Goal: Task Accomplishment & Management: Manage account settings

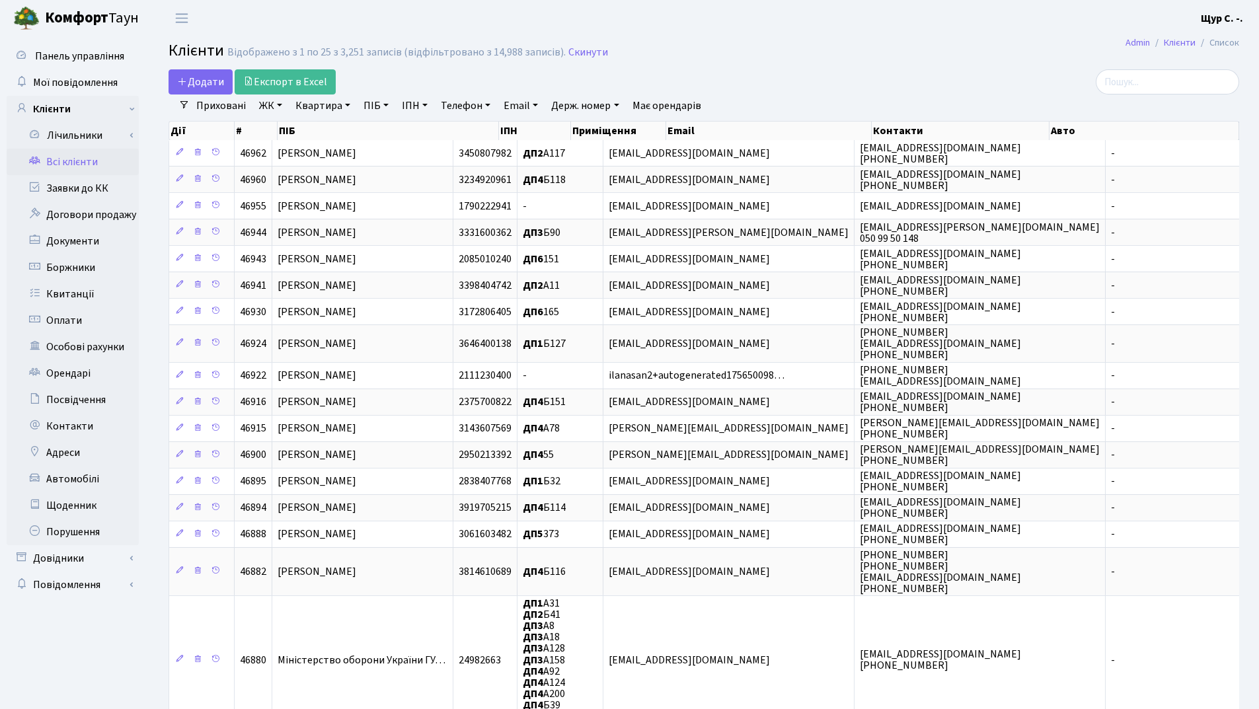
select select "25"
click at [323, 108] on link "Квартира" at bounding box center [322, 106] width 65 height 22
type input "114"
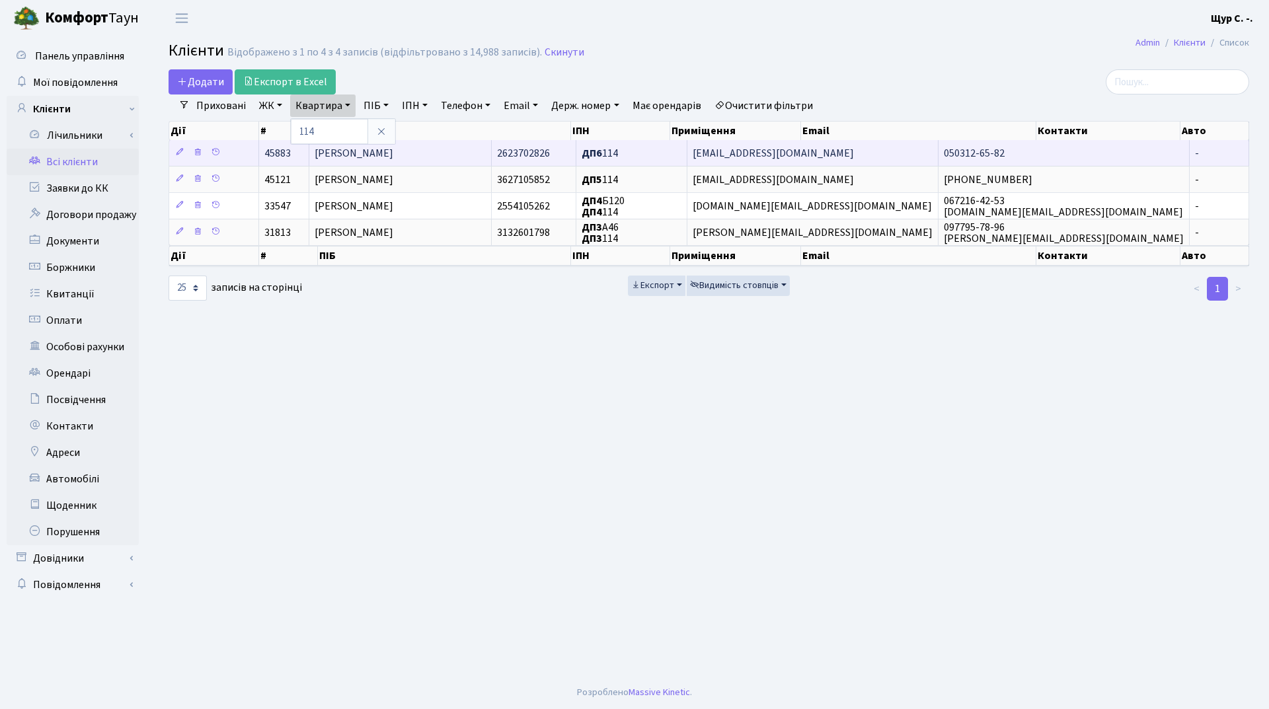
click at [393, 153] on span "Куликовська Світлана Андріївна" at bounding box center [354, 153] width 79 height 15
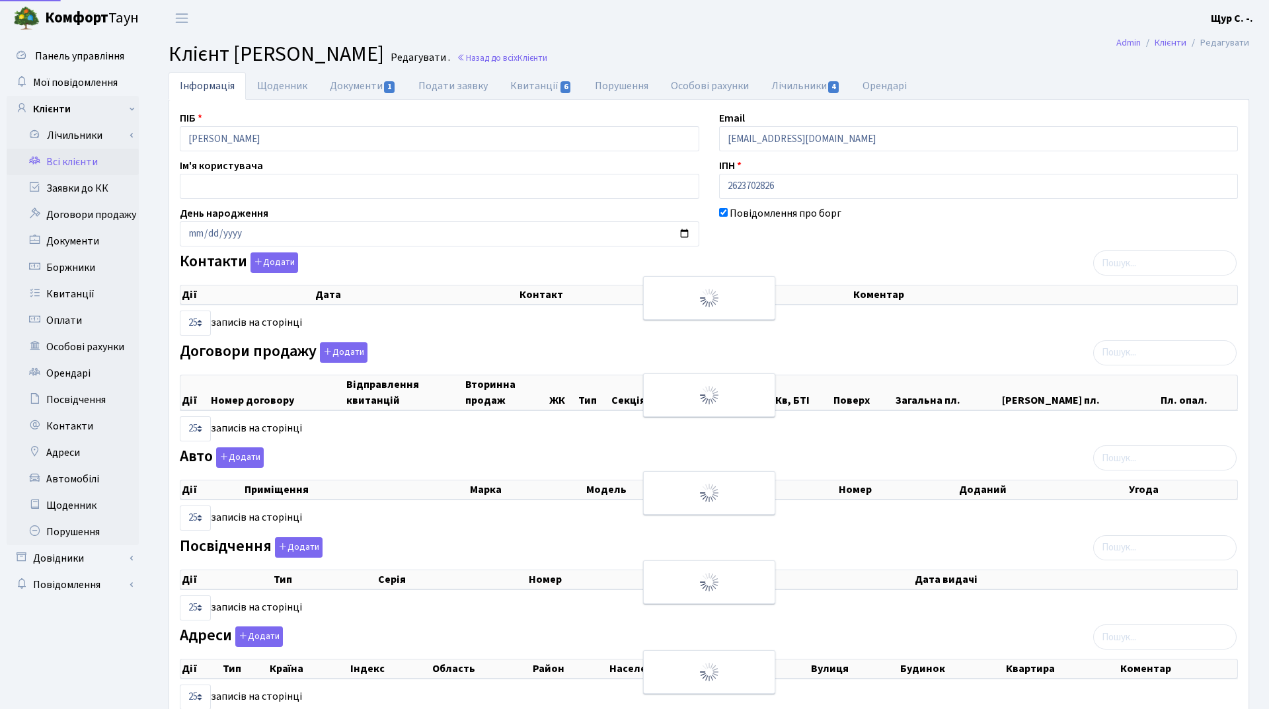
select select "25"
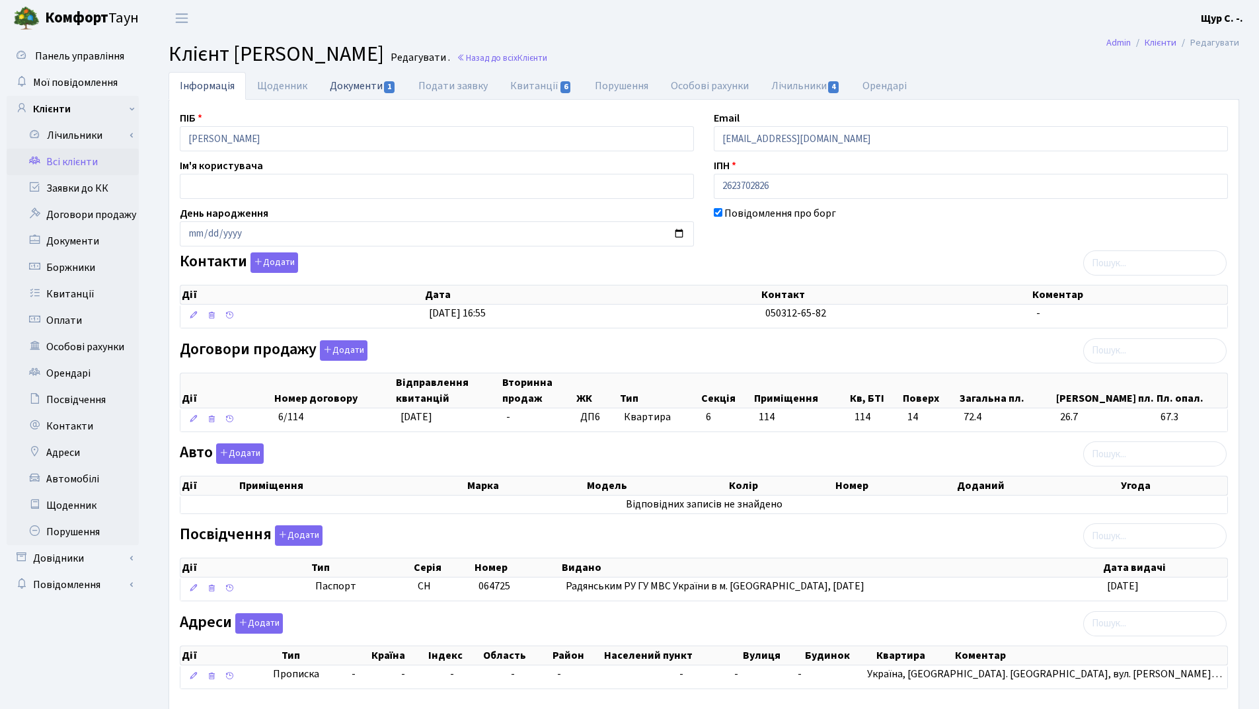
click at [356, 86] on link "Документи 1" at bounding box center [363, 85] width 89 height 27
select select "25"
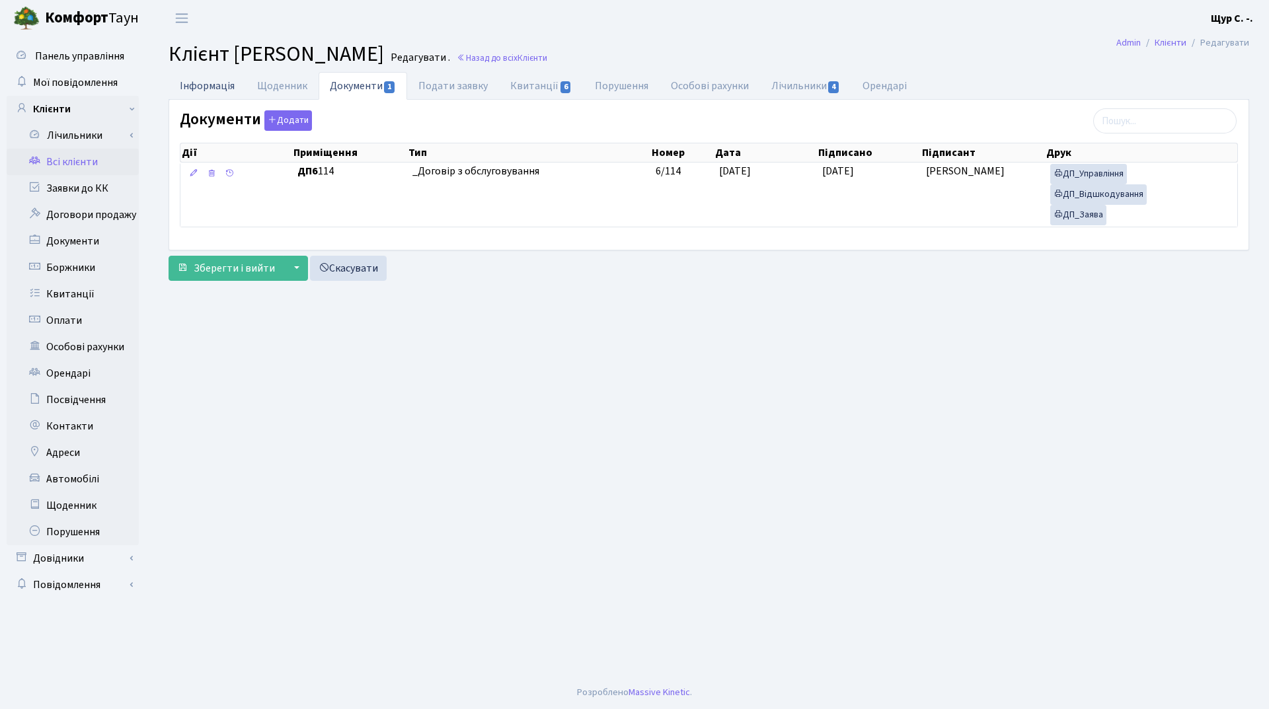
click at [199, 80] on link "Інформація" at bounding box center [207, 85] width 77 height 27
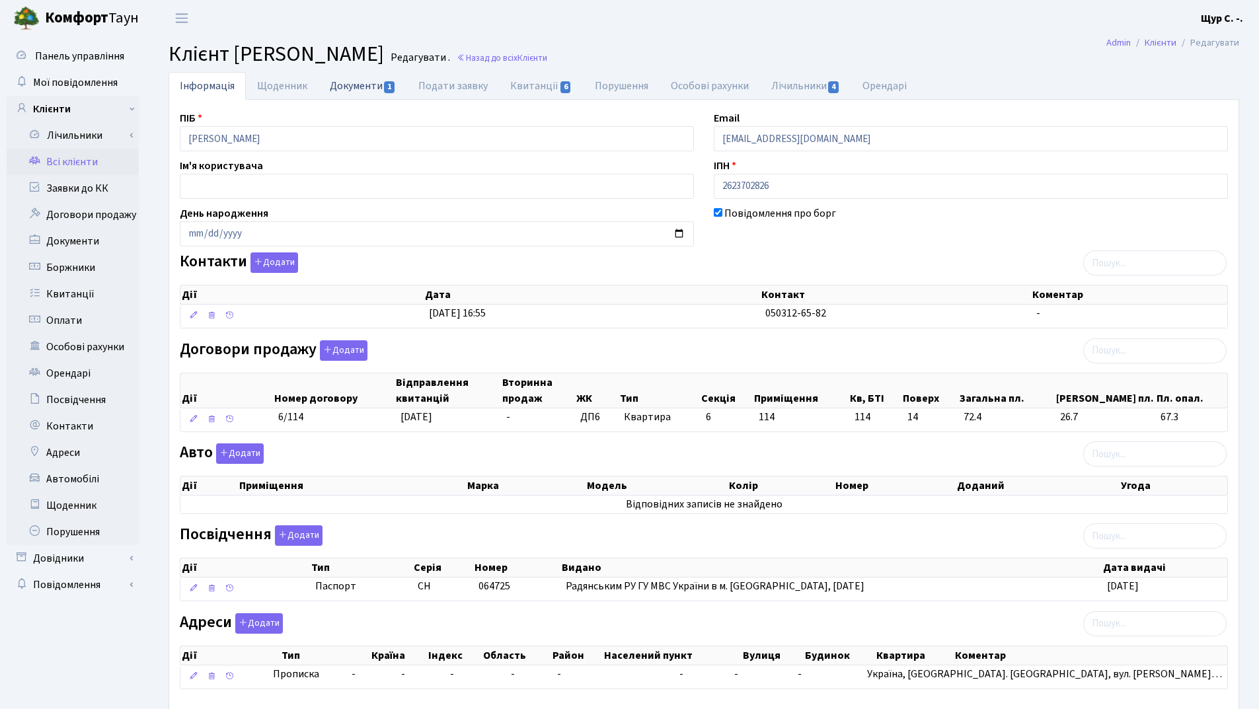
click at [346, 88] on link "Документи 1" at bounding box center [363, 85] width 89 height 27
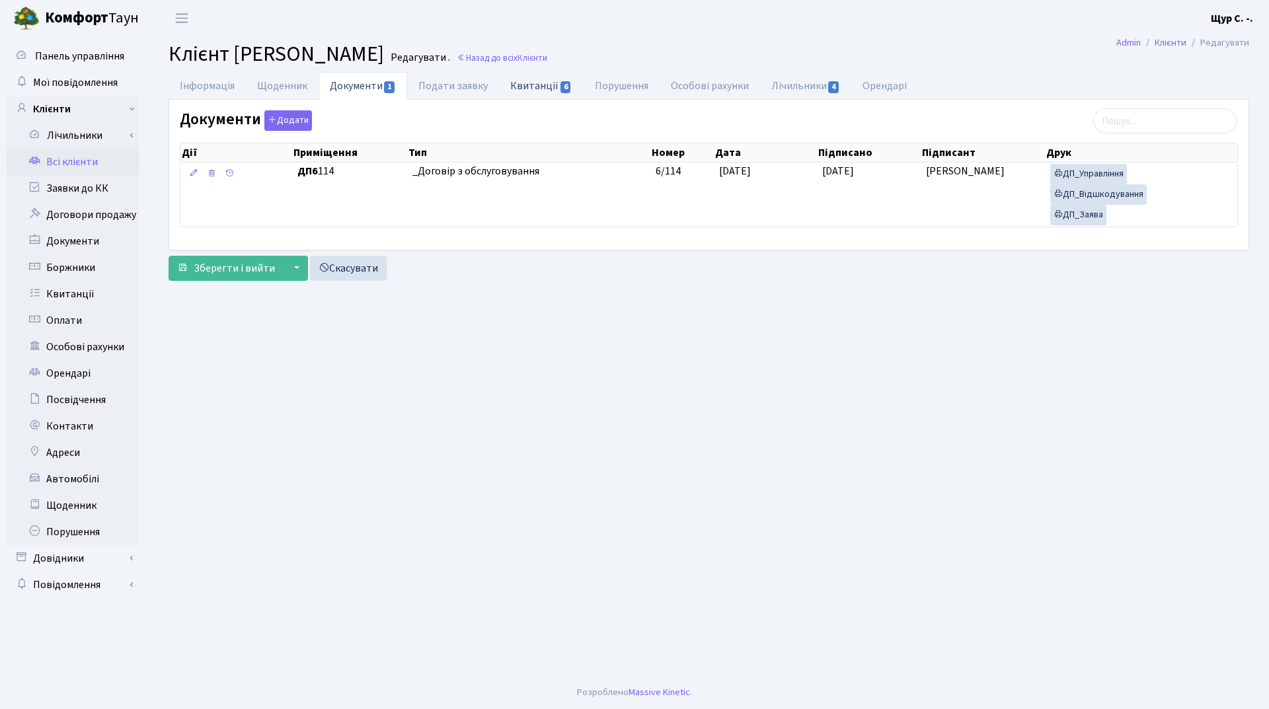
click at [541, 86] on link "Квитанції 6" at bounding box center [541, 85] width 84 height 27
select select "25"
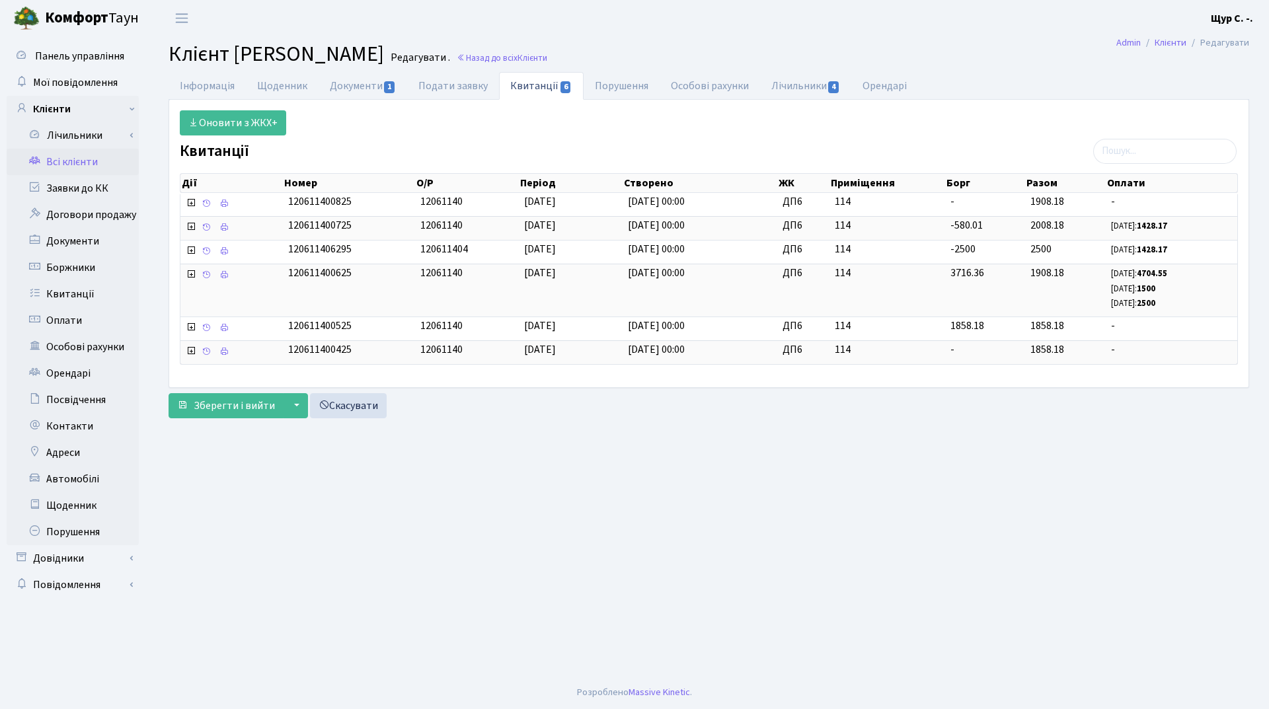
click at [88, 165] on link "Всі клієнти" at bounding box center [73, 162] width 132 height 26
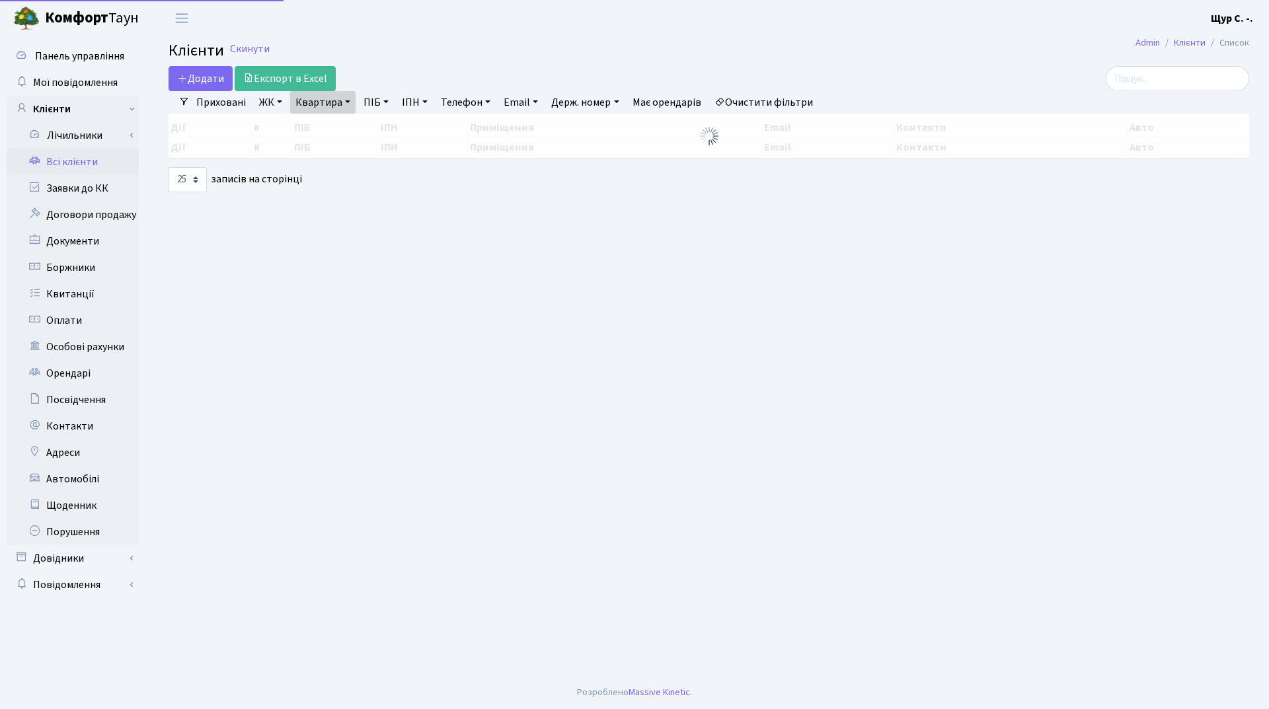
select select "25"
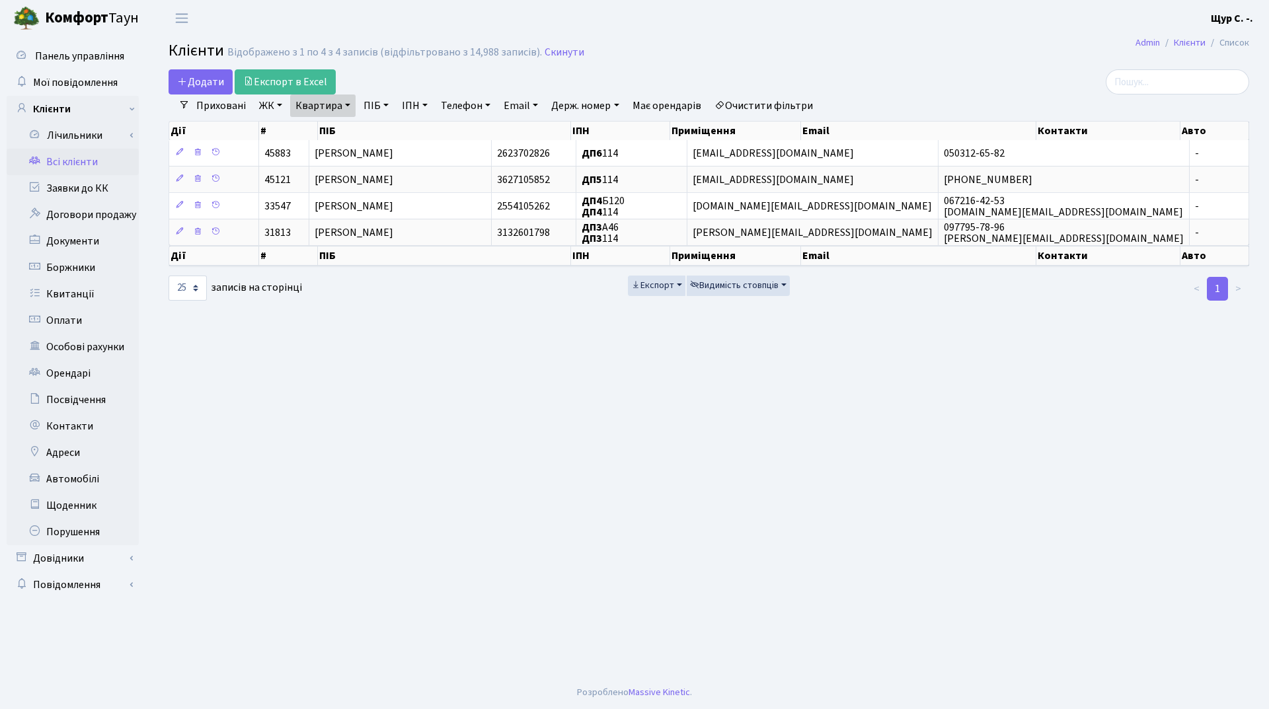
click at [352, 106] on link "Квартира" at bounding box center [322, 106] width 65 height 22
click at [349, 125] on input "114" at bounding box center [329, 131] width 77 height 25
type input "1"
type input "315"
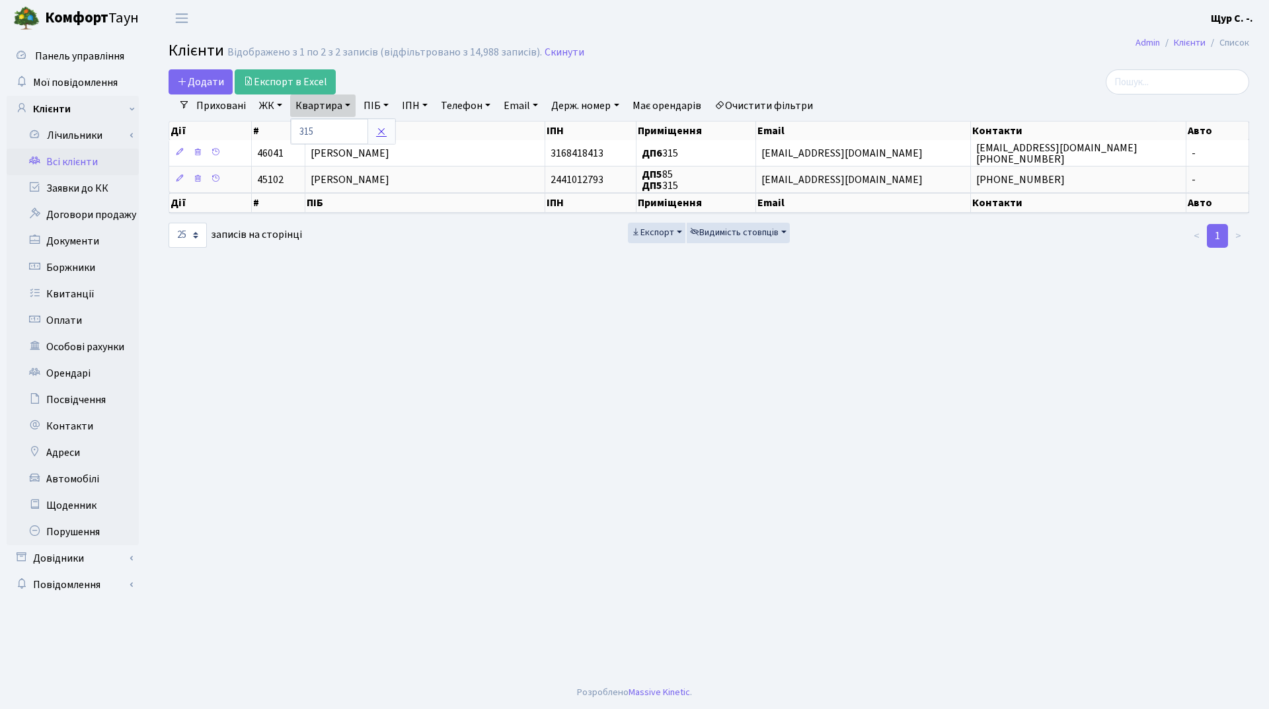
click at [385, 132] on icon at bounding box center [381, 131] width 11 height 11
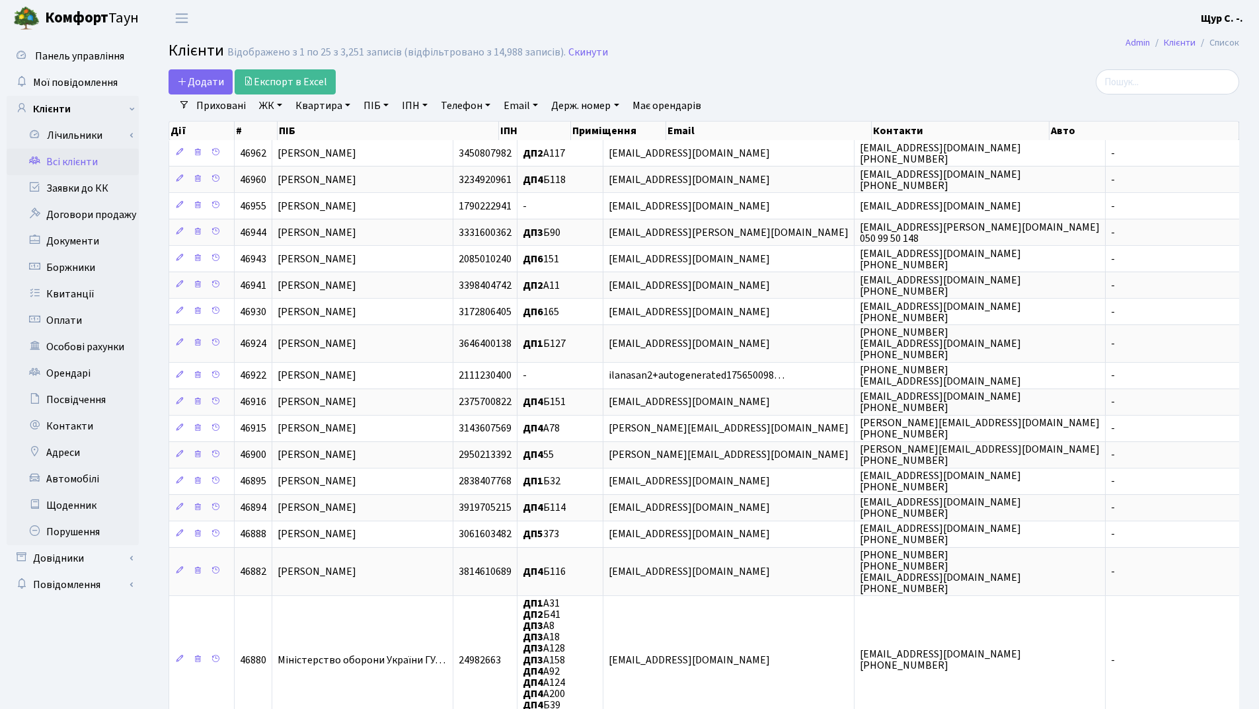
click at [597, 105] on link "Держ. номер" at bounding box center [585, 106] width 78 height 22
type input "АР4050ЕН"
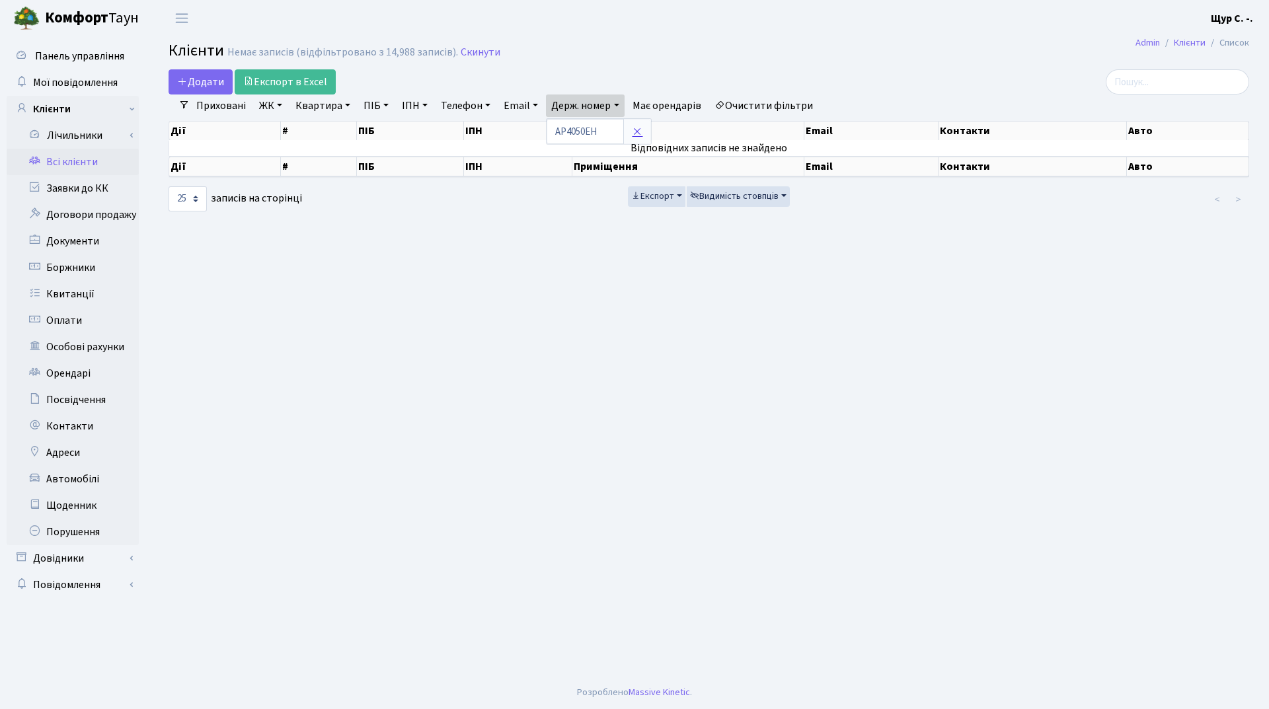
click at [644, 137] on link at bounding box center [637, 131] width 28 height 25
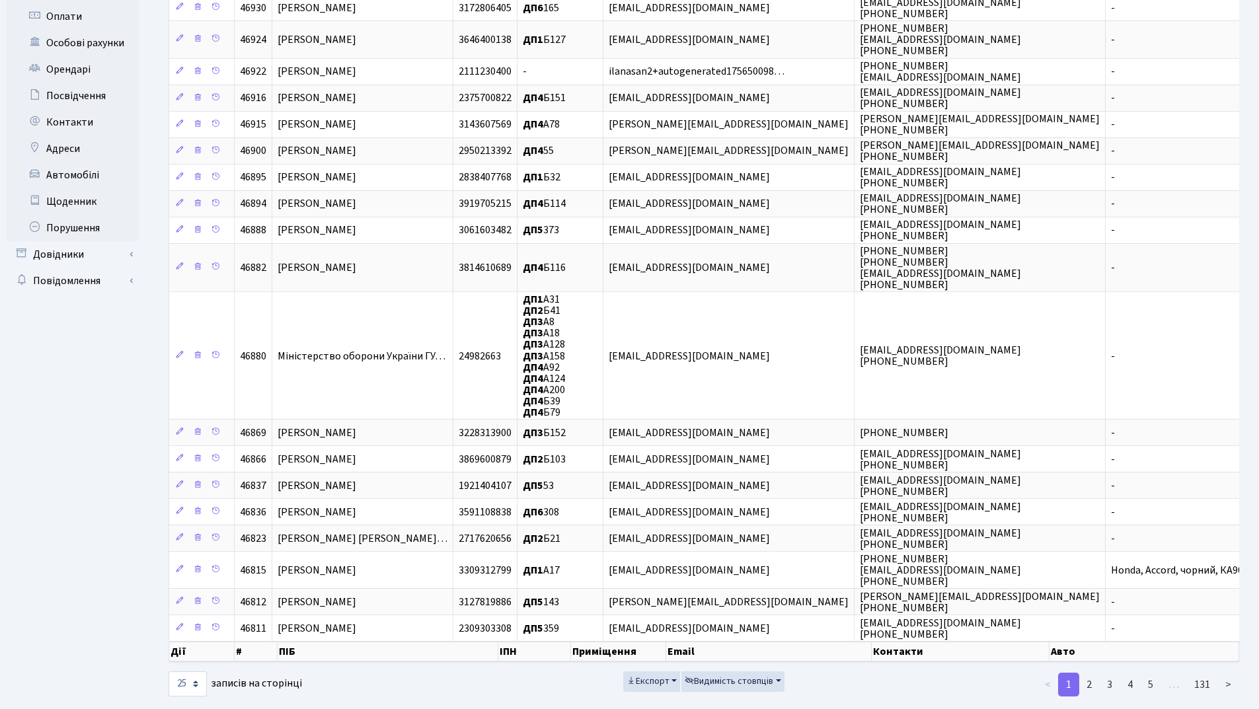
scroll to position [326, 0]
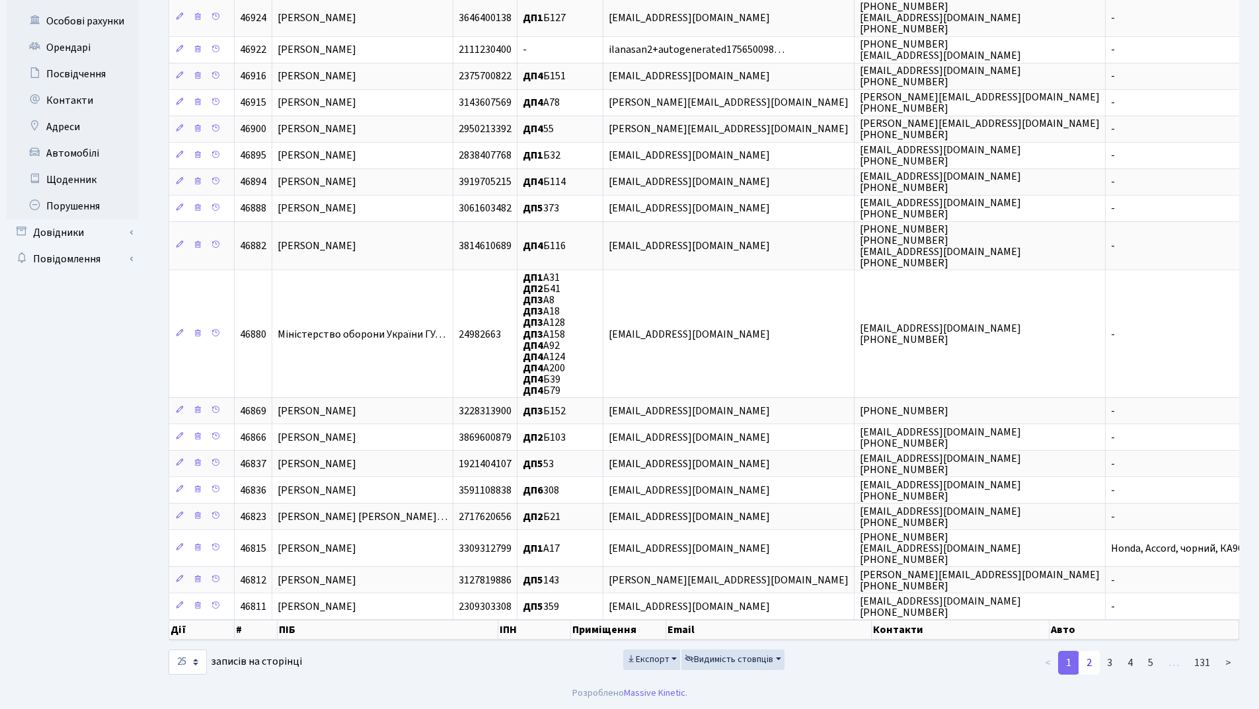
click at [1093, 667] on link "2" at bounding box center [1089, 663] width 21 height 24
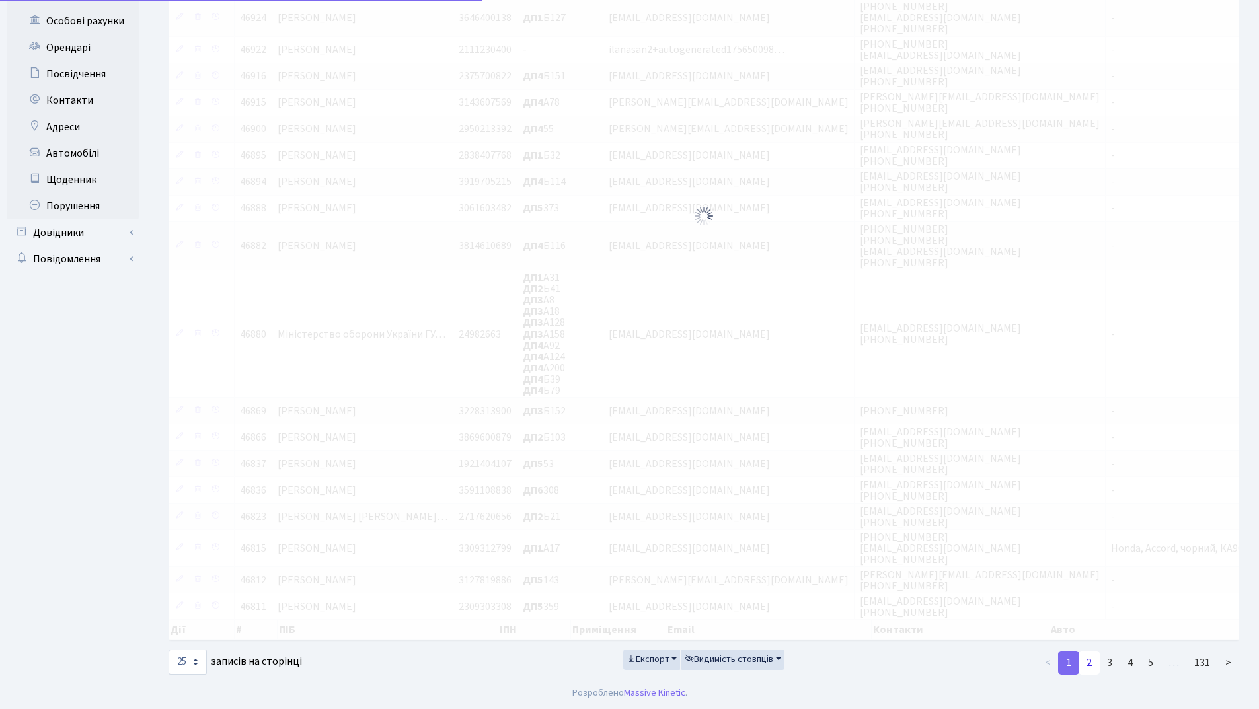
scroll to position [247, 0]
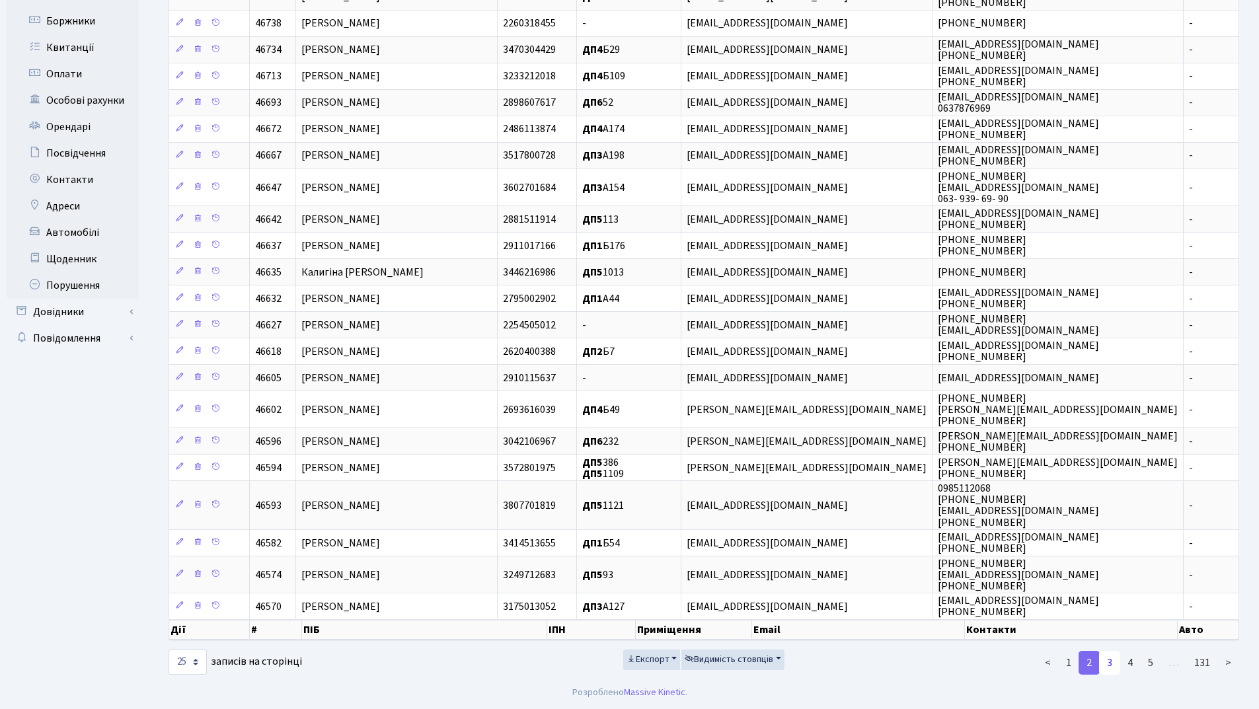
click at [1104, 668] on link "3" at bounding box center [1109, 663] width 21 height 24
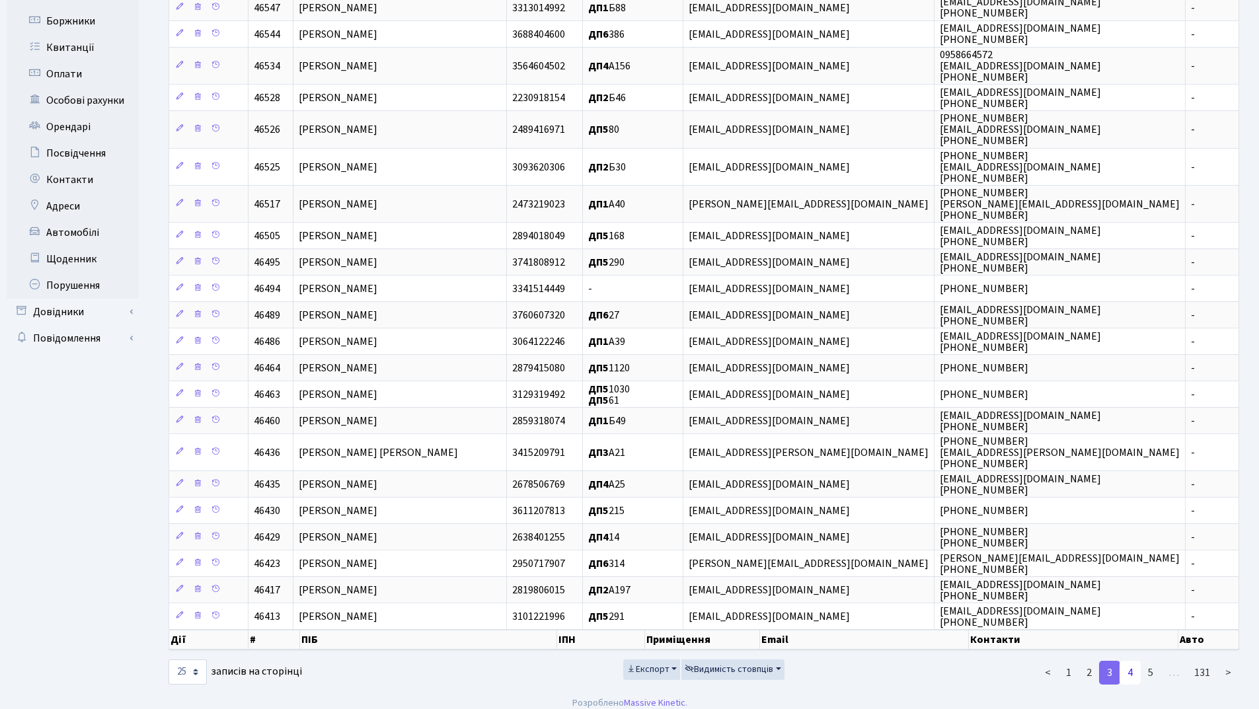
click at [1130, 672] on link "4" at bounding box center [1130, 673] width 21 height 24
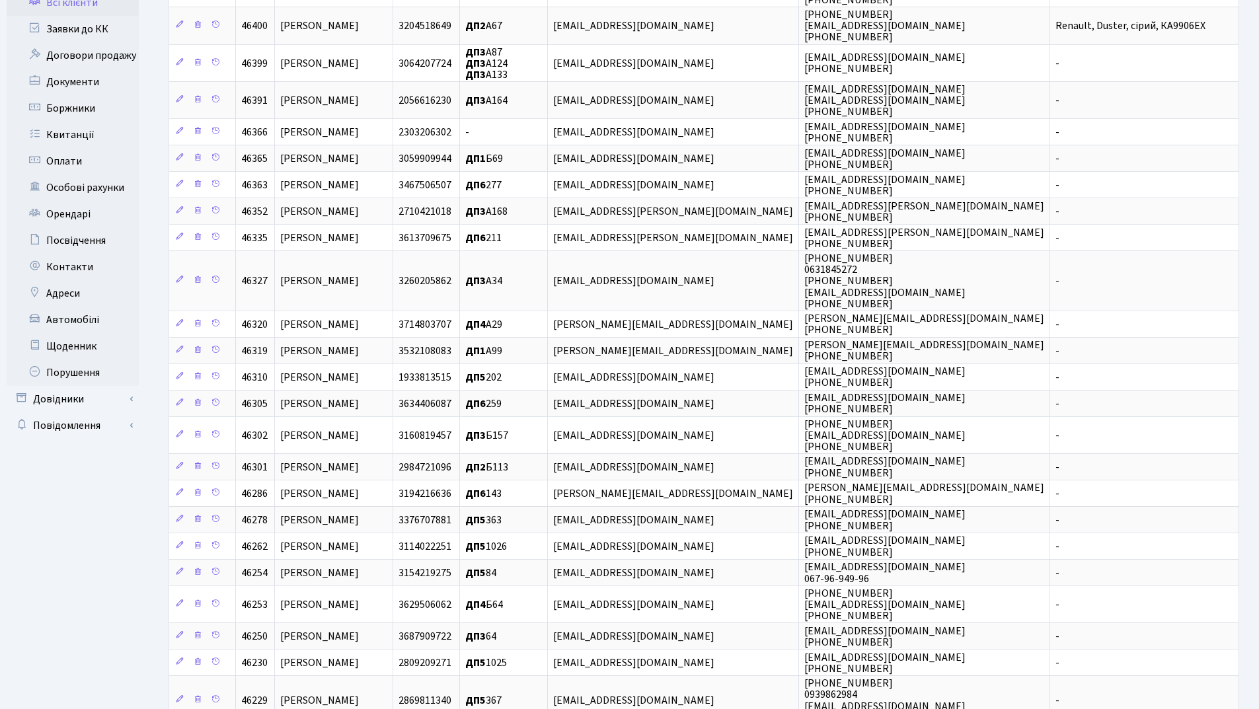
scroll to position [291, 0]
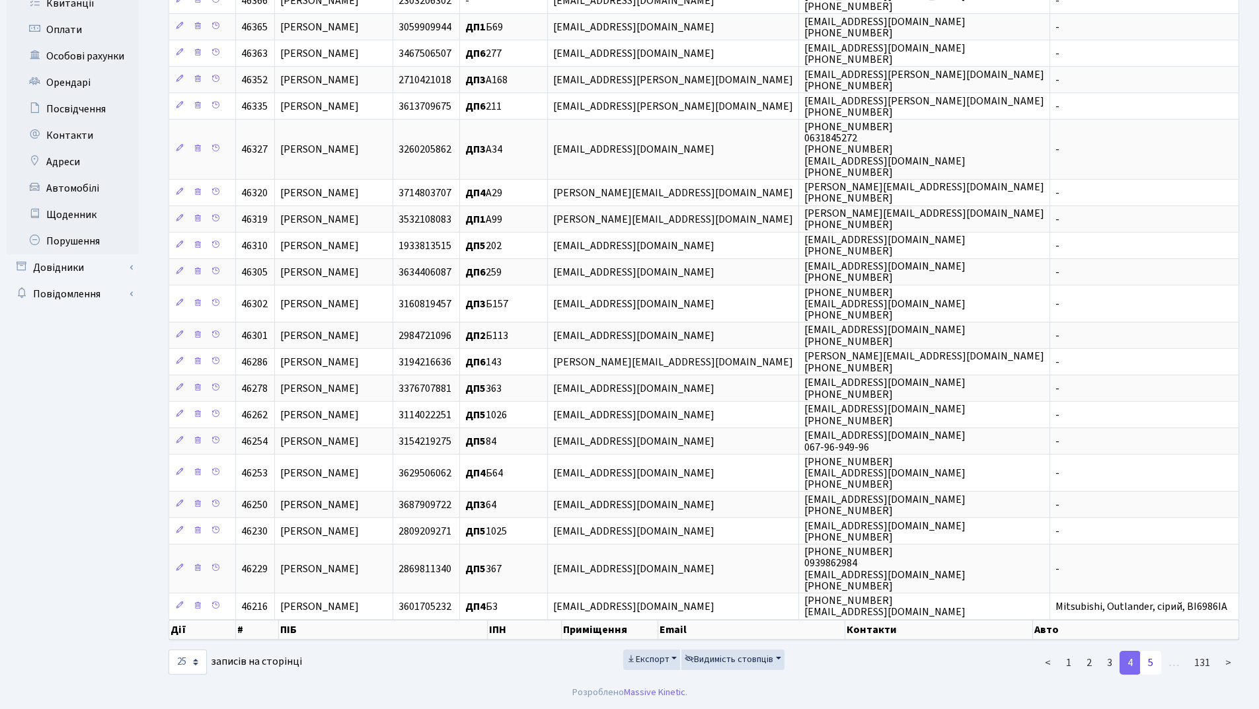
click at [1155, 656] on link "5" at bounding box center [1150, 663] width 21 height 24
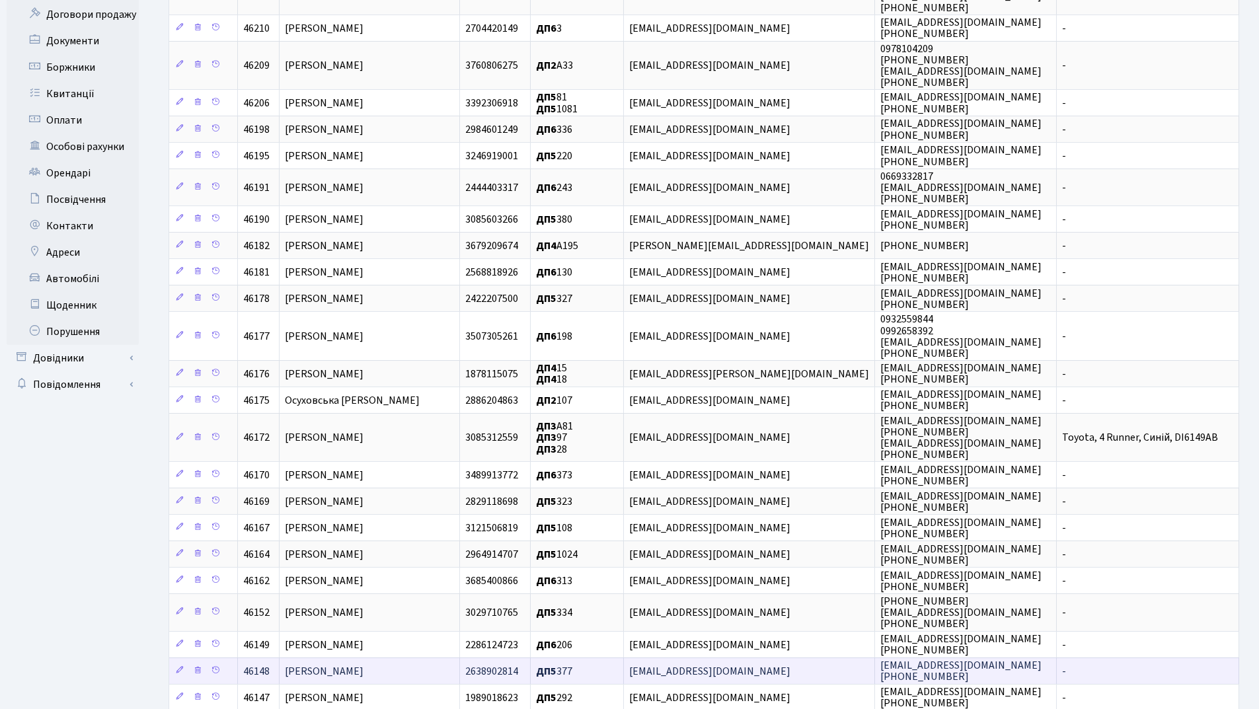
scroll to position [291, 0]
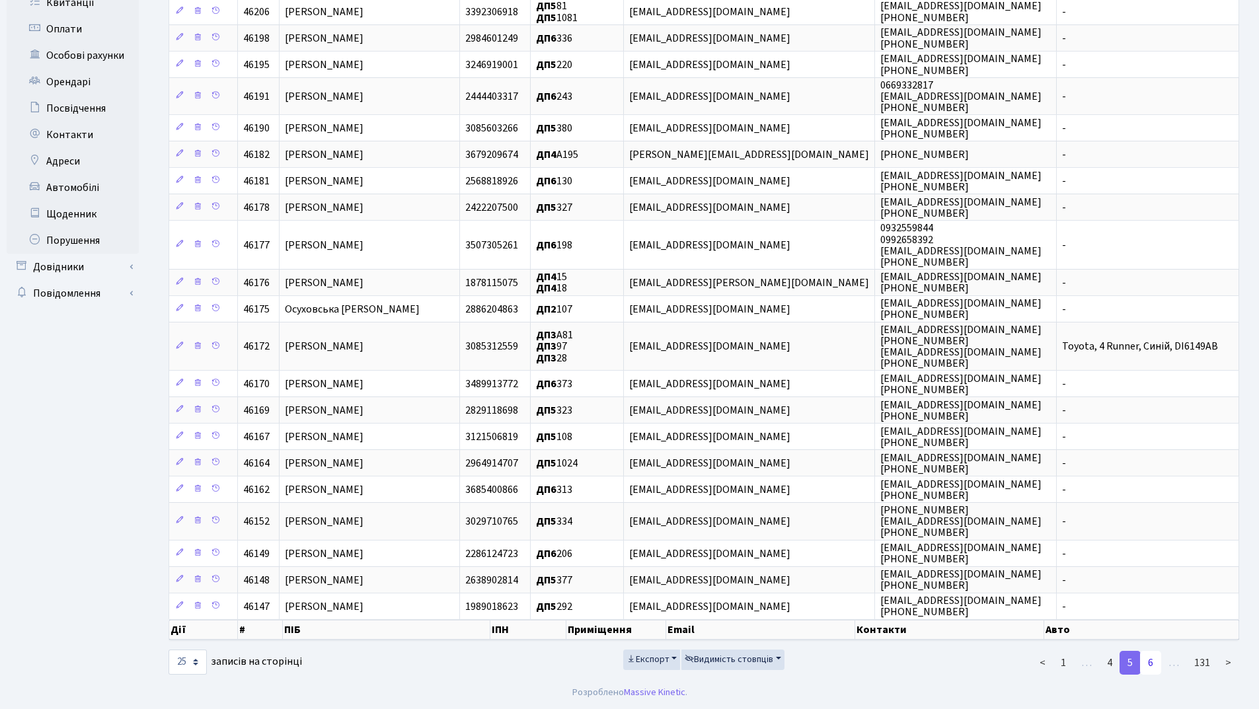
click at [1155, 656] on link "6" at bounding box center [1150, 663] width 21 height 24
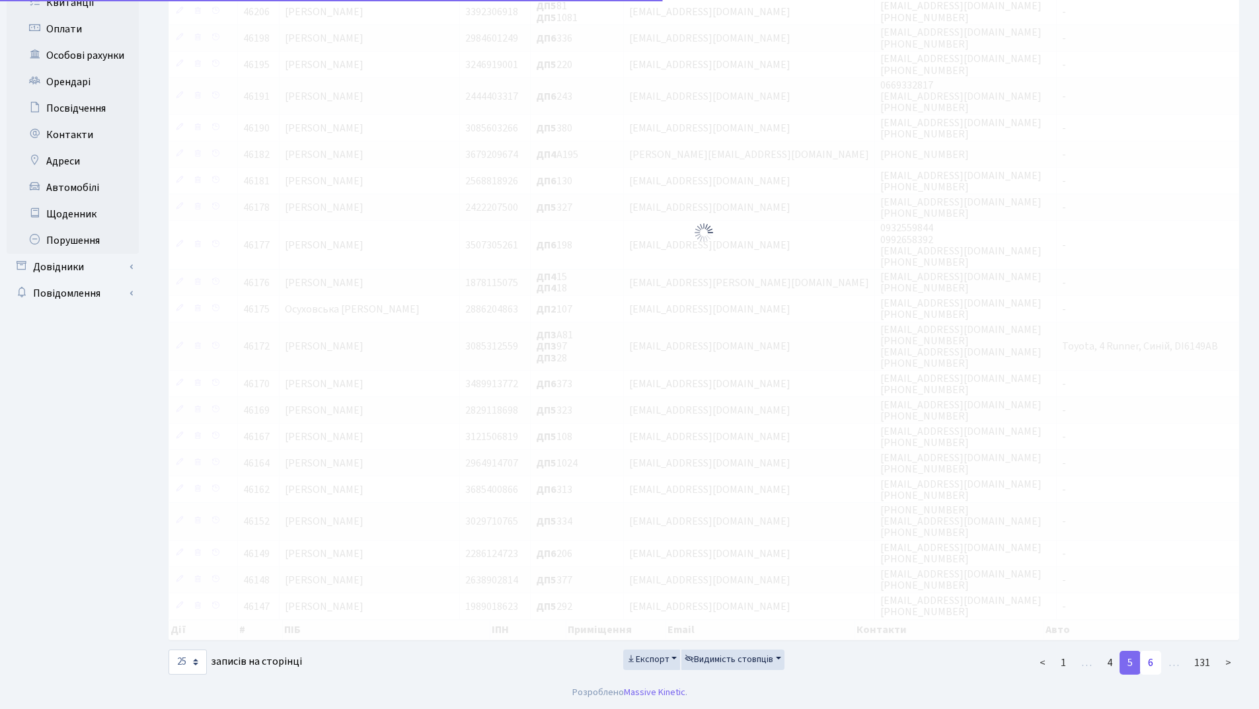
scroll to position [213, 0]
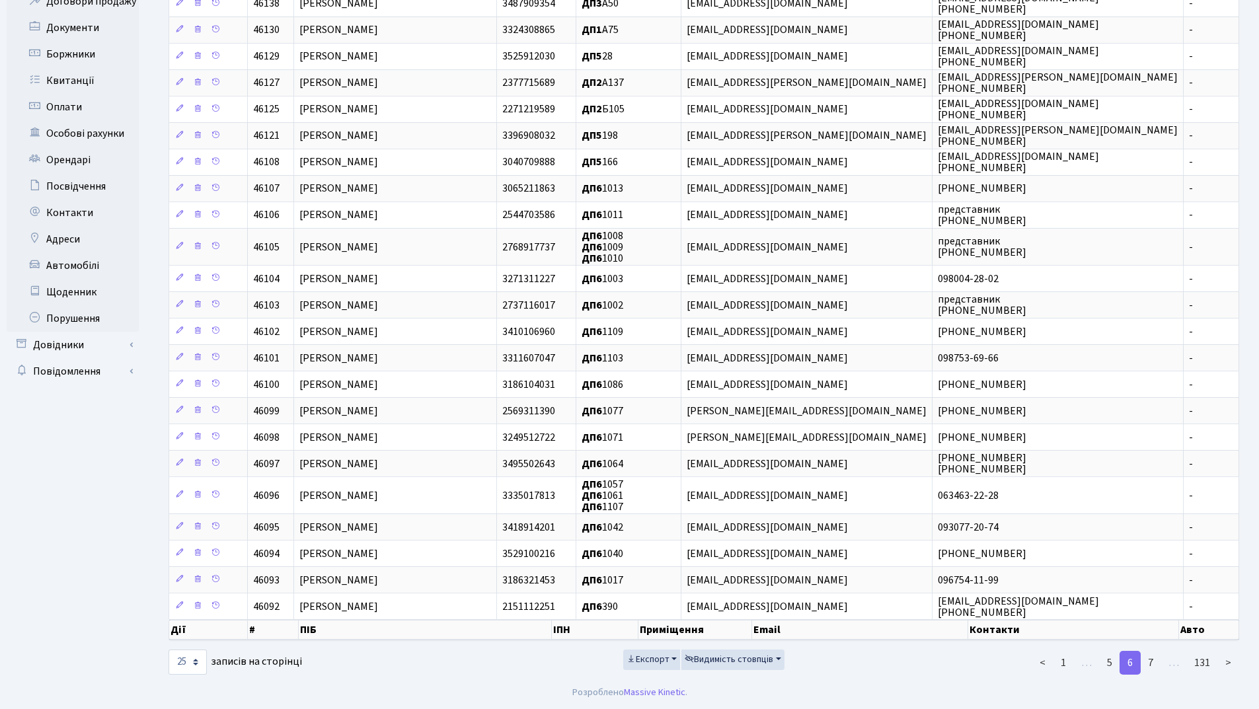
click at [1155, 656] on link "7" at bounding box center [1150, 663] width 21 height 24
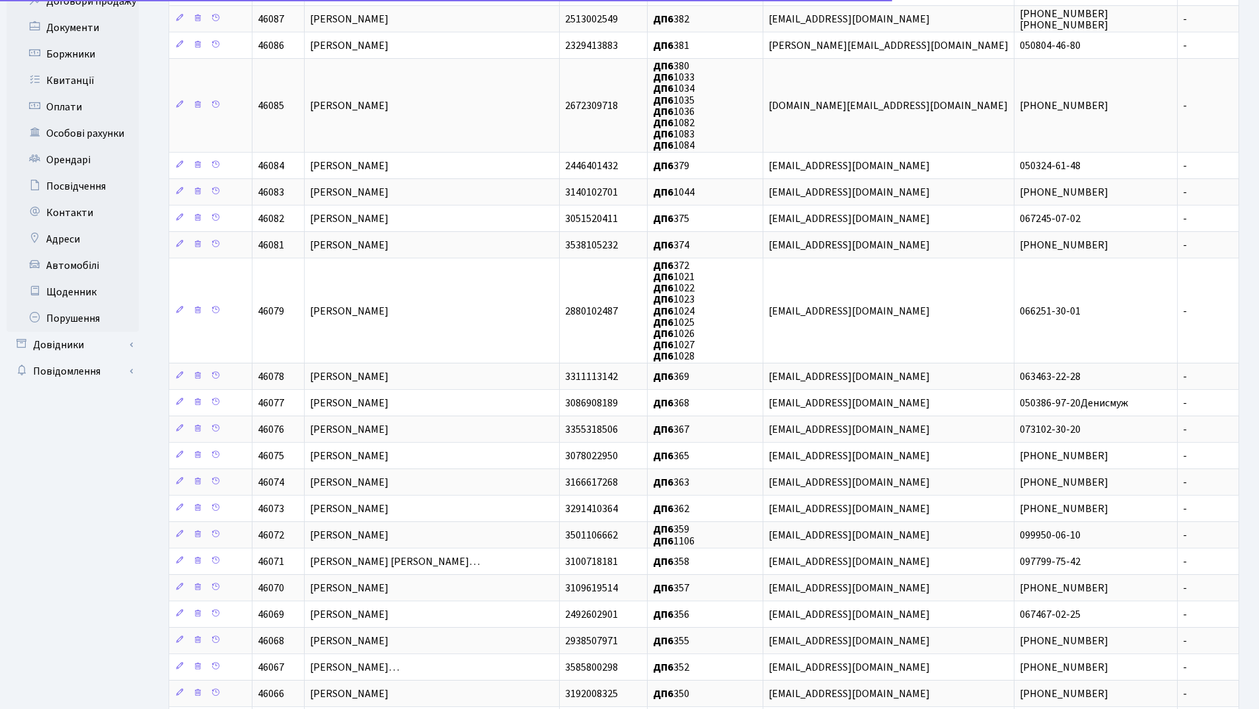
scroll to position [327, 0]
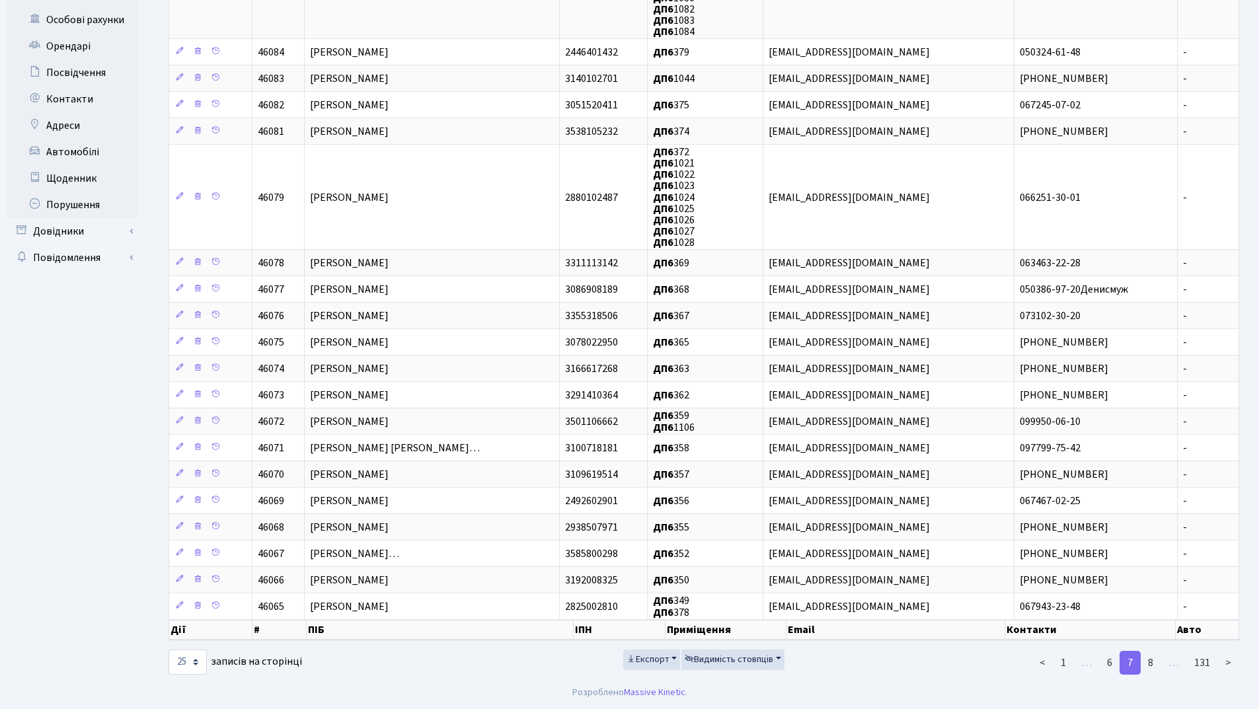
click at [1155, 656] on link "8" at bounding box center [1150, 663] width 21 height 24
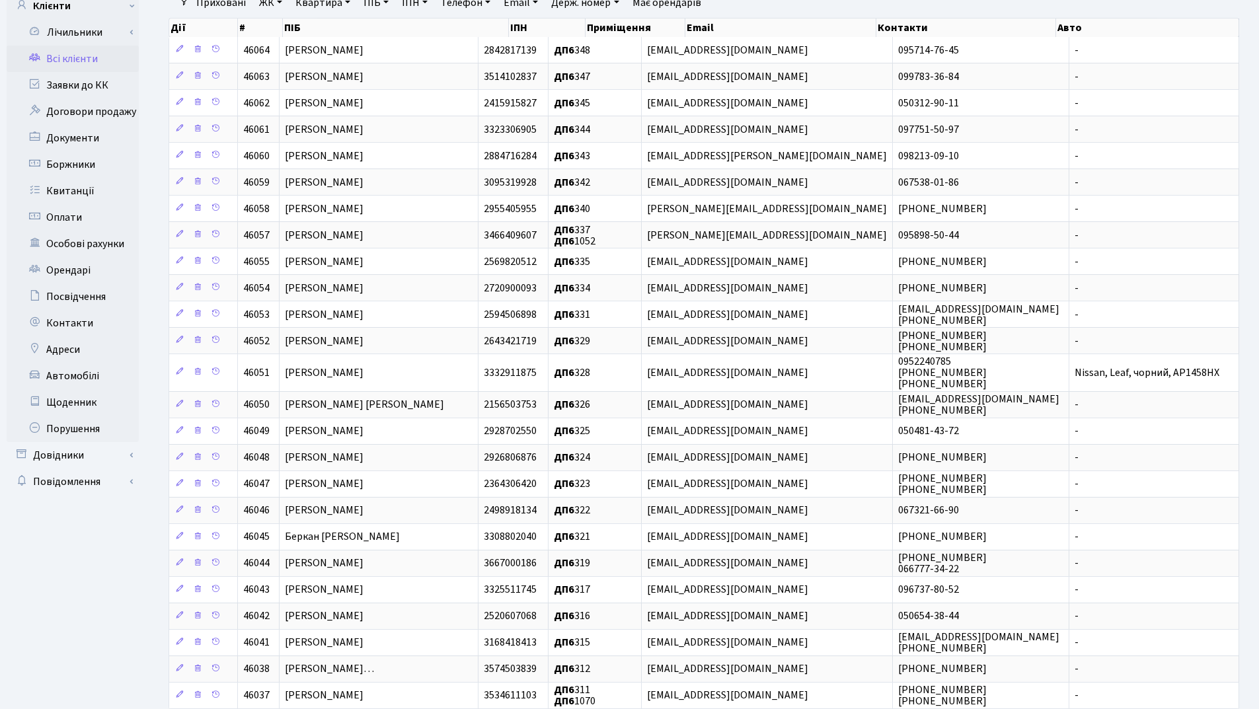
scroll to position [192, 0]
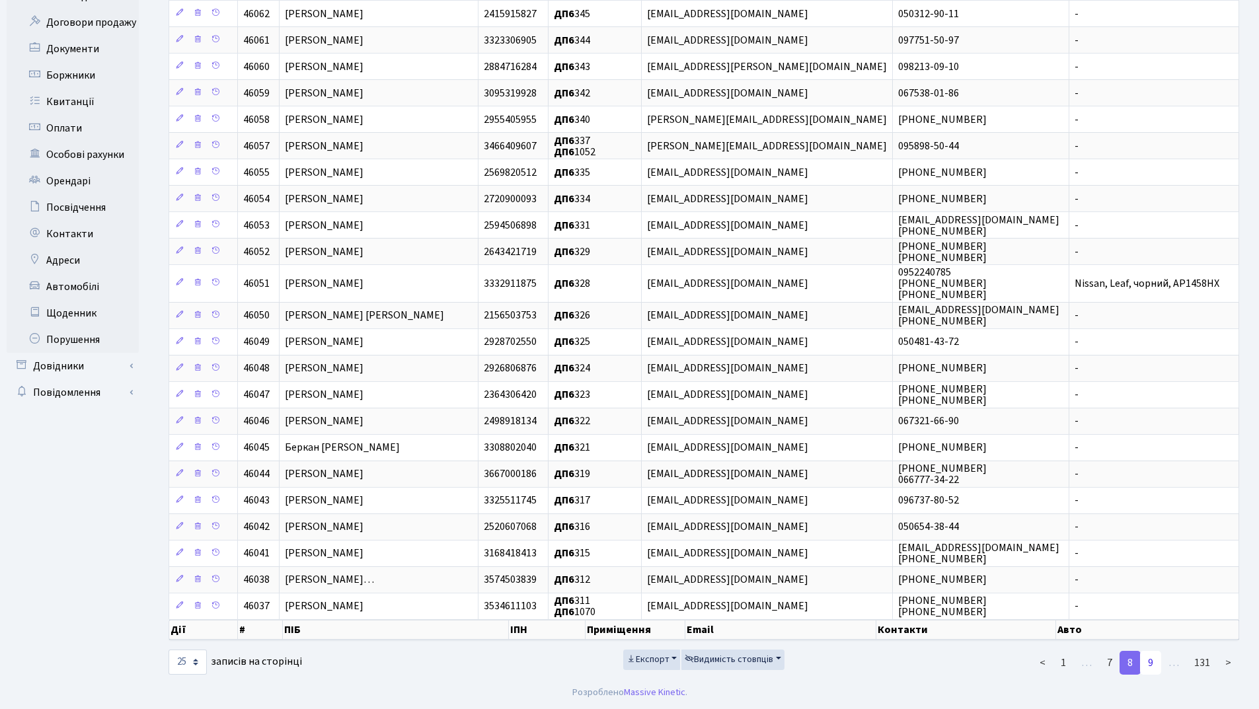
click at [1151, 664] on link "9" at bounding box center [1150, 663] width 21 height 24
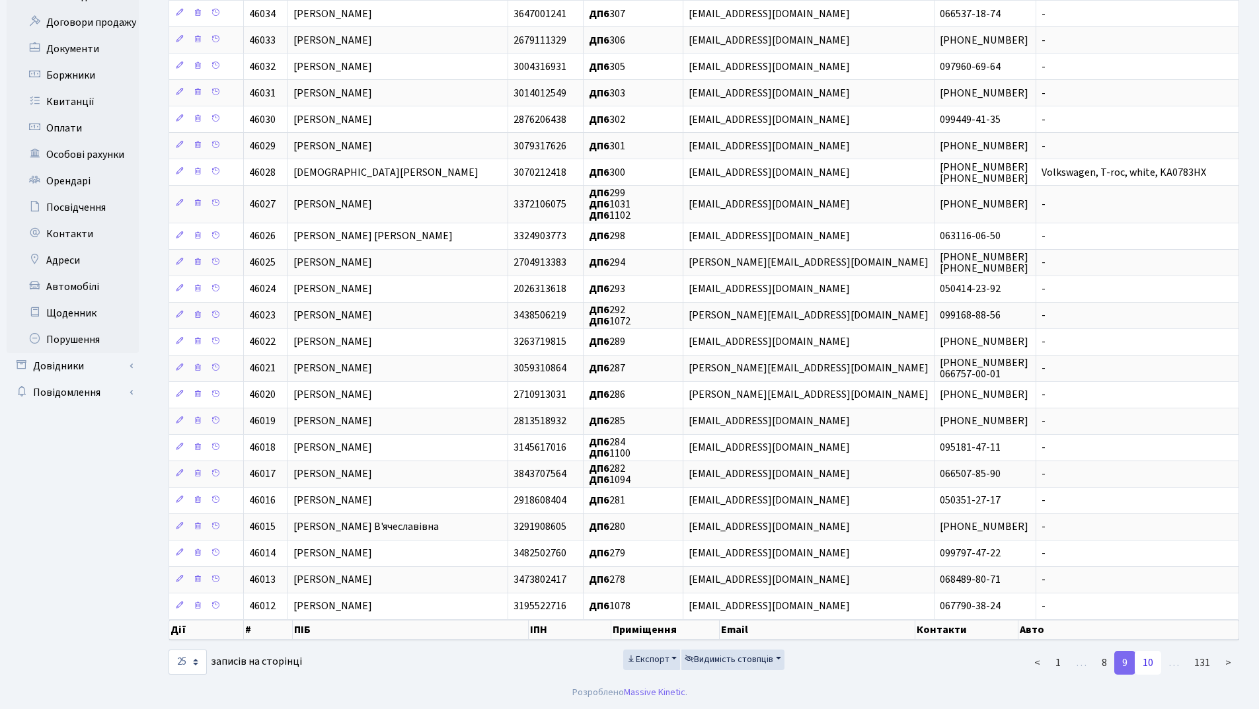
click at [1149, 664] on link "10" at bounding box center [1148, 663] width 26 height 24
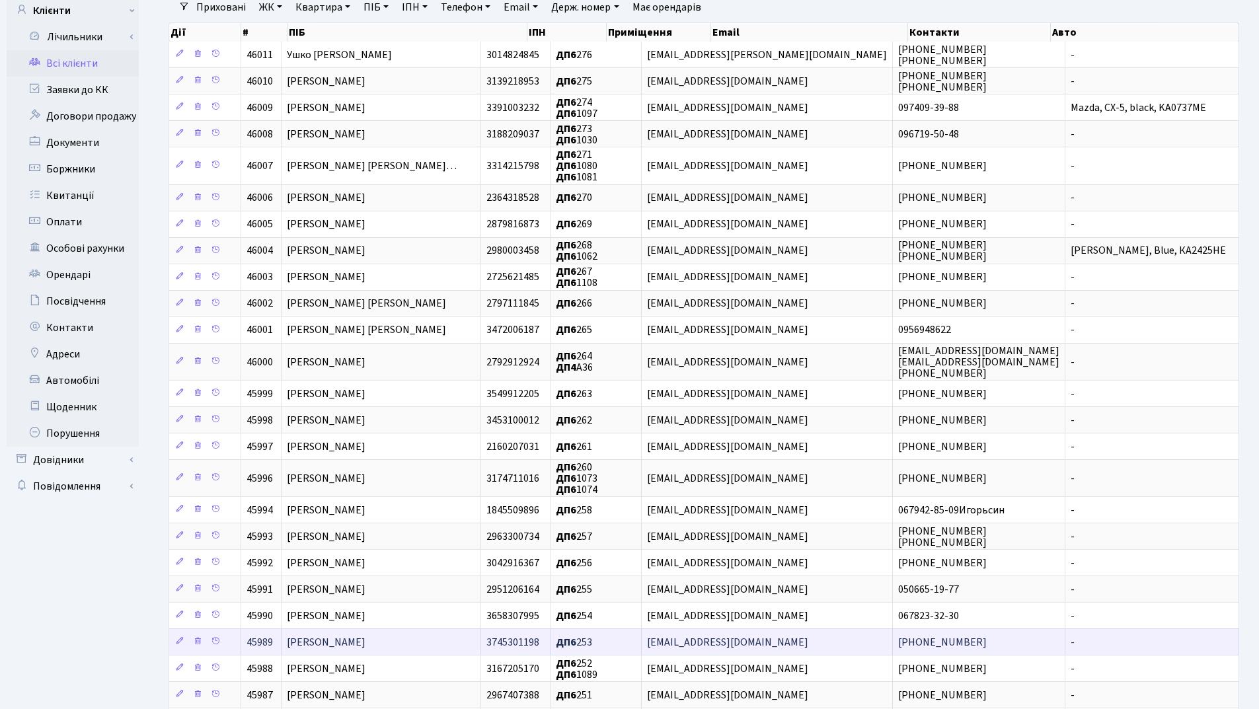
scroll to position [213, 0]
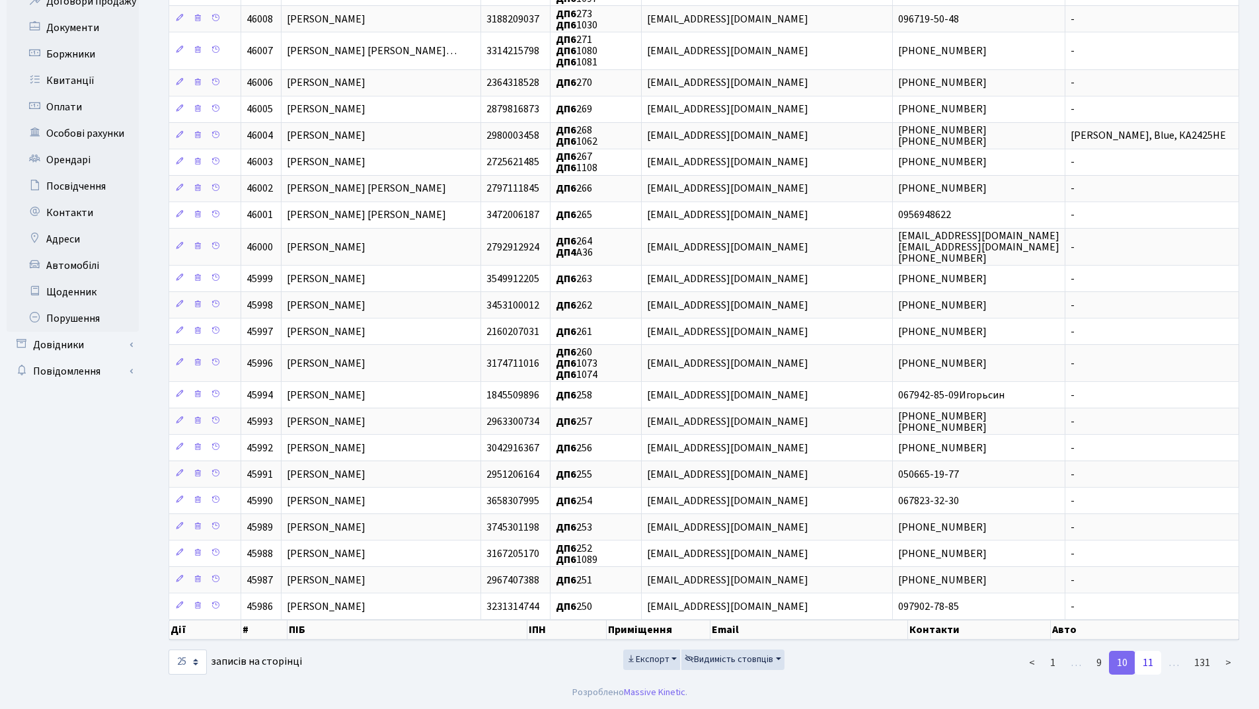
click at [1147, 665] on link "11" at bounding box center [1148, 663] width 26 height 24
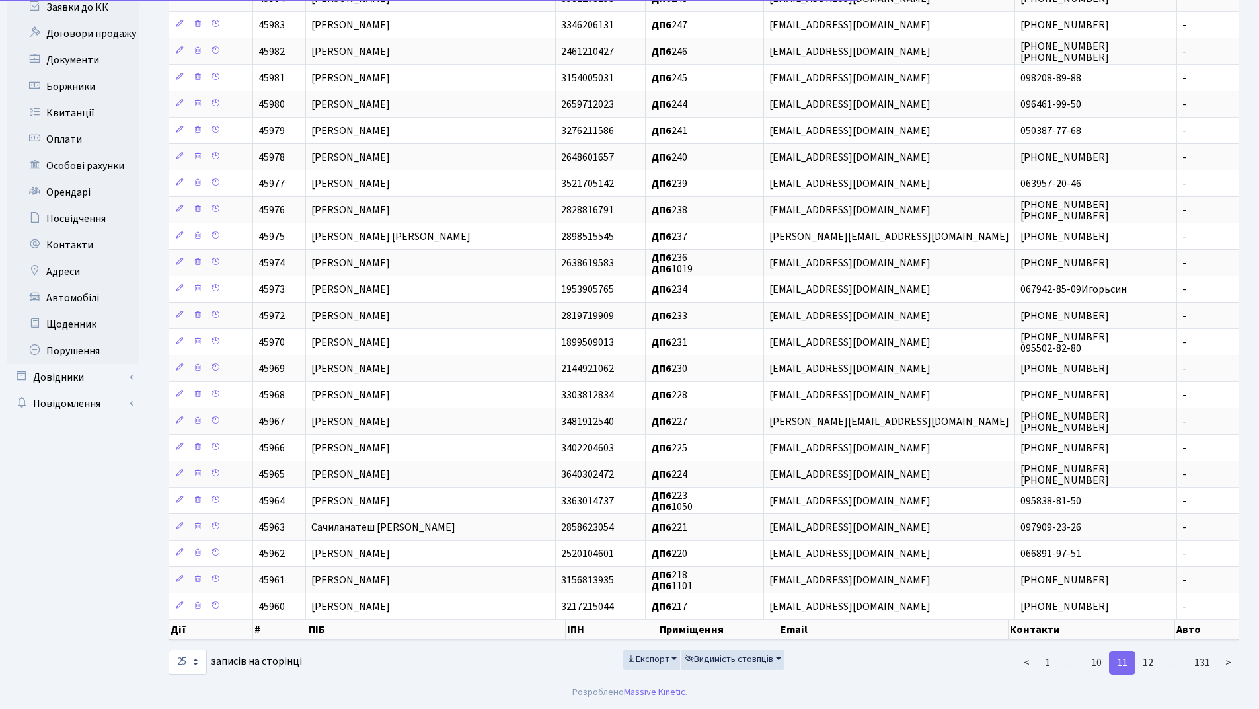
scroll to position [181, 0]
click at [1147, 665] on link "12" at bounding box center [1148, 663] width 26 height 24
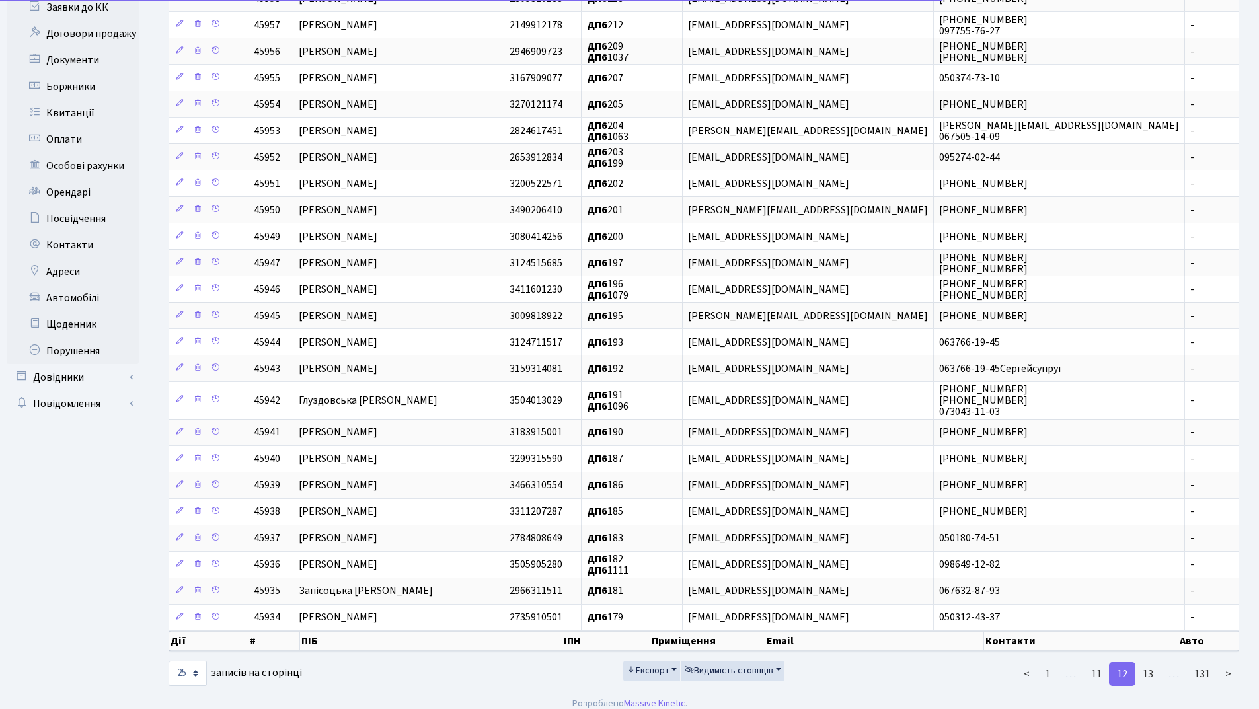
click at [1147, 665] on link "13" at bounding box center [1148, 674] width 26 height 24
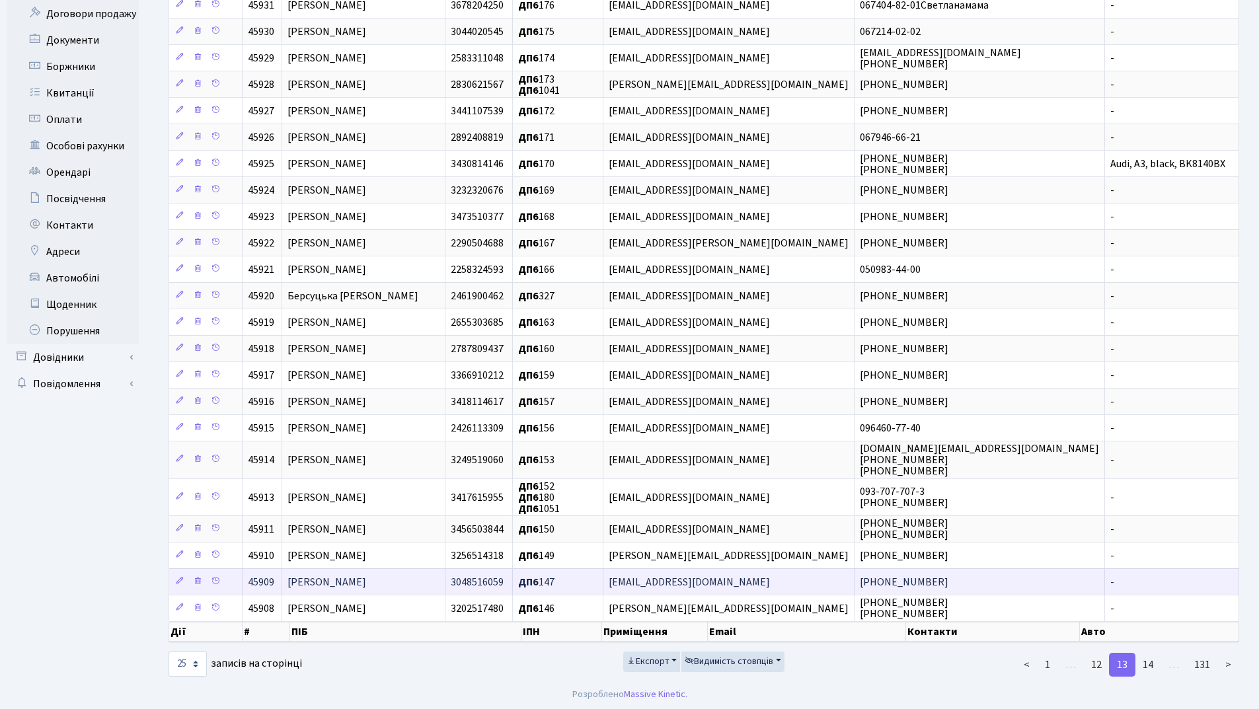
scroll to position [203, 0]
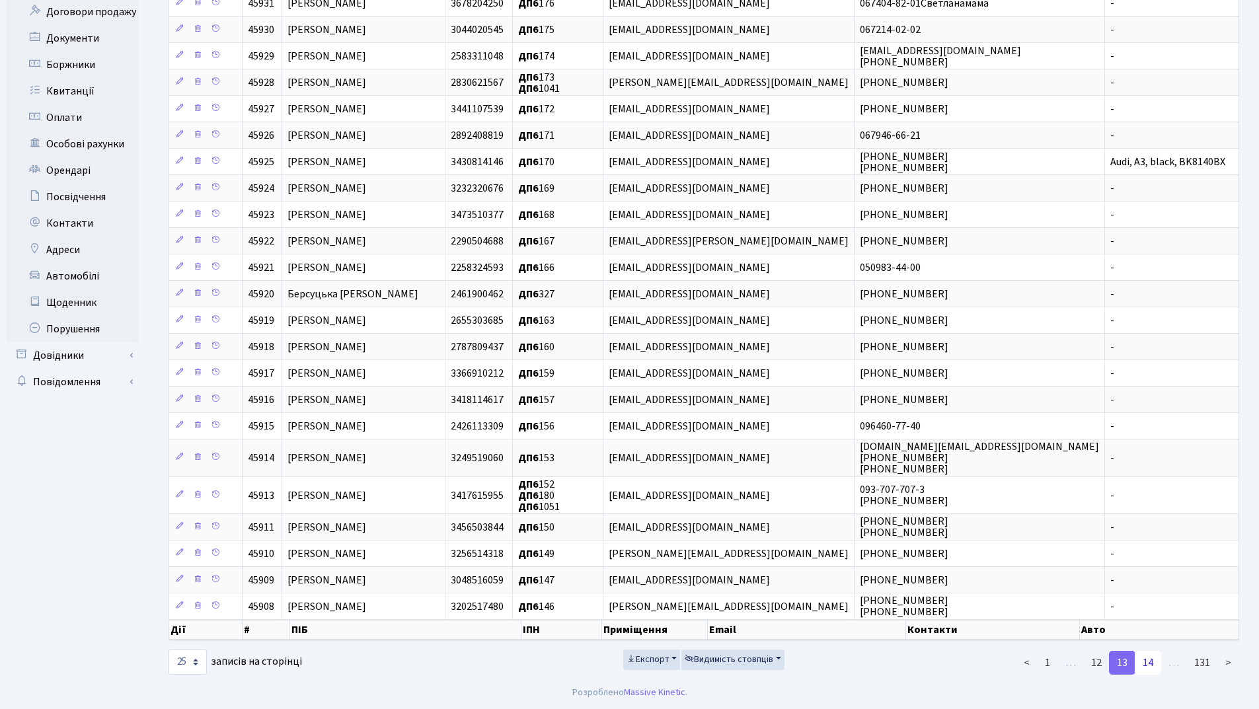
click at [1144, 662] on link "14" at bounding box center [1148, 663] width 26 height 24
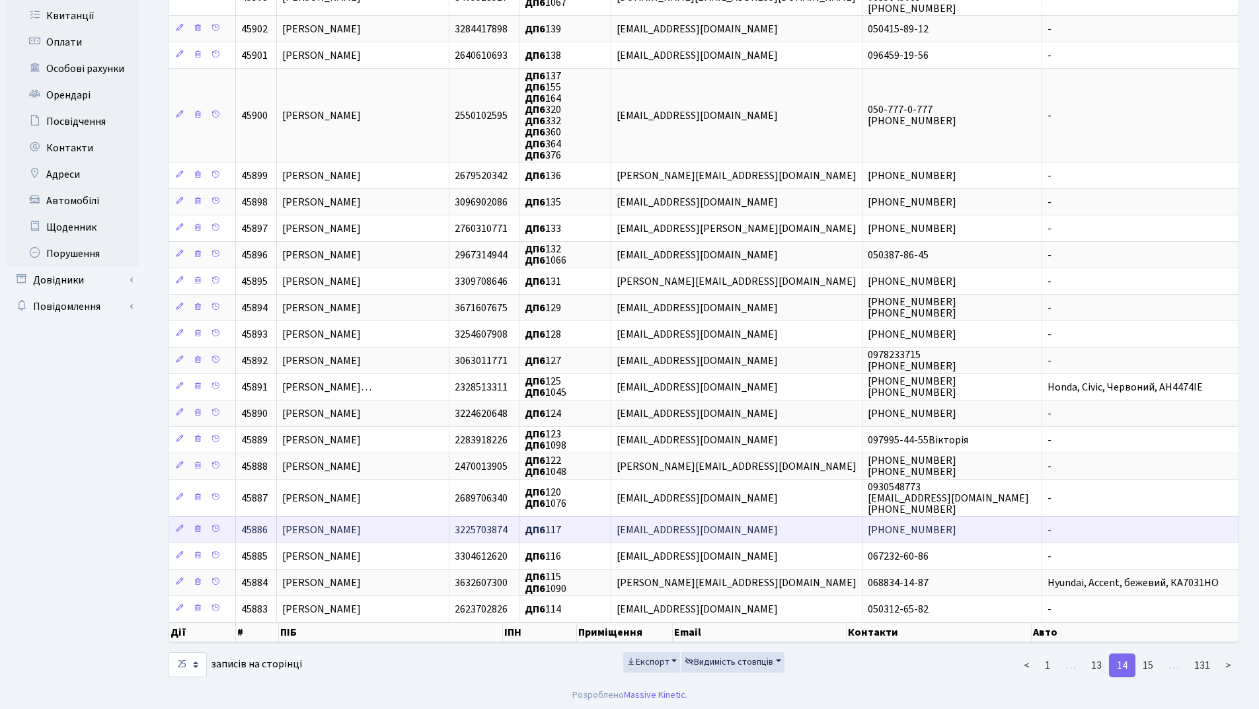
scroll to position [281, 0]
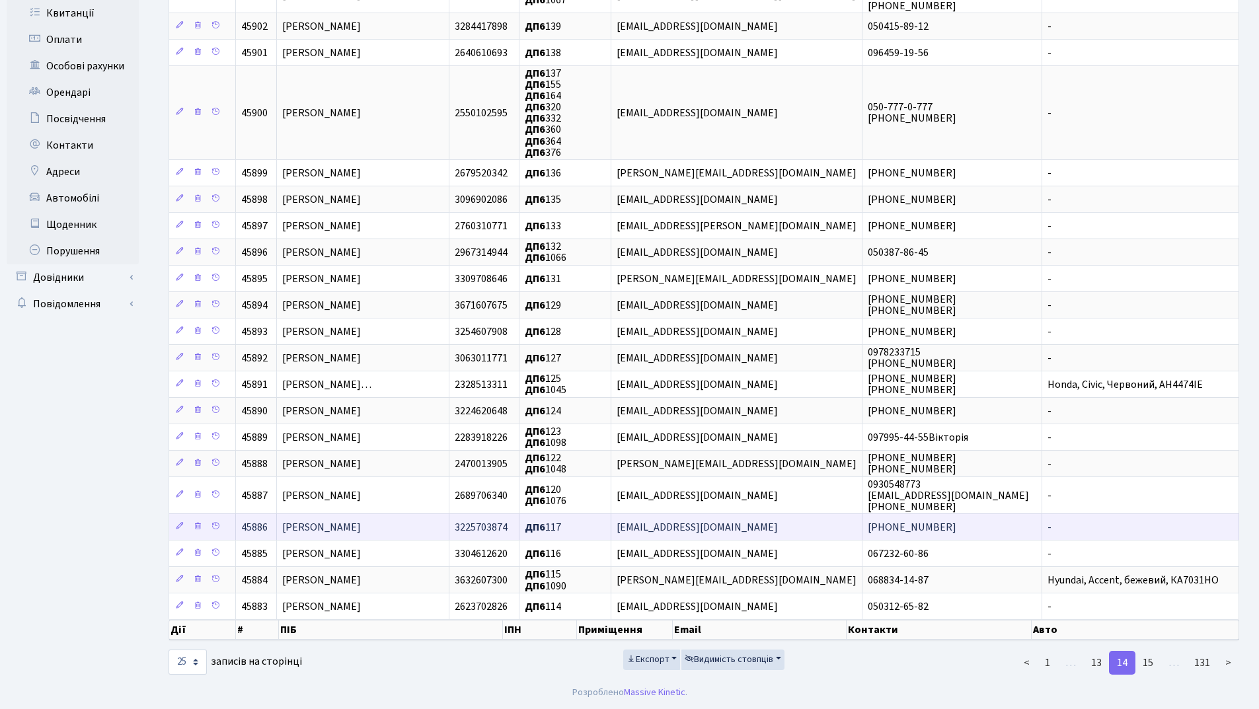
click at [1145, 662] on link "15" at bounding box center [1148, 663] width 26 height 24
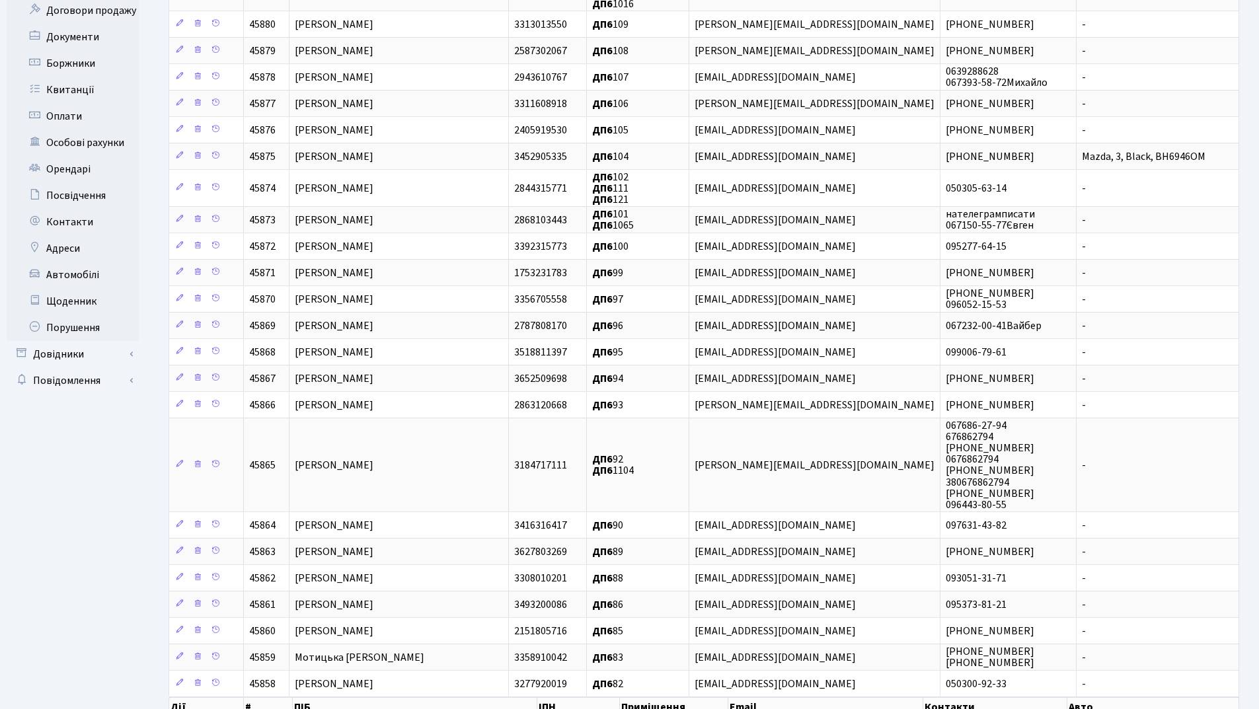
scroll to position [0, 0]
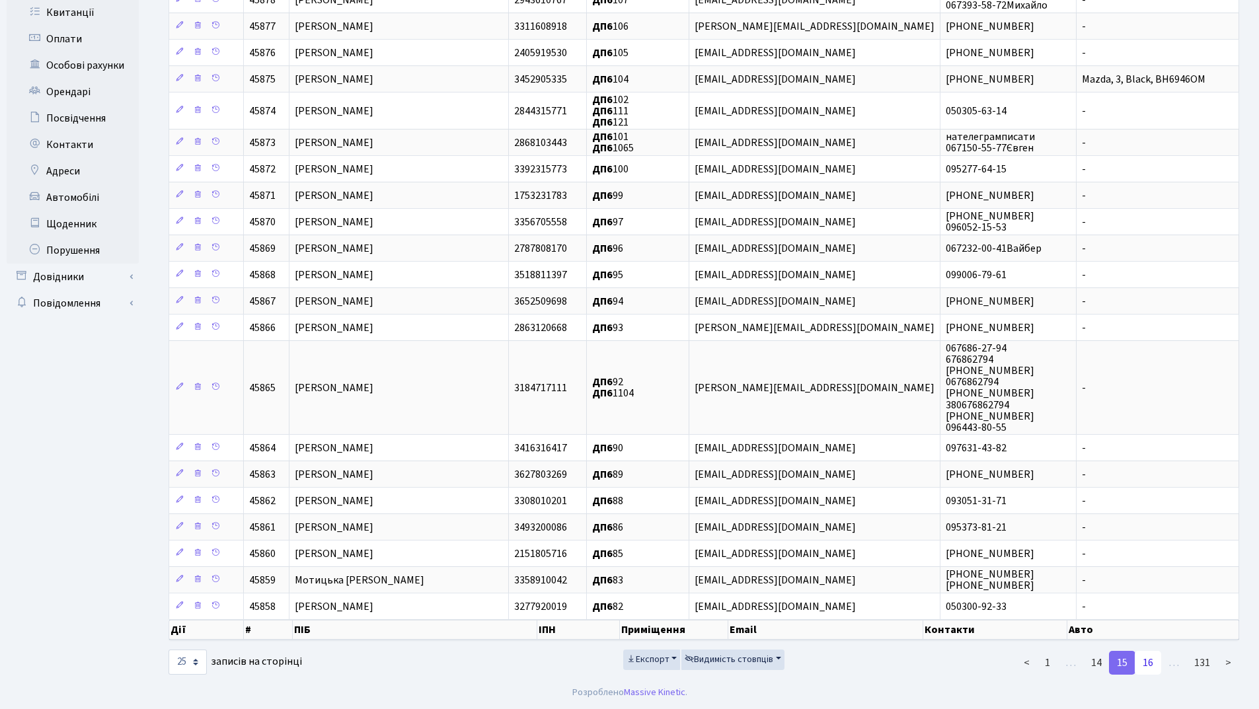
click at [1145, 667] on link "16" at bounding box center [1148, 663] width 26 height 24
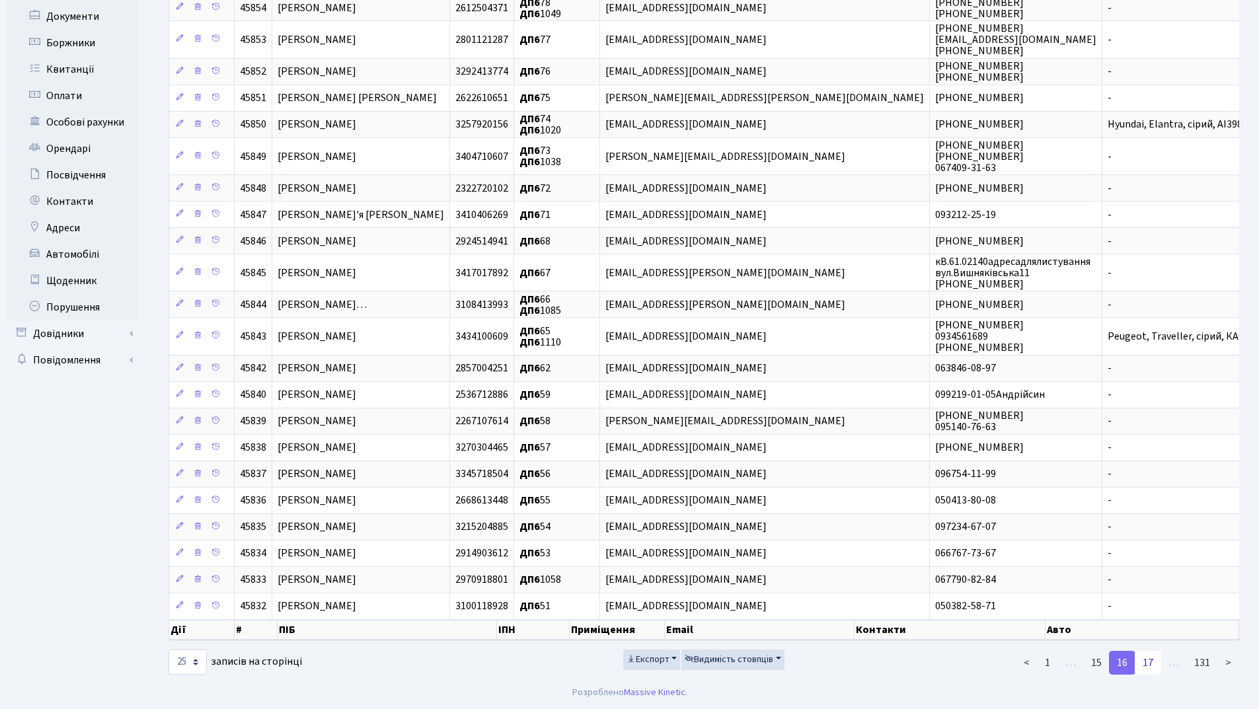
click at [1149, 660] on link "17" at bounding box center [1148, 663] width 26 height 24
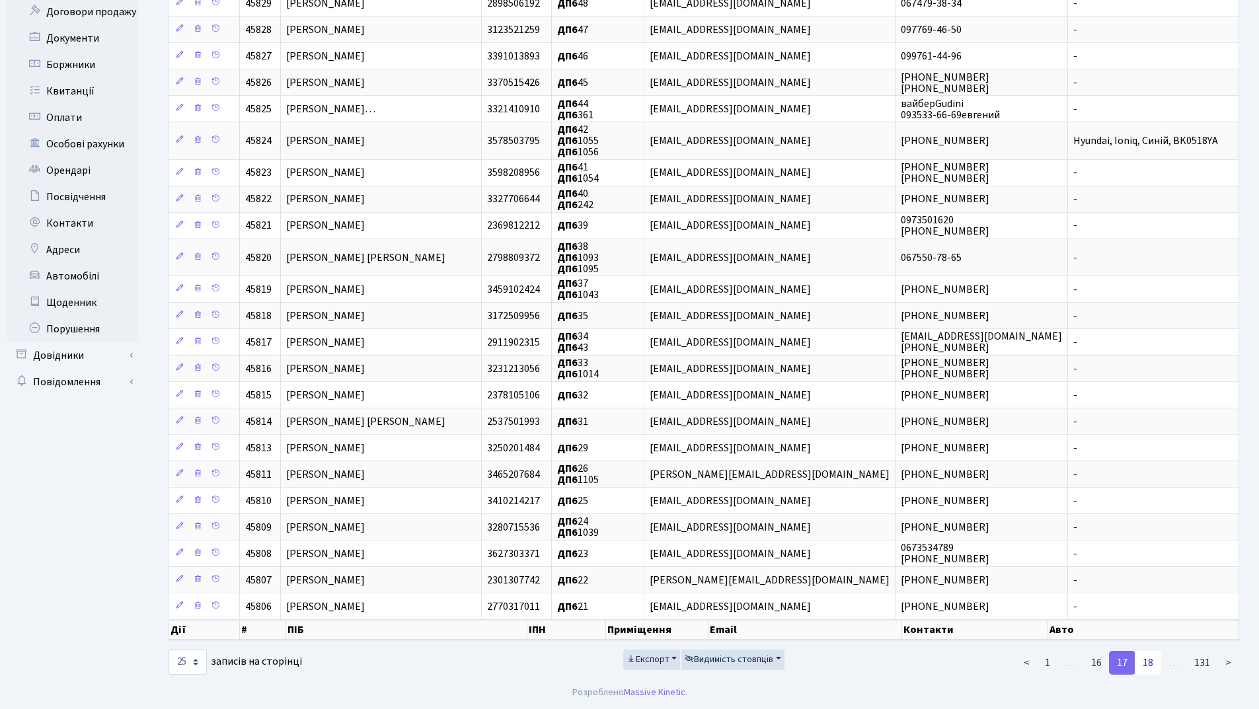
click at [1151, 658] on link "18" at bounding box center [1148, 663] width 26 height 24
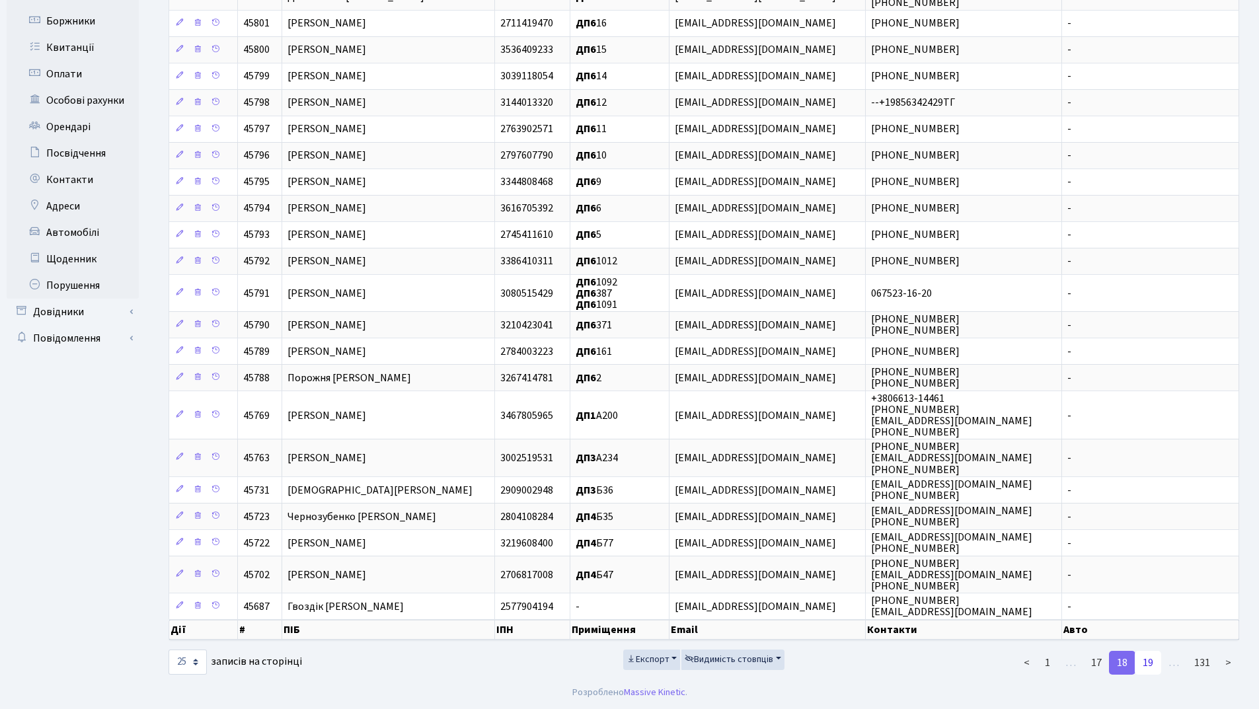
click at [1143, 663] on link "19" at bounding box center [1148, 663] width 26 height 24
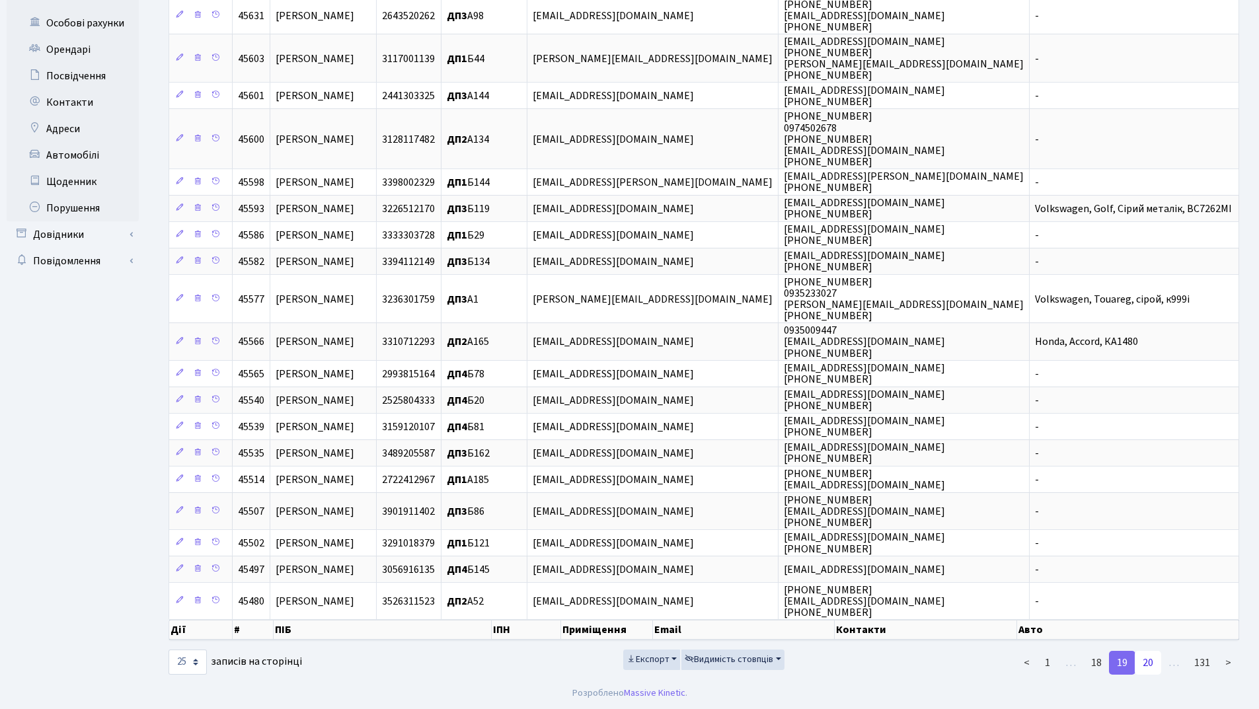
click at [1148, 663] on link "20" at bounding box center [1148, 663] width 26 height 24
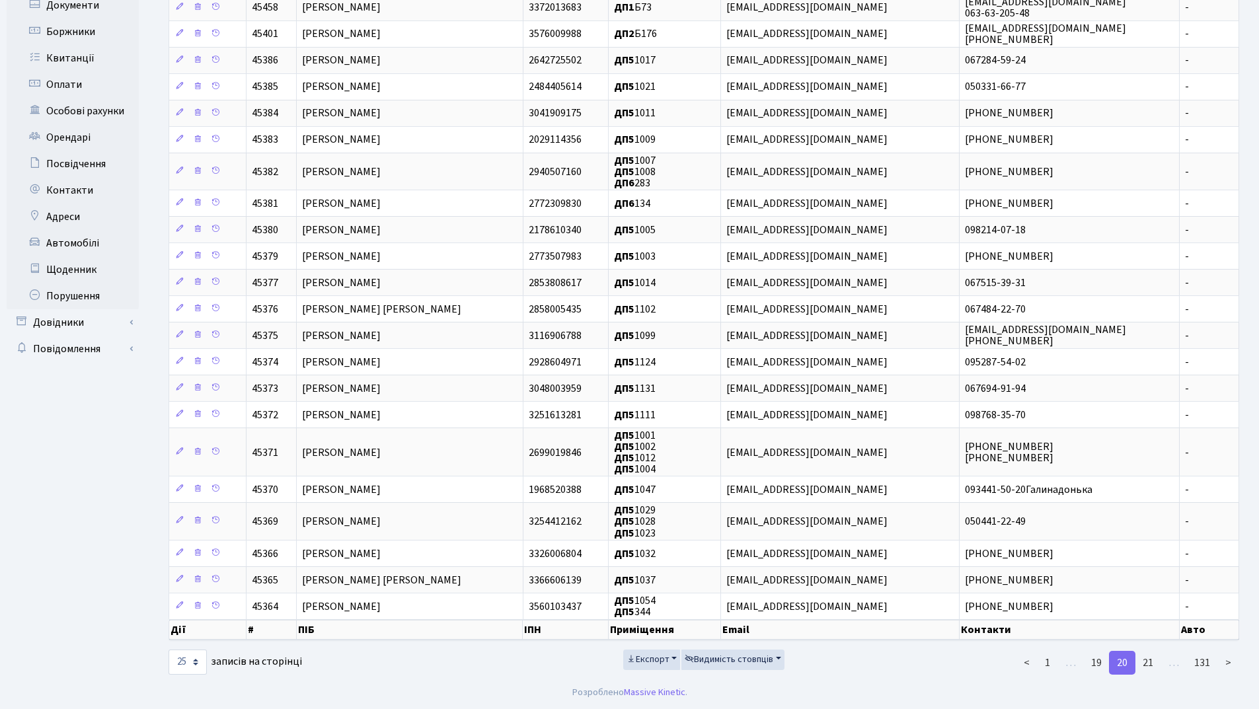
click at [1148, 663] on link "21" at bounding box center [1148, 663] width 26 height 24
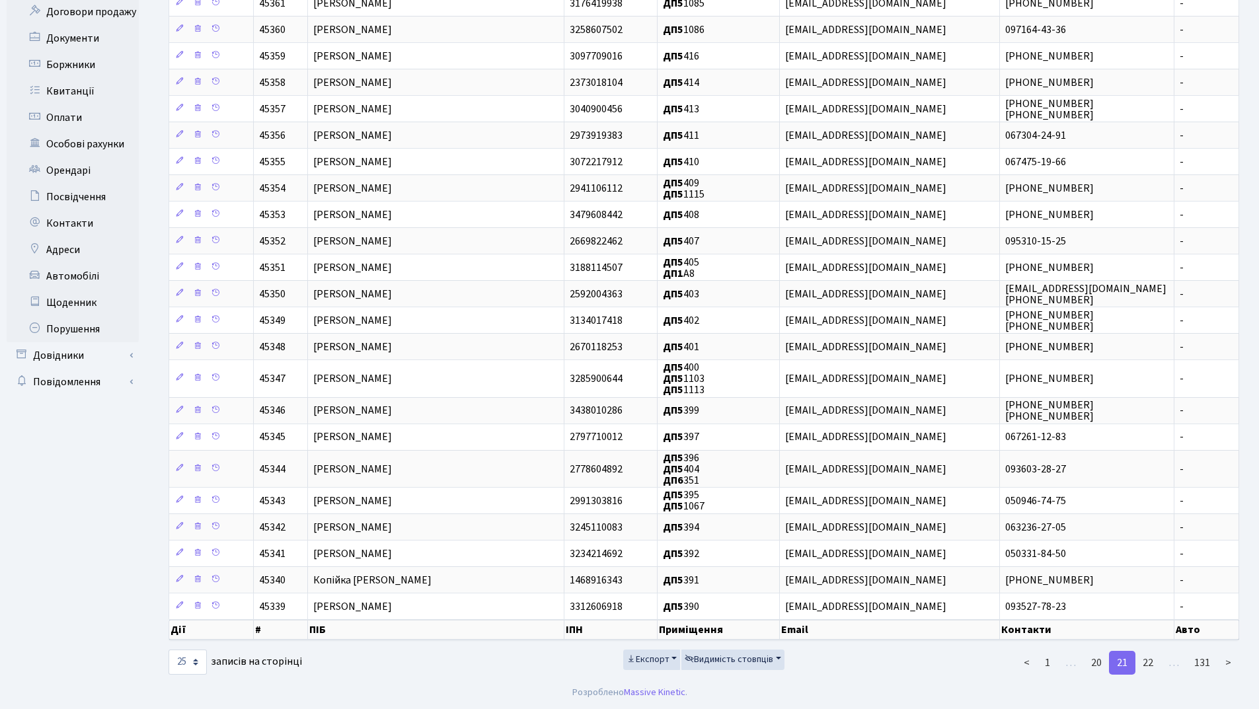
click at [1148, 663] on link "22" at bounding box center [1148, 663] width 26 height 24
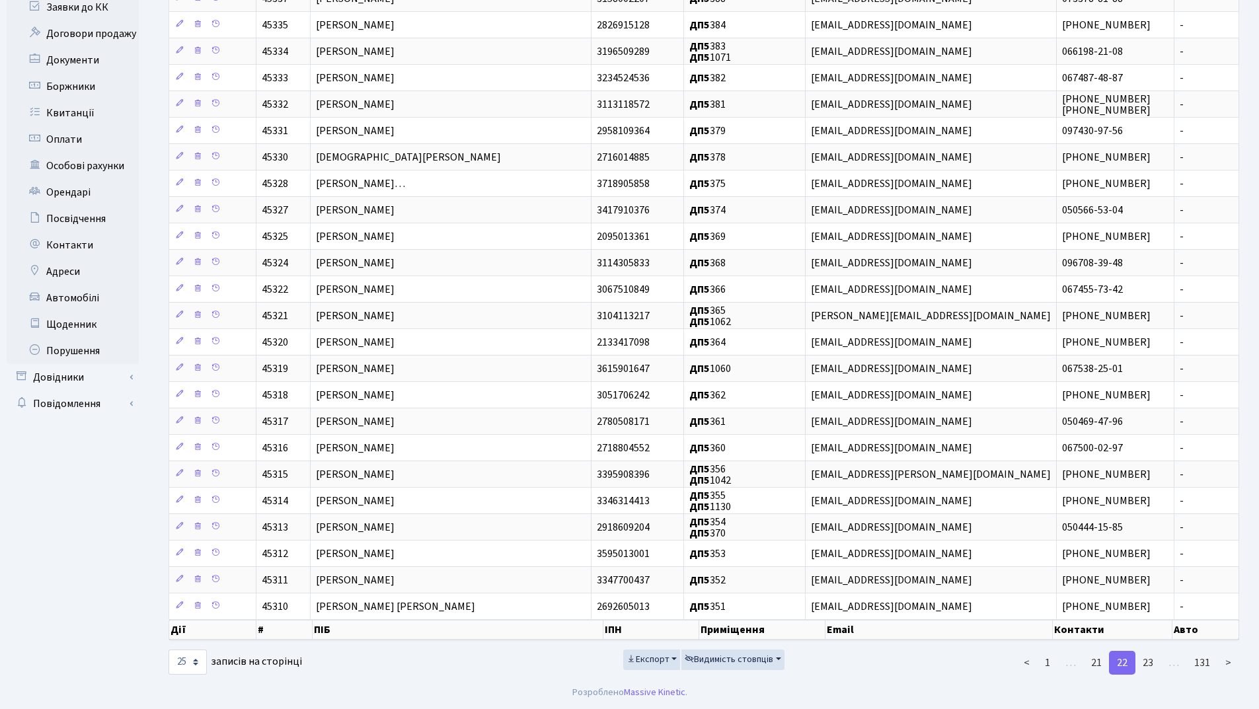
click at [1148, 663] on link "23" at bounding box center [1148, 663] width 26 height 24
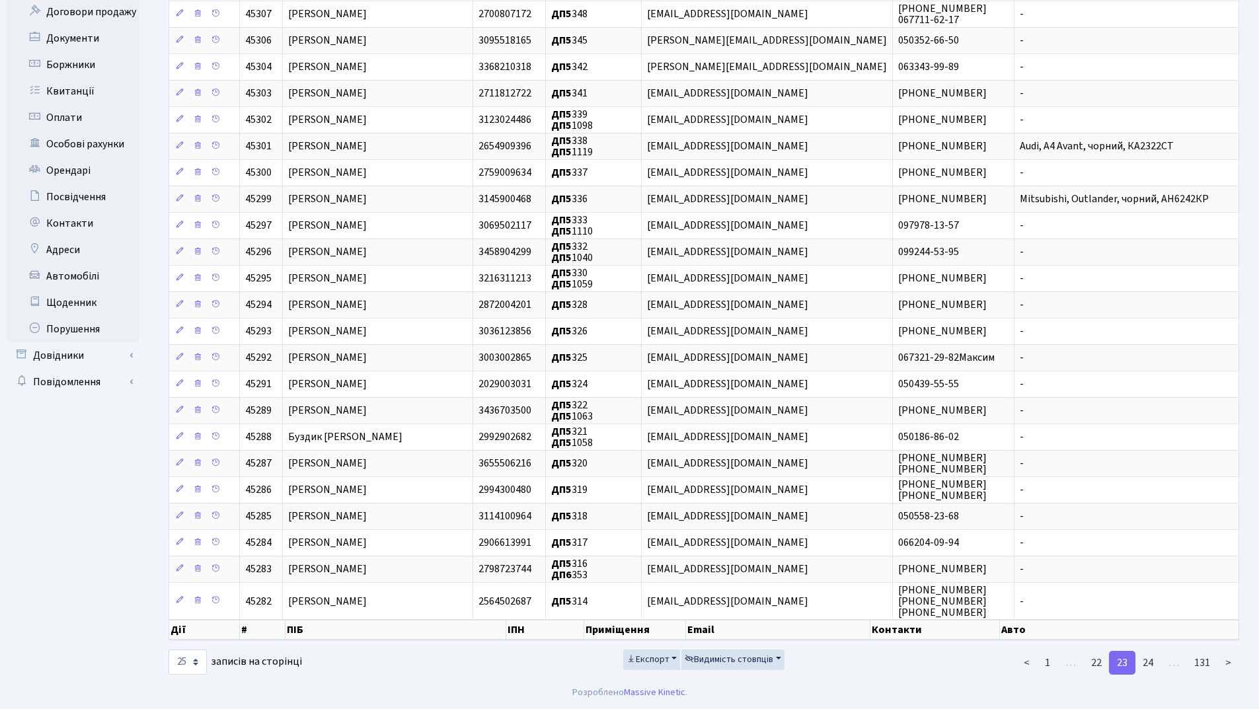
click at [1148, 663] on link "24" at bounding box center [1148, 663] width 26 height 24
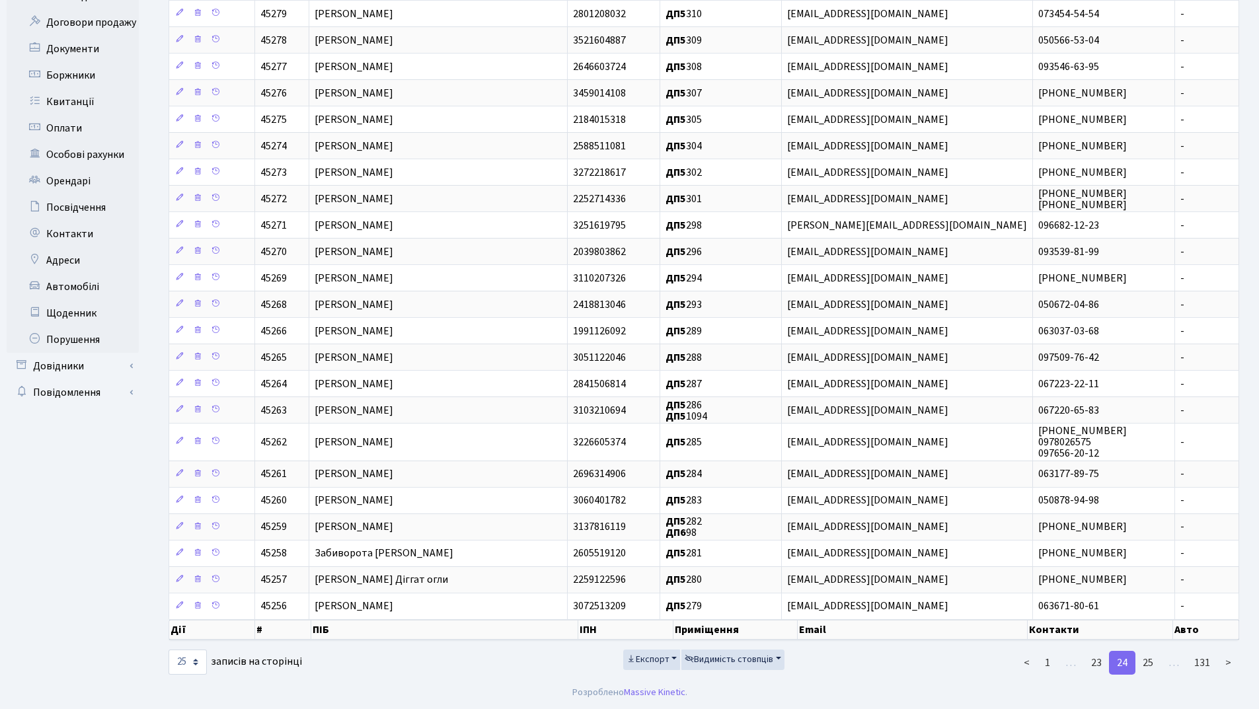
click at [1148, 663] on link "25" at bounding box center [1148, 663] width 26 height 24
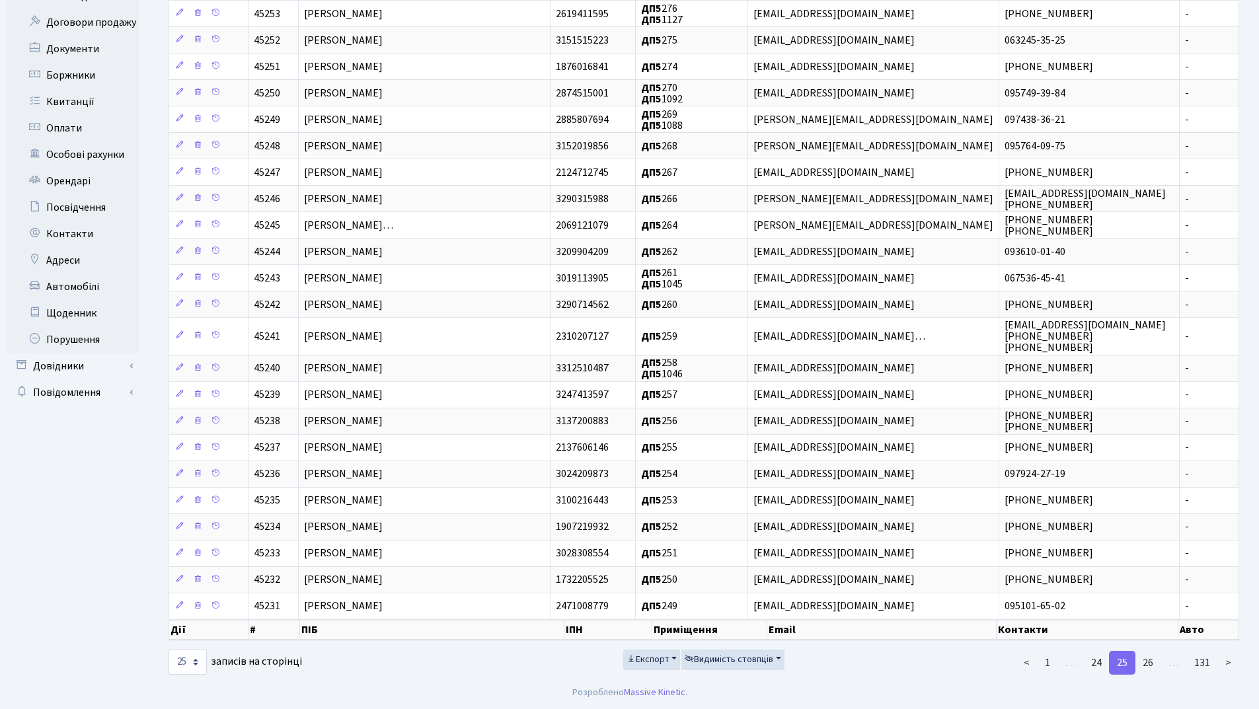
click at [1148, 663] on link "26" at bounding box center [1148, 663] width 26 height 24
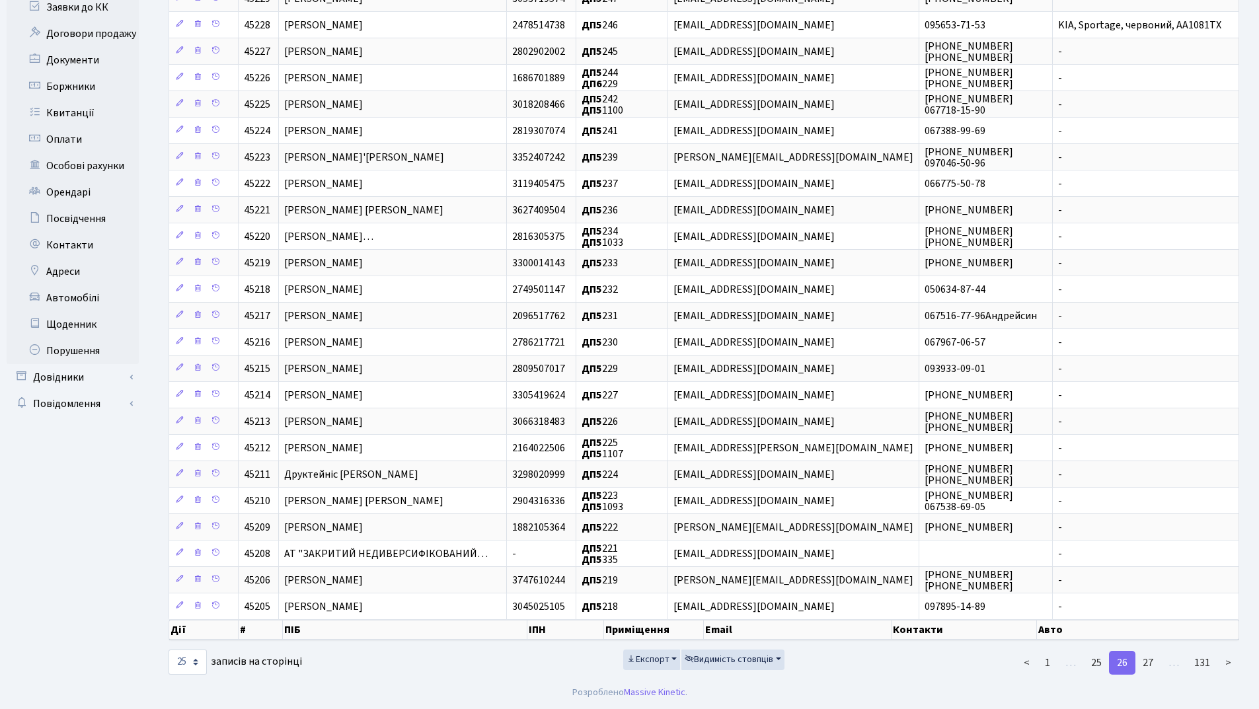
click at [1148, 663] on link "27" at bounding box center [1148, 663] width 26 height 24
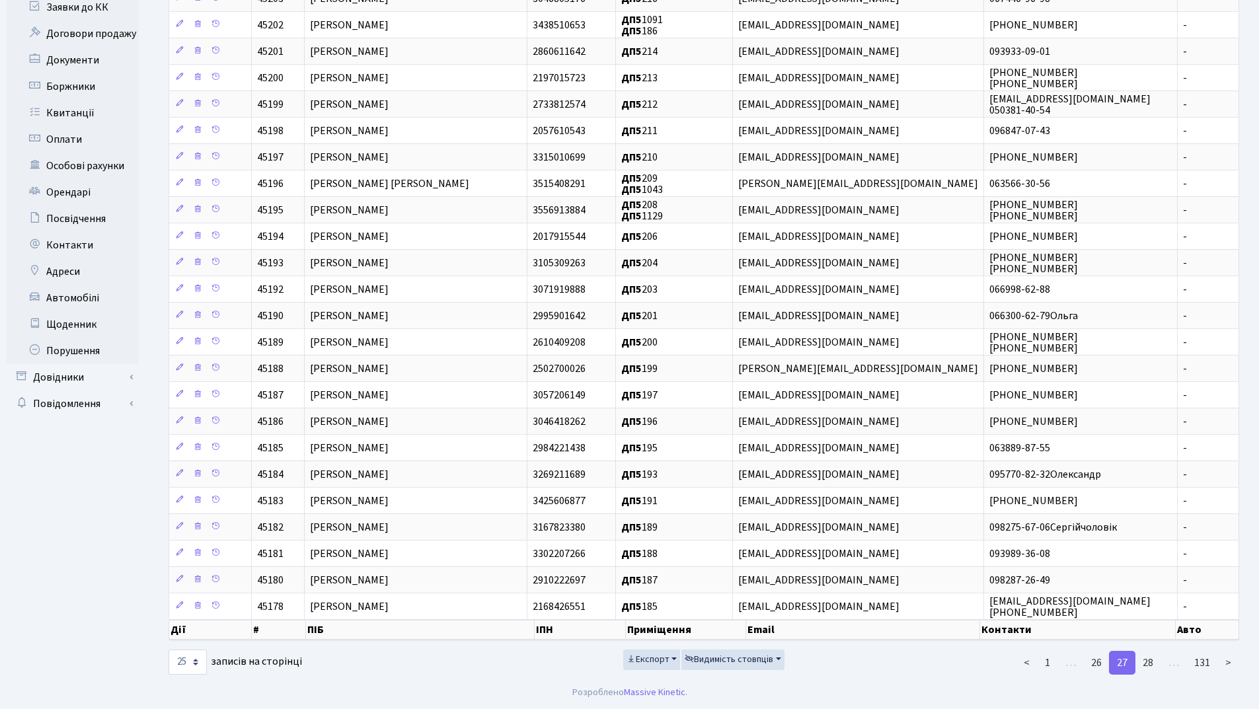
click at [1148, 663] on link "28" at bounding box center [1148, 663] width 26 height 24
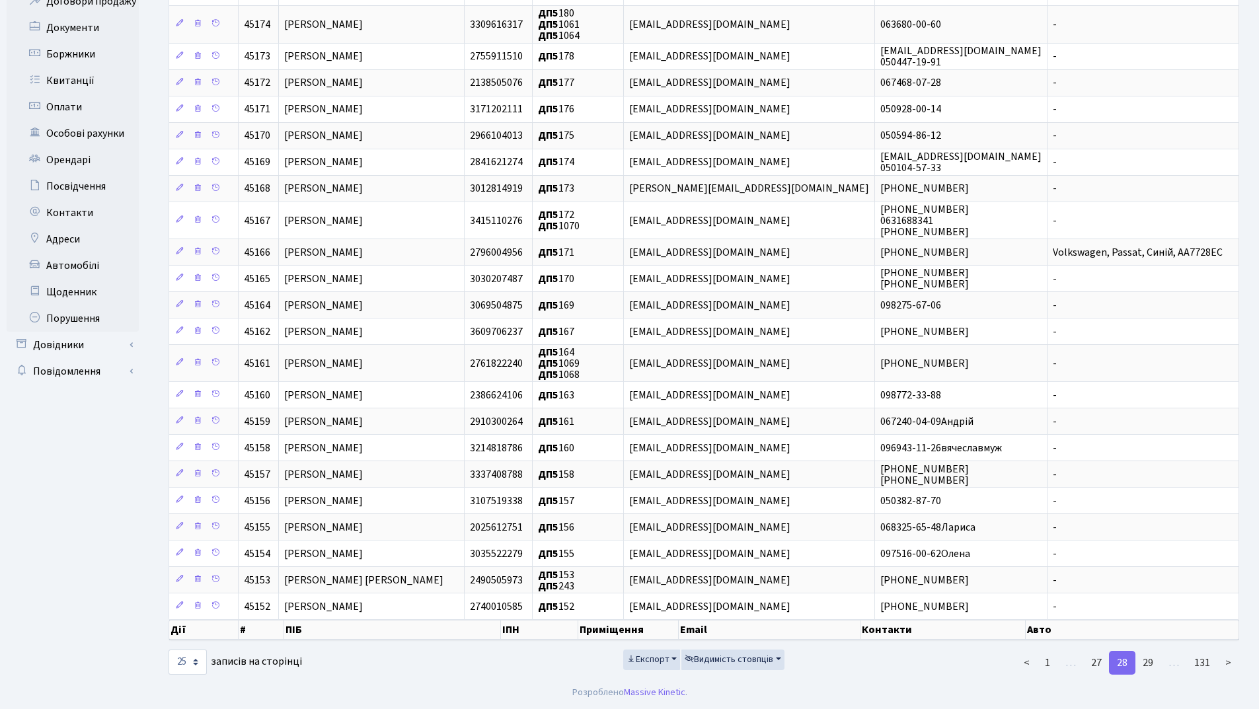
click at [1148, 663] on link "29" at bounding box center [1148, 663] width 26 height 24
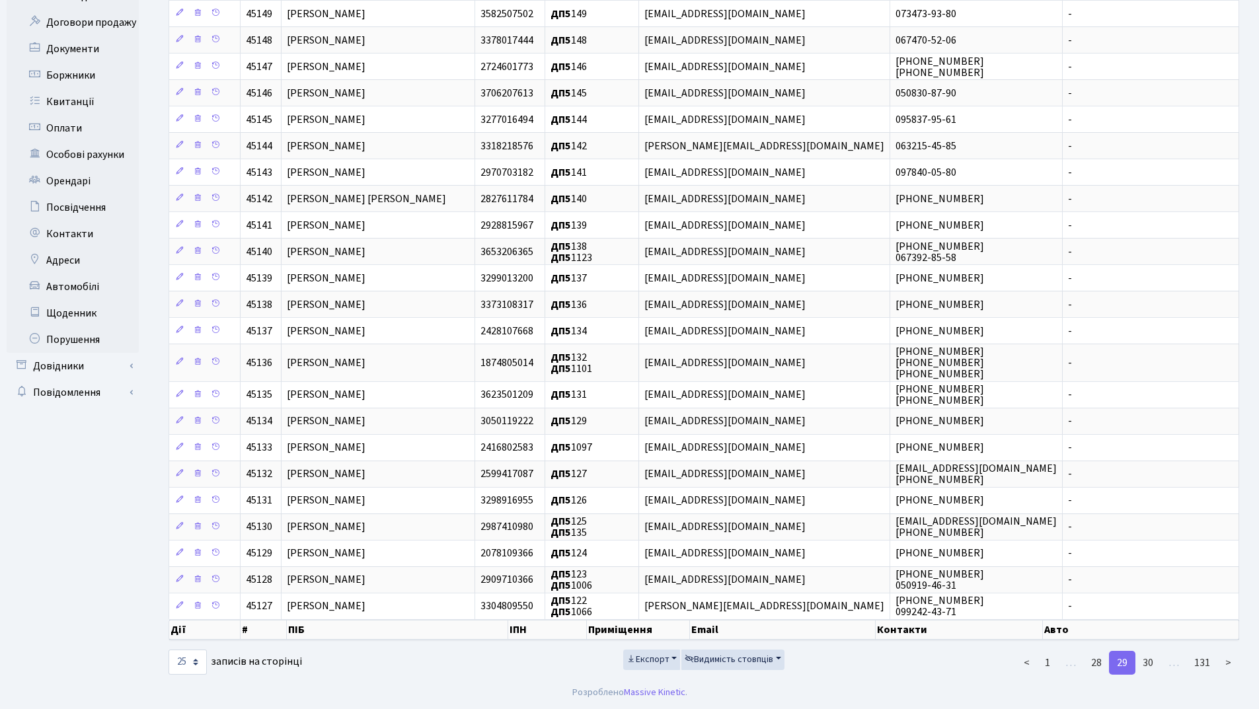
click at [1148, 663] on link "30" at bounding box center [1148, 663] width 26 height 24
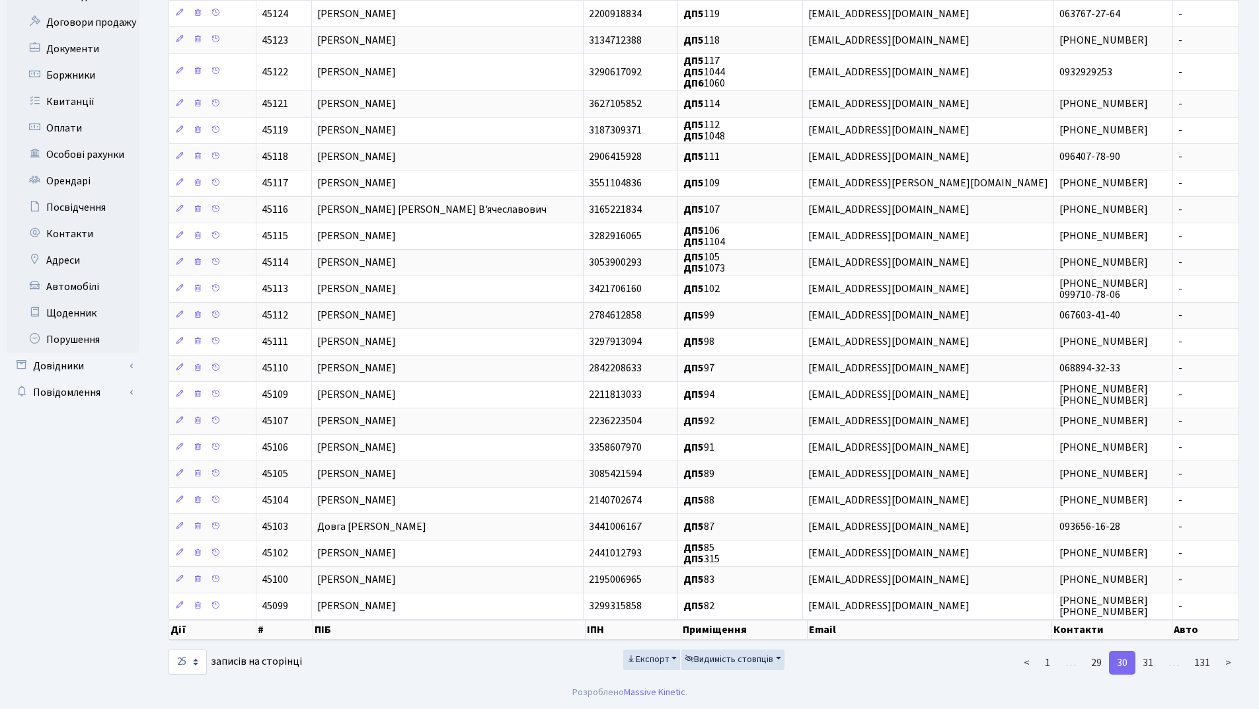
click at [1148, 663] on link "31" at bounding box center [1148, 663] width 26 height 24
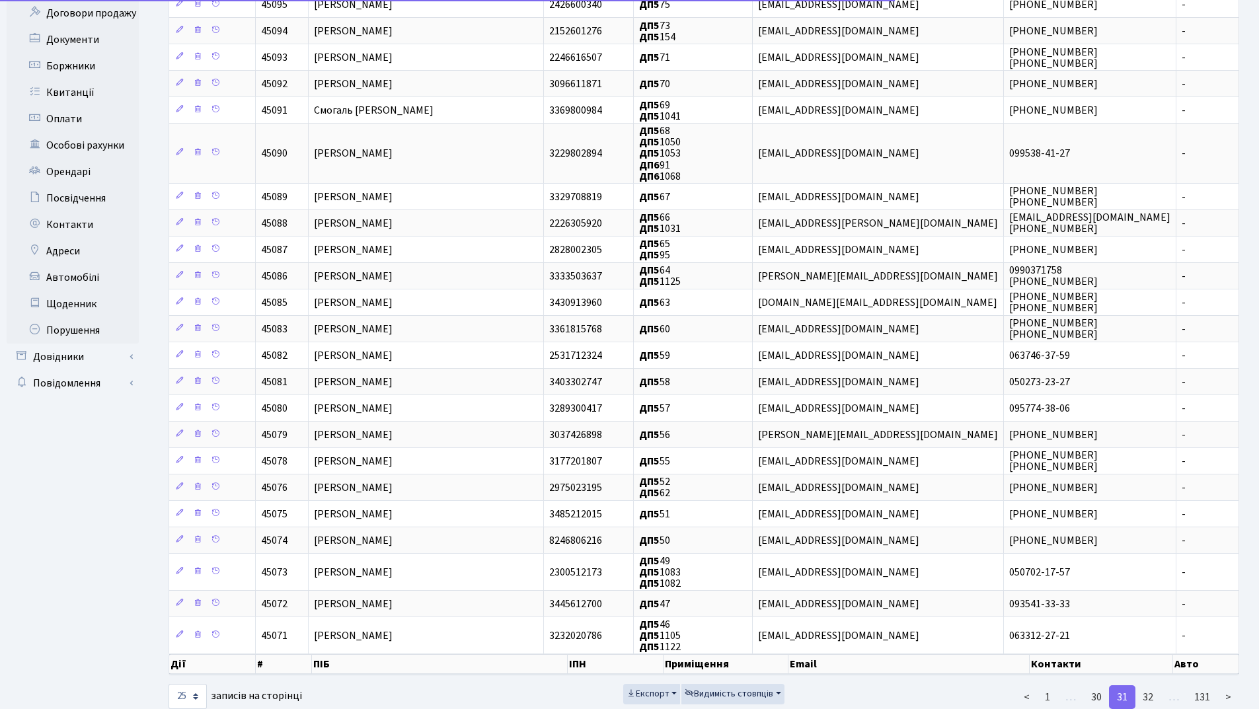
click at [1148, 663] on th "Контакти" at bounding box center [1101, 664] width 143 height 20
click at [1149, 690] on link "32" at bounding box center [1148, 697] width 26 height 24
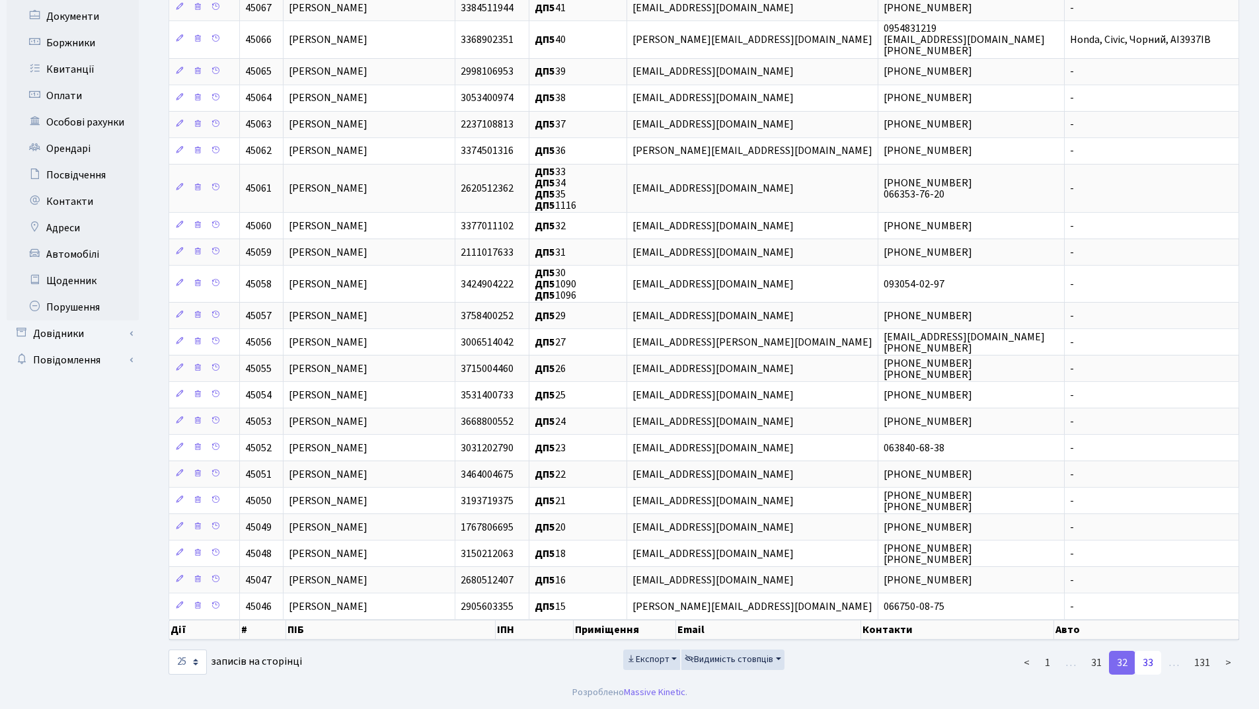
click at [1150, 670] on link "33" at bounding box center [1148, 663] width 26 height 24
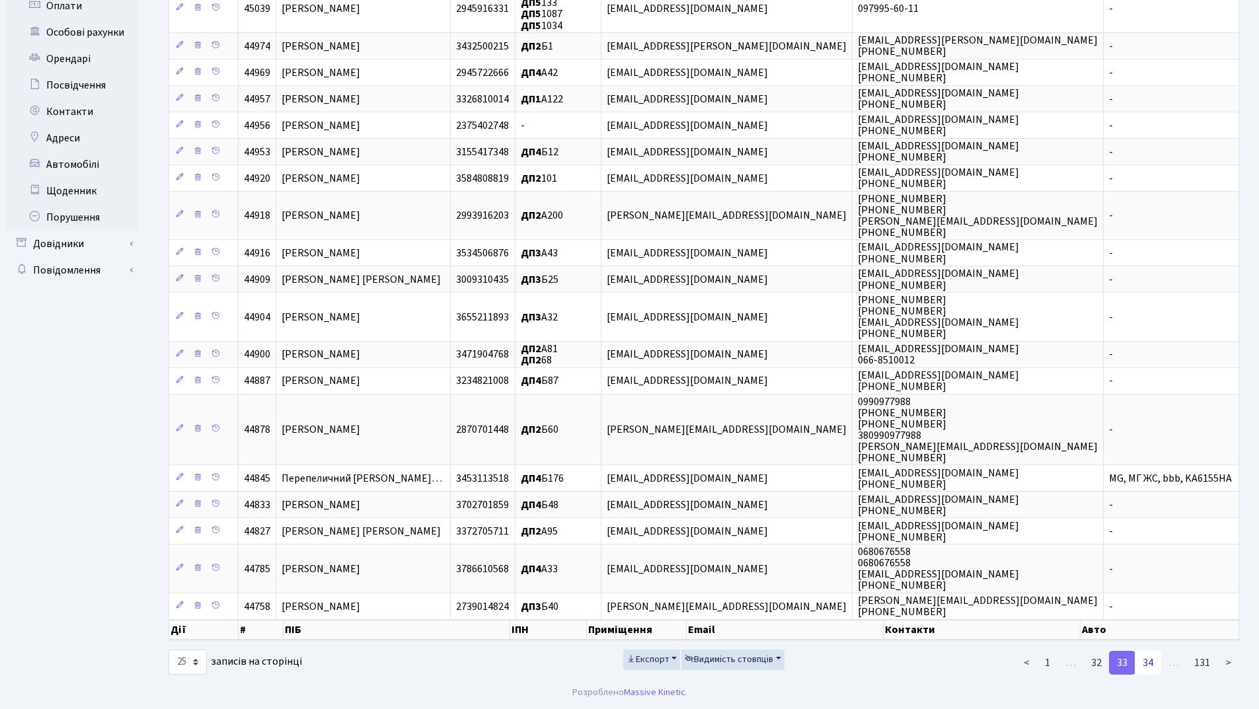
click at [1147, 667] on link "34" at bounding box center [1148, 663] width 26 height 24
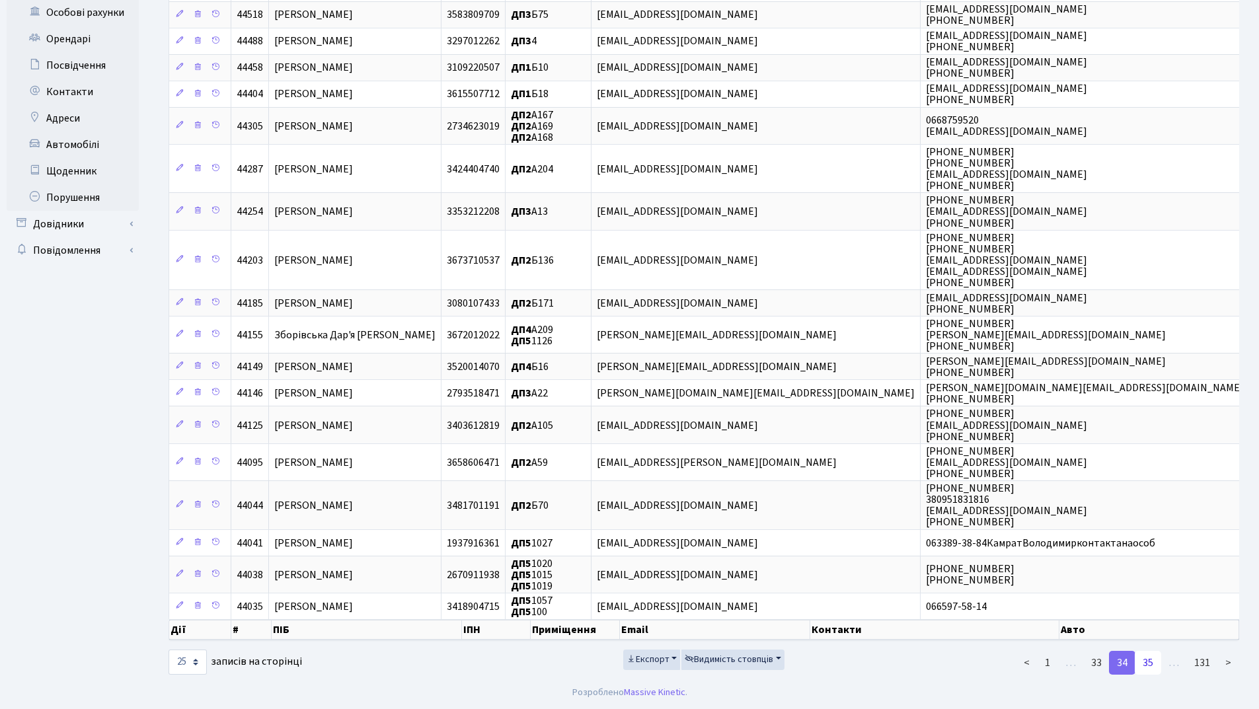
click at [1153, 664] on link "35" at bounding box center [1148, 663] width 26 height 24
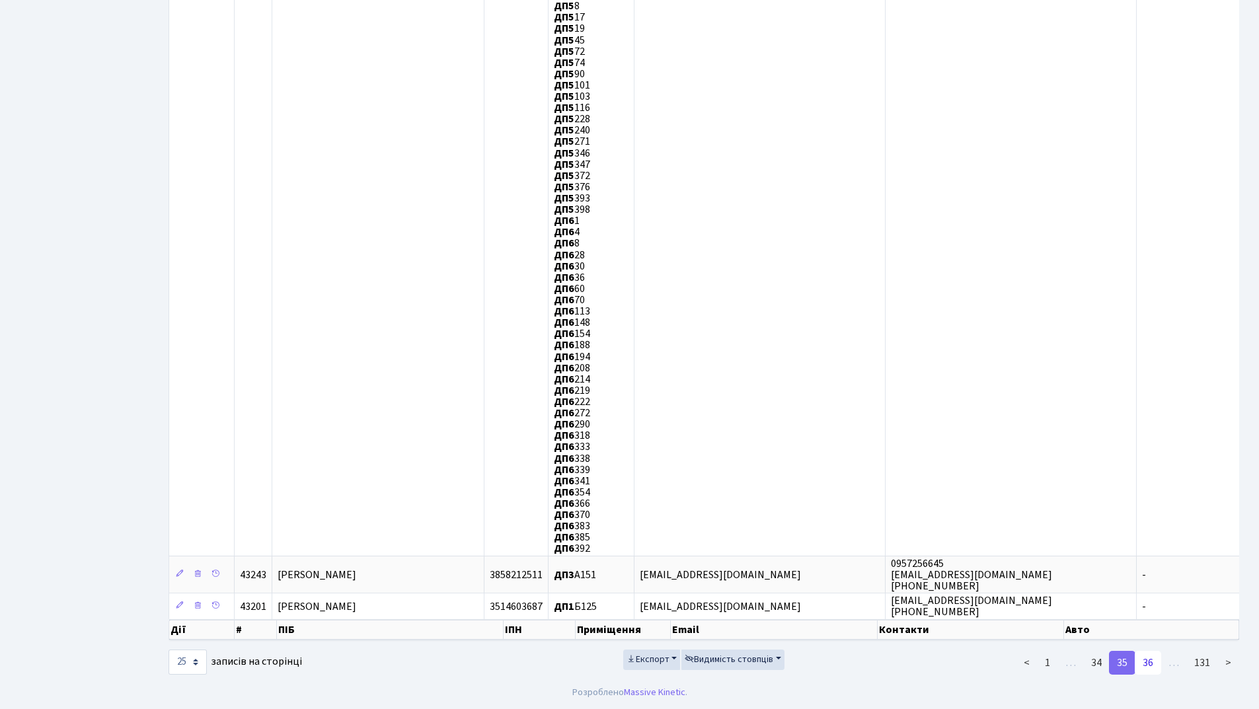
click at [1147, 659] on link "36" at bounding box center [1148, 663] width 26 height 24
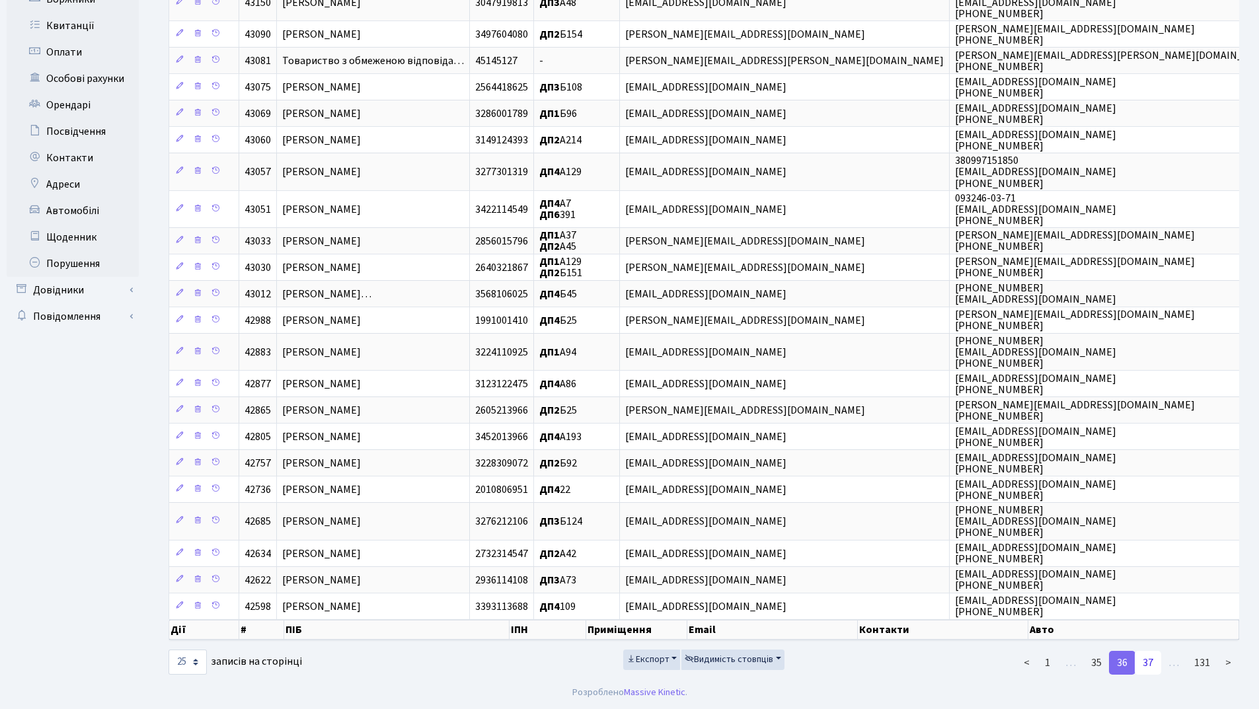
click at [1147, 658] on link "37" at bounding box center [1148, 663] width 26 height 24
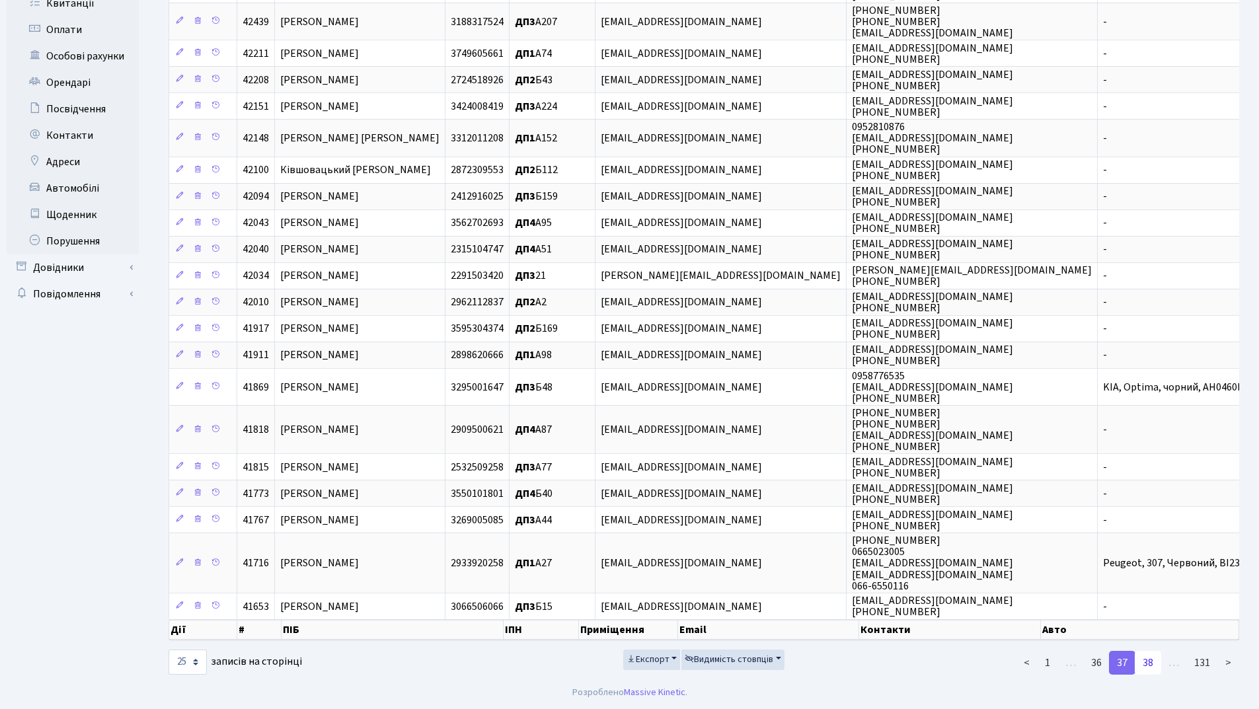
click at [1152, 662] on link "38" at bounding box center [1148, 663] width 26 height 24
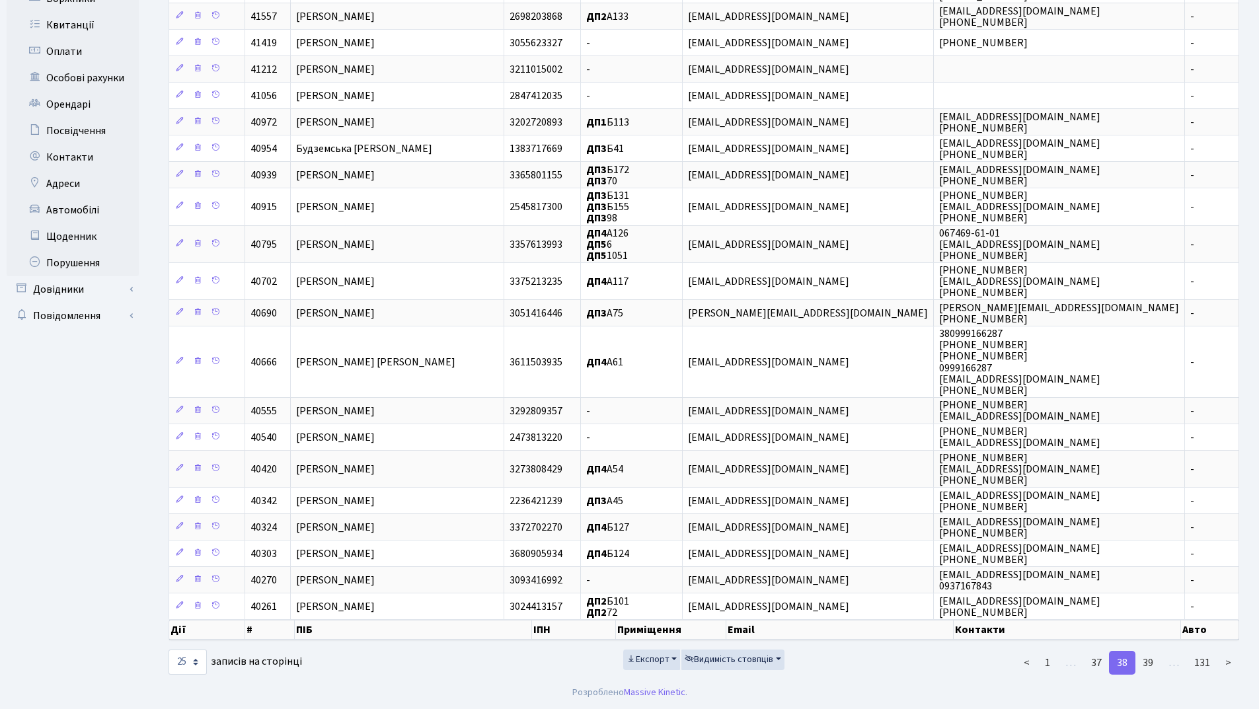
click at [1152, 662] on link "39" at bounding box center [1148, 663] width 26 height 24
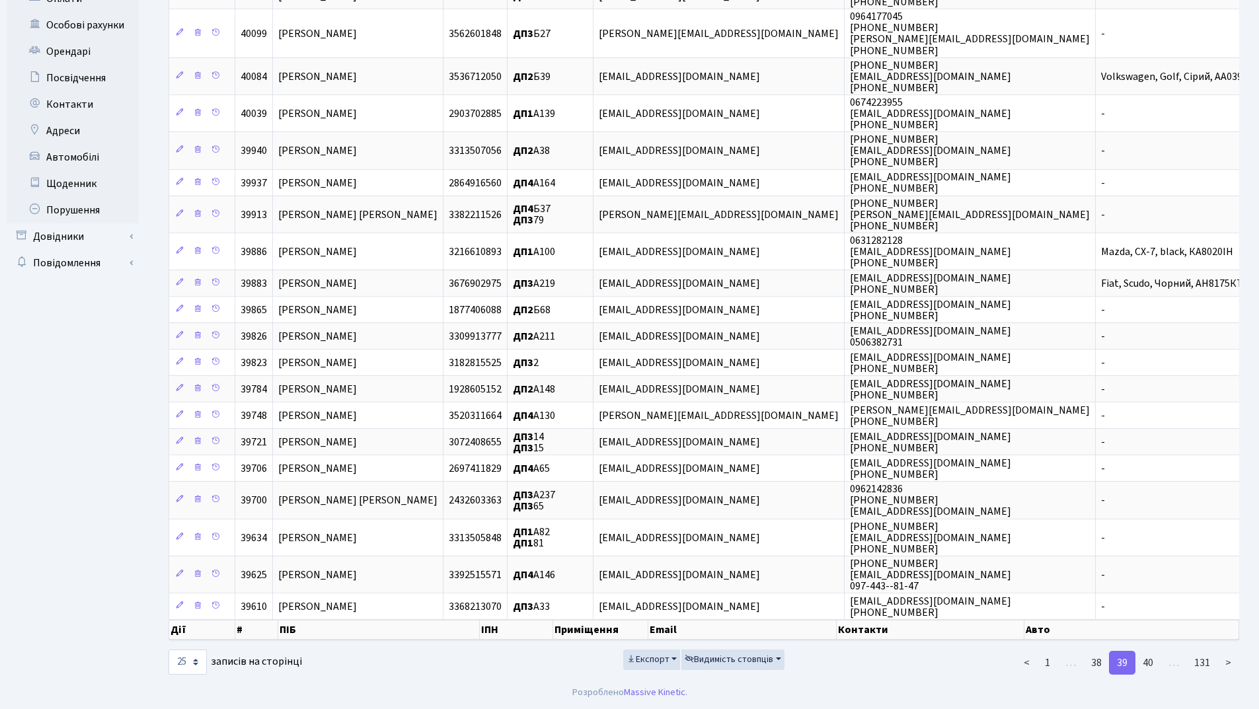
click at [1152, 662] on link "40" at bounding box center [1148, 663] width 26 height 24
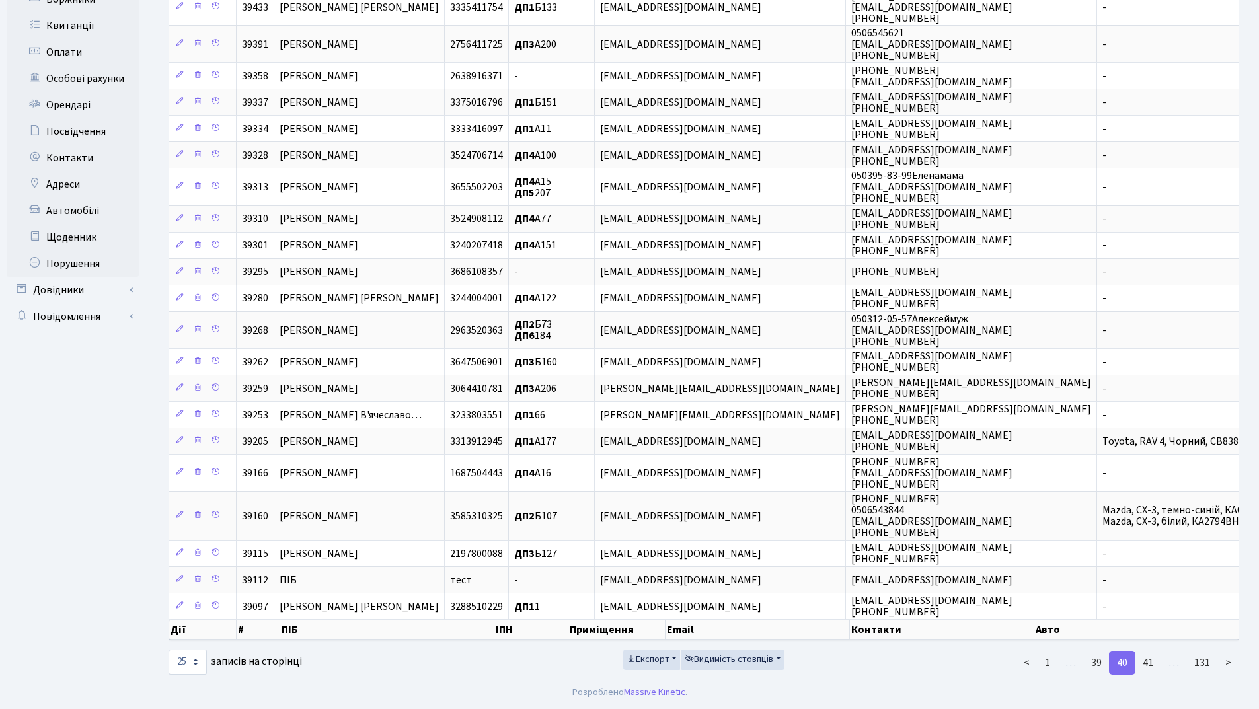
click at [1152, 662] on link "41" at bounding box center [1148, 663] width 26 height 24
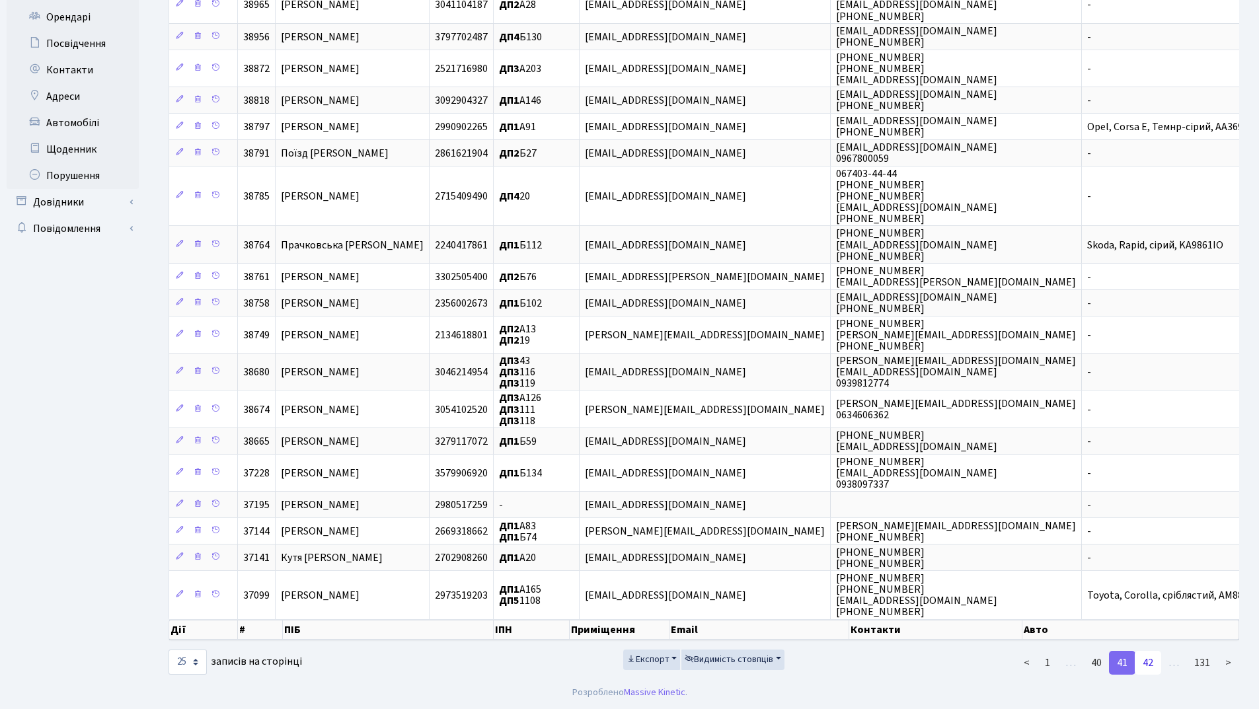
click at [1144, 666] on link "42" at bounding box center [1148, 663] width 26 height 24
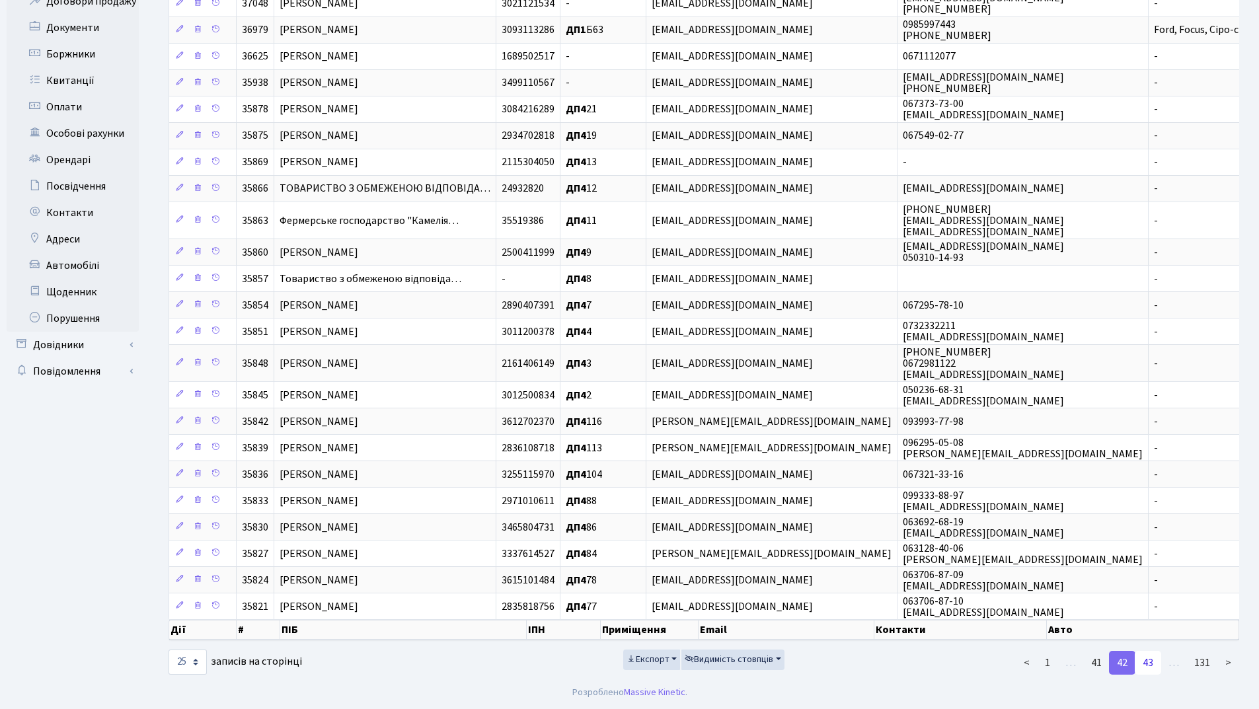
click at [1151, 665] on link "43" at bounding box center [1148, 663] width 26 height 24
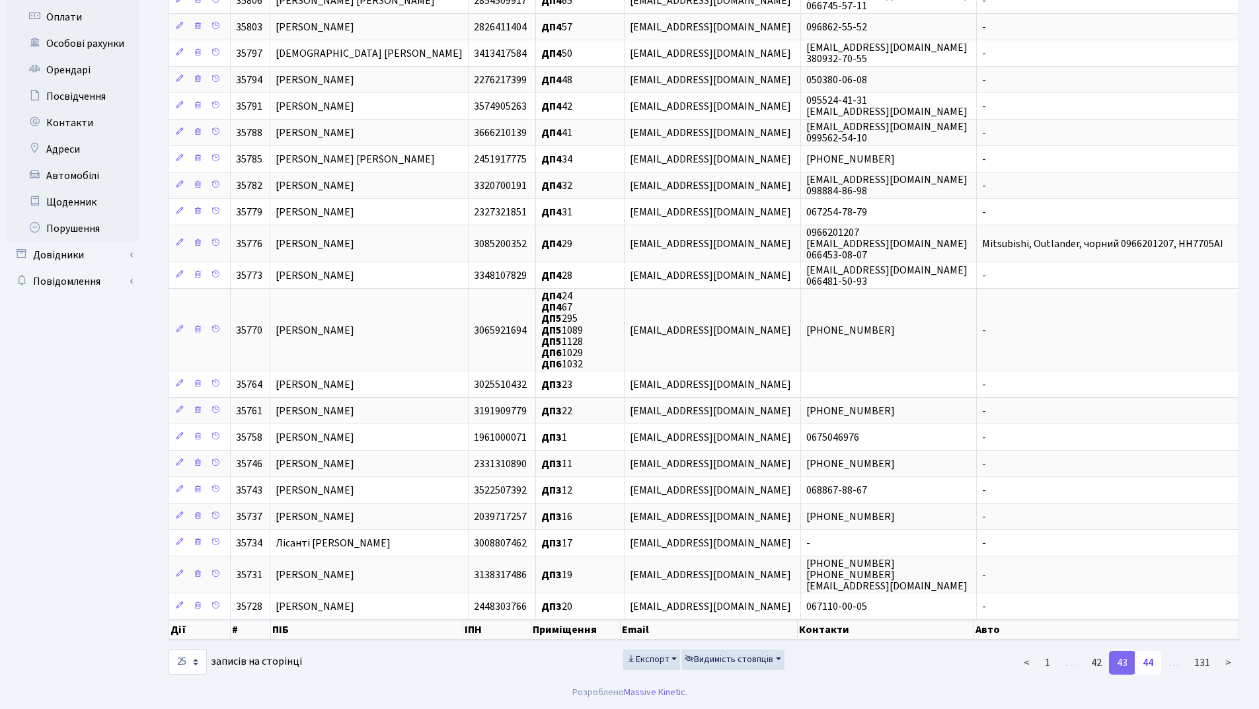
click at [1145, 661] on link "44" at bounding box center [1148, 663] width 26 height 24
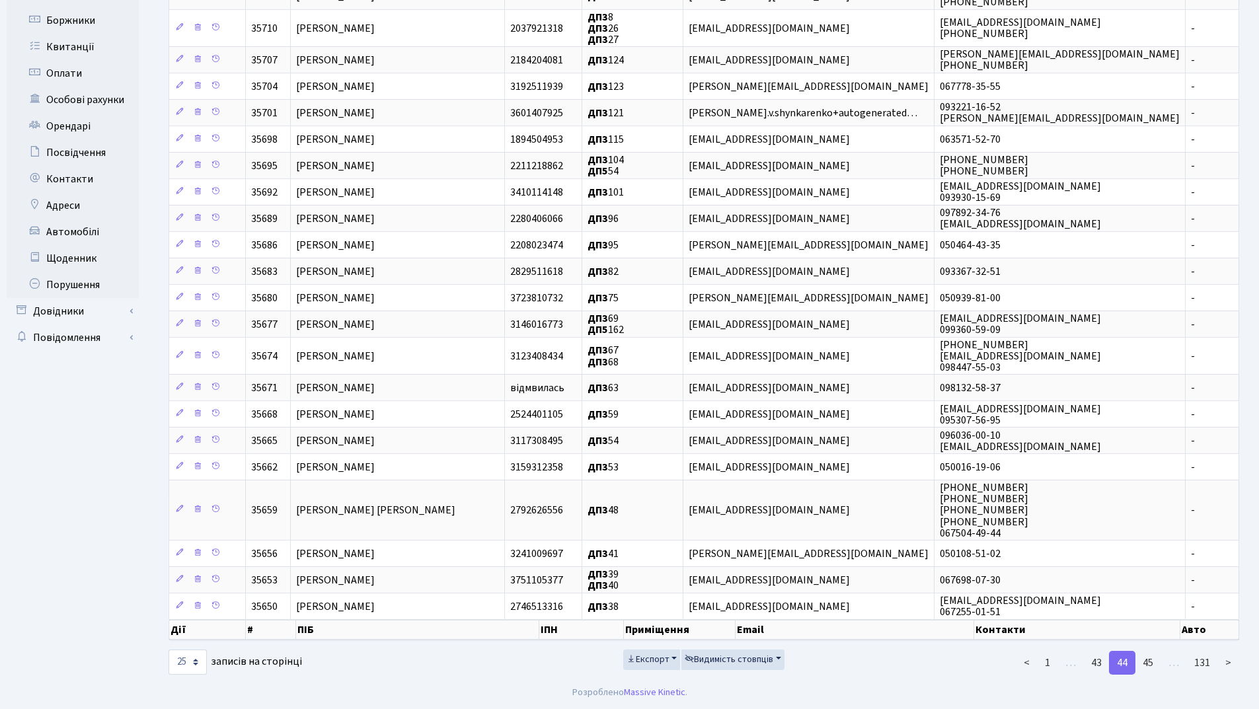
click at [1145, 661] on link "45" at bounding box center [1148, 663] width 26 height 24
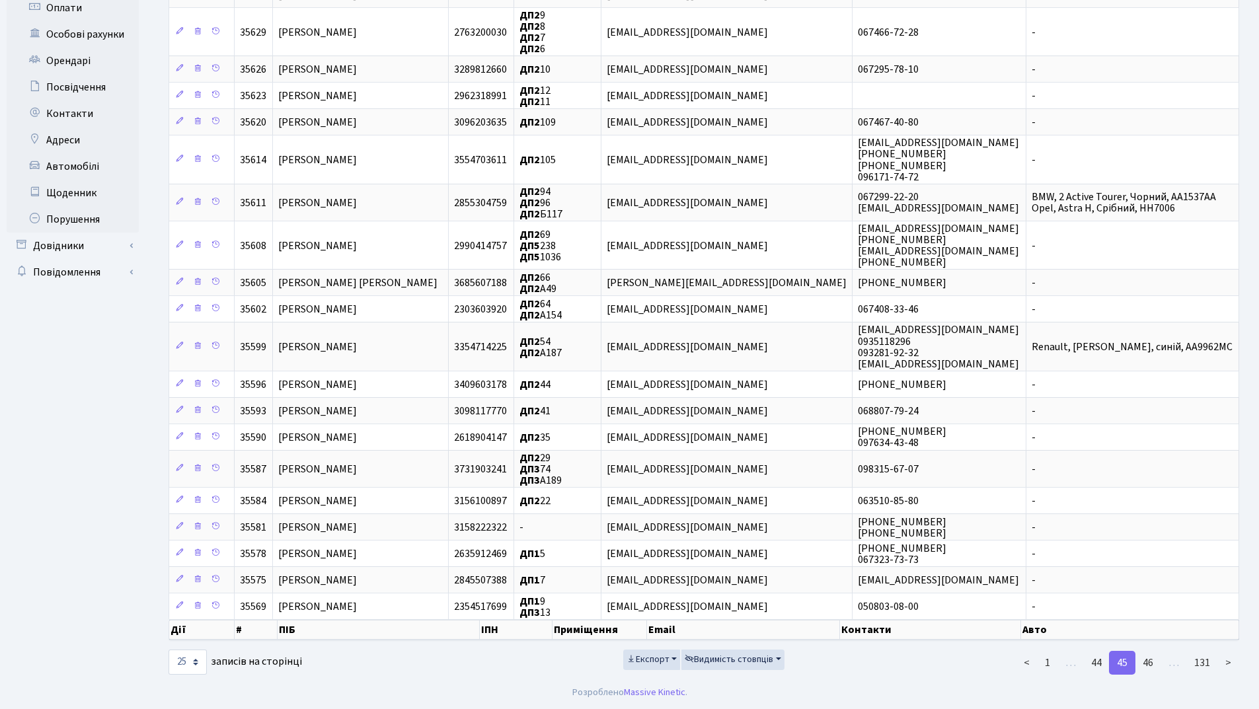
click at [1145, 661] on link "46" at bounding box center [1148, 663] width 26 height 24
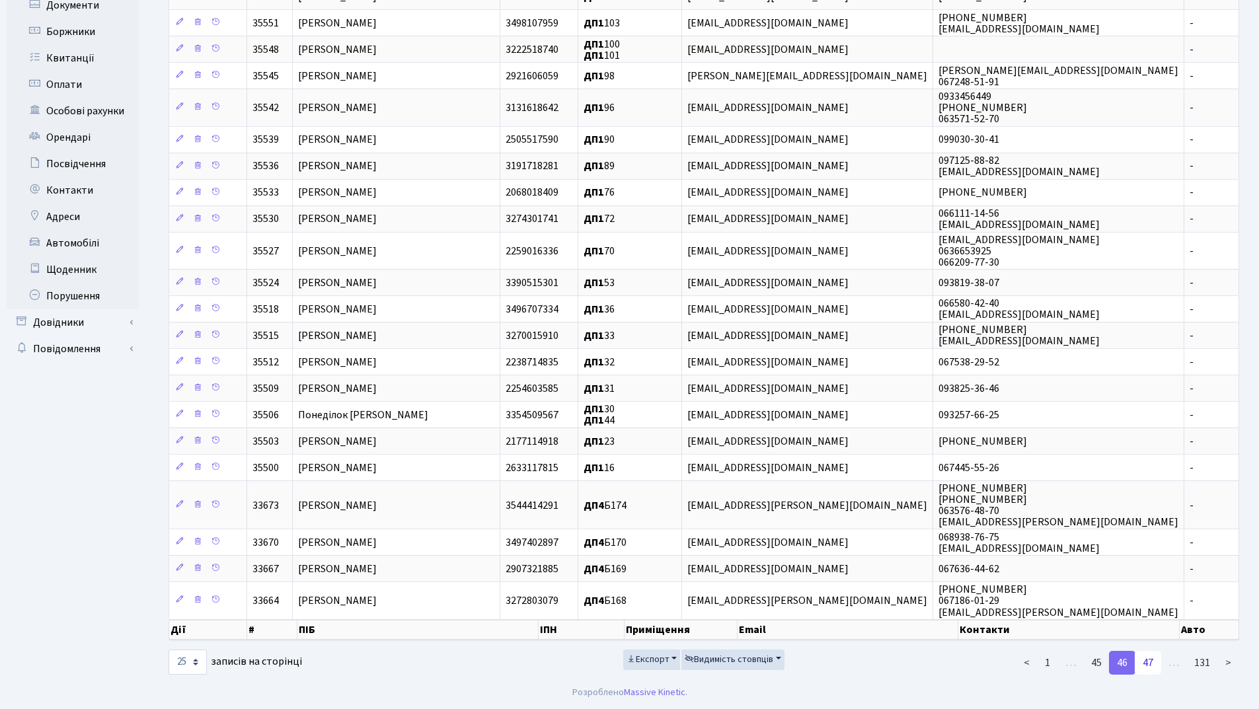
click at [1147, 664] on link "47" at bounding box center [1148, 663] width 26 height 24
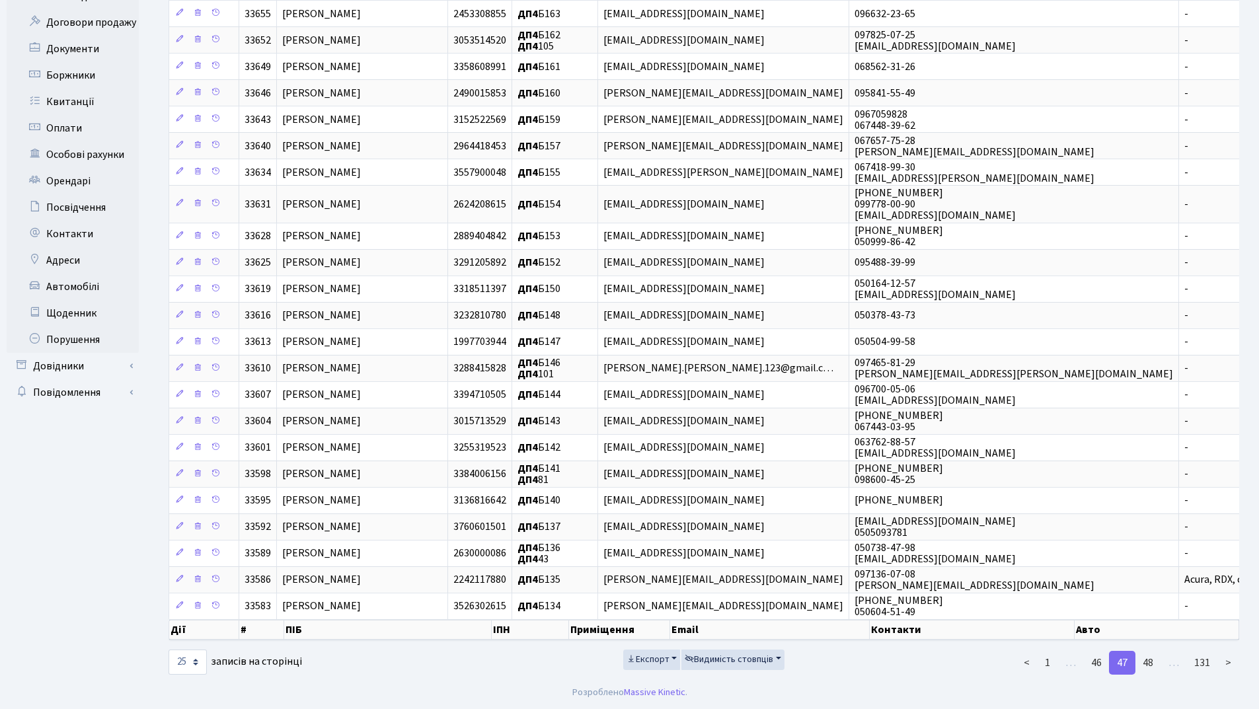
click at [1147, 664] on link "48" at bounding box center [1148, 663] width 26 height 24
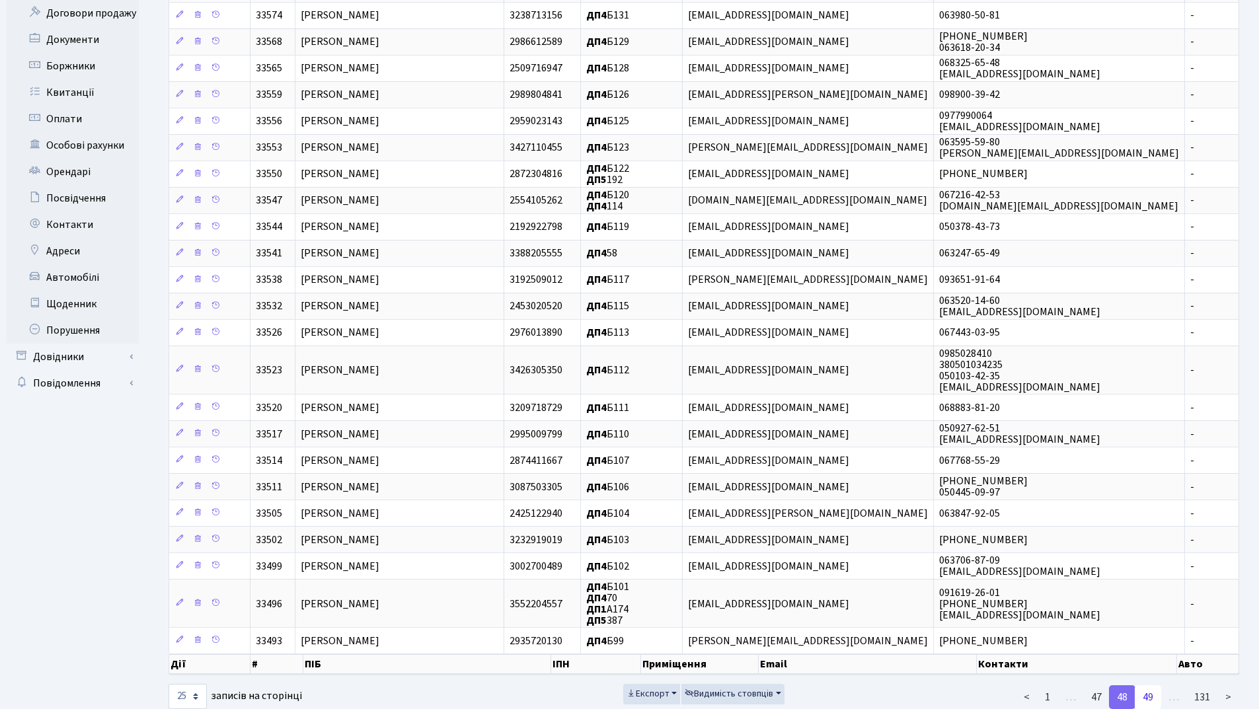
click at [1146, 697] on link "49" at bounding box center [1148, 697] width 26 height 24
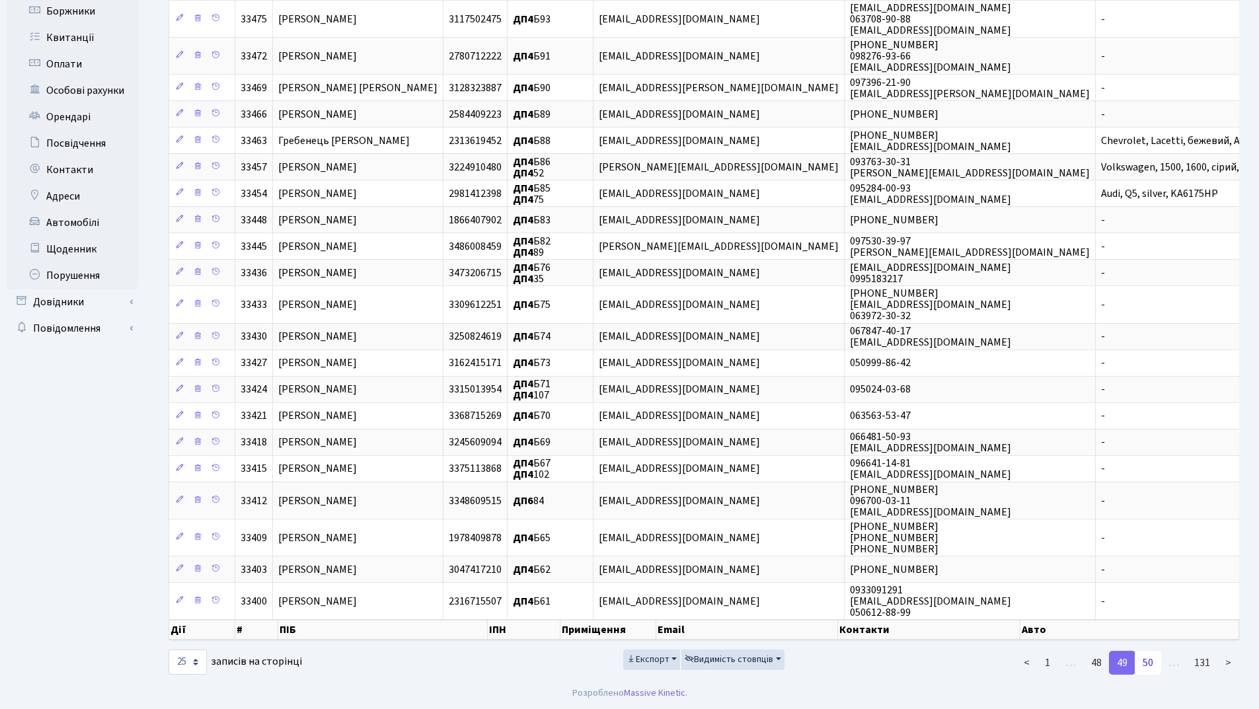
click at [1147, 664] on link "50" at bounding box center [1148, 663] width 26 height 24
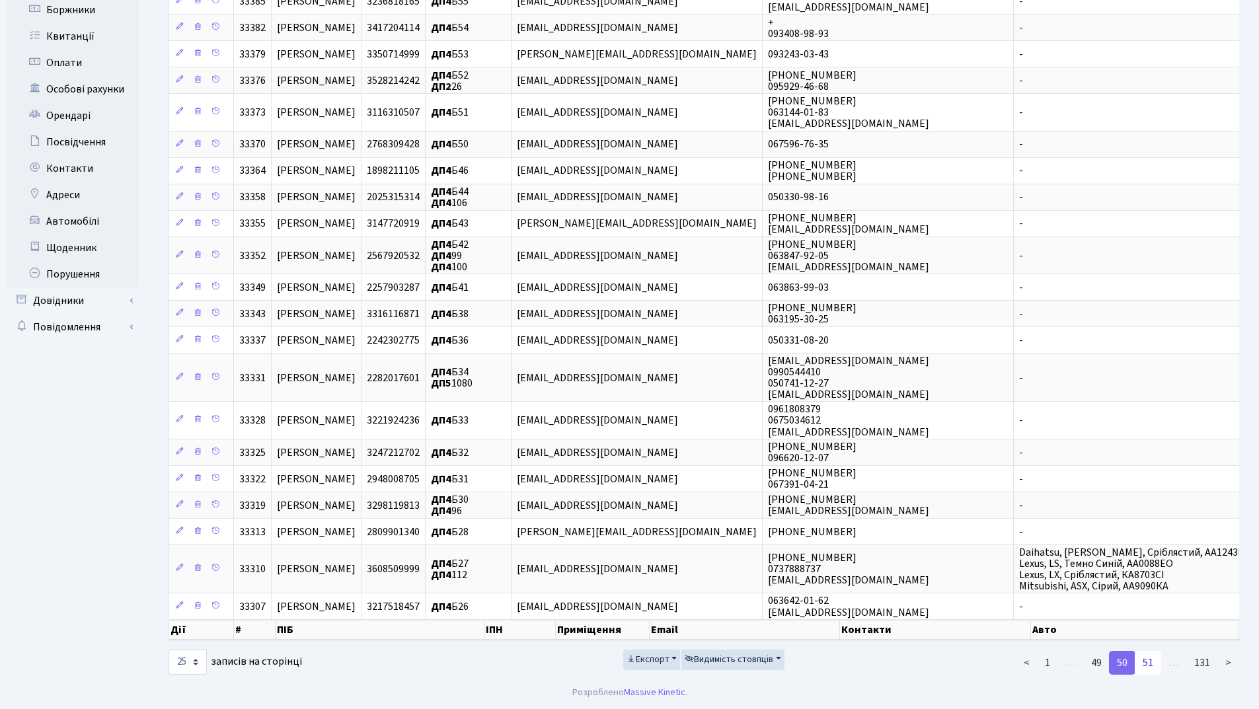
click at [1148, 668] on link "51" at bounding box center [1148, 663] width 26 height 24
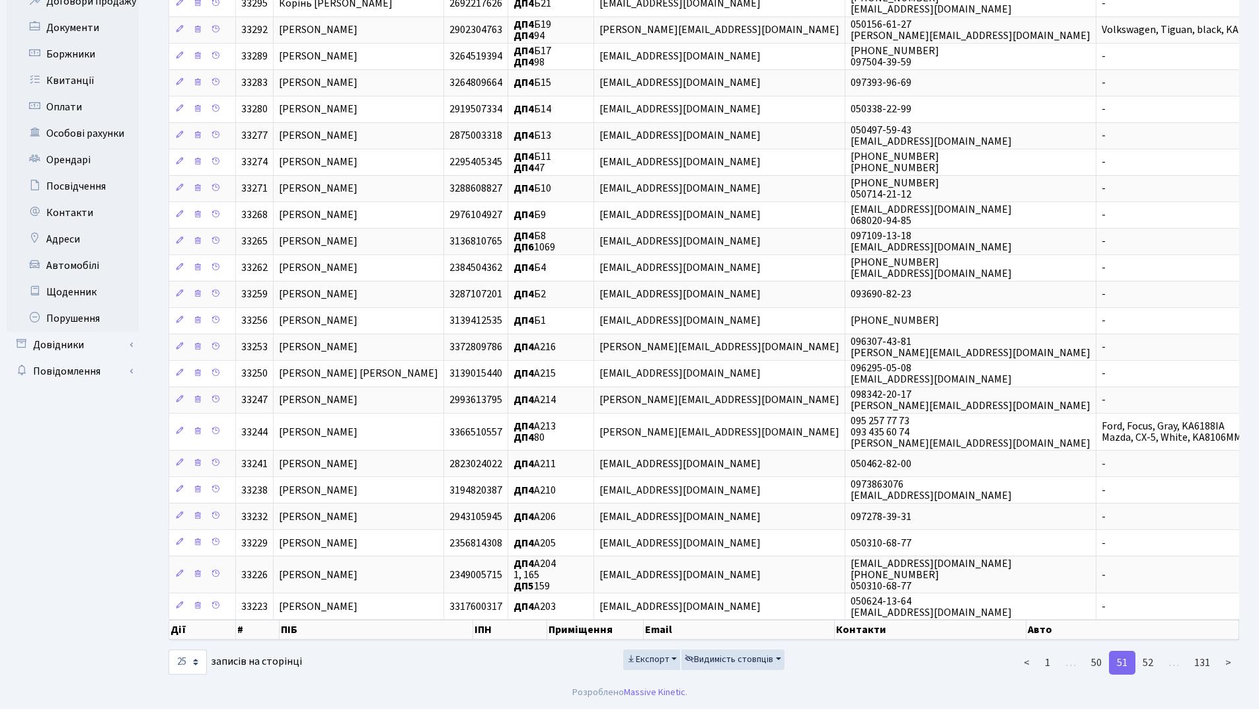
click at [1148, 668] on link "52" at bounding box center [1148, 663] width 26 height 24
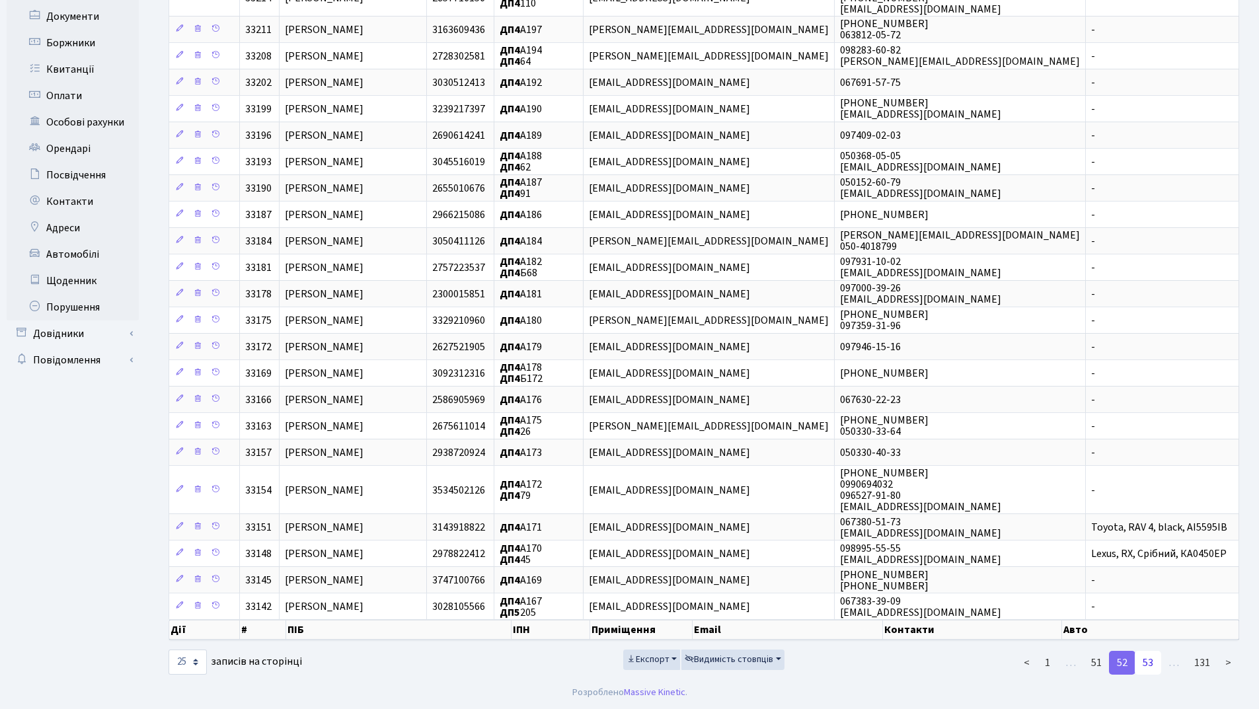
click at [1148, 662] on link "53" at bounding box center [1148, 663] width 26 height 24
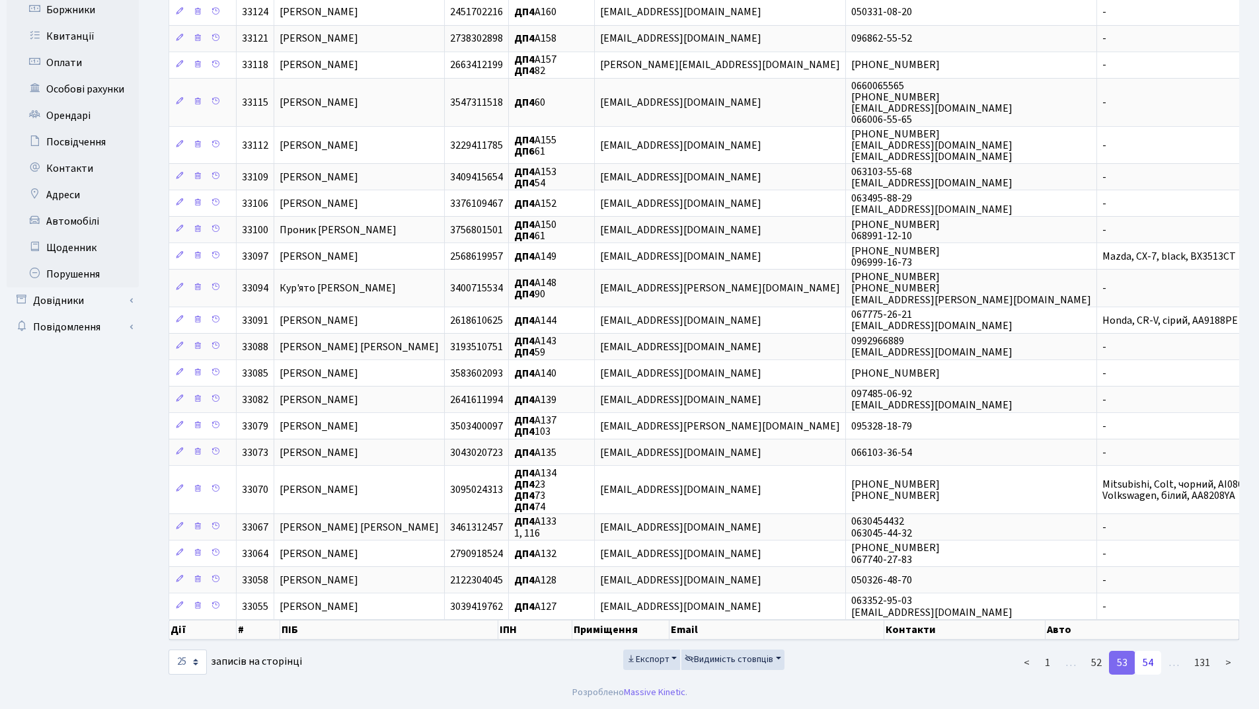
click at [1145, 663] on link "54" at bounding box center [1148, 663] width 26 height 24
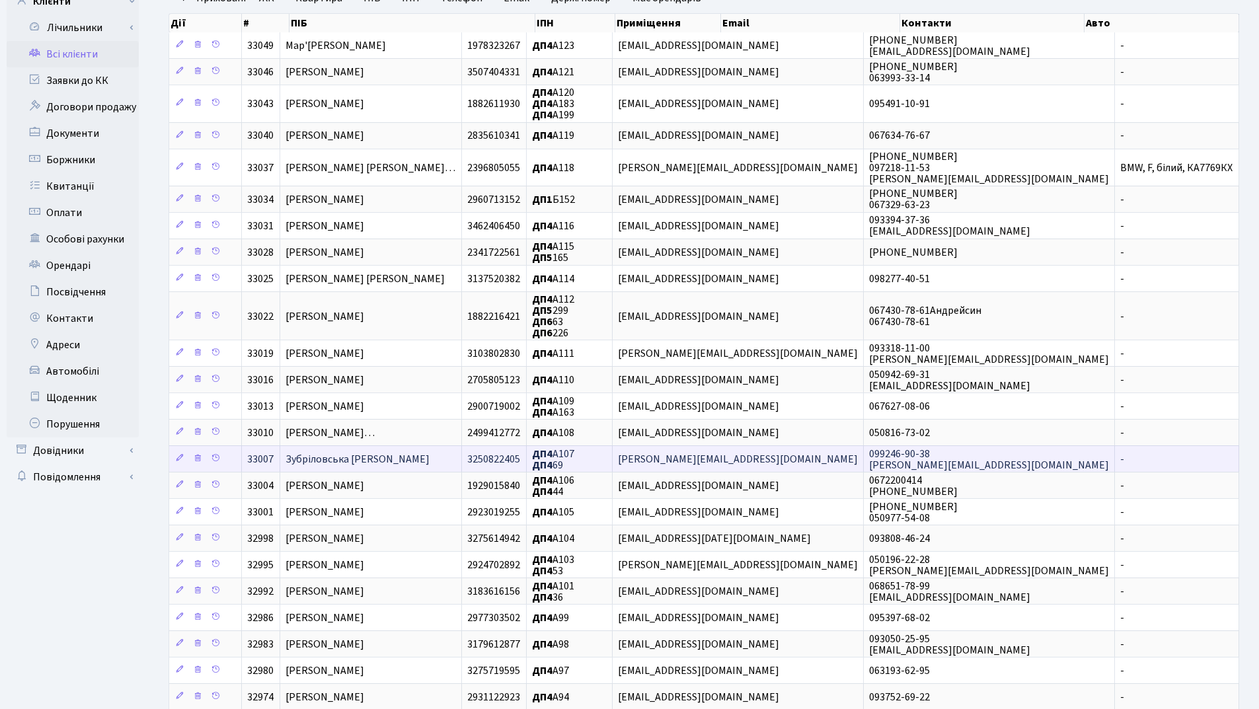
scroll to position [247, 0]
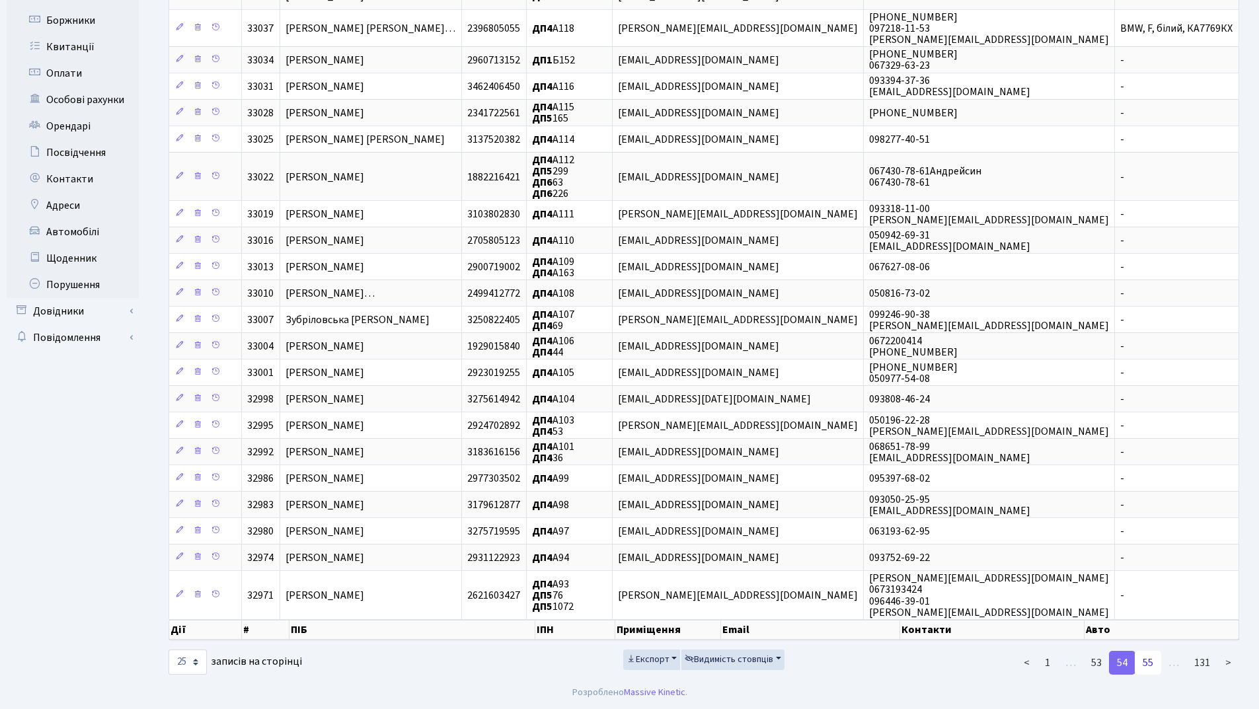
click at [1152, 665] on link "55" at bounding box center [1148, 663] width 26 height 24
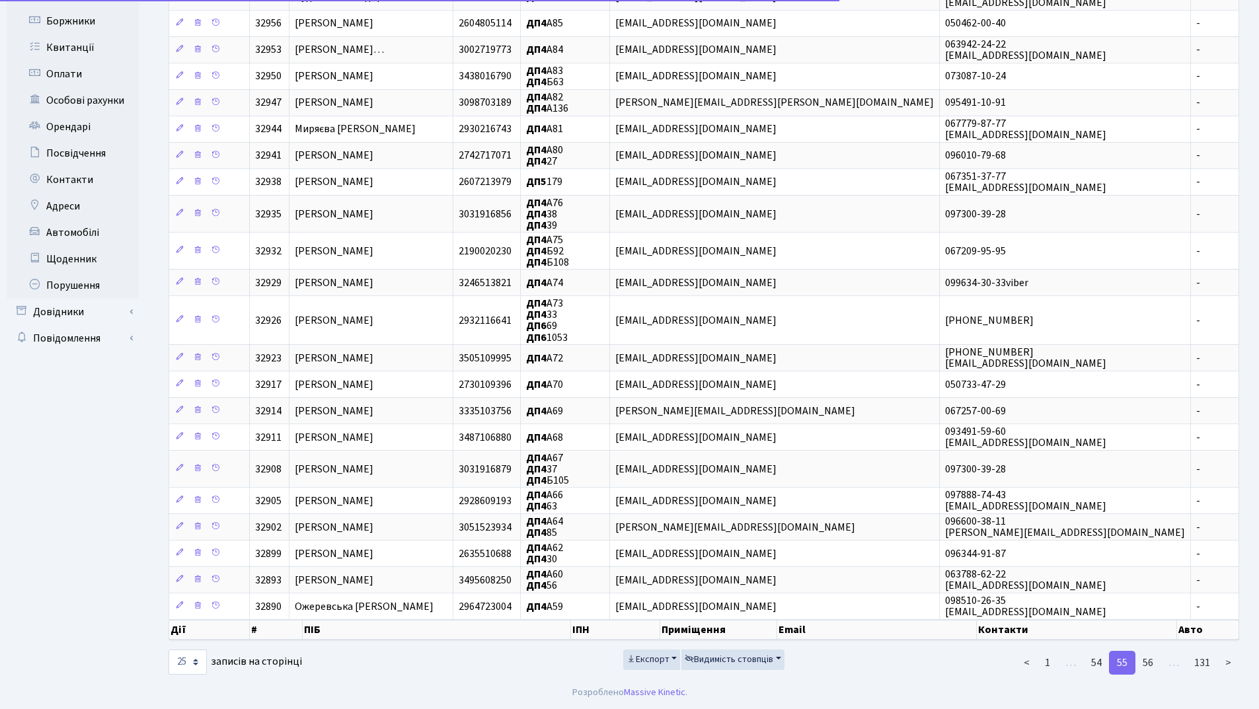
scroll to position [247, 0]
click at [1151, 669] on link "56" at bounding box center [1148, 663] width 26 height 24
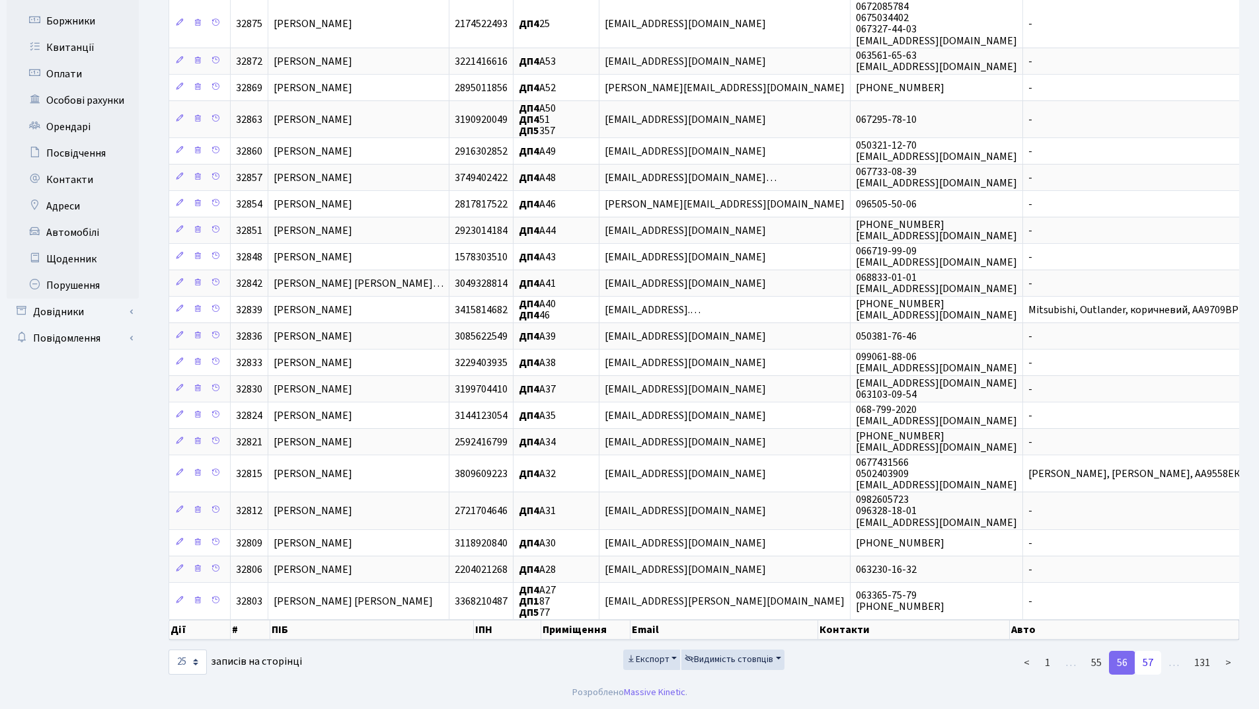
click at [1144, 666] on link "57" at bounding box center [1148, 663] width 26 height 24
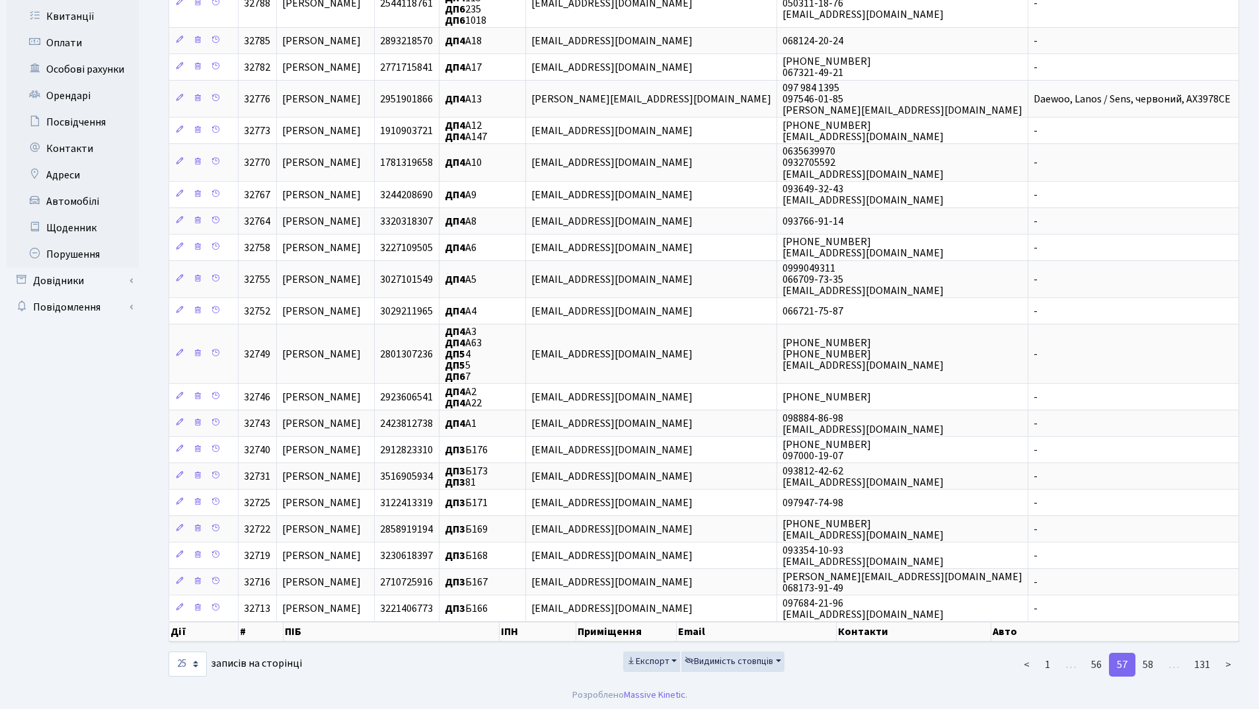
scroll to position [280, 0]
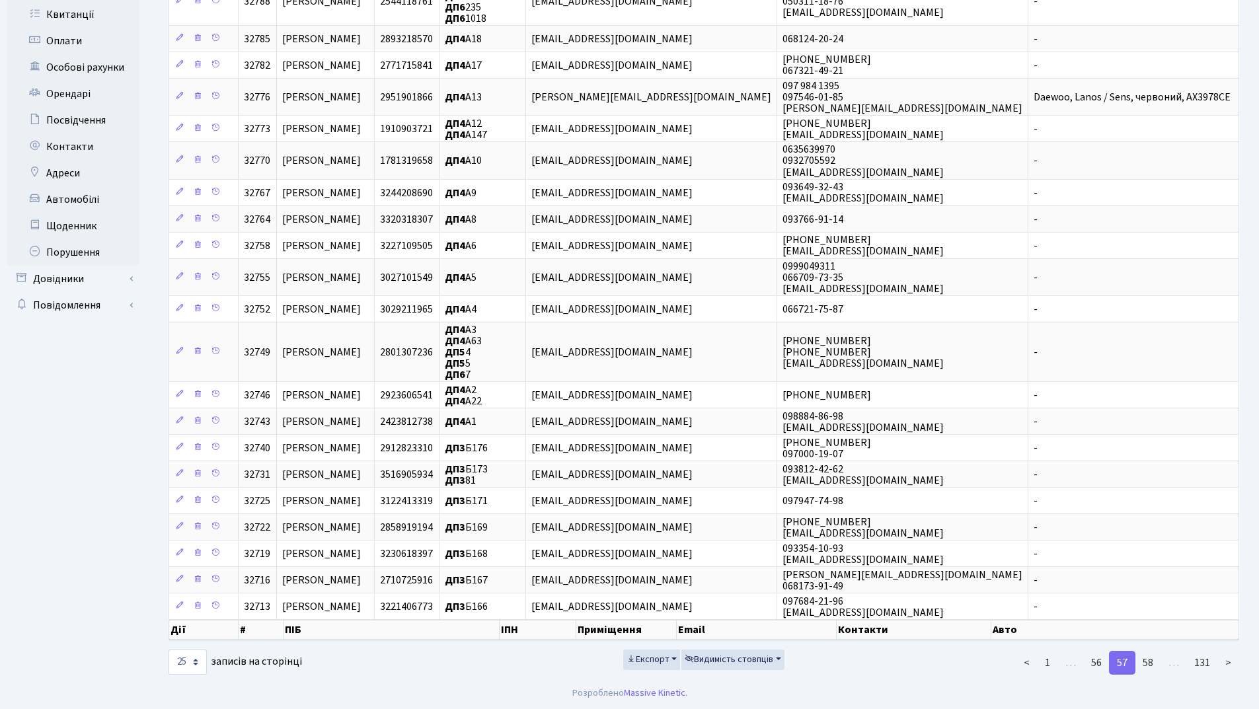
click at [1144, 666] on link "58" at bounding box center [1148, 663] width 26 height 24
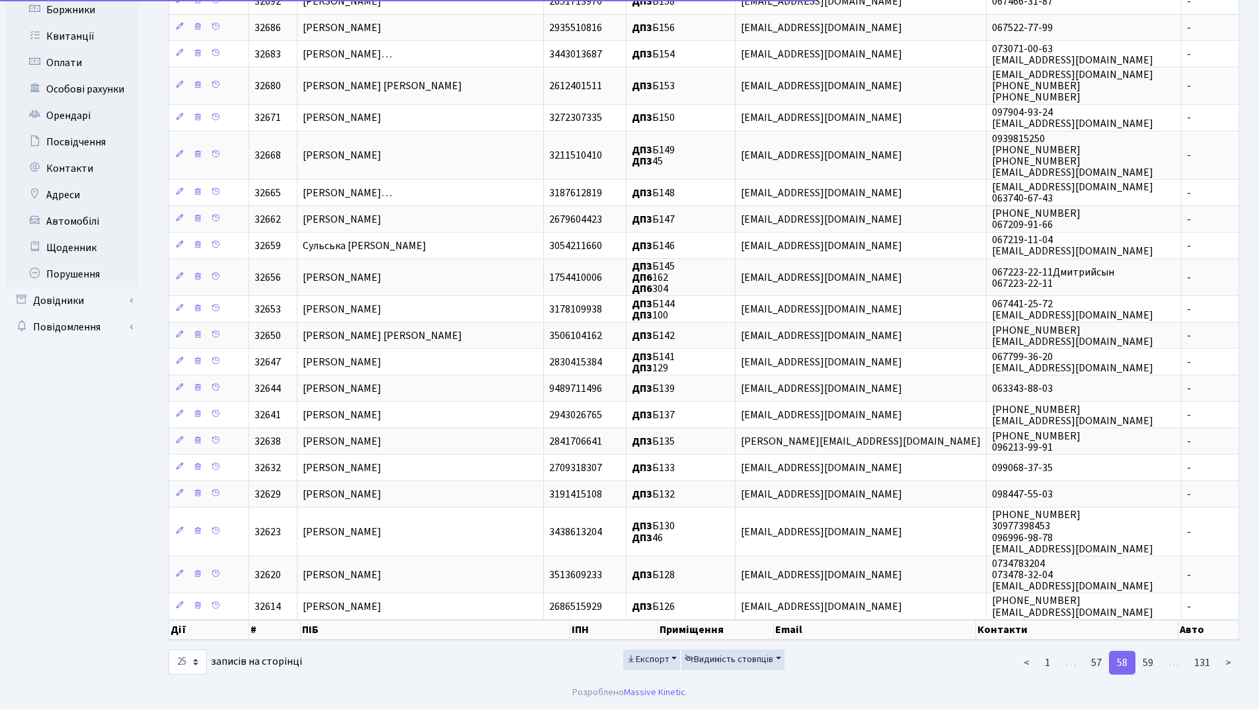
scroll to position [258, 0]
click at [1144, 666] on link "59" at bounding box center [1148, 663] width 26 height 24
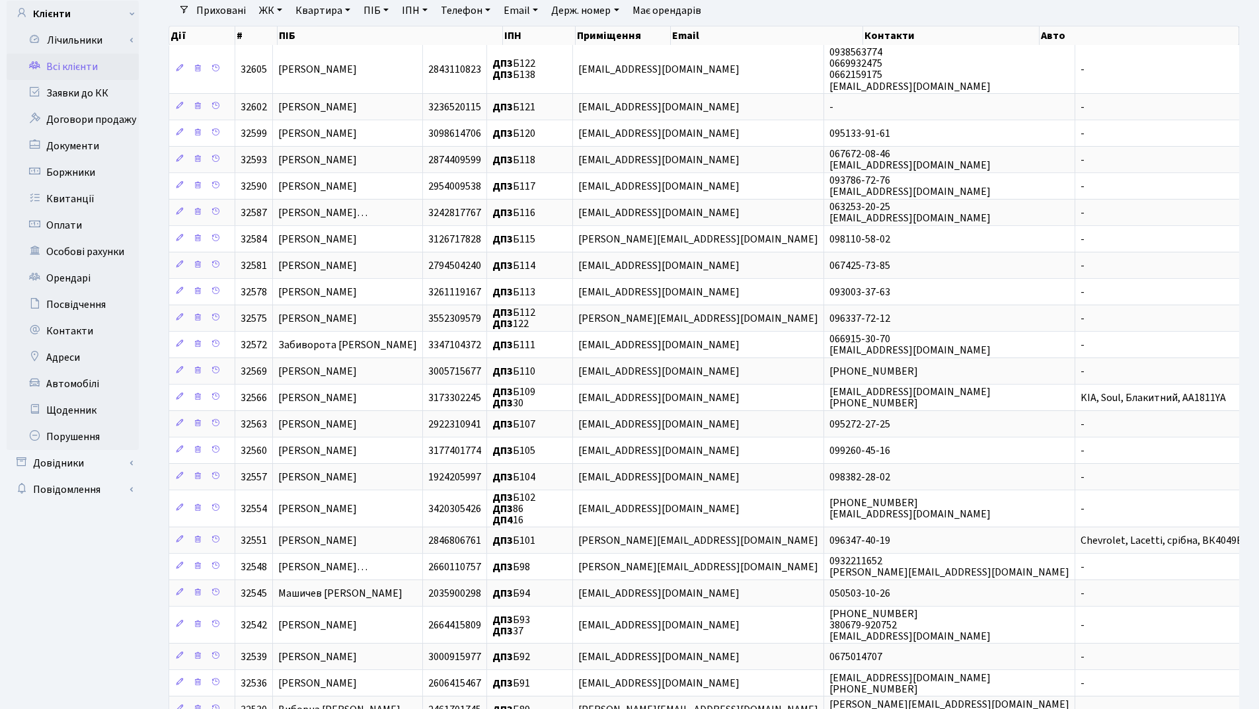
scroll to position [225, 0]
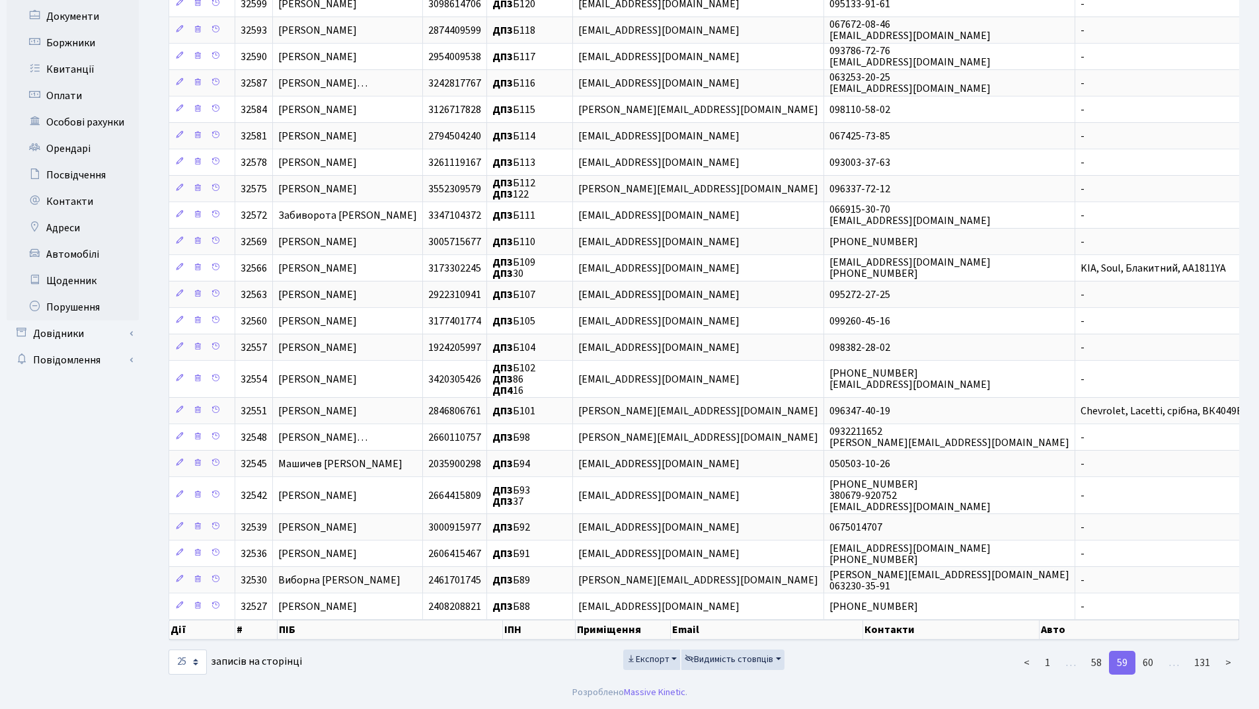
click at [1144, 666] on link "60" at bounding box center [1148, 663] width 26 height 24
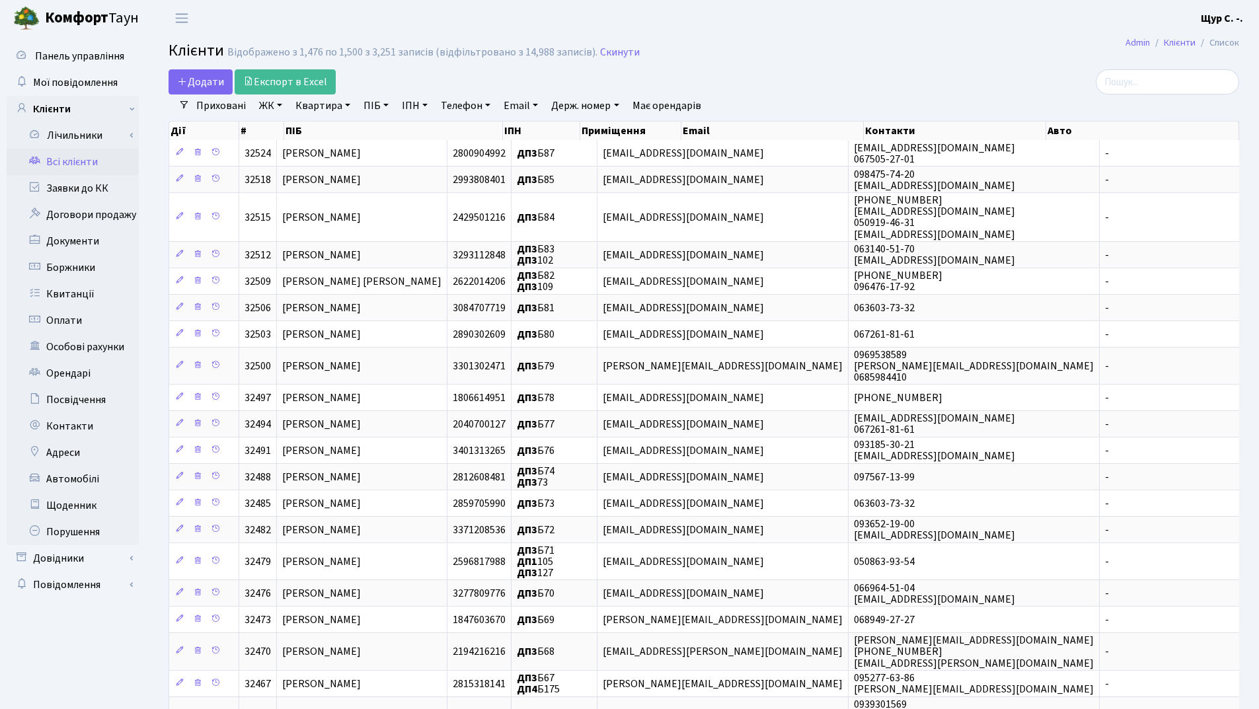
scroll to position [280, 0]
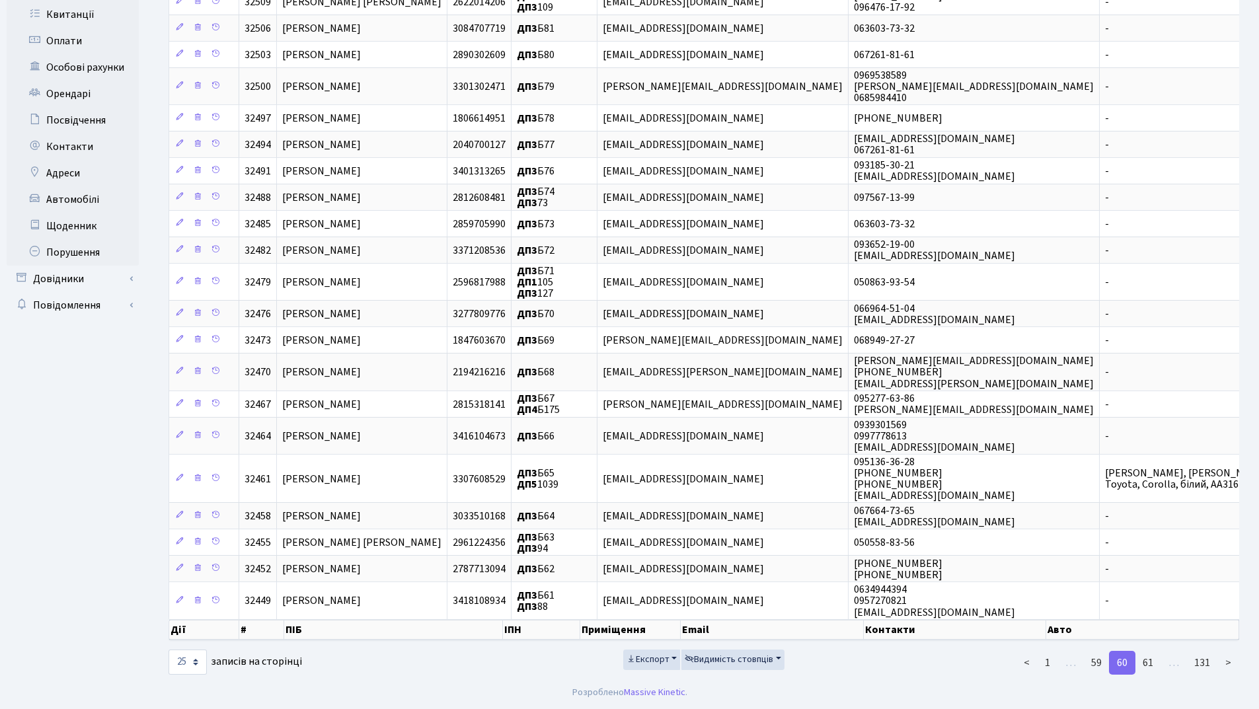
click at [1144, 666] on link "61" at bounding box center [1148, 663] width 26 height 24
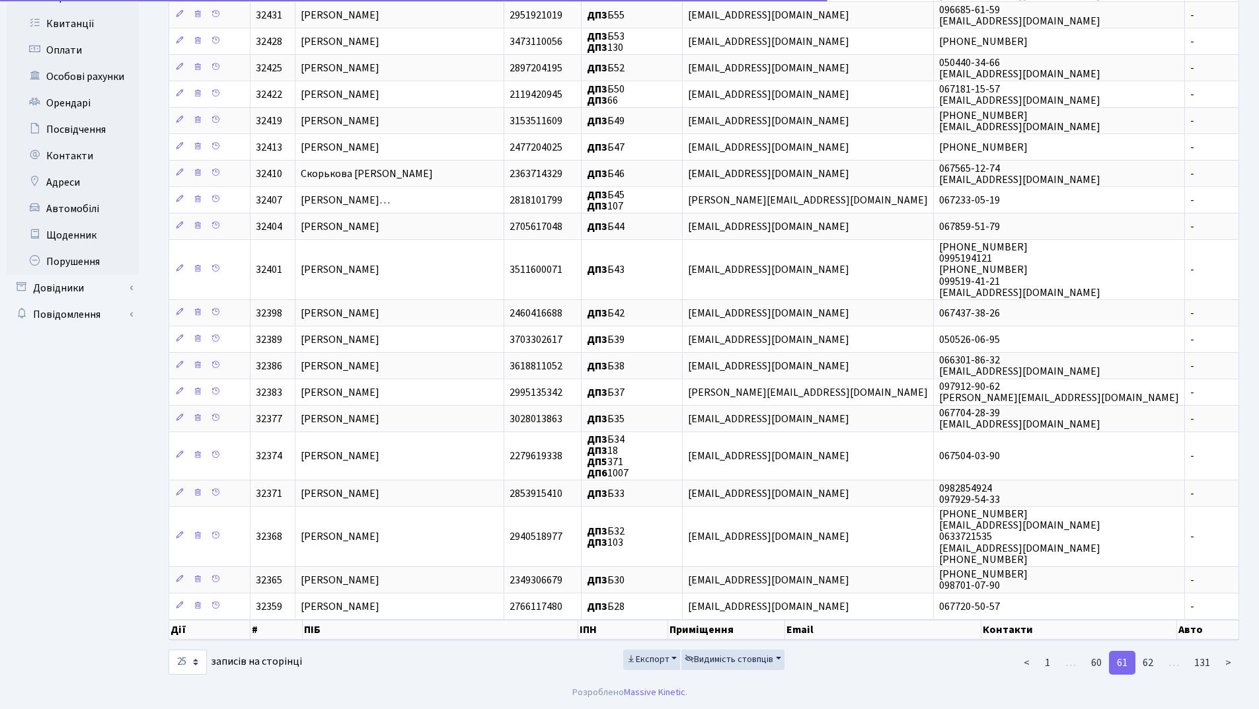
scroll to position [270, 0]
click at [1144, 666] on link "62" at bounding box center [1148, 663] width 26 height 24
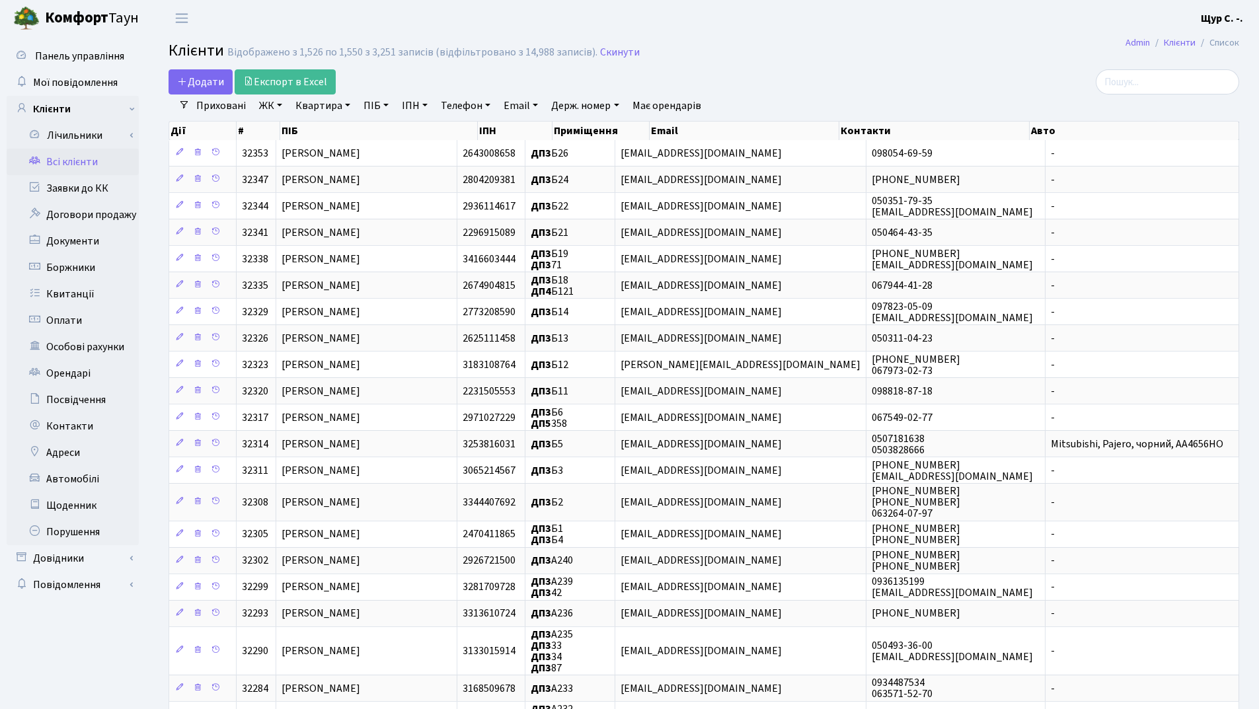
scroll to position [225, 0]
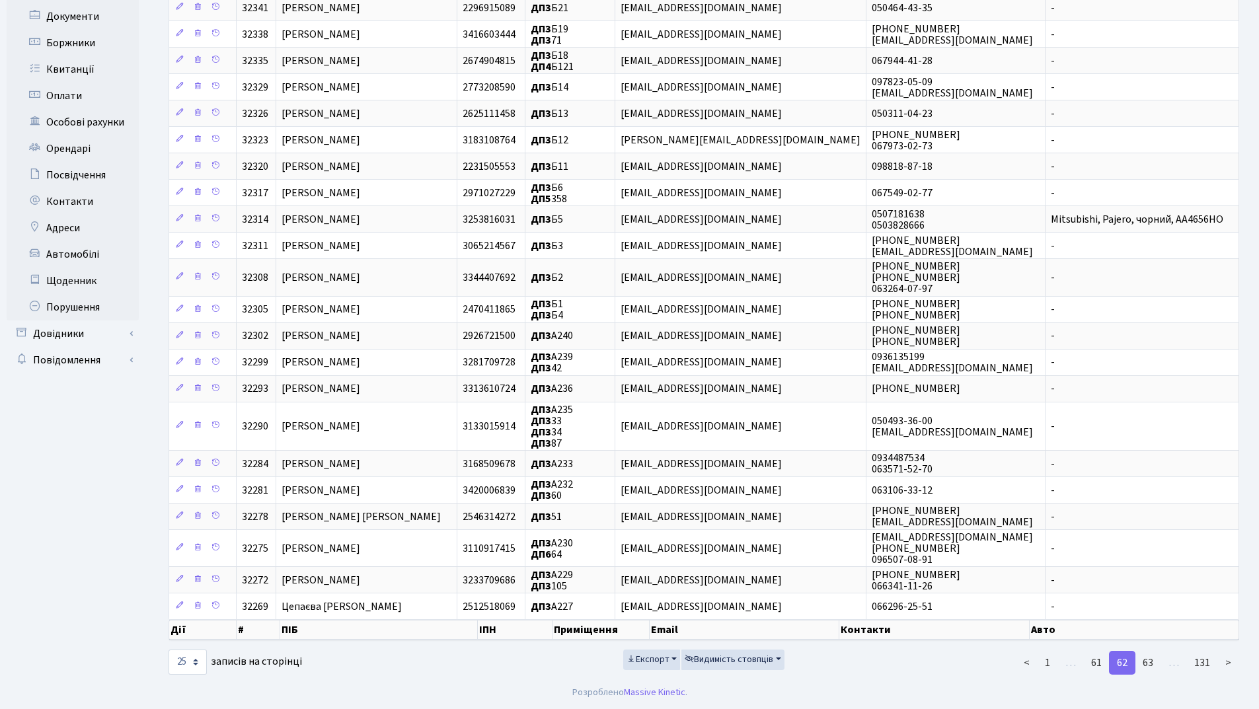
click at [1144, 666] on link "63" at bounding box center [1148, 663] width 26 height 24
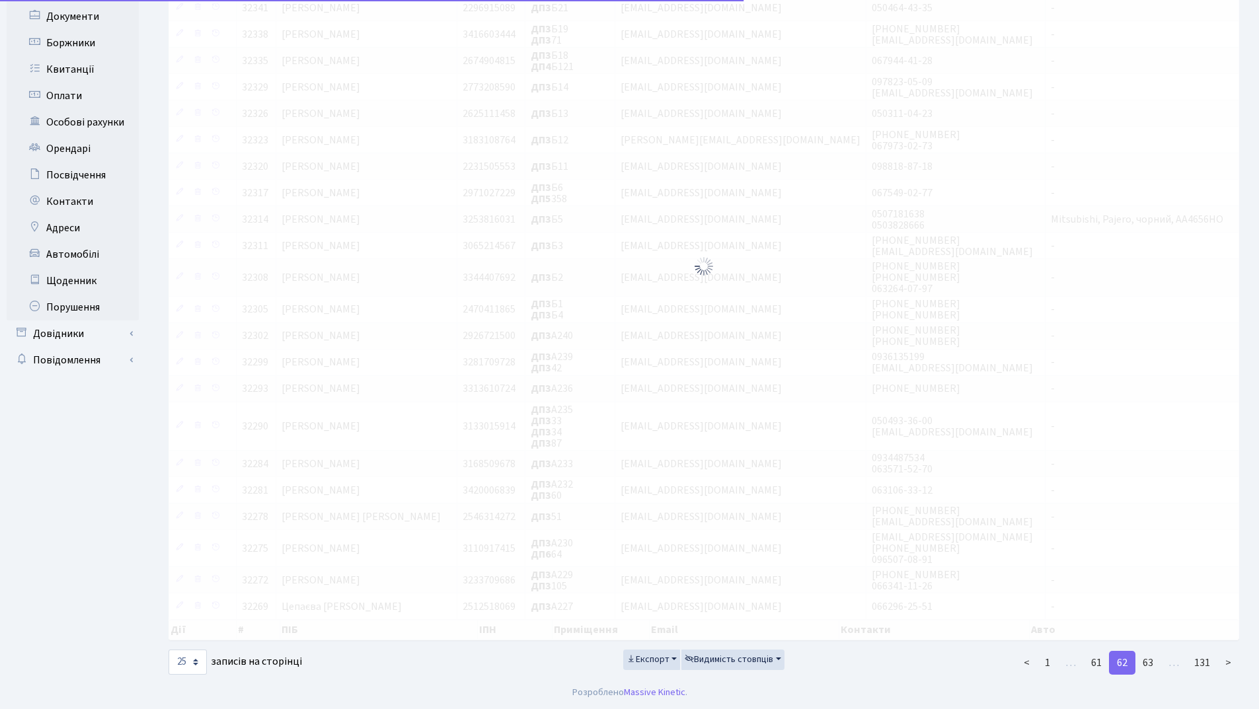
scroll to position [234, 0]
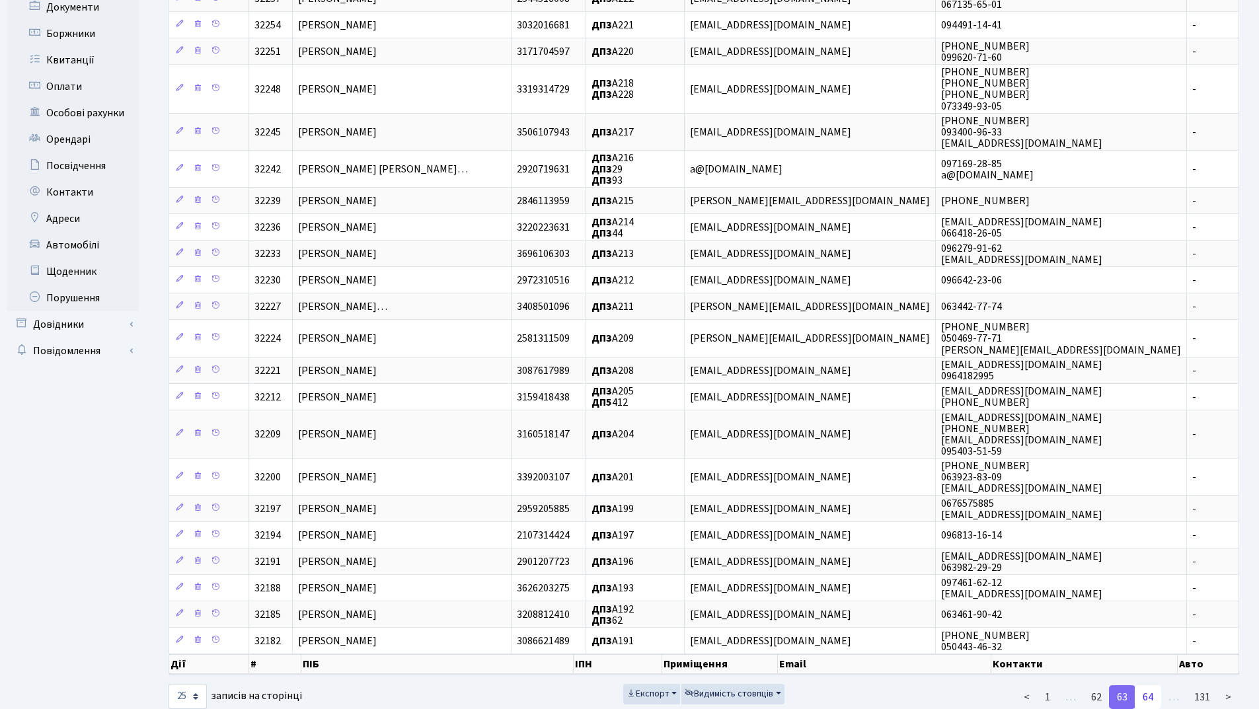
click at [1151, 692] on link "64" at bounding box center [1148, 697] width 26 height 24
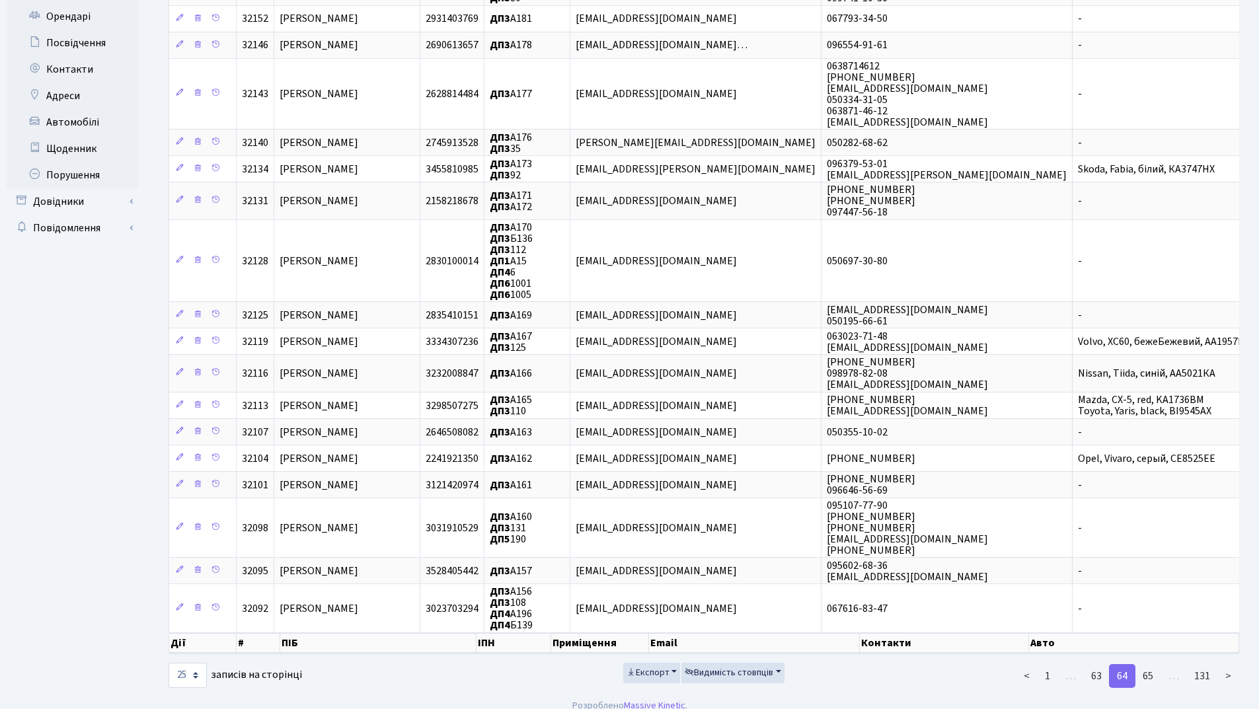
scroll to position [370, 0]
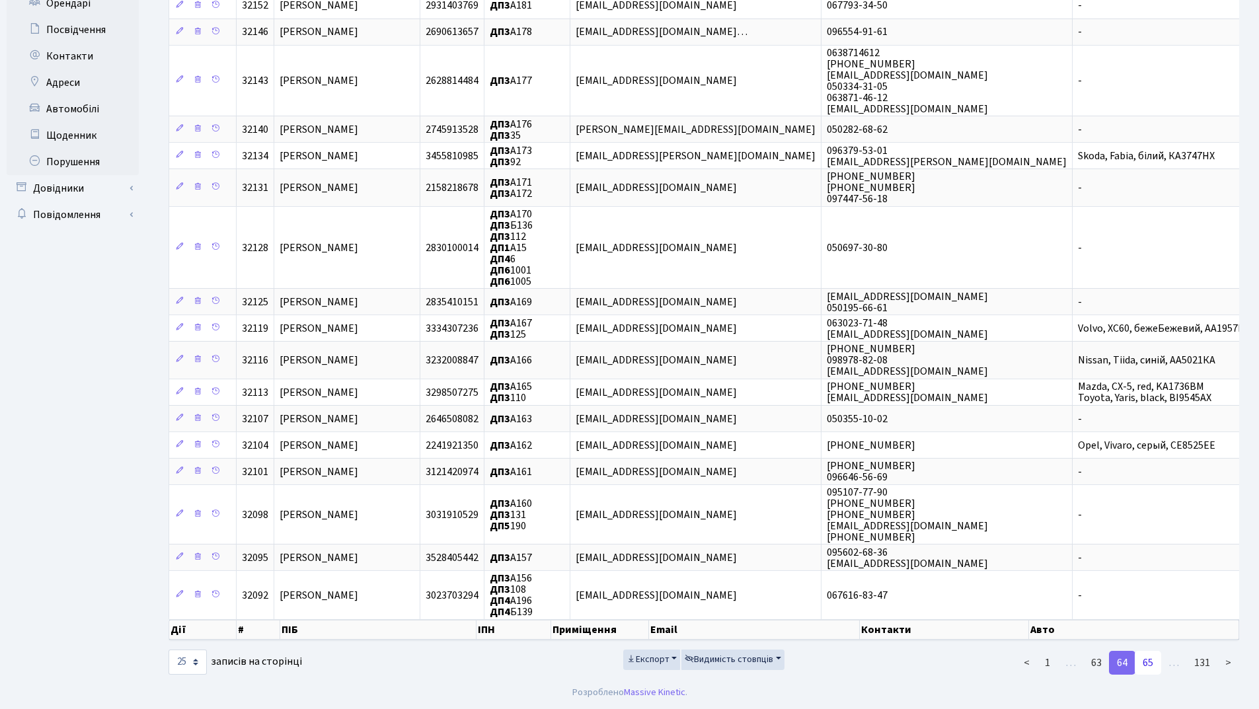
click at [1150, 663] on link "65" at bounding box center [1148, 663] width 26 height 24
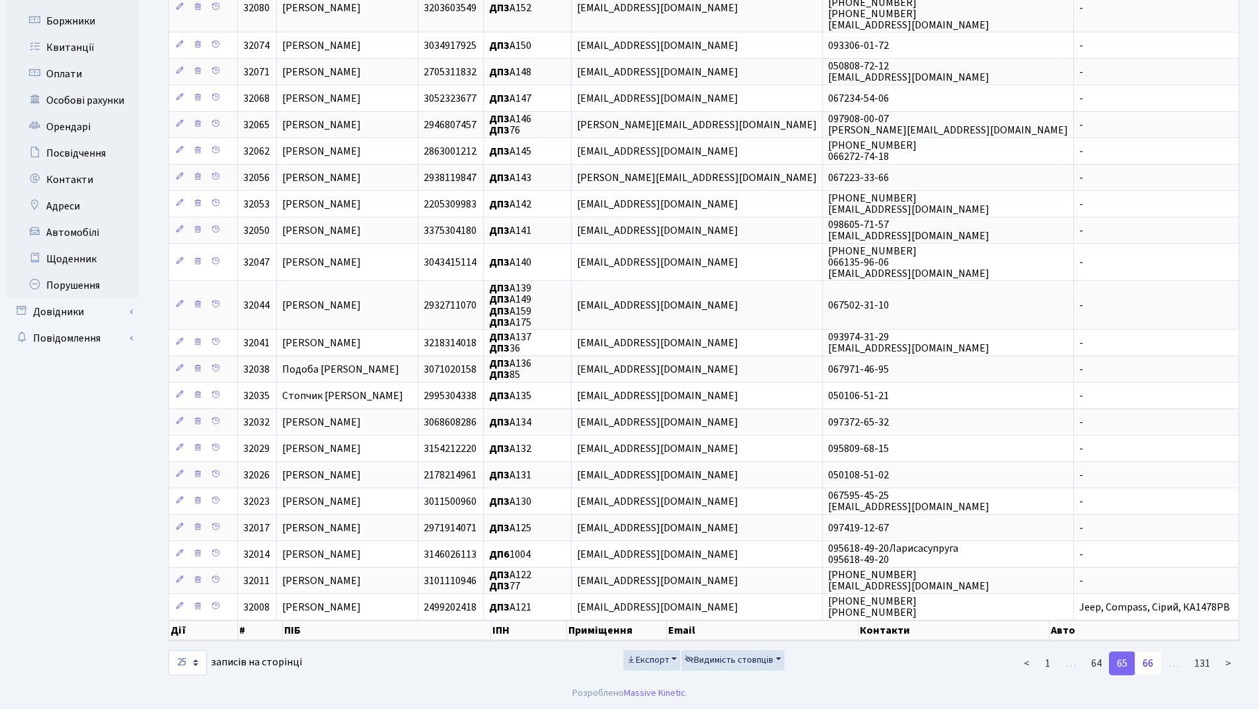
scroll to position [247, 0]
click at [1147, 664] on link "66" at bounding box center [1148, 663] width 26 height 24
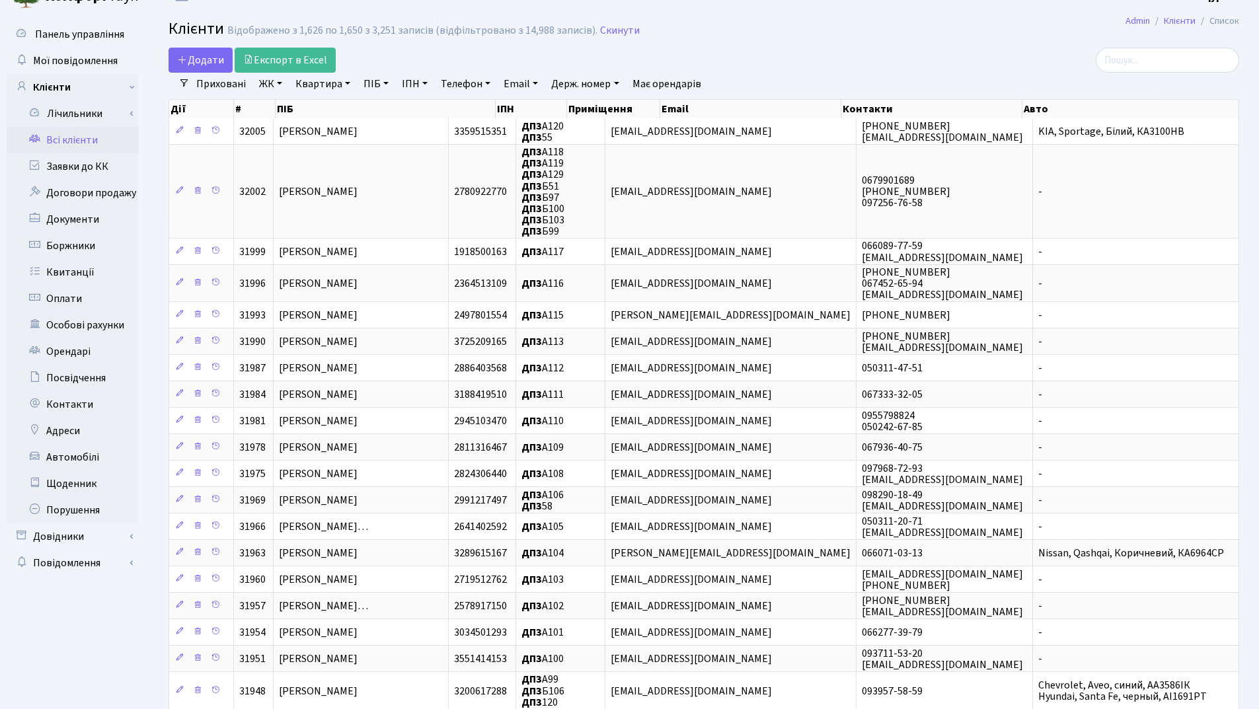
scroll to position [0, 0]
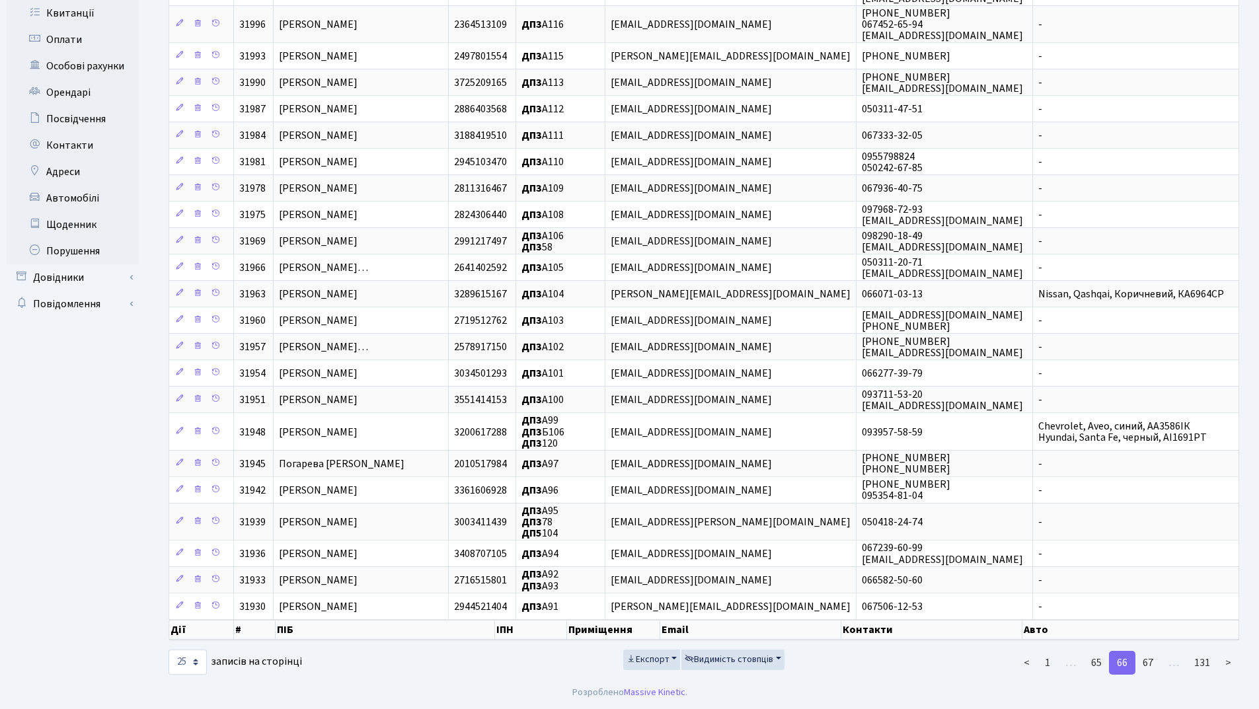
click at [1147, 663] on link "67" at bounding box center [1148, 663] width 26 height 24
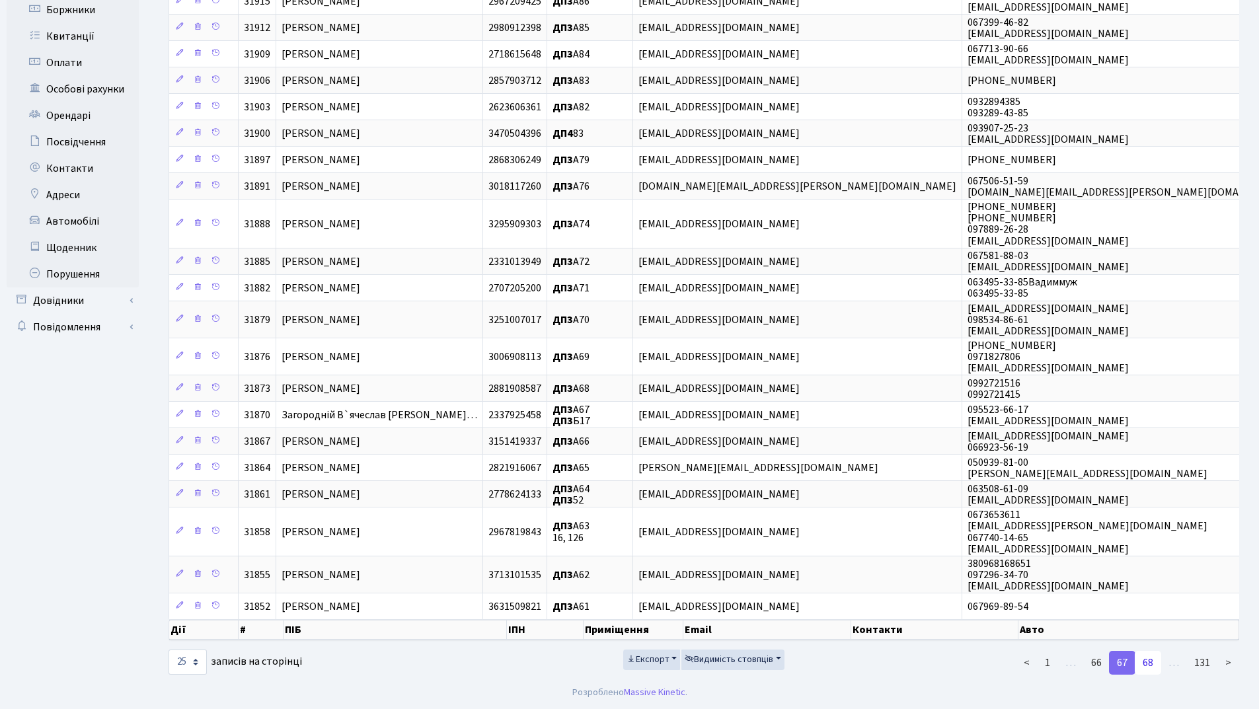
click at [1153, 668] on link "68" at bounding box center [1148, 663] width 26 height 24
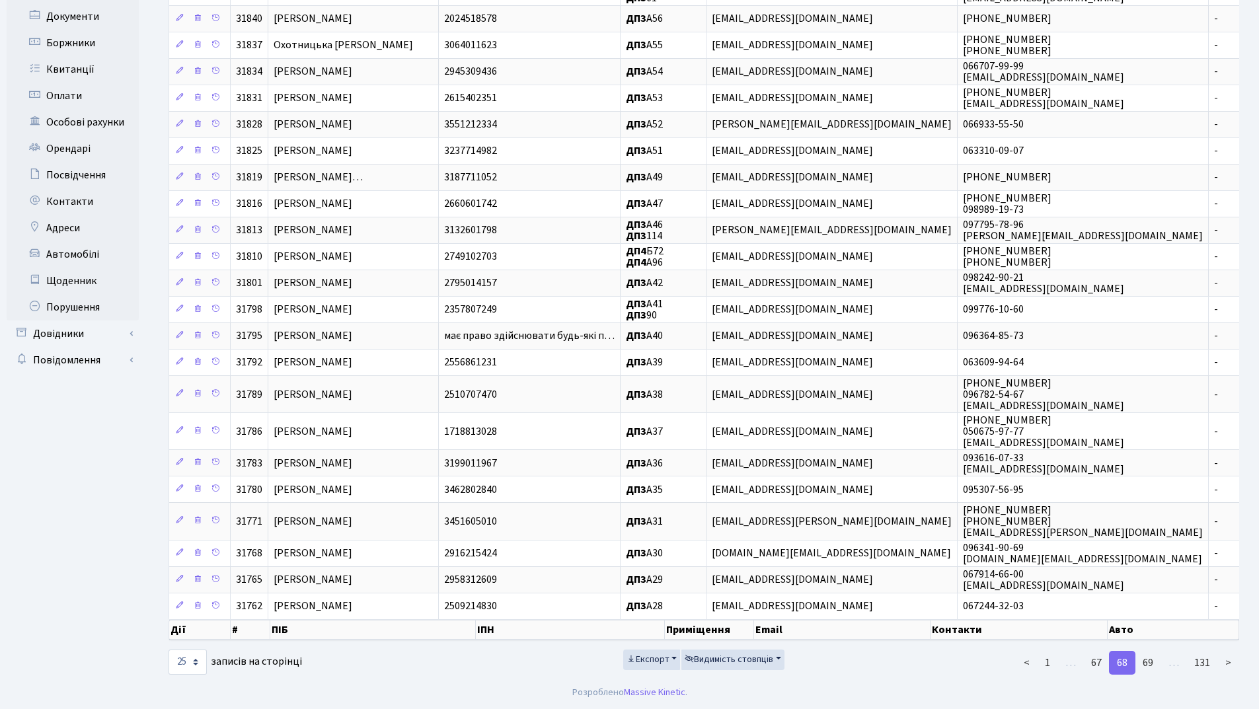
click at [1153, 668] on link "69" at bounding box center [1148, 663] width 26 height 24
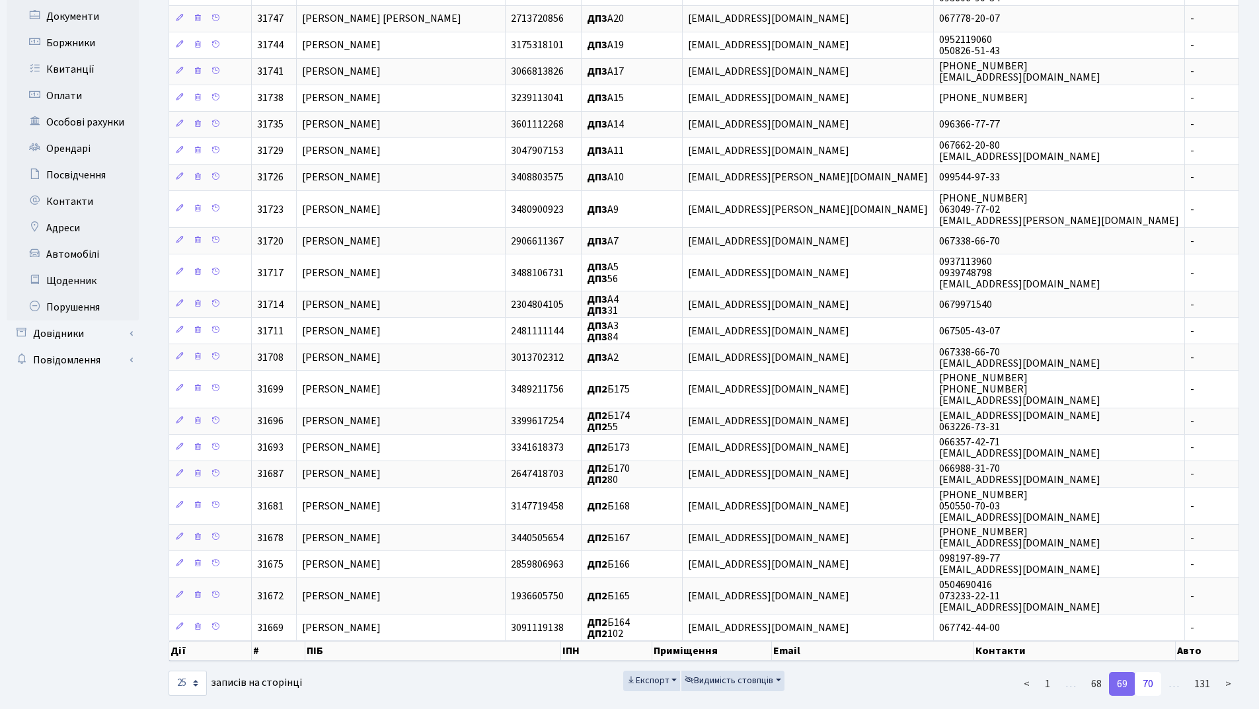
click at [1147, 685] on link "70" at bounding box center [1148, 684] width 26 height 24
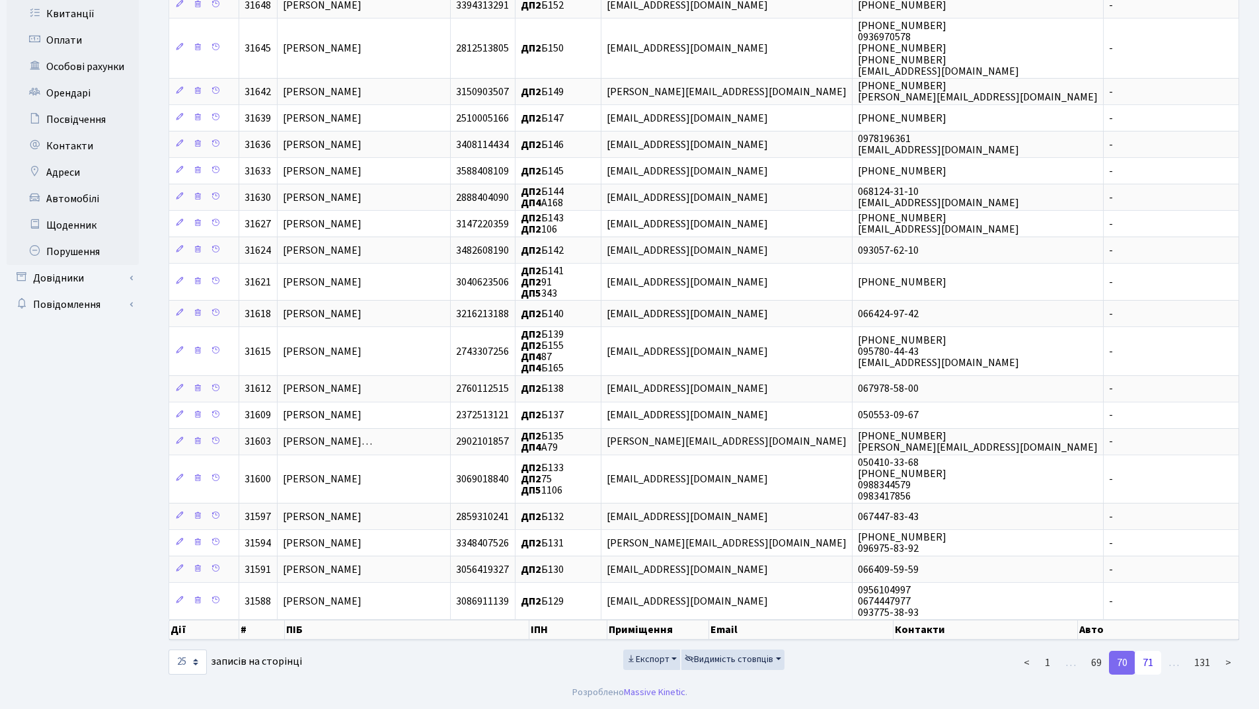
click at [1146, 659] on link "71" at bounding box center [1148, 663] width 26 height 24
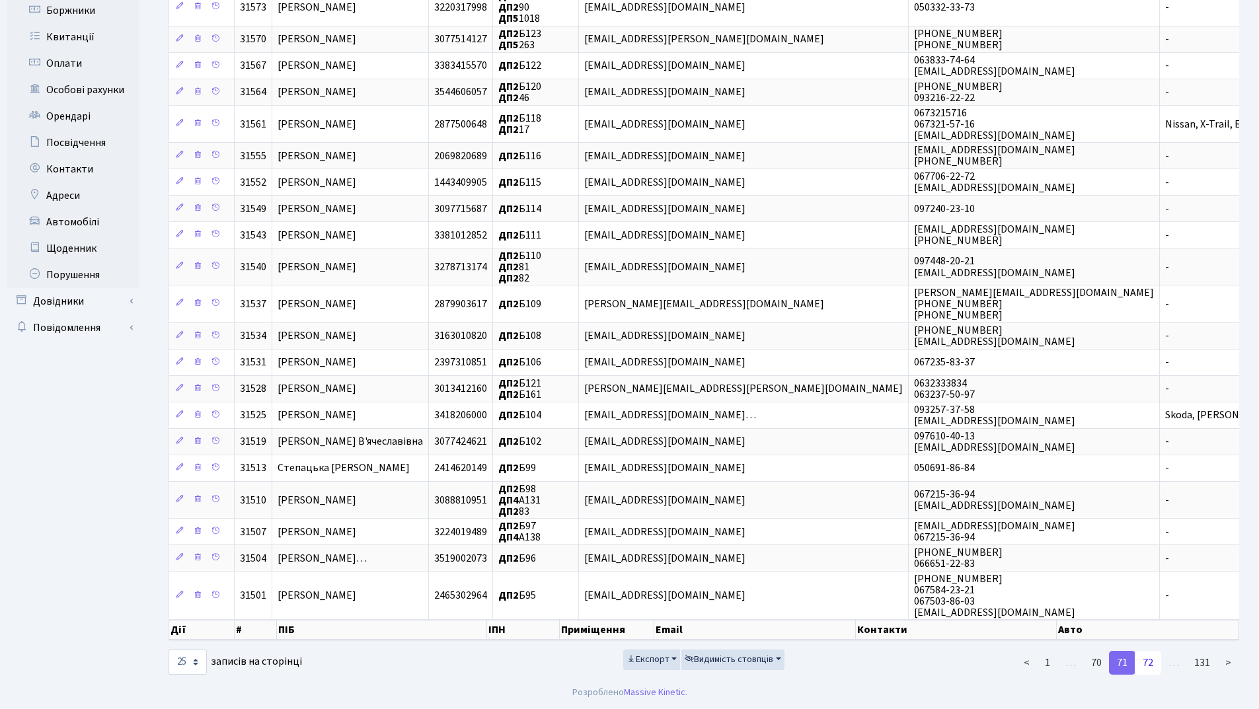
click at [1146, 656] on link "72" at bounding box center [1148, 663] width 26 height 24
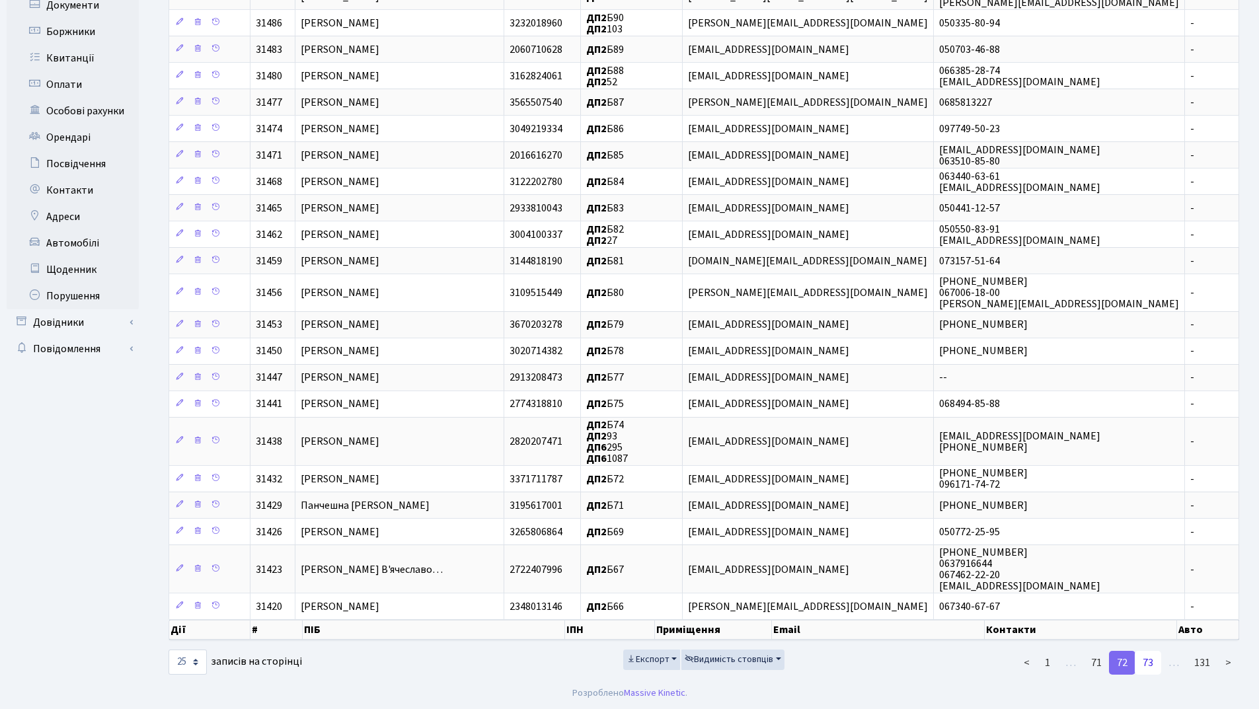
click at [1147, 659] on link "73" at bounding box center [1148, 663] width 26 height 24
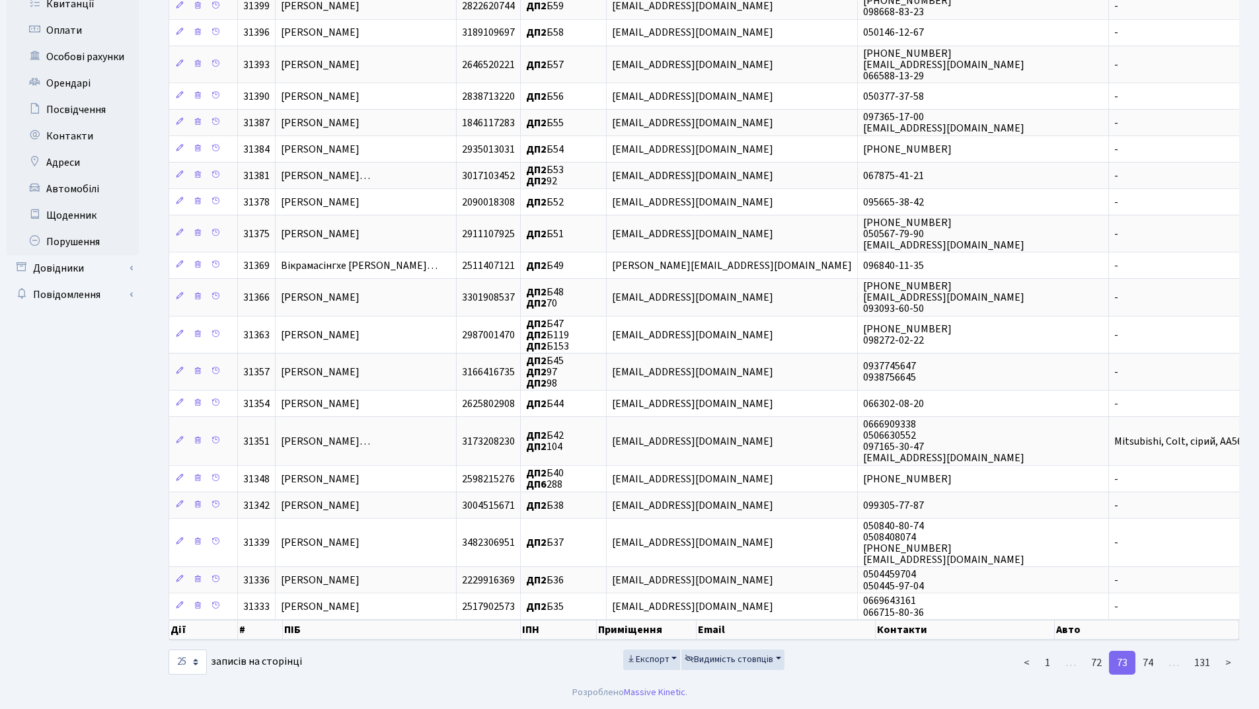
click at [1147, 659] on link "74" at bounding box center [1148, 663] width 26 height 24
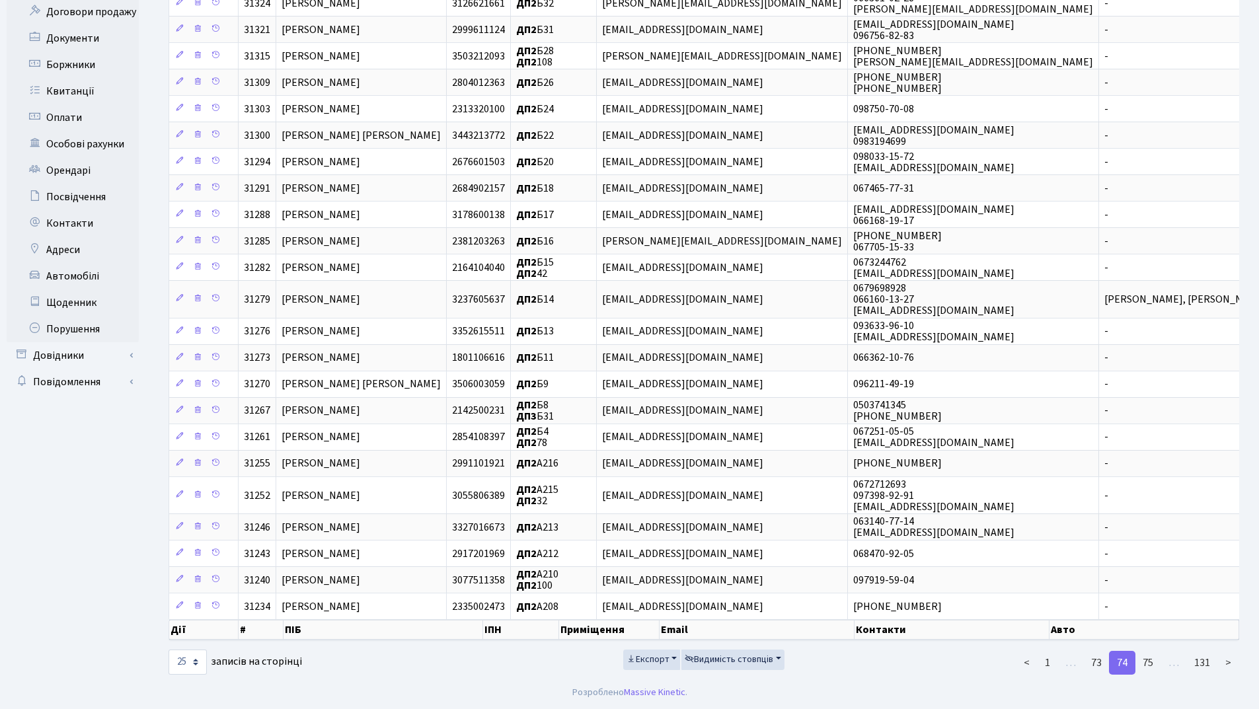
click at [1147, 659] on link "75" at bounding box center [1148, 663] width 26 height 24
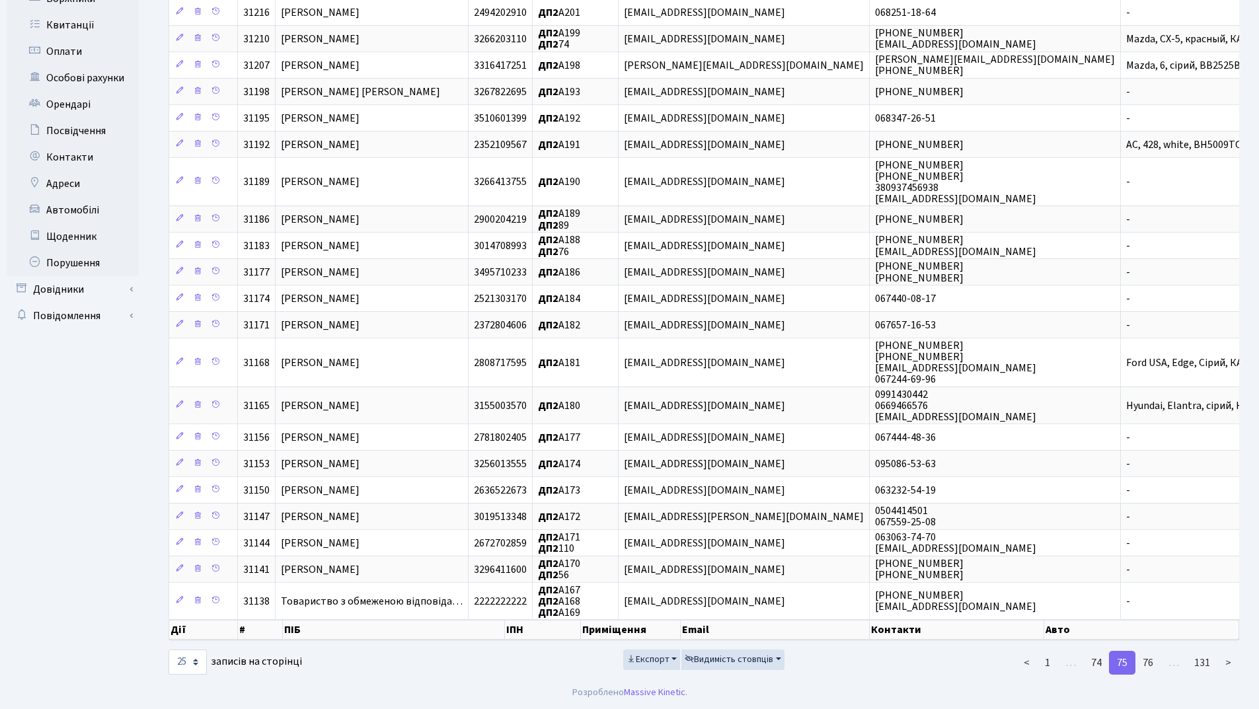
click at [1147, 659] on link "76" at bounding box center [1148, 663] width 26 height 24
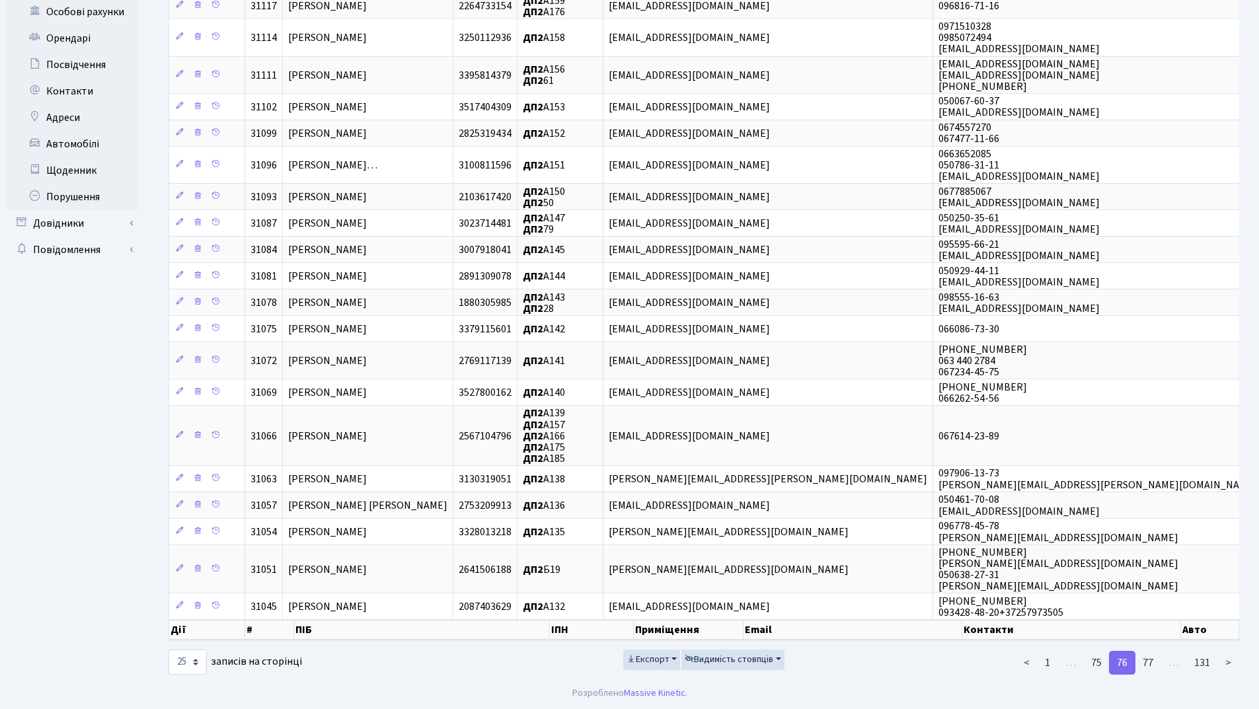
click at [1147, 659] on link "77" at bounding box center [1148, 663] width 26 height 24
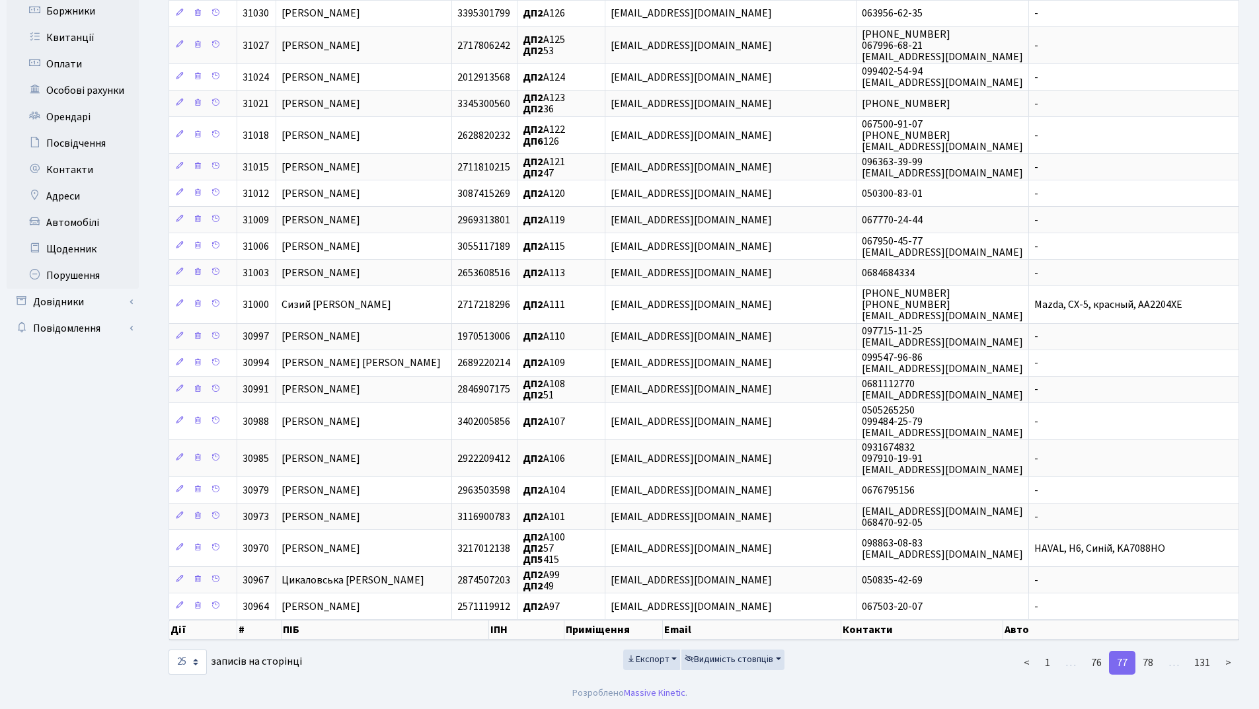
click at [1147, 659] on link "78" at bounding box center [1148, 663] width 26 height 24
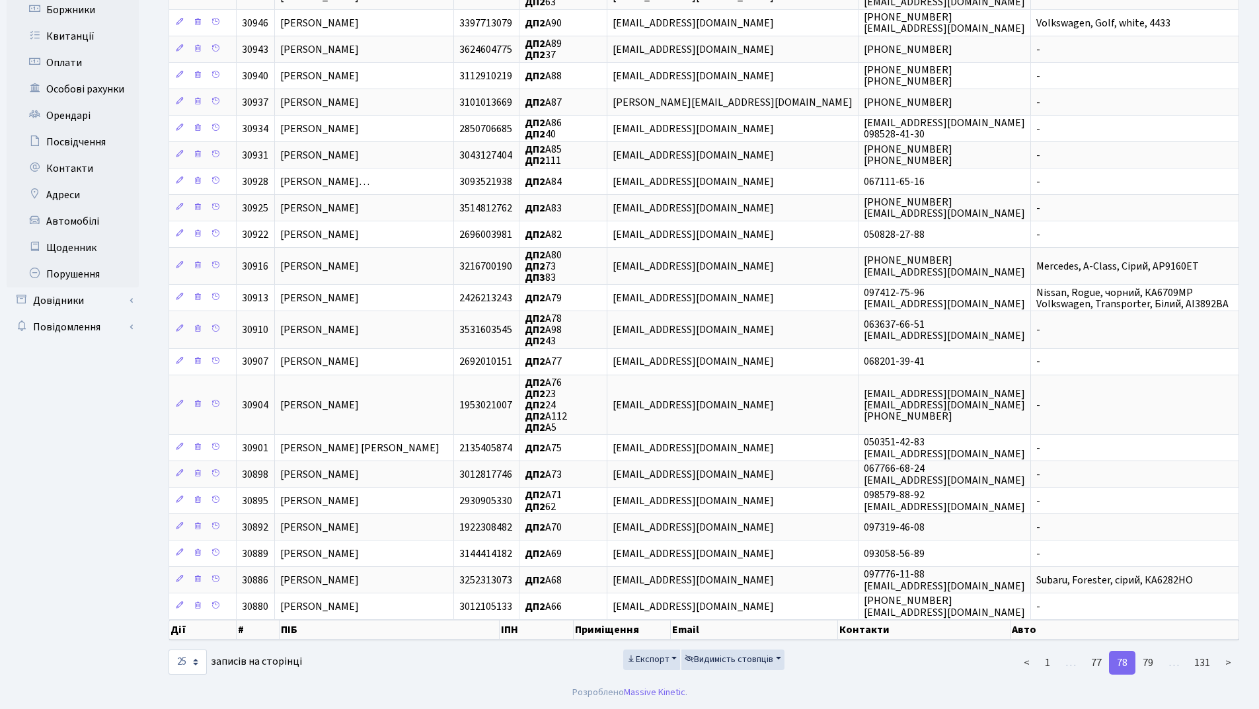
click at [1147, 659] on link "79" at bounding box center [1148, 663] width 26 height 24
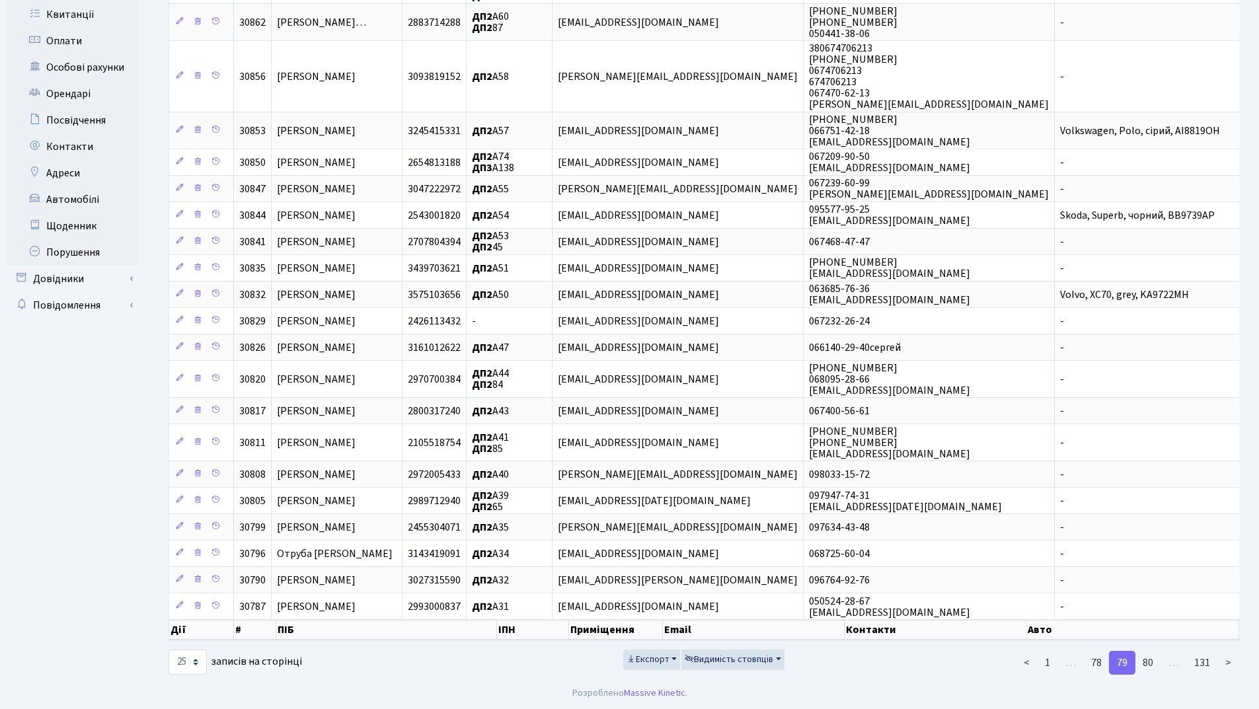
click at [1147, 659] on link "80" at bounding box center [1148, 663] width 26 height 24
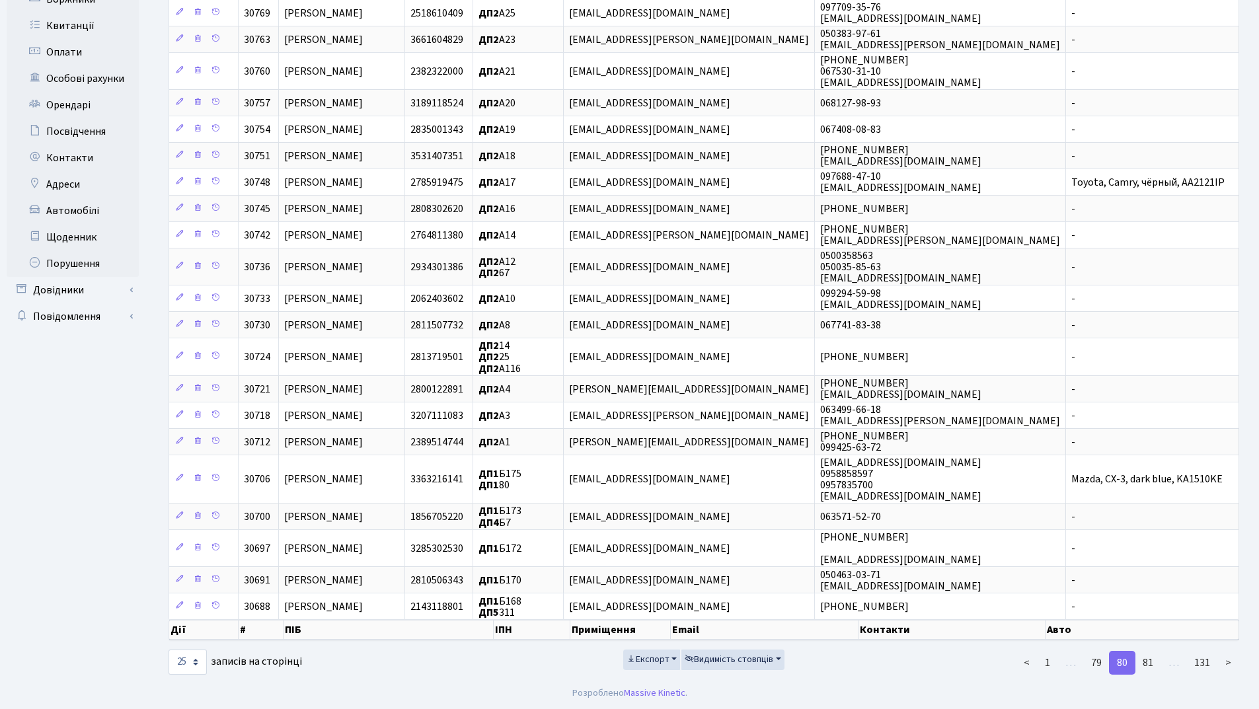
click at [1147, 659] on link "81" at bounding box center [1148, 663] width 26 height 24
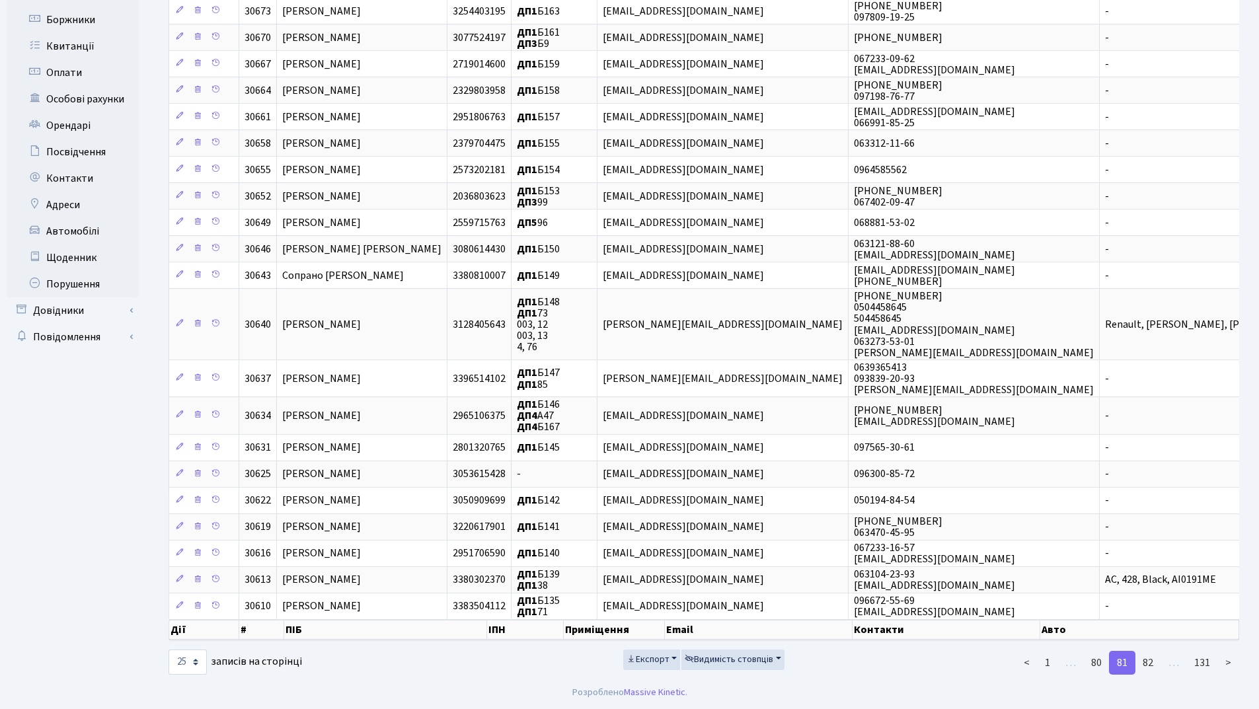
click at [1147, 659] on link "82" at bounding box center [1148, 663] width 26 height 24
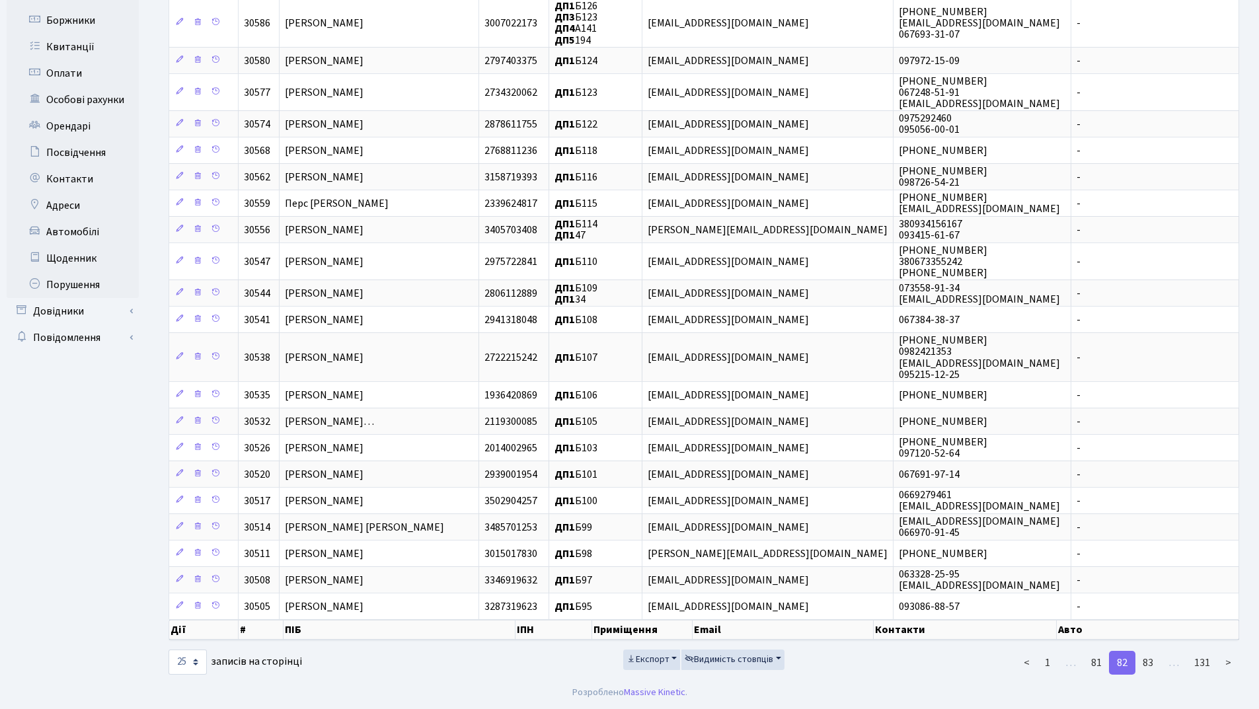
click at [1147, 659] on link "83" at bounding box center [1148, 663] width 26 height 24
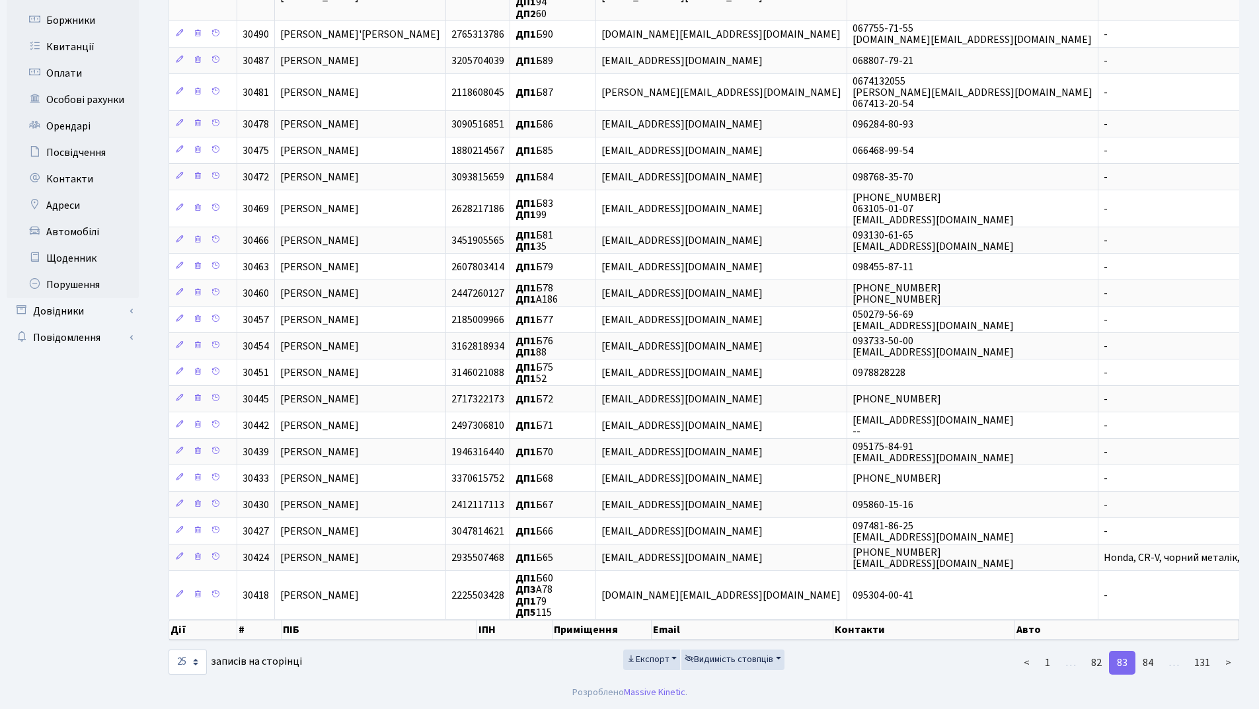
click at [1147, 659] on link "84" at bounding box center [1148, 663] width 26 height 24
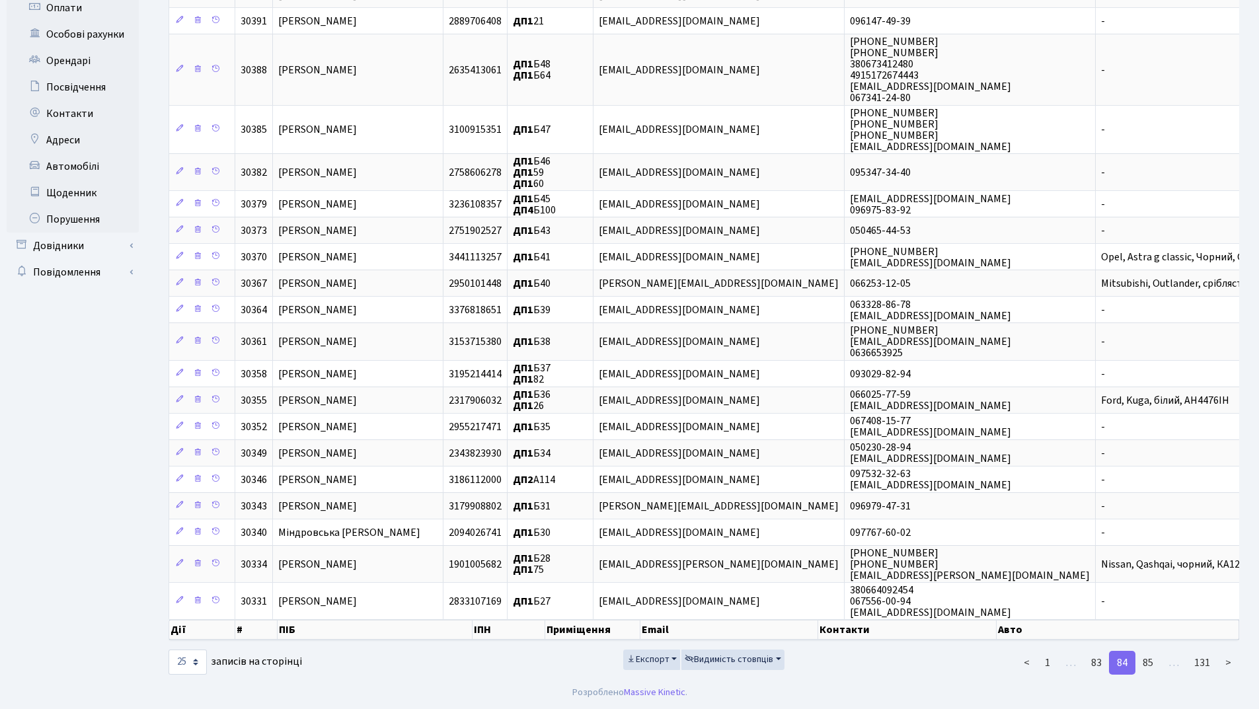
click at [1147, 659] on link "85" at bounding box center [1148, 663] width 26 height 24
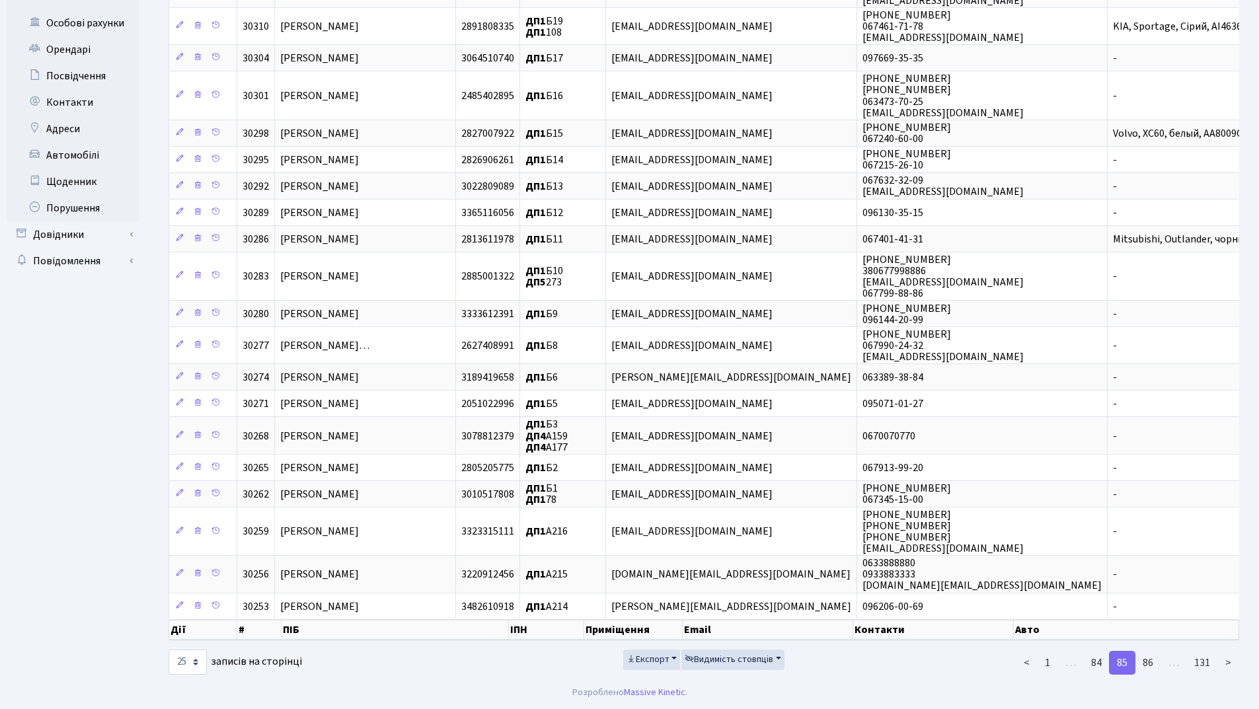
click at [1147, 659] on link "86" at bounding box center [1148, 663] width 26 height 24
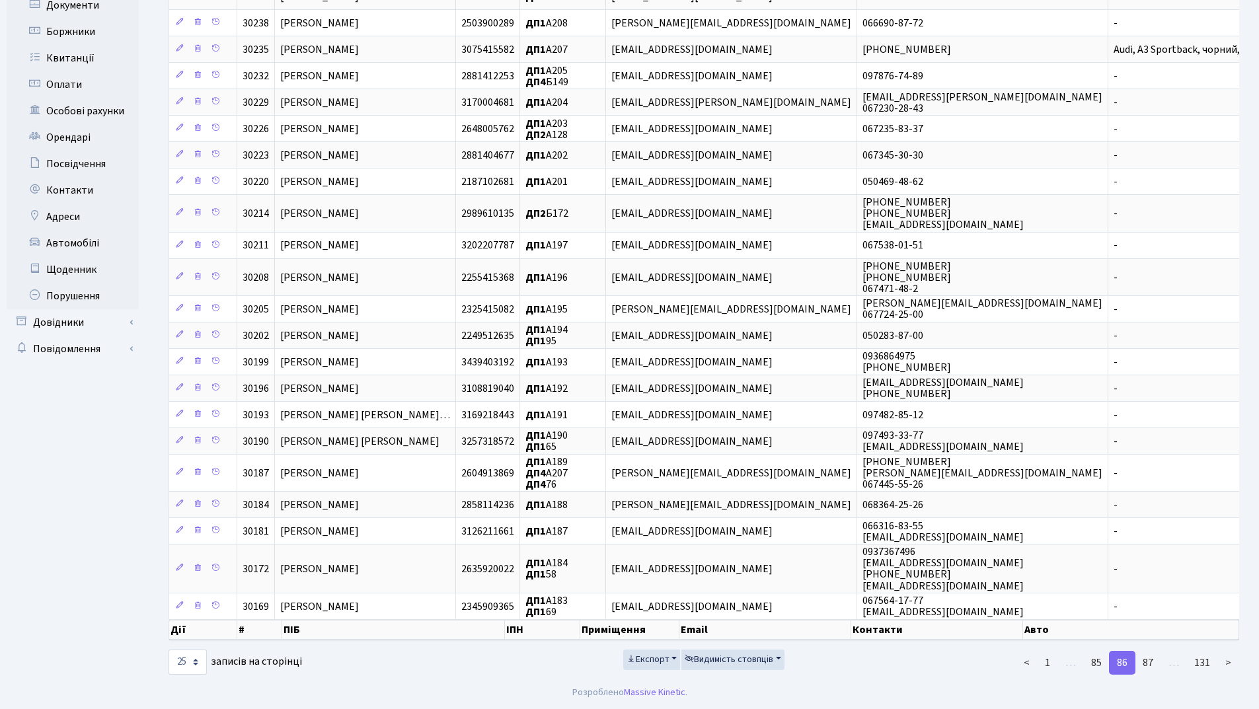
click at [1147, 659] on link "87" at bounding box center [1148, 663] width 26 height 24
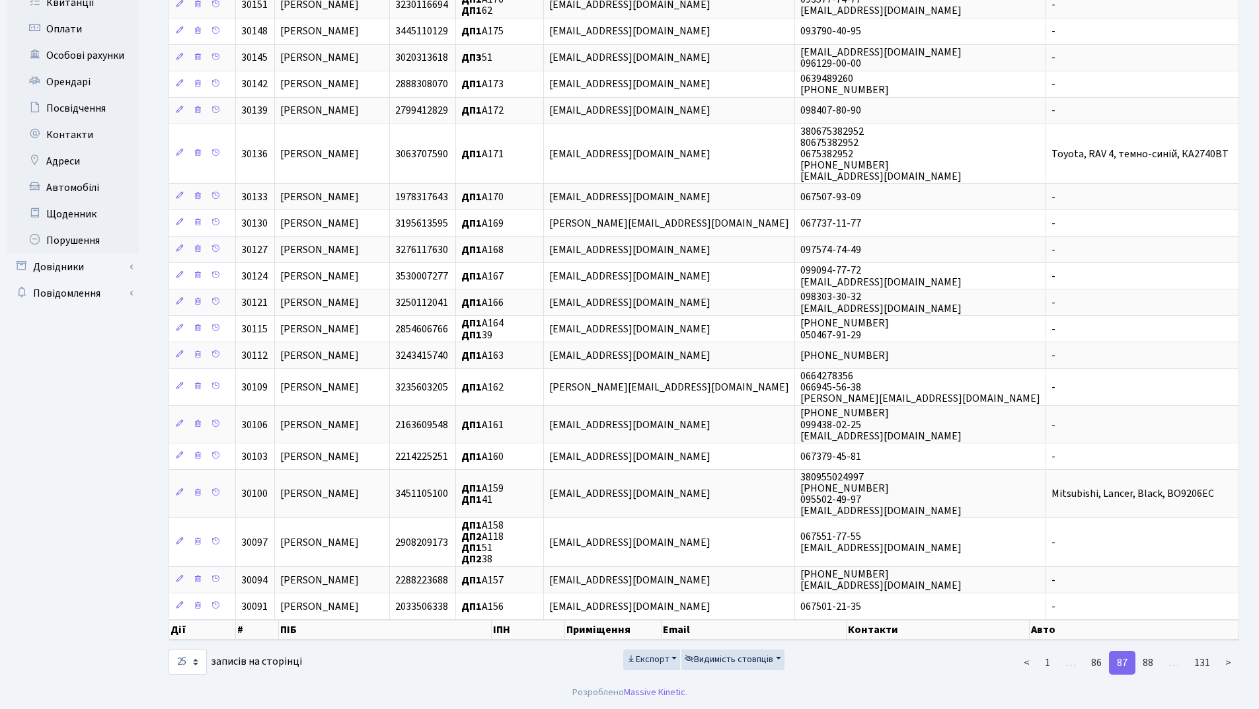
click at [1147, 659] on link "88" at bounding box center [1148, 663] width 26 height 24
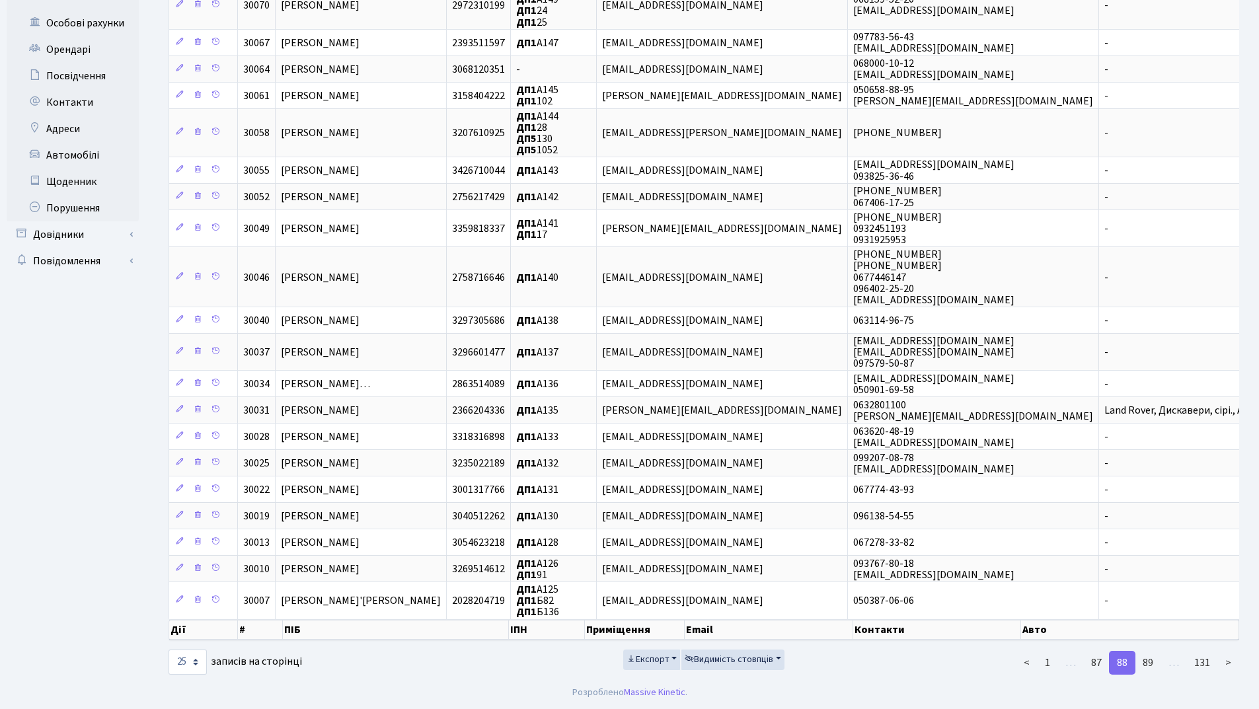
click at [1147, 659] on link "89" at bounding box center [1148, 663] width 26 height 24
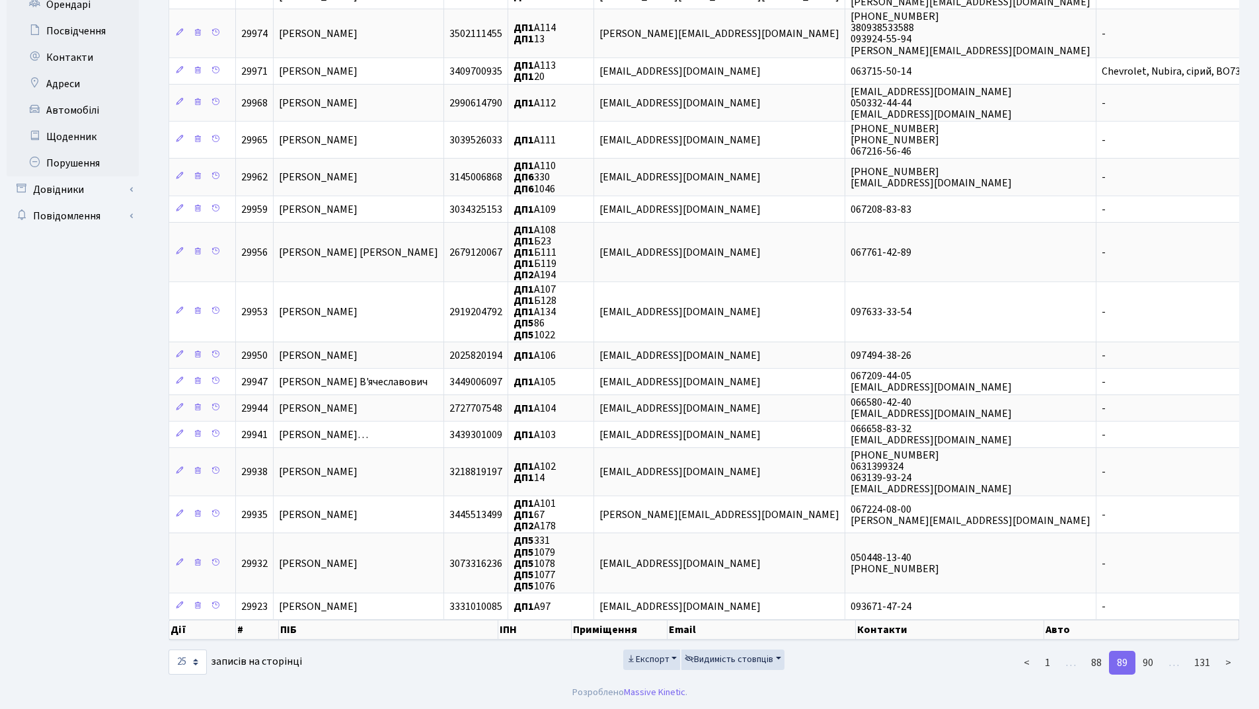
click at [1147, 659] on link "90" at bounding box center [1148, 663] width 26 height 24
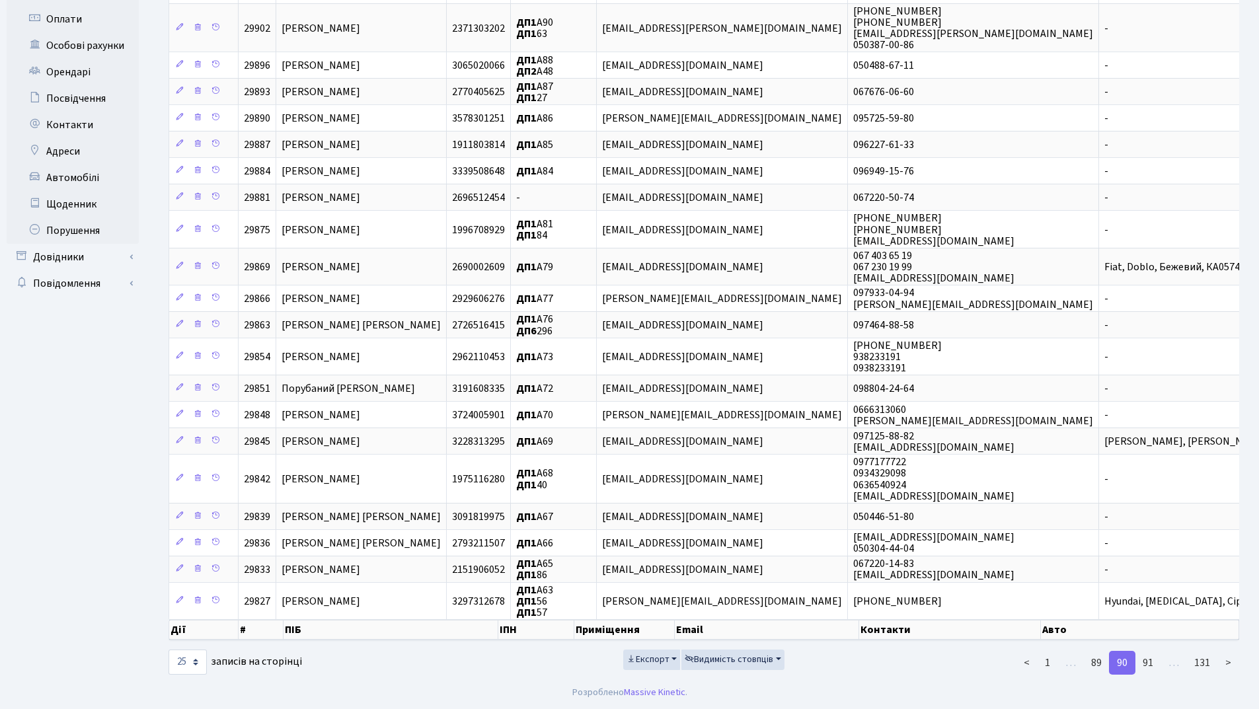
click at [1147, 659] on link "91" at bounding box center [1148, 663] width 26 height 24
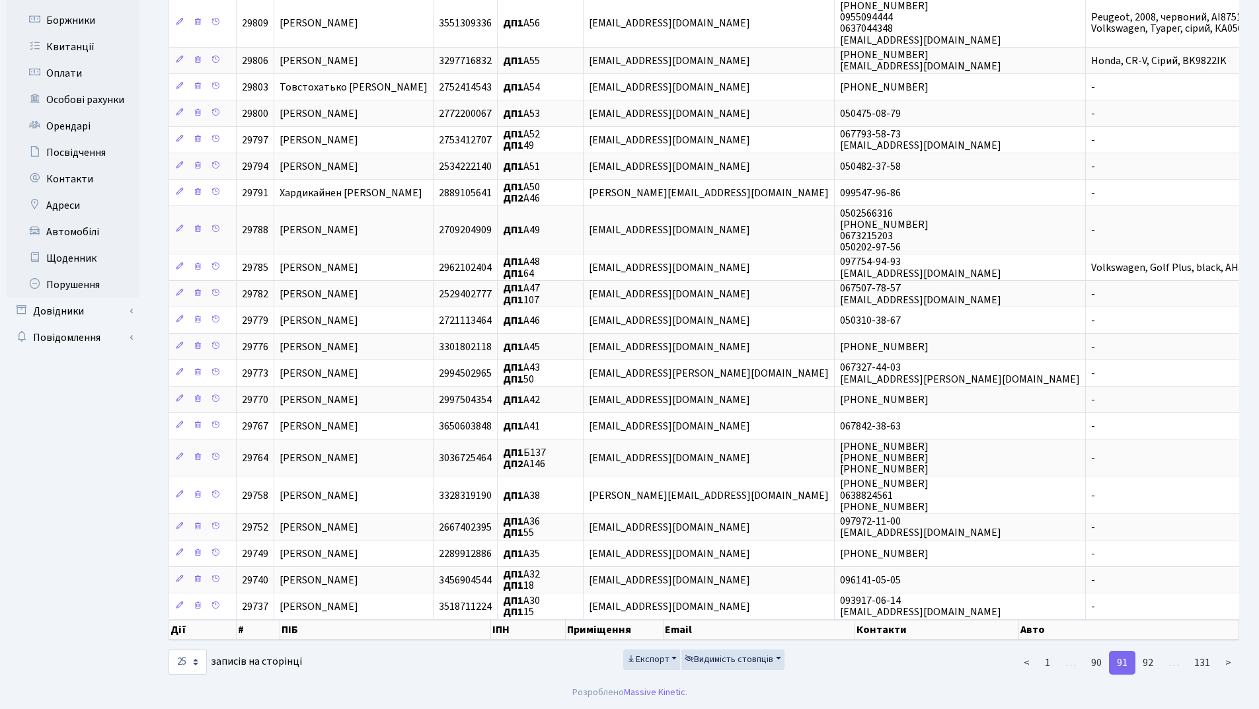
click at [1147, 659] on link "92" at bounding box center [1148, 663] width 26 height 24
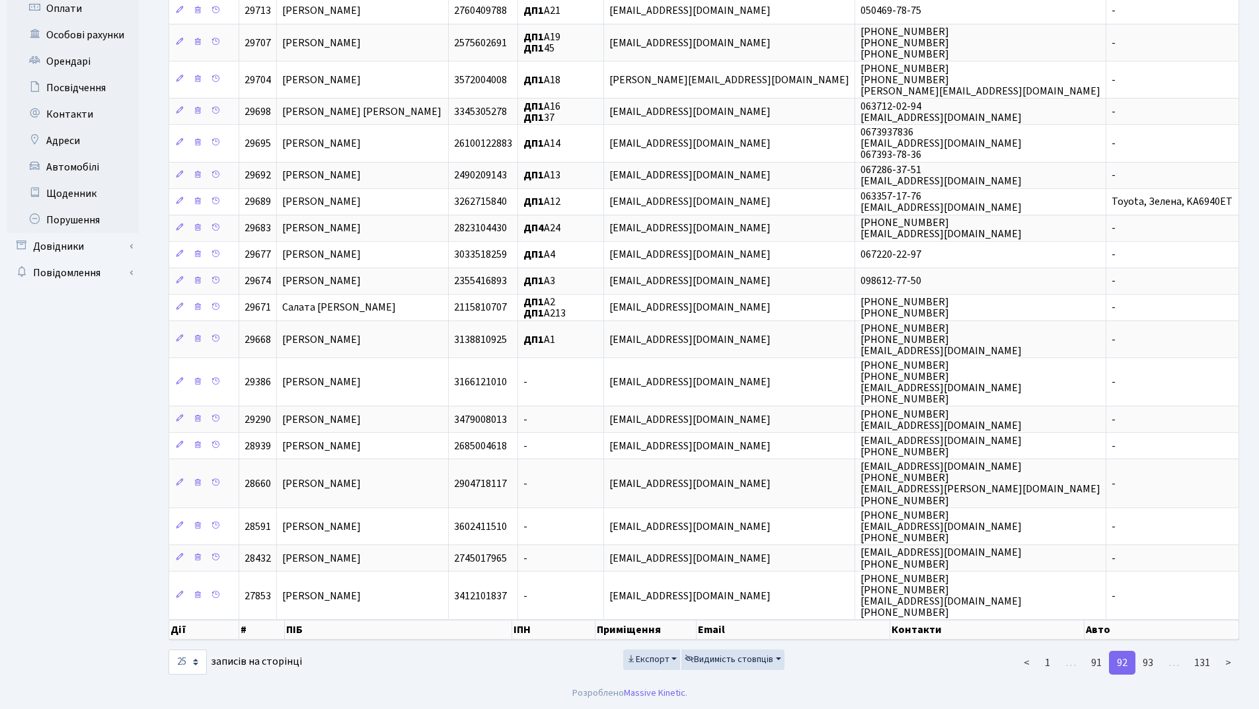
click at [1147, 659] on link "93" at bounding box center [1148, 663] width 26 height 24
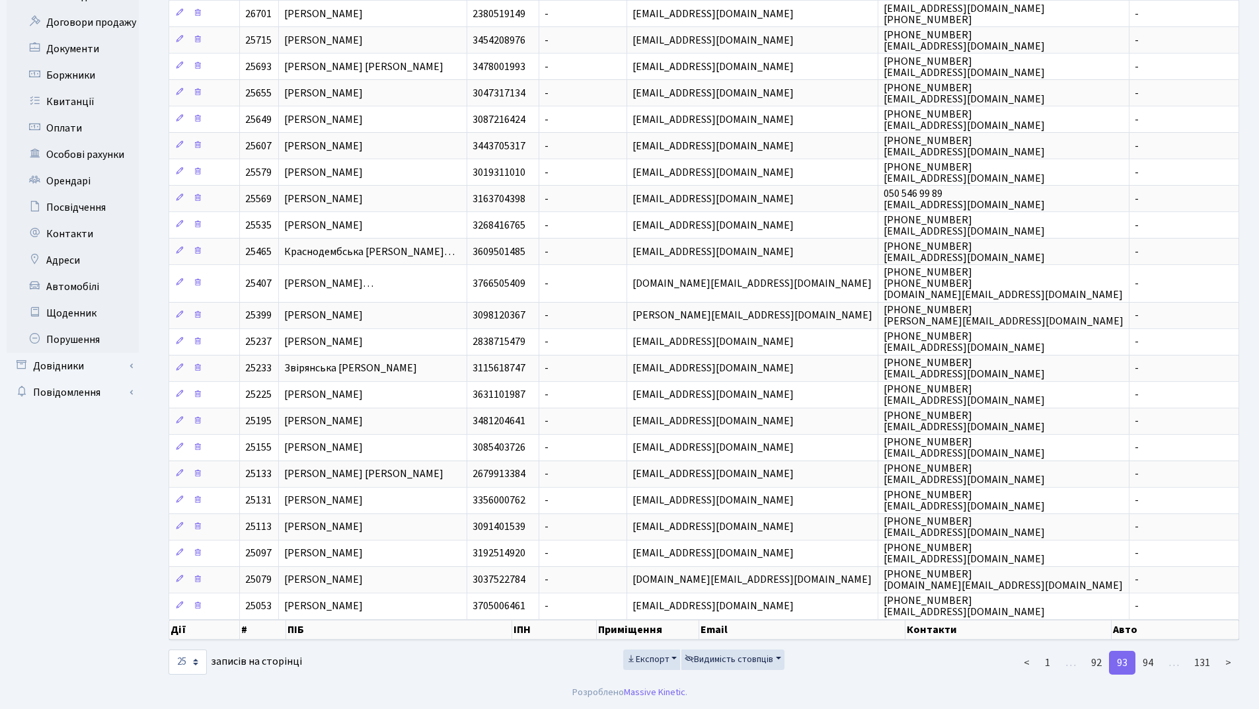
click at [1147, 659] on link "94" at bounding box center [1148, 663] width 26 height 24
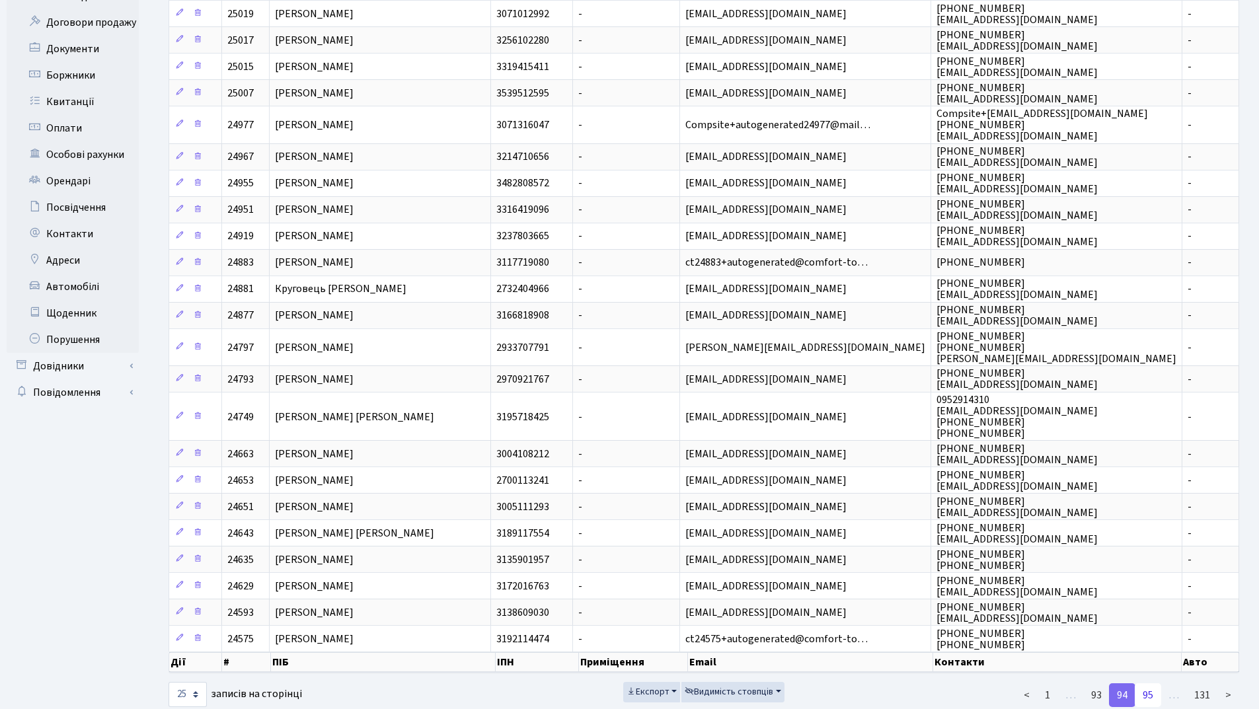
click at [1154, 693] on link "95" at bounding box center [1148, 695] width 26 height 24
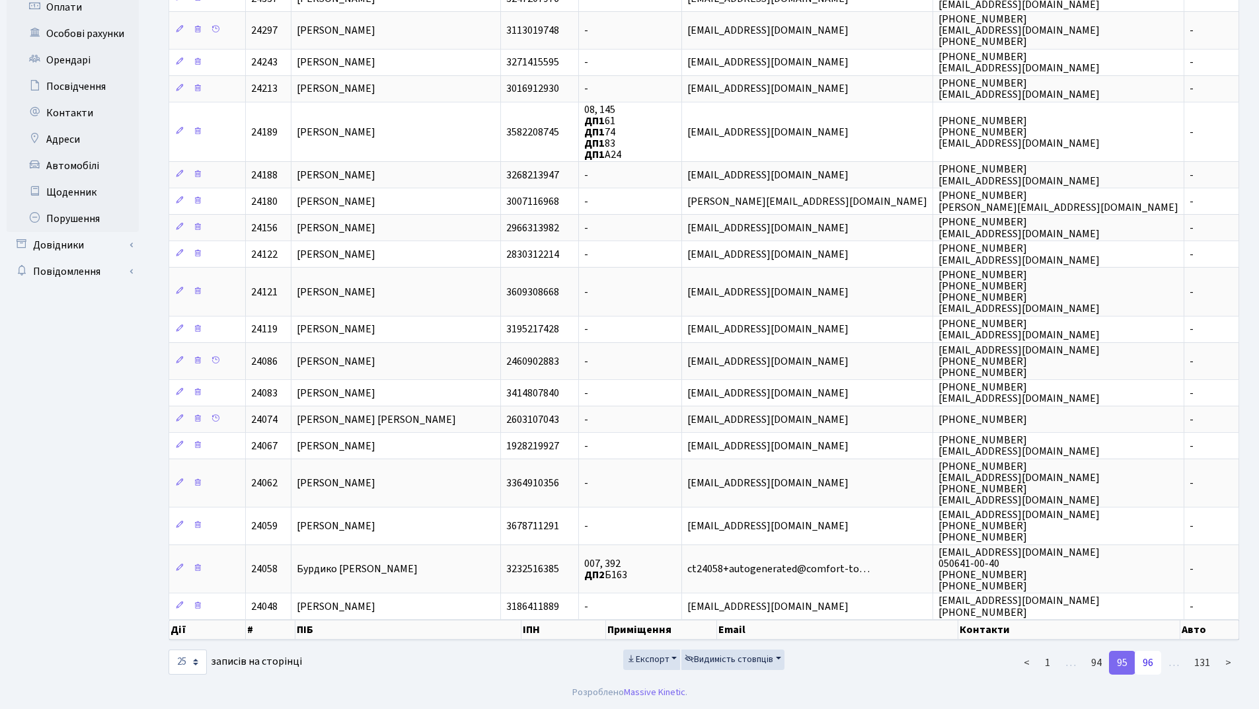
click at [1151, 662] on link "96" at bounding box center [1148, 663] width 26 height 24
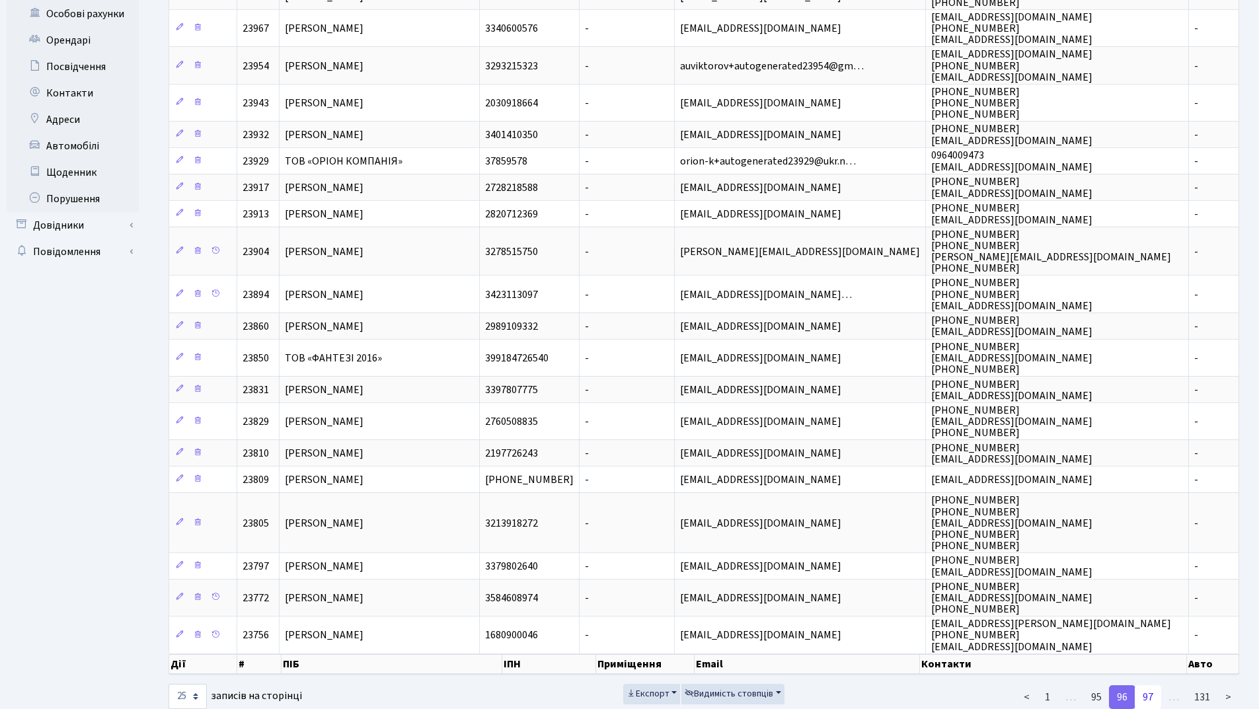
click at [1149, 689] on link "97" at bounding box center [1148, 697] width 26 height 24
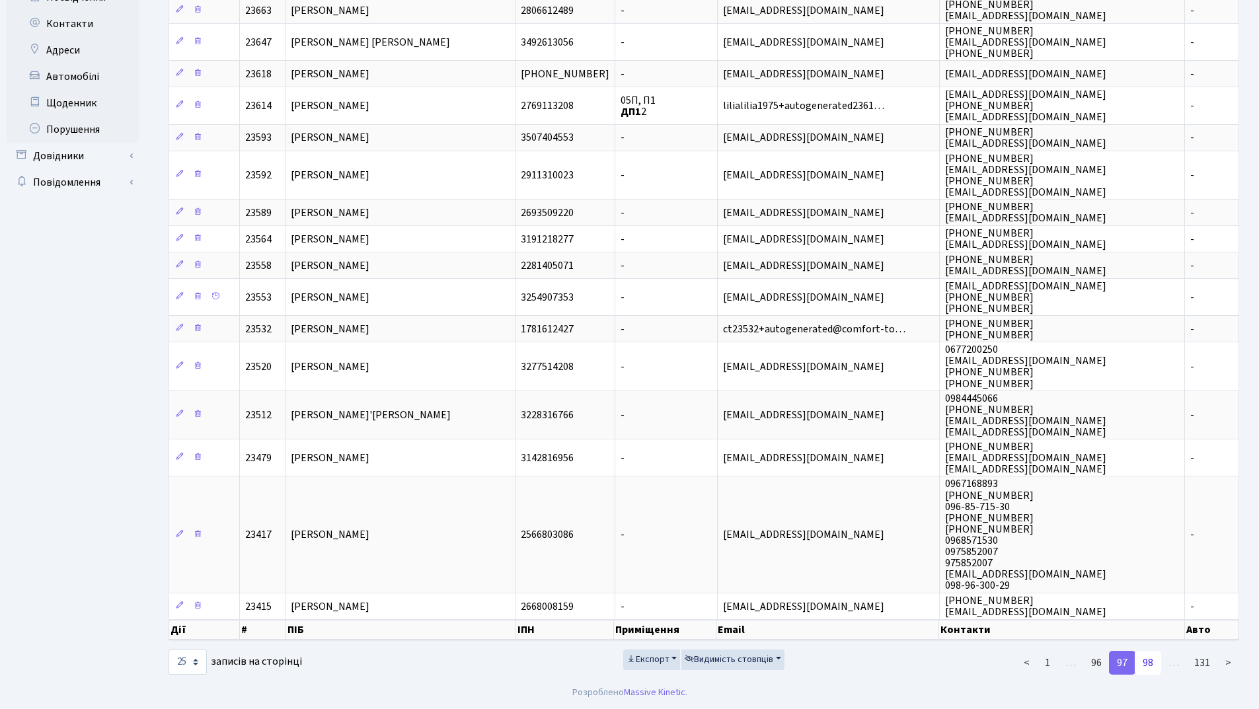
click at [1148, 664] on link "98" at bounding box center [1148, 663] width 26 height 24
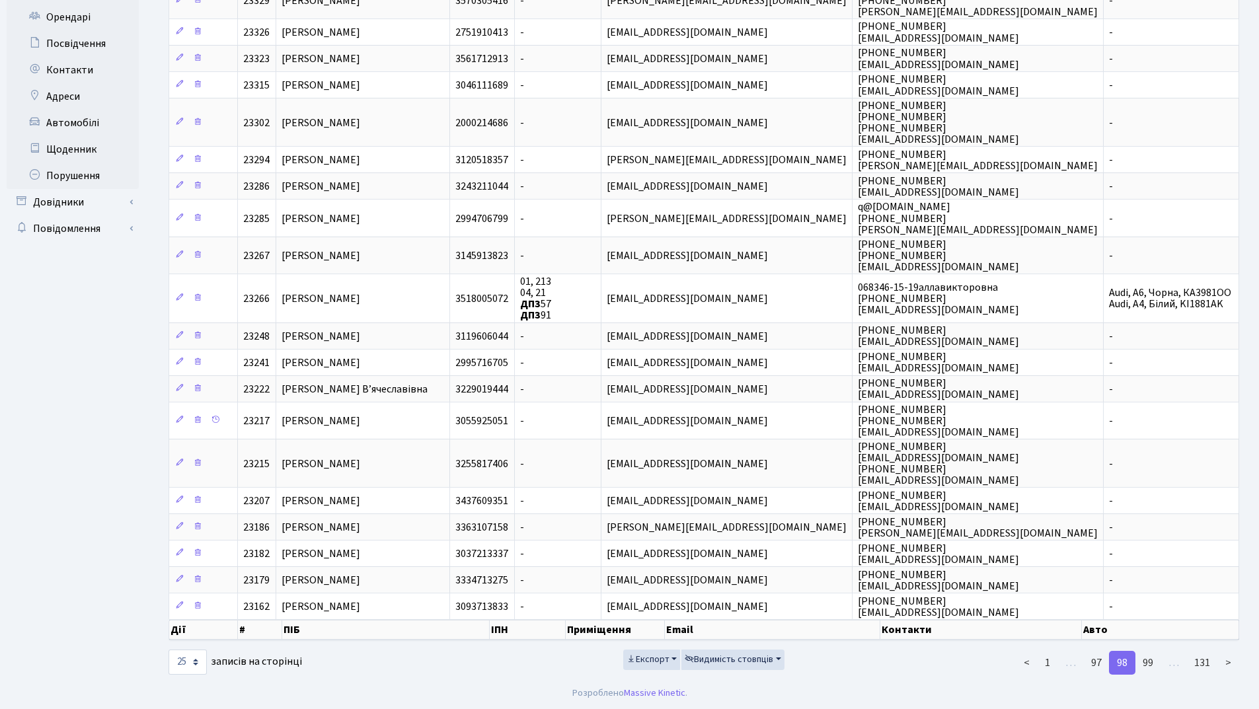
click at [1148, 664] on link "99" at bounding box center [1148, 663] width 26 height 24
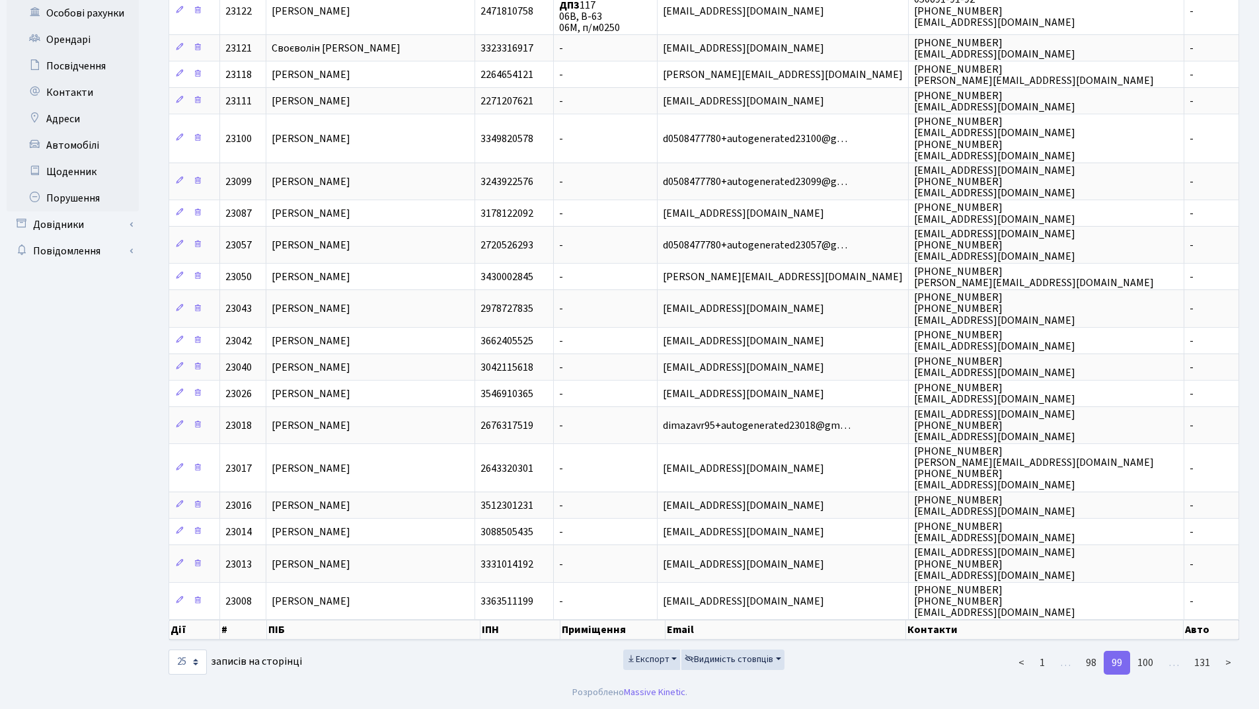
click at [1148, 664] on link "100" at bounding box center [1146, 663] width 32 height 24
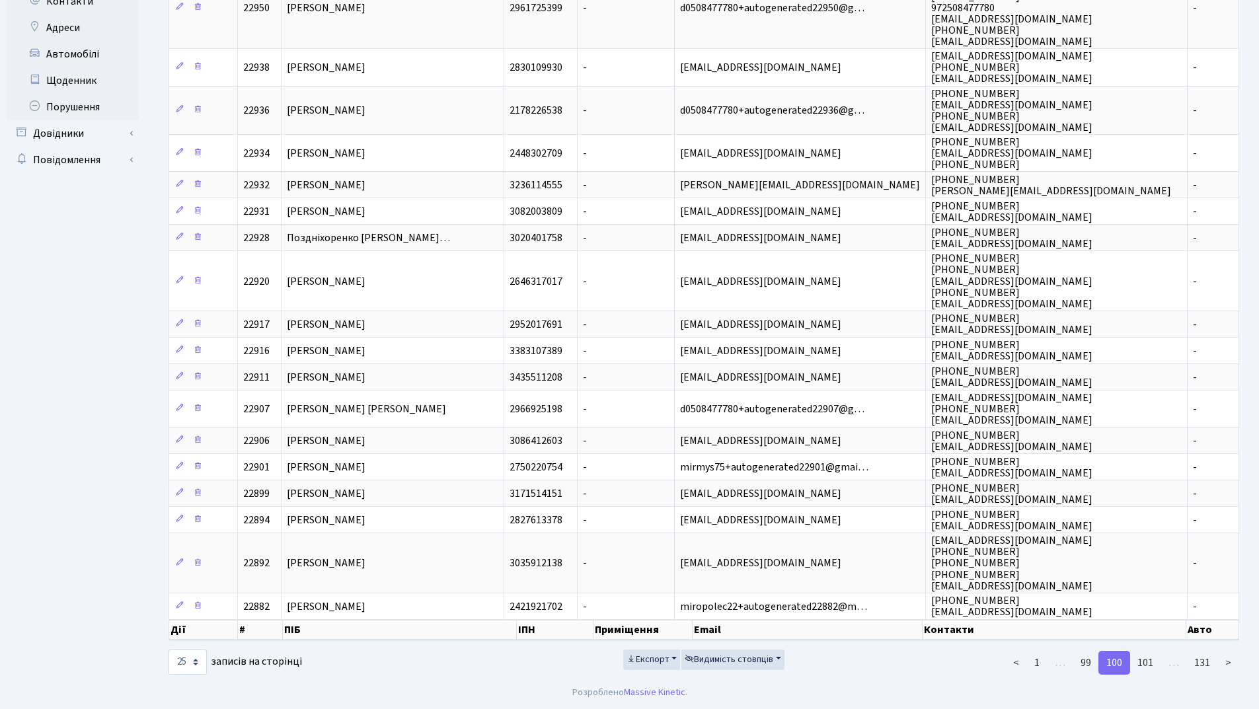
click at [1148, 664] on link "101" at bounding box center [1146, 663] width 32 height 24
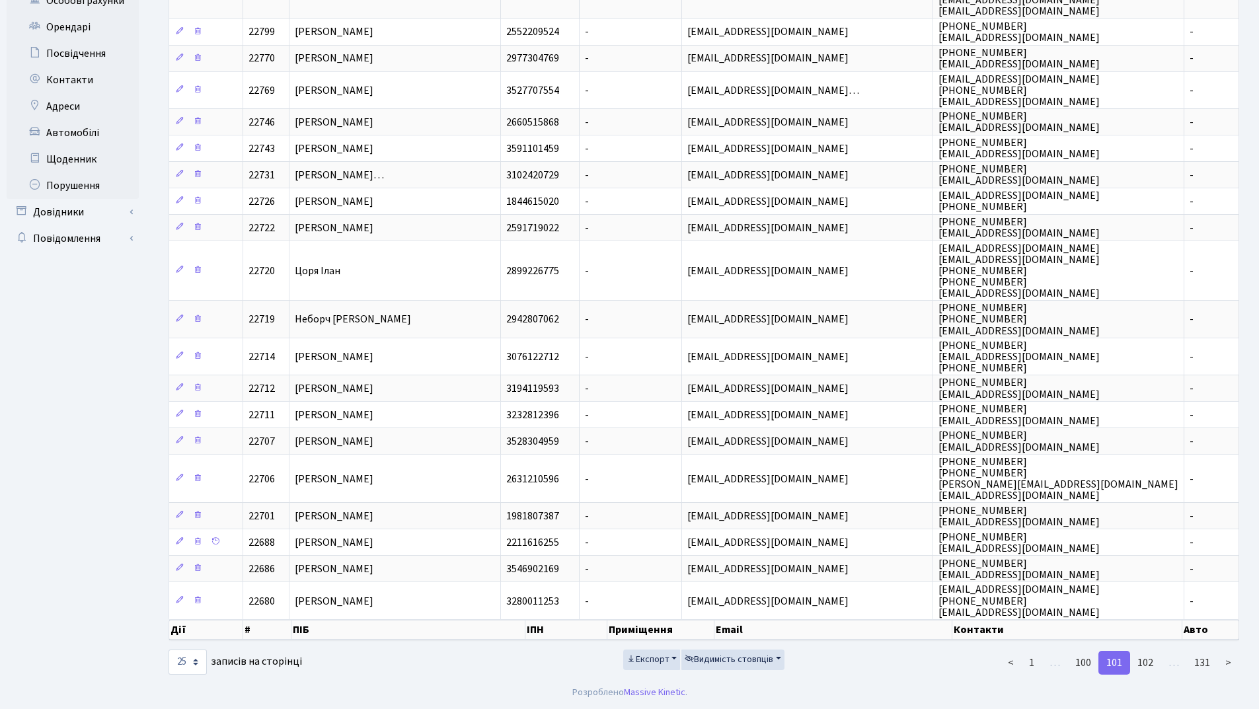
click at [1148, 664] on link "102" at bounding box center [1146, 663] width 32 height 24
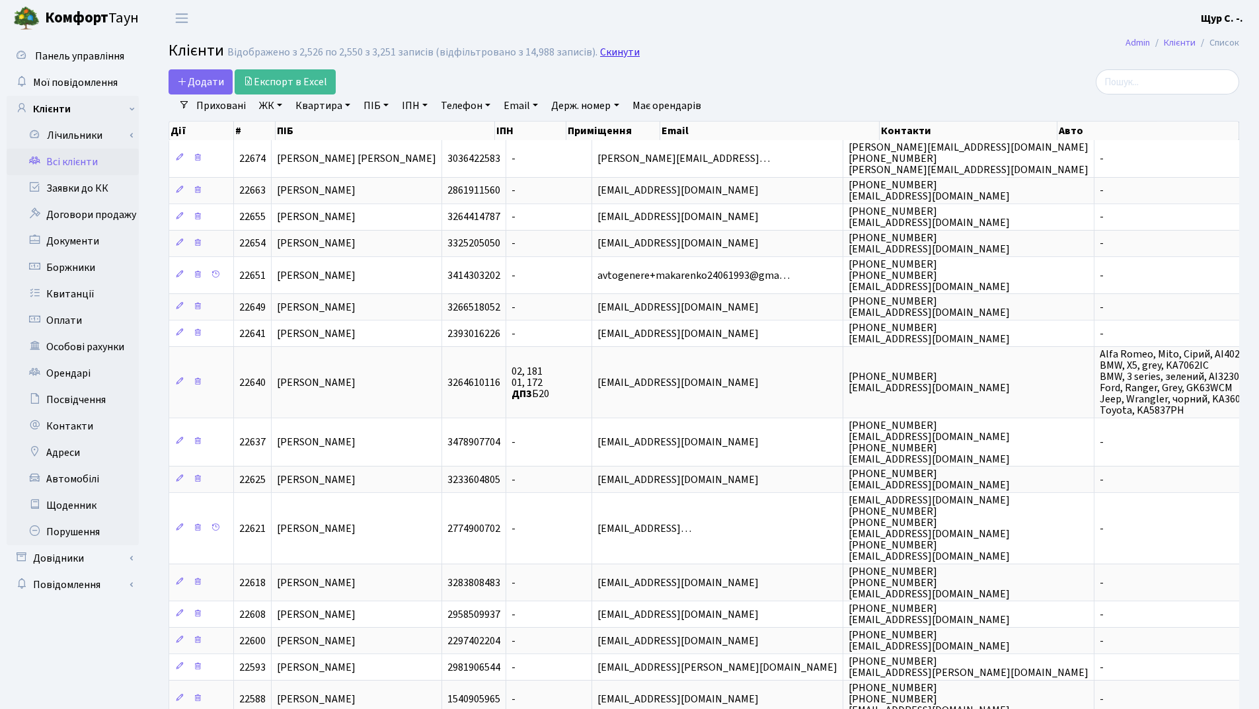
click at [625, 58] on link "Скинути" at bounding box center [620, 52] width 40 height 13
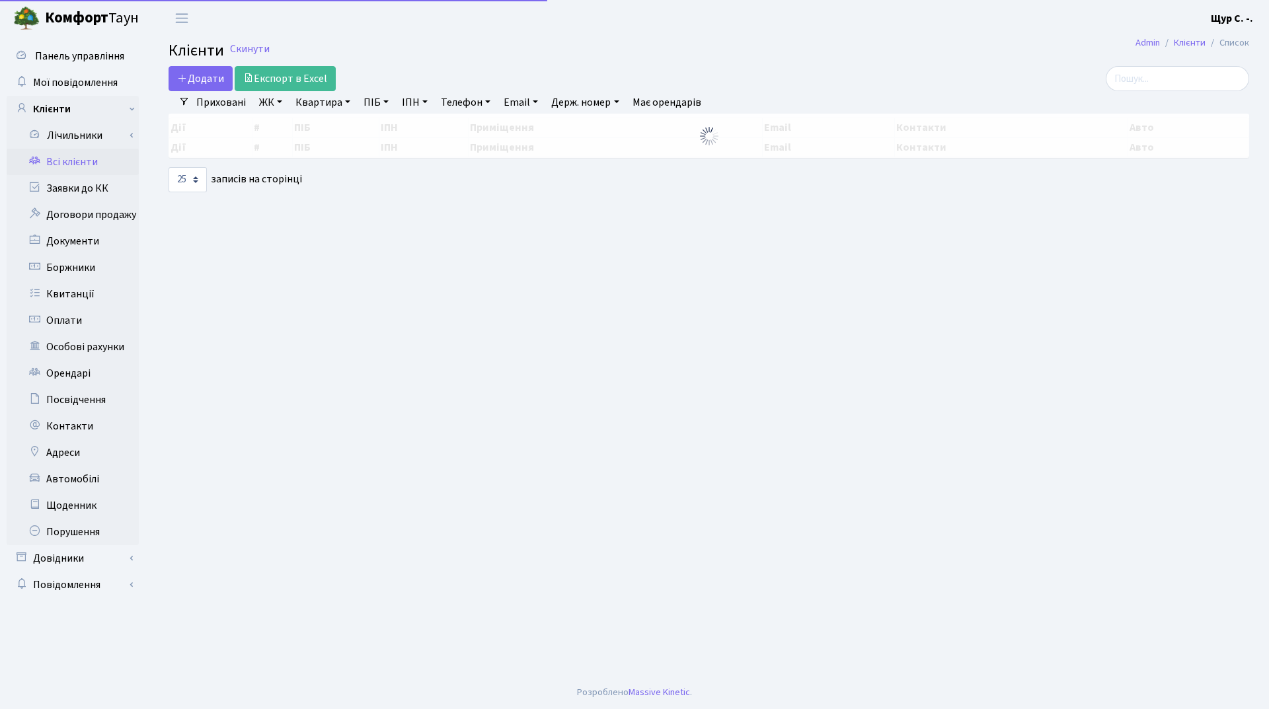
select select "25"
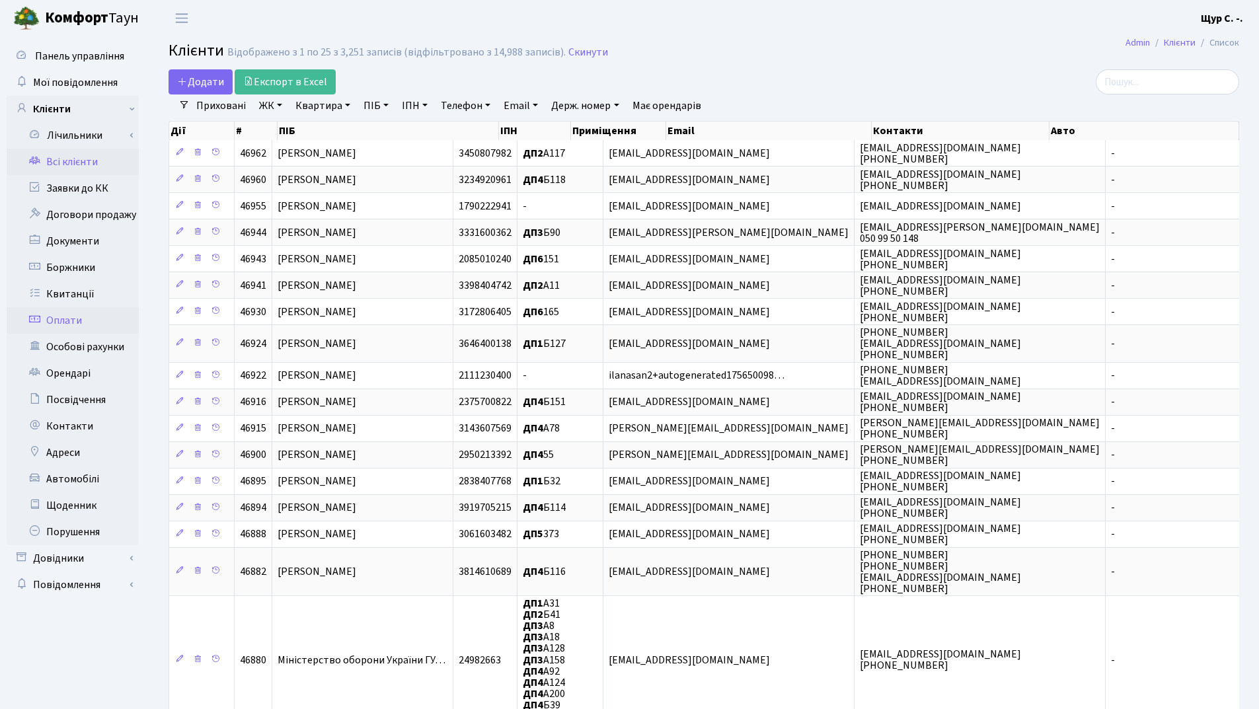
click at [74, 322] on link "Оплати" at bounding box center [73, 320] width 132 height 26
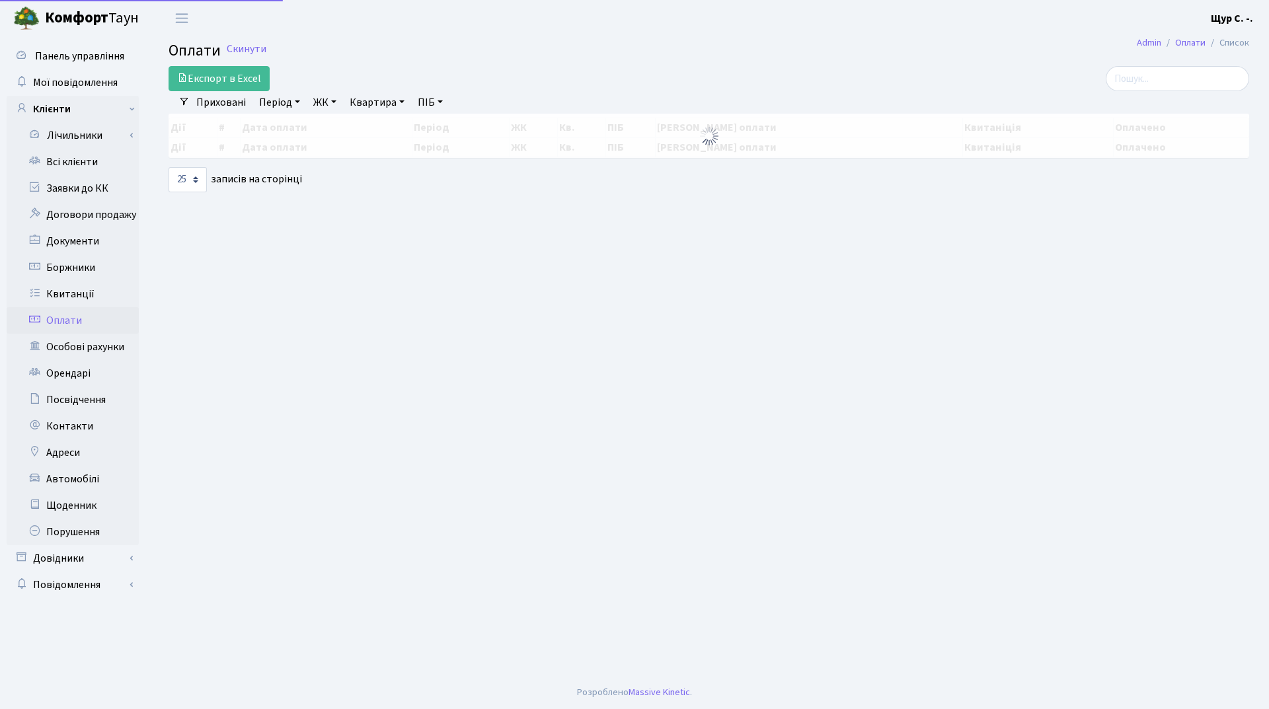
select select "25"
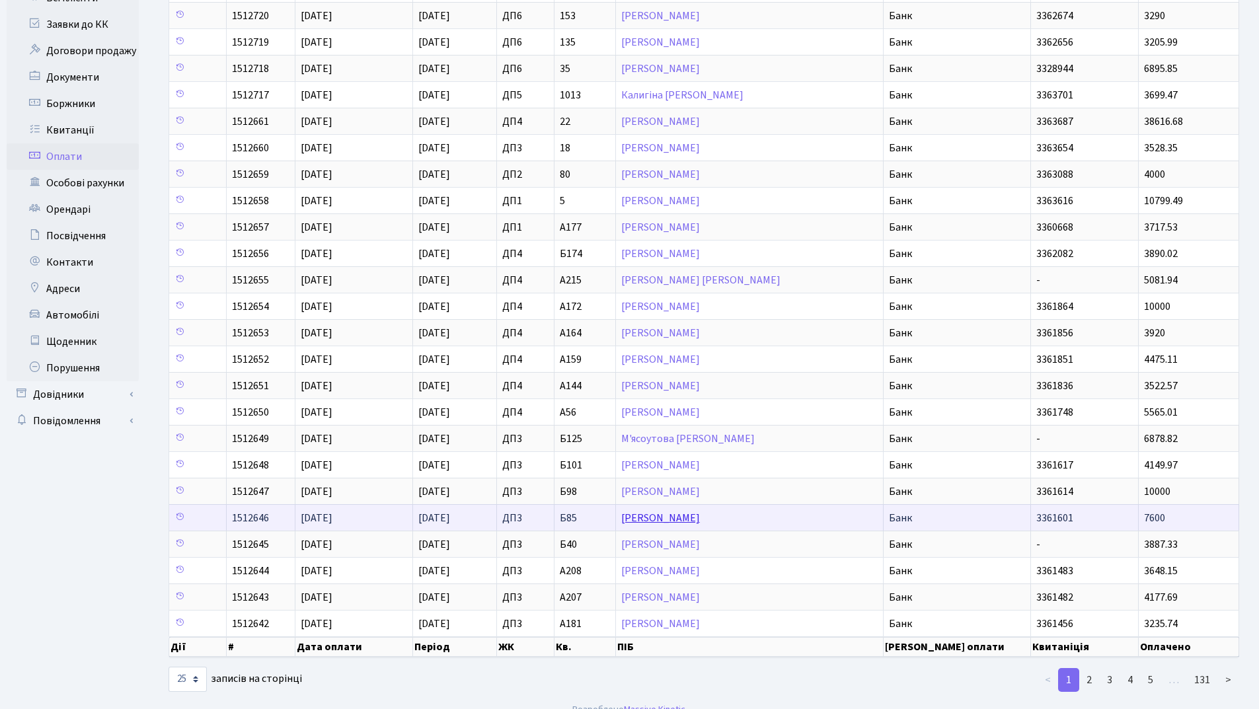
scroll to position [181, 0]
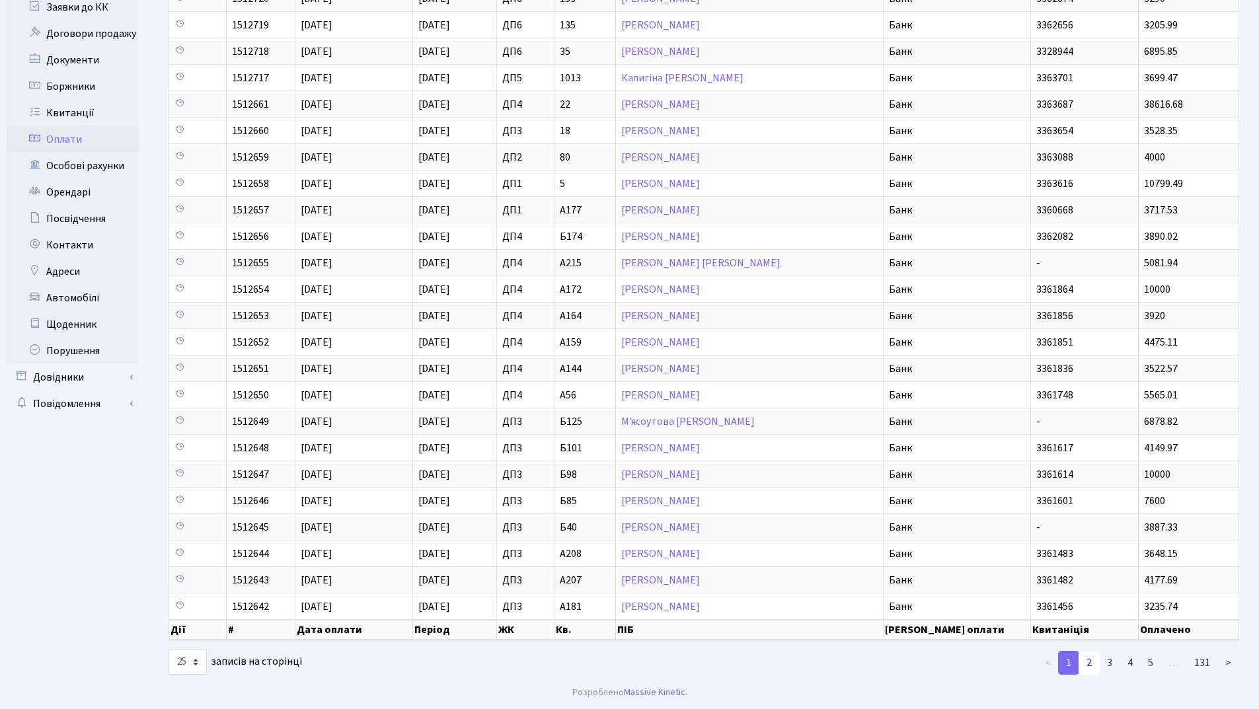
click at [1089, 663] on link "2" at bounding box center [1089, 663] width 21 height 24
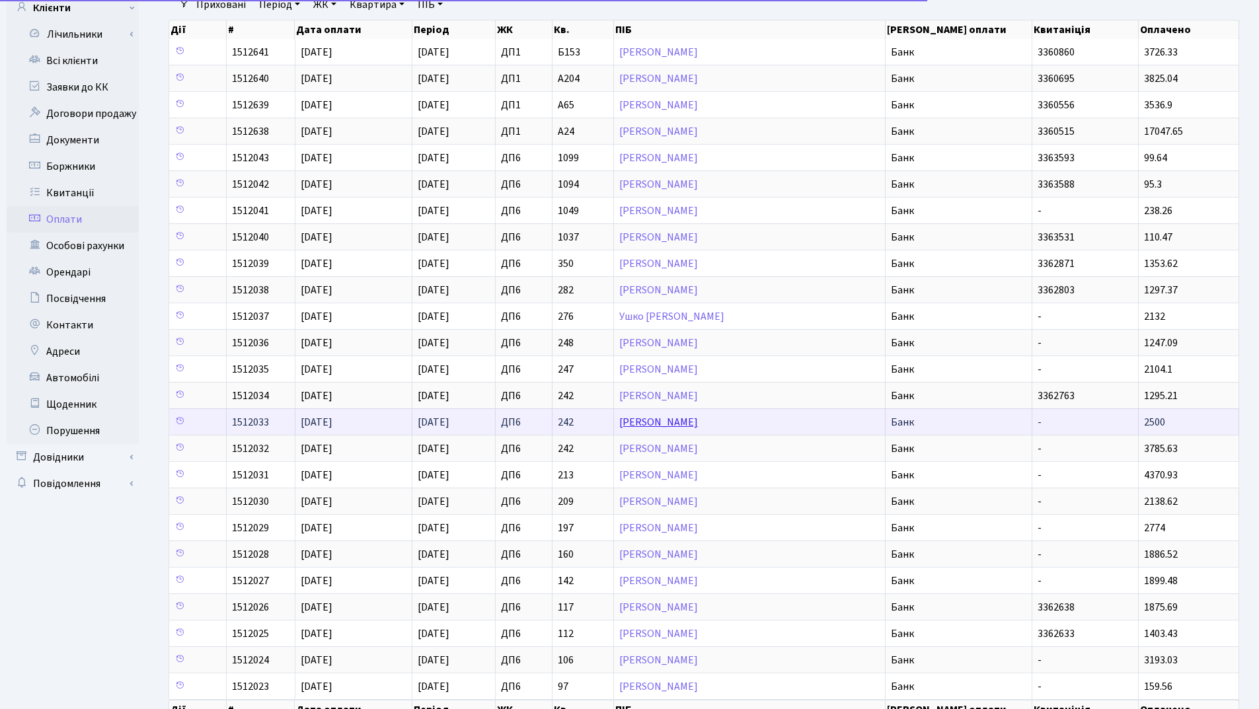
scroll to position [0, 0]
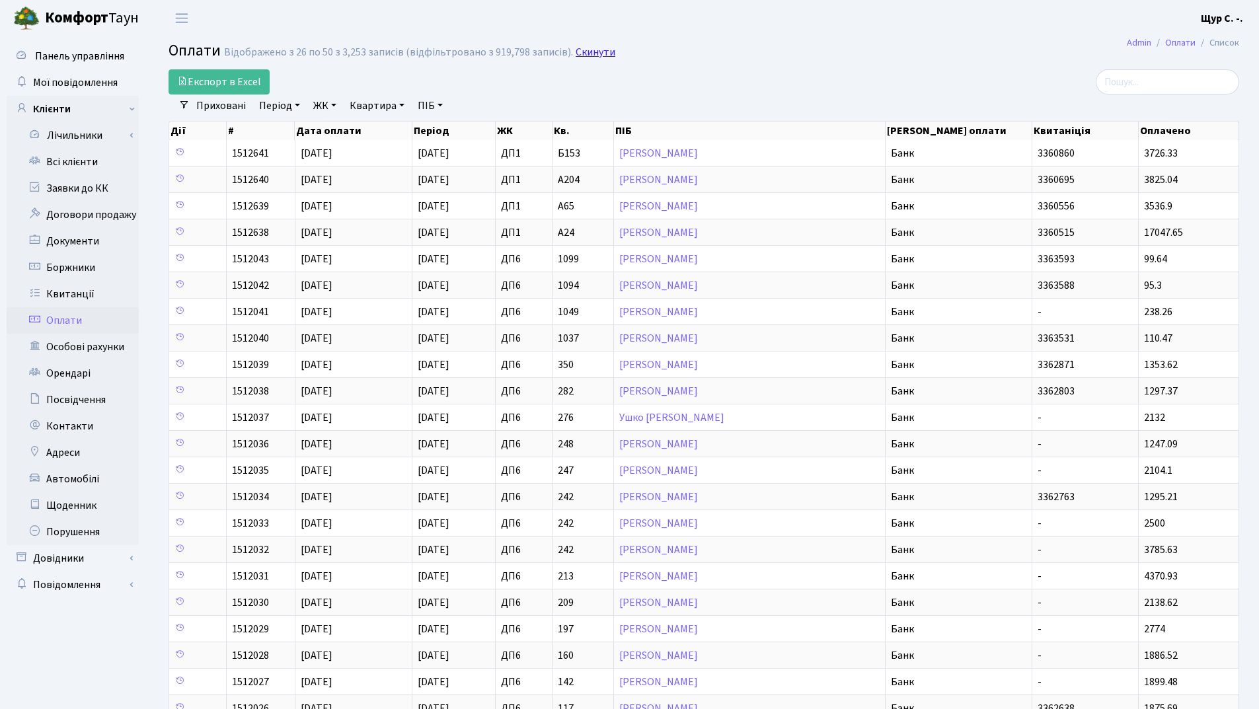
click at [588, 54] on link "Скинути" at bounding box center [596, 52] width 40 height 13
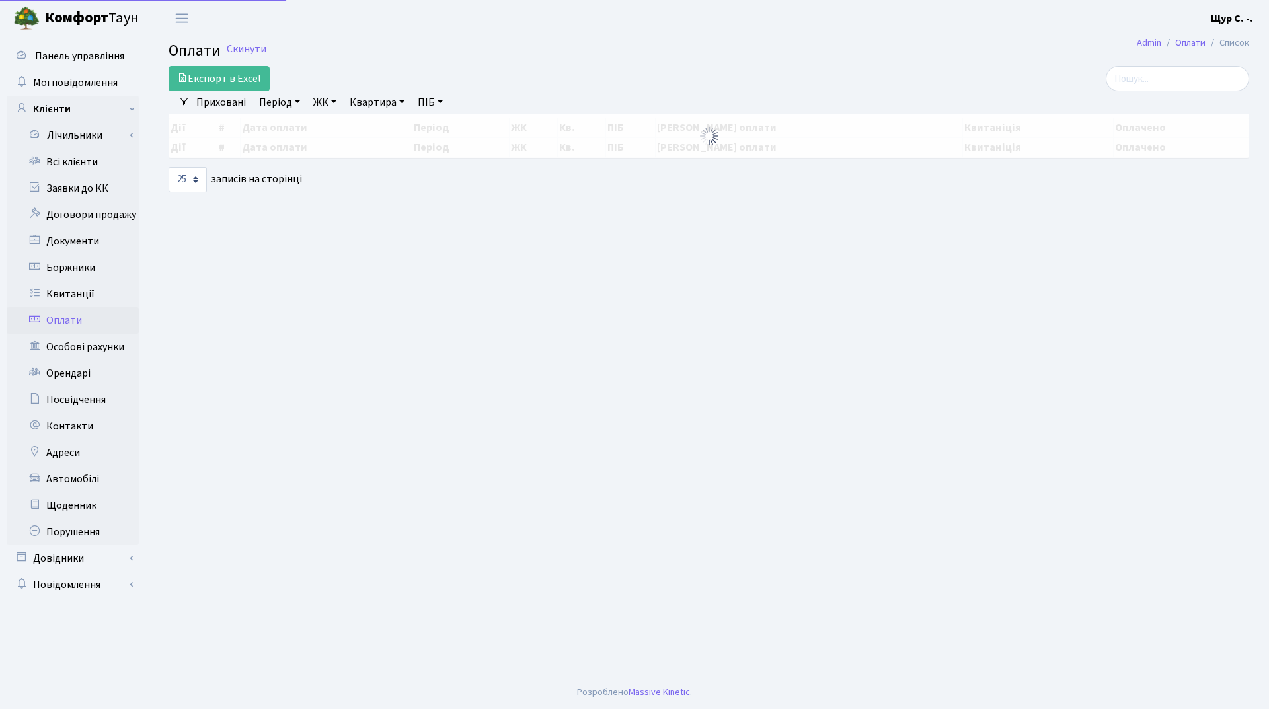
select select "25"
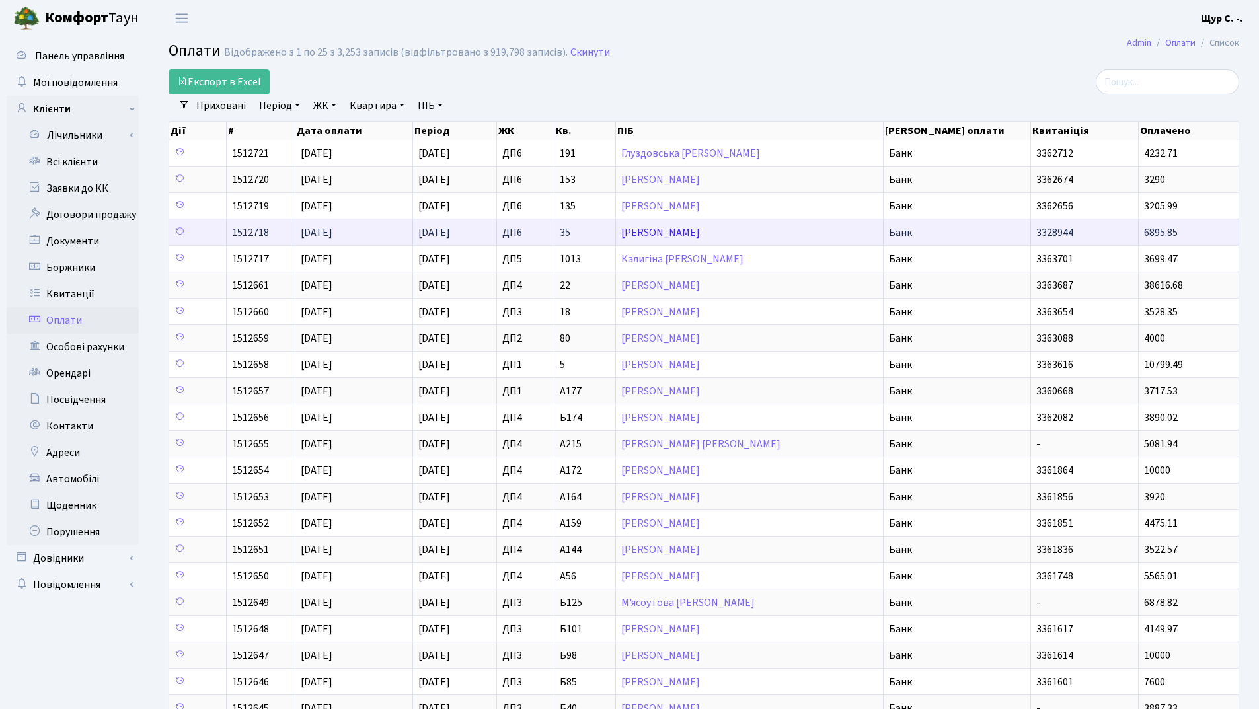
click at [700, 237] on link "Ковпак Володимир Леонідович" at bounding box center [660, 232] width 79 height 15
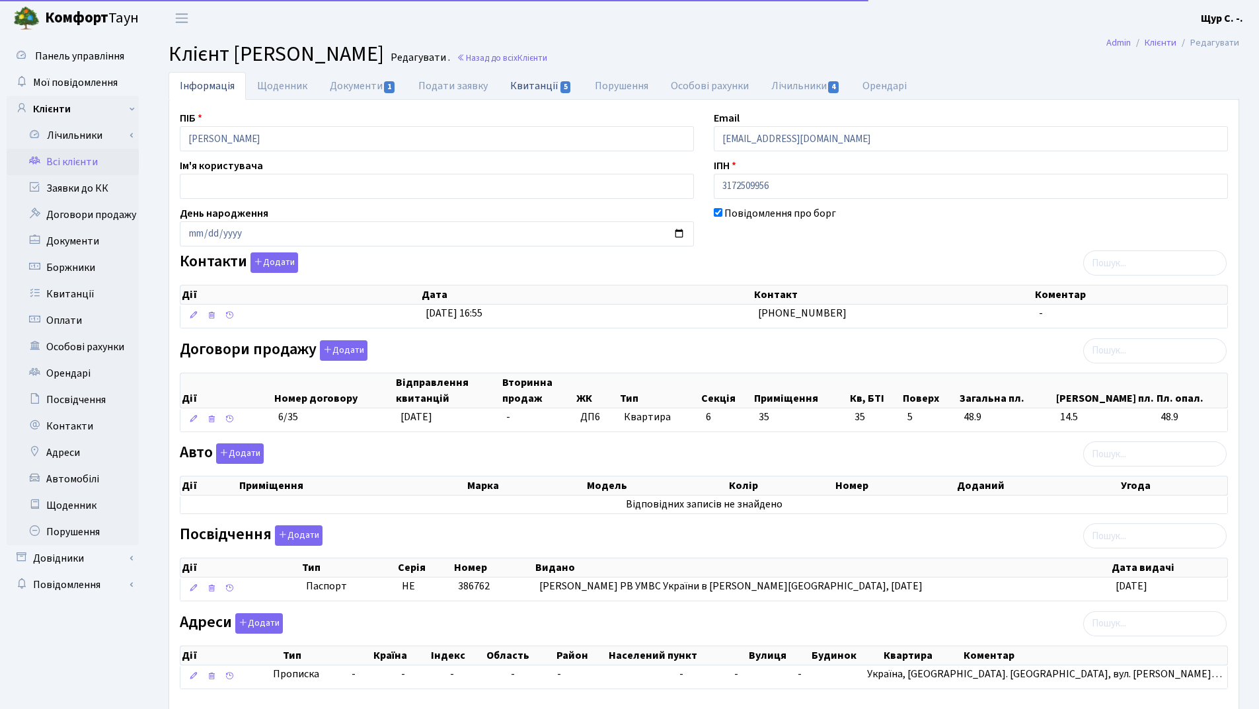
click at [534, 83] on link "Квитанції 5" at bounding box center [541, 85] width 84 height 27
select select "25"
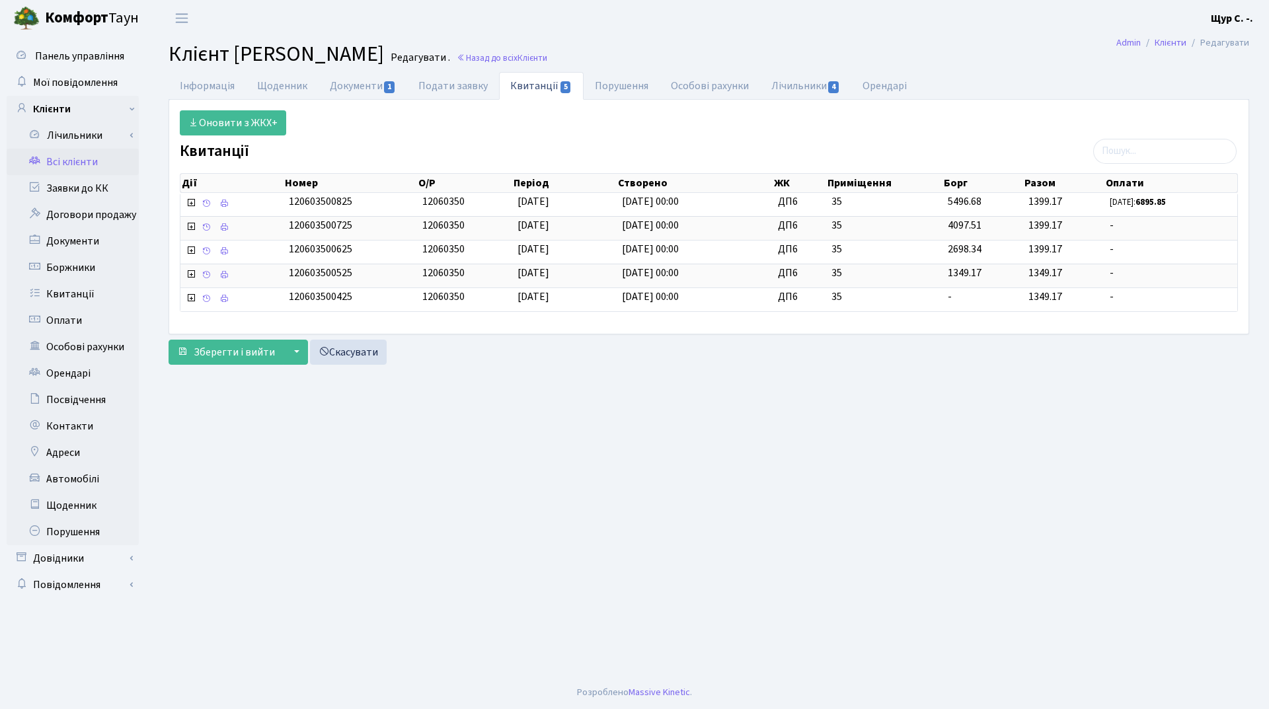
click at [88, 161] on link "Всі клієнти" at bounding box center [73, 162] width 132 height 26
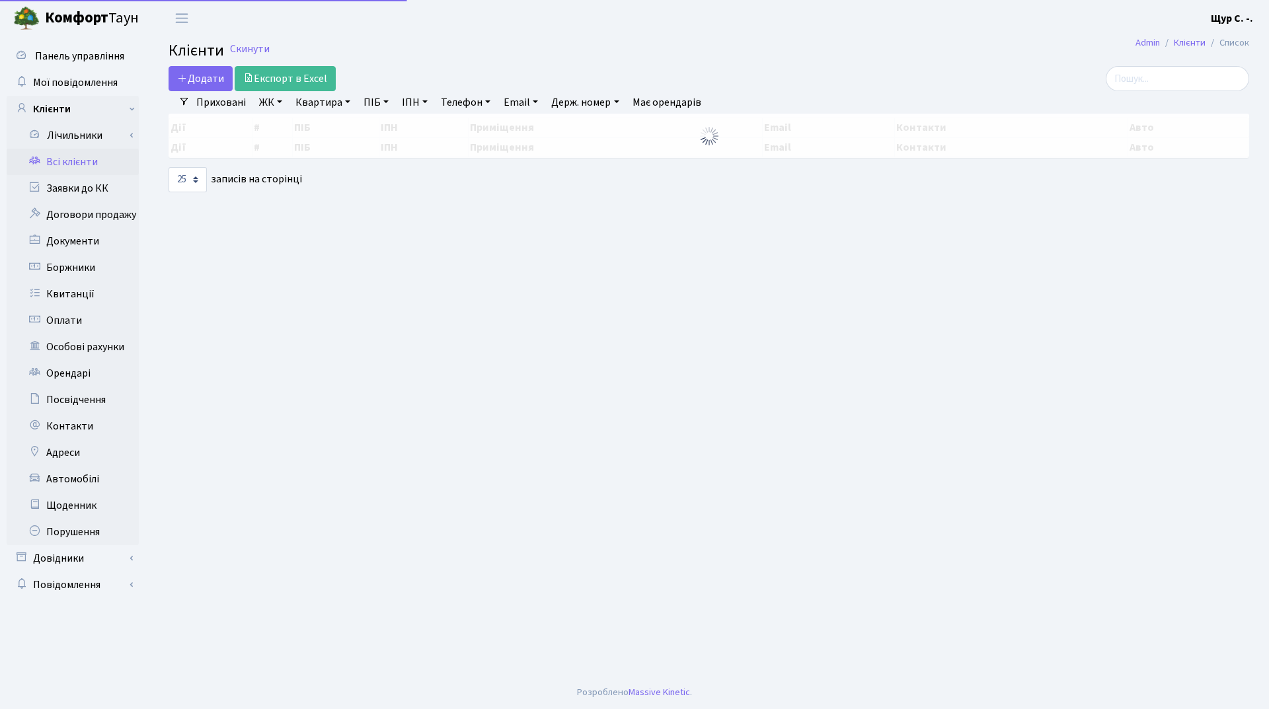
select select "25"
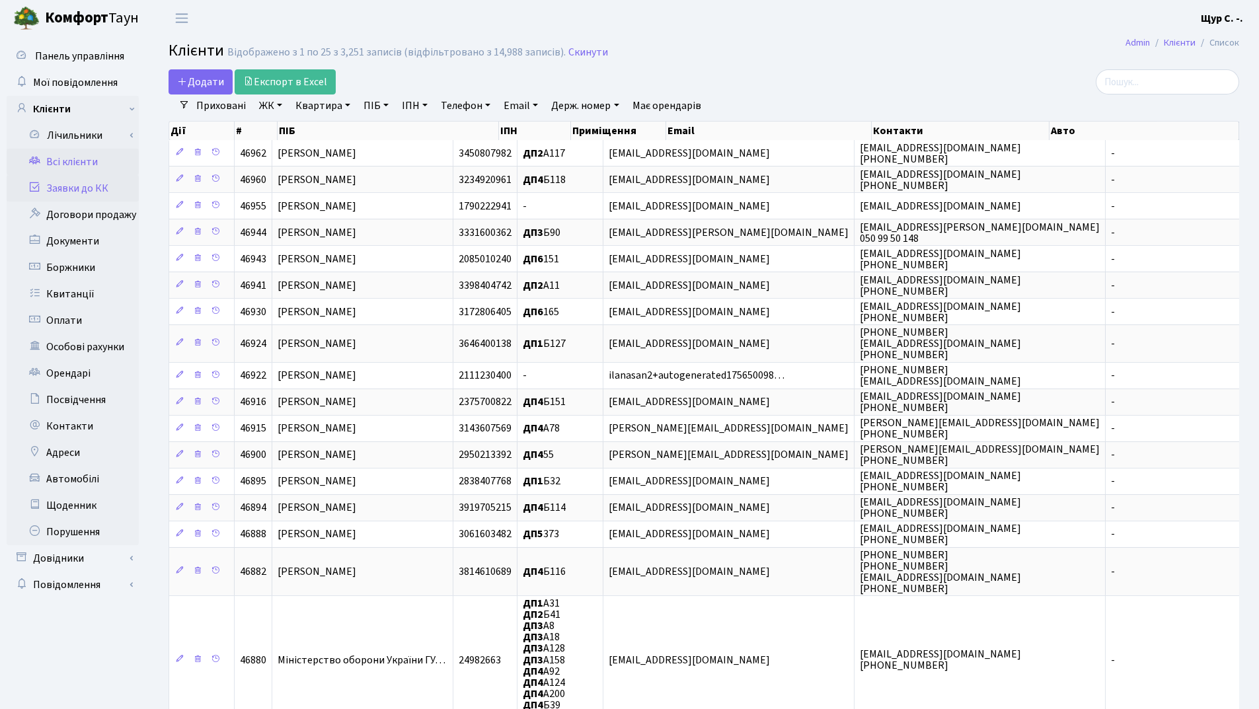
click at [75, 190] on link "Заявки до КК" at bounding box center [73, 188] width 132 height 26
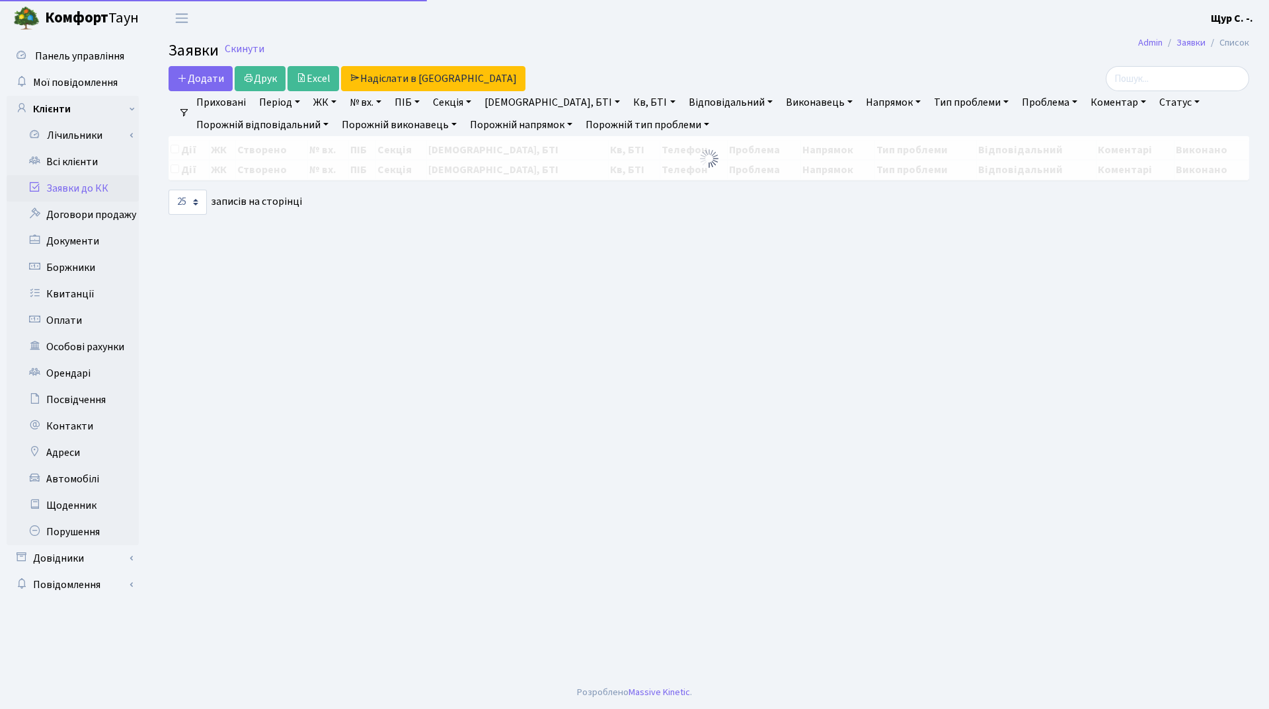
select select "25"
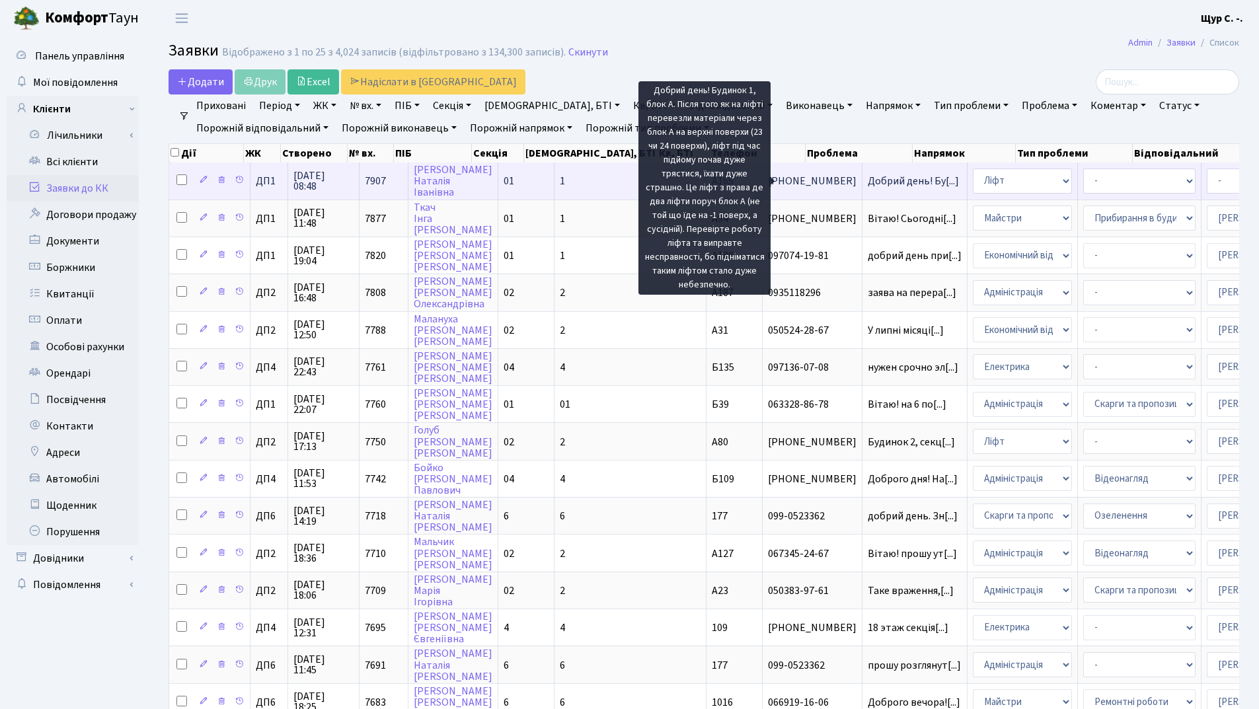
click at [868, 183] on span "Добрий день! Бу[...]" at bounding box center [913, 181] width 91 height 15
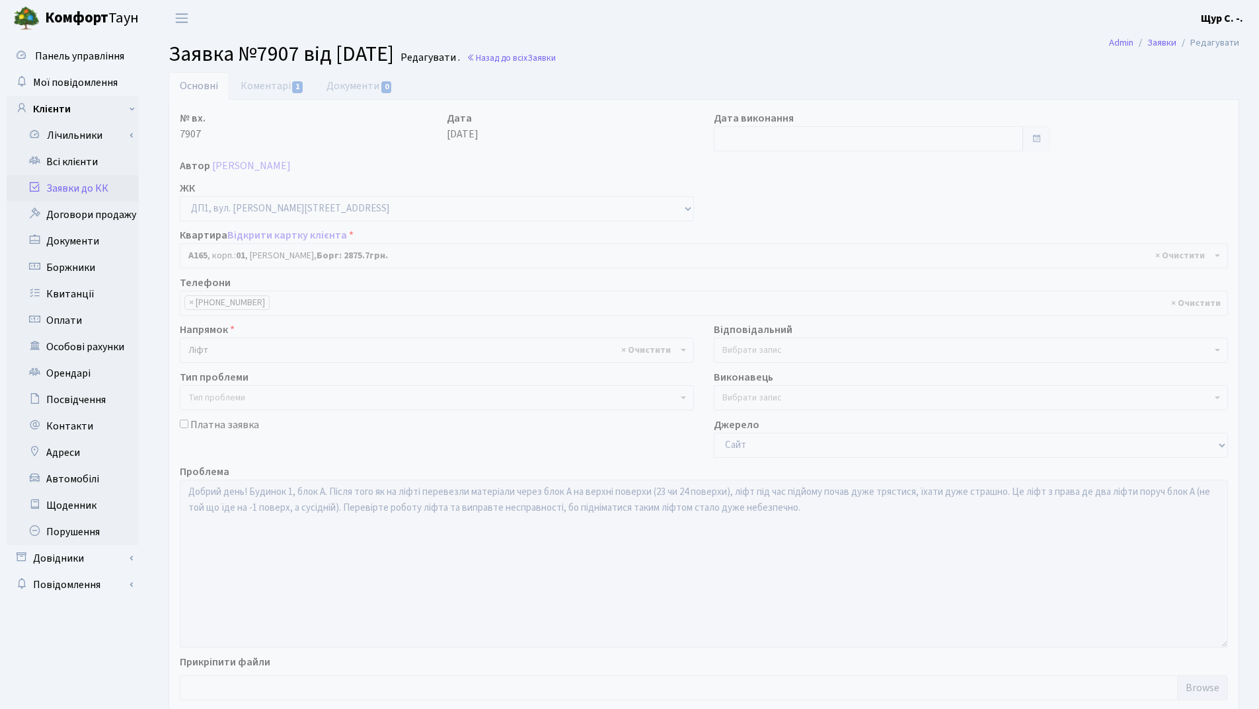
select select "29938"
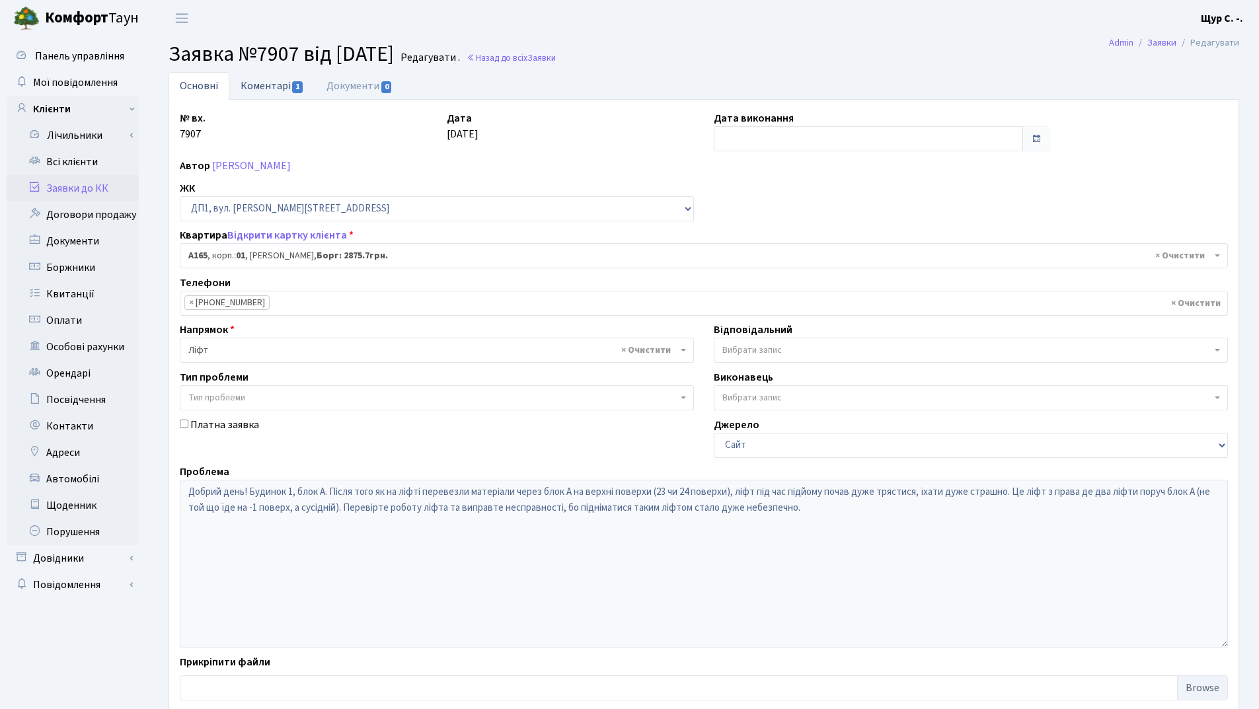
click at [267, 87] on link "Коментарі 1" at bounding box center [272, 85] width 86 height 27
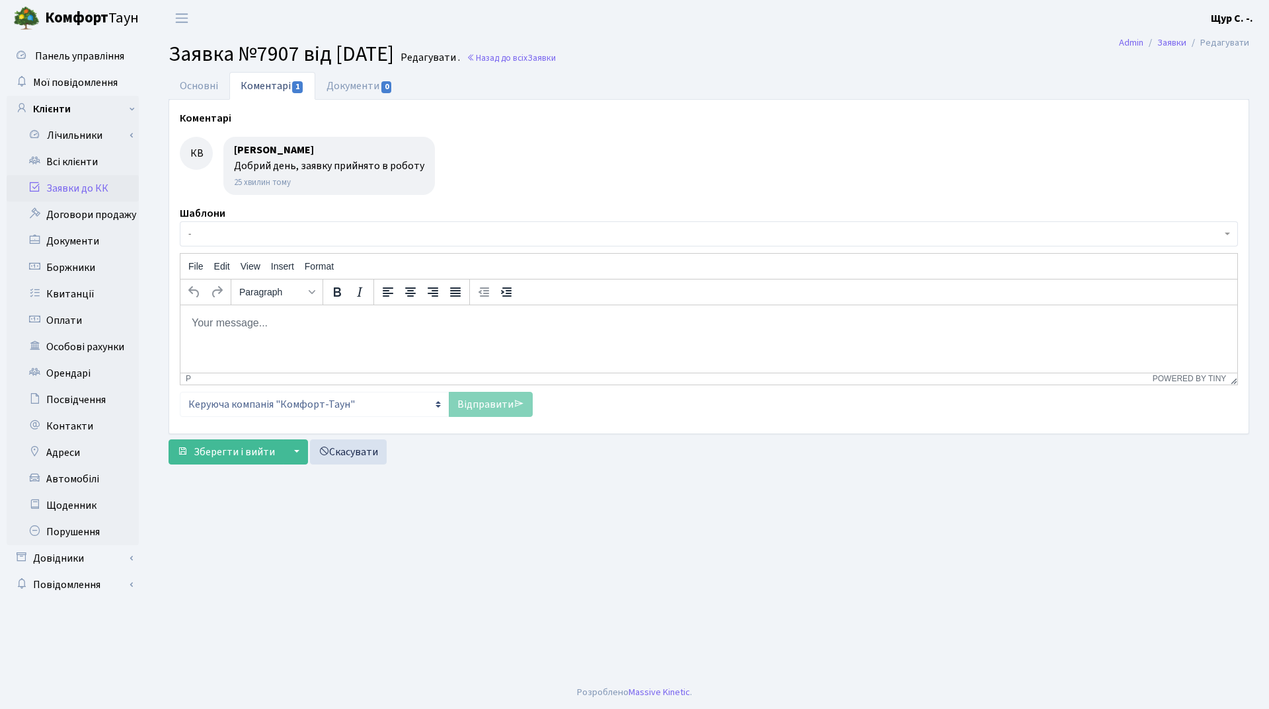
click at [87, 193] on link "Заявки до КК" at bounding box center [73, 188] width 132 height 26
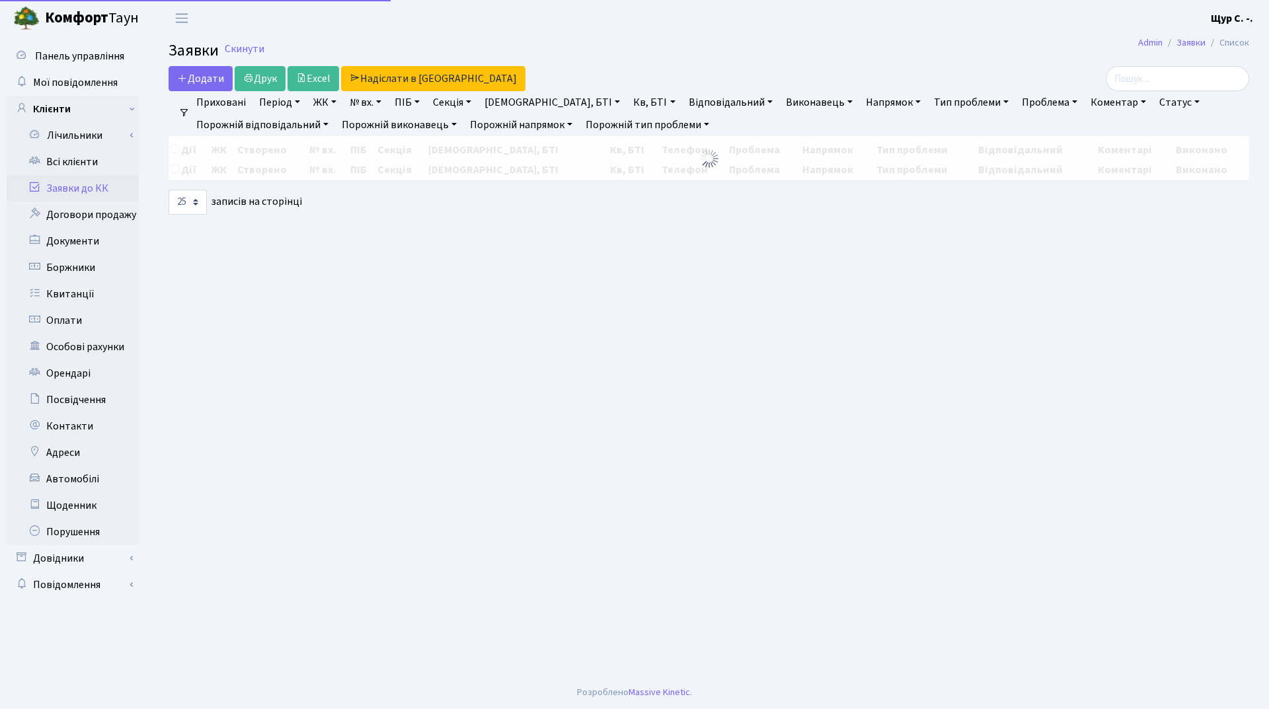
select select "25"
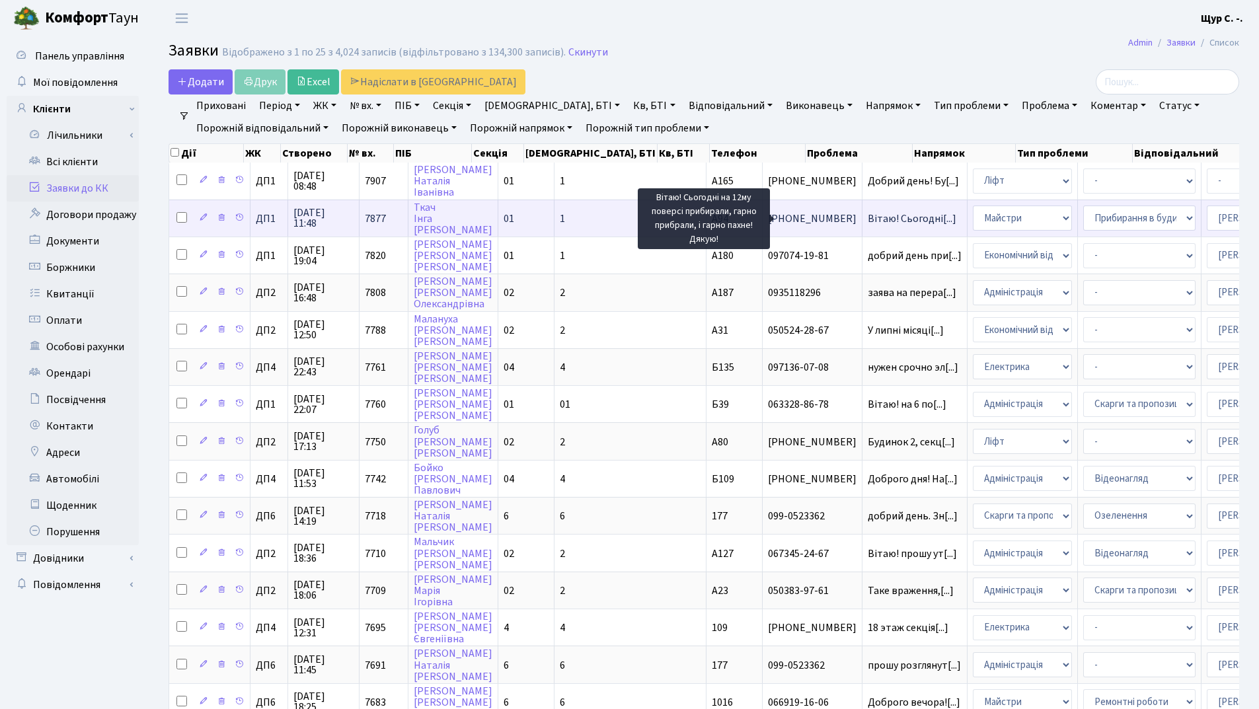
click at [868, 217] on span "Вітаю! Сьогодні[...]" at bounding box center [912, 219] width 89 height 15
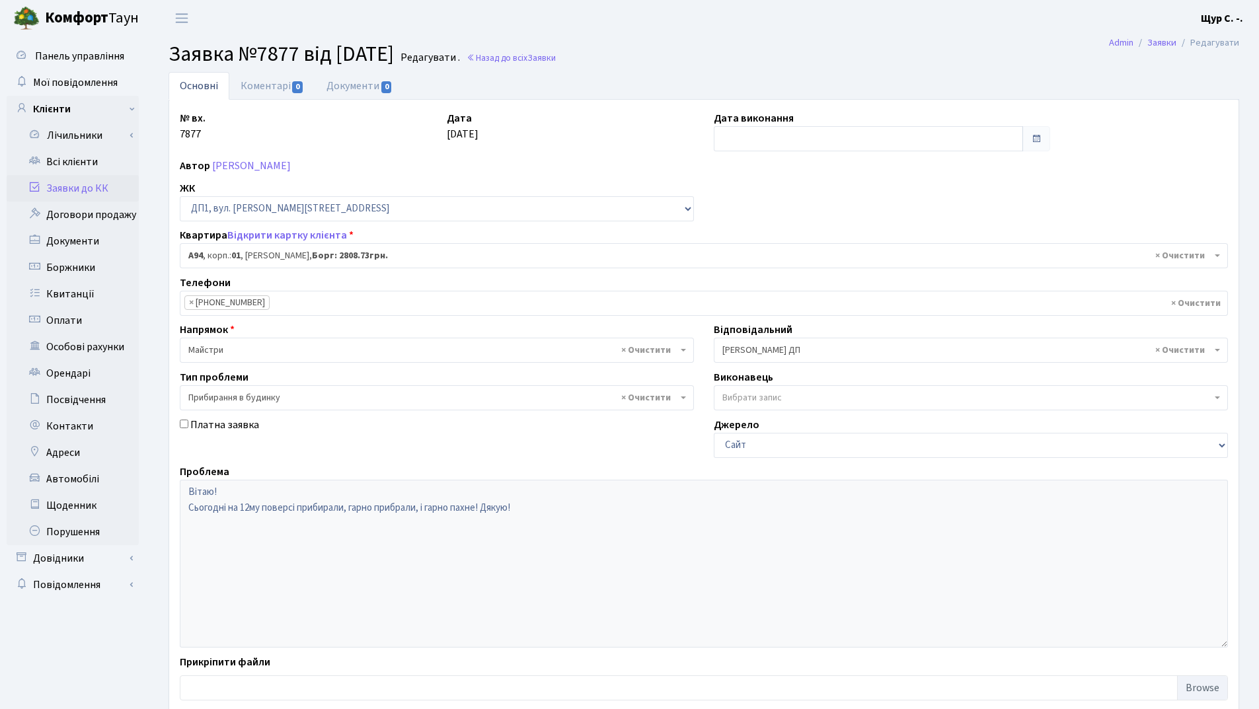
select select "29728"
select select "58"
click at [69, 174] on link "Всі клієнти" at bounding box center [73, 162] width 132 height 26
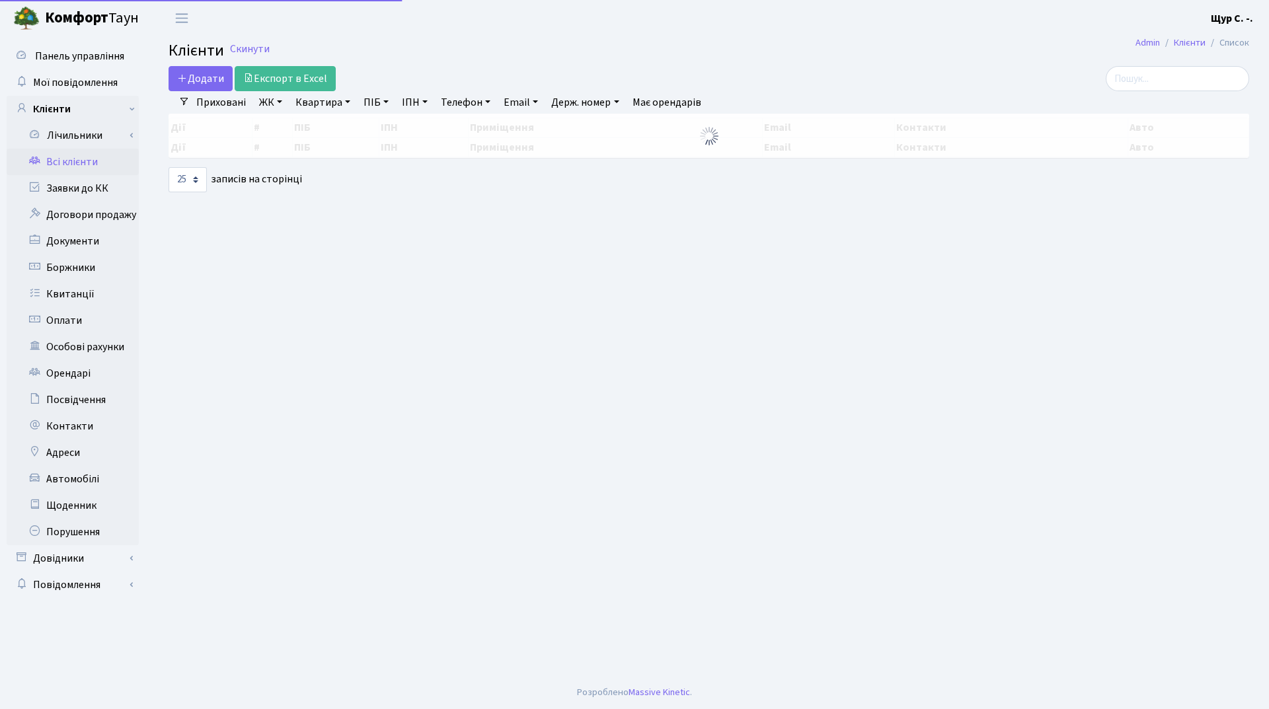
select select "25"
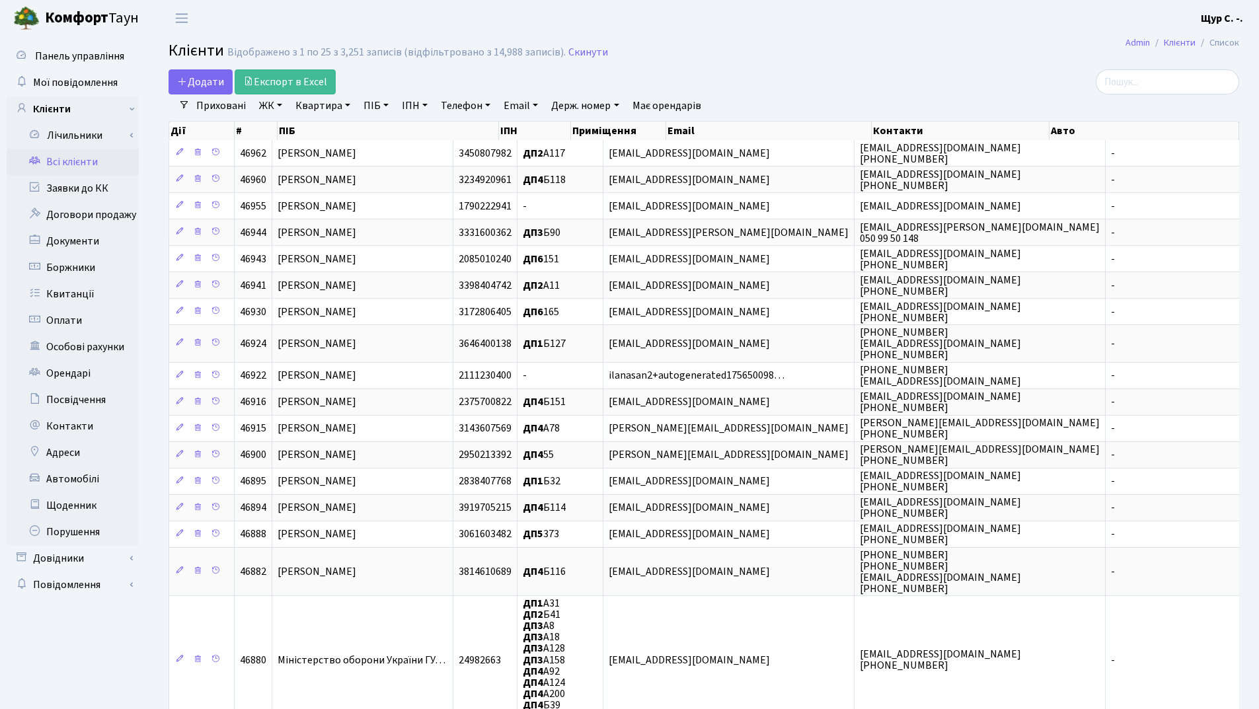
click at [315, 104] on link "Квартира" at bounding box center [322, 106] width 65 height 22
type input "292"
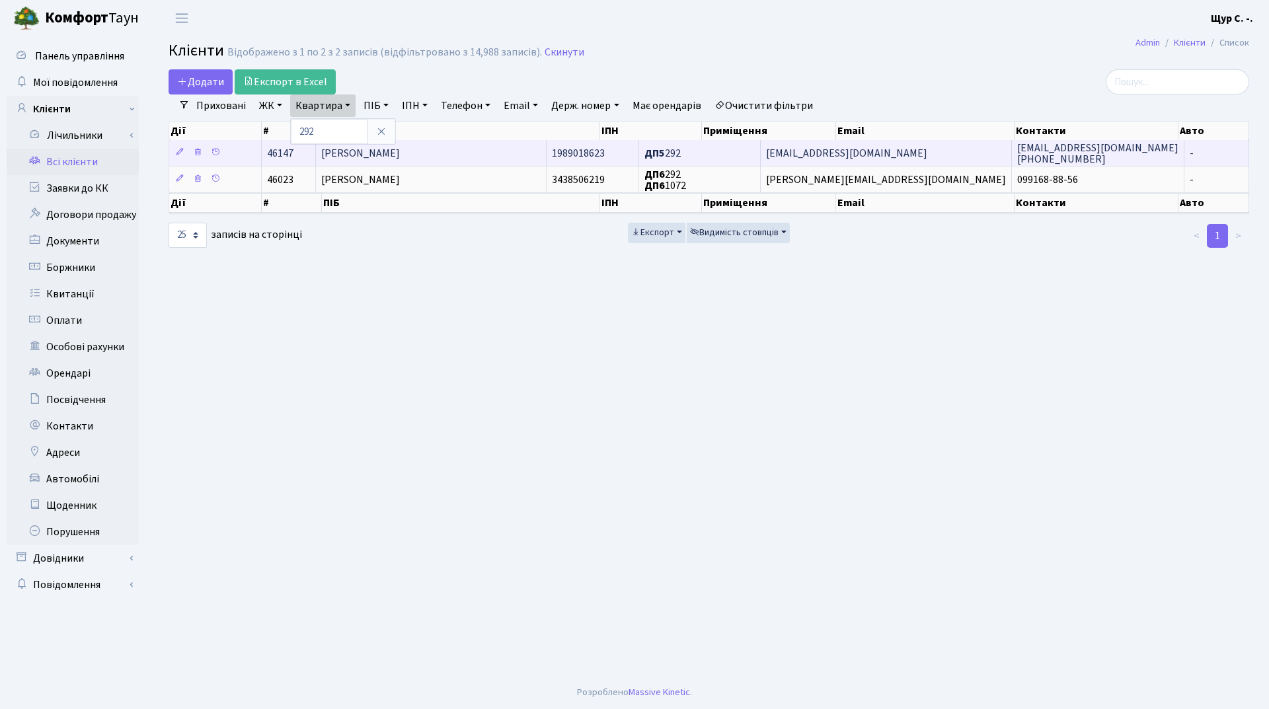
click at [400, 153] on span "[PERSON_NAME]" at bounding box center [360, 153] width 79 height 15
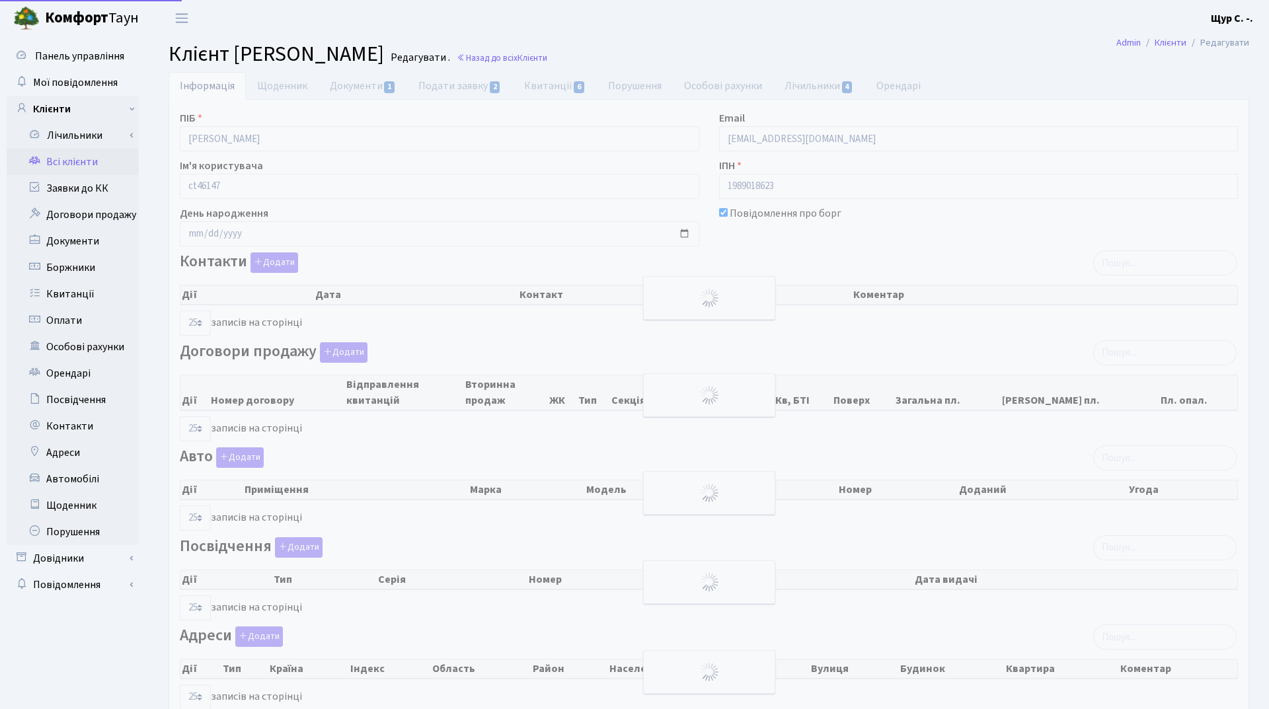
select select "25"
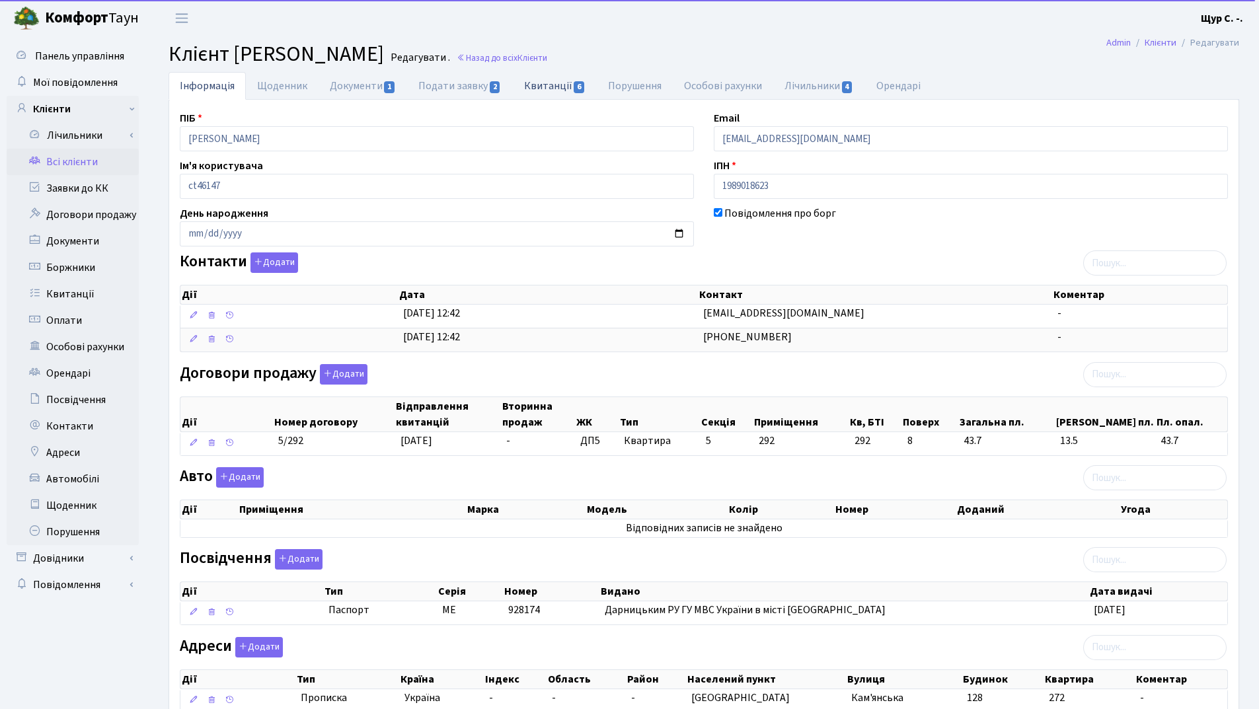
click at [557, 89] on link "Квитанції 6" at bounding box center [555, 85] width 84 height 27
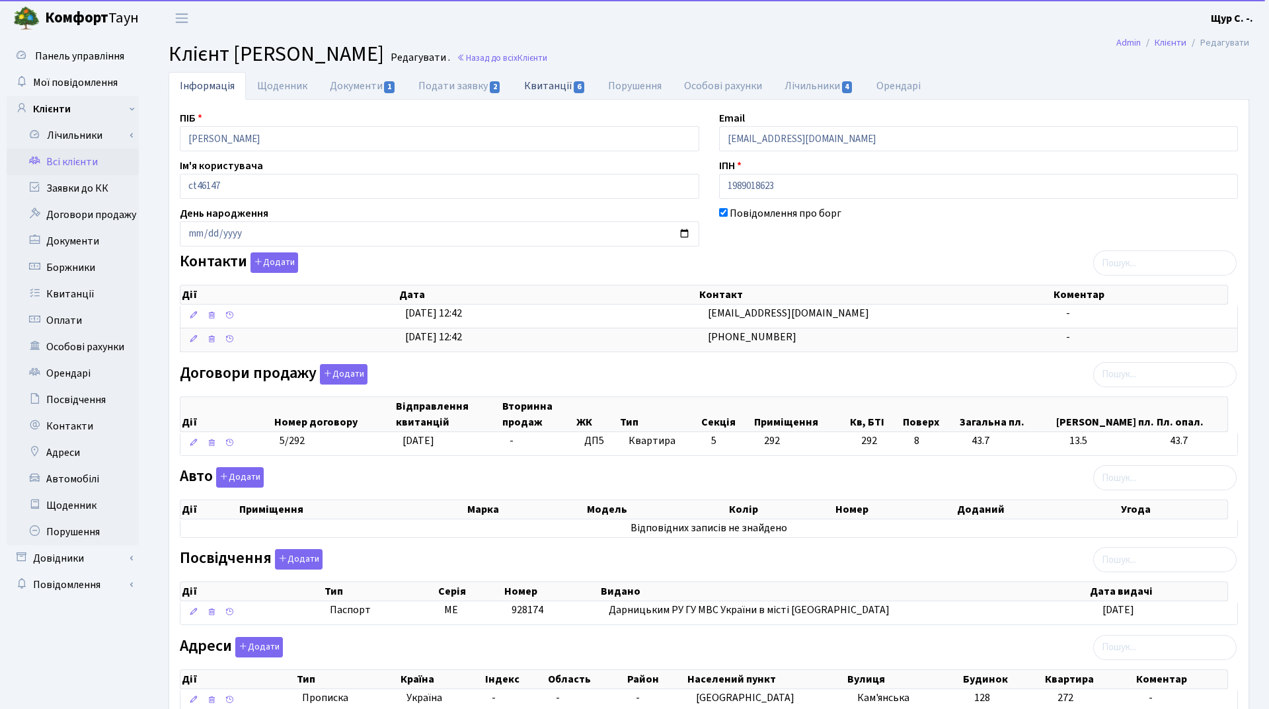
select select "25"
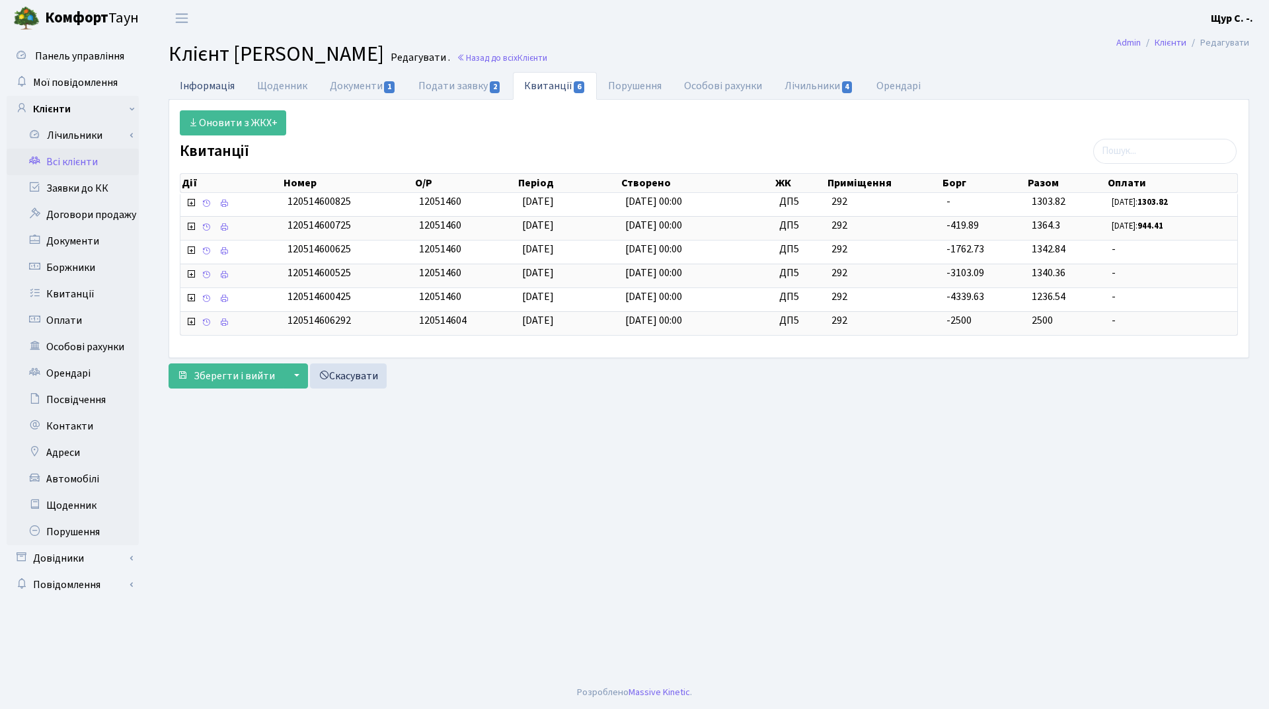
click at [194, 81] on link "Інформація" at bounding box center [207, 85] width 77 height 27
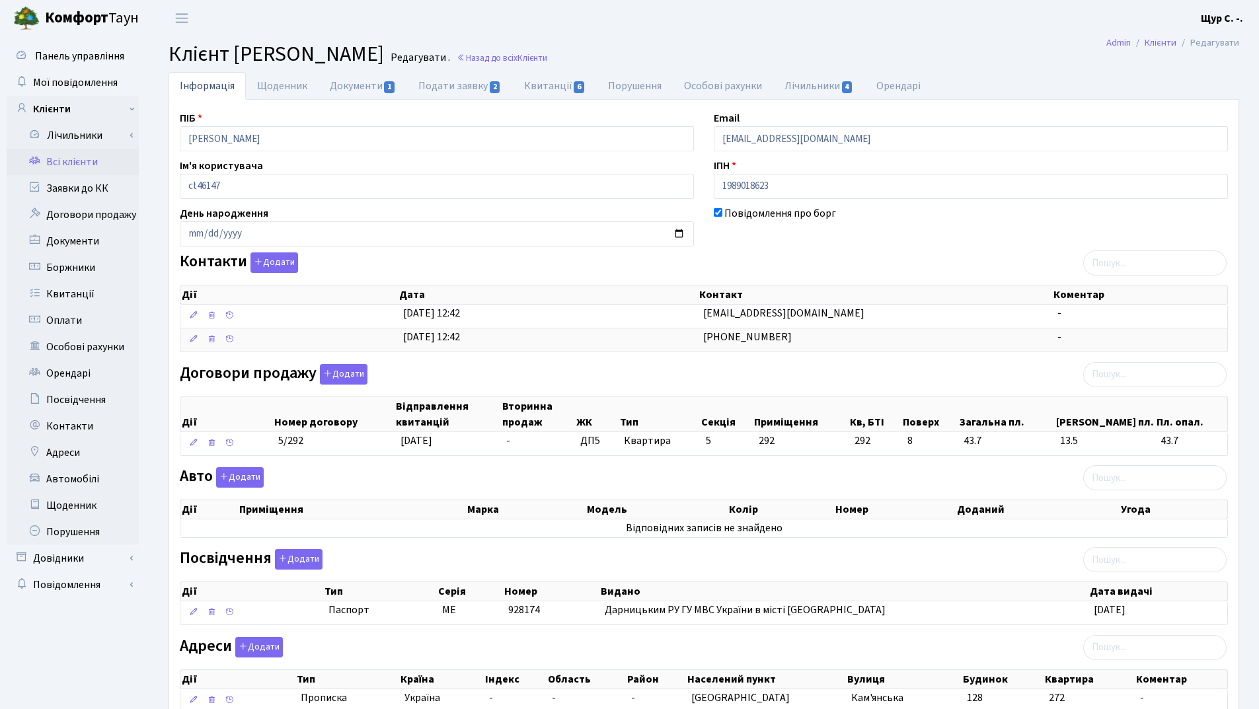
click at [58, 160] on link "Всі клієнти" at bounding box center [73, 162] width 132 height 26
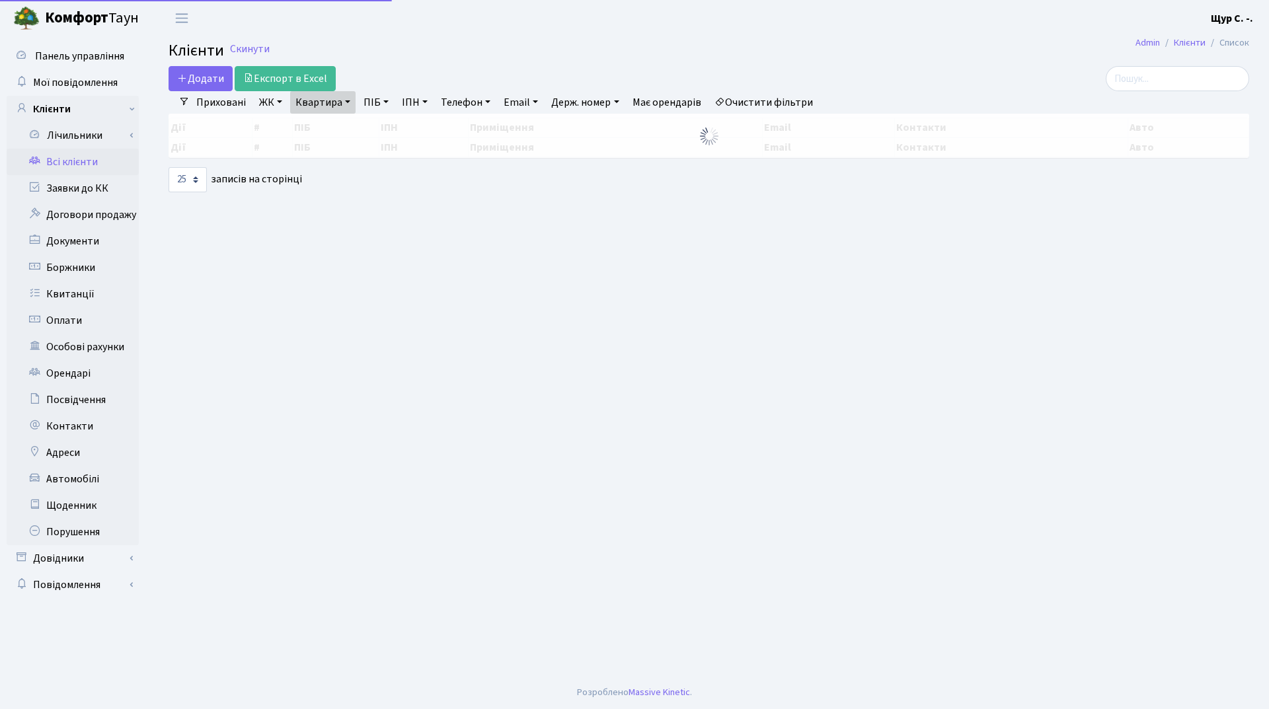
select select "25"
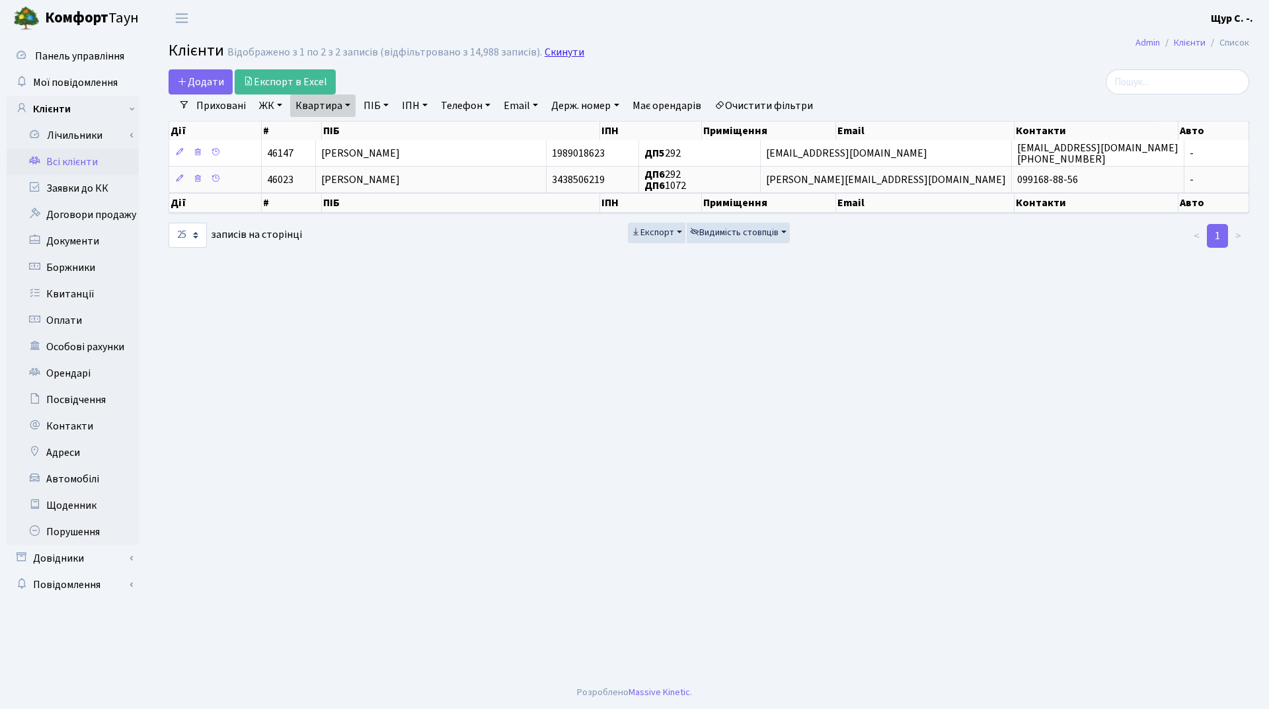
click at [557, 52] on link "Скинути" at bounding box center [565, 52] width 40 height 13
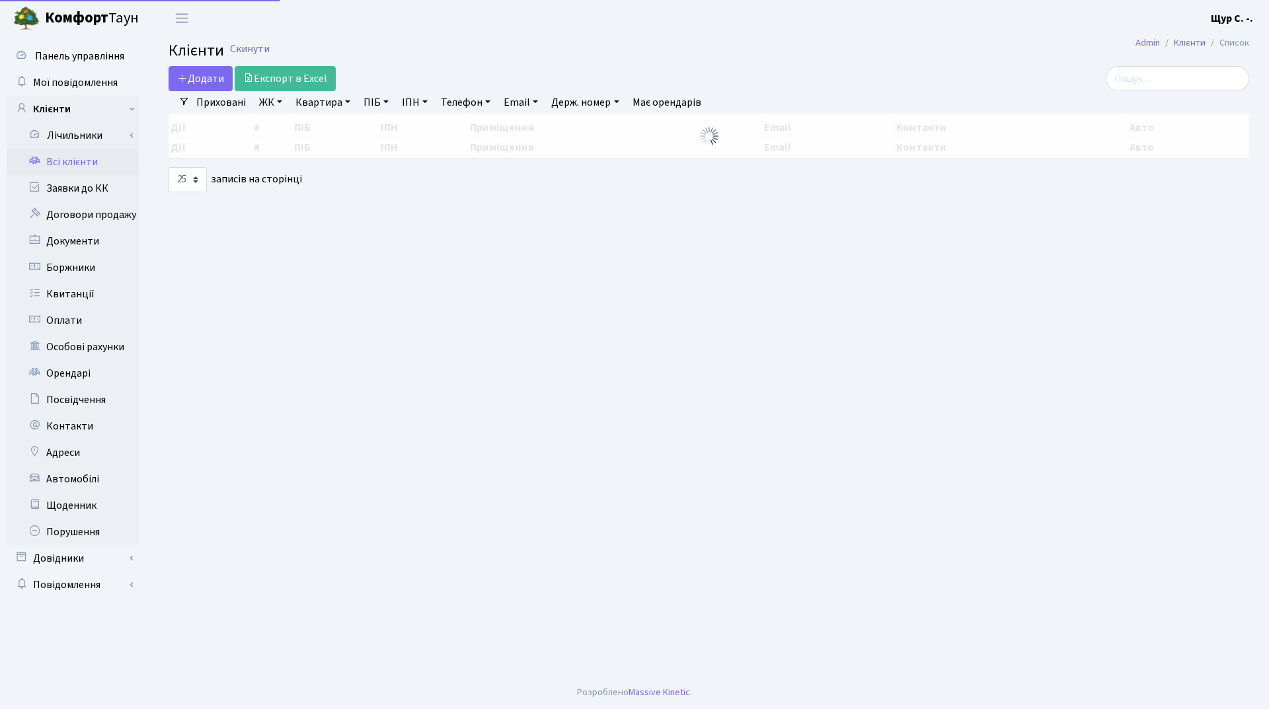
select select "25"
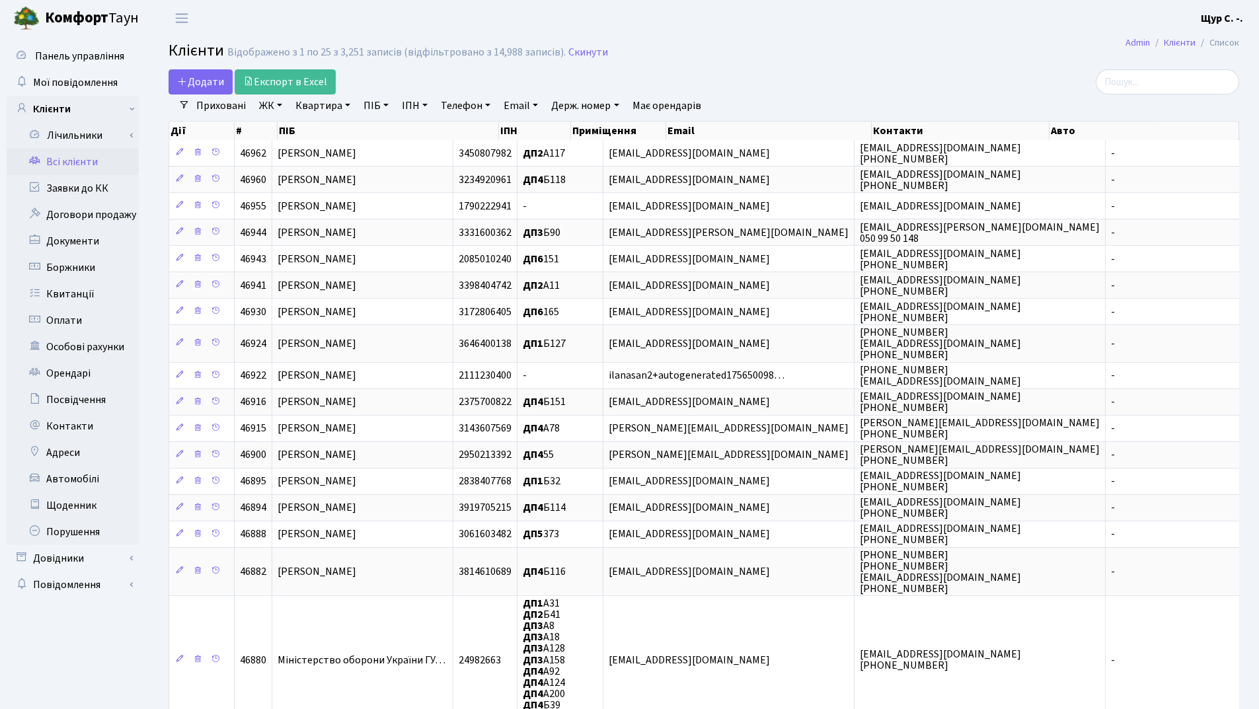
click at [310, 112] on link "Квартира" at bounding box center [322, 106] width 65 height 22
type input "292"
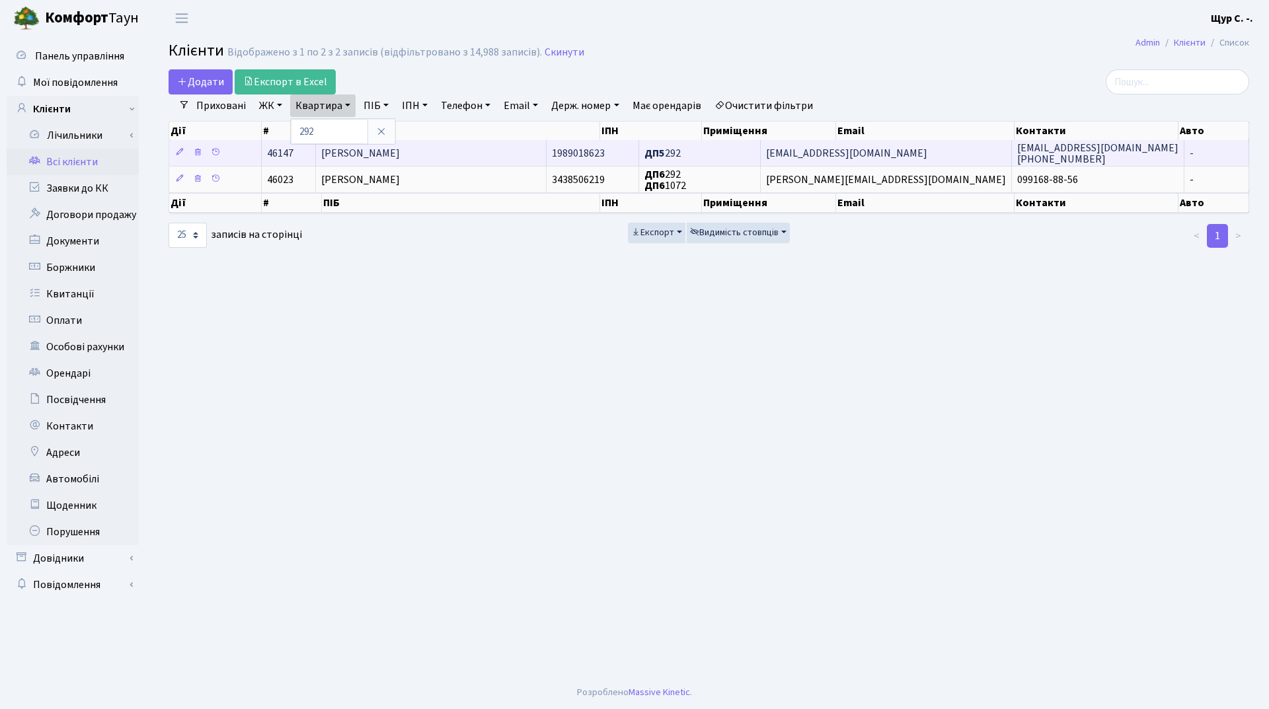
click at [400, 154] on span "Коноваленко Валентина Віталіївна" at bounding box center [360, 153] width 79 height 15
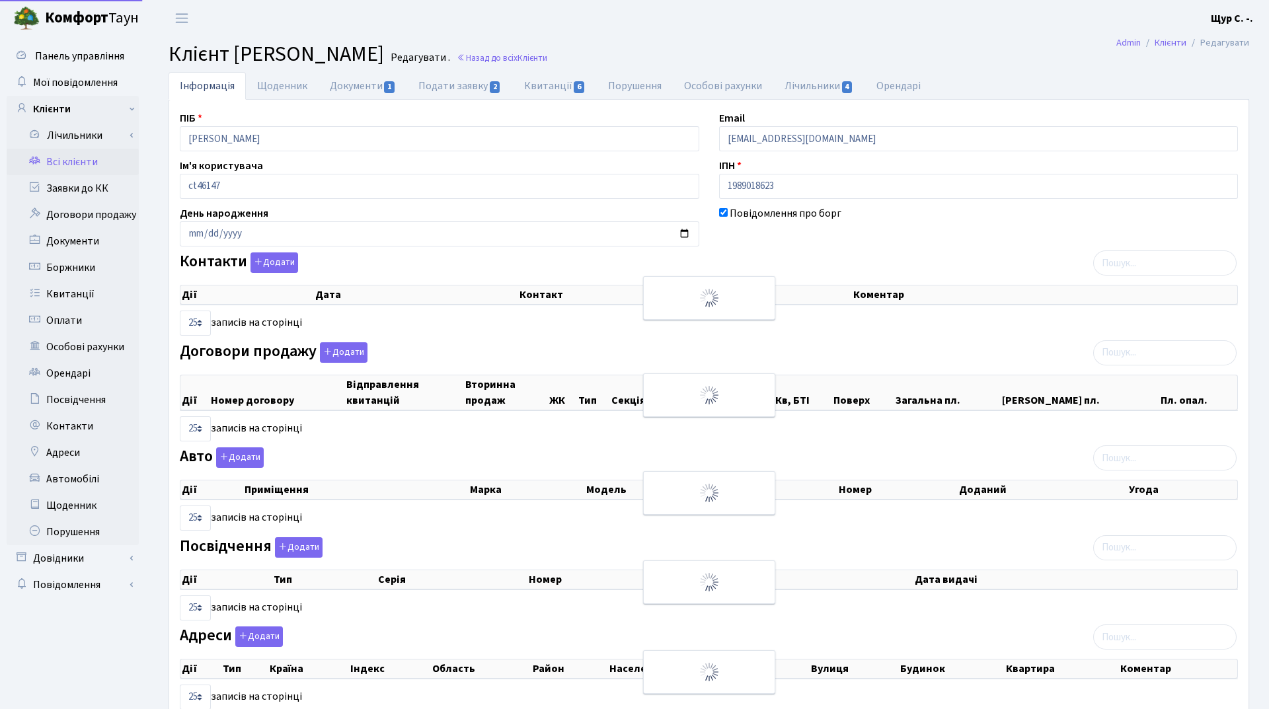
select select "25"
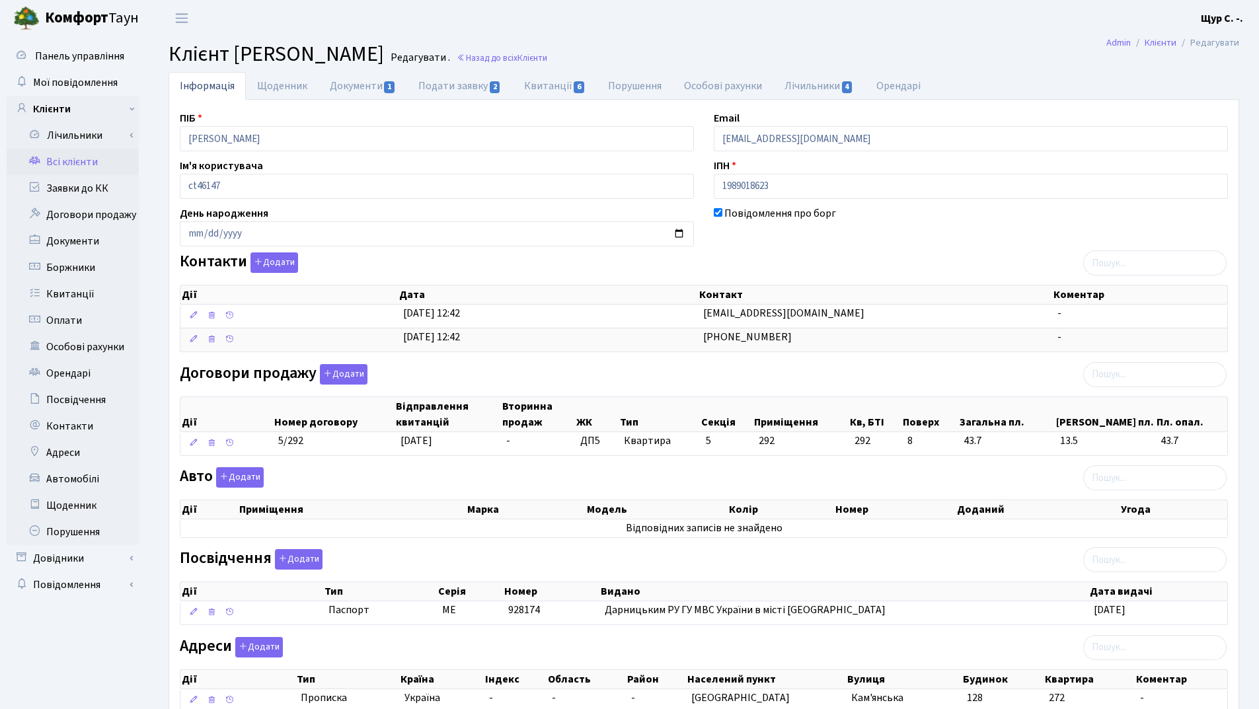
click at [62, 159] on link "Всі клієнти" at bounding box center [73, 162] width 132 height 26
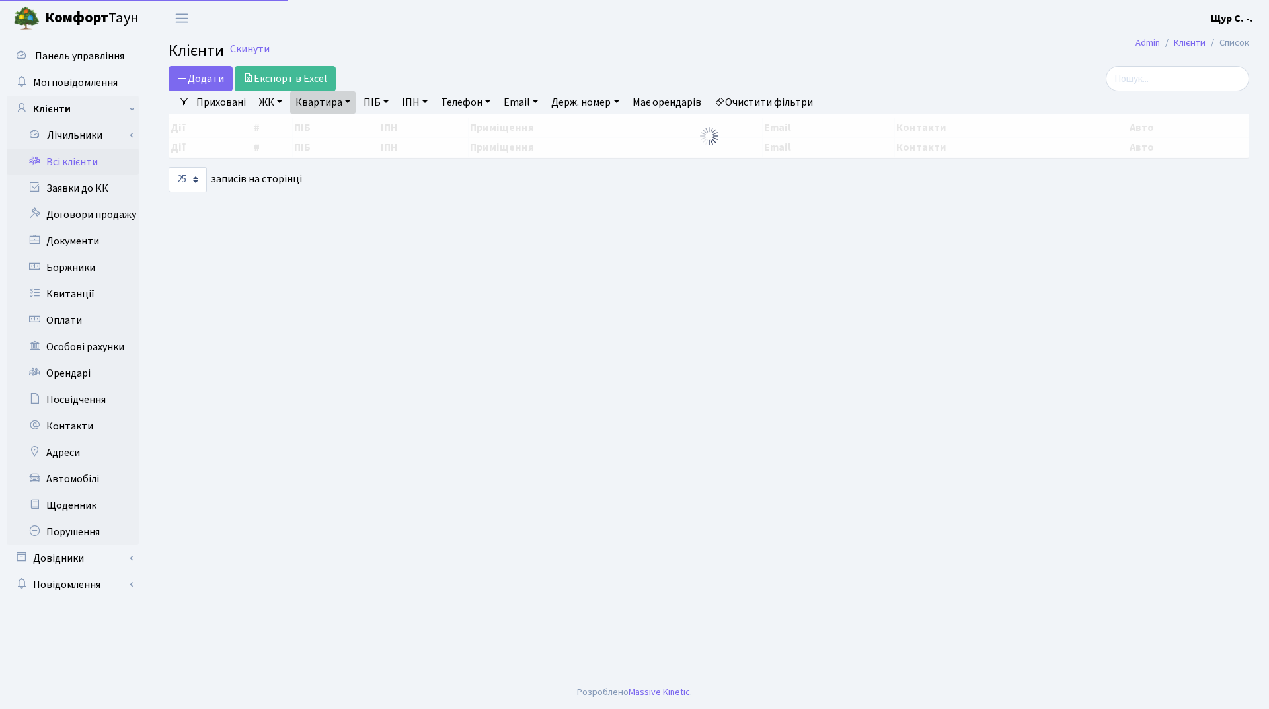
select select "25"
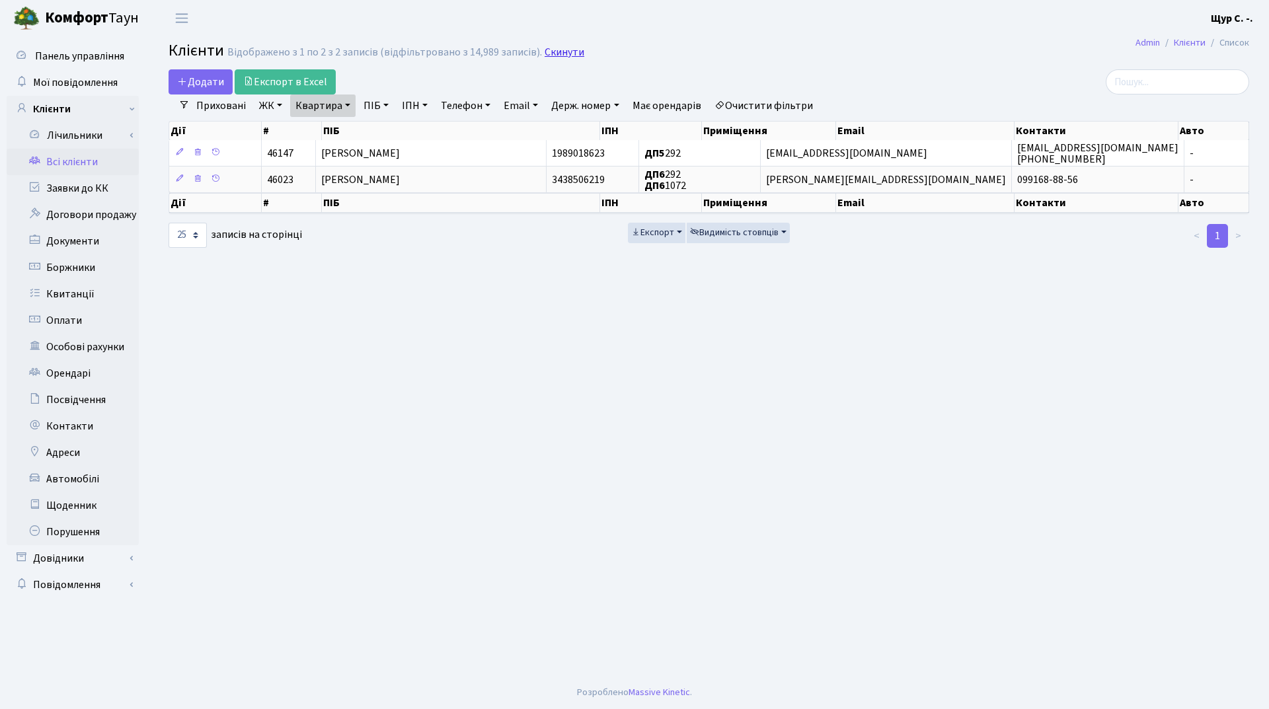
click at [565, 52] on link "Скинути" at bounding box center [565, 52] width 40 height 13
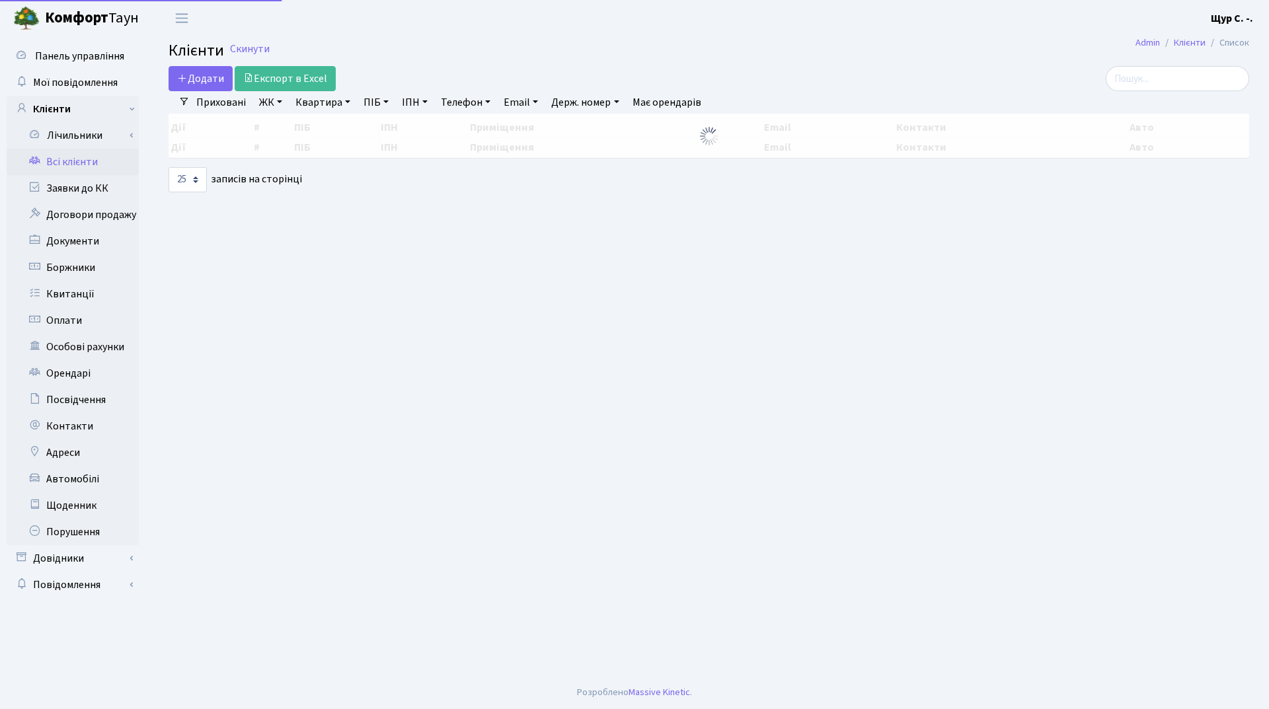
select select "25"
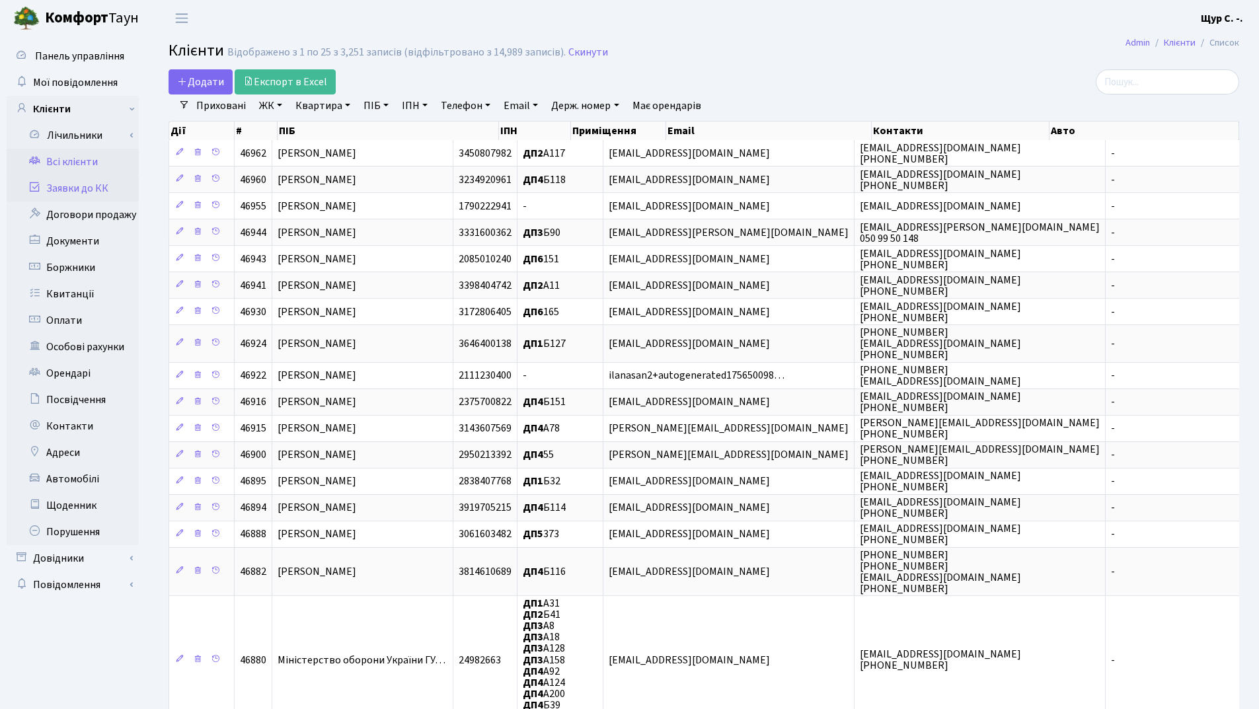
click at [76, 186] on link "Заявки до КК" at bounding box center [73, 188] width 132 height 26
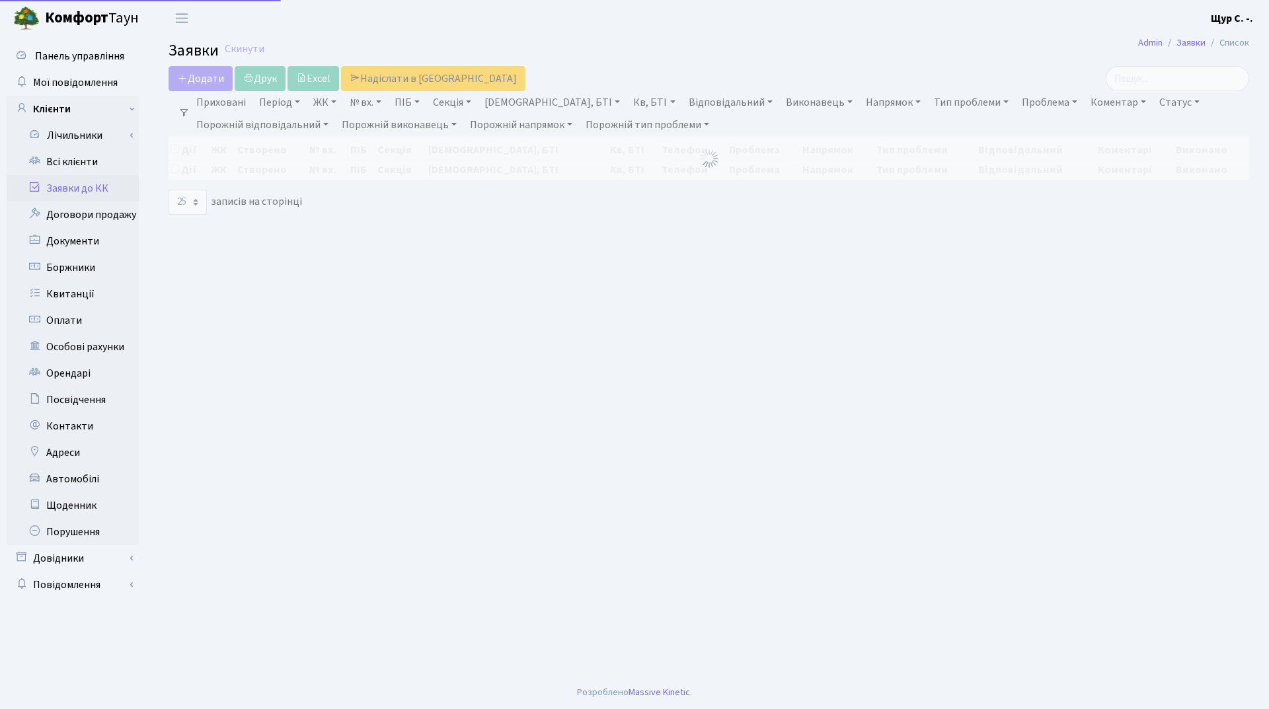
select select "25"
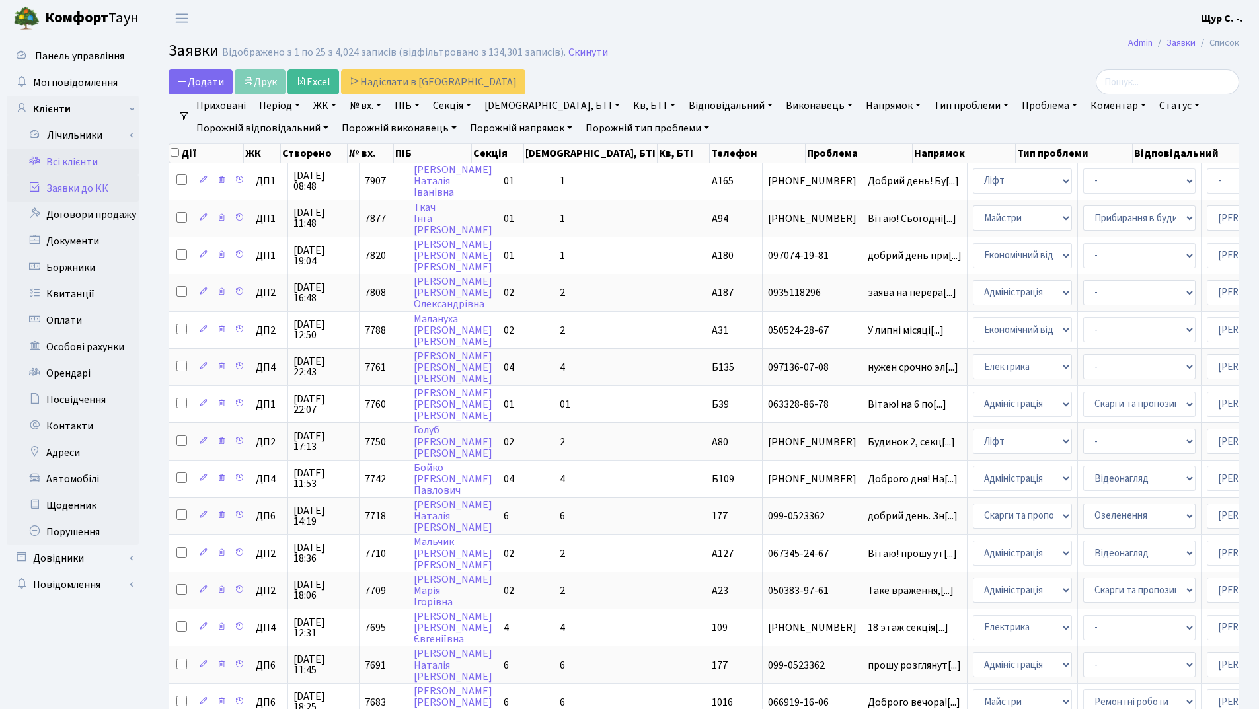
click at [86, 166] on link "Всі клієнти" at bounding box center [73, 162] width 132 height 26
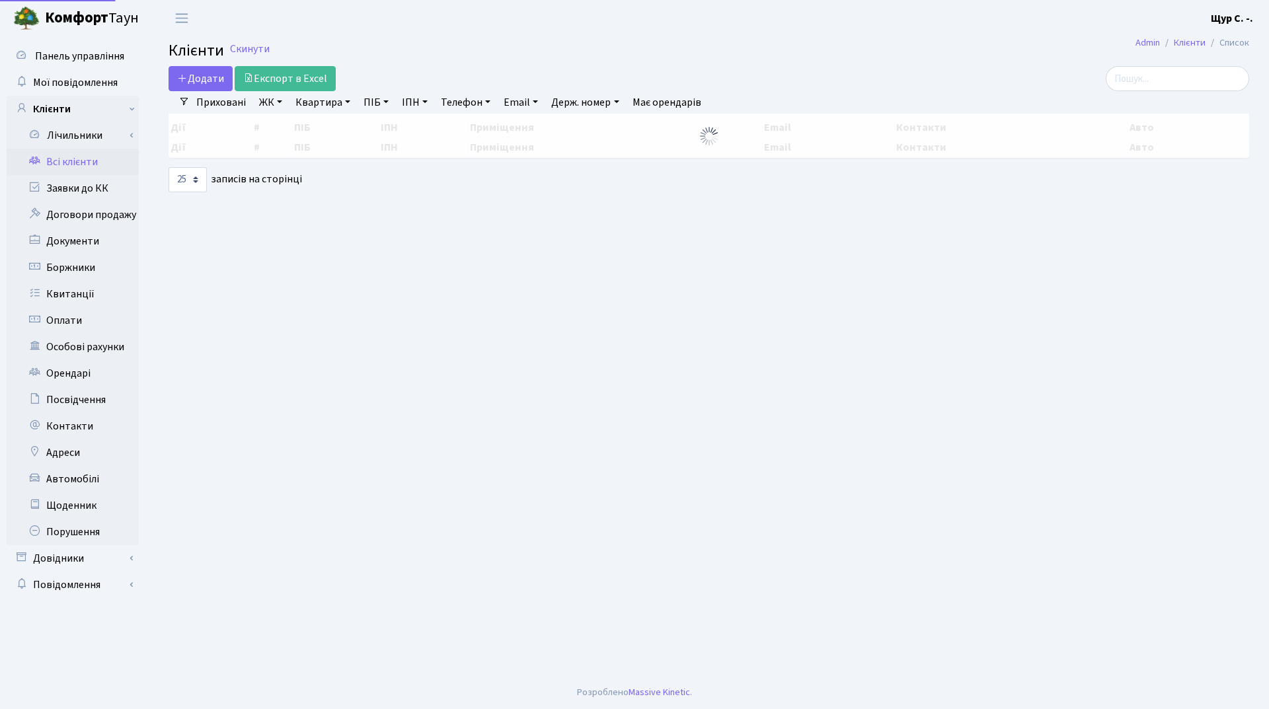
select select "25"
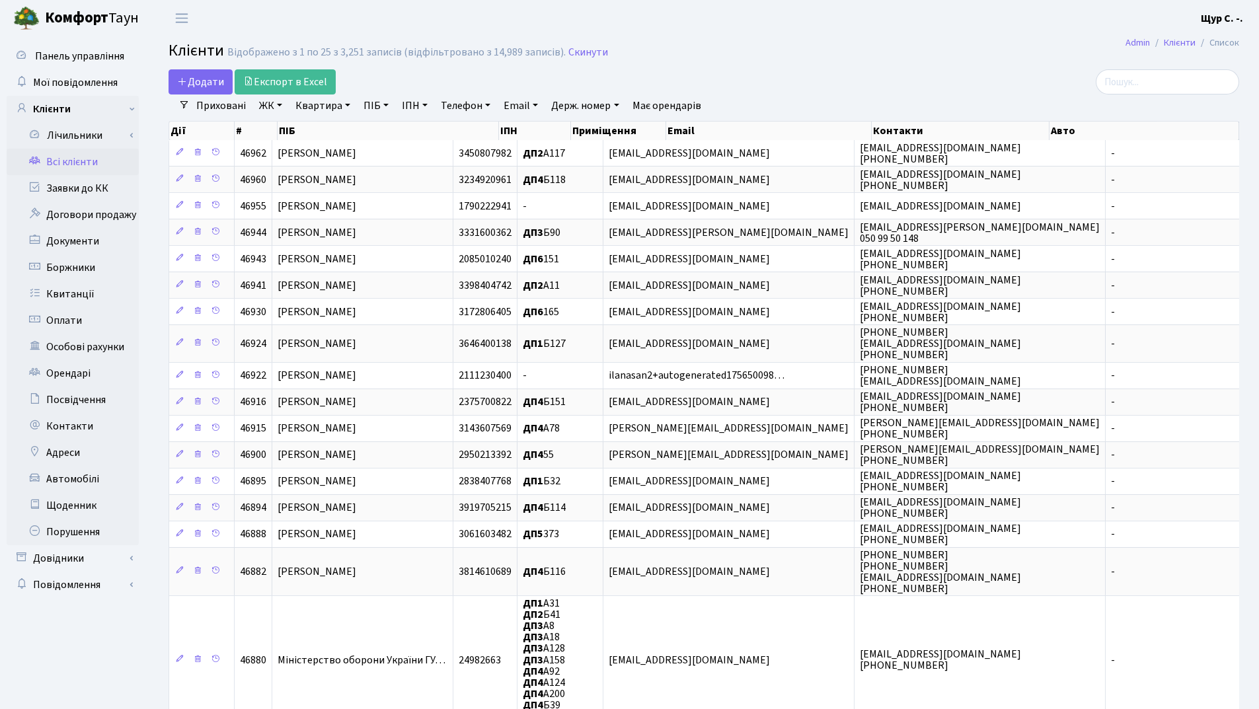
click at [323, 108] on link "Квартира" at bounding box center [322, 106] width 65 height 22
type input "83"
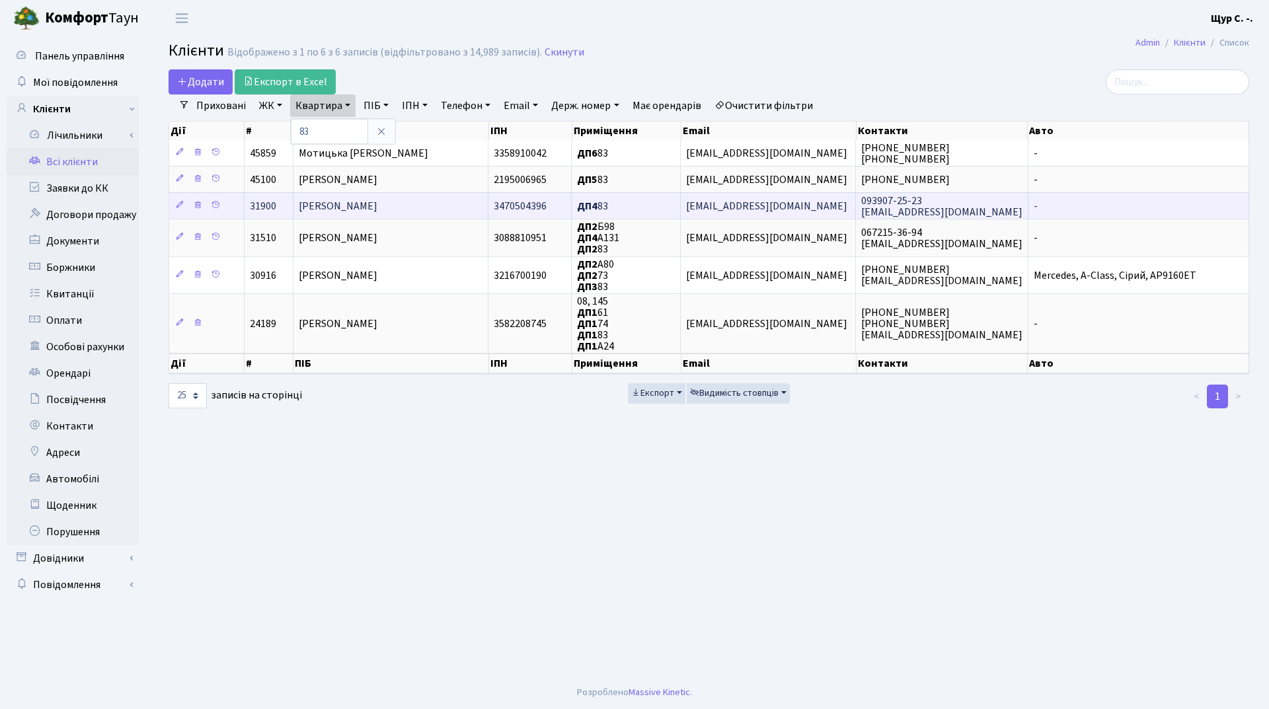
click at [375, 203] on span "Бондар Сергій Михайлович" at bounding box center [338, 206] width 79 height 15
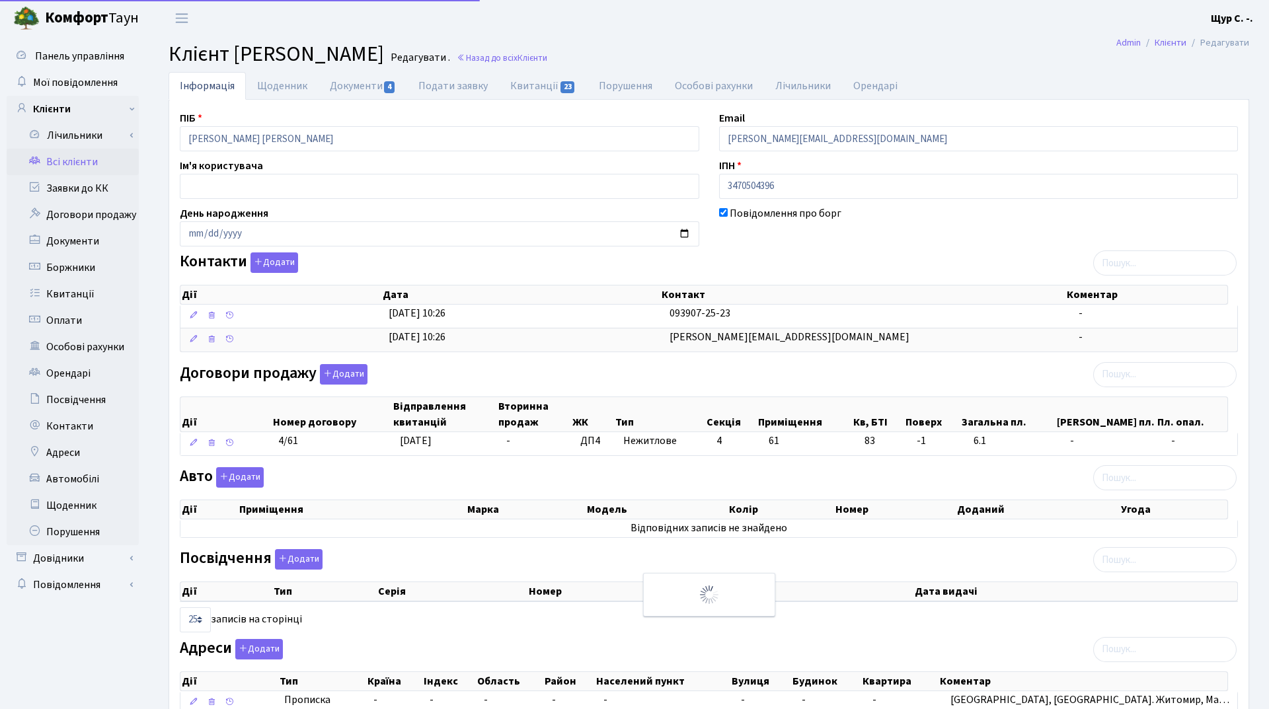
select select "25"
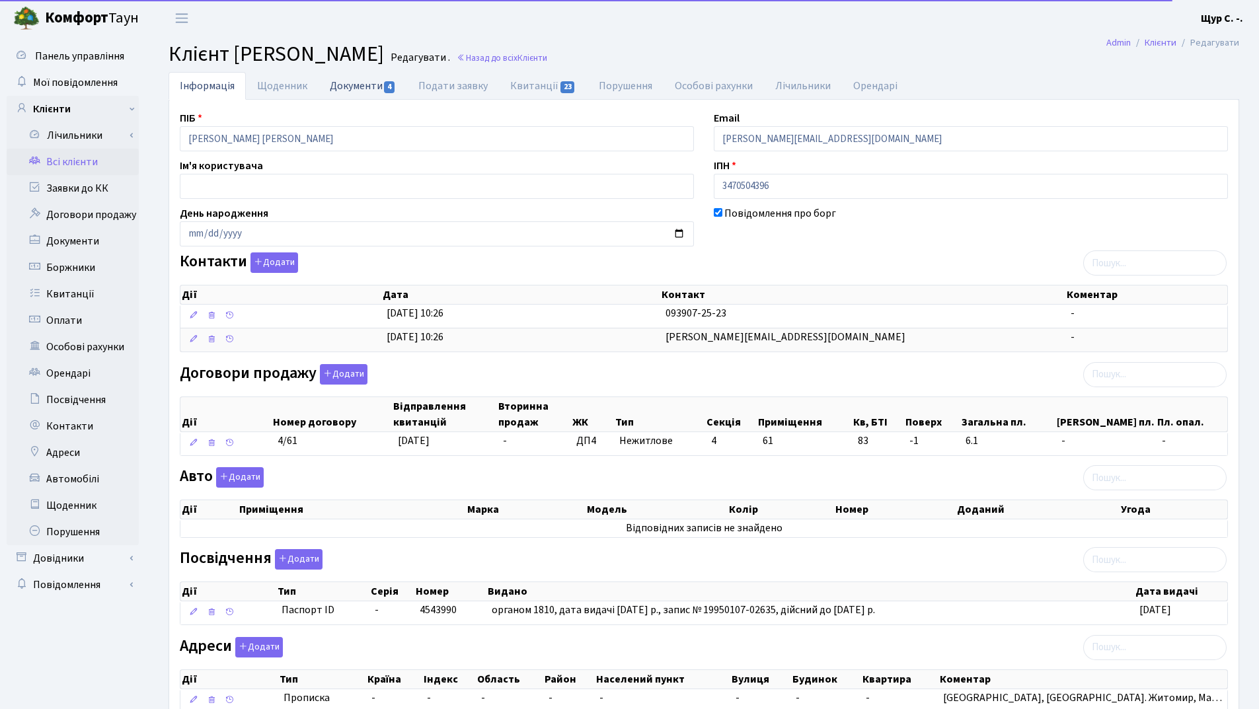
click at [375, 91] on link "Документи 4" at bounding box center [363, 85] width 89 height 27
select select "25"
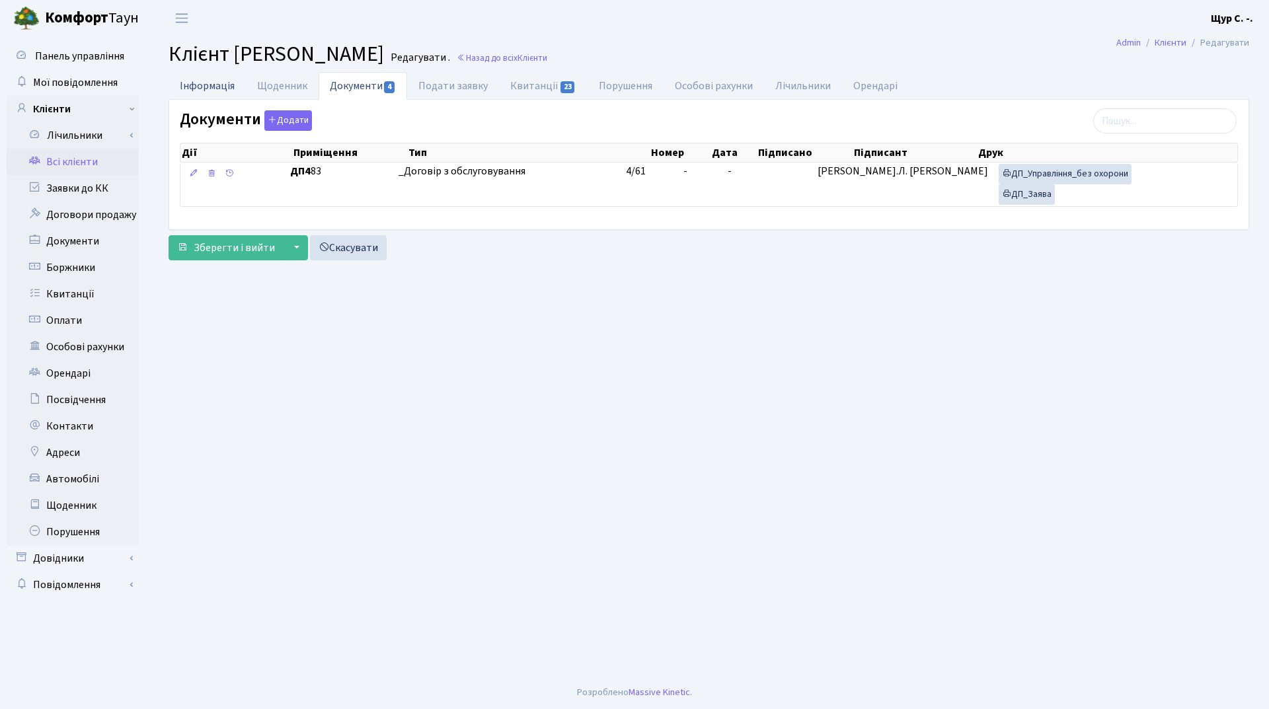
click at [195, 89] on link "Інформація" at bounding box center [207, 85] width 77 height 27
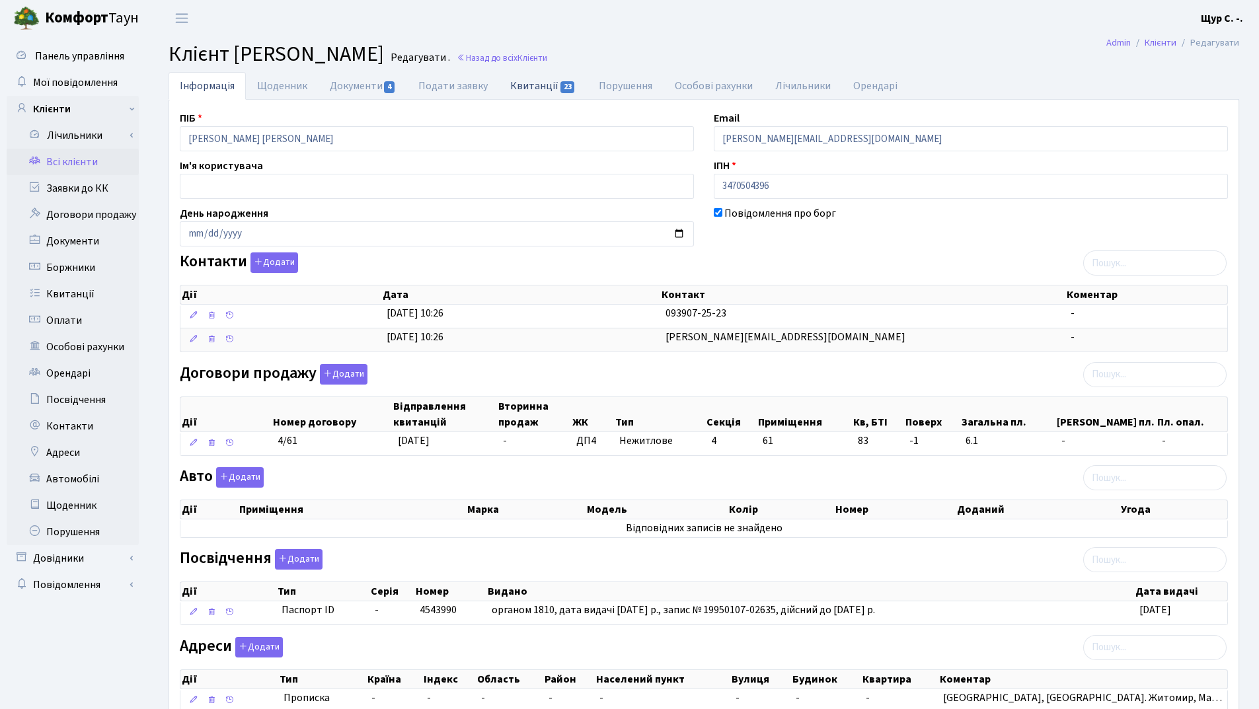
click at [549, 88] on link "Квитанції 23" at bounding box center [543, 85] width 88 height 27
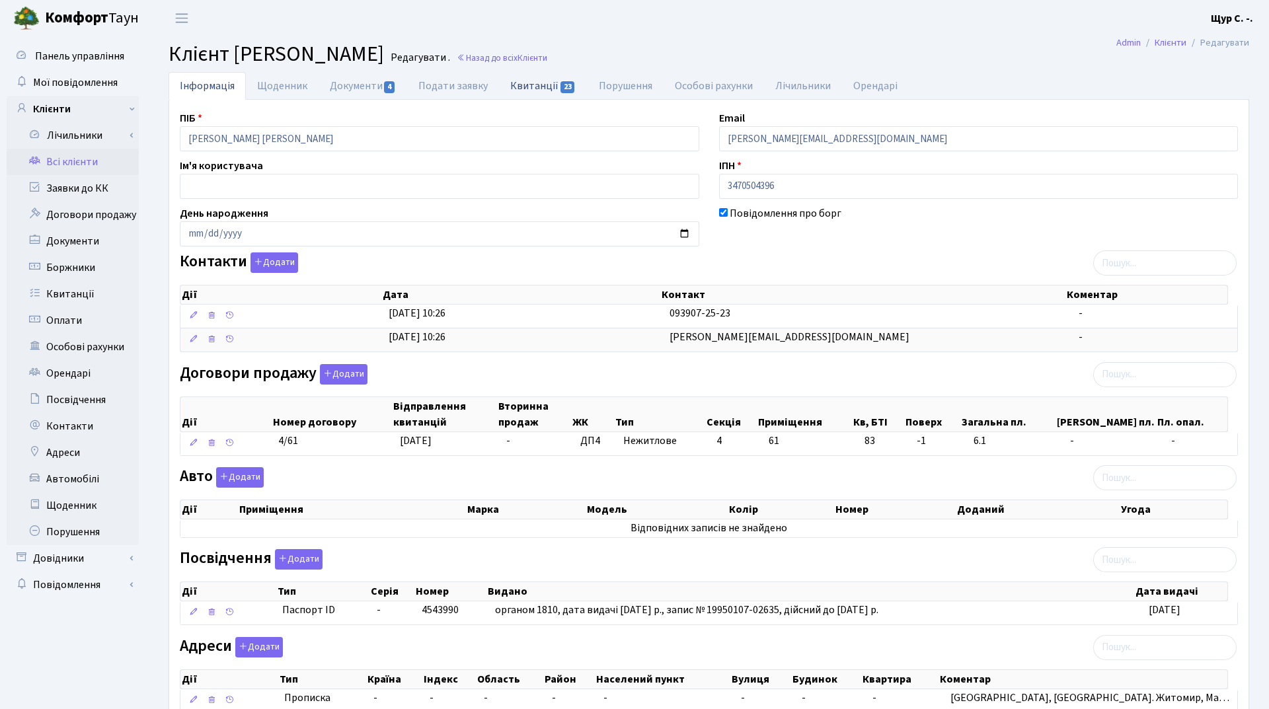
select select "25"
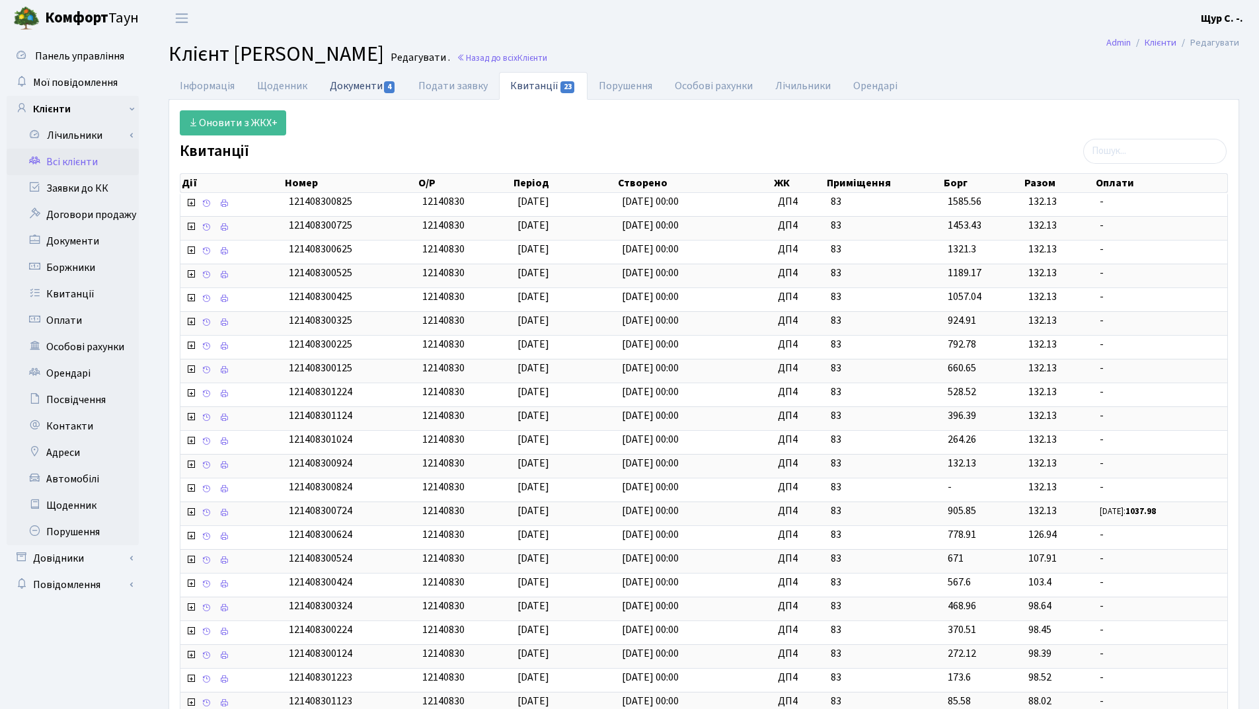
click at [346, 86] on link "Документи 4" at bounding box center [363, 85] width 89 height 27
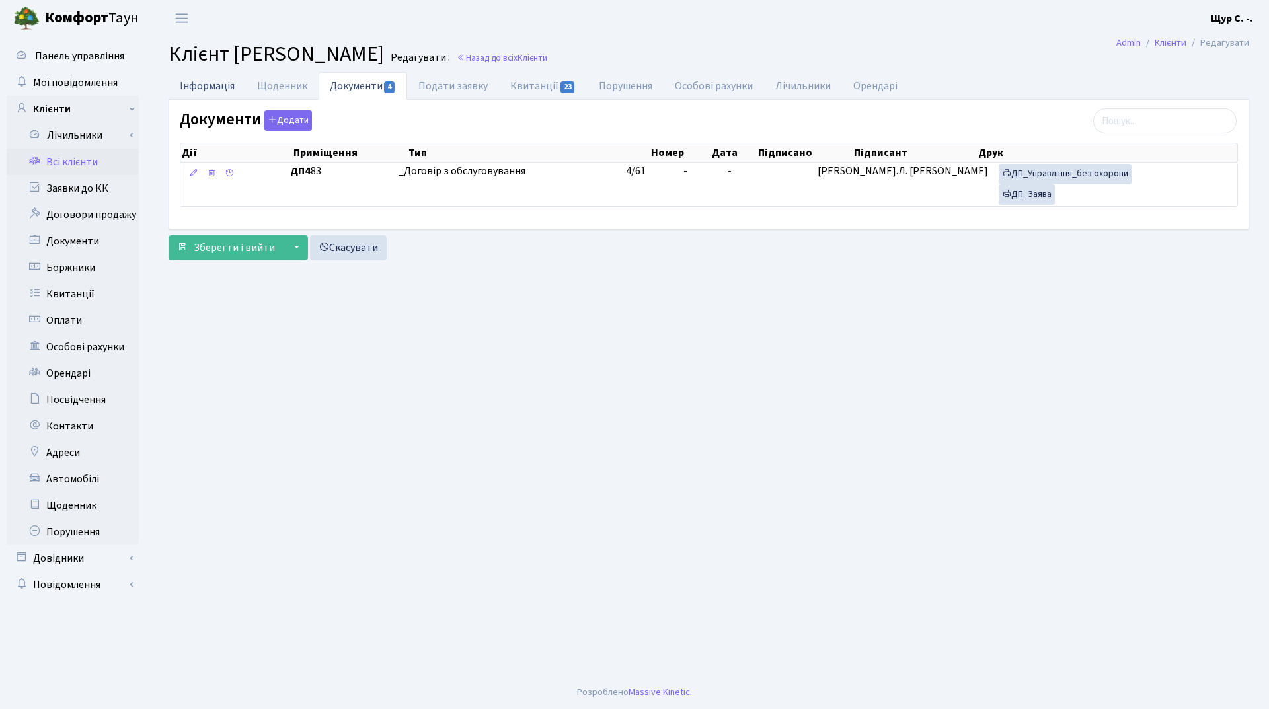
click at [198, 83] on link "Інформація" at bounding box center [207, 85] width 77 height 27
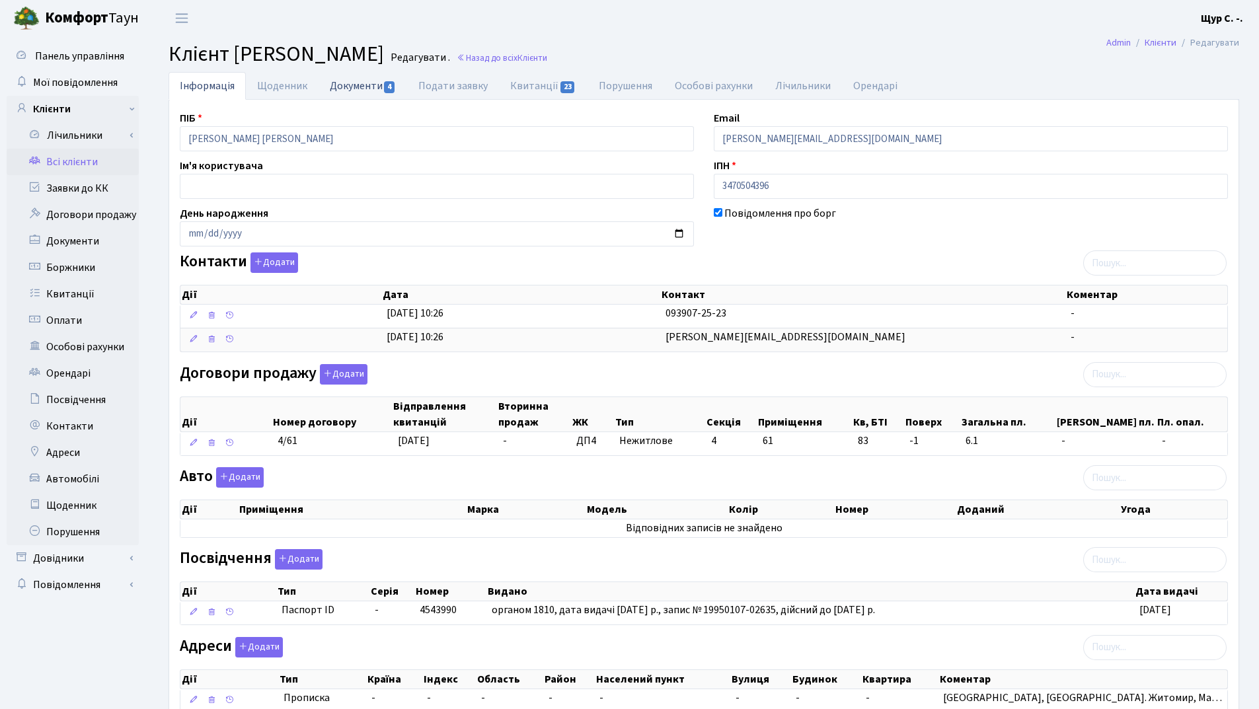
click at [368, 90] on link "Документи 4" at bounding box center [363, 85] width 89 height 27
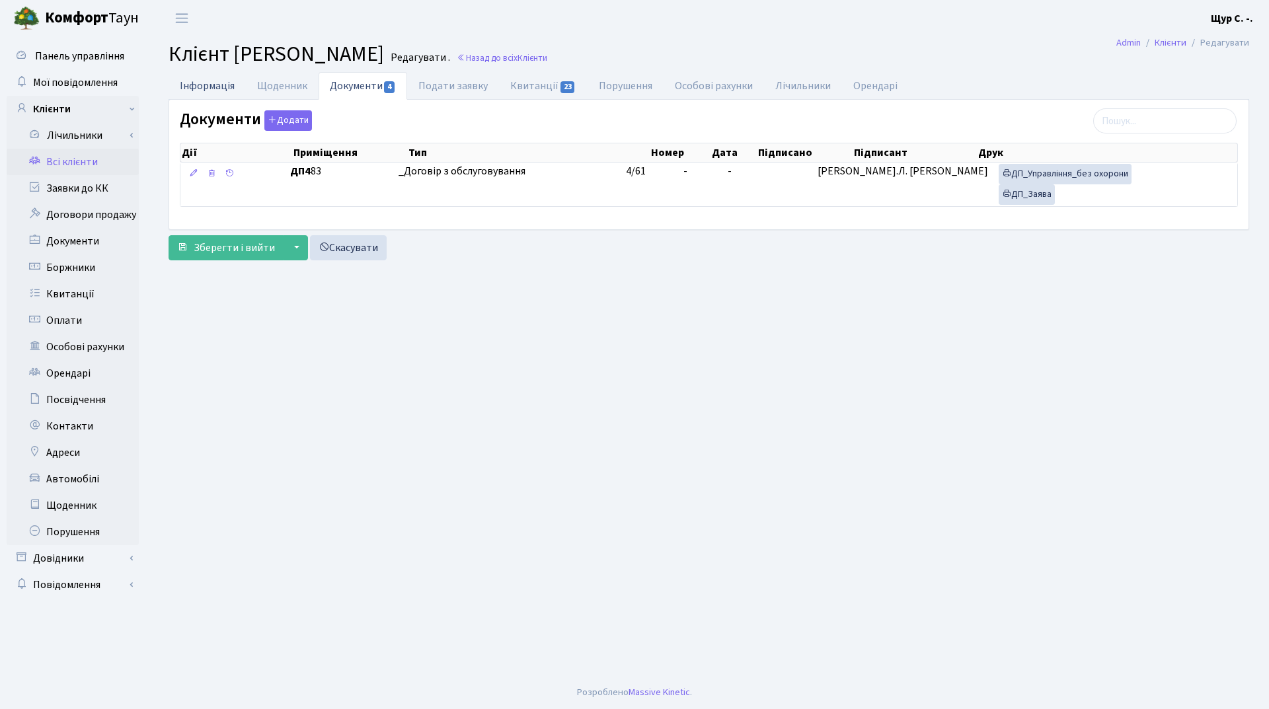
click at [212, 83] on link "Інформація" at bounding box center [207, 85] width 77 height 27
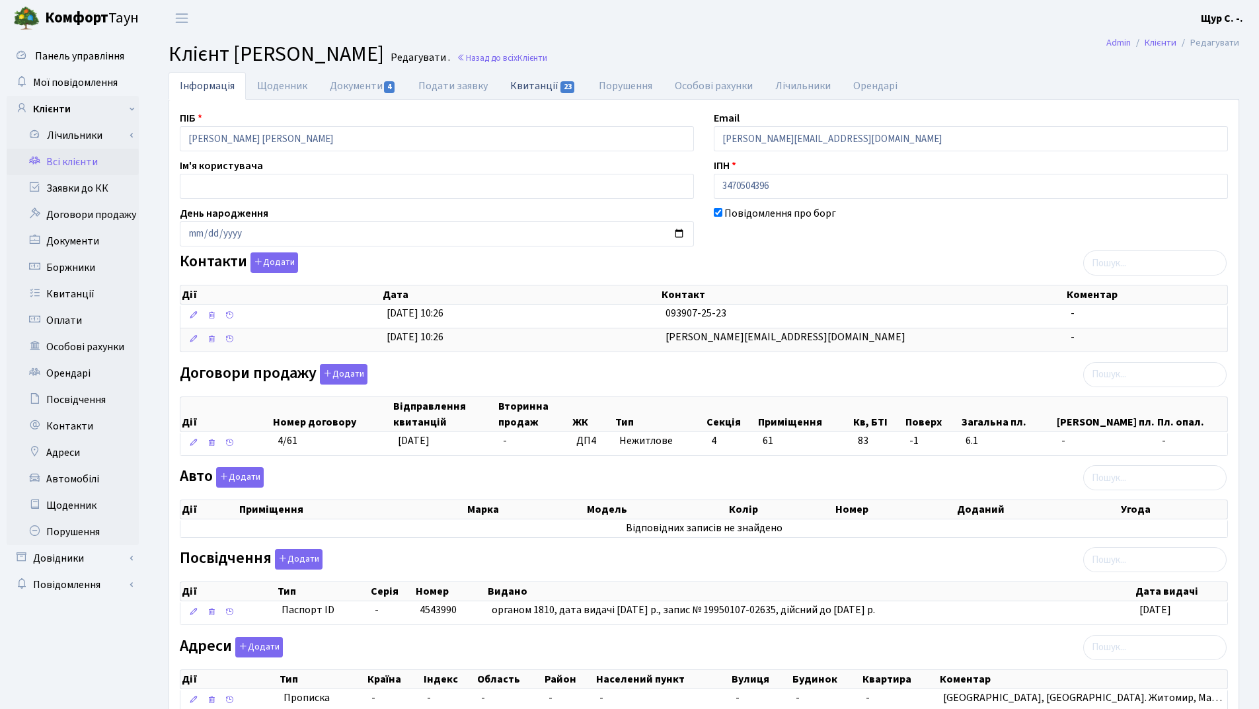
click at [539, 81] on link "Квитанції 23" at bounding box center [543, 85] width 88 height 27
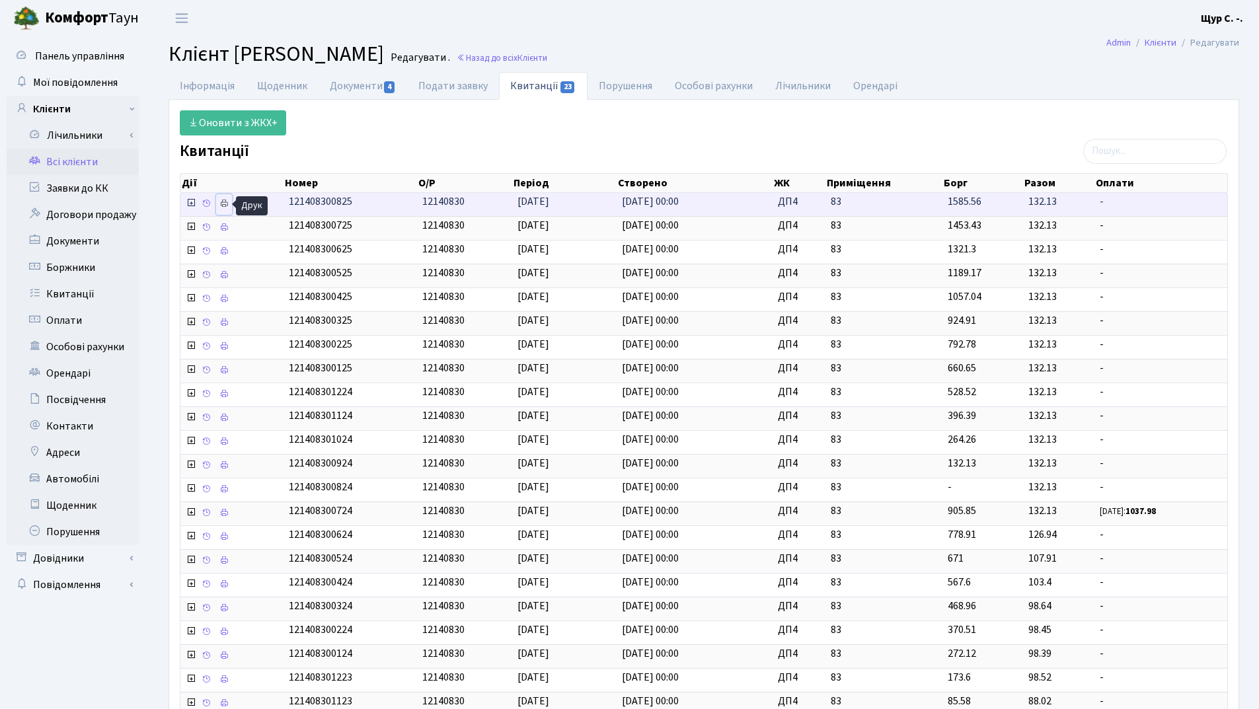
click at [223, 208] on icon at bounding box center [223, 203] width 9 height 9
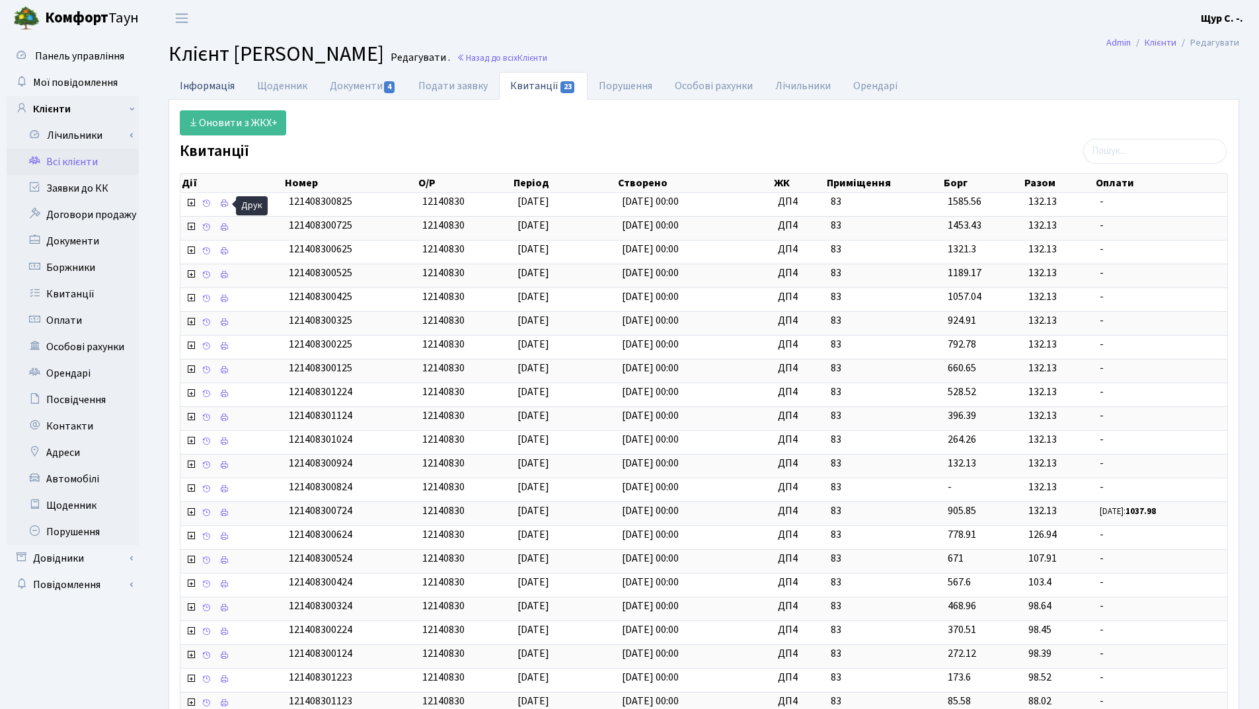
click at [191, 86] on link "Інформація" at bounding box center [207, 85] width 77 height 27
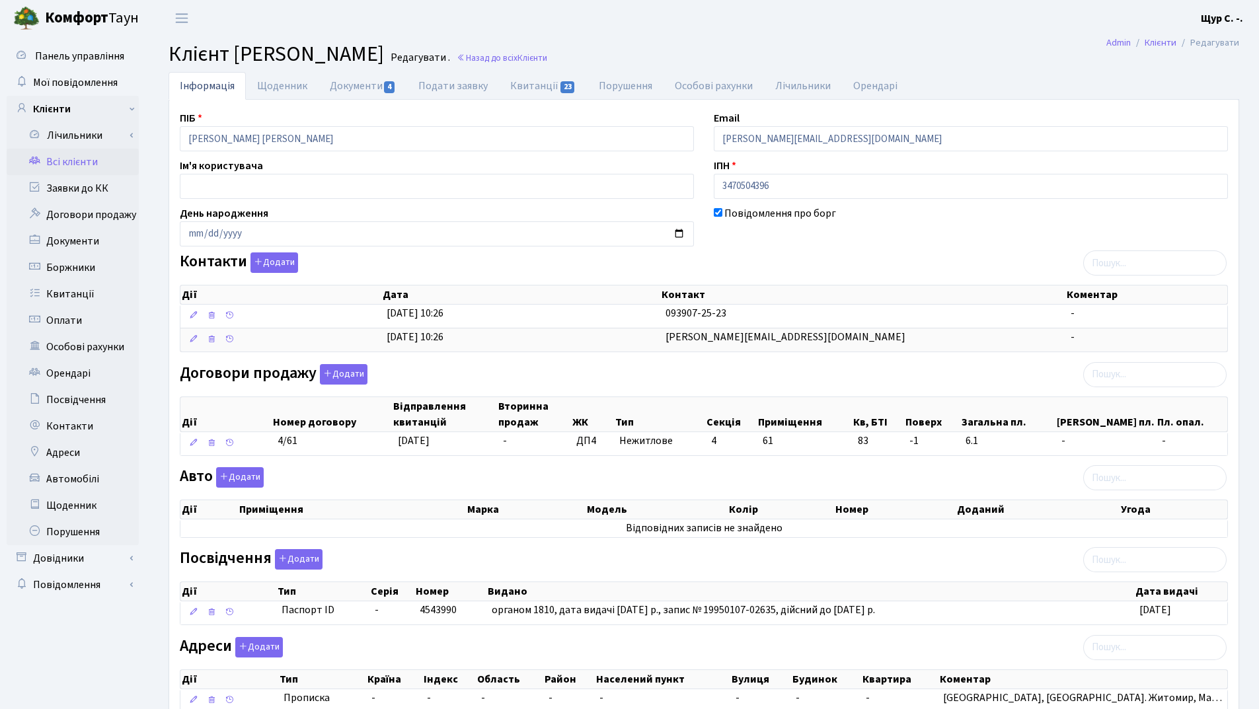
click at [95, 163] on link "Всі клієнти" at bounding box center [73, 162] width 132 height 26
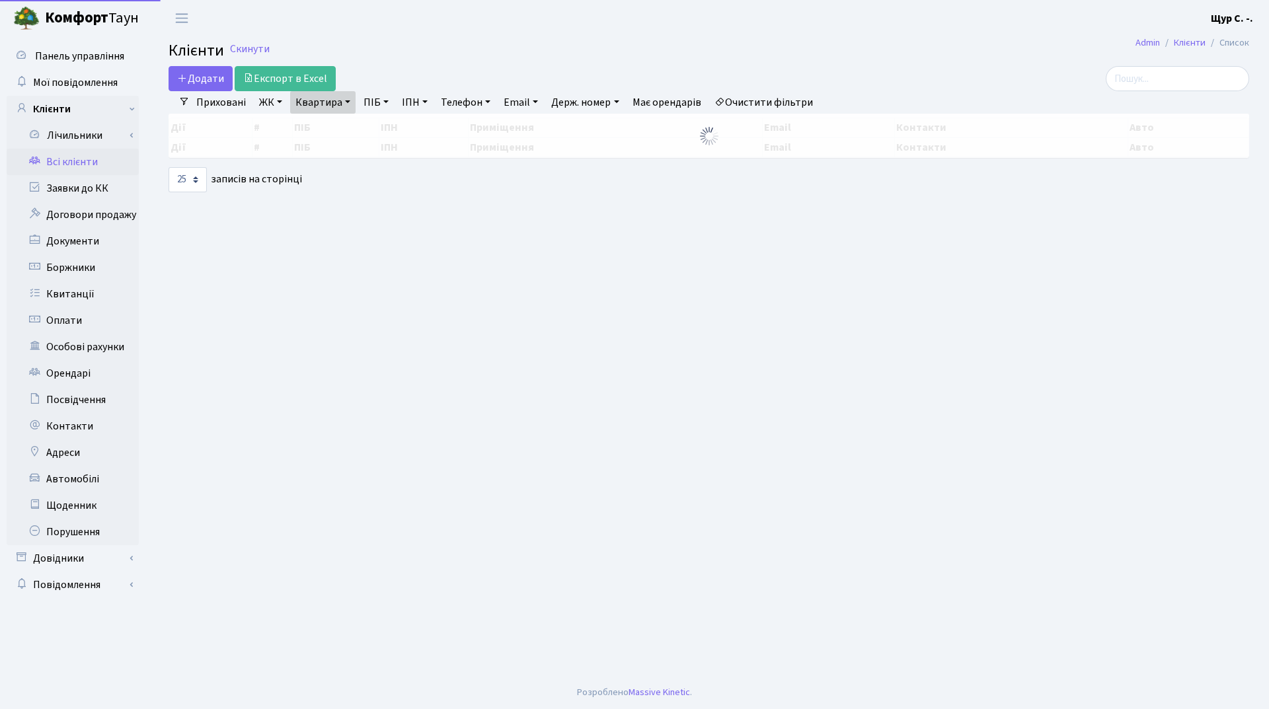
select select "25"
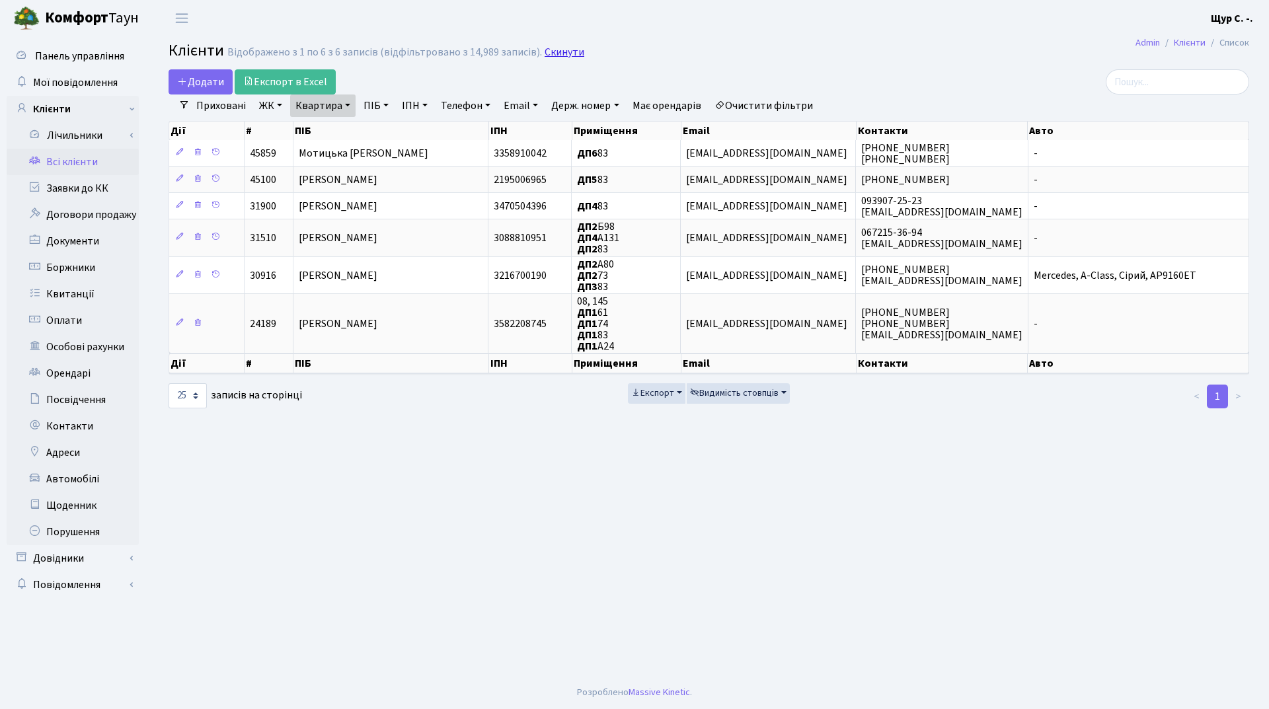
click at [572, 53] on link "Скинути" at bounding box center [565, 52] width 40 height 13
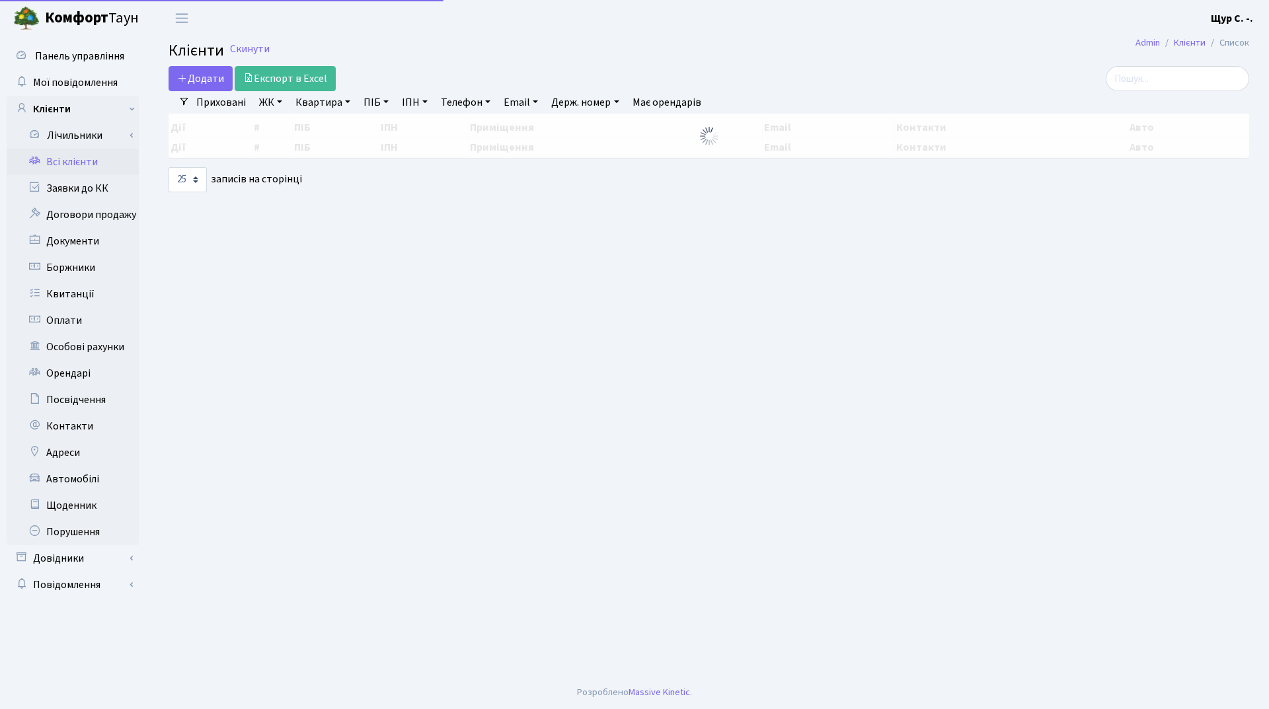
select select "25"
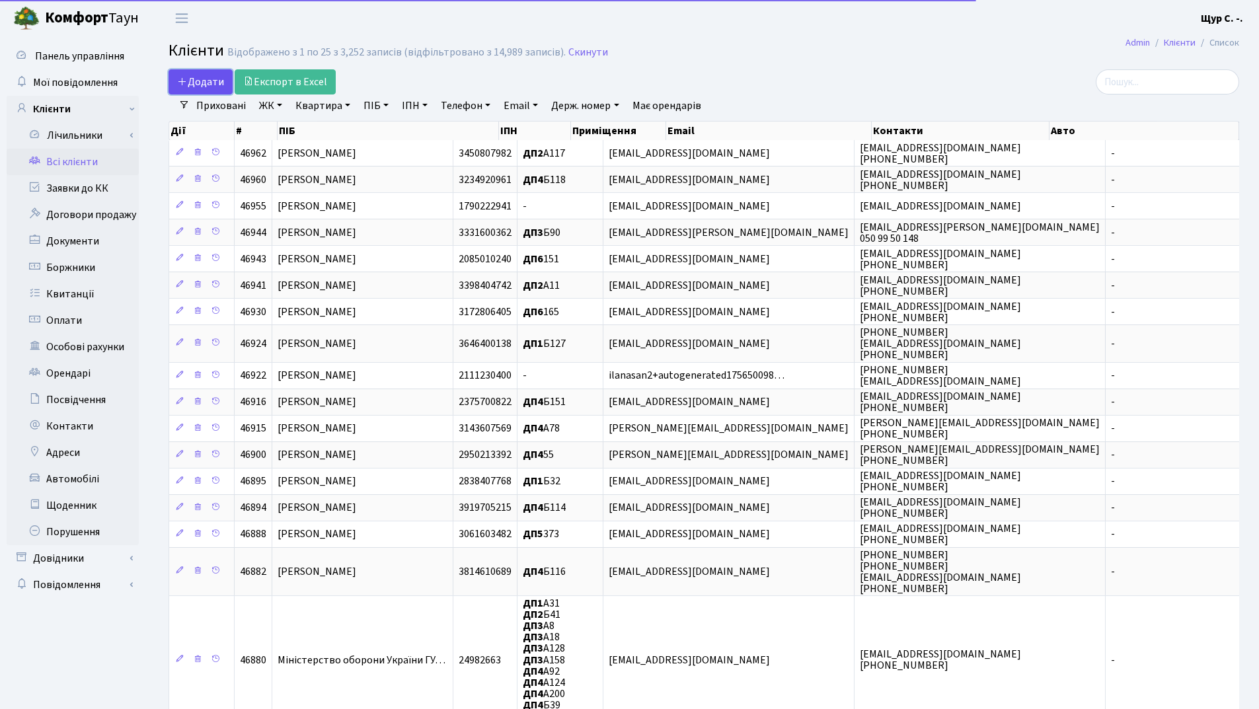
click at [201, 82] on span "Додати" at bounding box center [200, 82] width 47 height 15
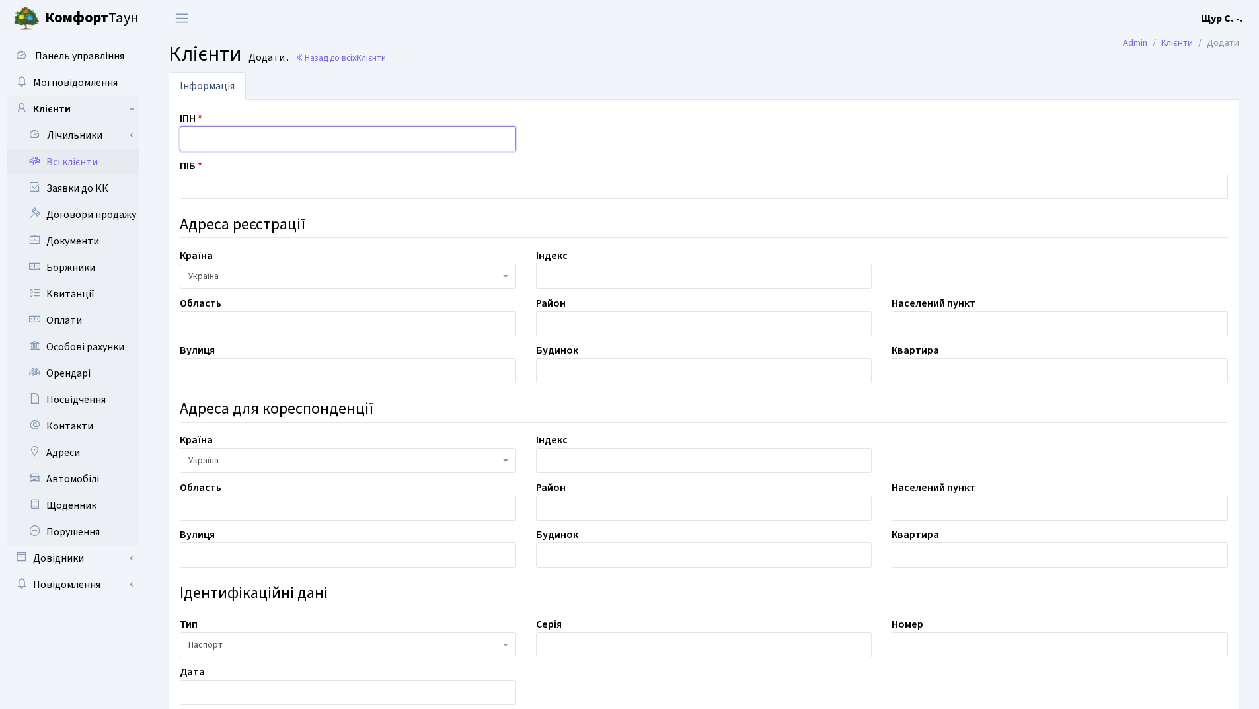
click at [207, 139] on input "text" at bounding box center [348, 138] width 336 height 25
type input "3422701074"
click at [254, 174] on input "text" at bounding box center [704, 186] width 1048 height 25
type input "[PERSON_NAME]"
click at [935, 320] on input "text" at bounding box center [1060, 323] width 336 height 25
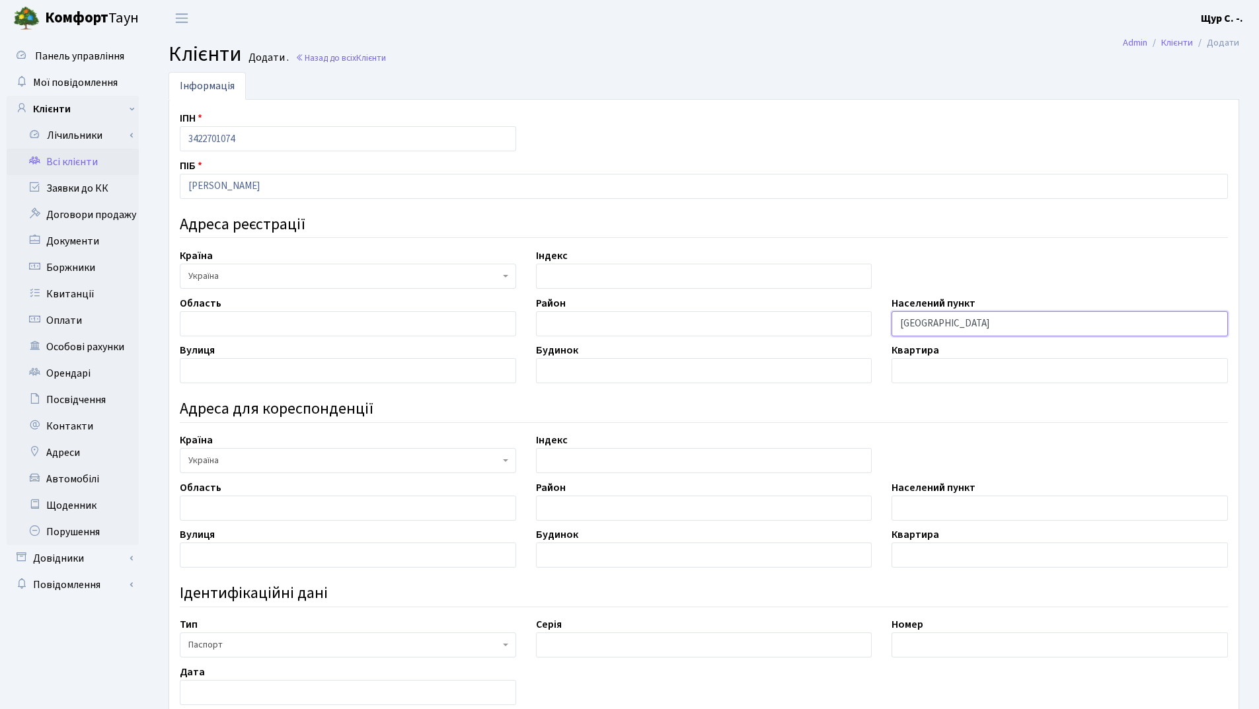
type input "[GEOGRAPHIC_DATA]"
click at [219, 365] on input "text" at bounding box center [348, 370] width 336 height 25
type input "Андрія Малишка"
click at [592, 372] on input "text" at bounding box center [704, 370] width 336 height 25
type input "13-А"
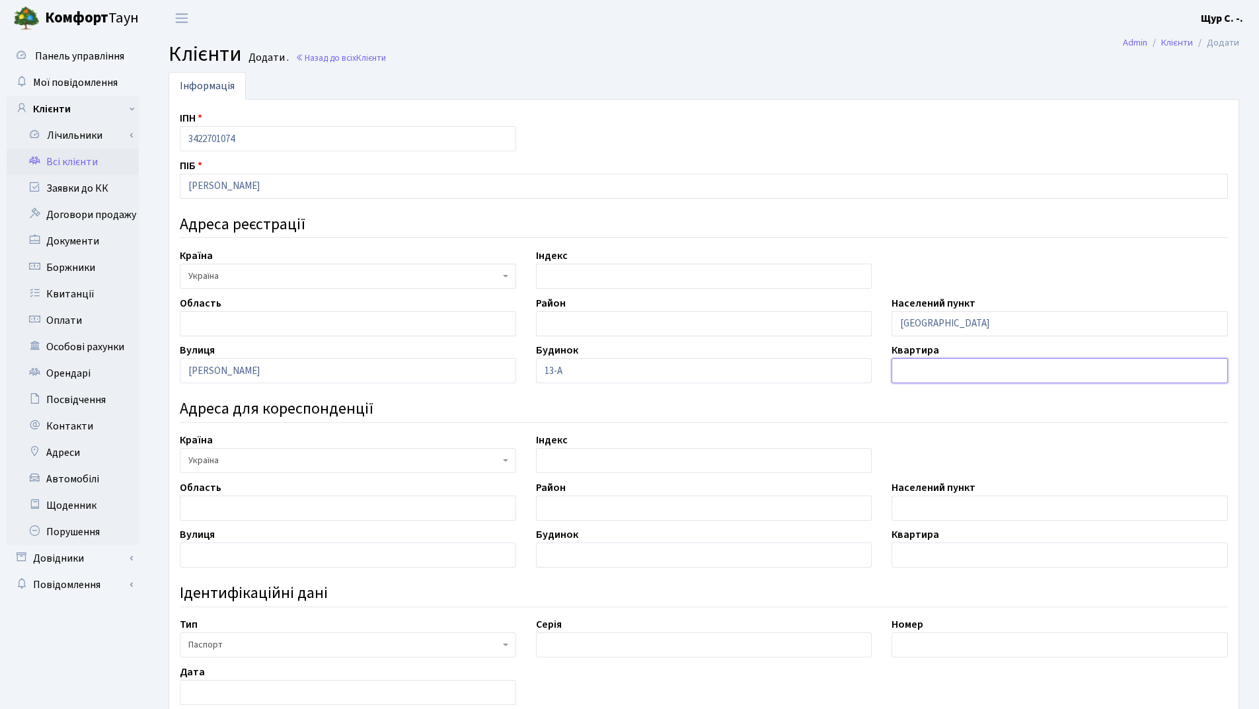
click at [969, 373] on input "text" at bounding box center [1060, 370] width 336 height 25
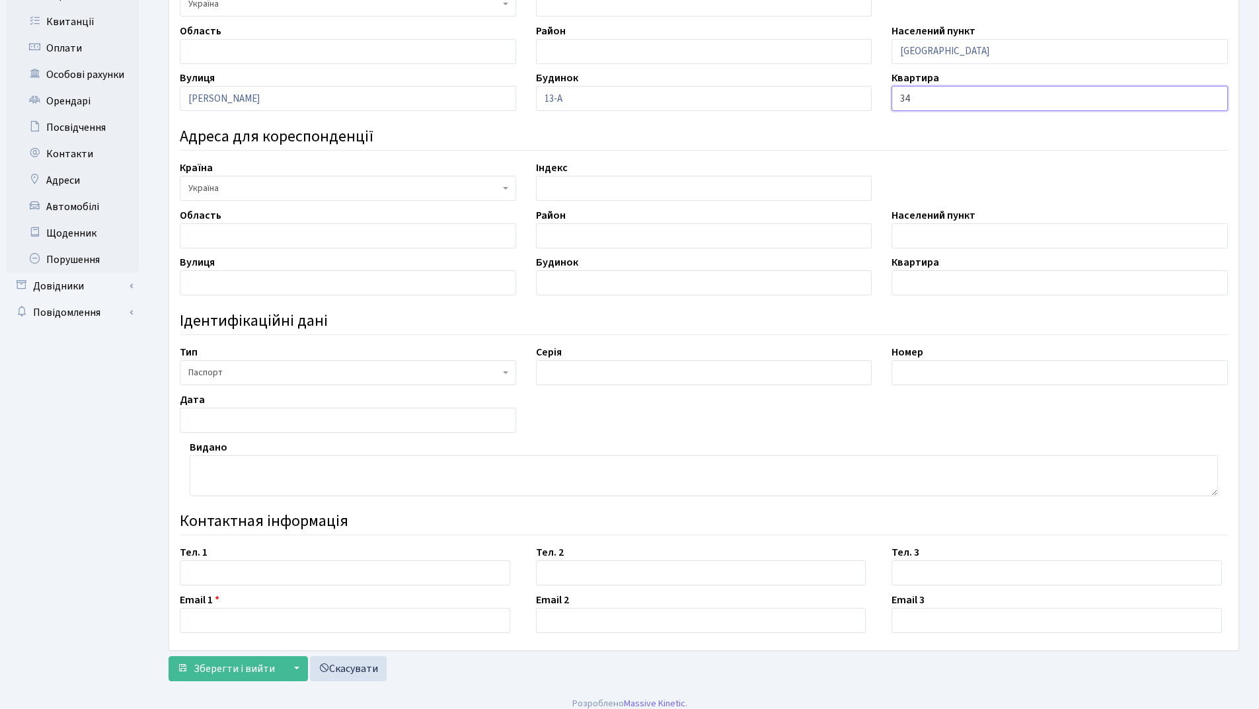
scroll to position [284, 0]
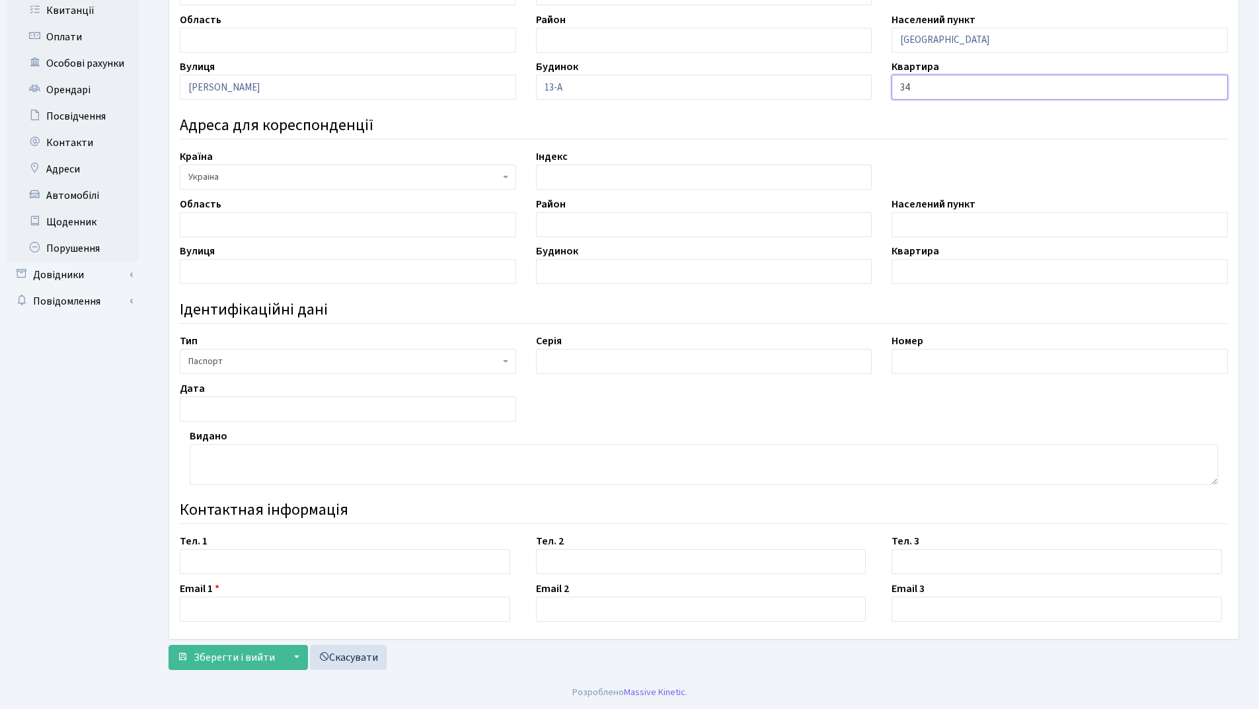
type input "34"
click at [642, 362] on input "text" at bounding box center [704, 361] width 336 height 25
type input "АН"
click at [945, 368] on input "text" at bounding box center [1060, 361] width 336 height 25
type input "834534"
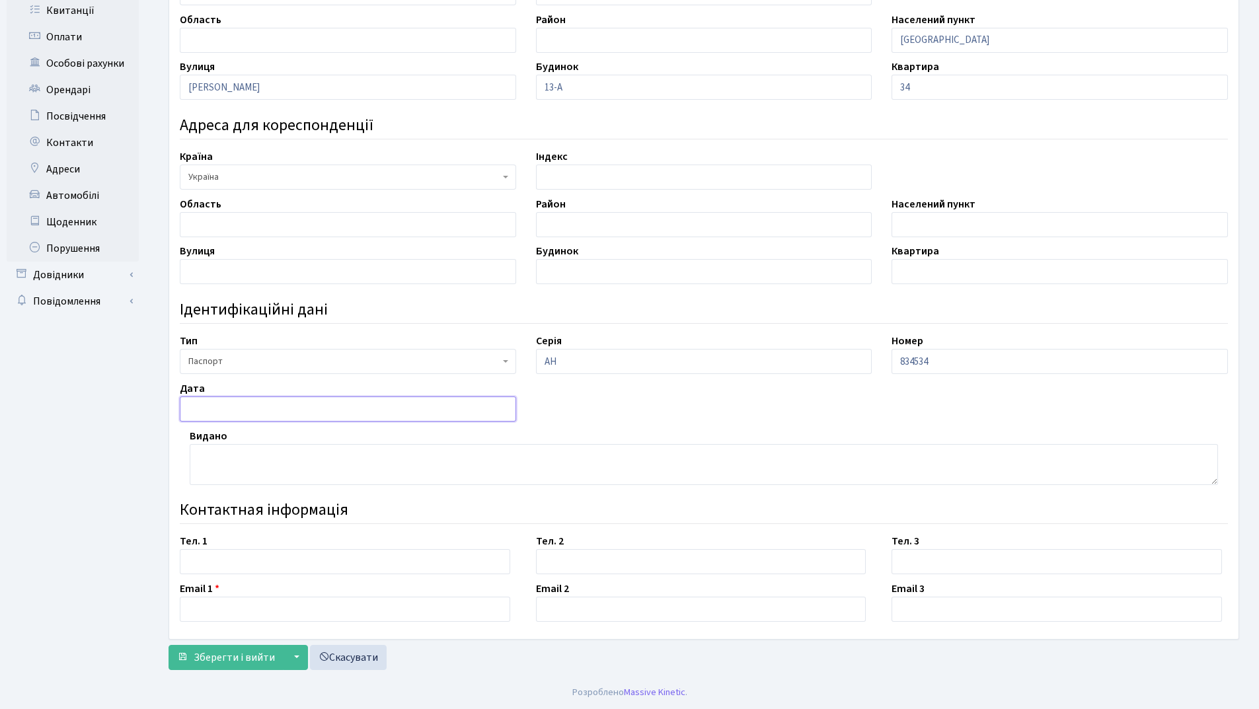
click at [231, 414] on input "text" at bounding box center [348, 409] width 336 height 25
type input "[DATE]"
click at [223, 453] on textarea at bounding box center [704, 464] width 1028 height 41
type textarea "Жовтневим РВ ДМУ ГУМВС України в [GEOGRAPHIC_DATA]"
click at [266, 561] on input "text" at bounding box center [345, 561] width 330 height 25
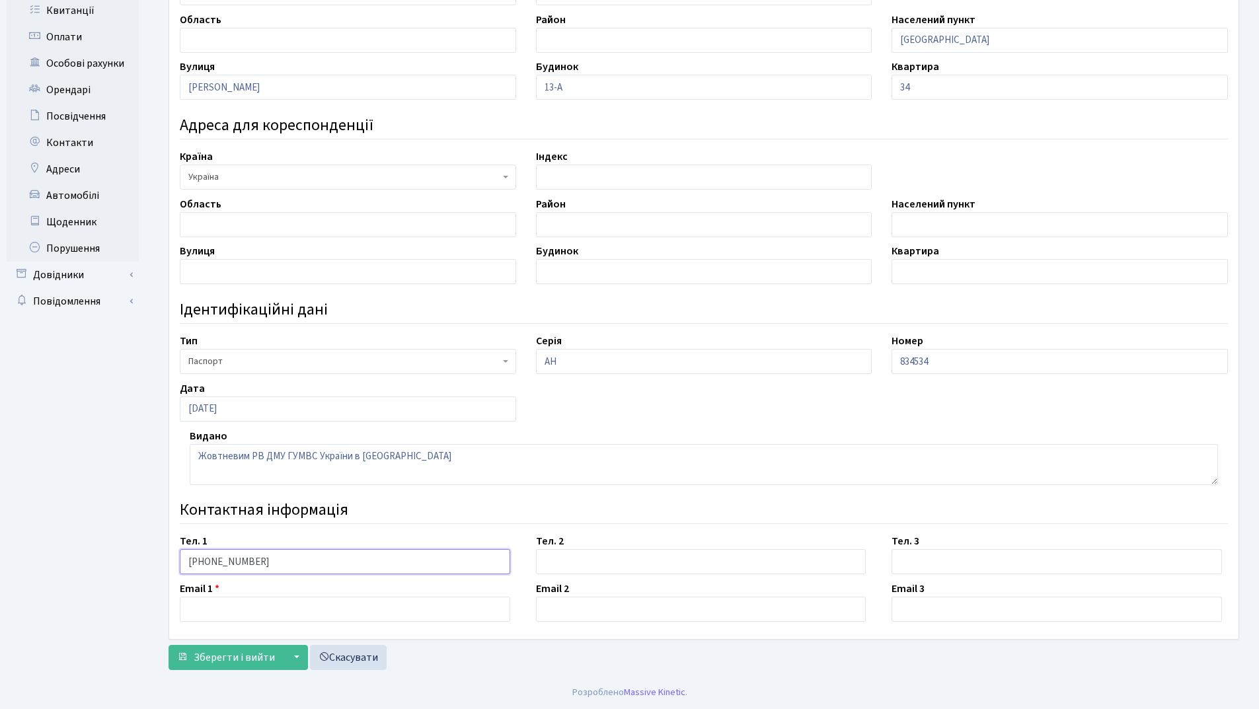
type input "068-465-53-50"
click at [247, 600] on input "text" at bounding box center [345, 609] width 330 height 25
type input "kratoskiev@ukr.net"
click at [243, 659] on span "Зберегти і вийти" at bounding box center [234, 657] width 81 height 15
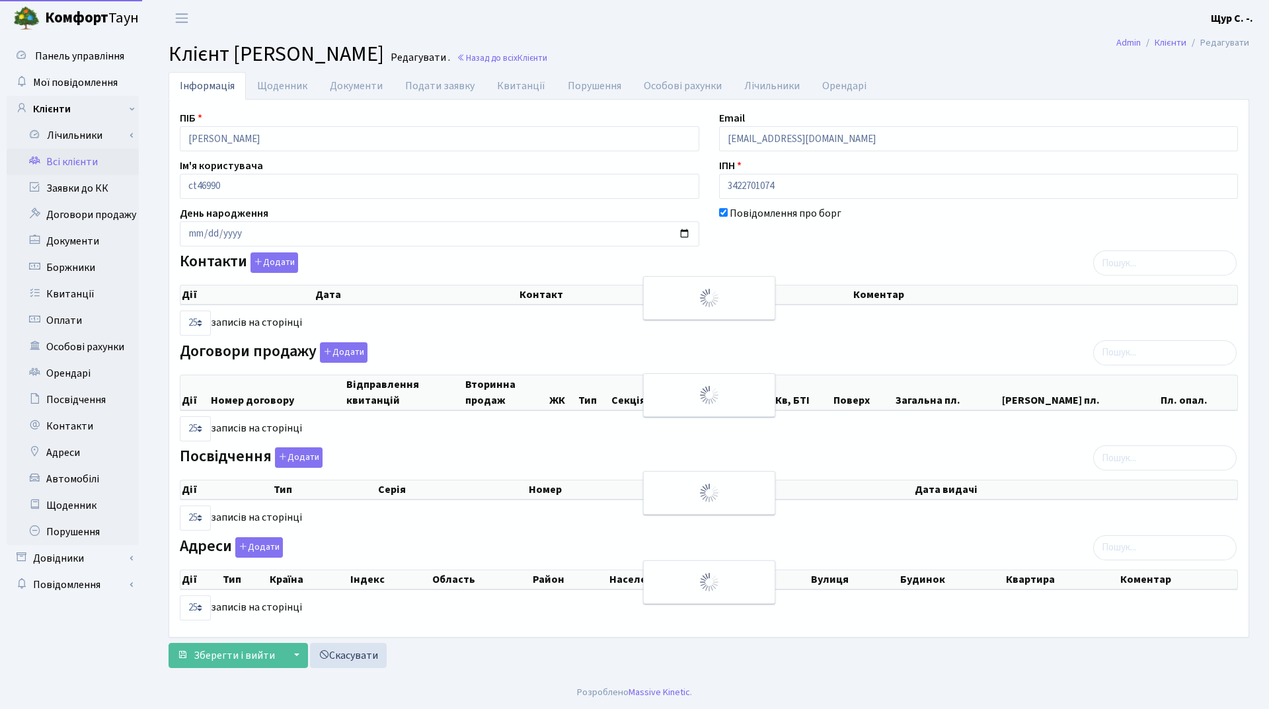
select select "25"
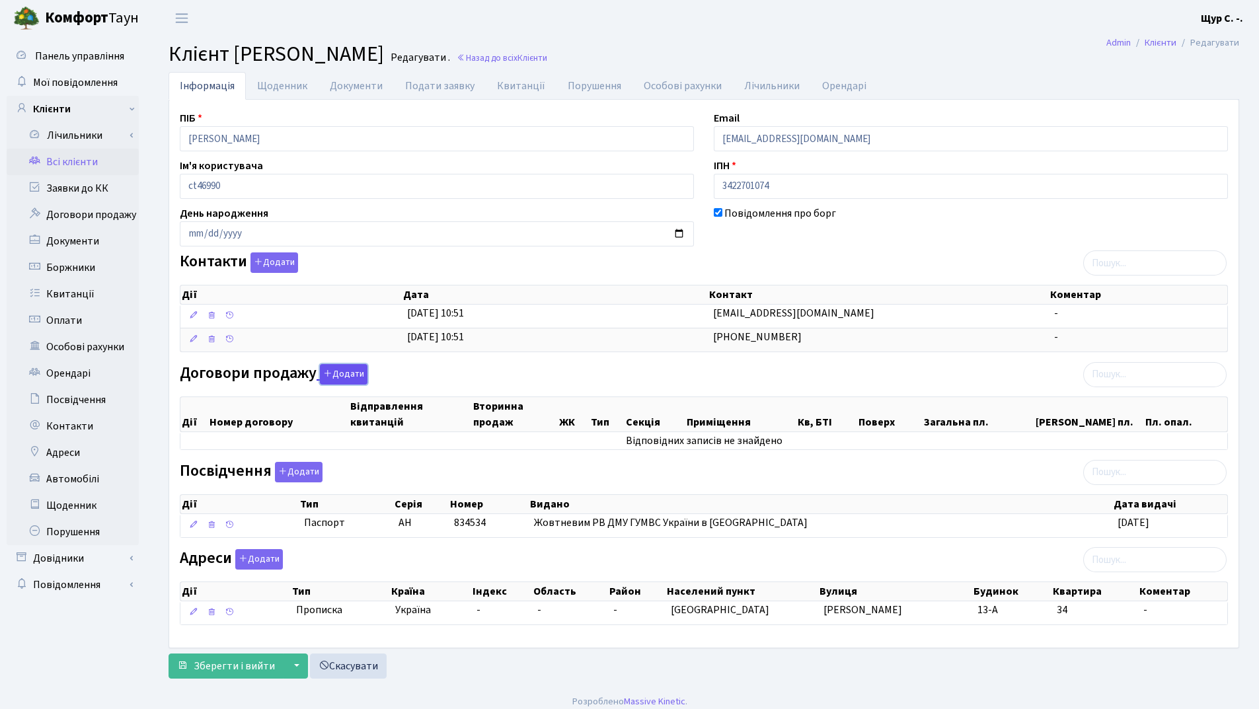
click at [331, 377] on button "Додати" at bounding box center [344, 374] width 48 height 20
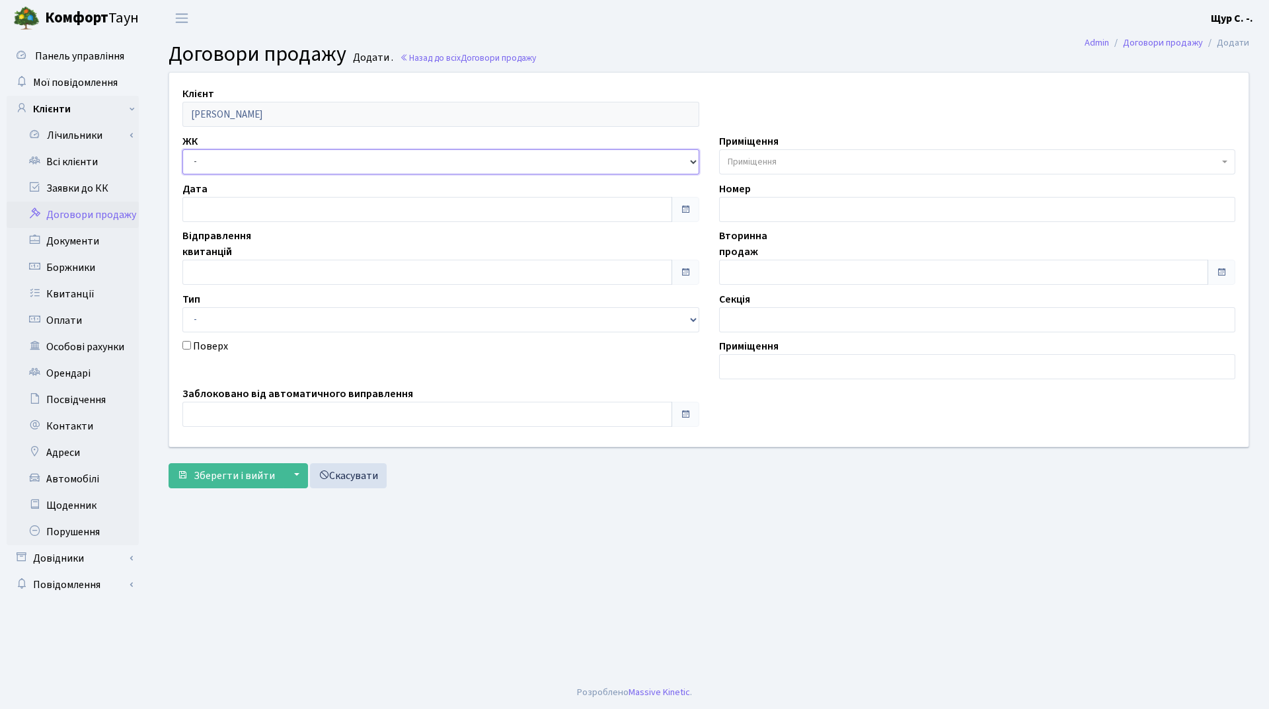
click at [260, 156] on select "- ДП1, вул. [PERSON_NAME][STREET_ADDRESS]. [PERSON_NAME][STREET_ADDRESS]. [PERS…" at bounding box center [440, 161] width 517 height 25
select select "313"
click at [182, 149] on select "- ДП1, вул. [PERSON_NAME][STREET_ADDRESS]. [PERSON_NAME][STREET_ADDRESS]. [PERS…" at bounding box center [440, 161] width 517 height 25
select select
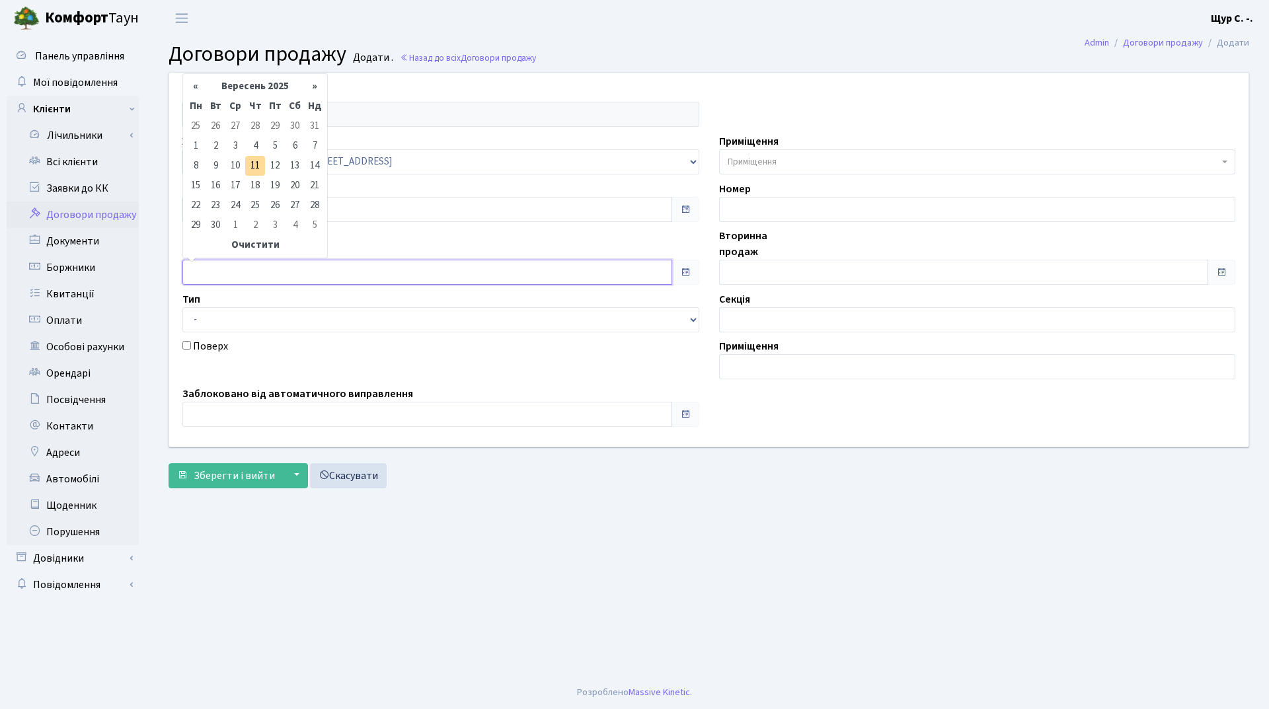
click at [249, 267] on input "text" at bounding box center [427, 272] width 490 height 25
click at [245, 78] on th "Вересень 2025" at bounding box center [255, 87] width 99 height 20
click at [236, 218] on span "Жов" at bounding box center [236, 216] width 31 height 36
click at [261, 85] on th "Жовтень 2025" at bounding box center [255, 87] width 99 height 20
click at [309, 108] on th "»" at bounding box center [311, 109] width 20 height 20
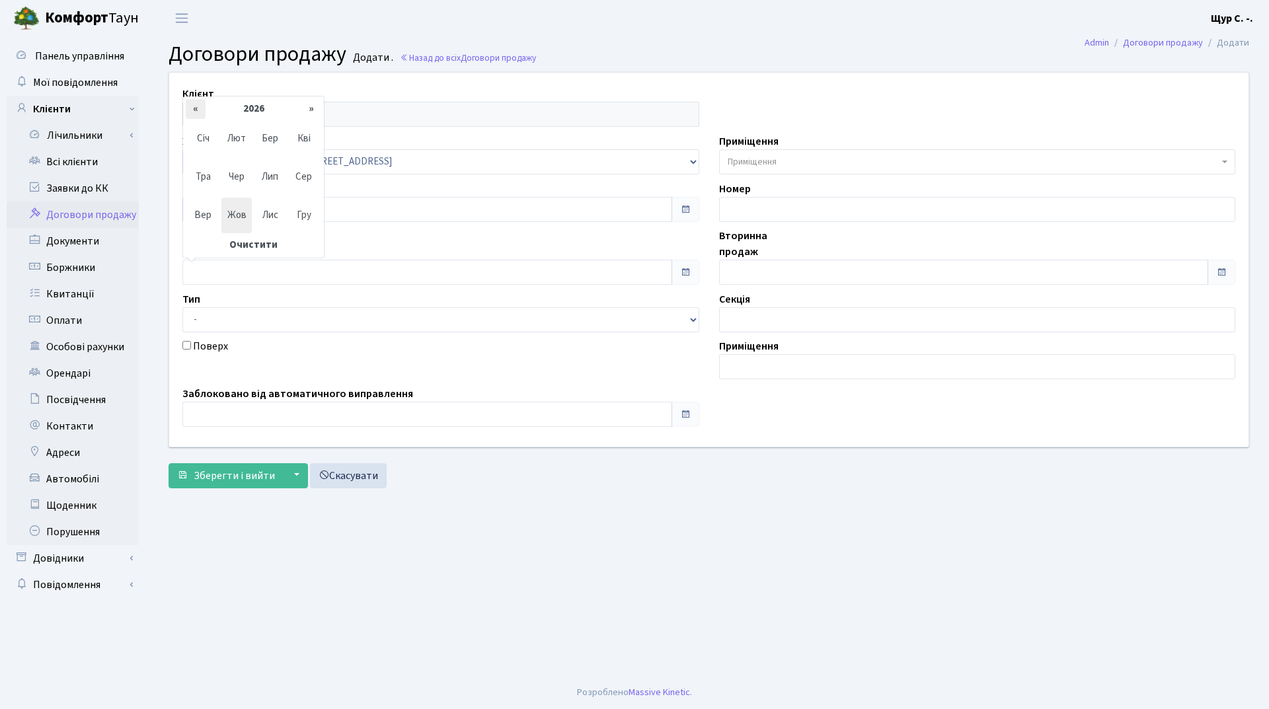
click at [196, 110] on th "«" at bounding box center [196, 109] width 20 height 20
click at [237, 211] on span "Жов" at bounding box center [236, 216] width 31 height 36
click at [273, 124] on td "4" at bounding box center [275, 126] width 20 height 20
type input "04.10.2024"
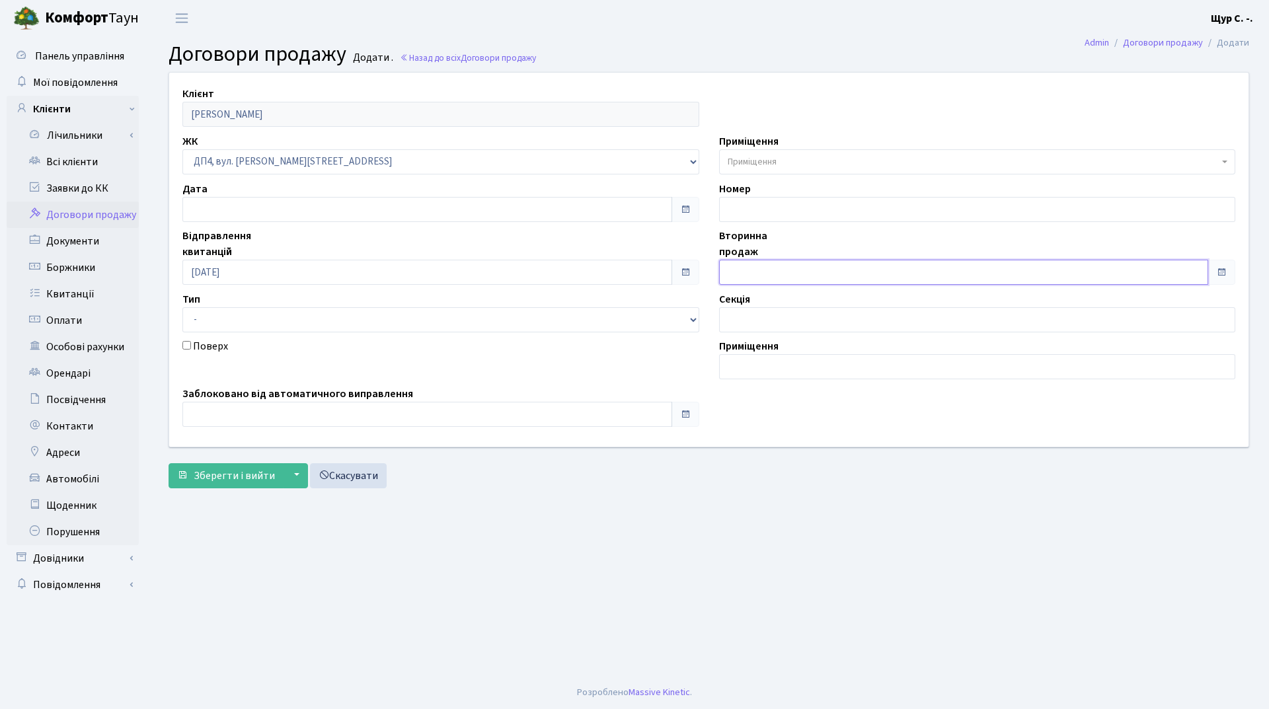
click at [773, 271] on input "text" at bounding box center [964, 272] width 490 height 25
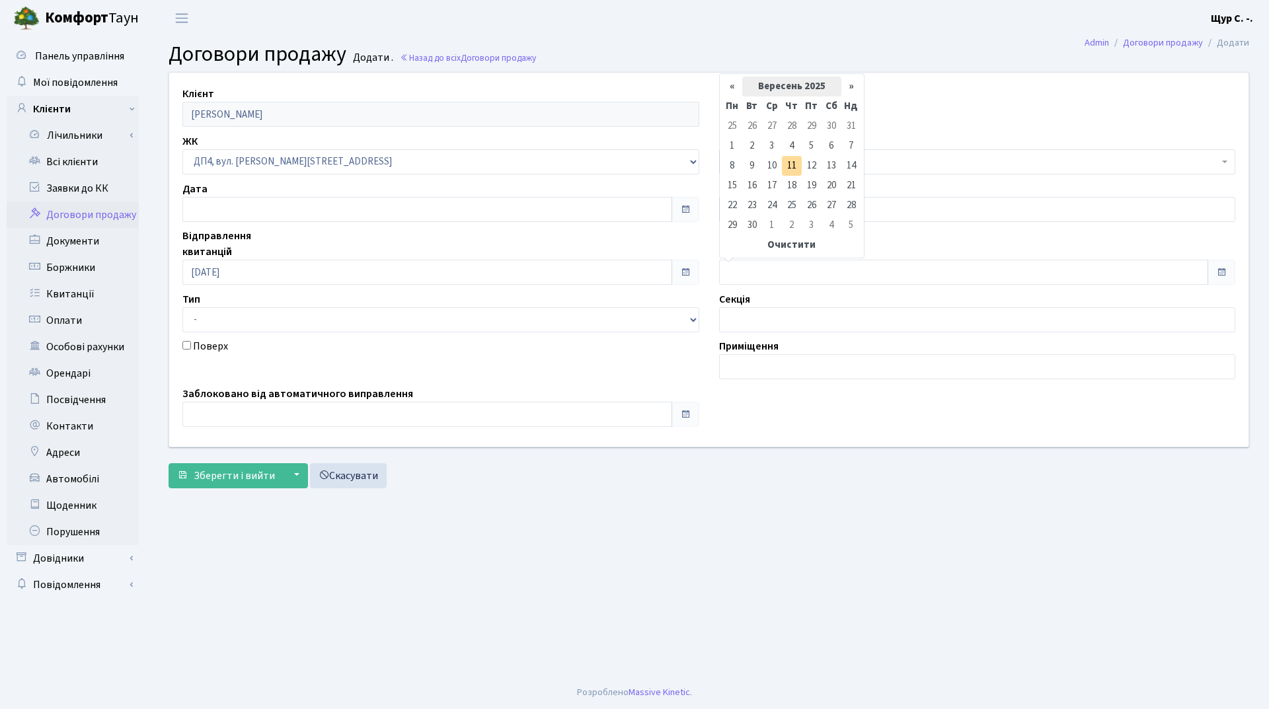
click at [795, 83] on th "Вересень 2025" at bounding box center [791, 87] width 99 height 20
click at [739, 108] on th "«" at bounding box center [732, 109] width 20 height 20
click at [773, 206] on span "Жов" at bounding box center [772, 216] width 31 height 36
click at [814, 123] on td "4" at bounding box center [812, 126] width 20 height 20
type input "04.10.2024"
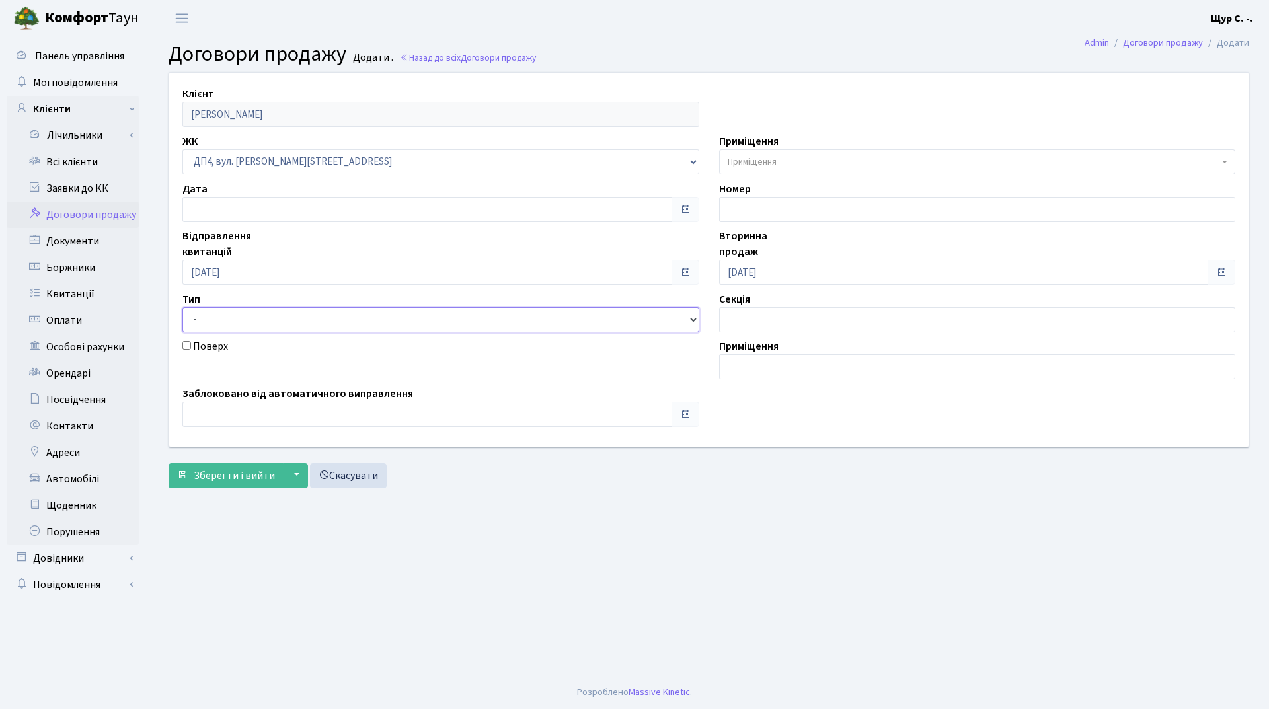
click at [338, 325] on select "- Квартира Комерція Нежитлове Паркінг П1001" at bounding box center [440, 319] width 517 height 25
select select "287"
click at [182, 307] on select "- Квартира Комерція Нежитлове Паркінг П1001" at bounding box center [440, 319] width 517 height 25
click at [763, 164] on span "Приміщення" at bounding box center [752, 161] width 49 height 13
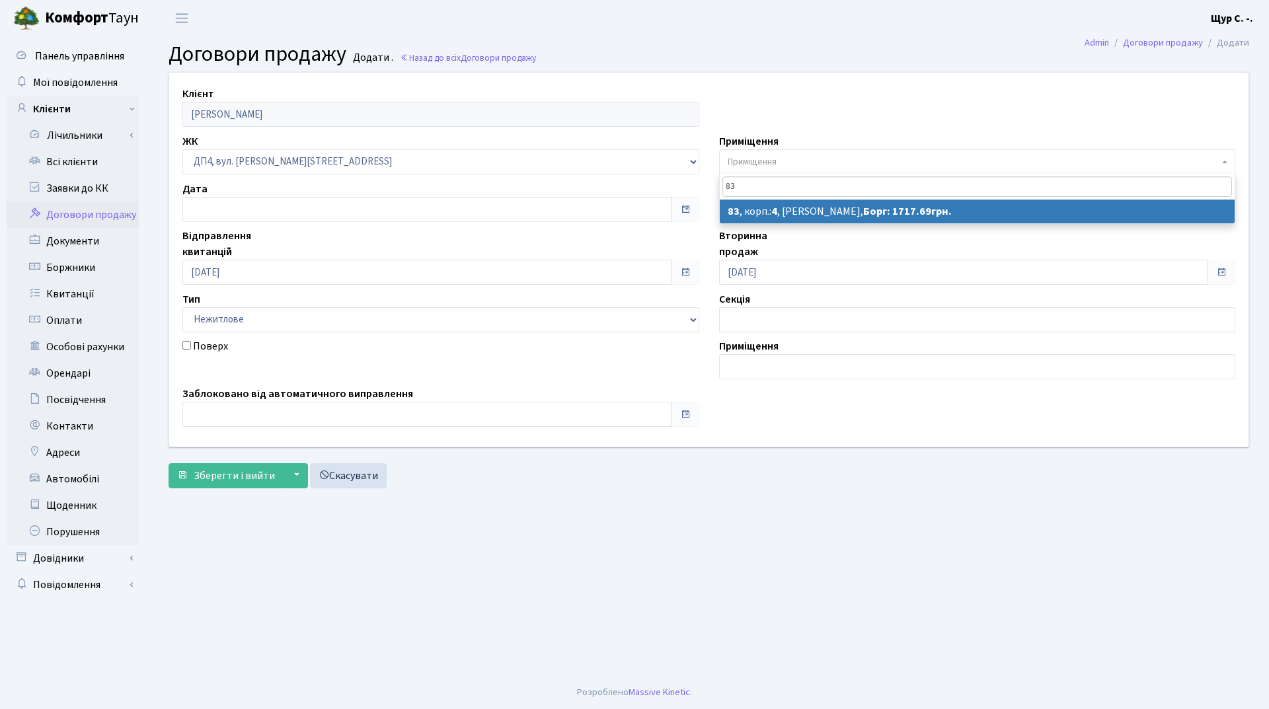
type input "83"
select select "37075"
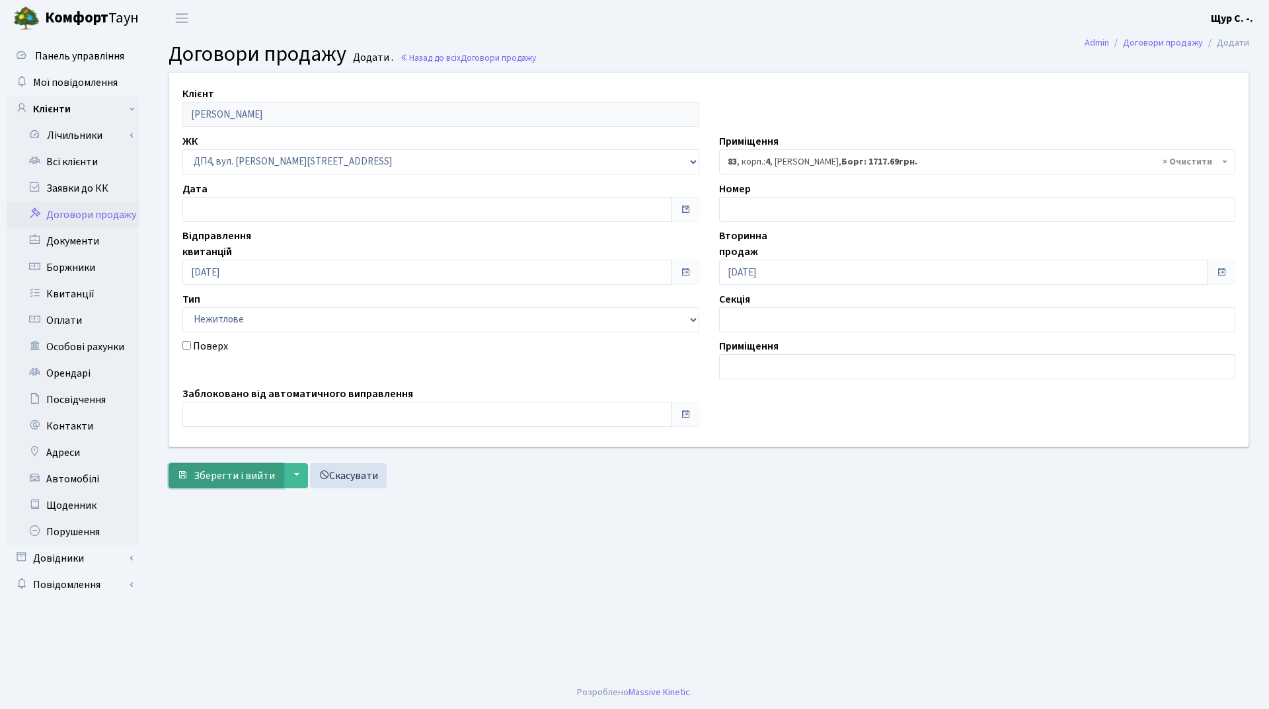
click at [231, 479] on span "Зберегти і вийти" at bounding box center [234, 476] width 81 height 15
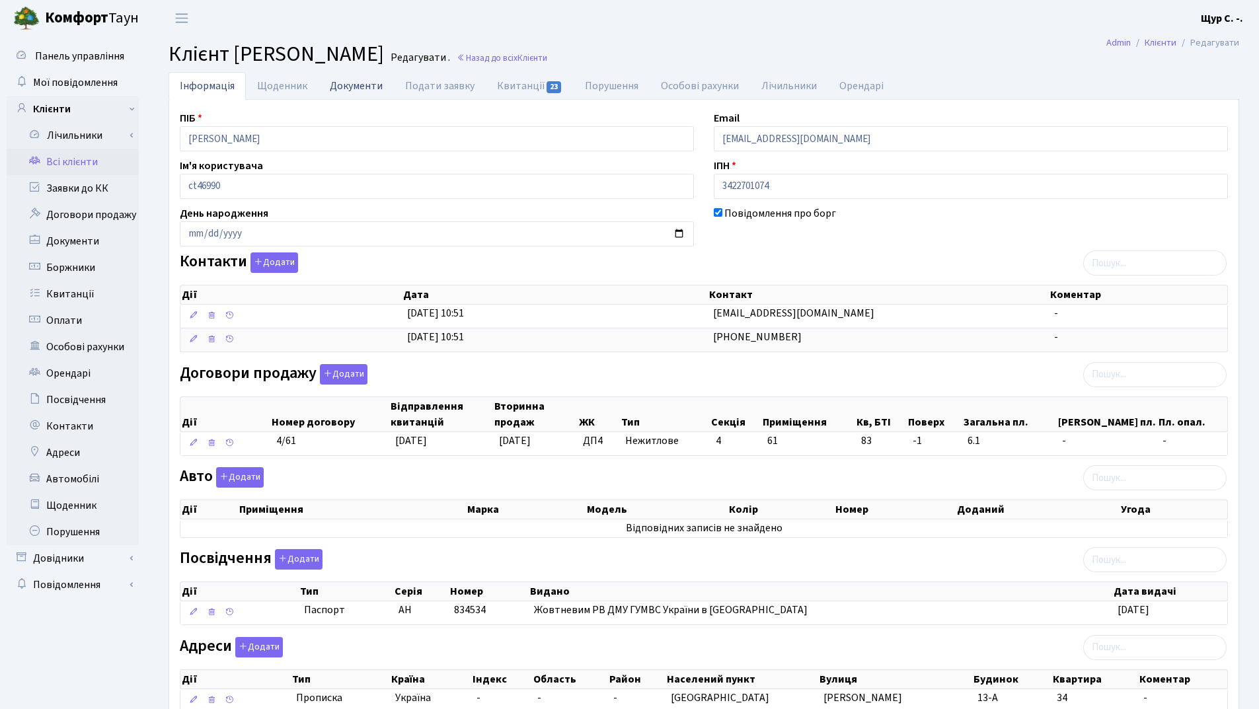
click link "Документи"
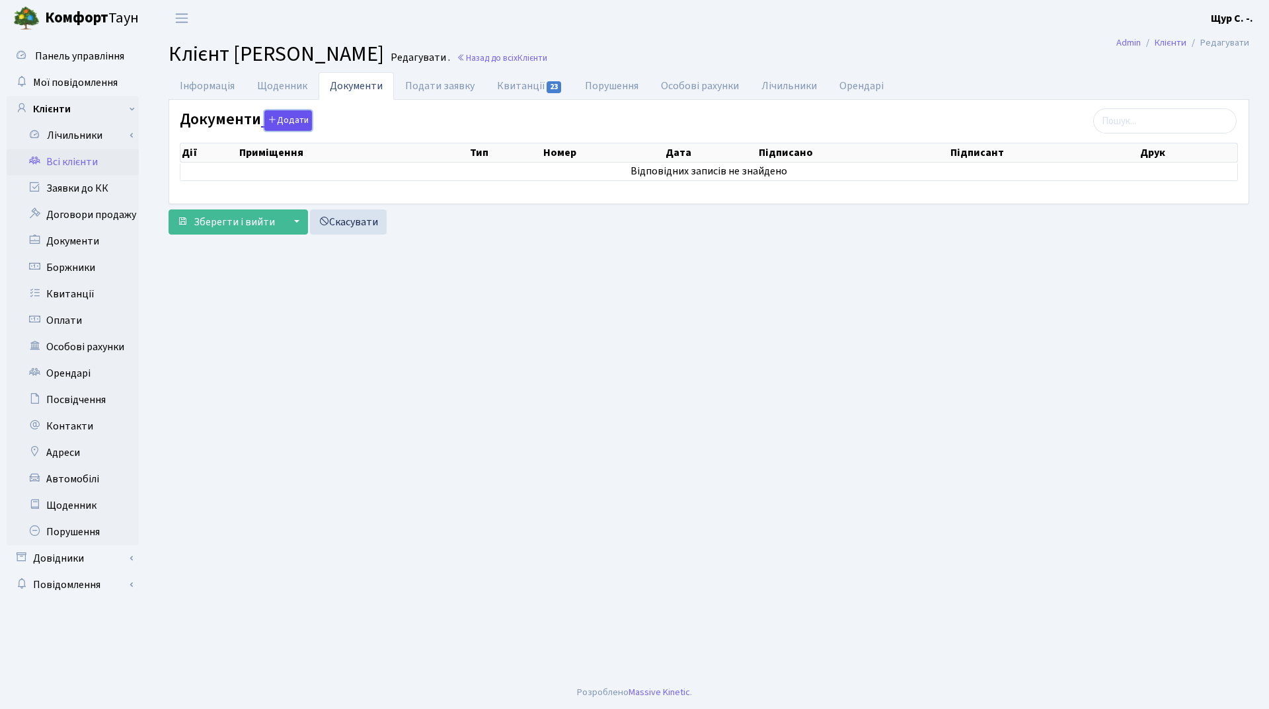
click button "Додати"
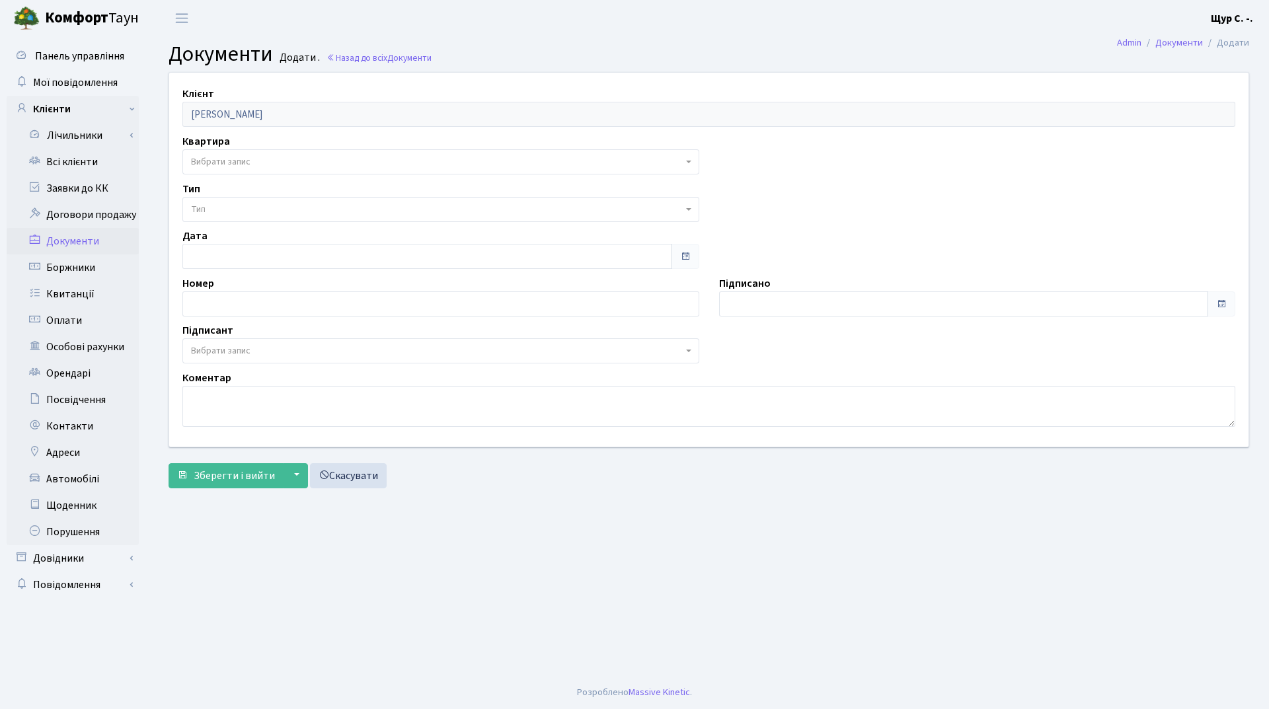
click at [270, 159] on span "Вибрати запис" at bounding box center [437, 161] width 492 height 13
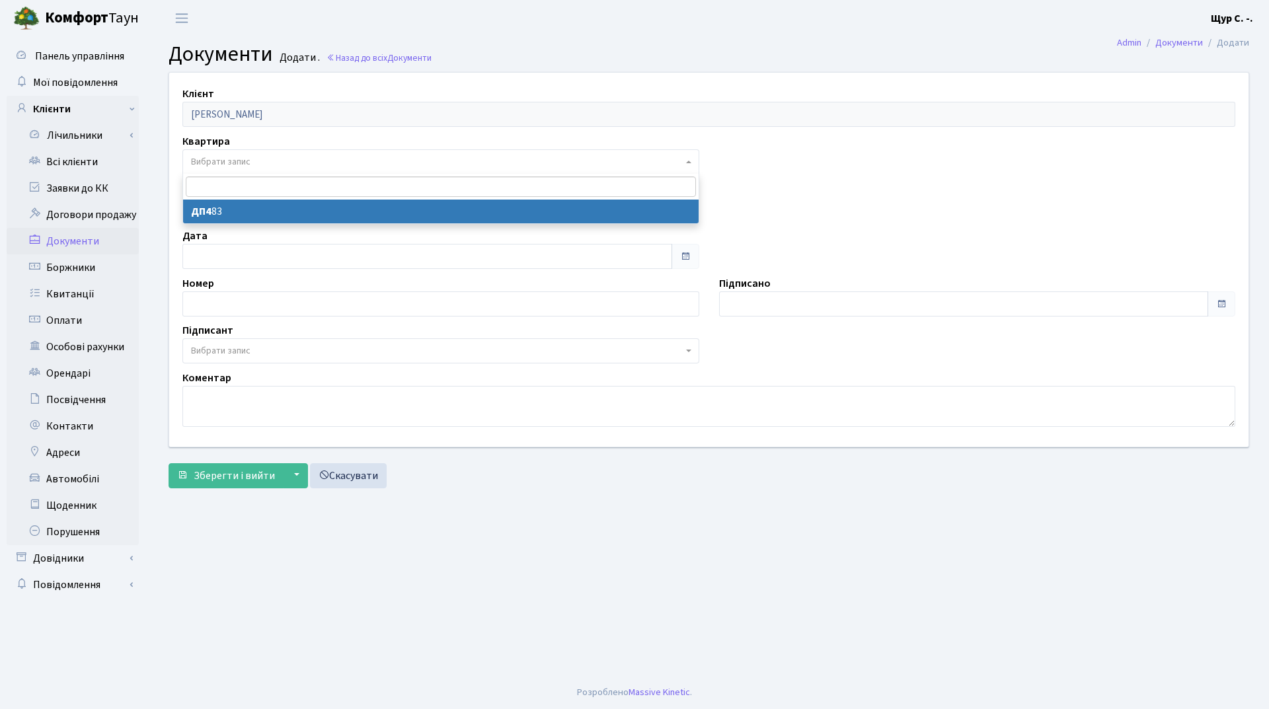
select select "178666"
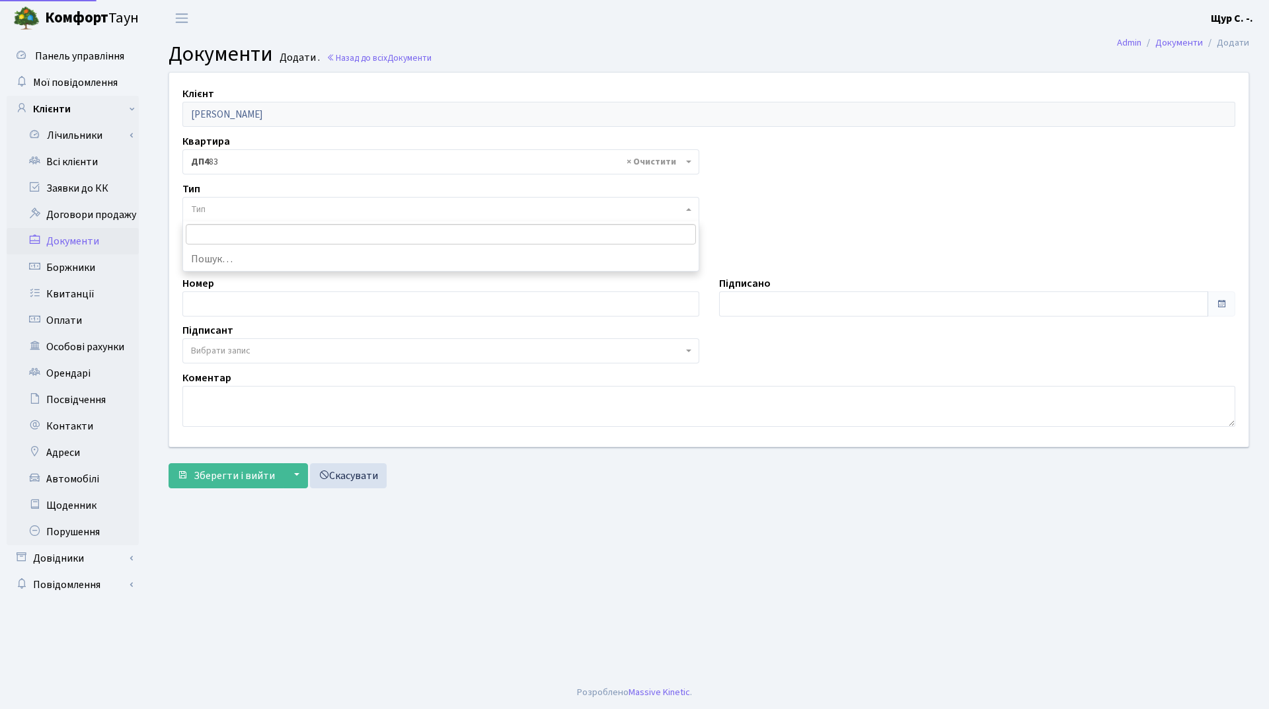
click at [262, 209] on span "Тип" at bounding box center [437, 209] width 492 height 13
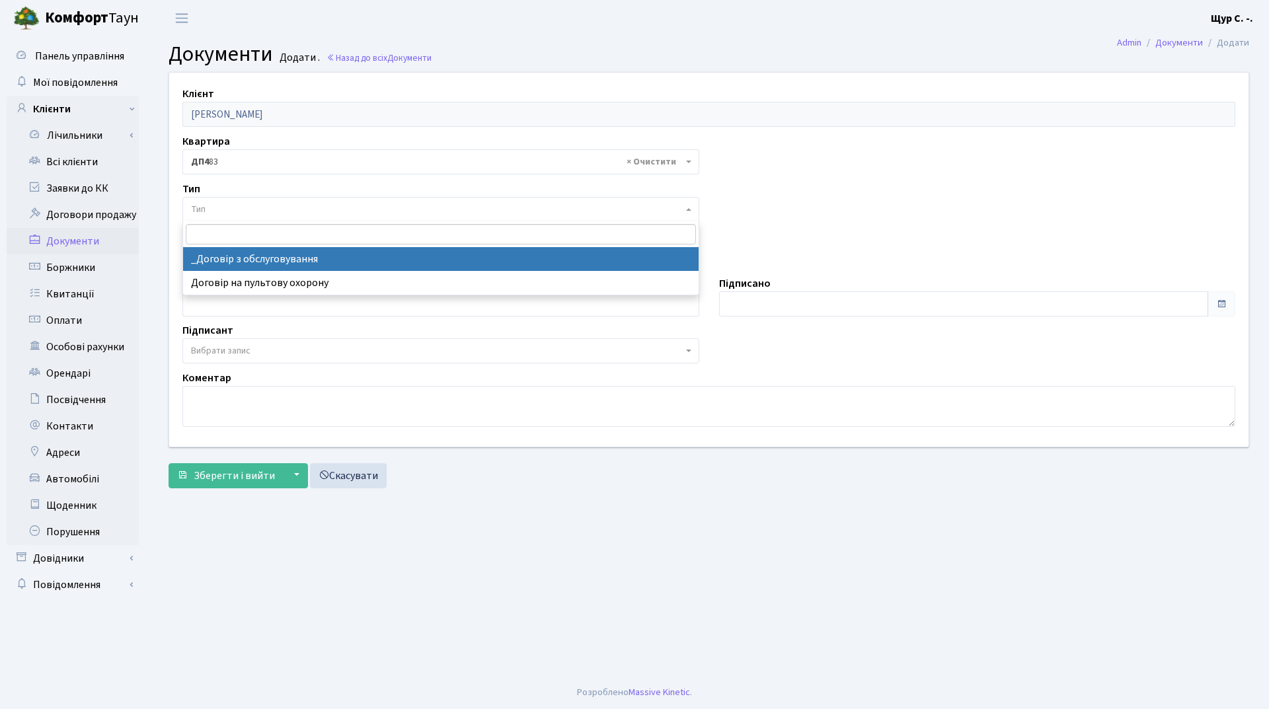
select select "289"
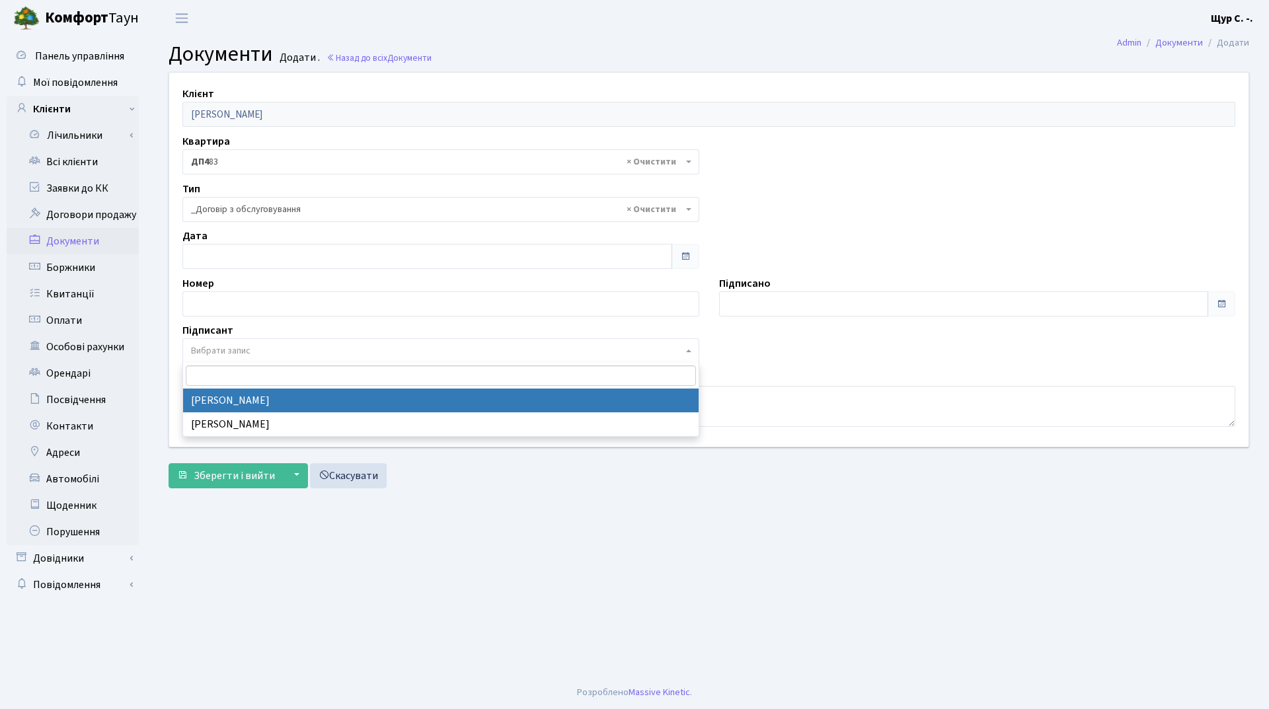
click at [262, 351] on span "Вибрати запис" at bounding box center [437, 350] width 492 height 13
select select "74"
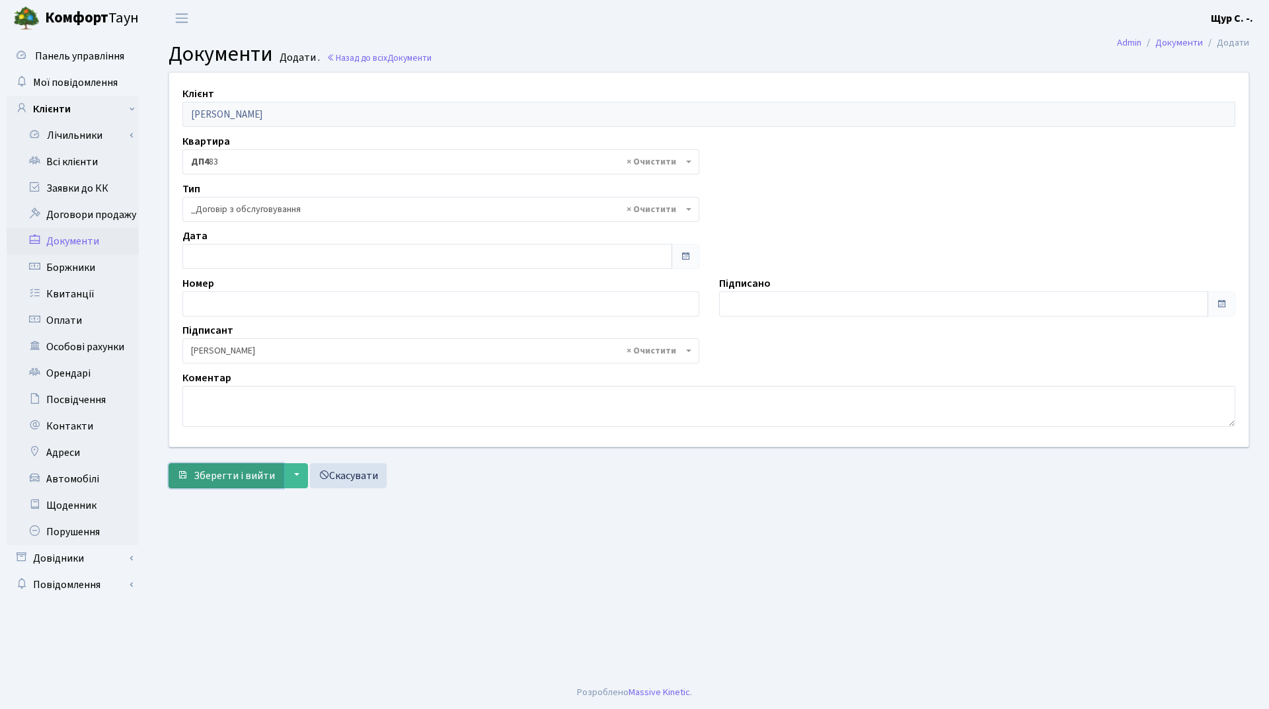
click at [225, 475] on span "Зберегти і вийти" at bounding box center [234, 476] width 81 height 15
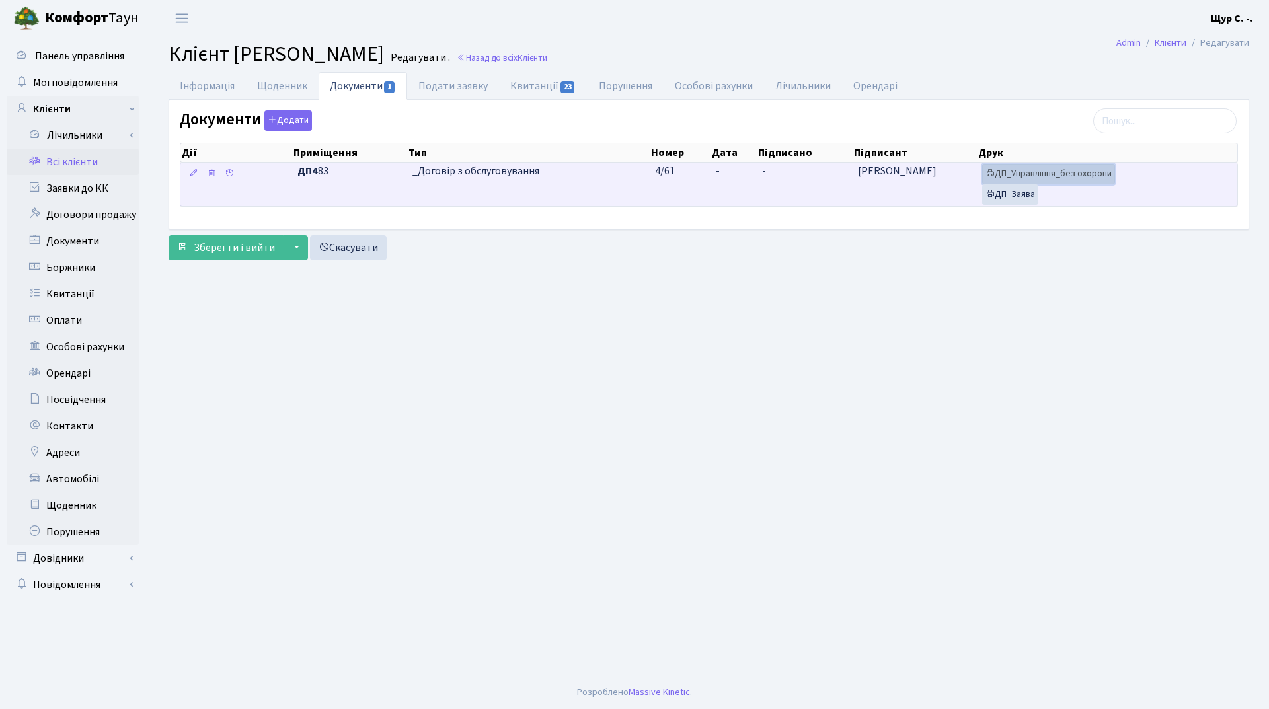
click at [1067, 172] on link "ДП_Управління_без охорони" at bounding box center [1048, 174] width 133 height 20
click at [1015, 202] on link "ДП_Заява" at bounding box center [1010, 194] width 56 height 20
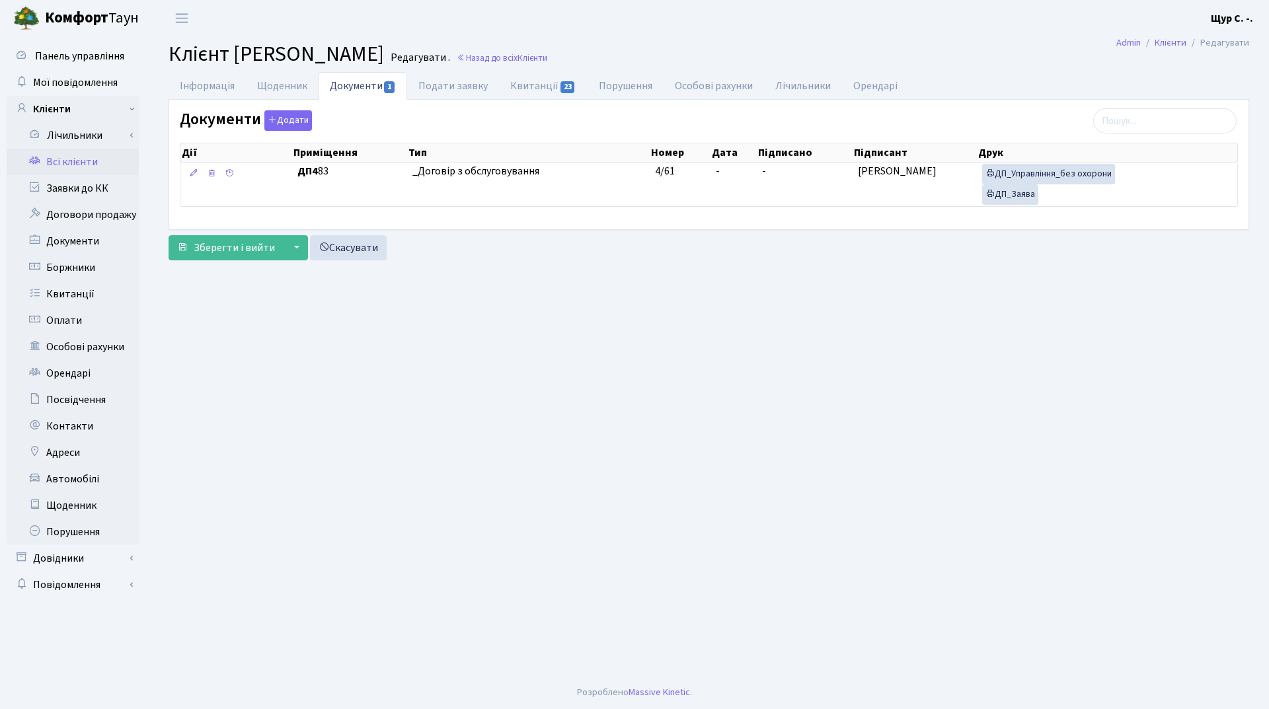
click at [81, 158] on link "Всі клієнти" at bounding box center [73, 162] width 132 height 26
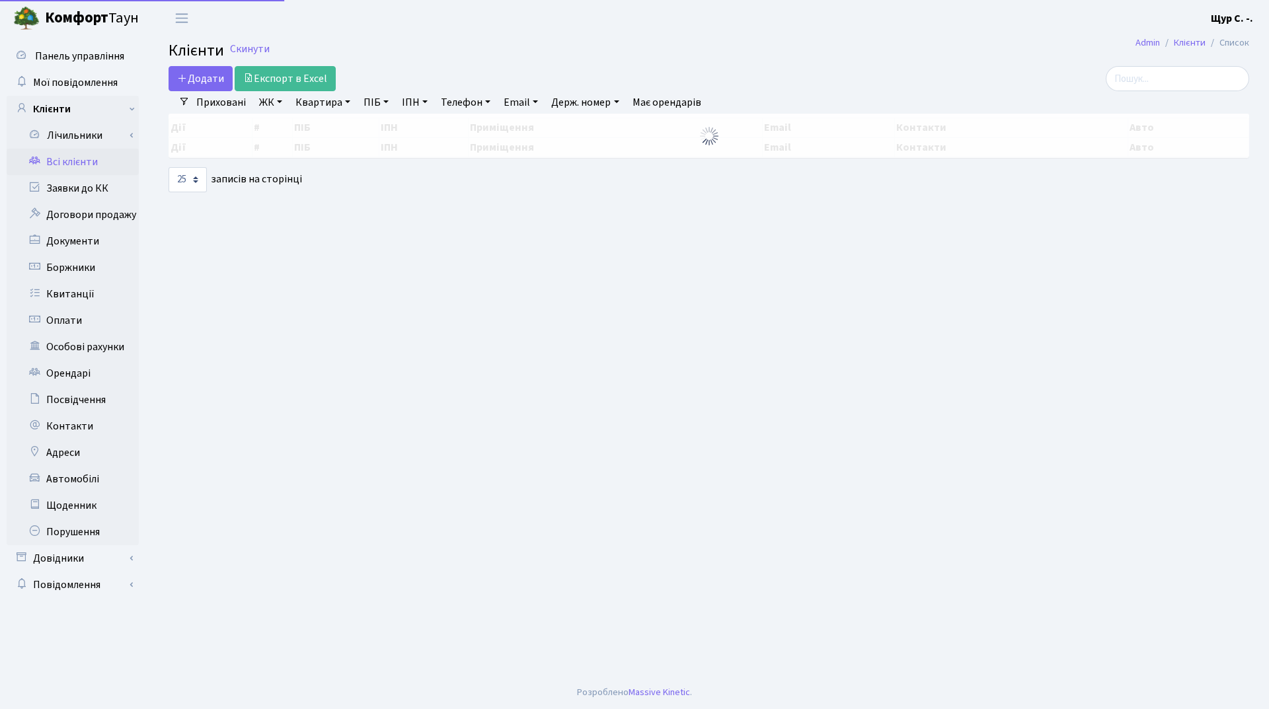
select select "25"
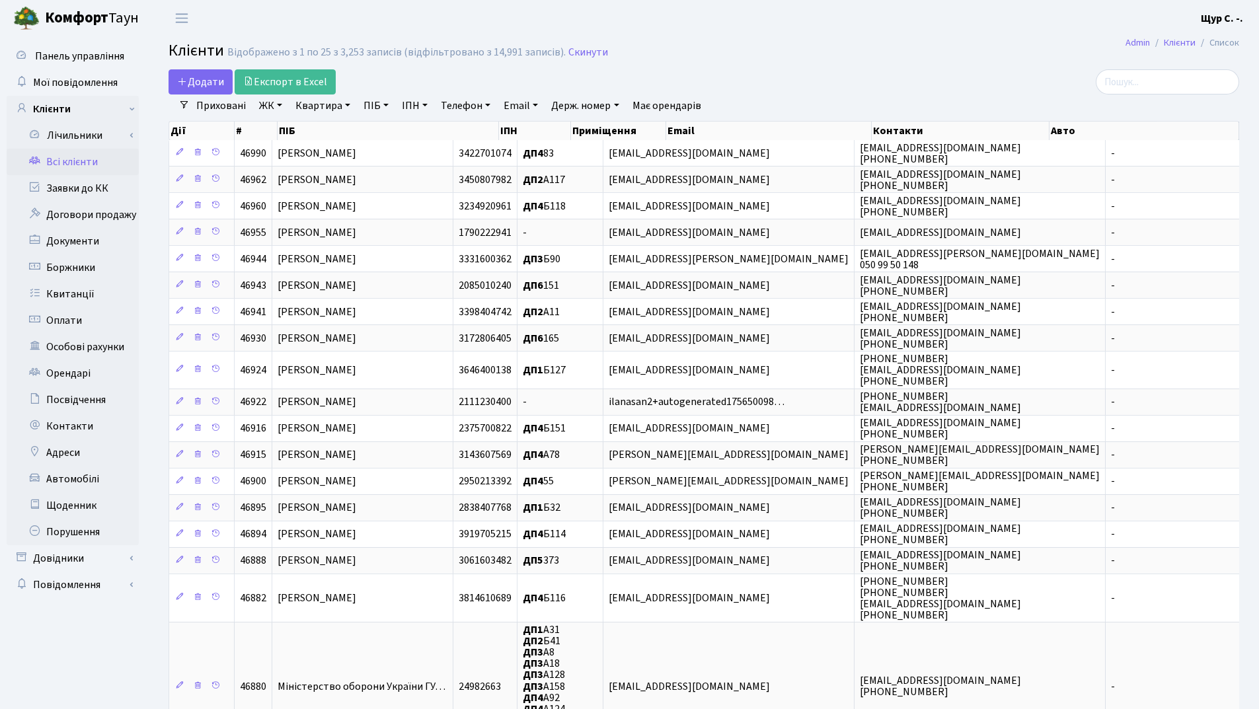
click at [329, 106] on link "Квартира" at bounding box center [322, 106] width 65 height 22
type input "83"
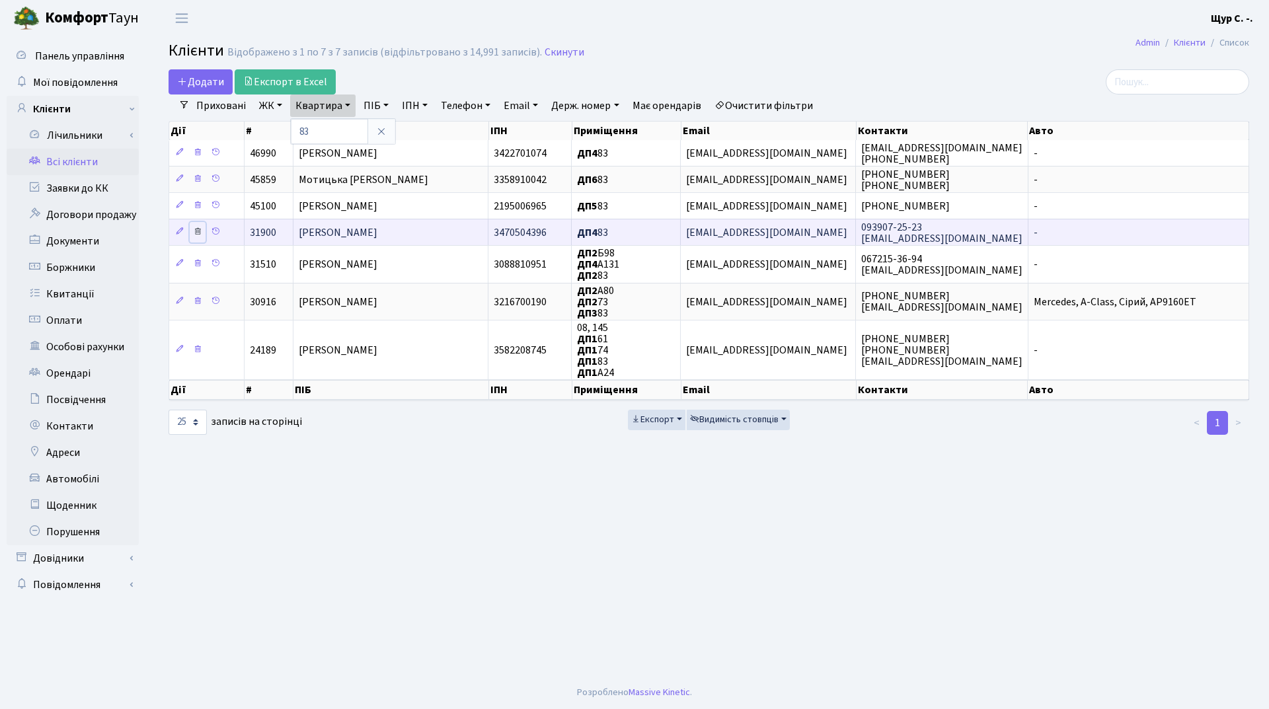
click at [196, 232] on icon at bounding box center [197, 231] width 9 height 9
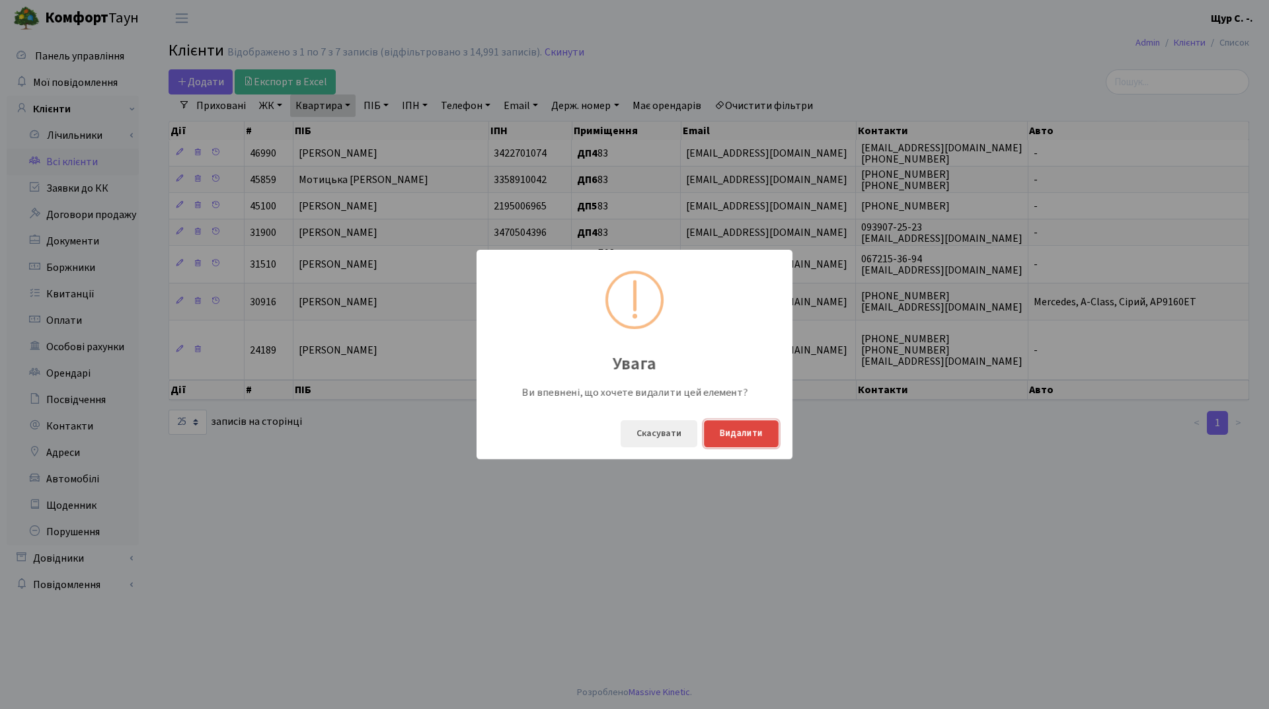
click at [763, 434] on button "Видалити" at bounding box center [741, 433] width 75 height 27
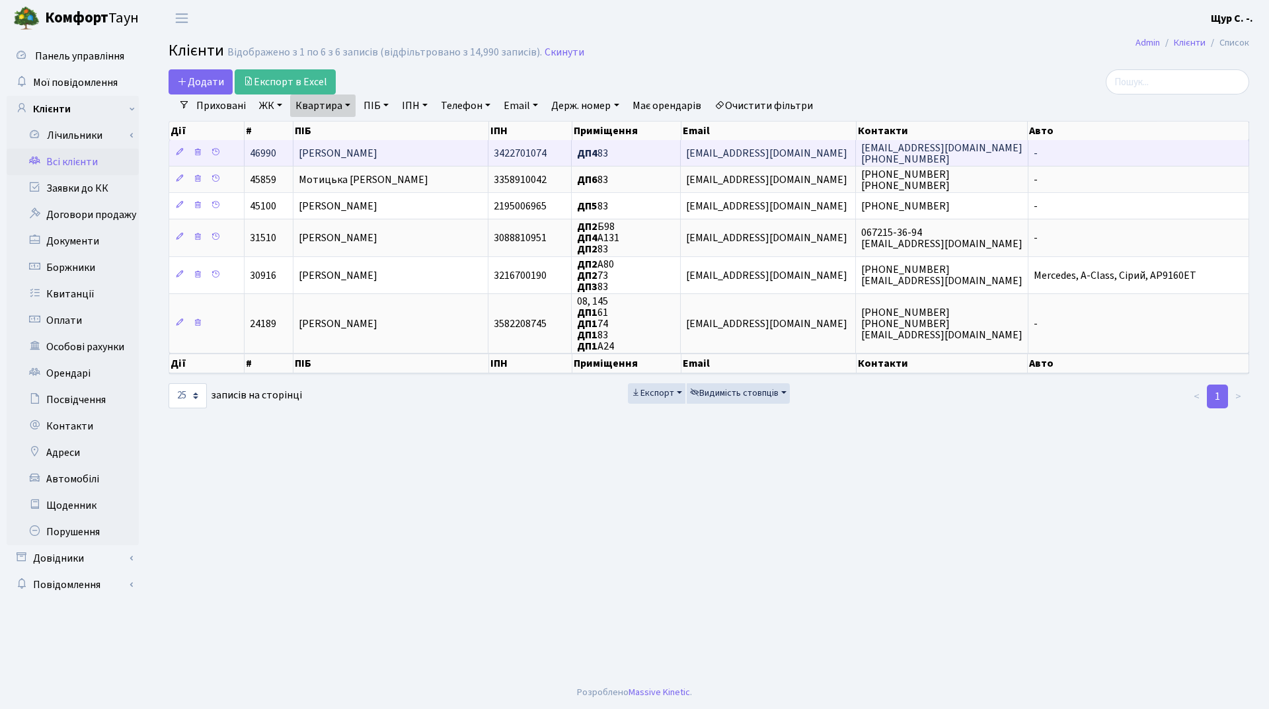
click at [377, 149] on span "[PERSON_NAME]" at bounding box center [338, 153] width 79 height 15
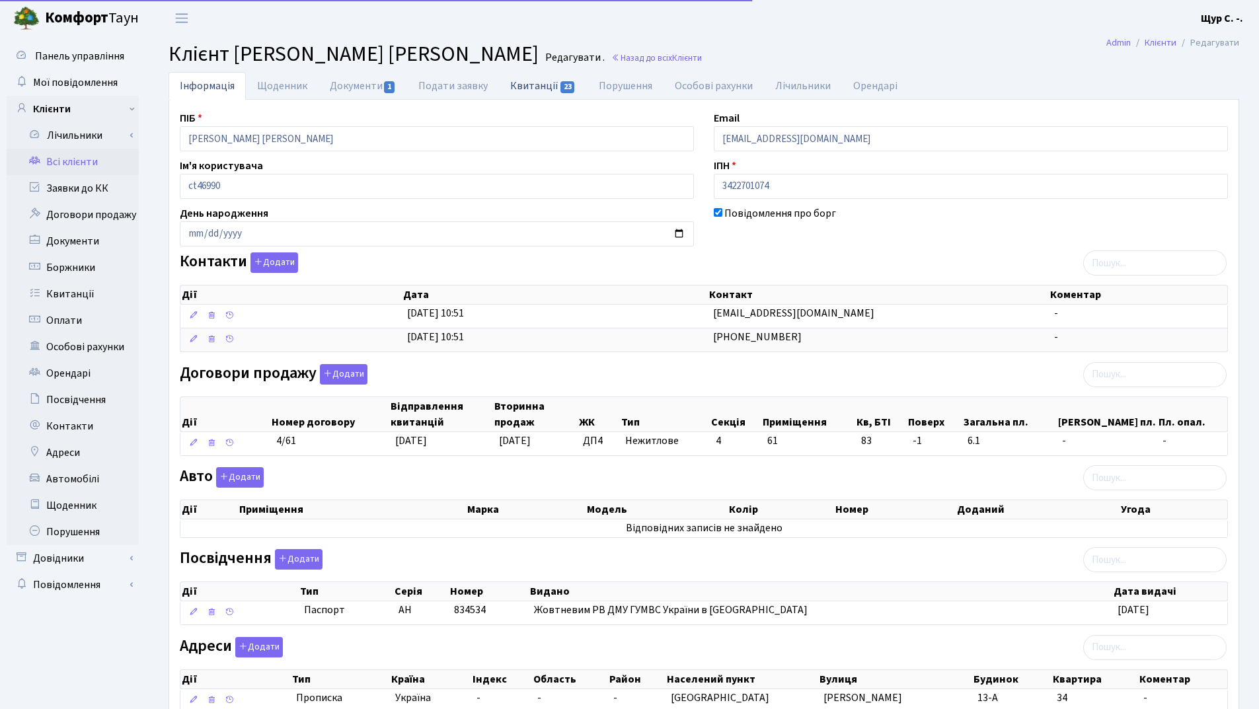
click at [533, 86] on link "Квитанції 23" at bounding box center [543, 85] width 88 height 27
select select "25"
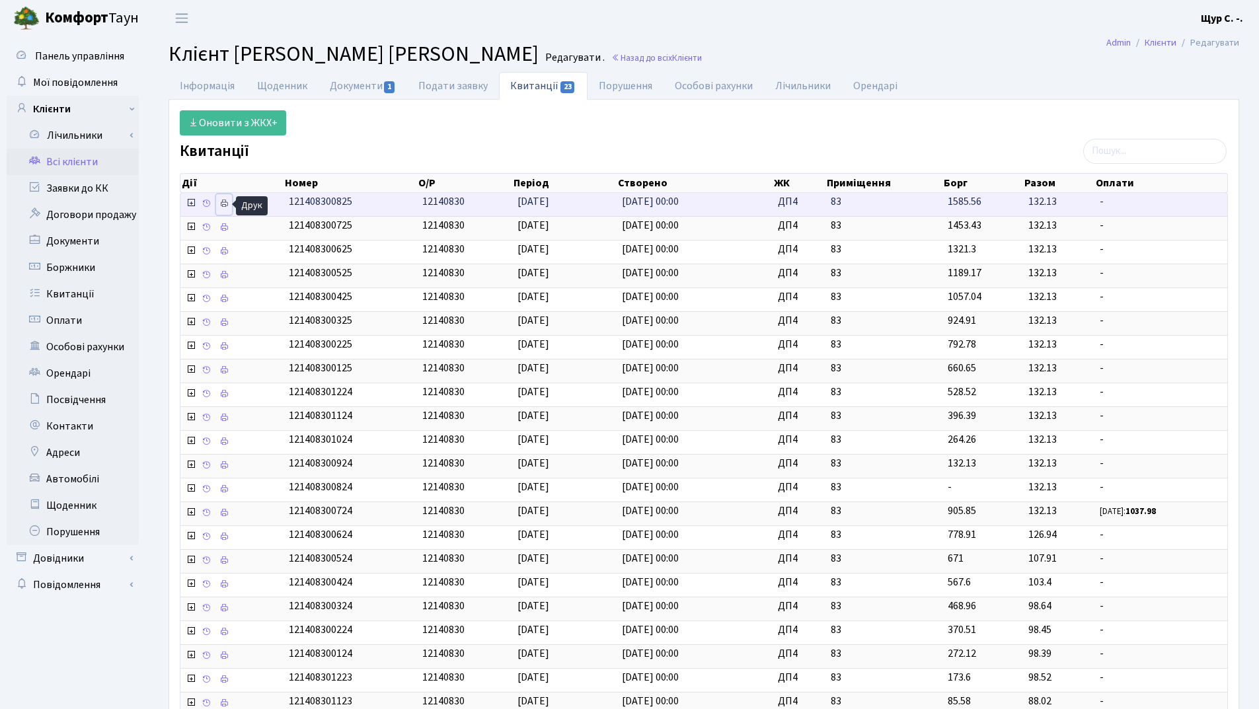
click at [221, 206] on icon at bounding box center [223, 203] width 9 height 9
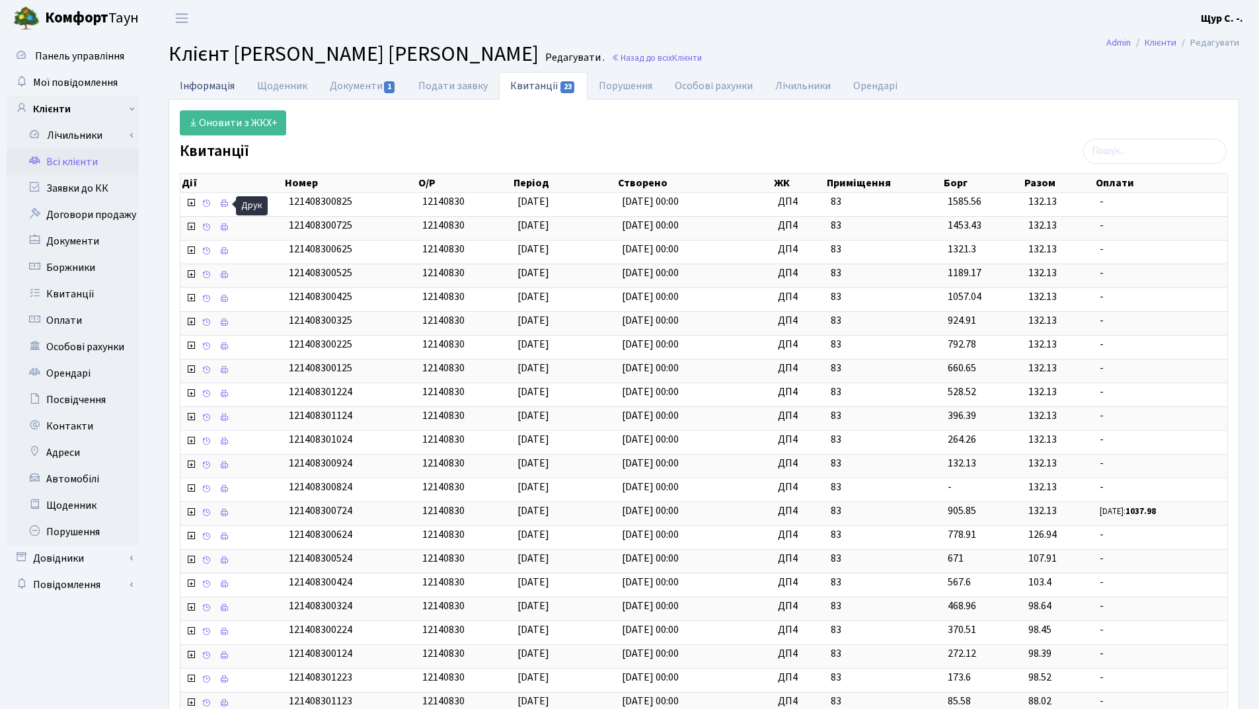
click at [198, 91] on link "Інформація" at bounding box center [207, 85] width 77 height 27
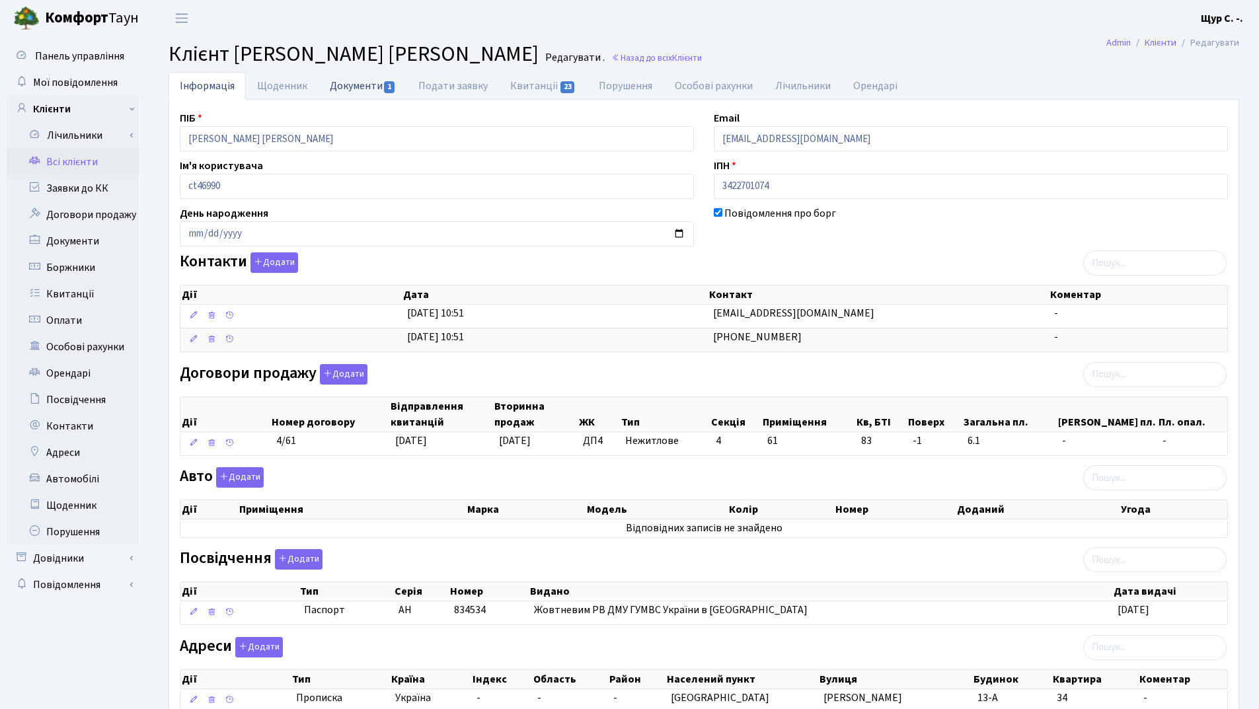
click at [352, 83] on link "Документи 1" at bounding box center [363, 85] width 89 height 27
select select "25"
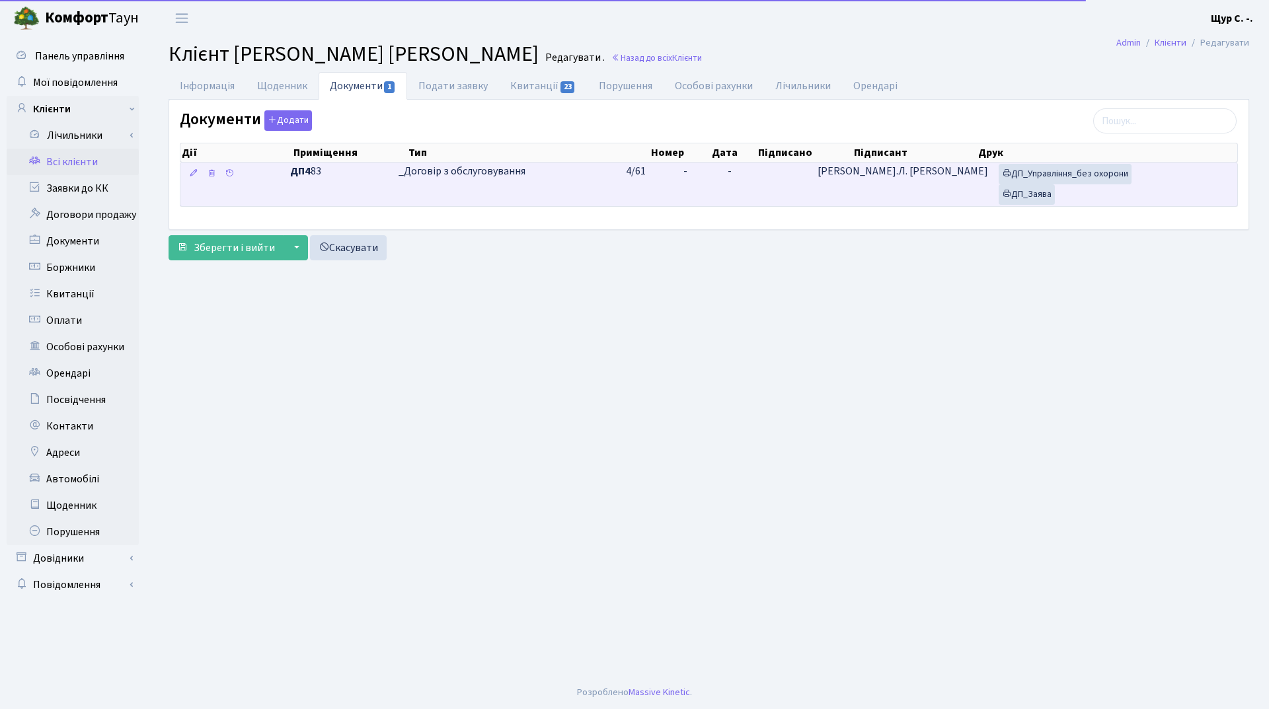
click at [514, 194] on td "_Договір з обслуговування" at bounding box center [506, 185] width 227 height 44
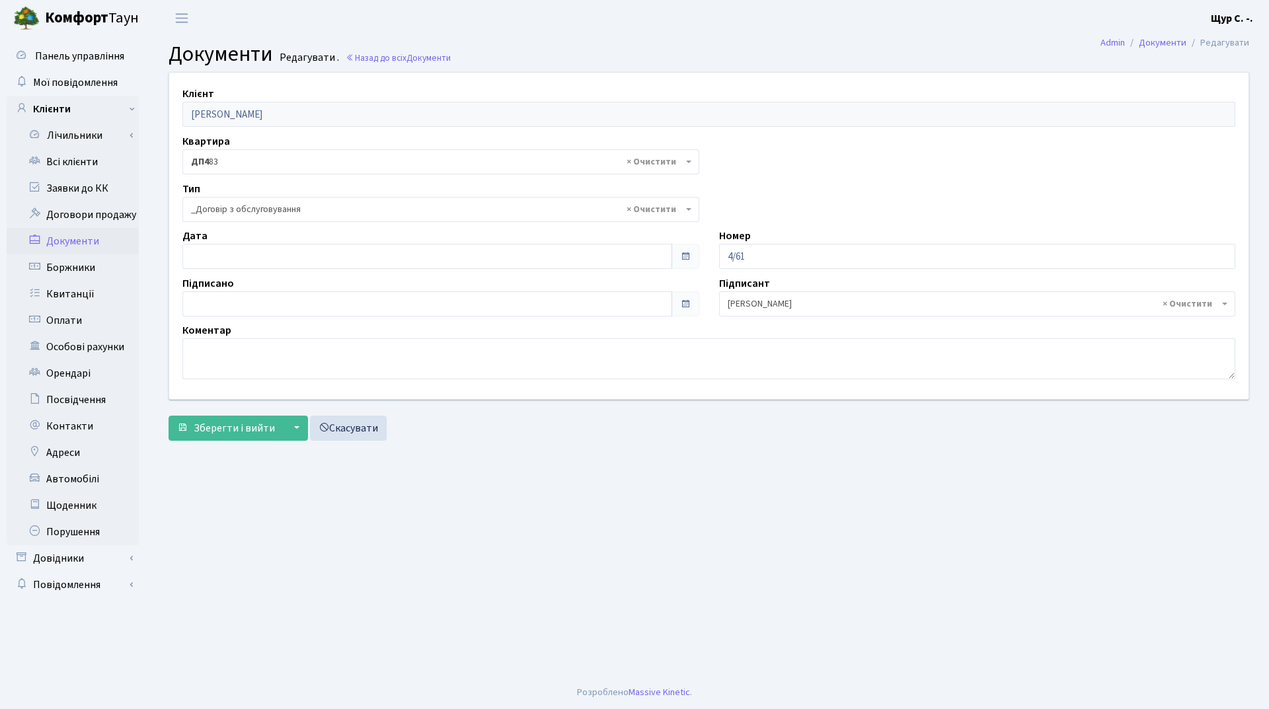
select select "289"
type input "[DATE]"
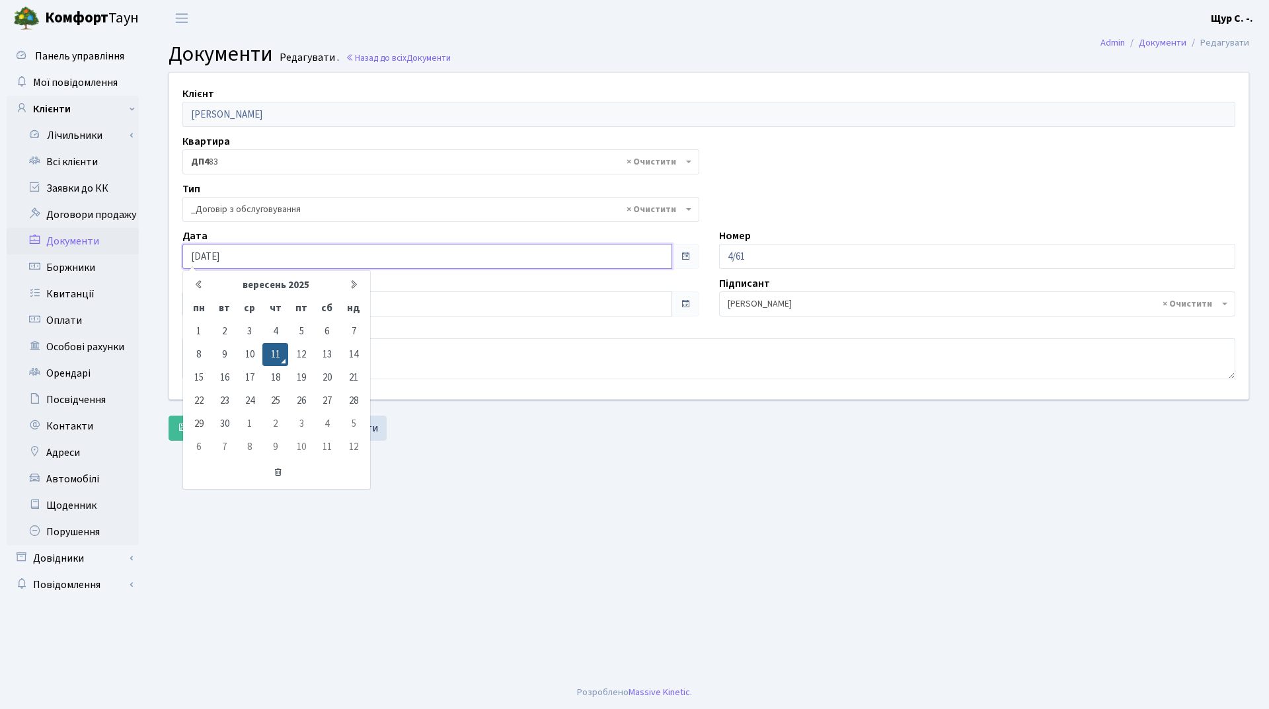
click at [416, 252] on input "[DATE]" at bounding box center [427, 256] width 490 height 25
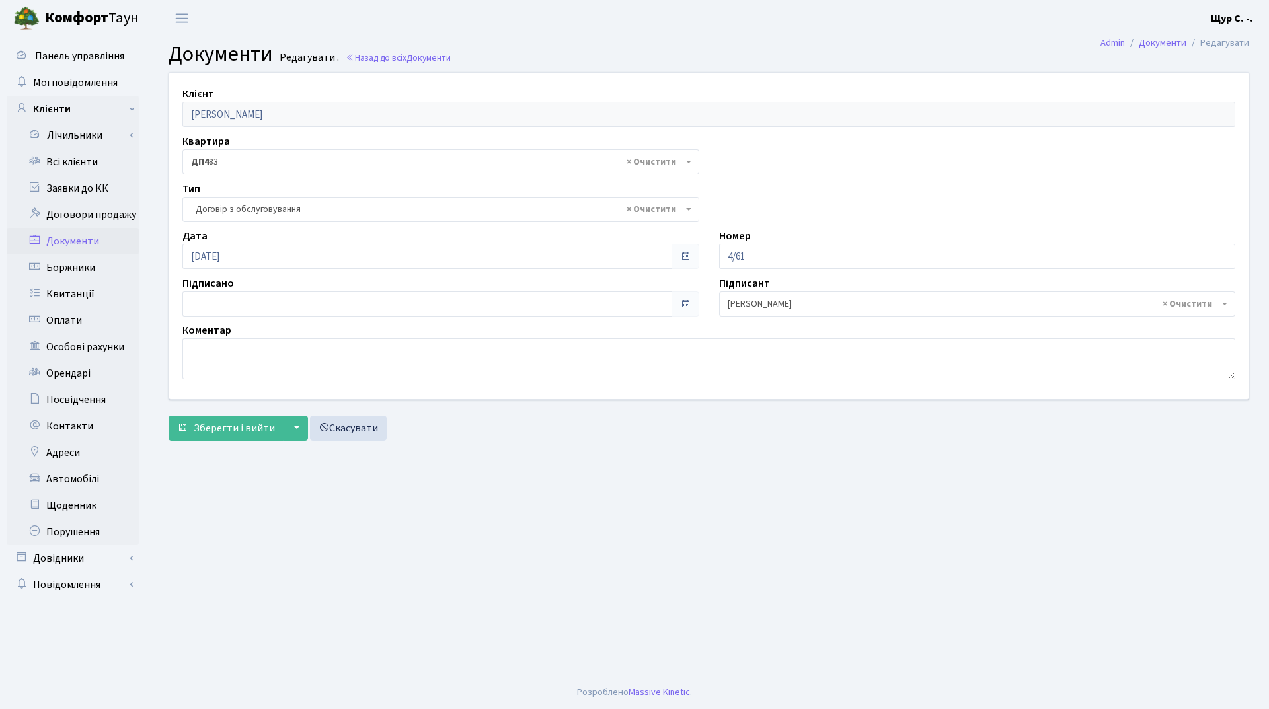
click at [538, 504] on main "Admin Документи Редагувати Документи Редагувати . Назад до всіх Документи Клієн…" at bounding box center [709, 356] width 1120 height 640
type input "[DATE]"
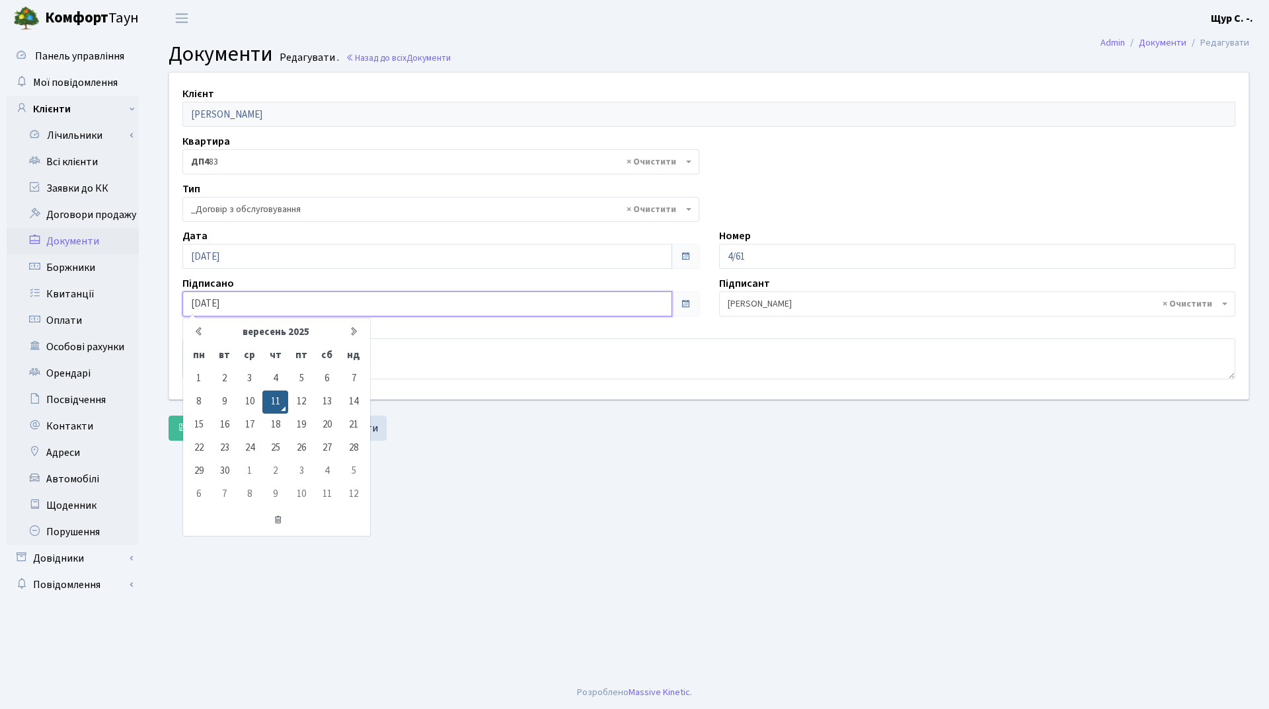
click at [354, 296] on input "11.09.2025" at bounding box center [427, 303] width 490 height 25
click at [477, 490] on main "Admin Документи Редагувати Документи Редагувати . Назад до всіх Документи Клієн…" at bounding box center [709, 356] width 1120 height 640
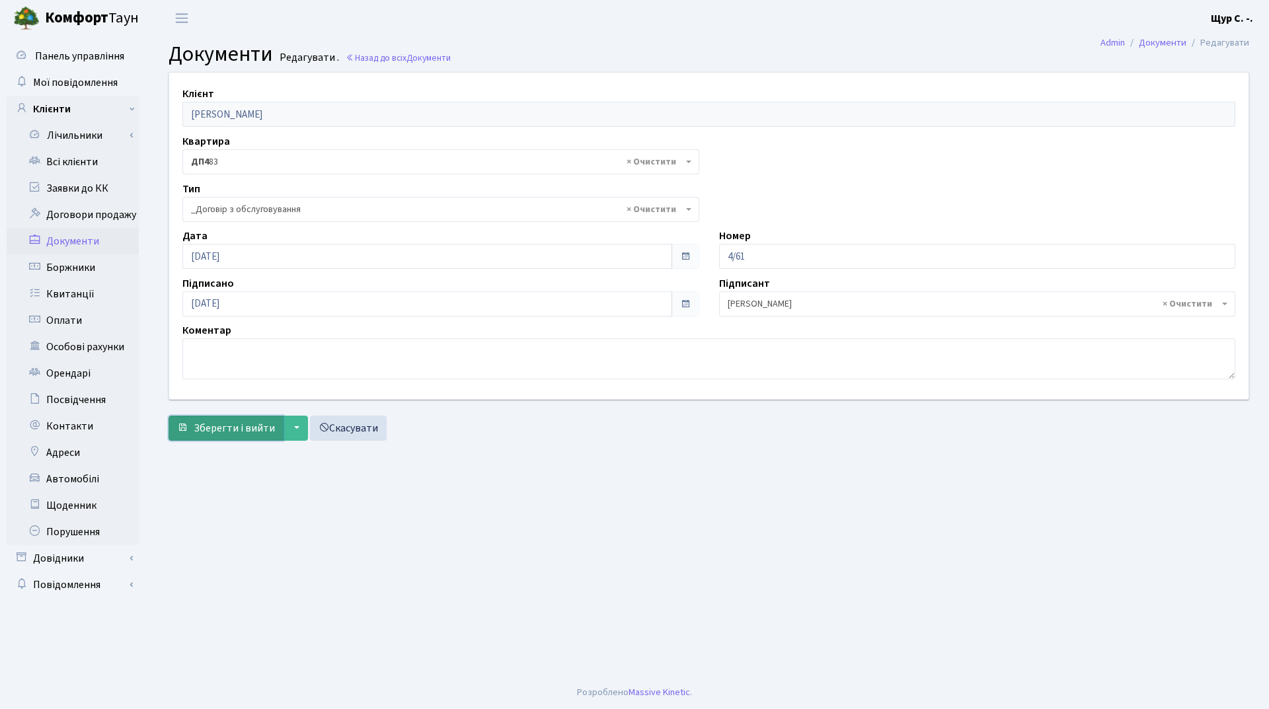
click at [226, 428] on span "Зберегти і вийти" at bounding box center [234, 428] width 81 height 15
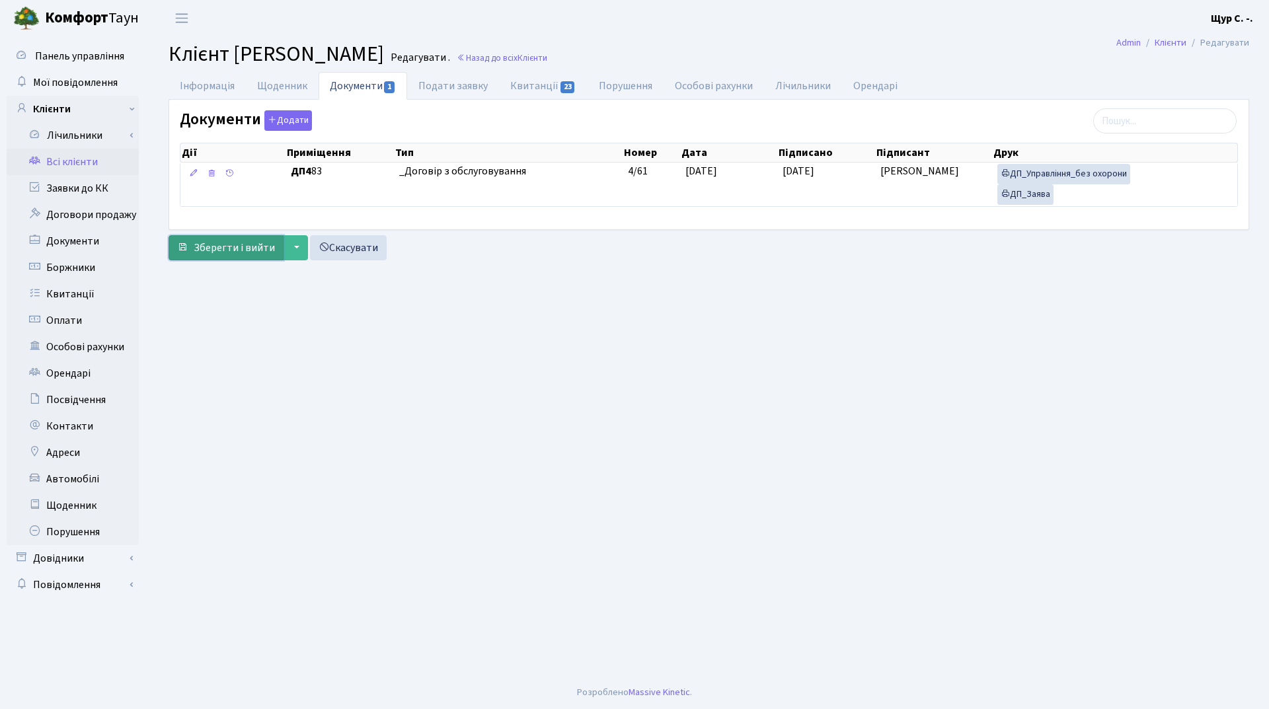
click at [217, 252] on span "Зберегти і вийти" at bounding box center [234, 248] width 81 height 15
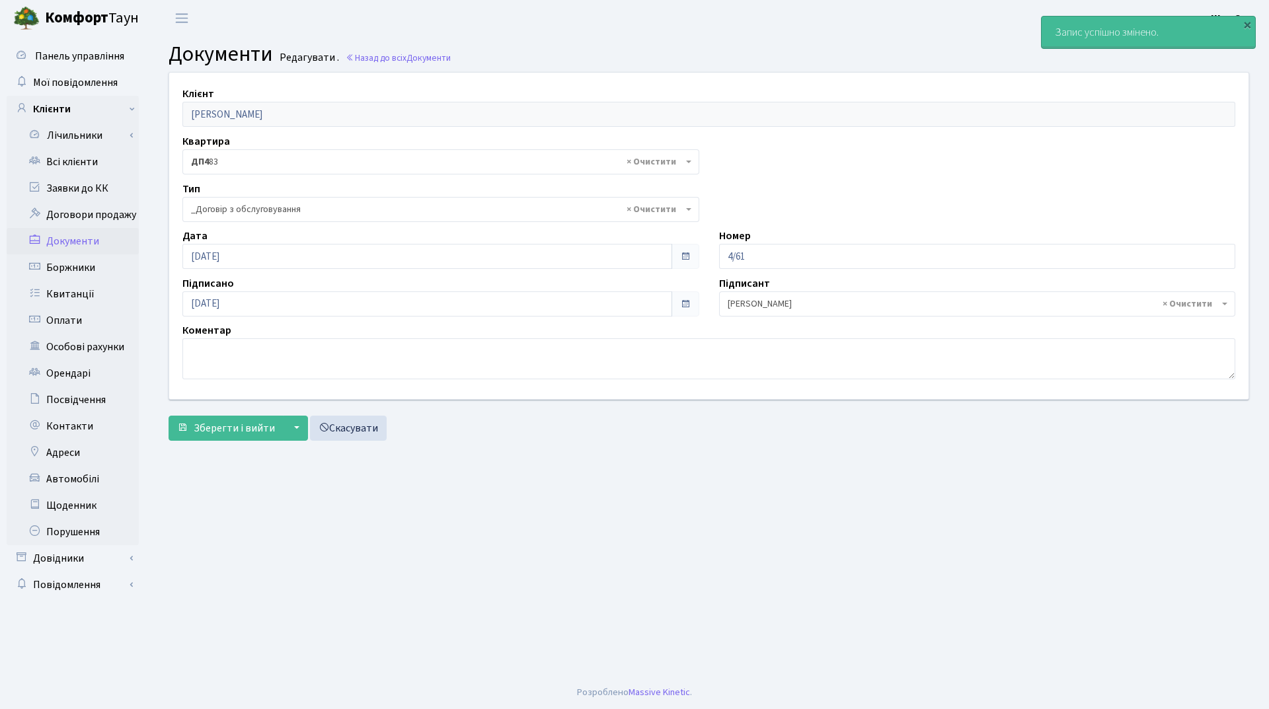
select select "289"
click at [88, 168] on link "Всі клієнти" at bounding box center [73, 162] width 132 height 26
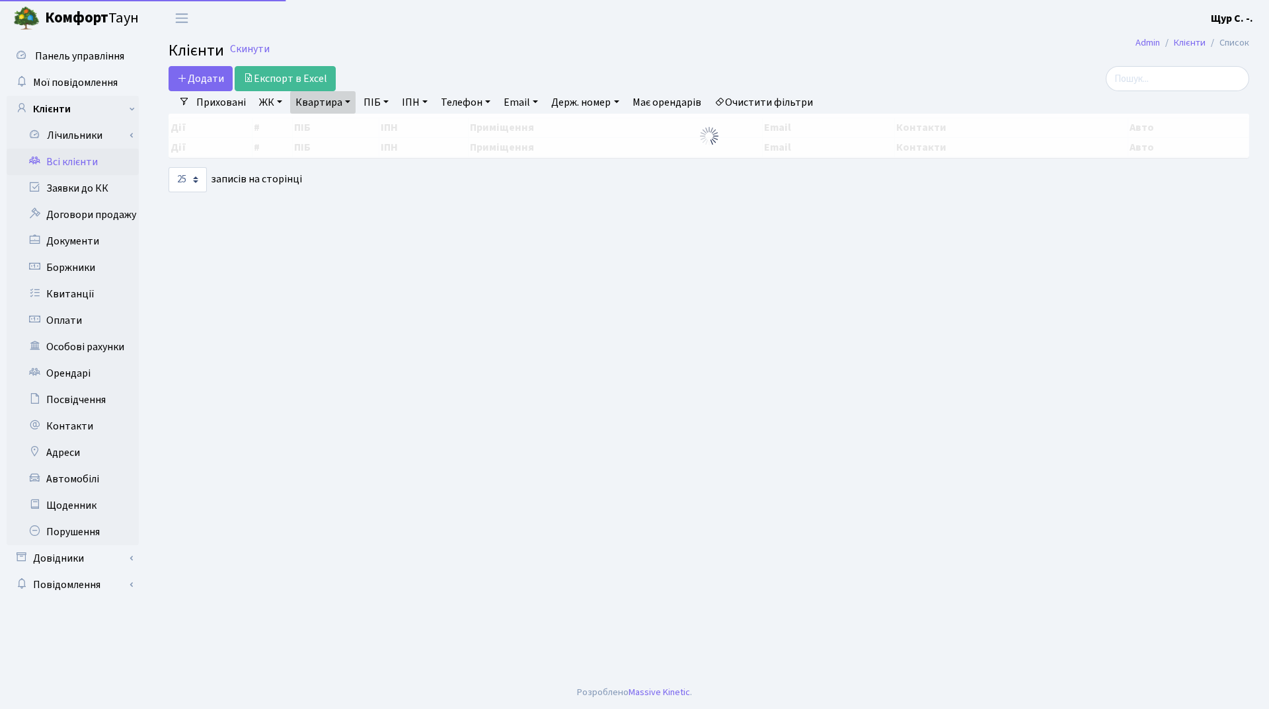
select select "25"
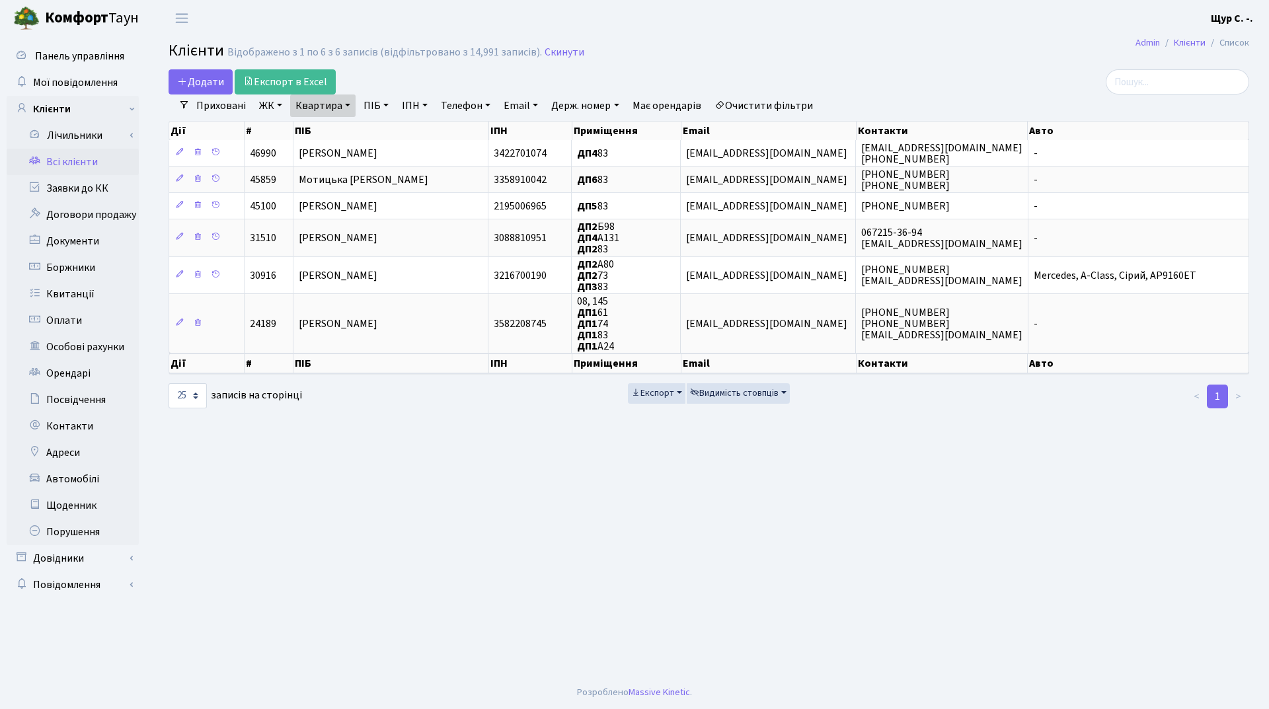
click at [553, 59] on h2 "Клієнти Відображено з 1 по 6 з 6 записів (відфільтровано з 14,991 записів). Ски…" at bounding box center [709, 53] width 1081 height 22
click at [554, 57] on link "Скинути" at bounding box center [565, 52] width 40 height 13
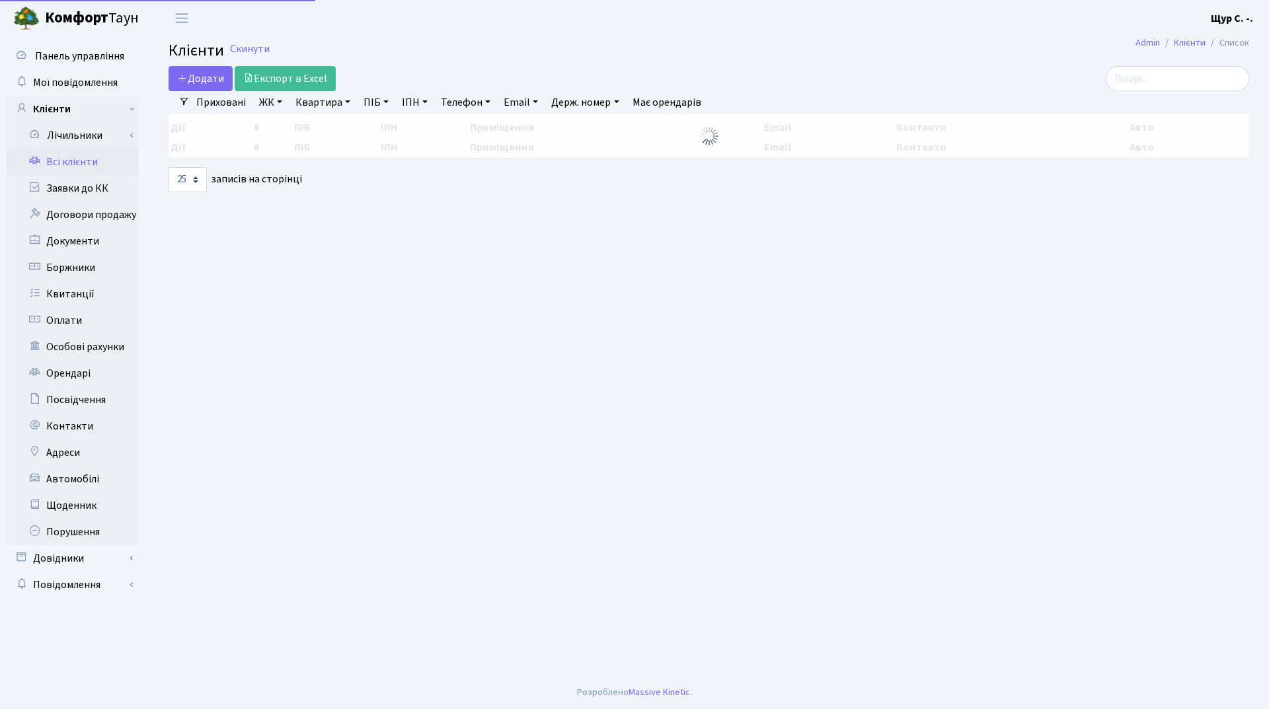
select select "25"
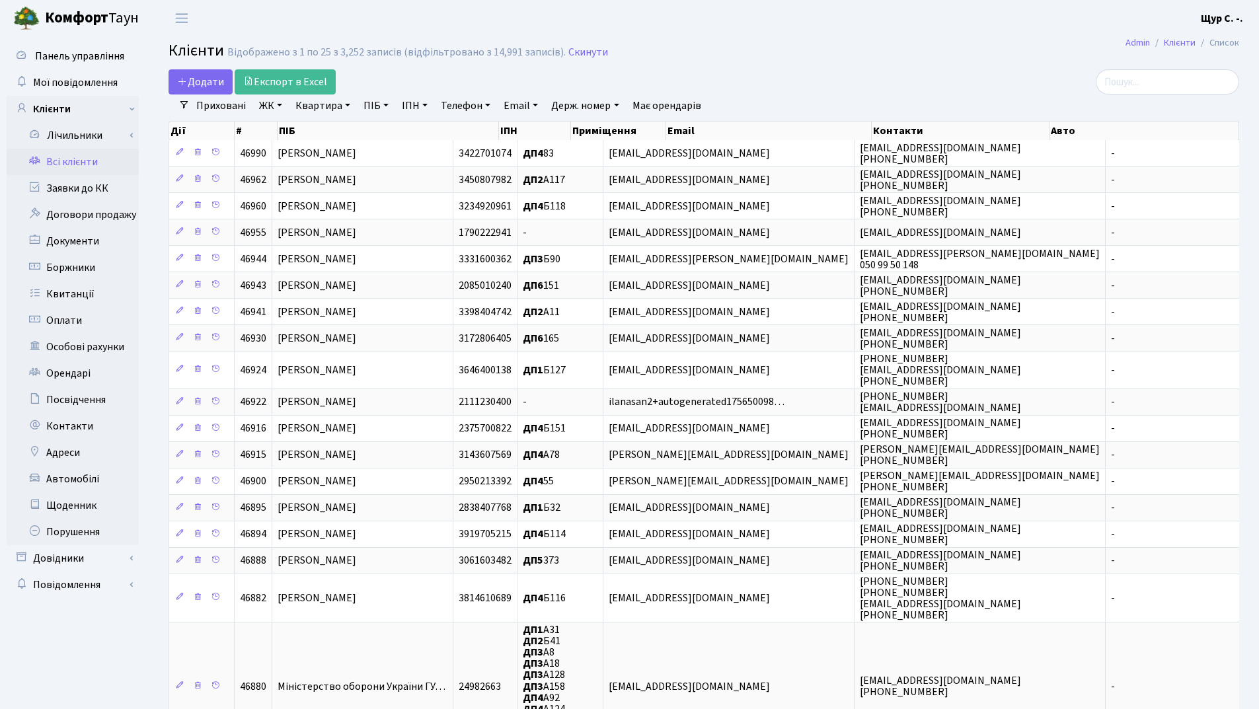
click at [334, 107] on link "Квартира" at bounding box center [322, 106] width 65 height 22
type input "378"
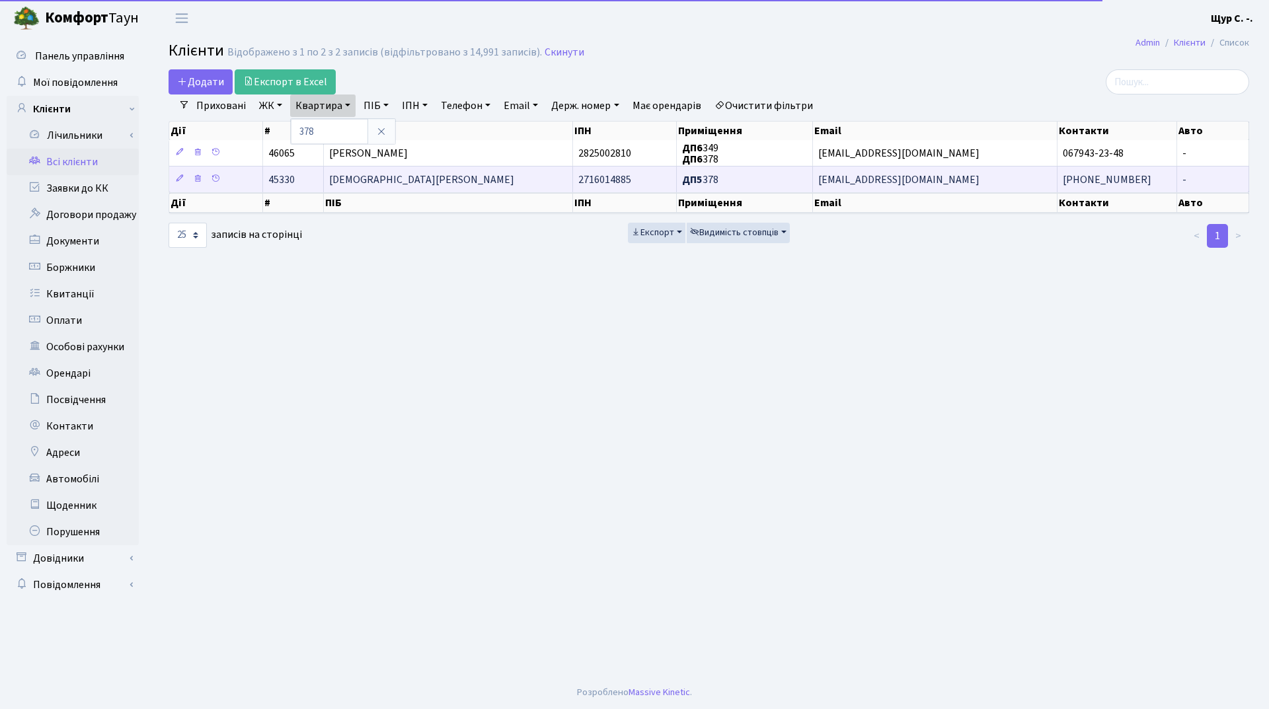
click at [363, 177] on span "[DEMOGRAPHIC_DATA][PERSON_NAME]" at bounding box center [421, 180] width 185 height 15
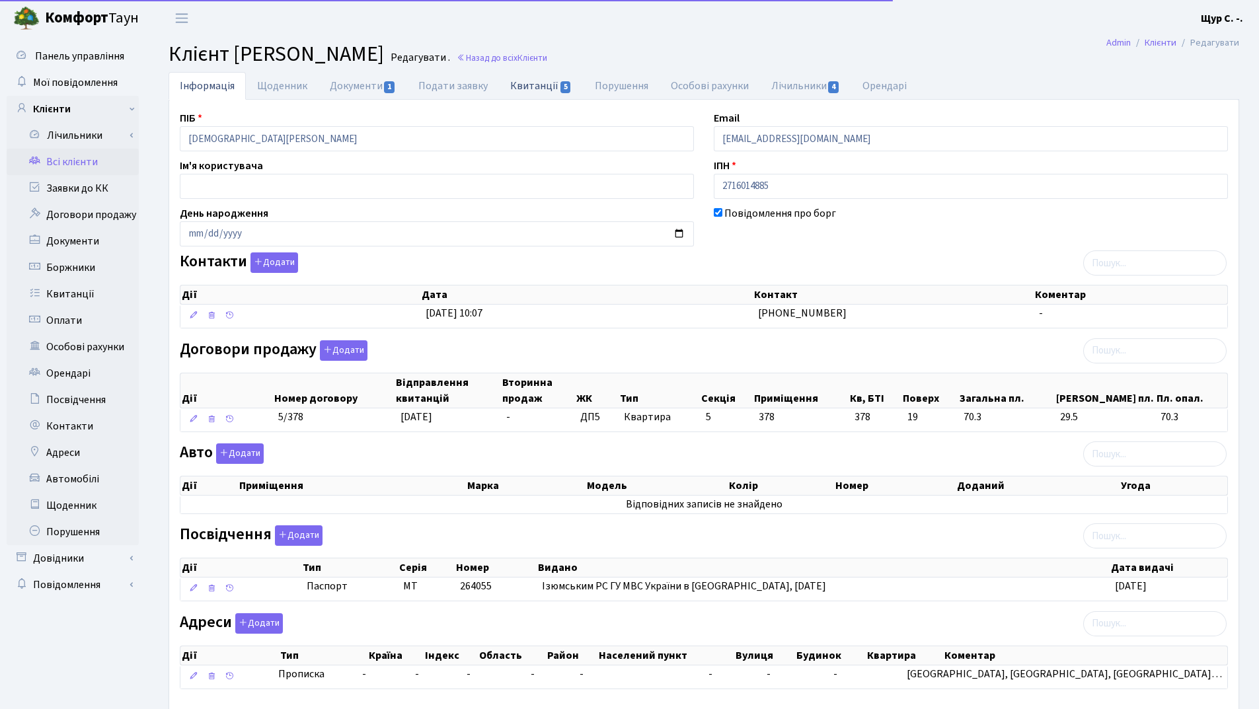
click at [520, 83] on link "Квитанції 5" at bounding box center [541, 85] width 84 height 27
select select "25"
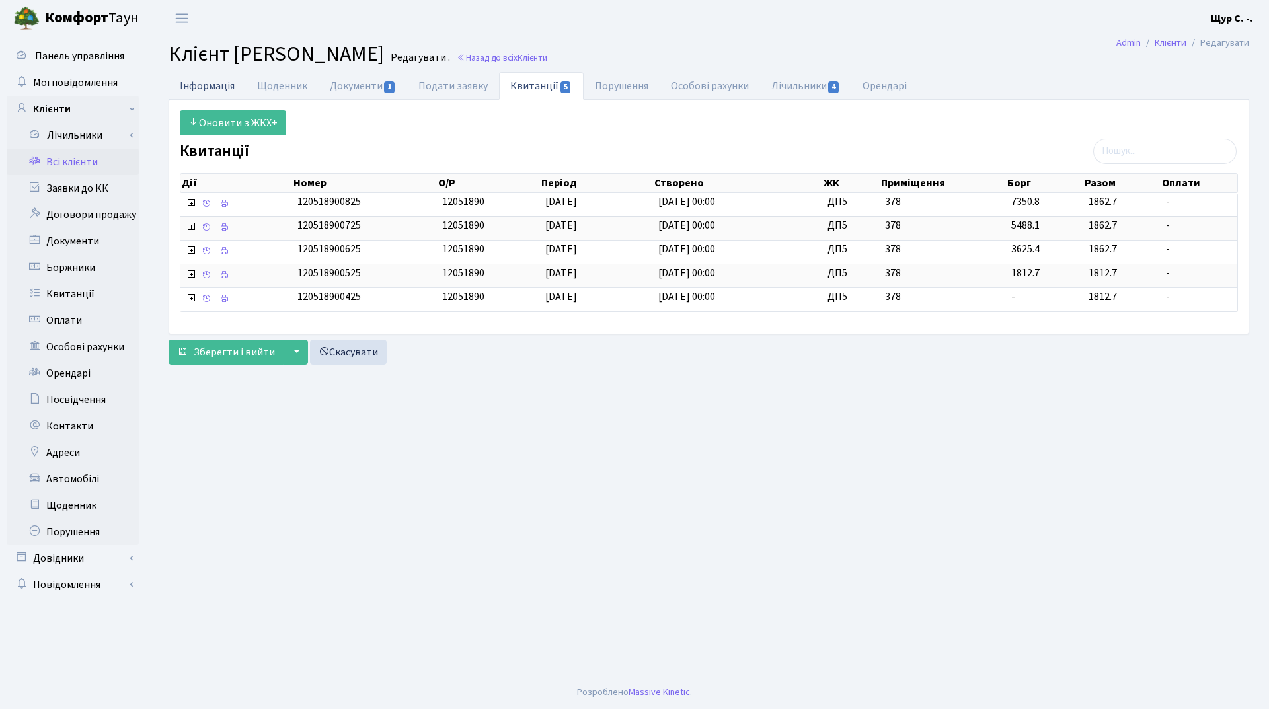
click at [205, 89] on link "Інформація" at bounding box center [207, 85] width 77 height 27
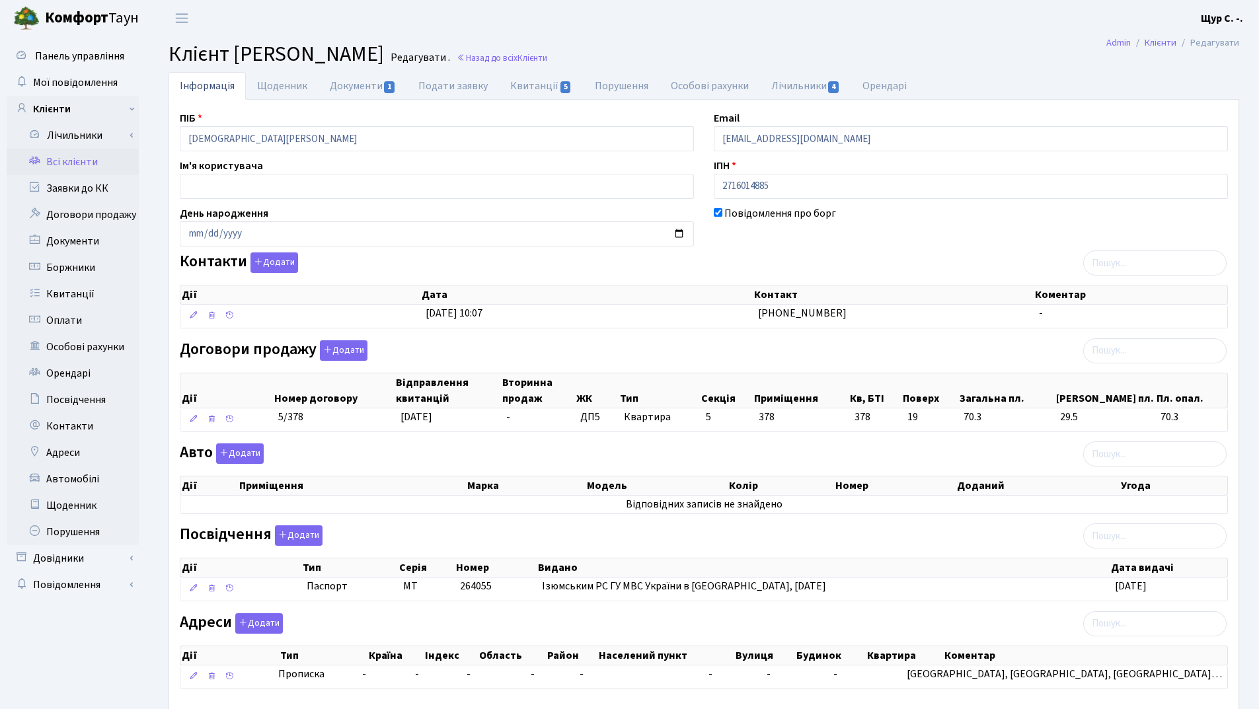
click at [79, 167] on link "Всі клієнти" at bounding box center [73, 162] width 132 height 26
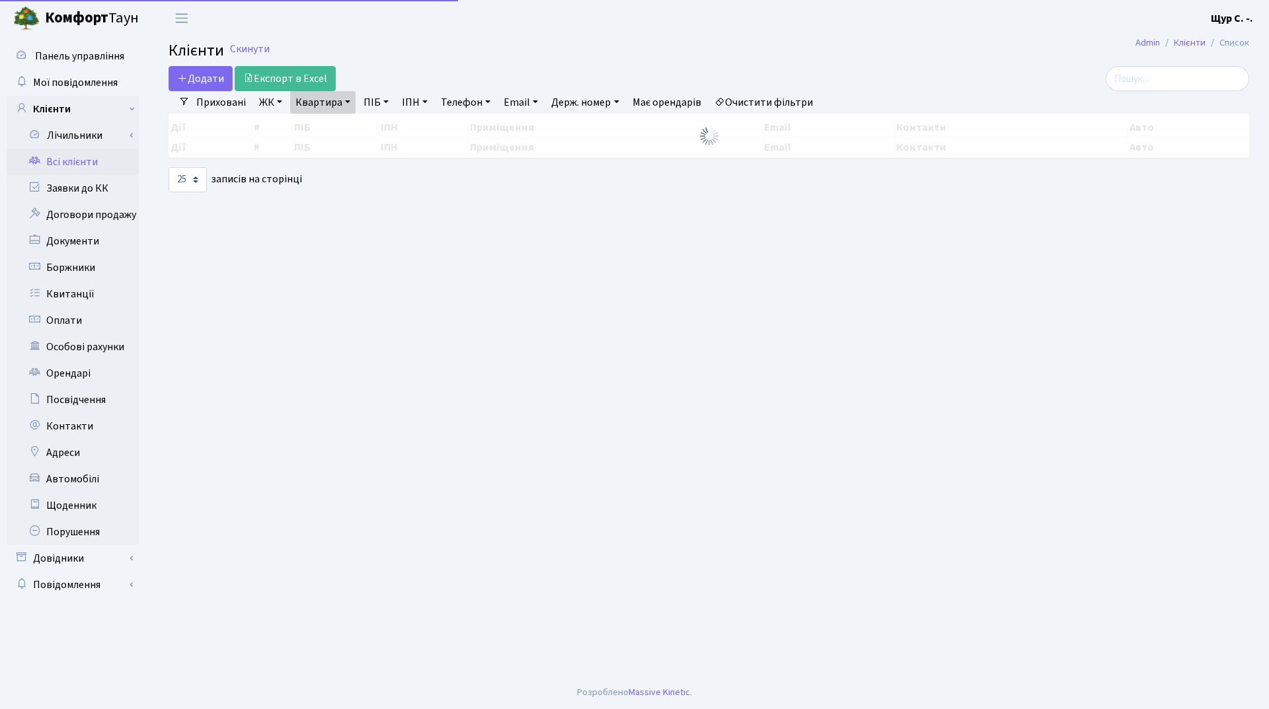
select select "25"
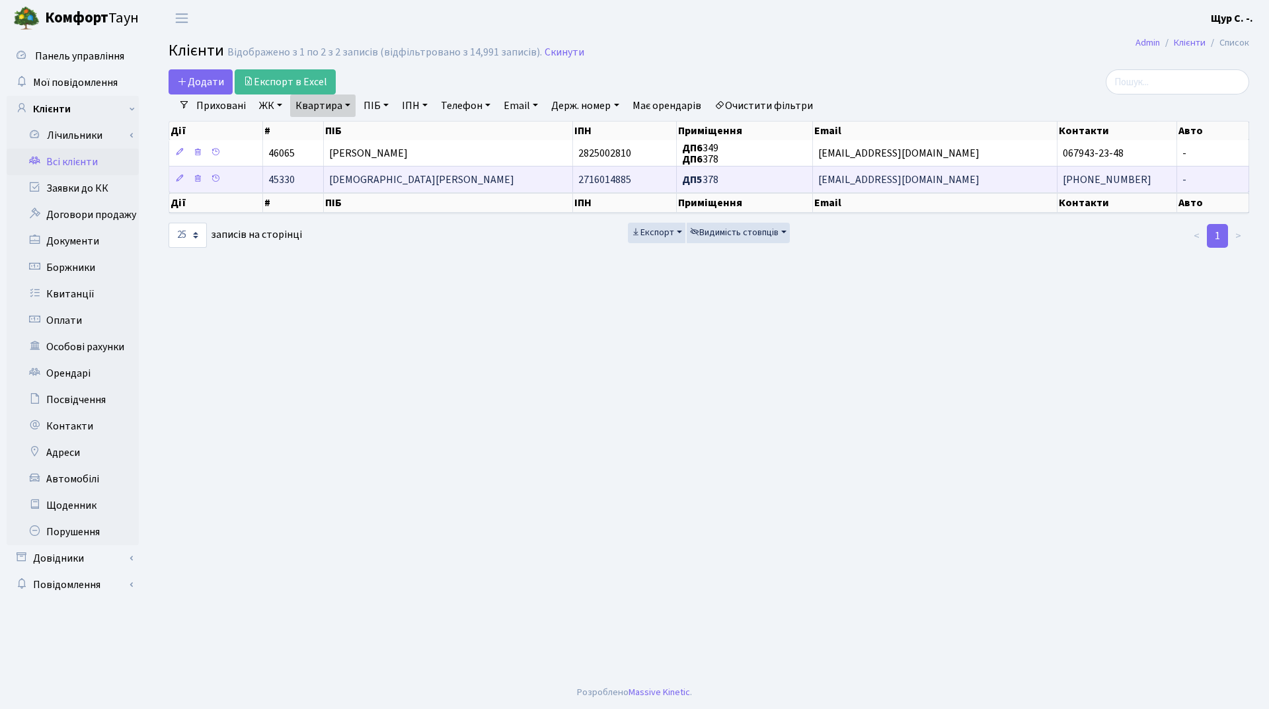
click at [362, 178] on span "[DEMOGRAPHIC_DATA][PERSON_NAME]" at bounding box center [421, 180] width 185 height 15
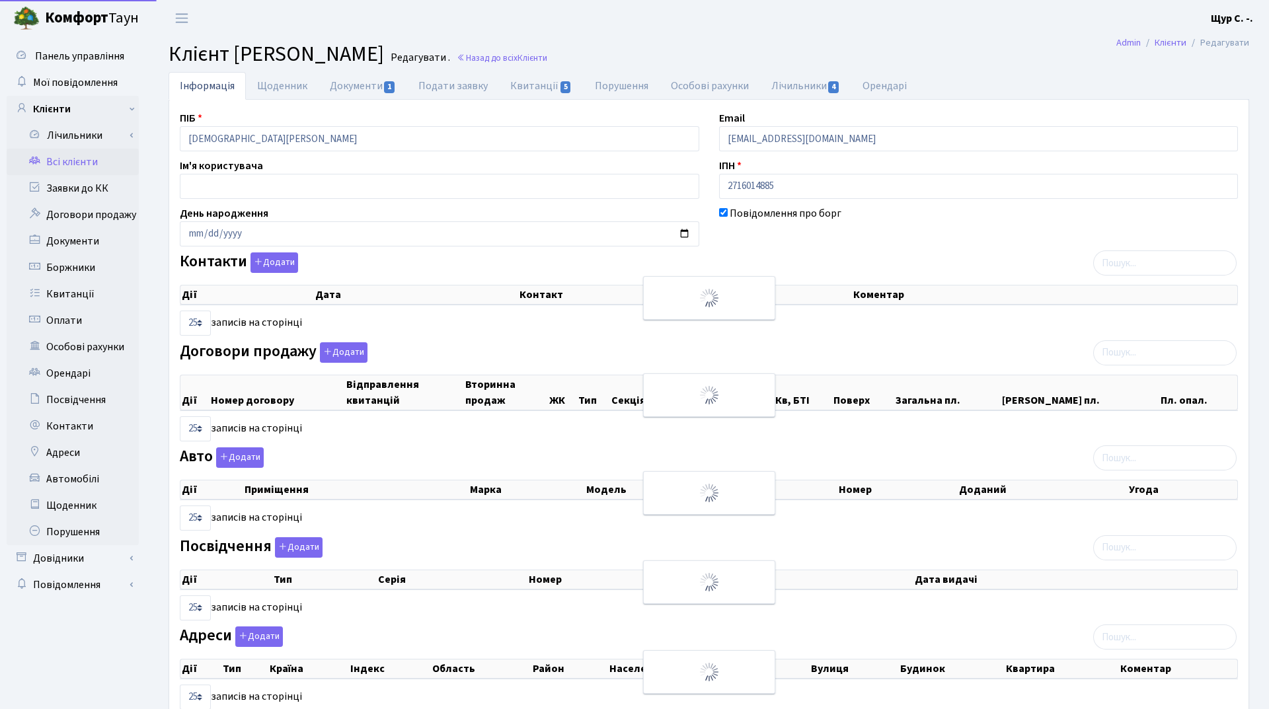
select select "25"
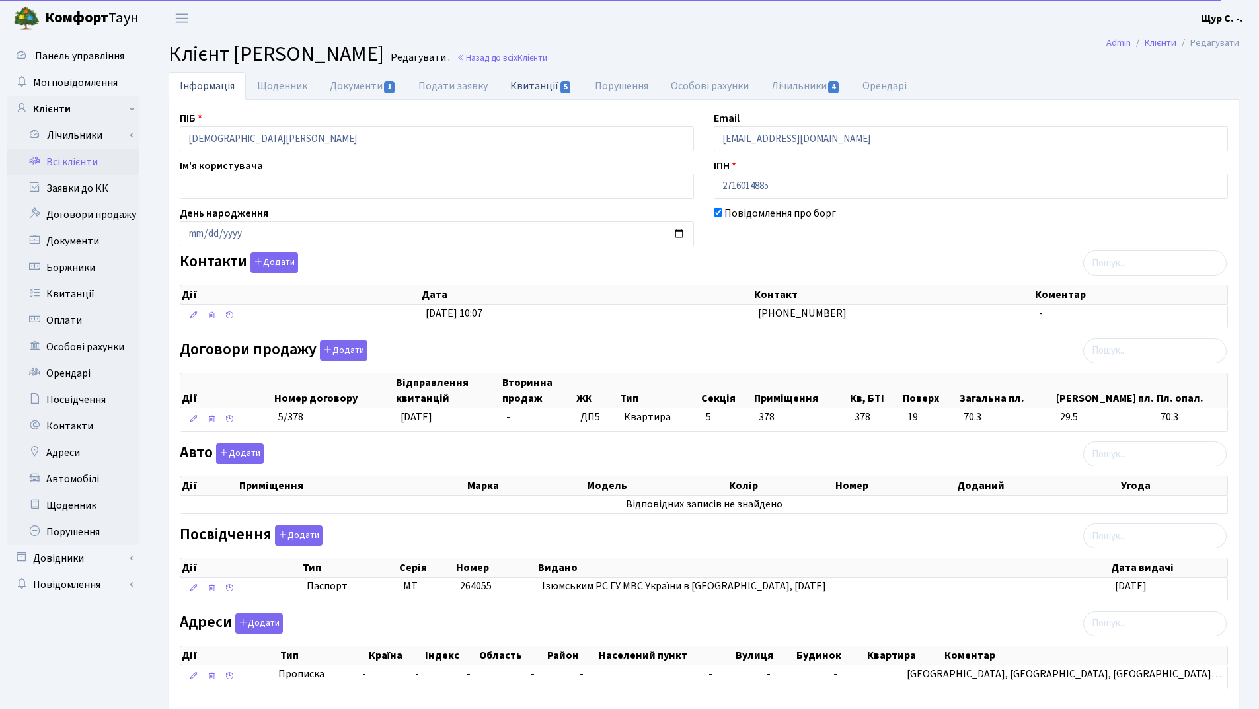
click at [539, 87] on link "Квитанції 5" at bounding box center [541, 85] width 84 height 27
select select "25"
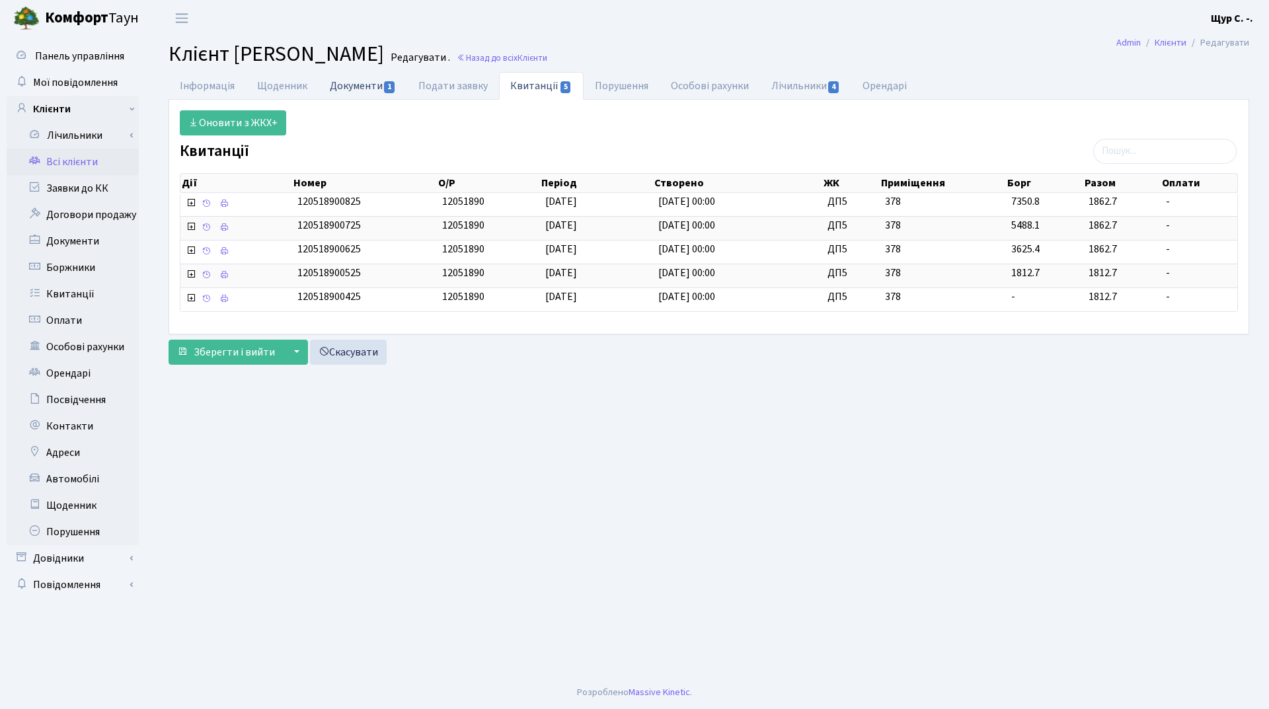
click at [344, 82] on link "Документи 1" at bounding box center [363, 85] width 89 height 27
select select "25"
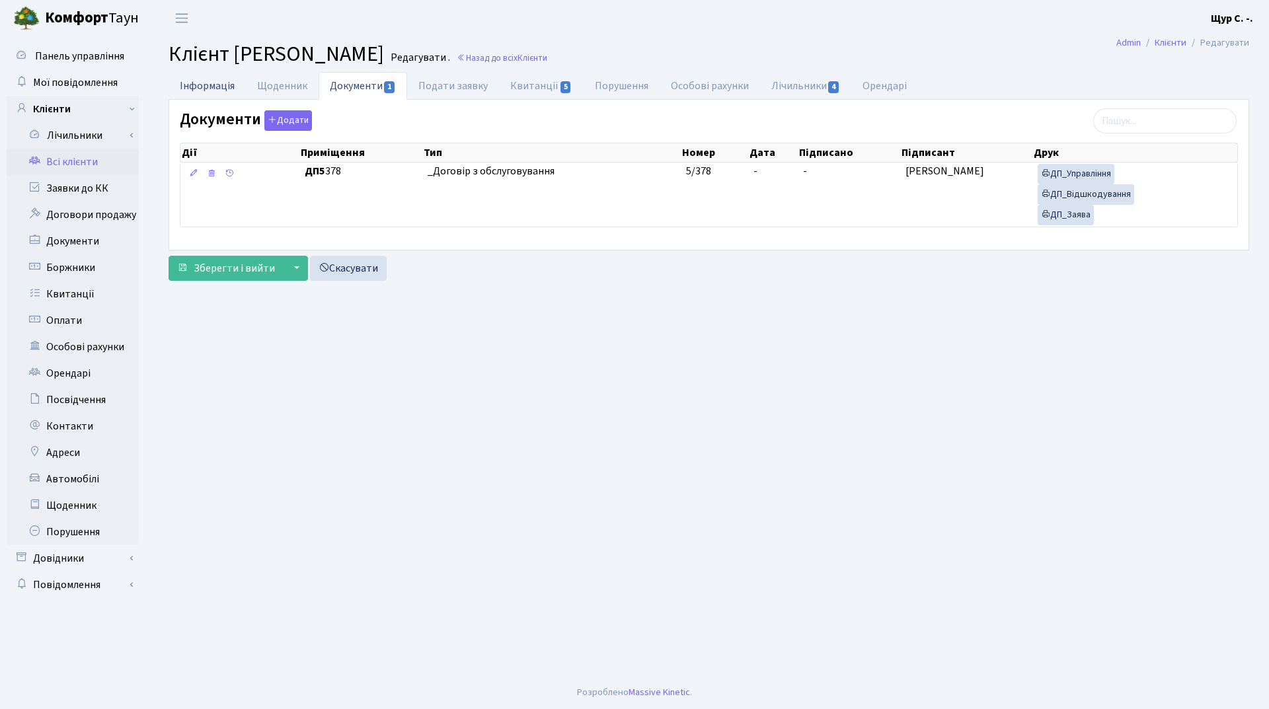
click at [190, 85] on link "Інформація" at bounding box center [207, 85] width 77 height 27
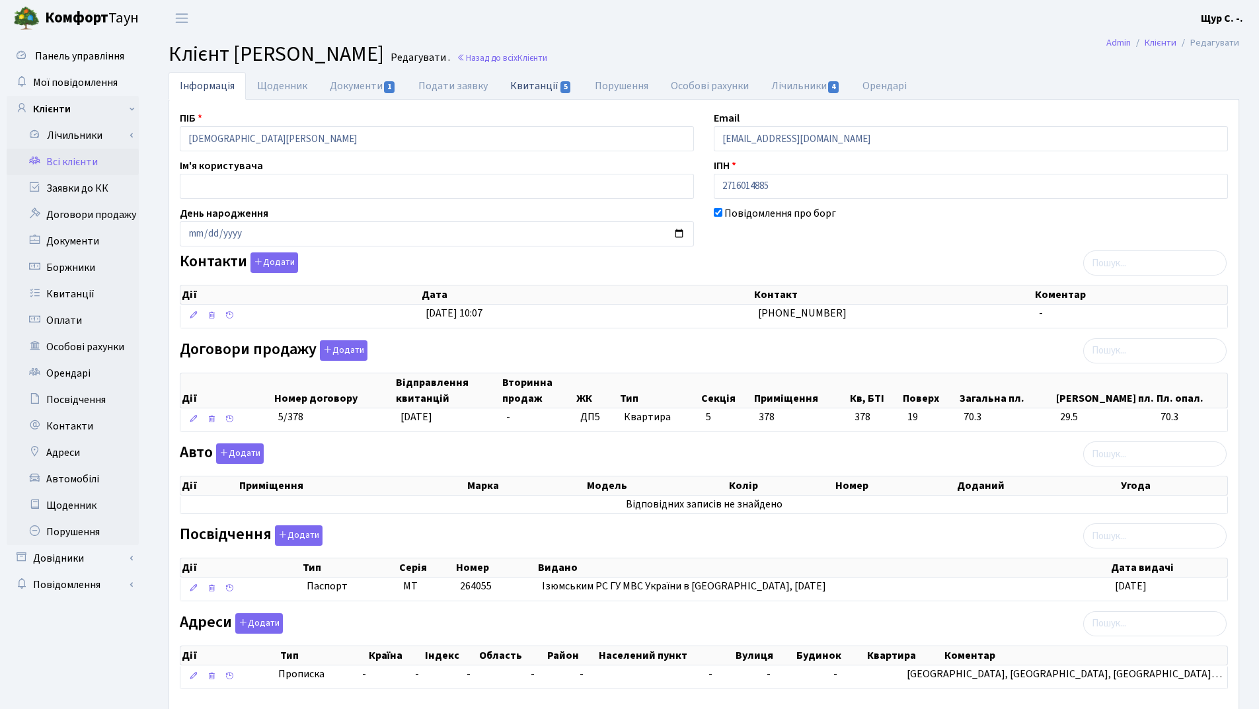
click at [535, 82] on link "Квитанції 5" at bounding box center [541, 85] width 84 height 27
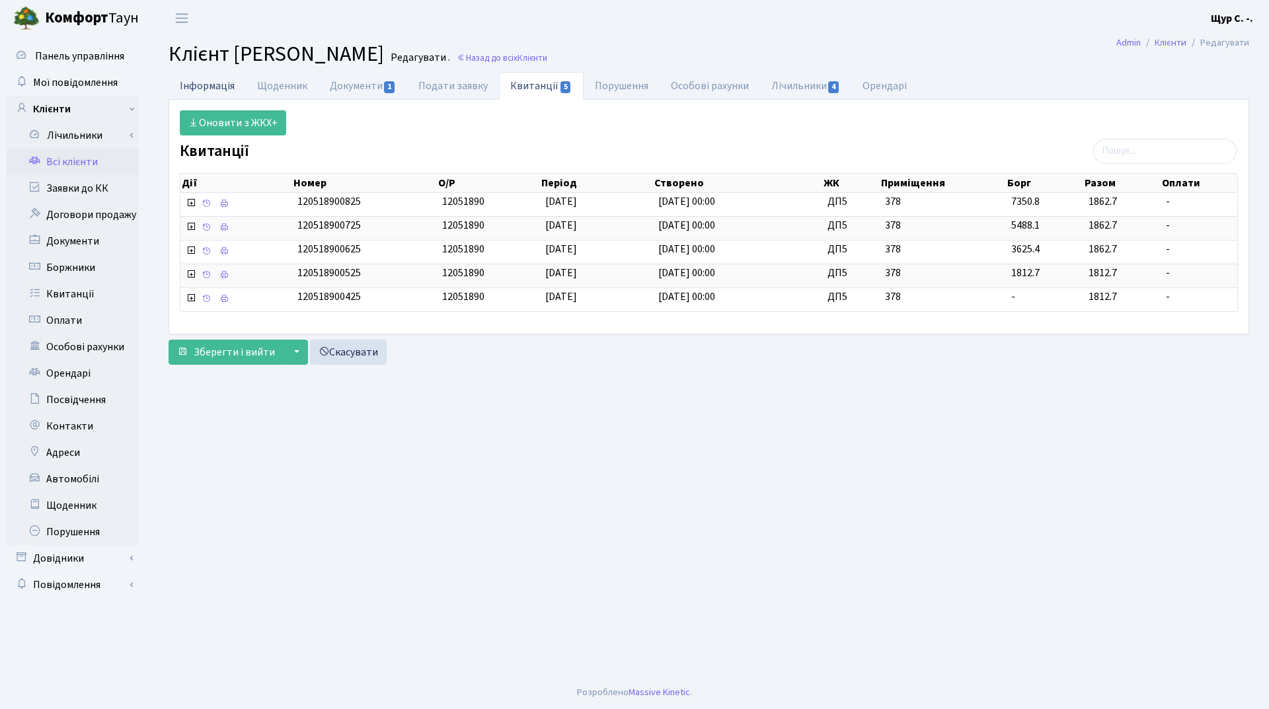
click at [214, 82] on link "Інформація" at bounding box center [207, 85] width 77 height 27
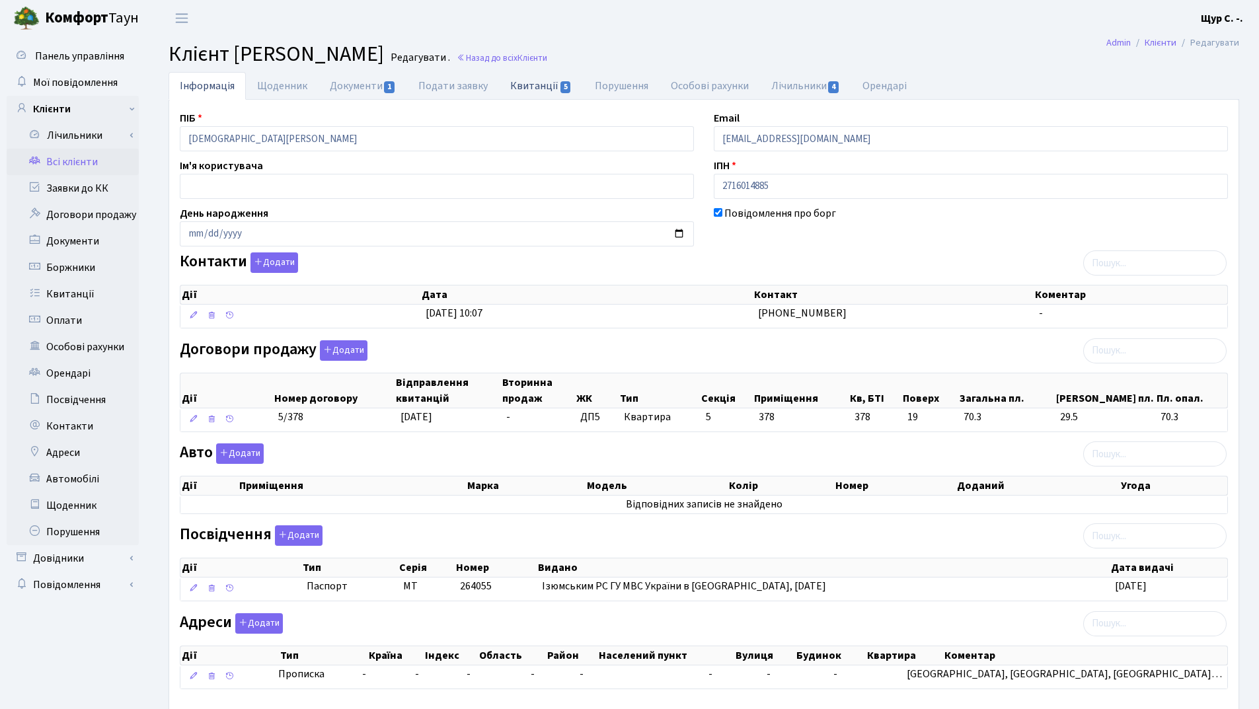
click at [539, 85] on link "Квитанції 5" at bounding box center [541, 85] width 84 height 27
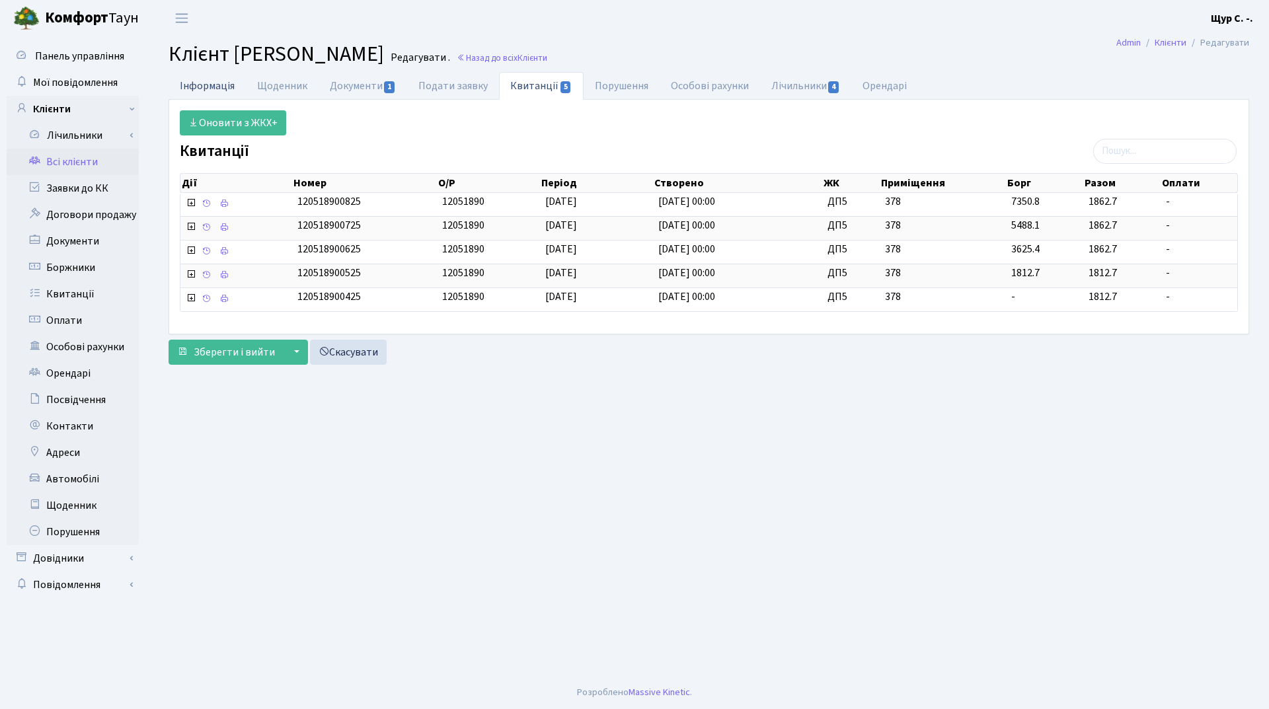
click at [229, 87] on link "Інформація" at bounding box center [207, 85] width 77 height 27
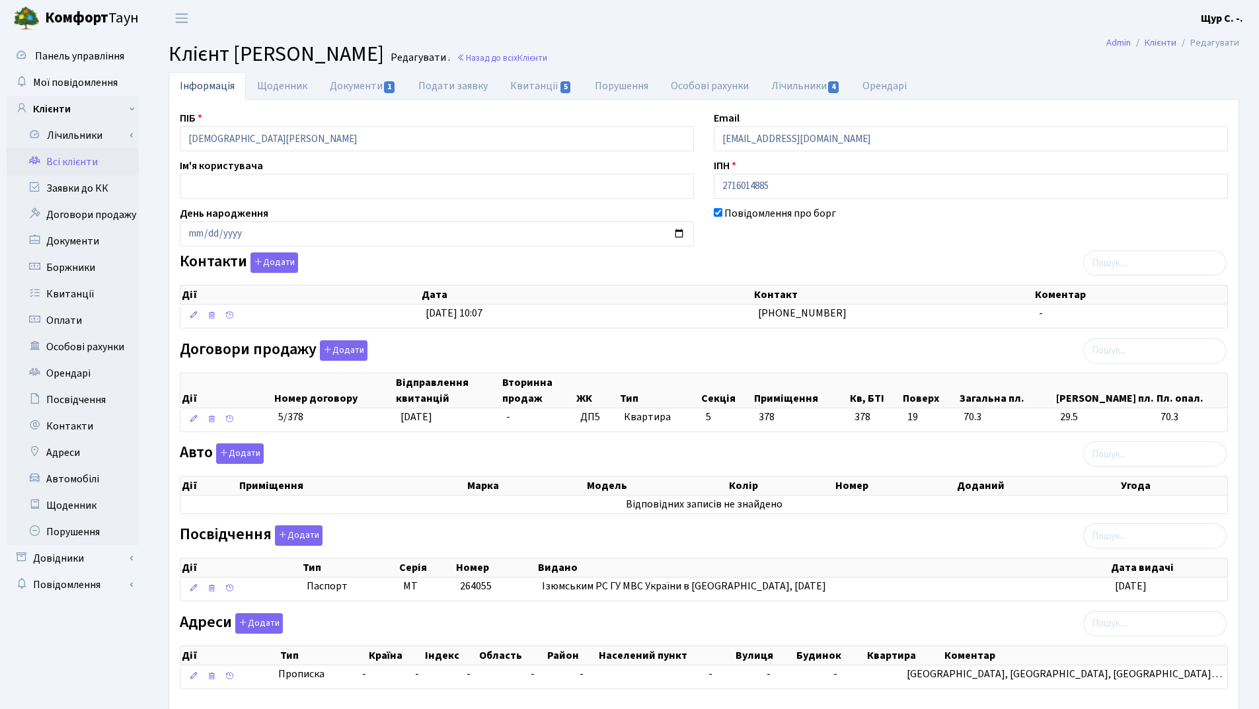
click at [80, 165] on link "Всі клієнти" at bounding box center [73, 162] width 132 height 26
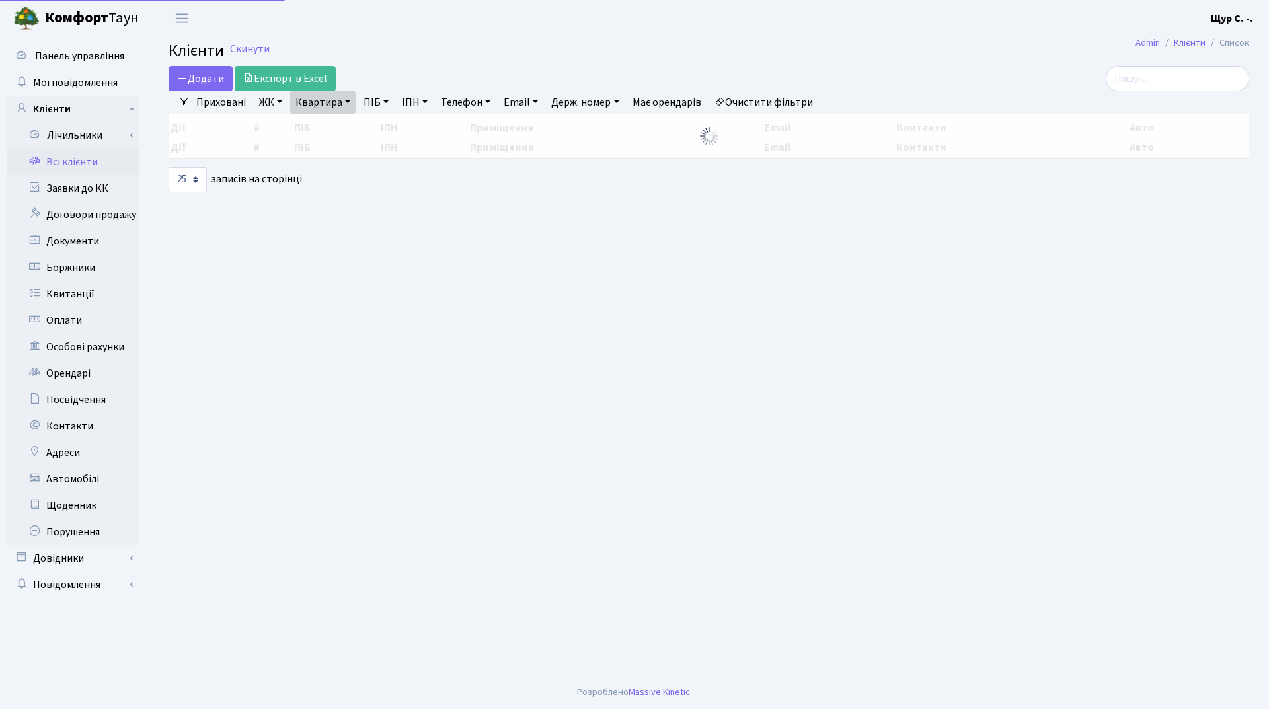
select select "25"
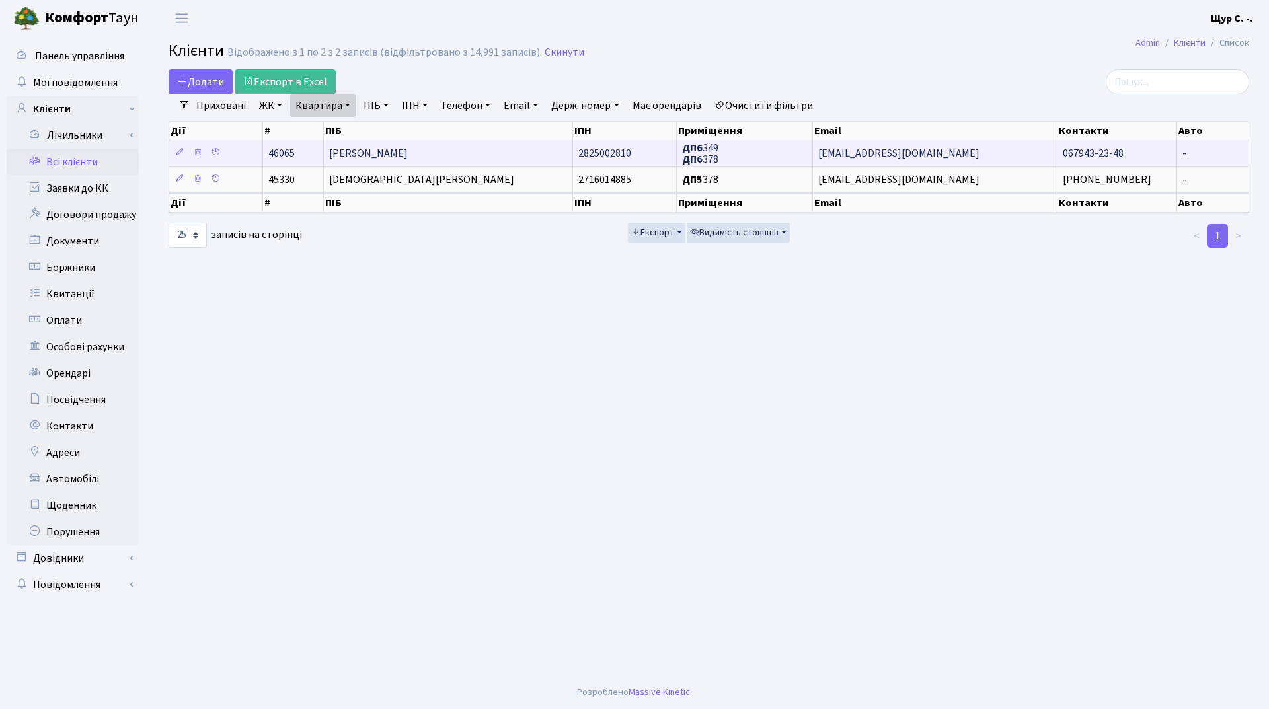
click at [408, 147] on span "Розуменко Юрій Анатолійович" at bounding box center [368, 153] width 79 height 15
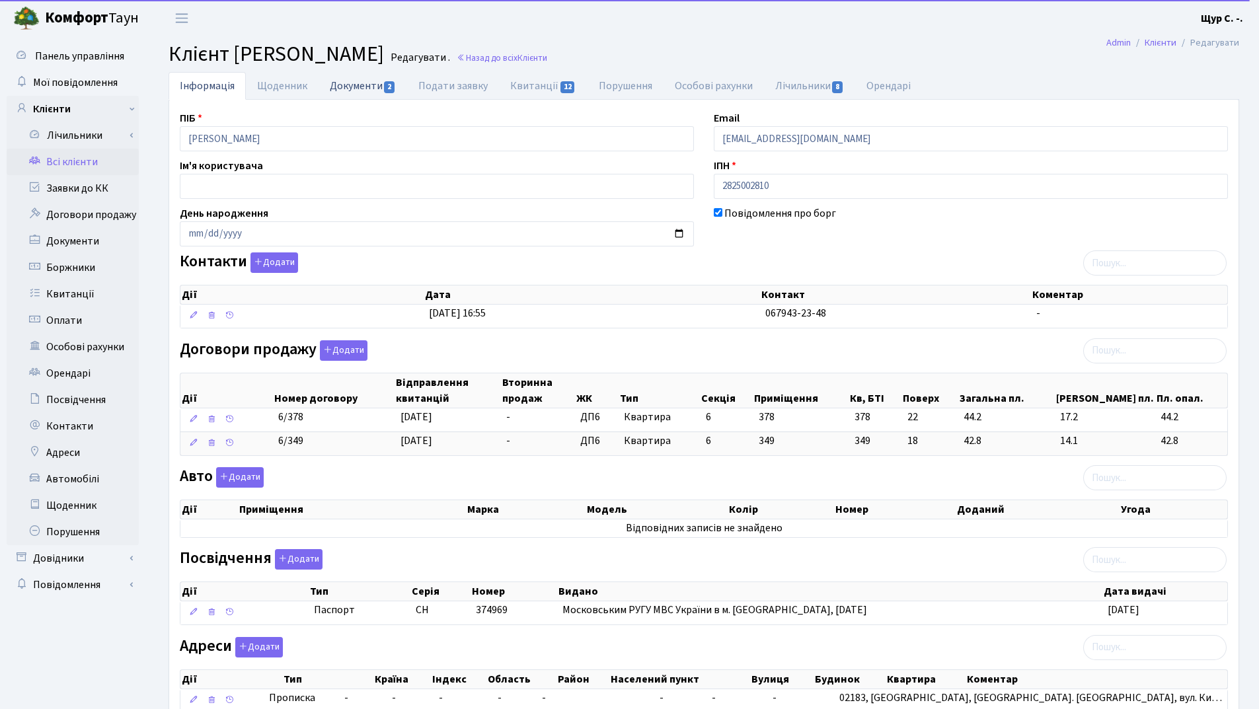
click at [358, 84] on link "Документи 2" at bounding box center [363, 85] width 89 height 27
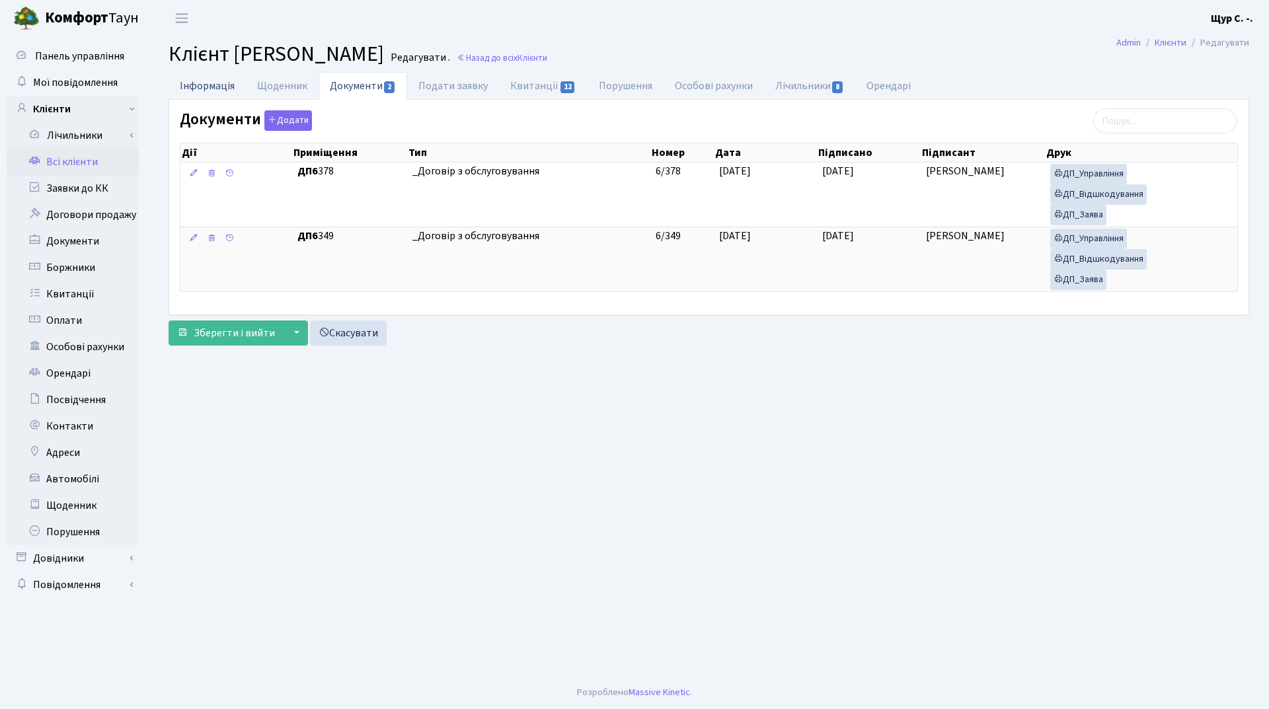
click at [208, 87] on link "Інформація" at bounding box center [207, 85] width 77 height 27
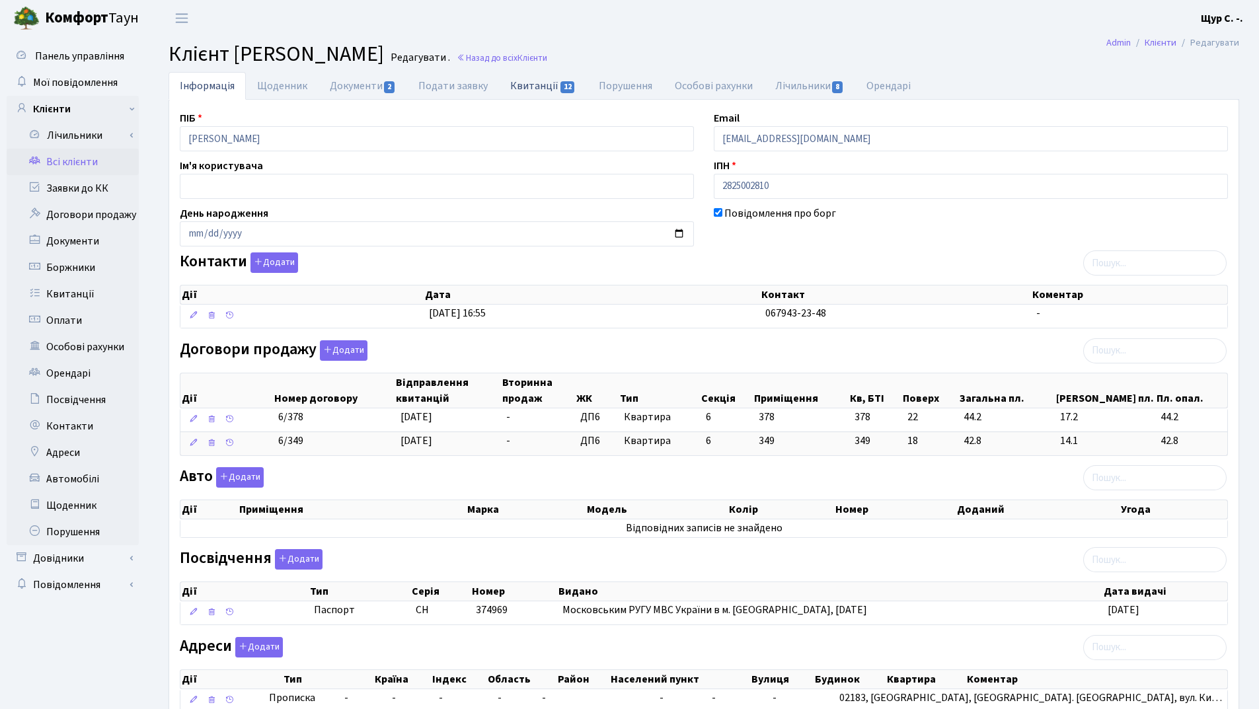
click at [527, 89] on link "Квитанції 12" at bounding box center [543, 85] width 88 height 27
select select "25"
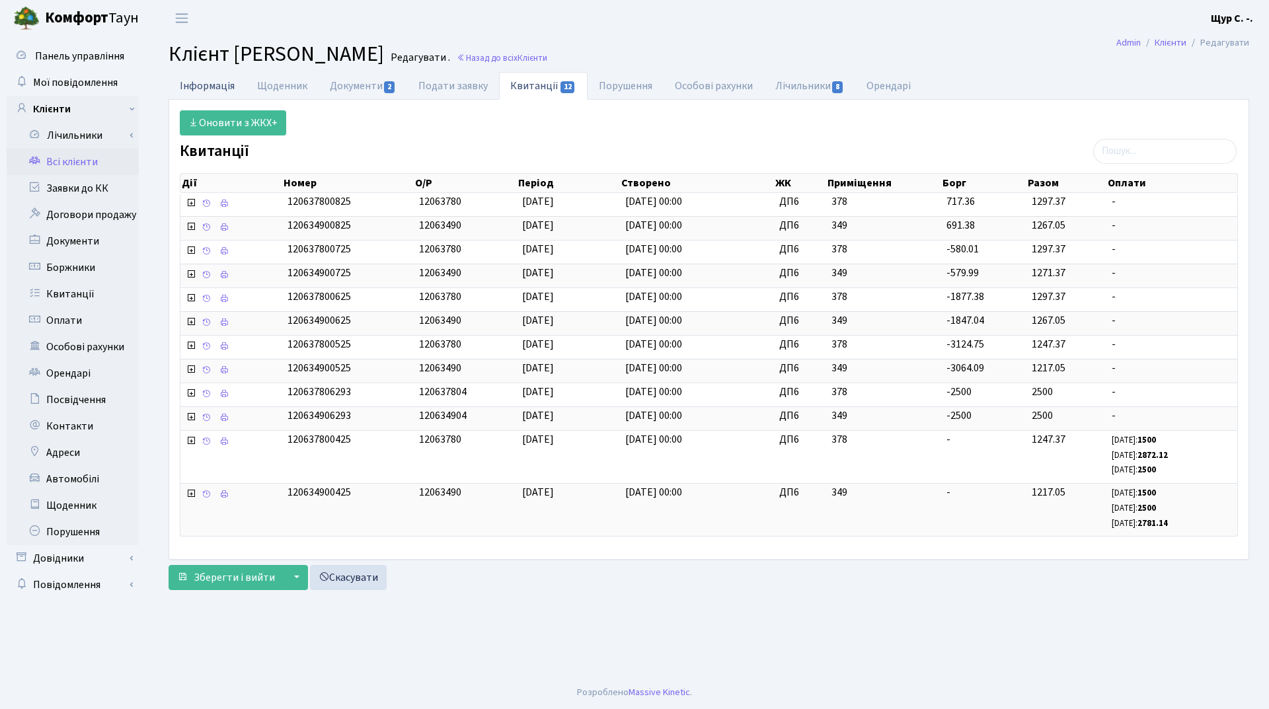
click at [198, 80] on link "Інформація" at bounding box center [207, 85] width 77 height 27
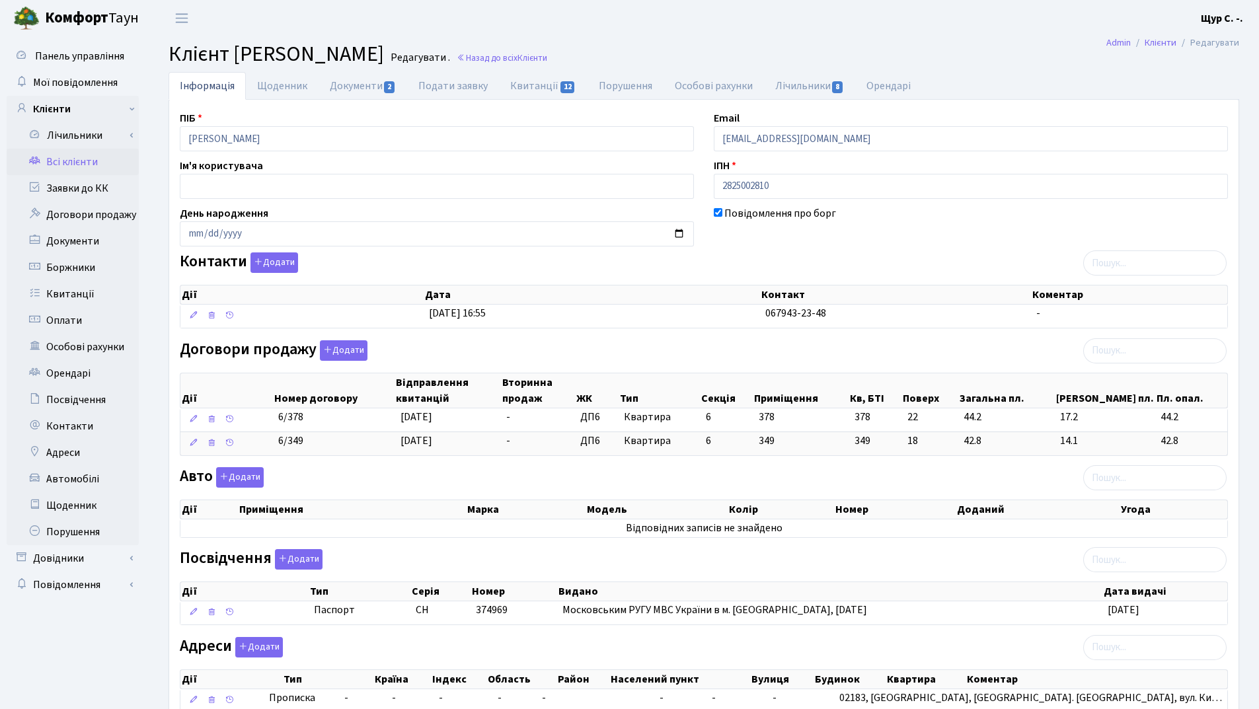
click at [71, 165] on link "Всі клієнти" at bounding box center [73, 162] width 132 height 26
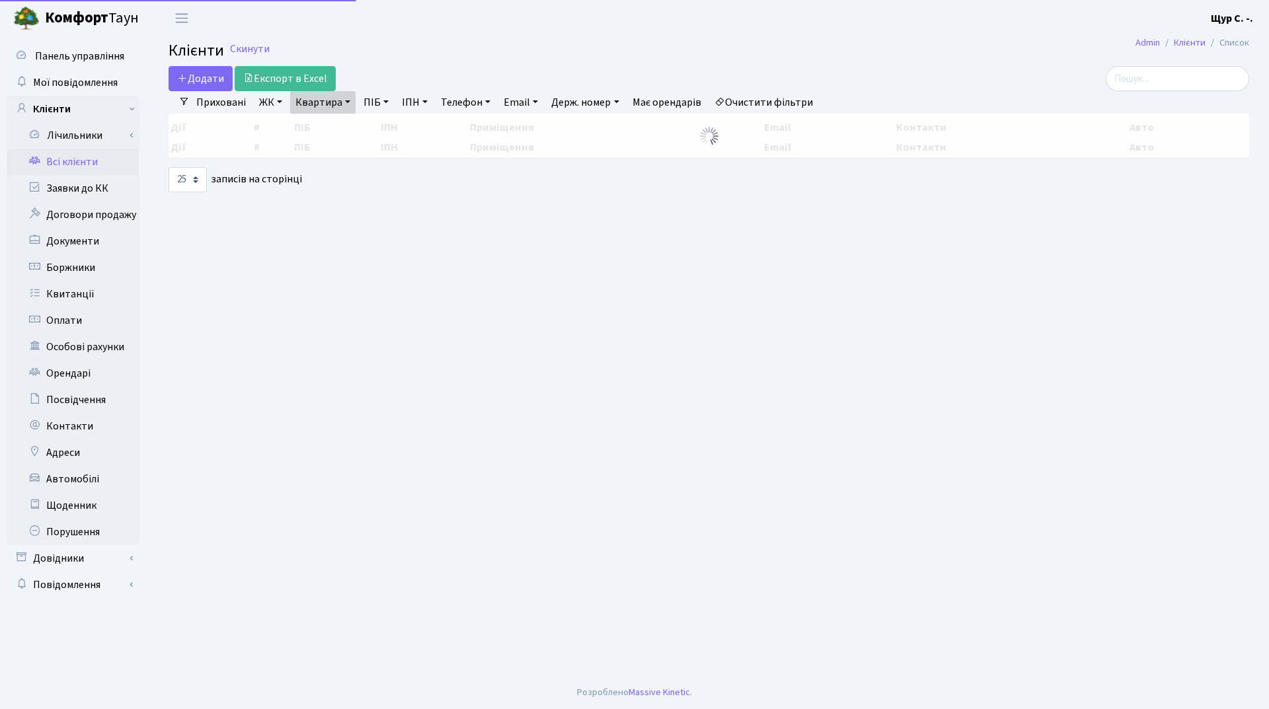
select select "25"
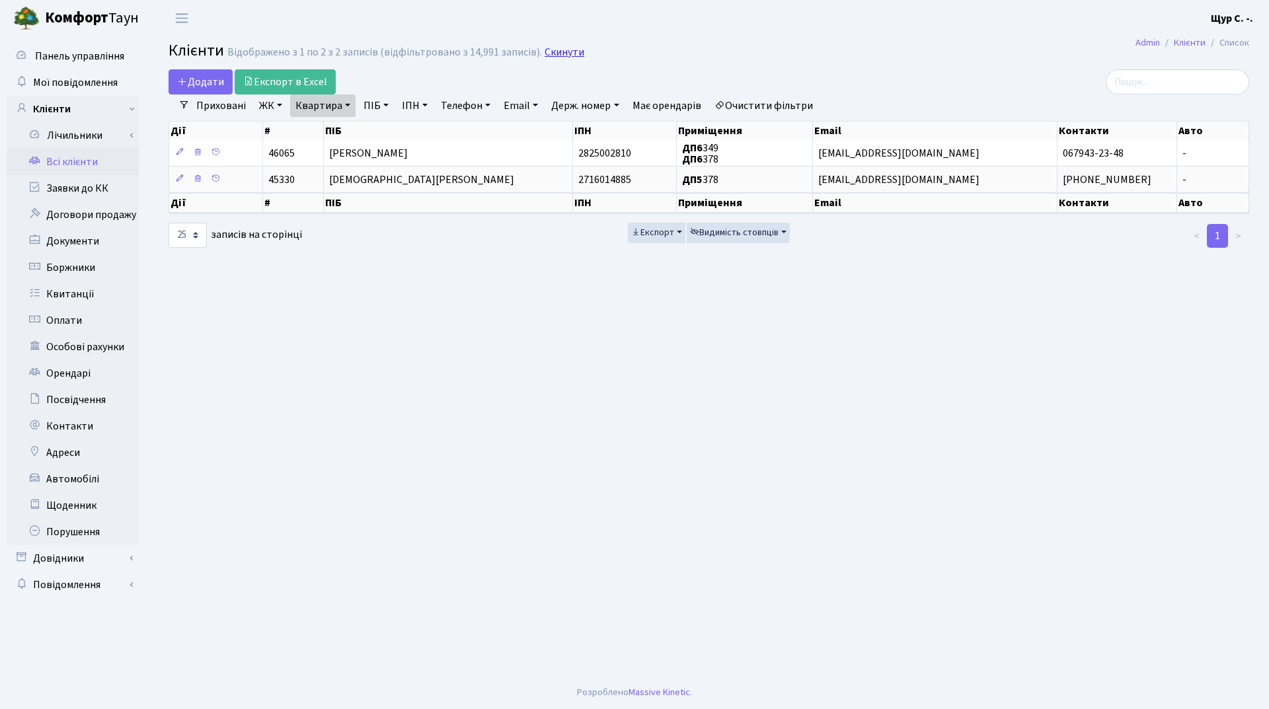
click at [565, 52] on link "Скинути" at bounding box center [565, 52] width 40 height 13
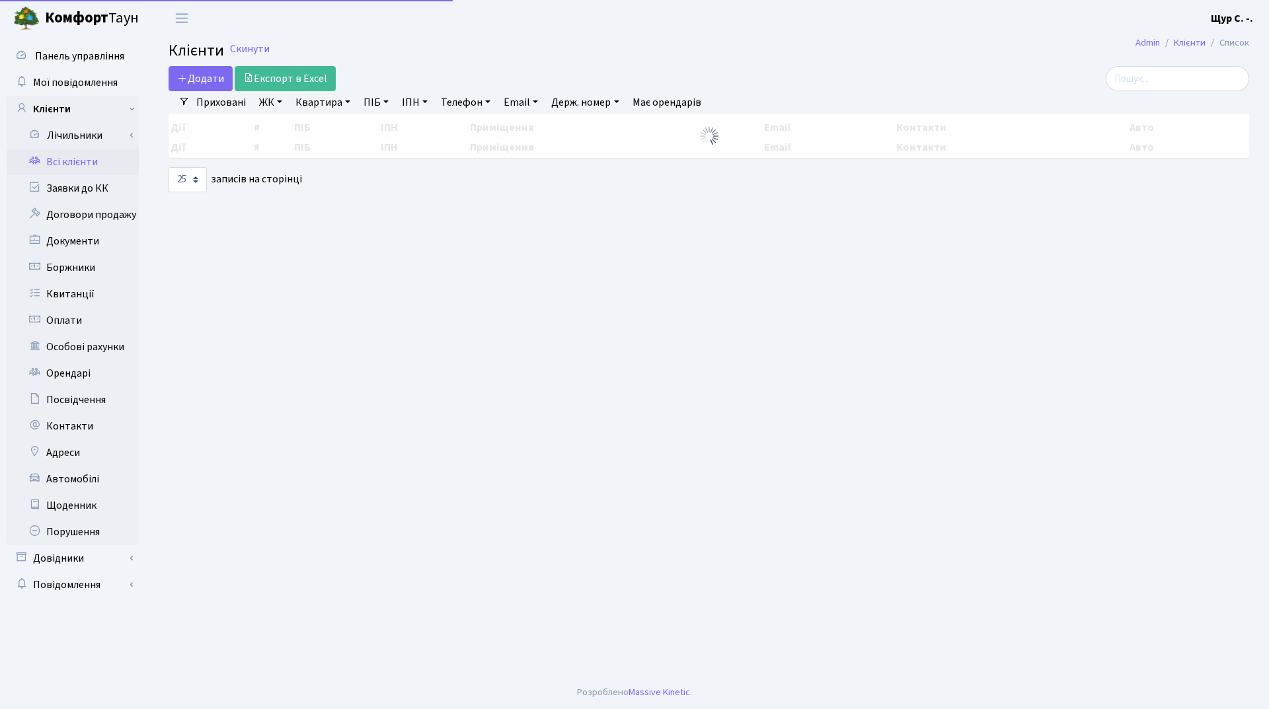
select select "25"
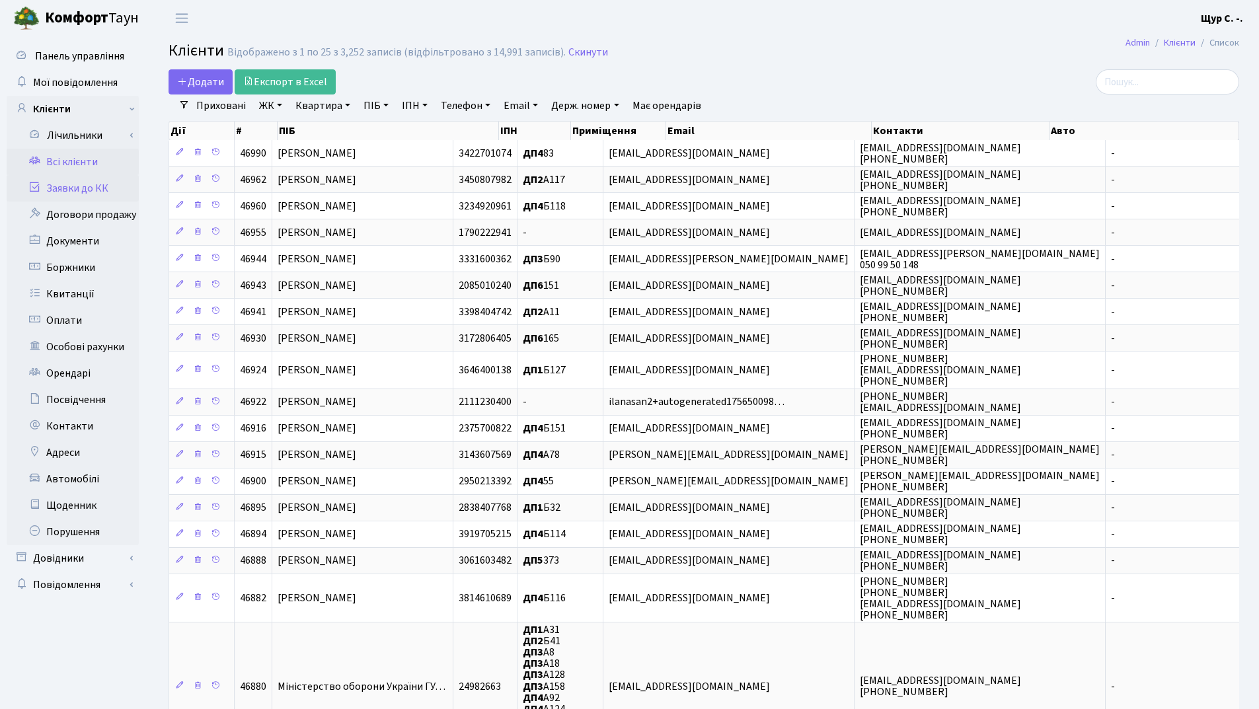
click at [68, 190] on link "Заявки до КК" at bounding box center [73, 188] width 132 height 26
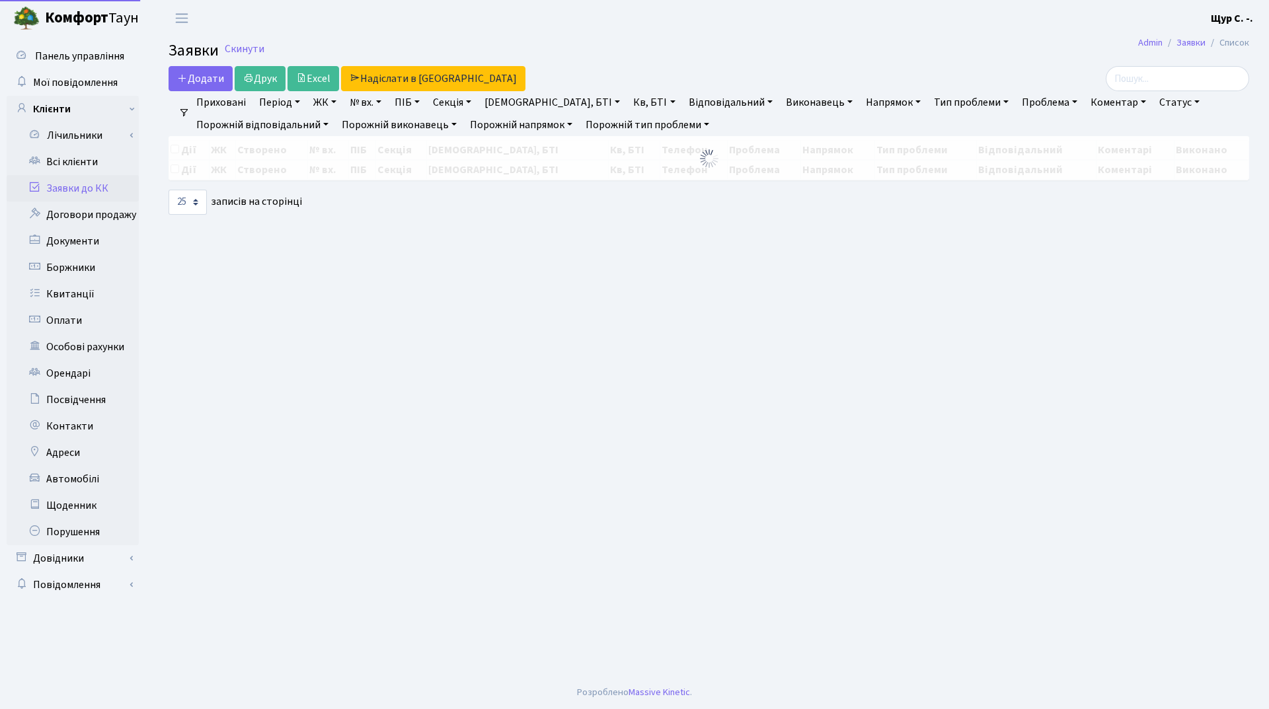
select select "25"
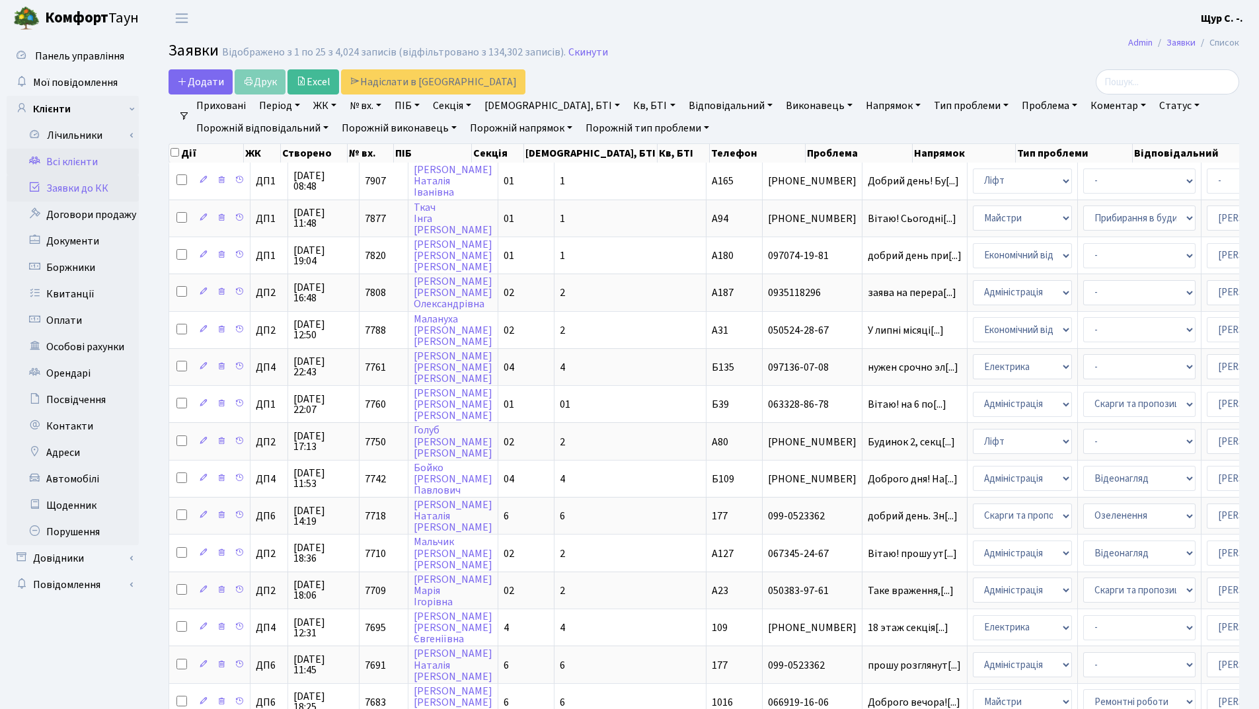
click at [83, 165] on link "Всі клієнти" at bounding box center [73, 162] width 132 height 26
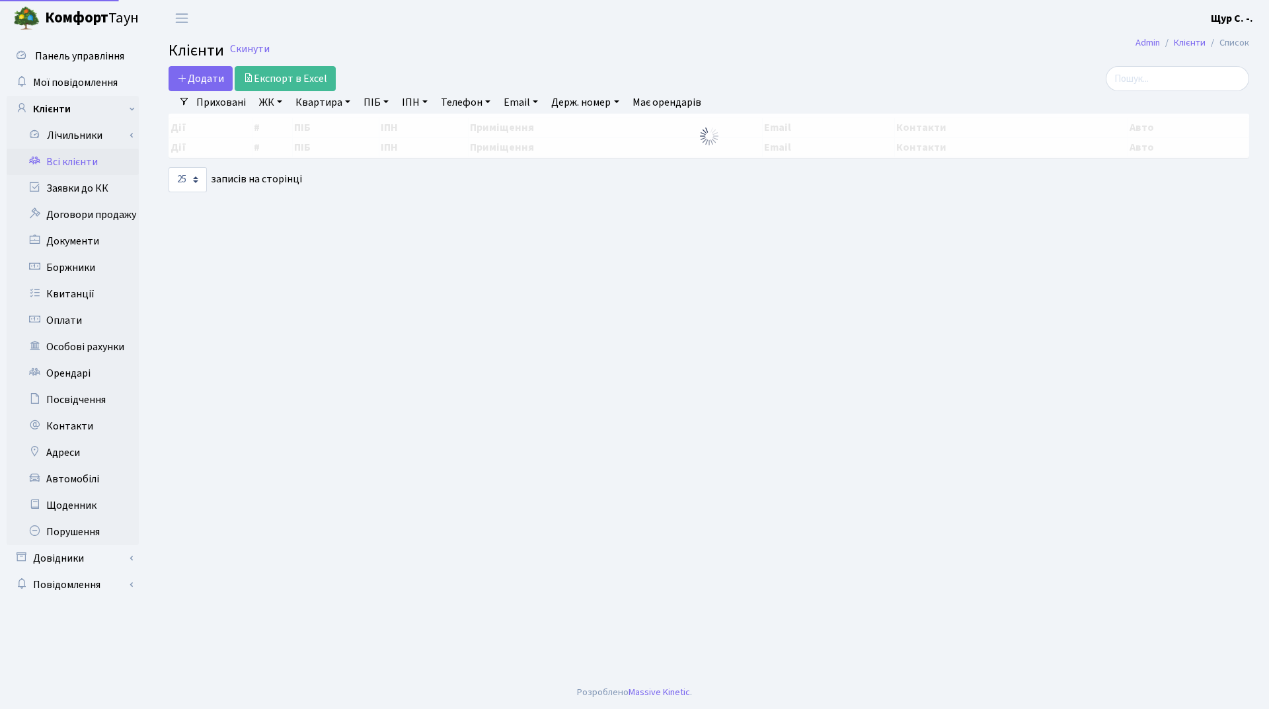
select select "25"
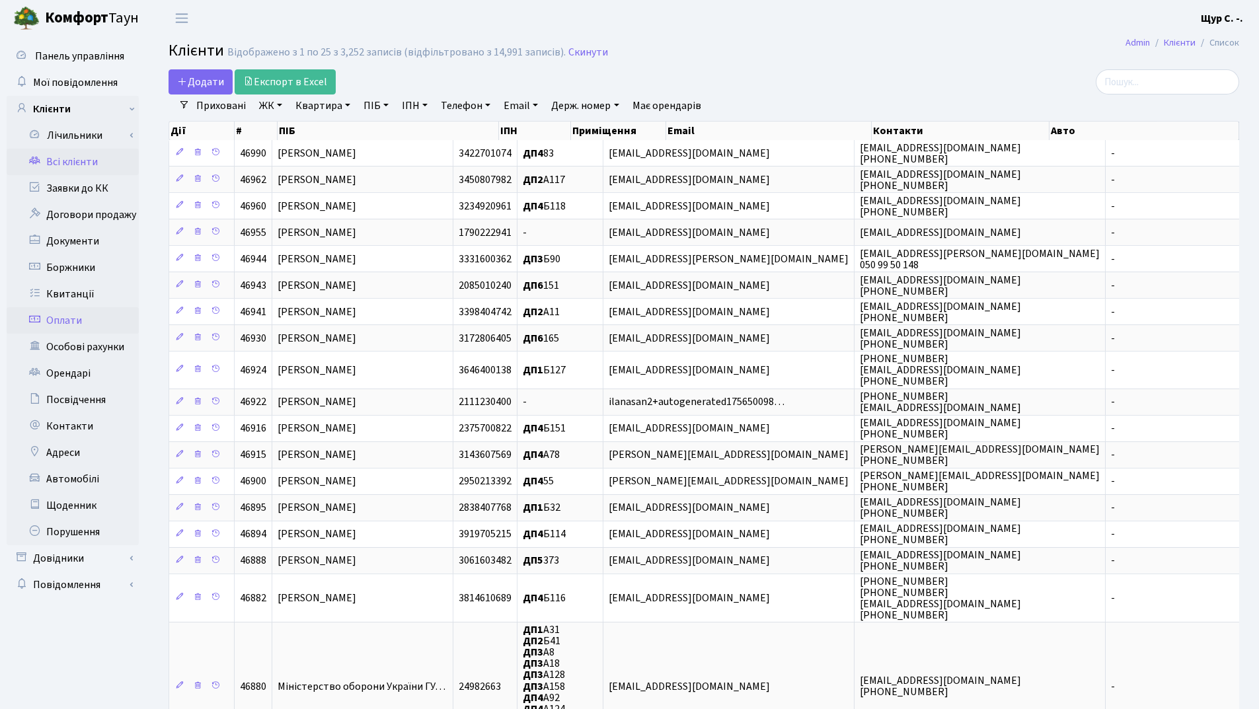
click at [84, 322] on link "Оплати" at bounding box center [73, 320] width 132 height 26
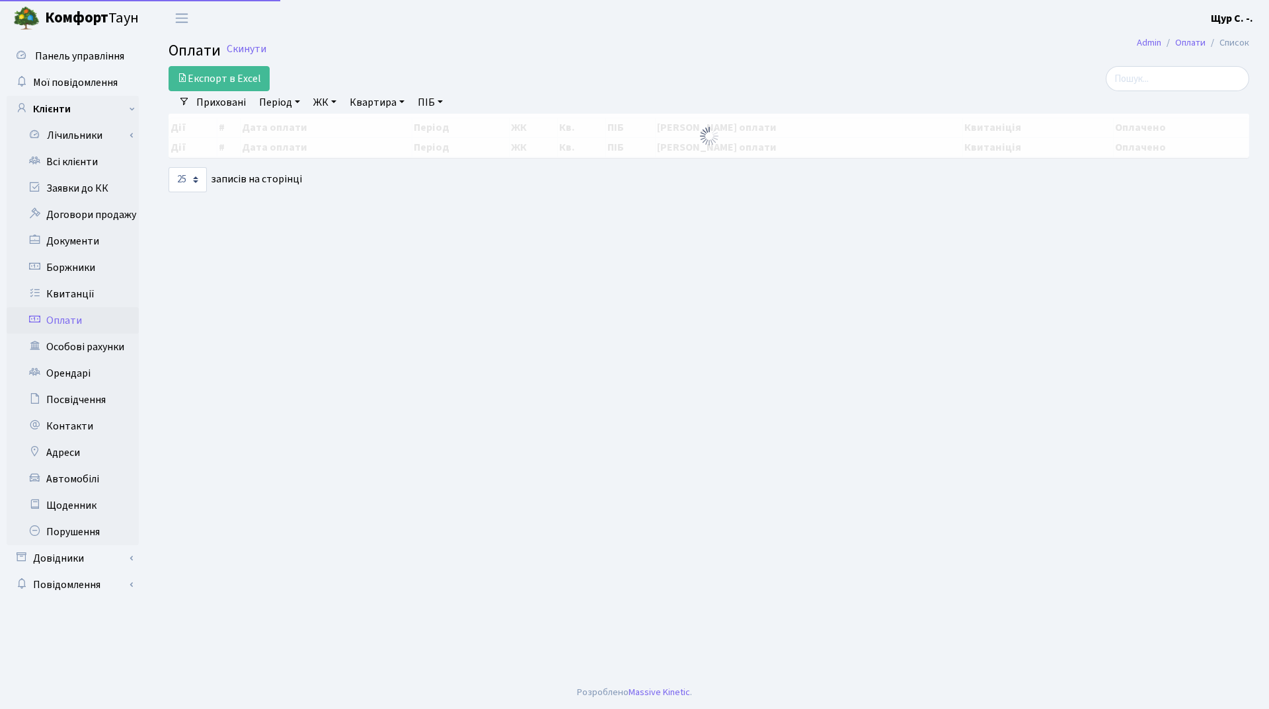
select select "25"
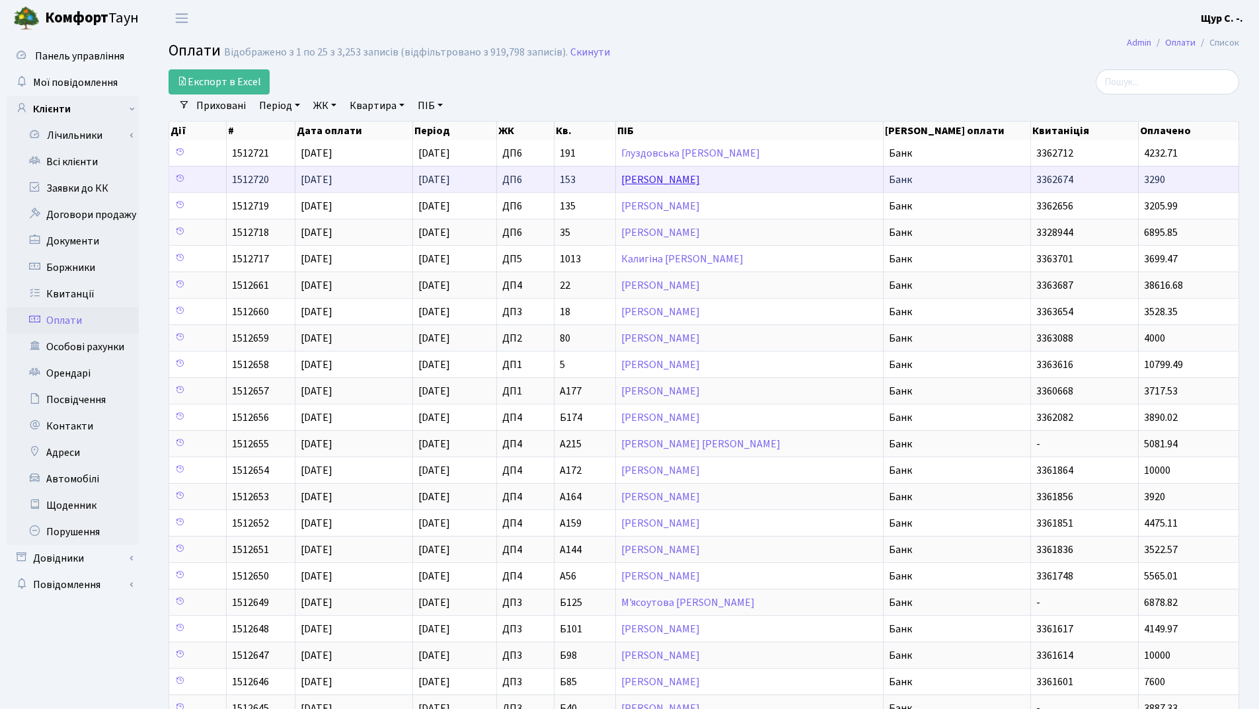
click at [700, 184] on link "Можаєва Катерина Олексіївна" at bounding box center [660, 180] width 79 height 15
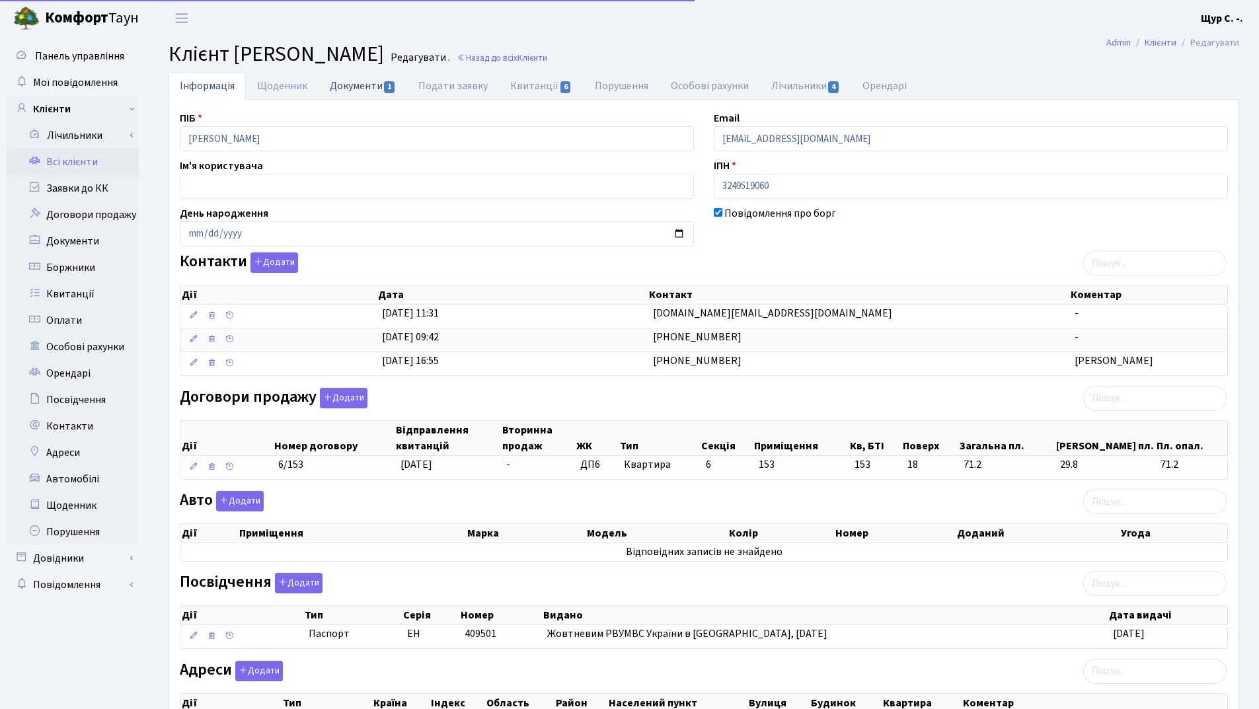
click at [364, 89] on link "Документи 1" at bounding box center [363, 85] width 89 height 27
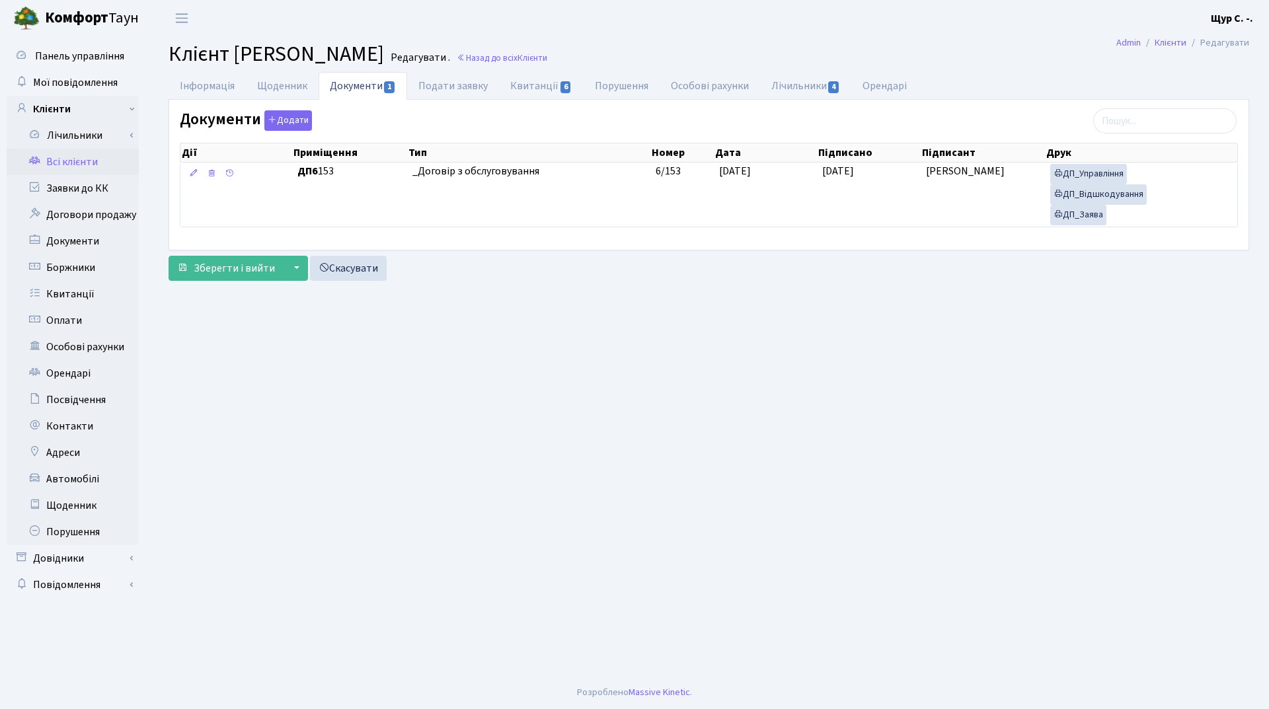
click at [190, 71] on main "Admin Клієнти Редагувати Клієнт [PERSON_NAME] . Назад до всіх Клієнти Інформаці…" at bounding box center [709, 356] width 1120 height 640
click at [194, 80] on link "Інформація" at bounding box center [207, 85] width 77 height 27
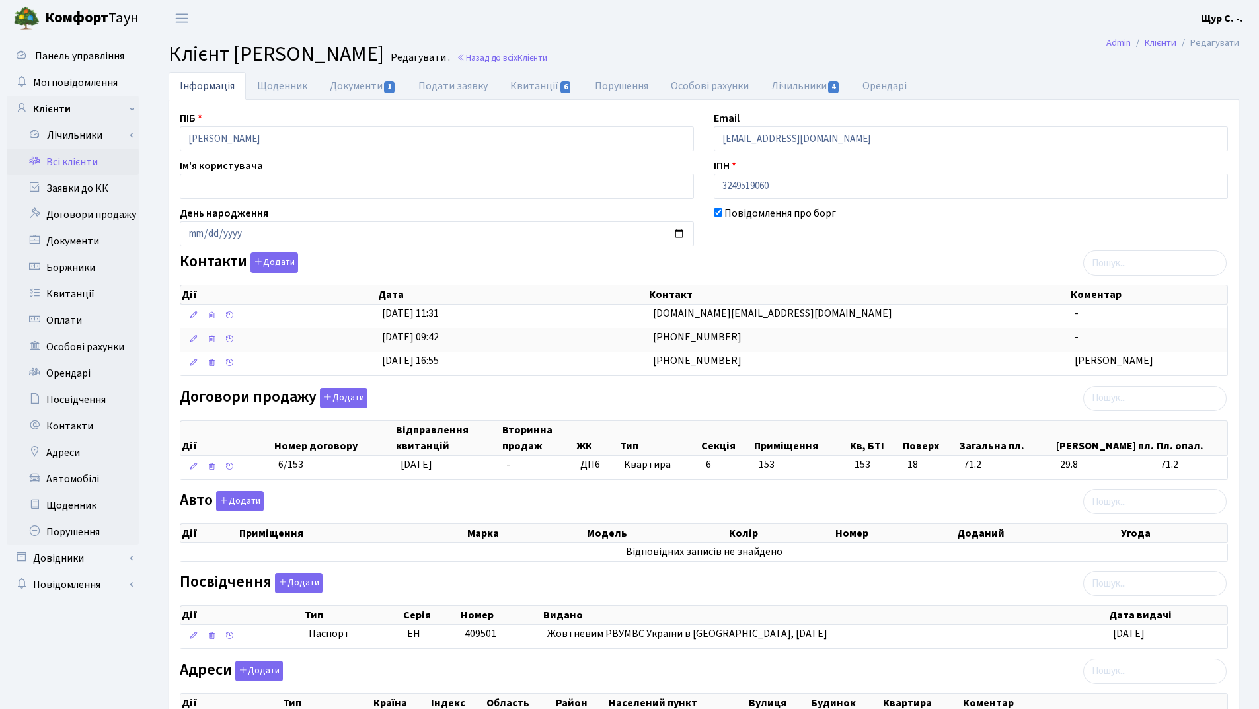
click at [67, 165] on link "Всі клієнти" at bounding box center [73, 162] width 132 height 26
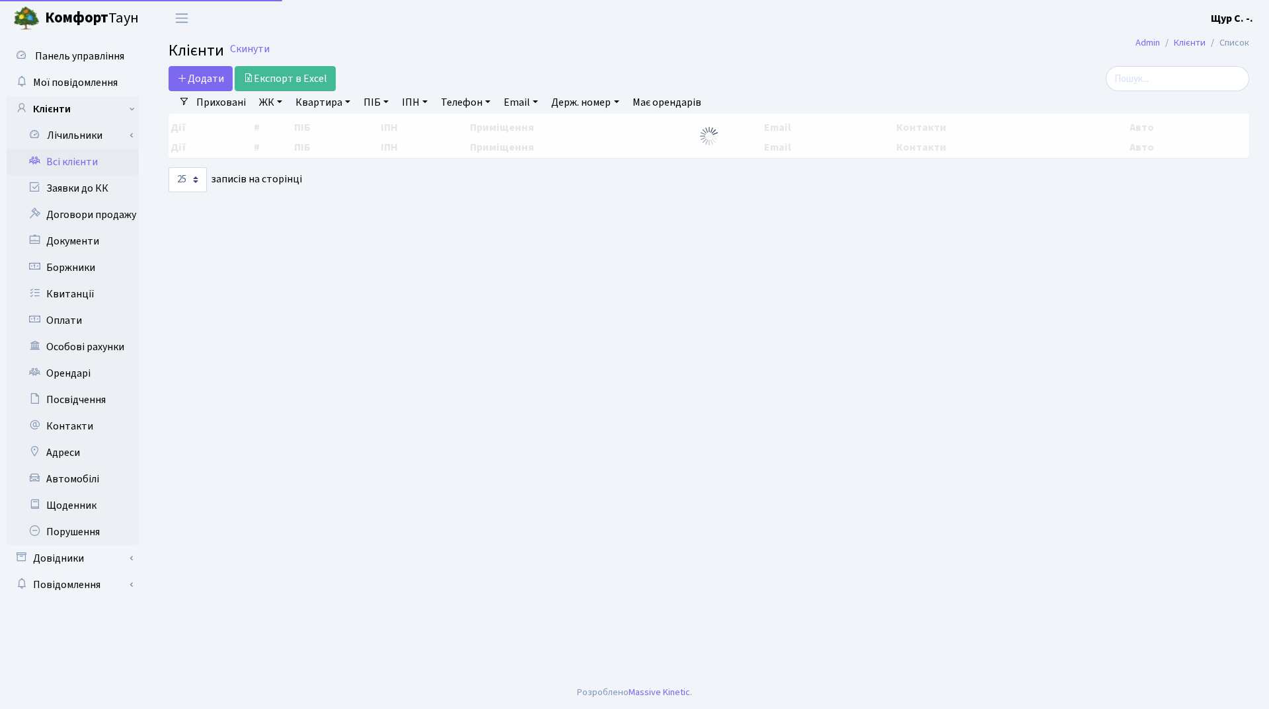
select select "25"
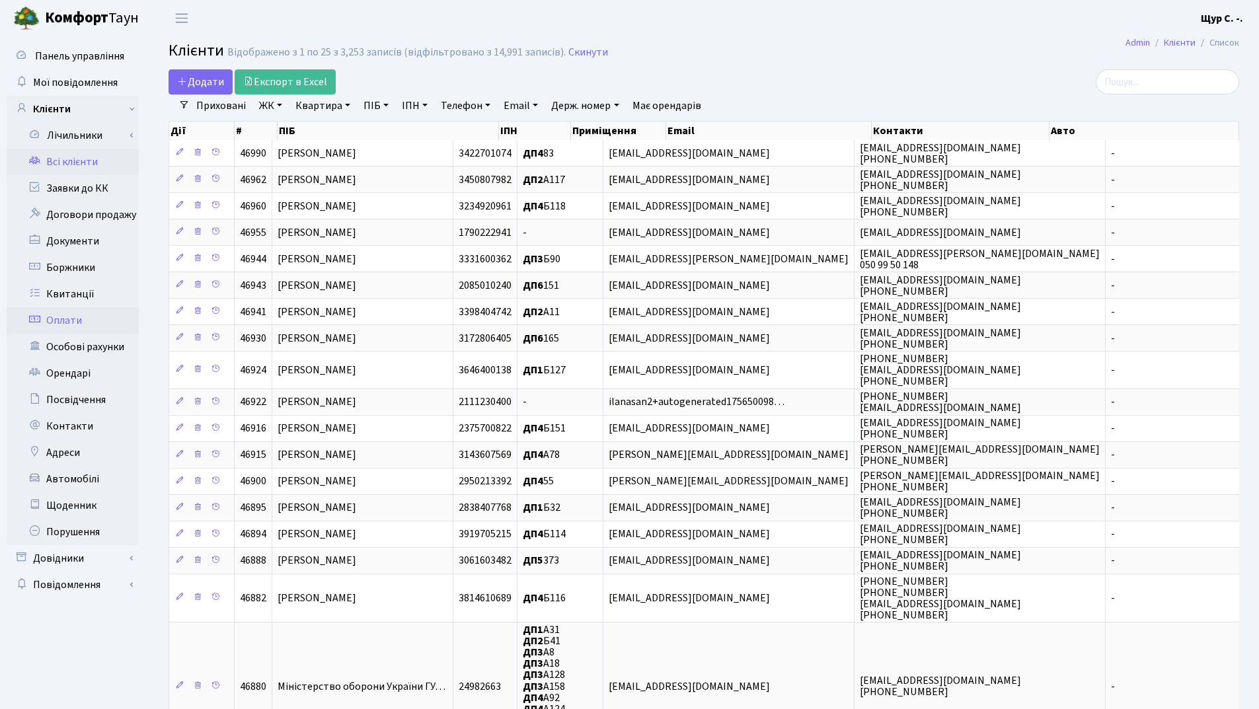
click at [94, 325] on link "Оплати" at bounding box center [73, 320] width 132 height 26
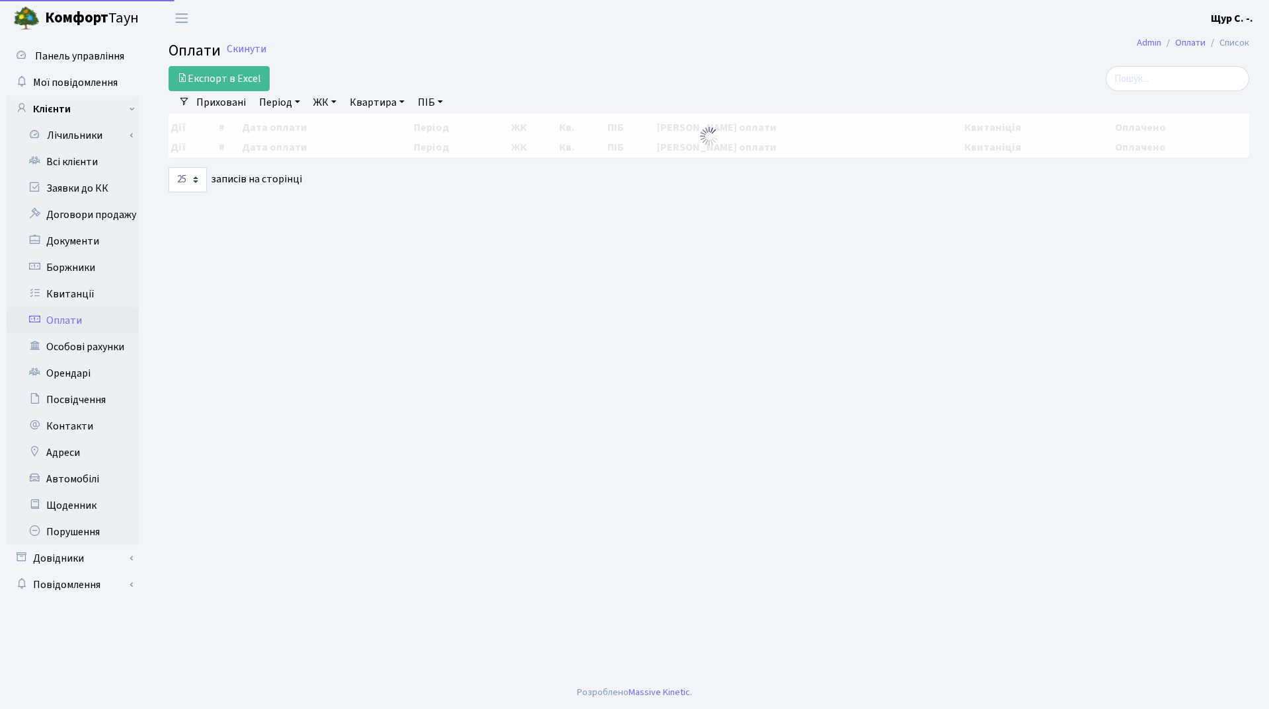
select select "25"
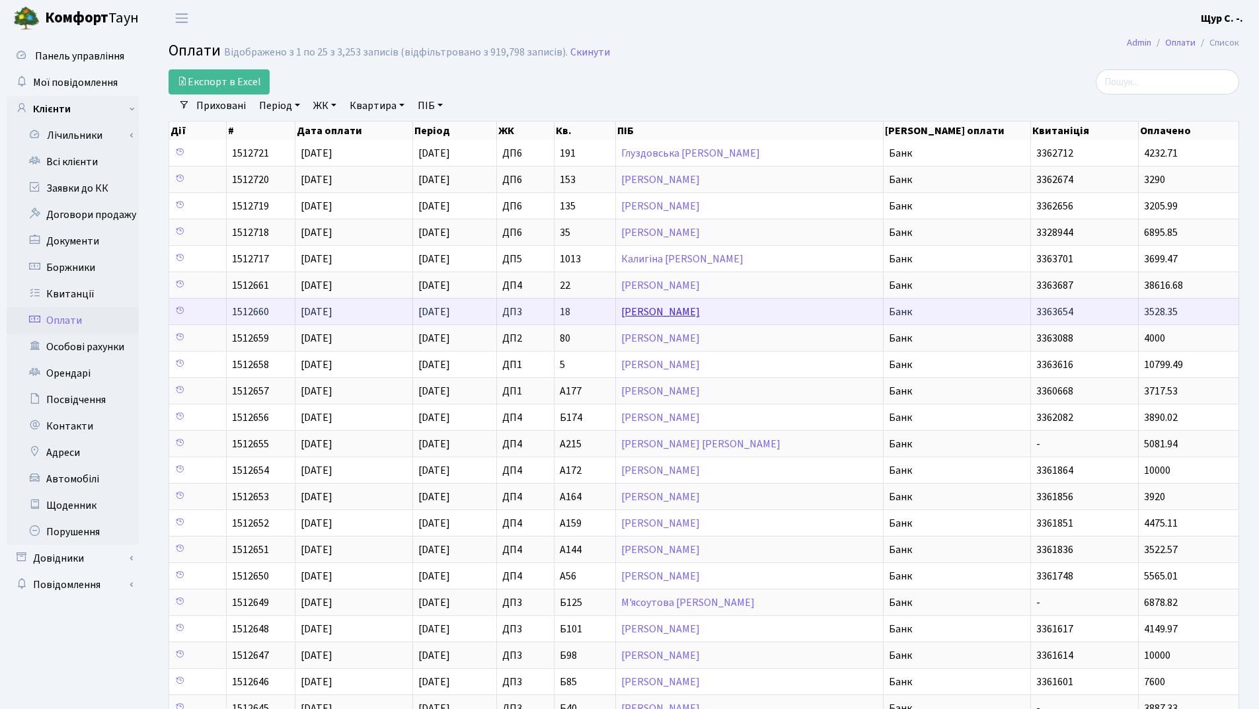
click at [638, 313] on link "Вендров Михайло" at bounding box center [660, 312] width 79 height 15
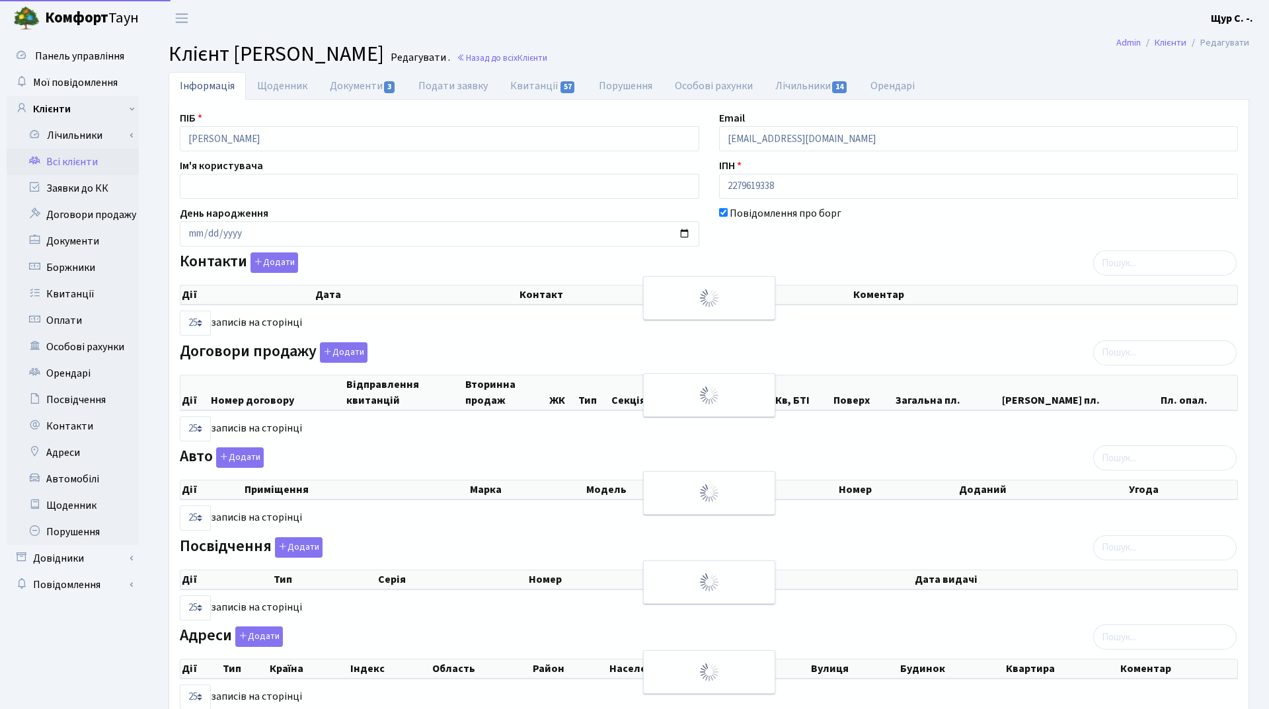
select select "25"
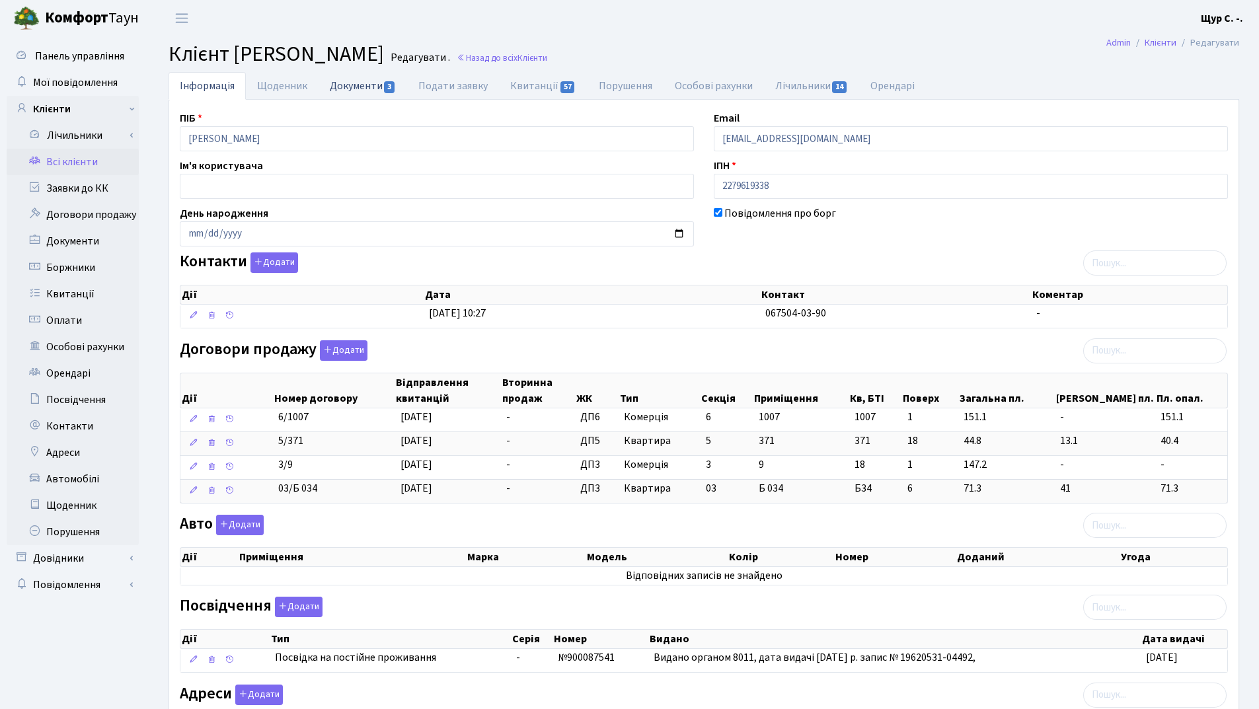
click at [360, 79] on link "Документи 3" at bounding box center [363, 85] width 89 height 27
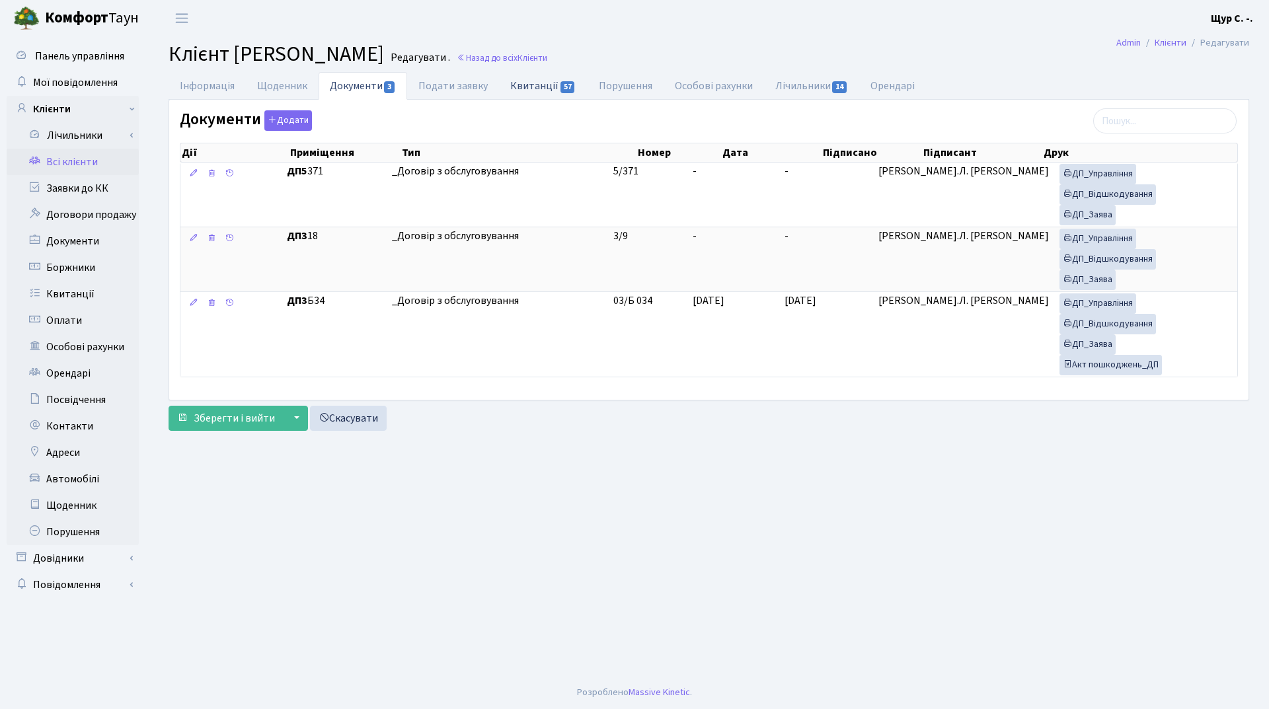
click at [538, 86] on link "Квитанції 57" at bounding box center [543, 85] width 88 height 27
select select "25"
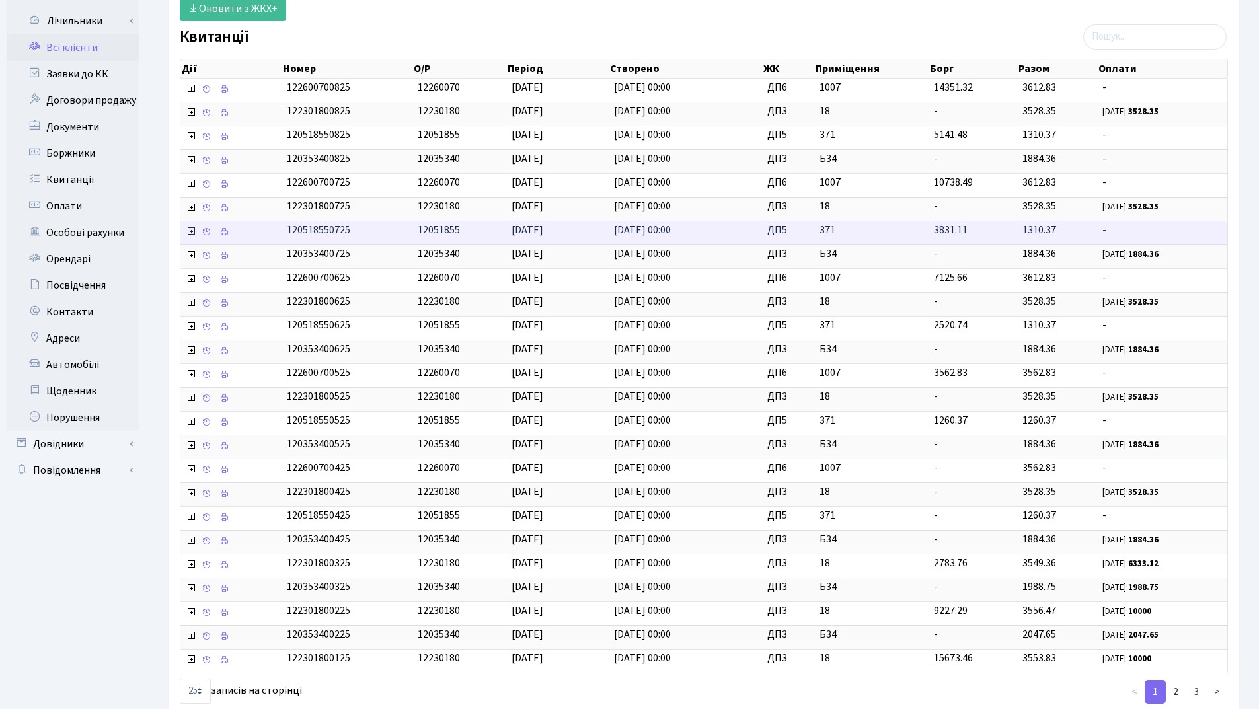
scroll to position [198, 0]
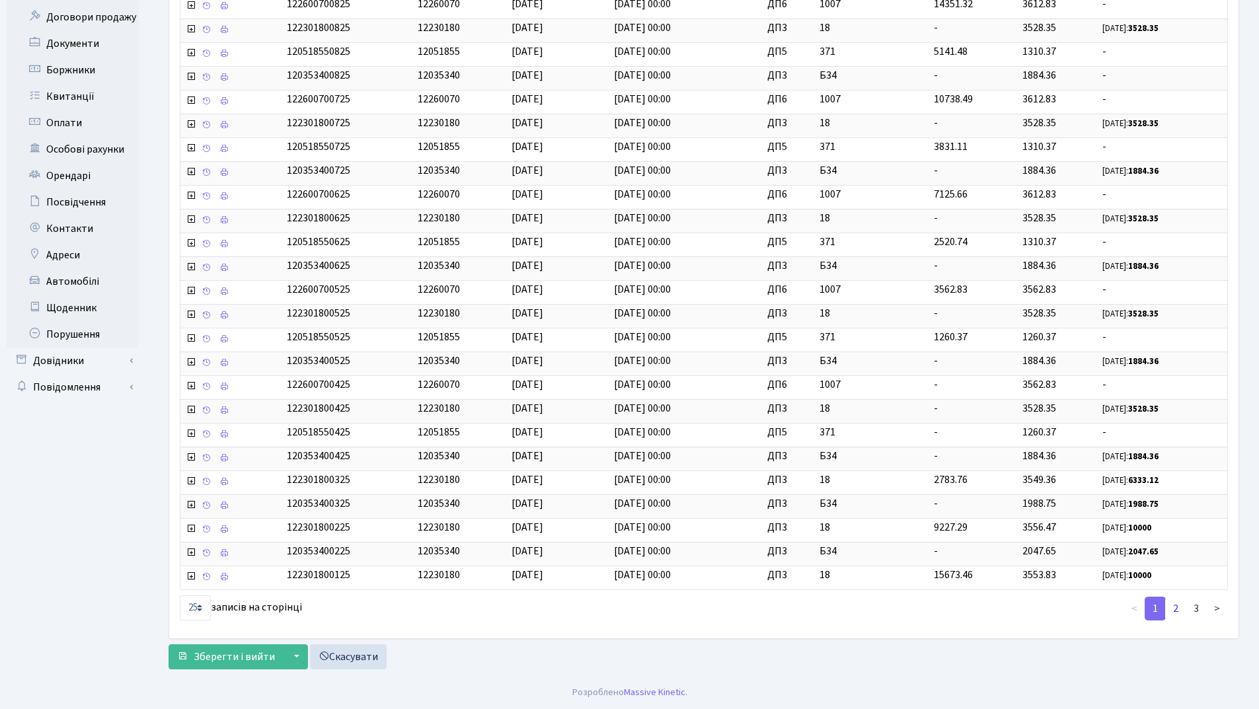
click at [1177, 610] on link "2" at bounding box center [1175, 609] width 21 height 24
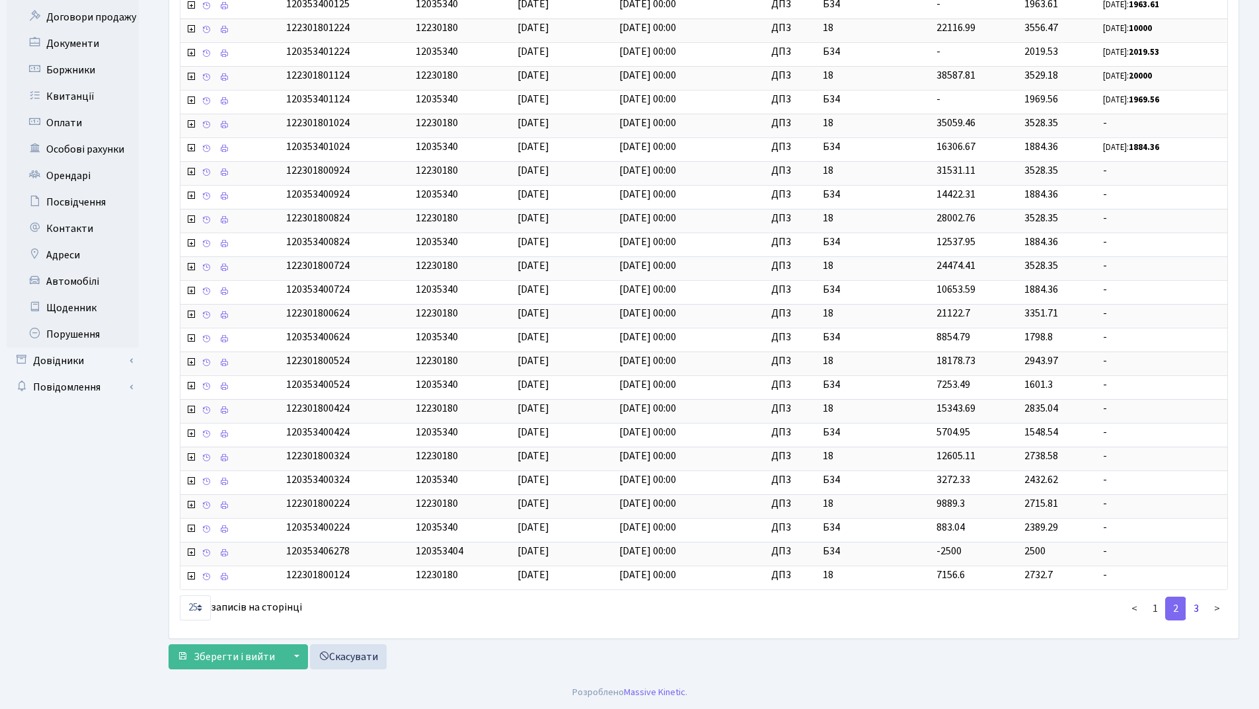
click at [1199, 607] on link "3" at bounding box center [1196, 609] width 21 height 24
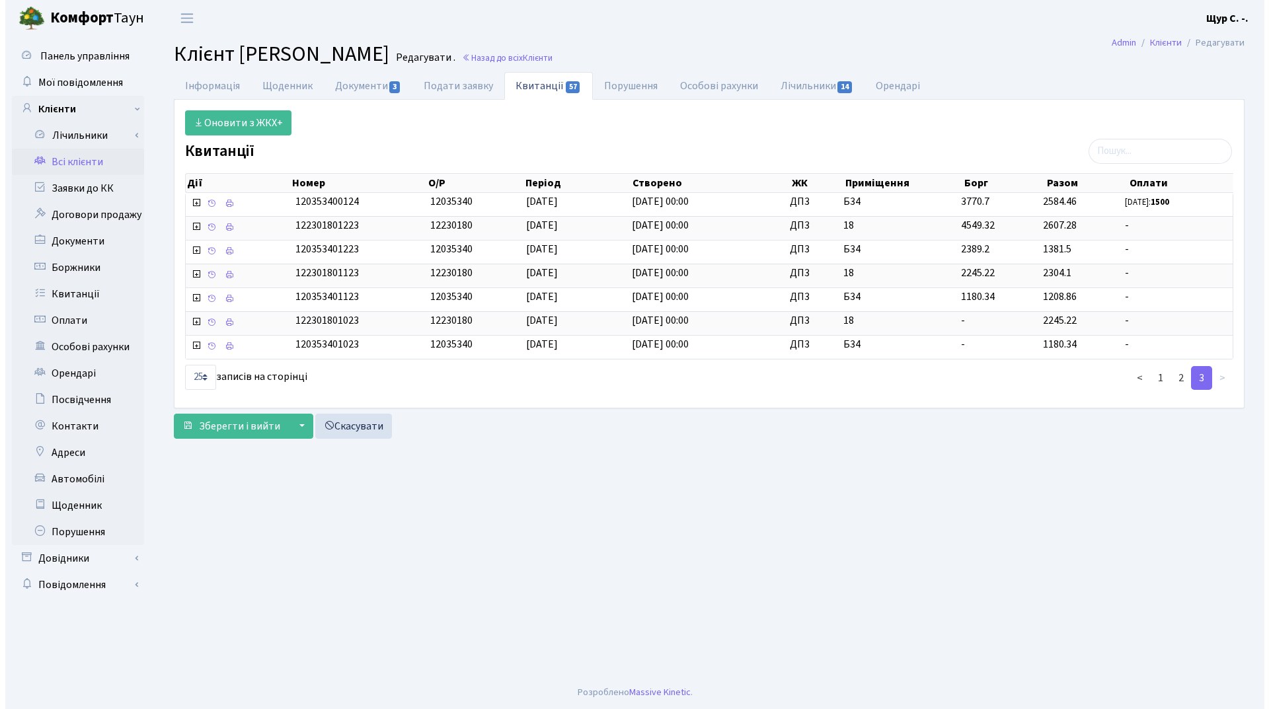
scroll to position [0, 0]
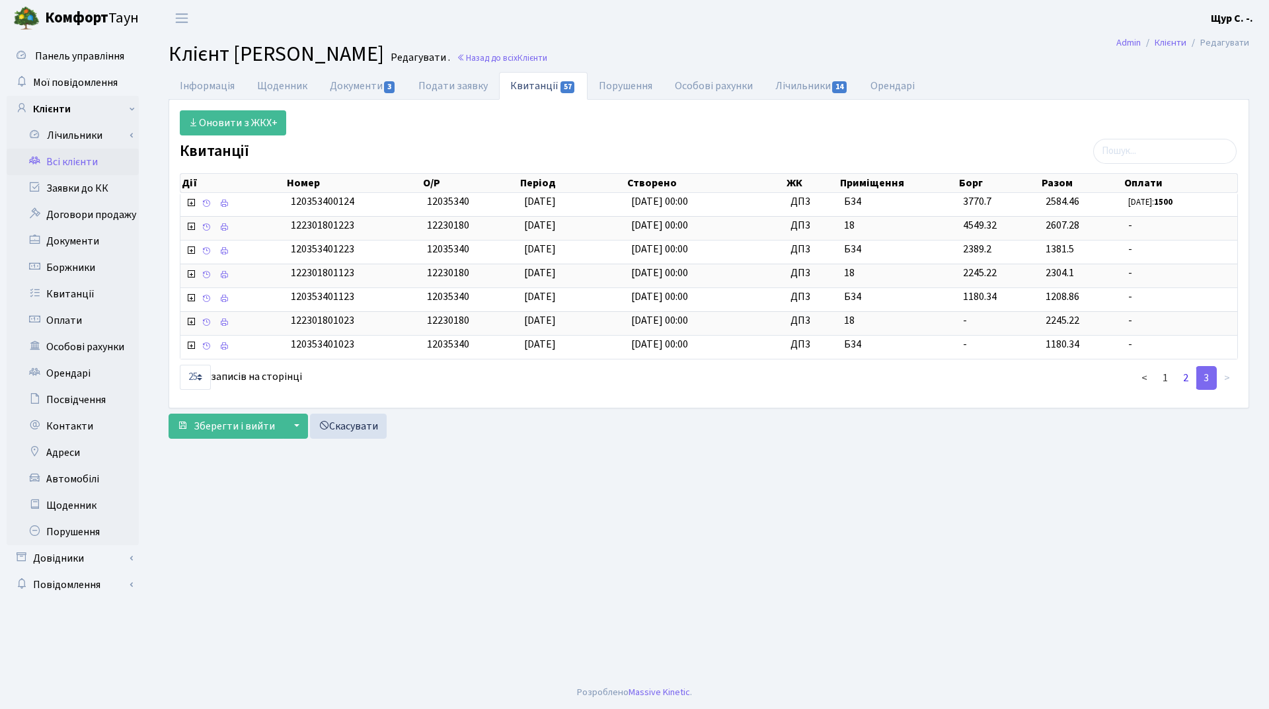
click at [1182, 380] on link "2" at bounding box center [1185, 378] width 21 height 24
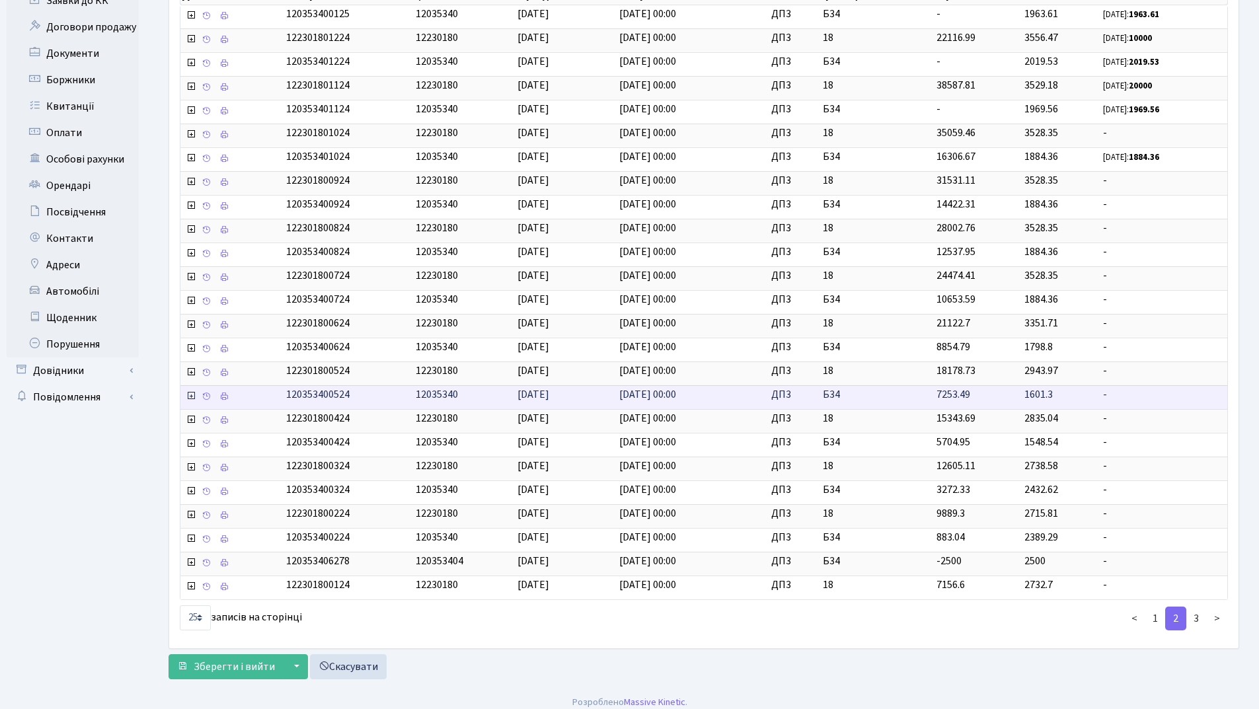
scroll to position [198, 0]
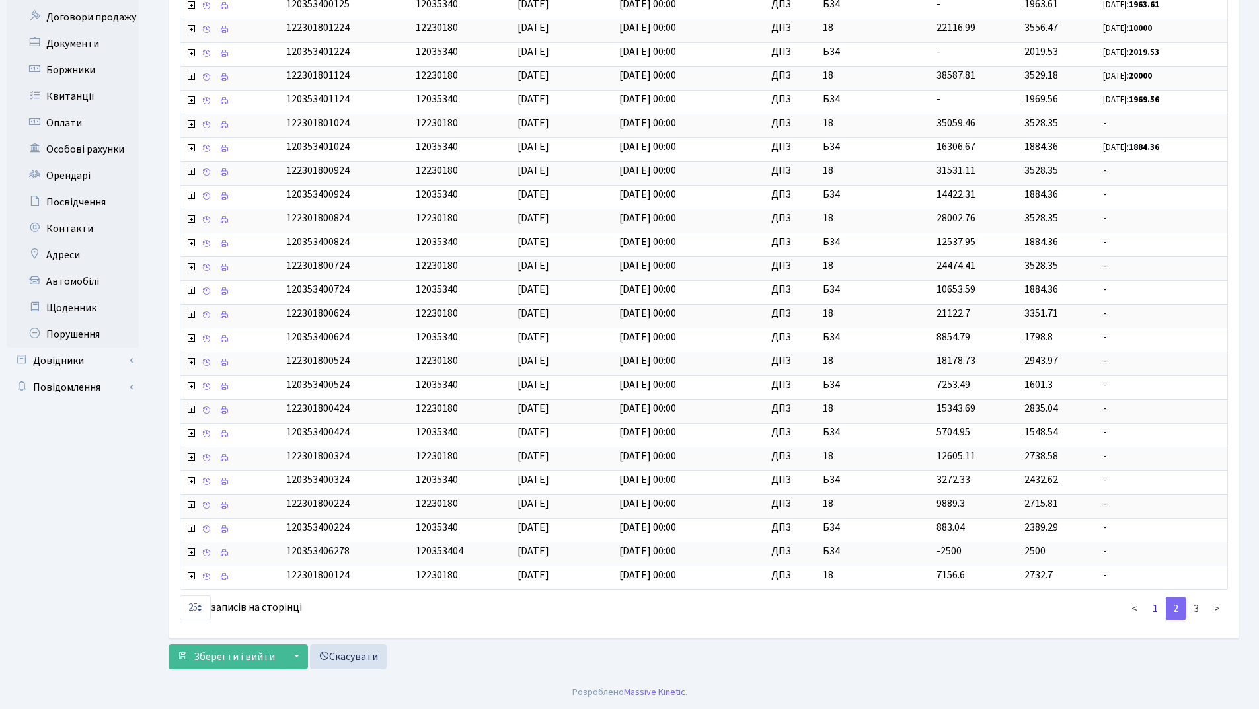
click at [1158, 609] on link "1" at bounding box center [1155, 609] width 21 height 24
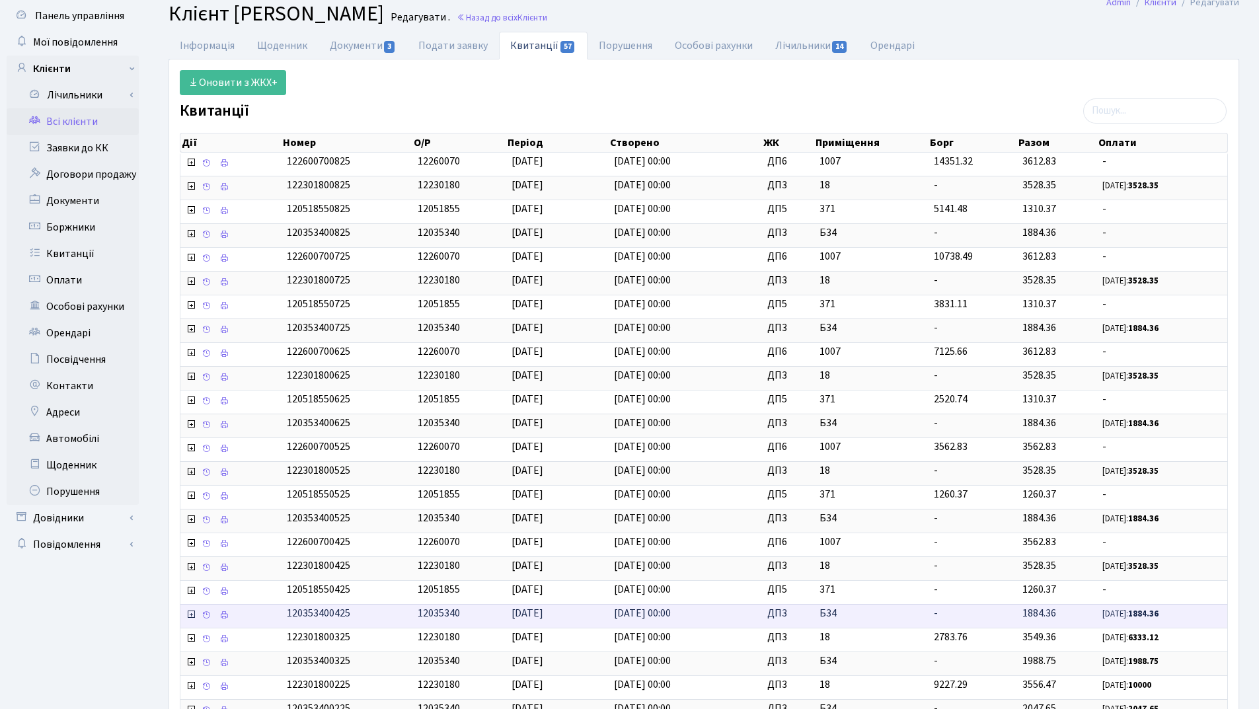
scroll to position [0, 0]
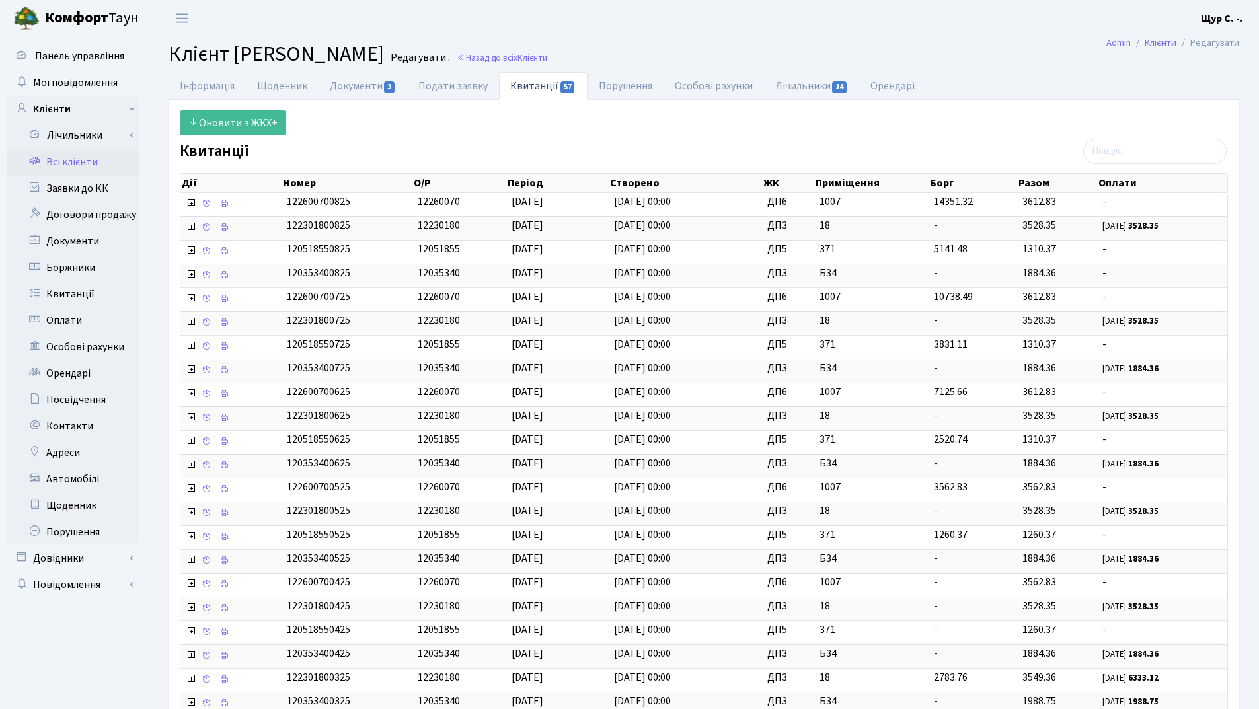
click at [97, 164] on link "Всі клієнти" at bounding box center [73, 162] width 132 height 26
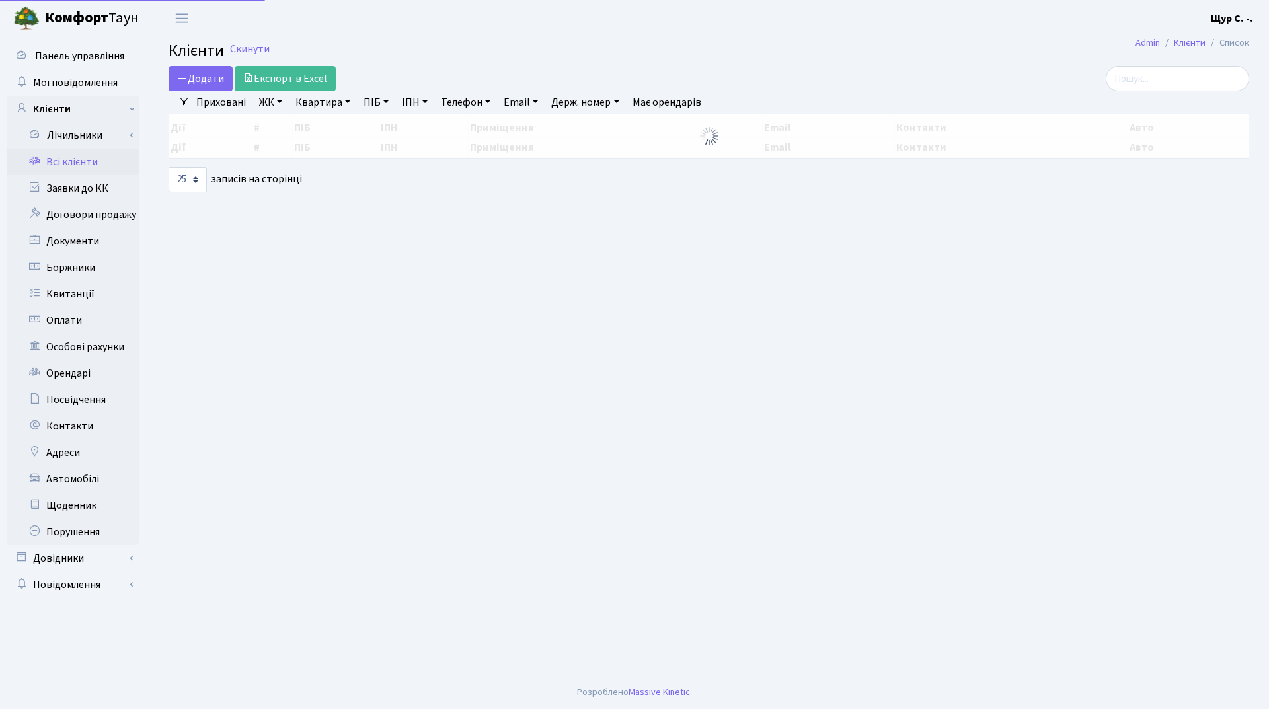
select select "25"
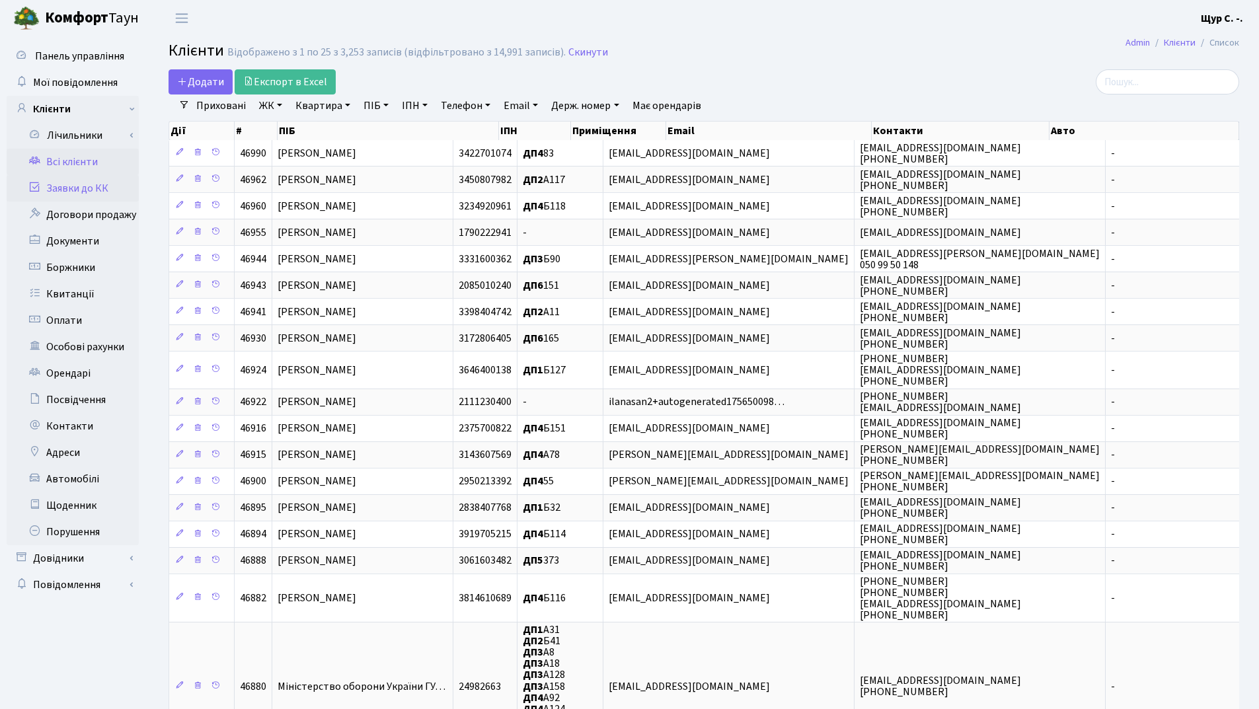
click at [77, 196] on link "Заявки до КК" at bounding box center [73, 188] width 132 height 26
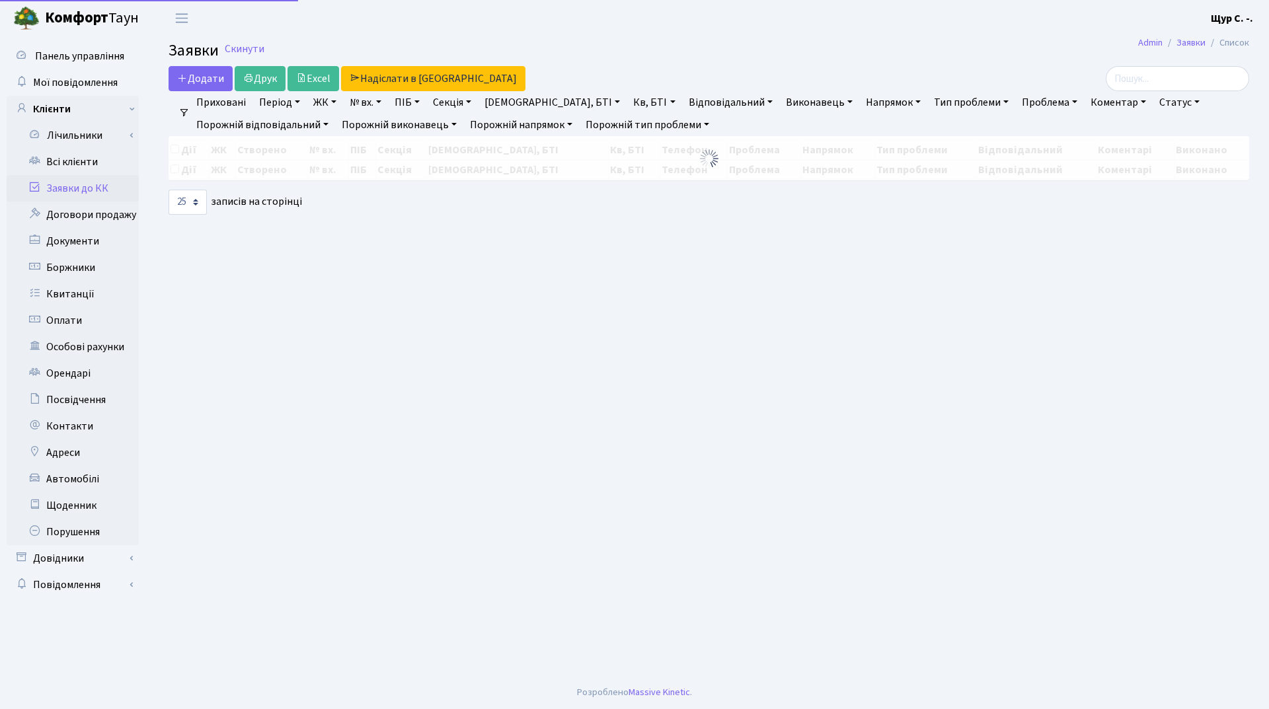
select select "25"
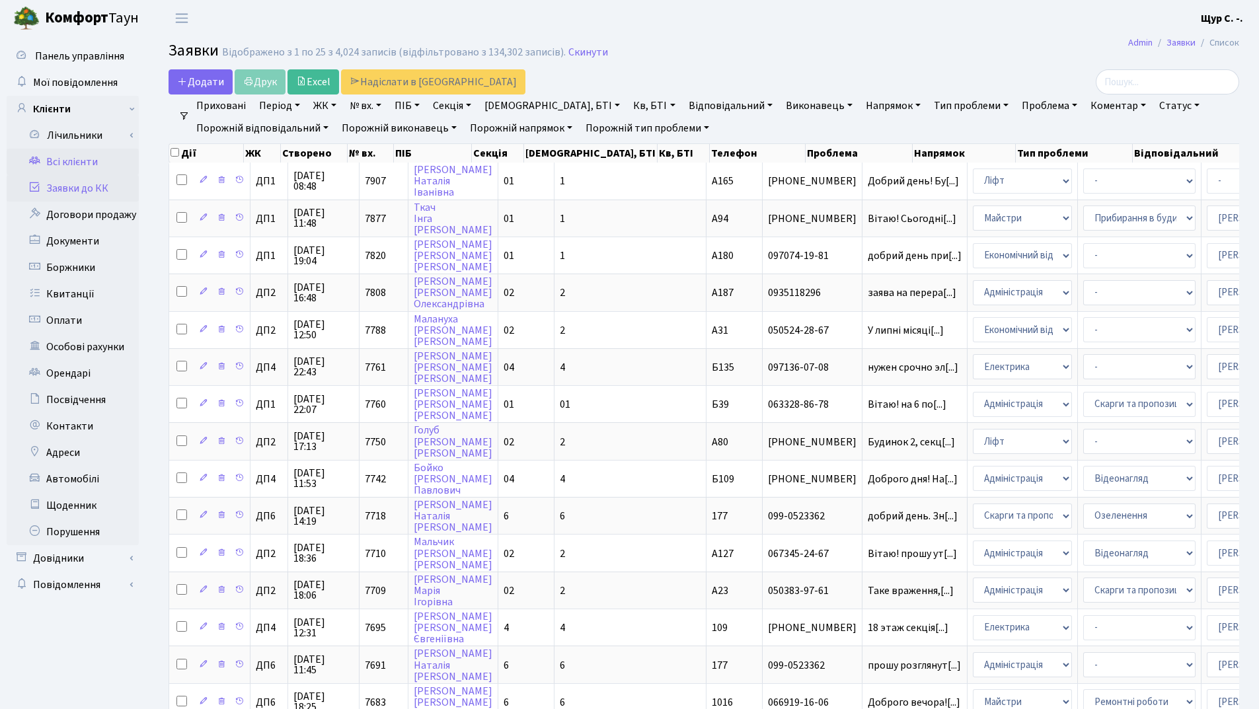
click at [57, 169] on link "Всі клієнти" at bounding box center [73, 162] width 132 height 26
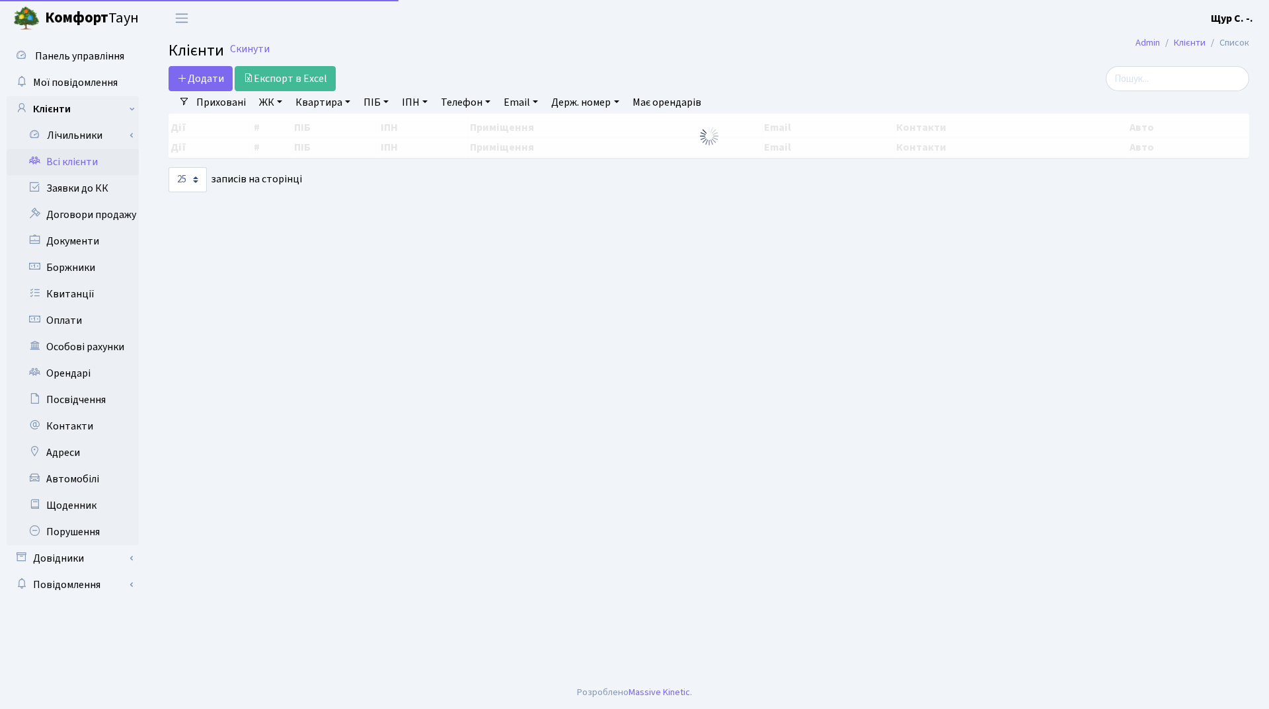
select select "25"
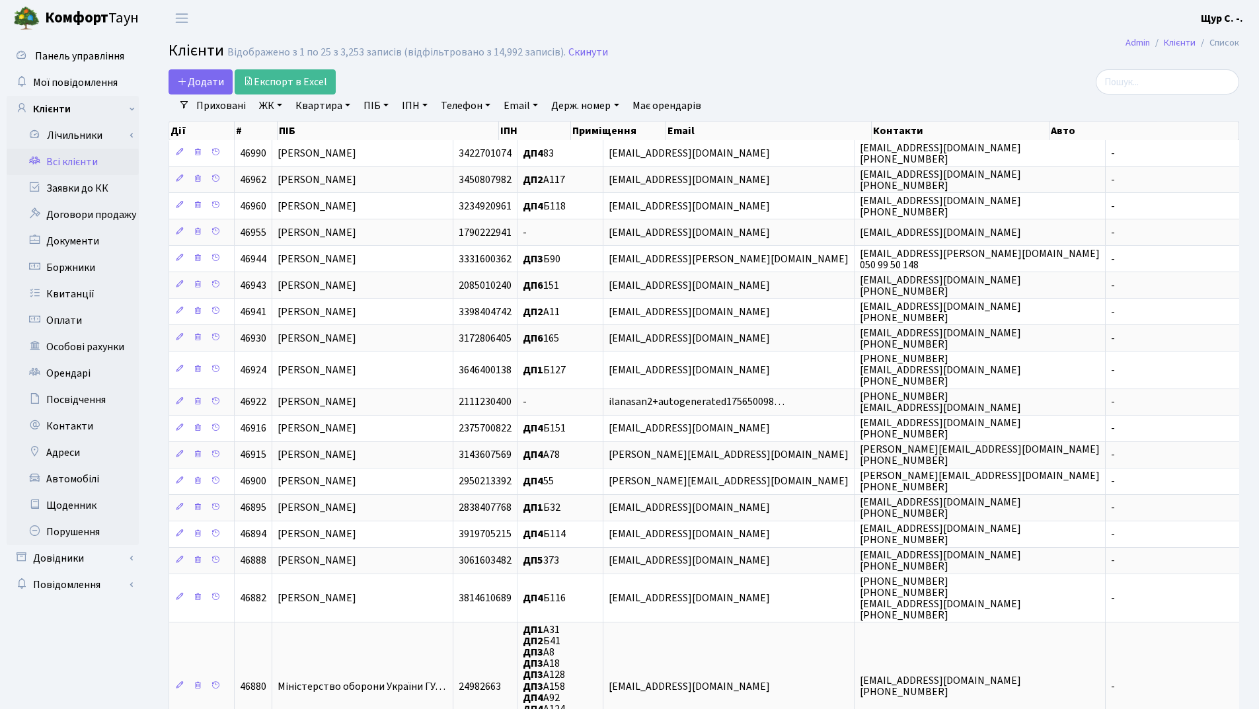
click at [371, 109] on link "ПІБ" at bounding box center [376, 106] width 36 height 22
type input "бовт"
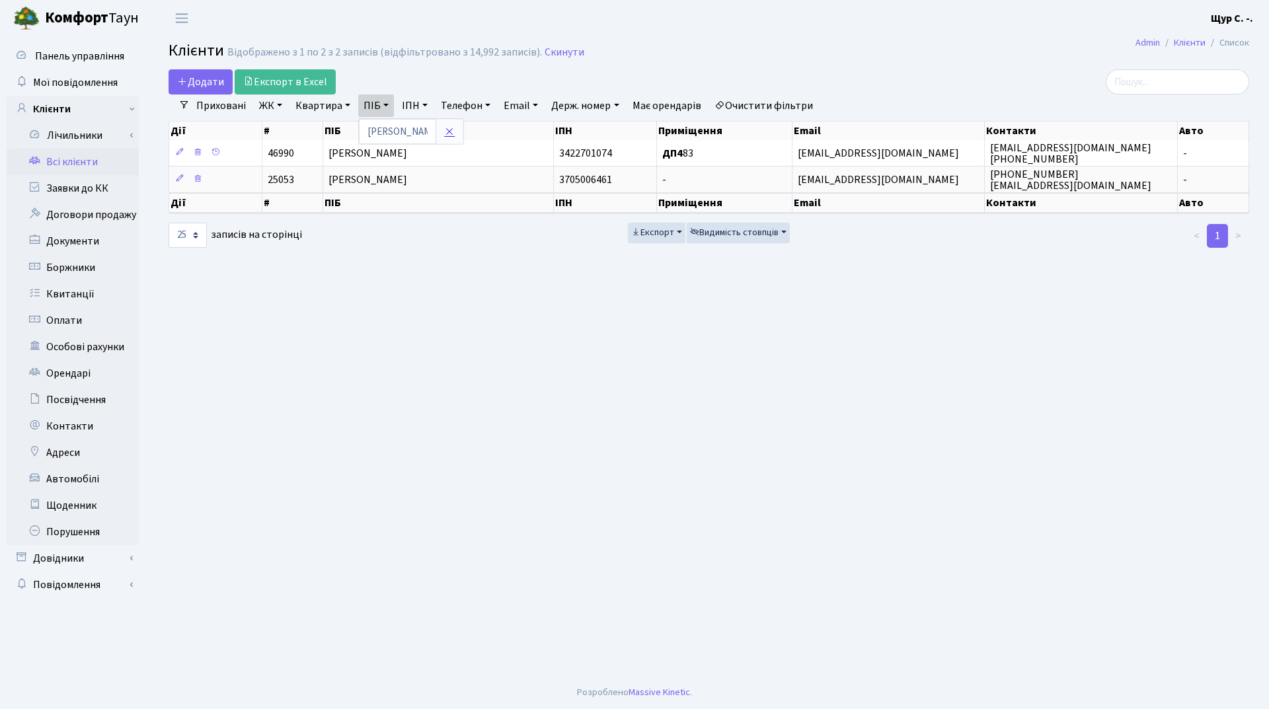
click at [446, 129] on icon at bounding box center [449, 131] width 11 height 11
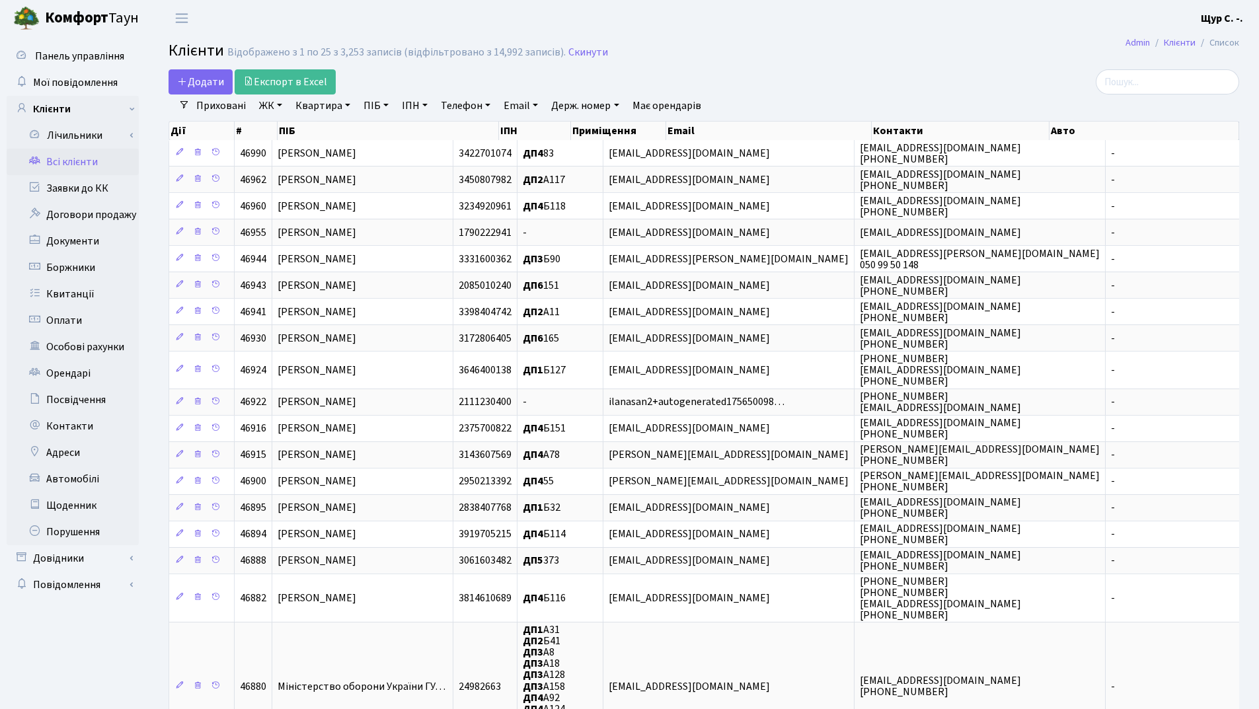
click at [331, 100] on link "Квартира" at bounding box center [322, 106] width 65 height 22
type input "315"
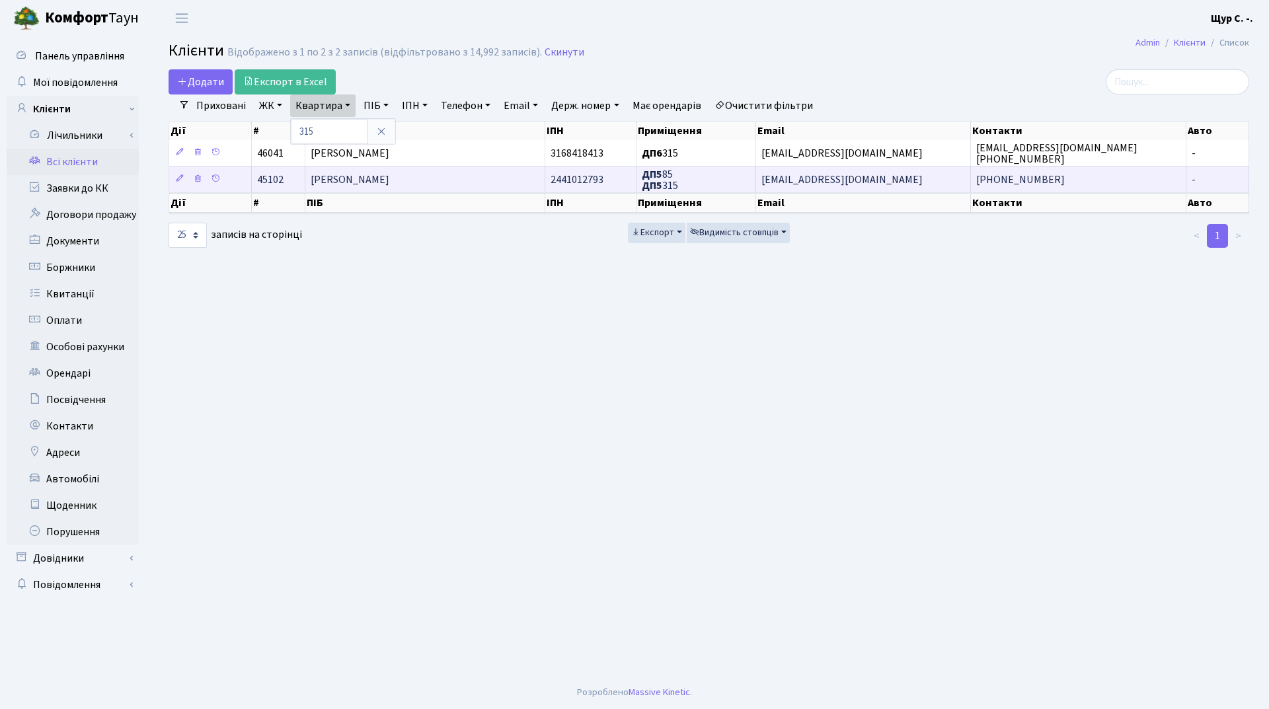
click at [351, 167] on td "Лопатюк Віктор Андрійович" at bounding box center [425, 179] width 241 height 26
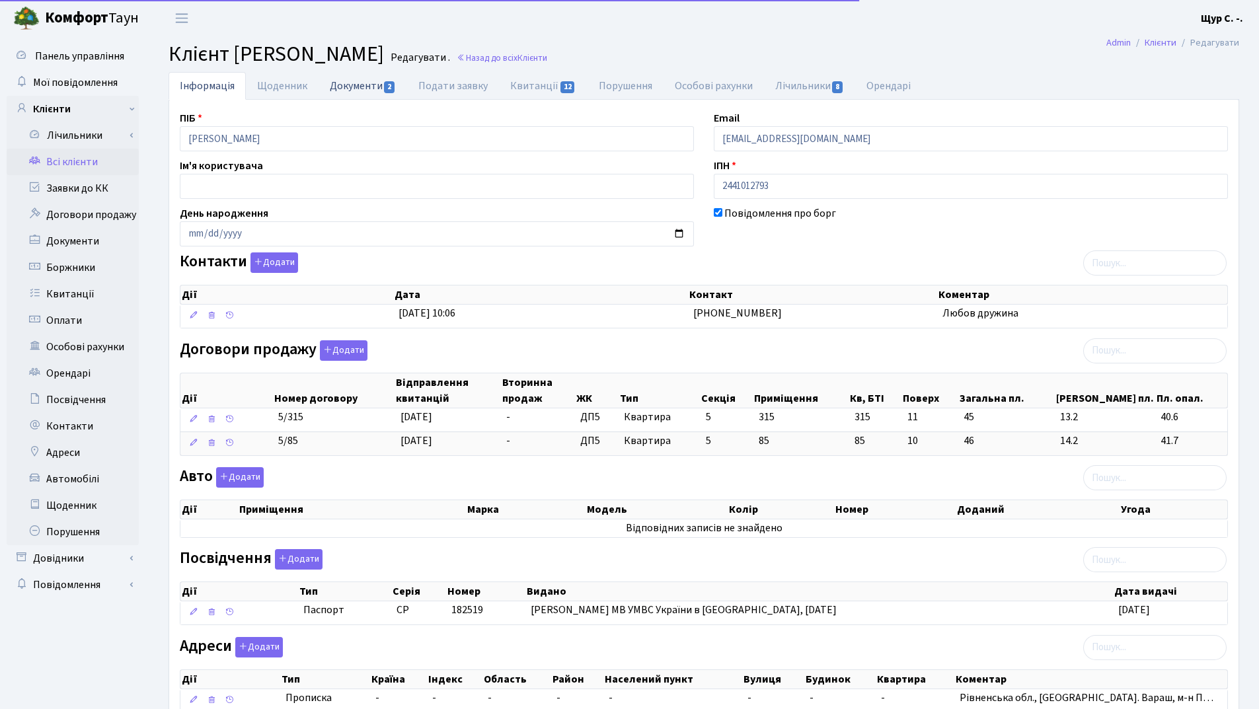
click at [359, 82] on link "Документи 2" at bounding box center [363, 85] width 89 height 27
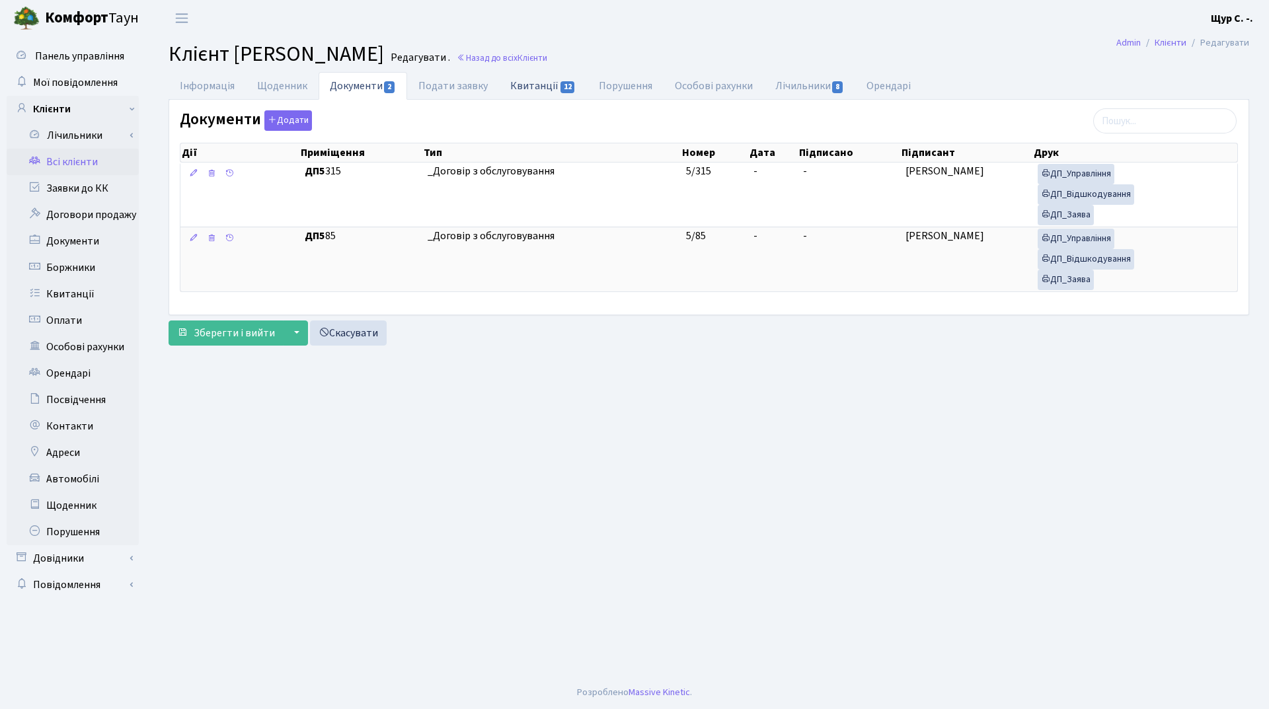
click at [538, 87] on link "Квитанції 12" at bounding box center [543, 85] width 88 height 27
select select "25"
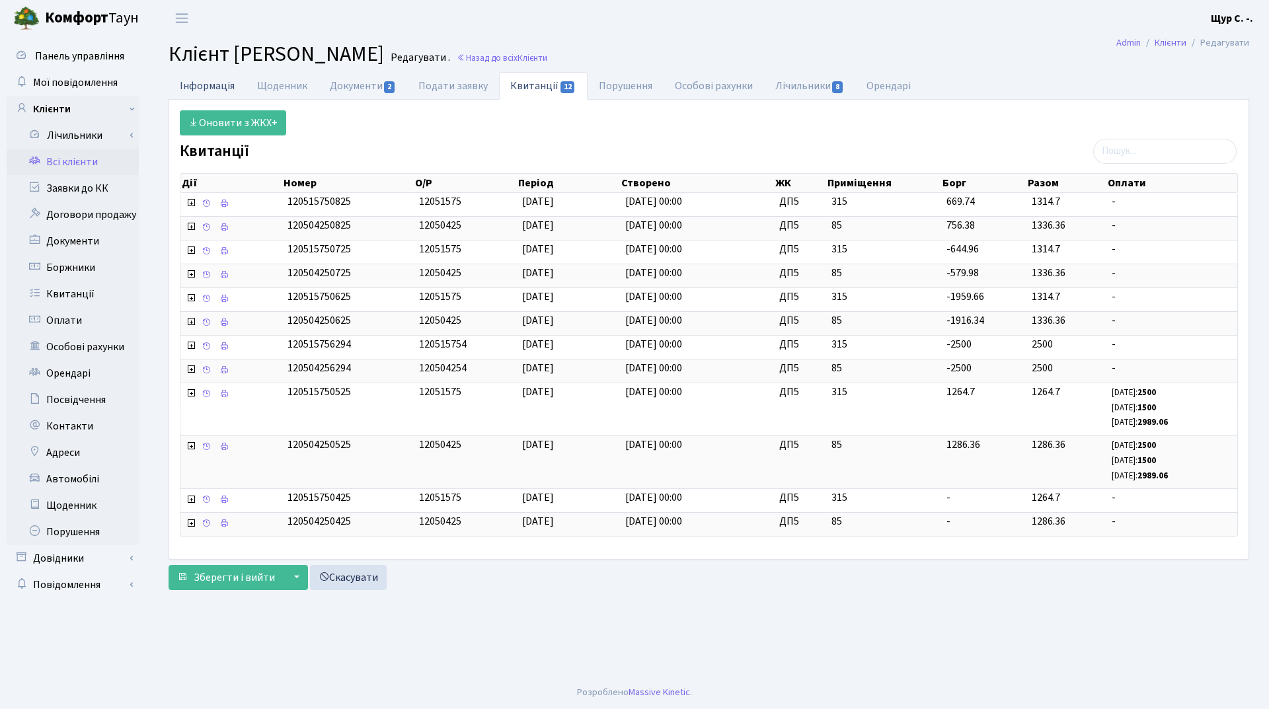
click at [202, 89] on link "Інформація" at bounding box center [207, 85] width 77 height 27
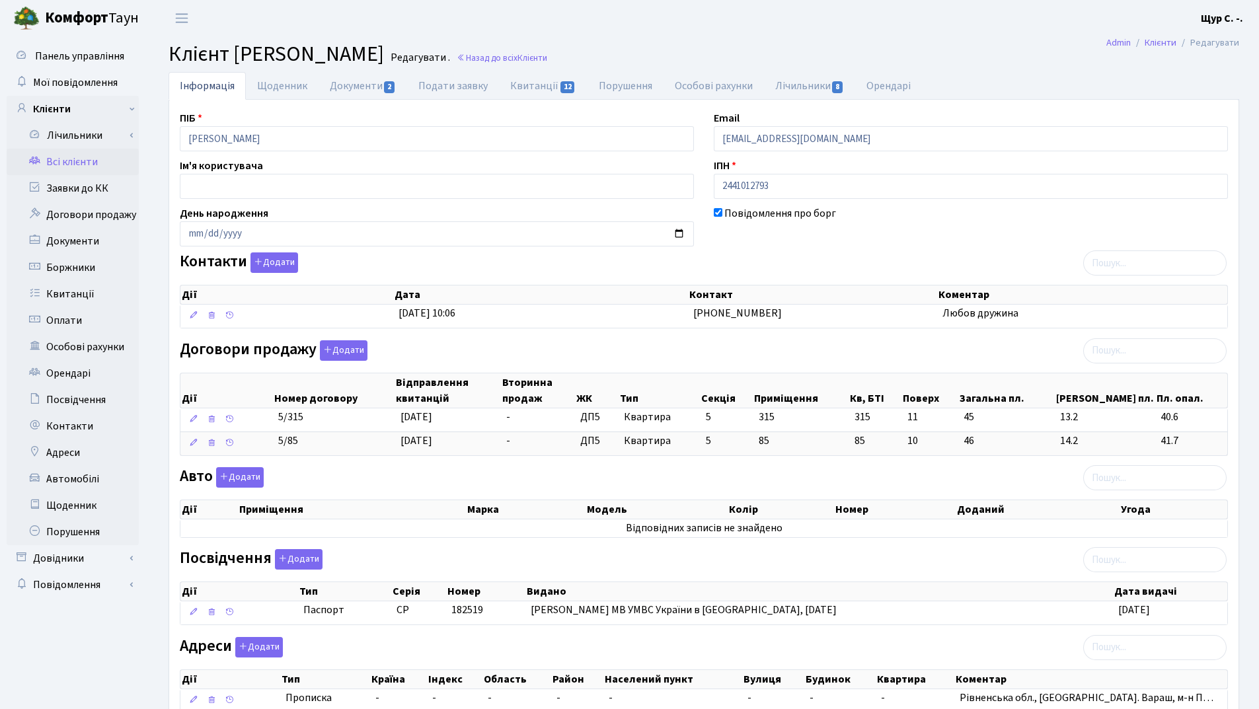
click at [78, 163] on link "Всі клієнти" at bounding box center [73, 162] width 132 height 26
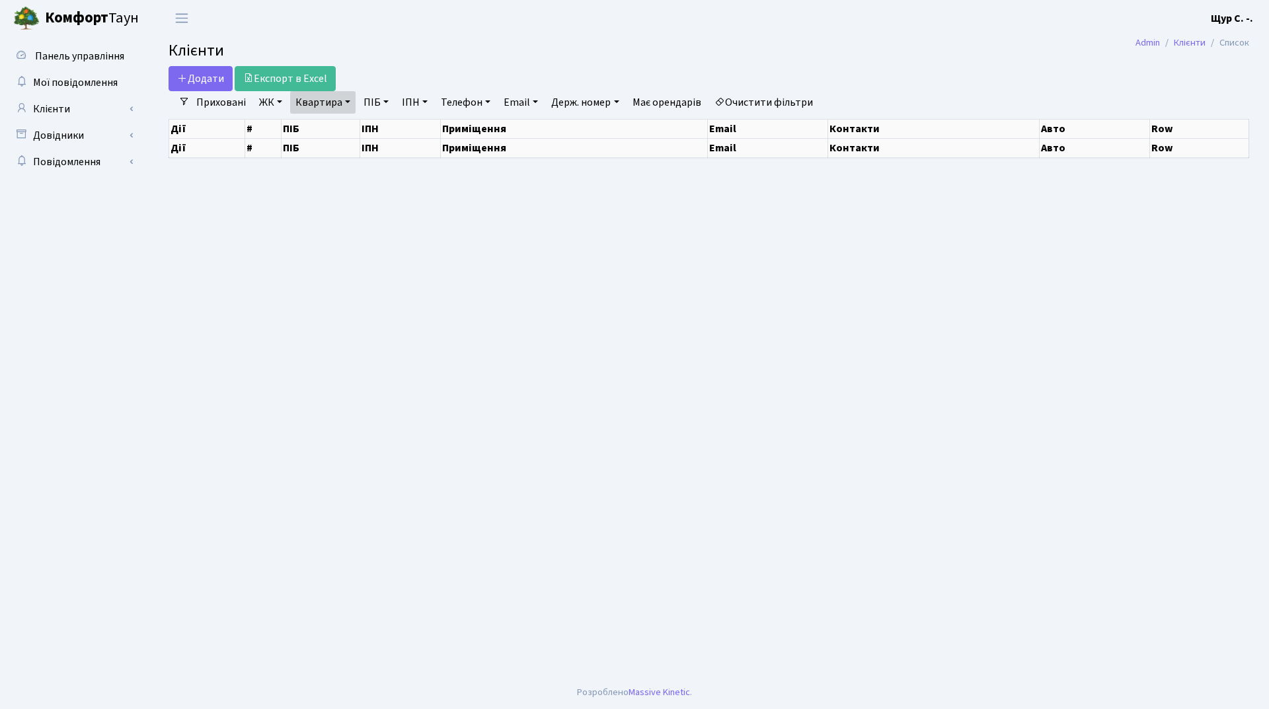
select select "25"
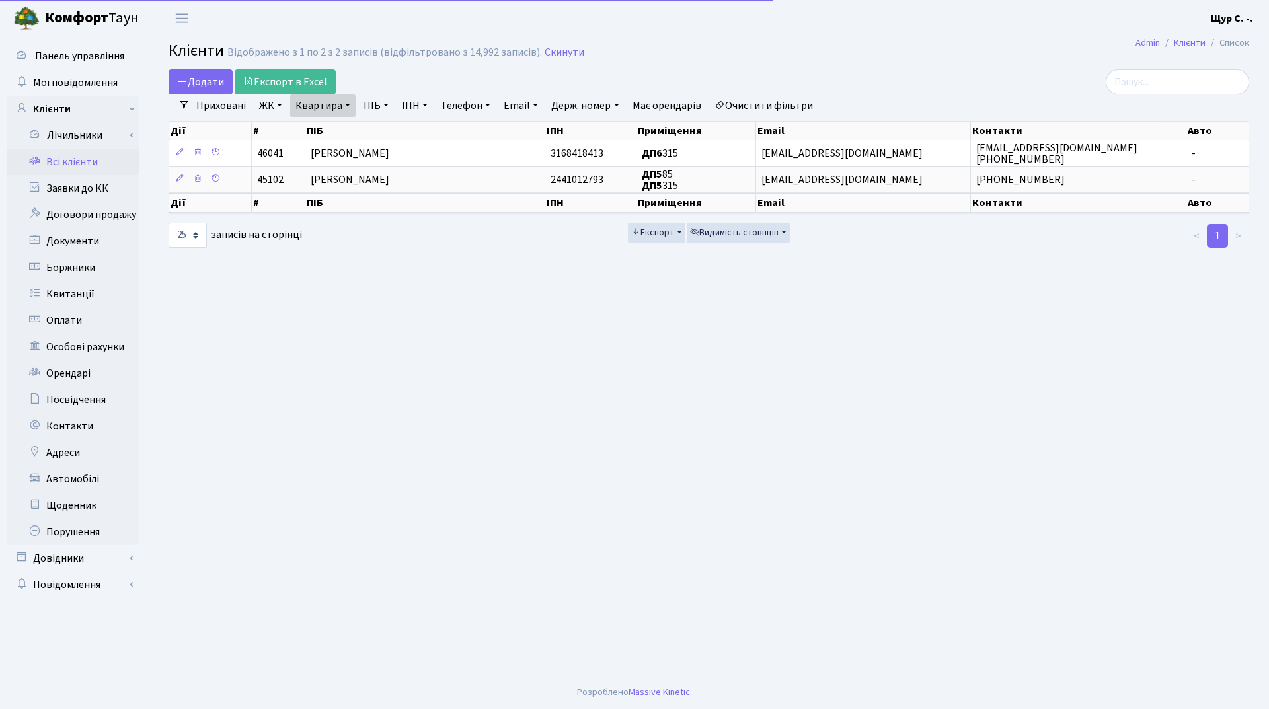
click at [346, 101] on link "Квартира" at bounding box center [322, 106] width 65 height 22
click at [336, 132] on input "315" at bounding box center [329, 131] width 77 height 25
type input "353"
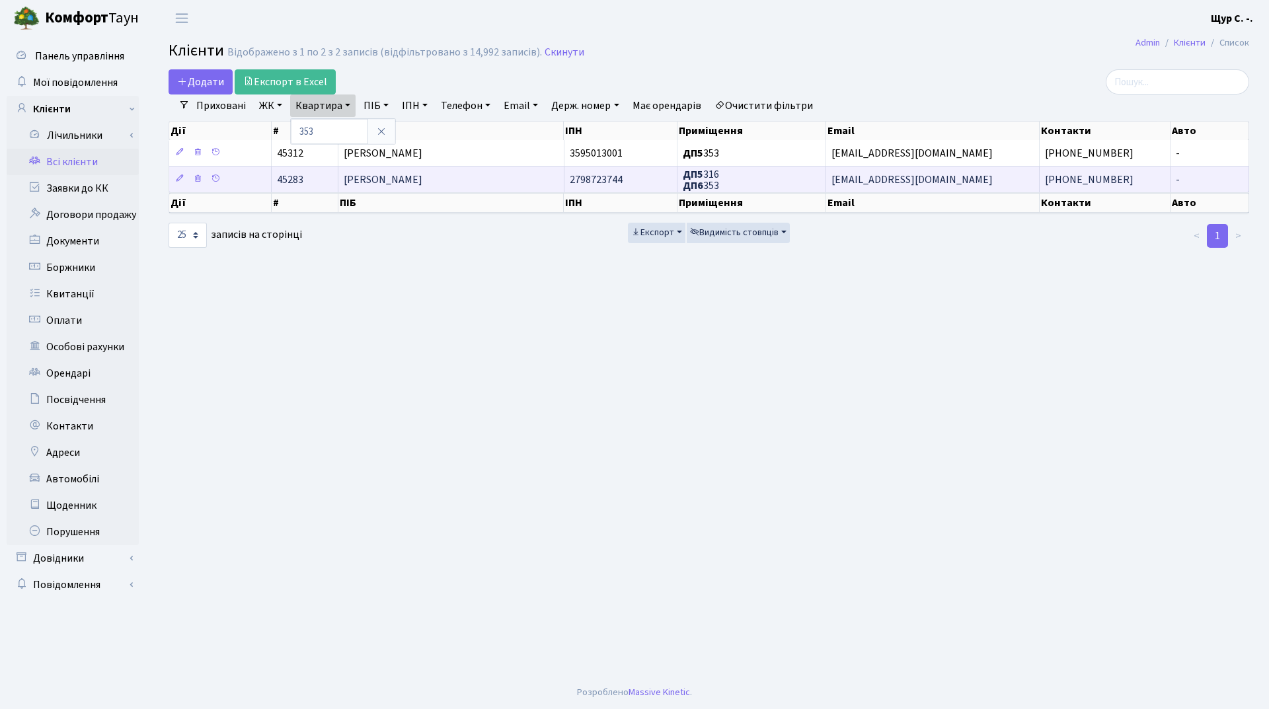
click at [422, 176] on span "[PERSON_NAME]" at bounding box center [383, 180] width 79 height 15
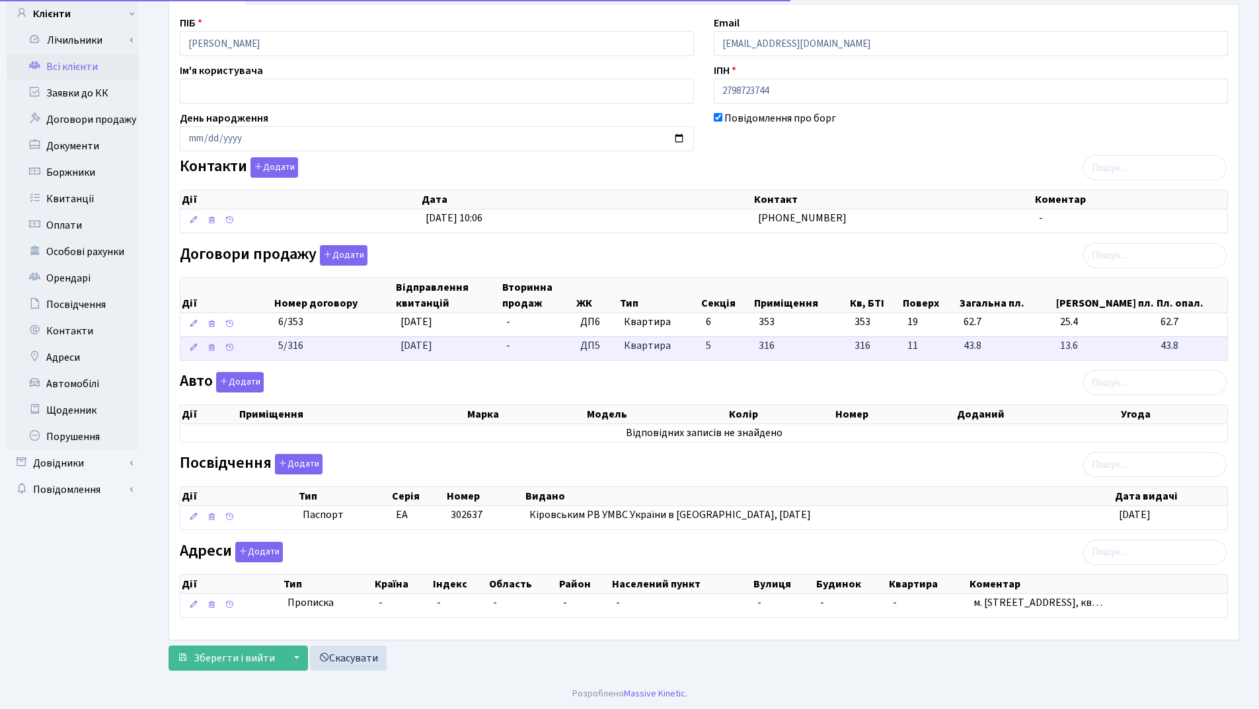
scroll to position [97, 0]
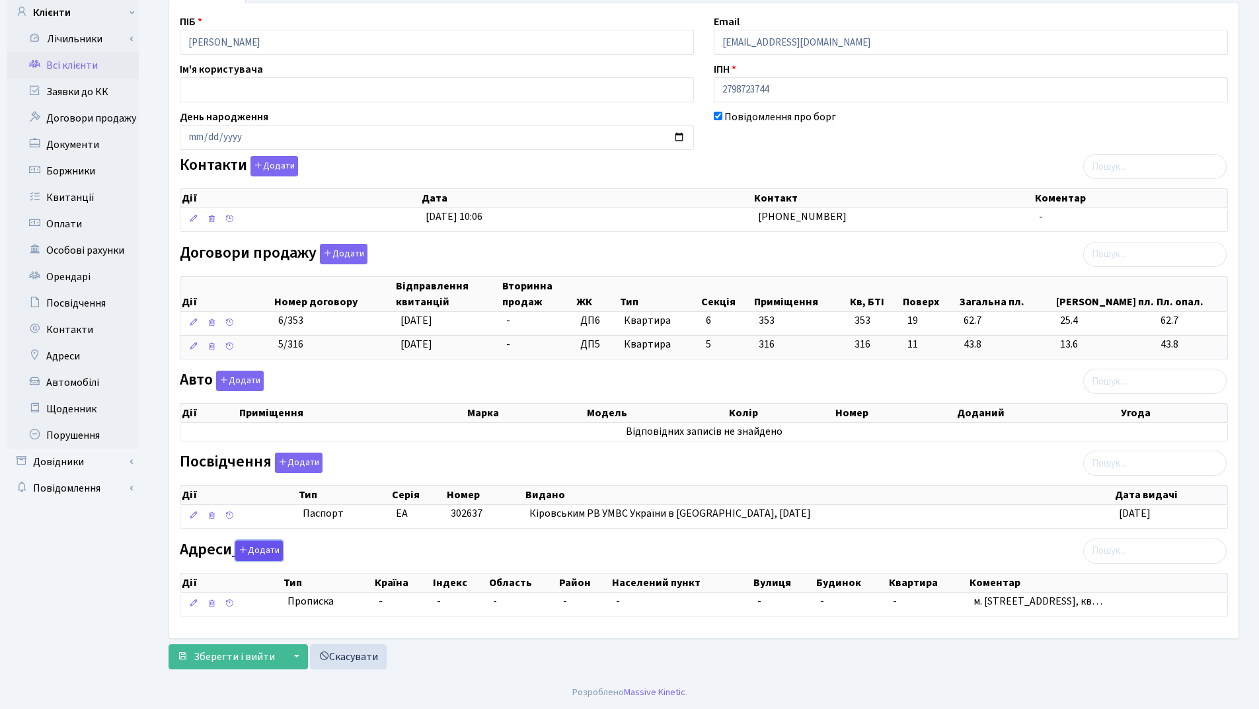
click at [256, 551] on button "Додати" at bounding box center [259, 551] width 48 height 20
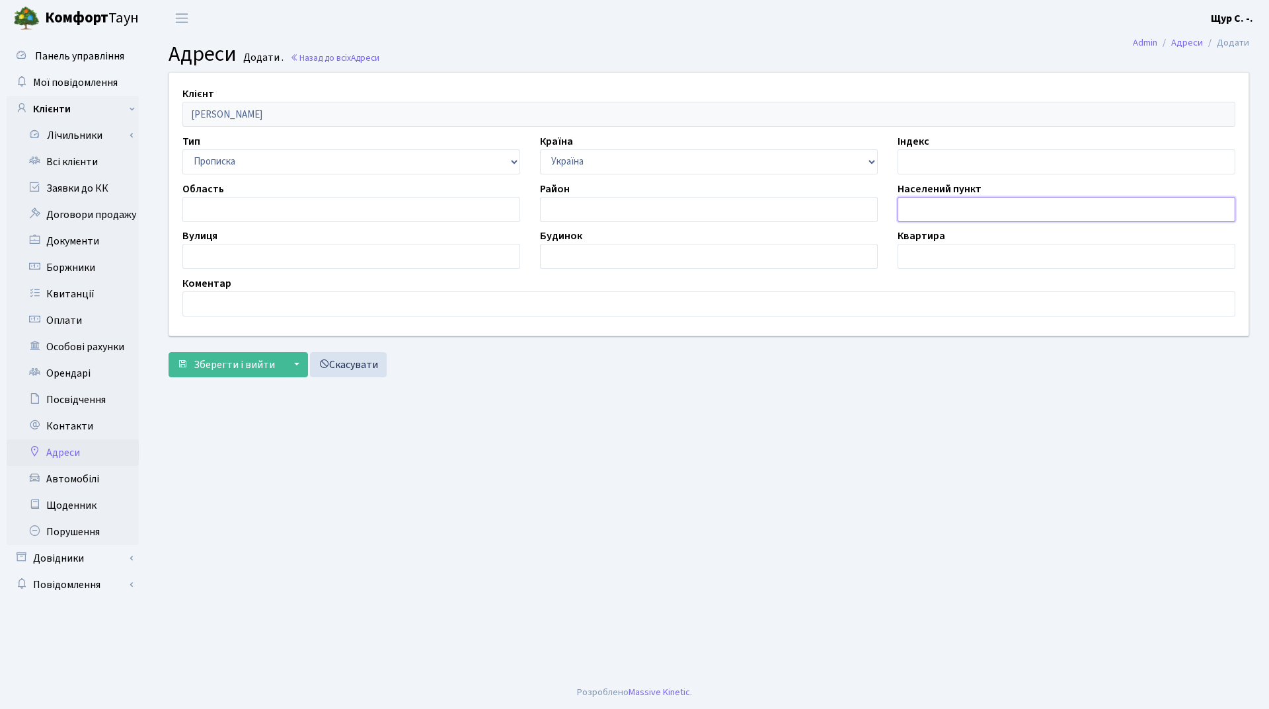
click at [918, 215] on input "text" at bounding box center [1067, 209] width 338 height 25
type input "[GEOGRAPHIC_DATA]"
click at [204, 253] on input "text" at bounding box center [351, 256] width 338 height 25
type input "Білоруська"
click at [563, 253] on input "text" at bounding box center [709, 256] width 338 height 25
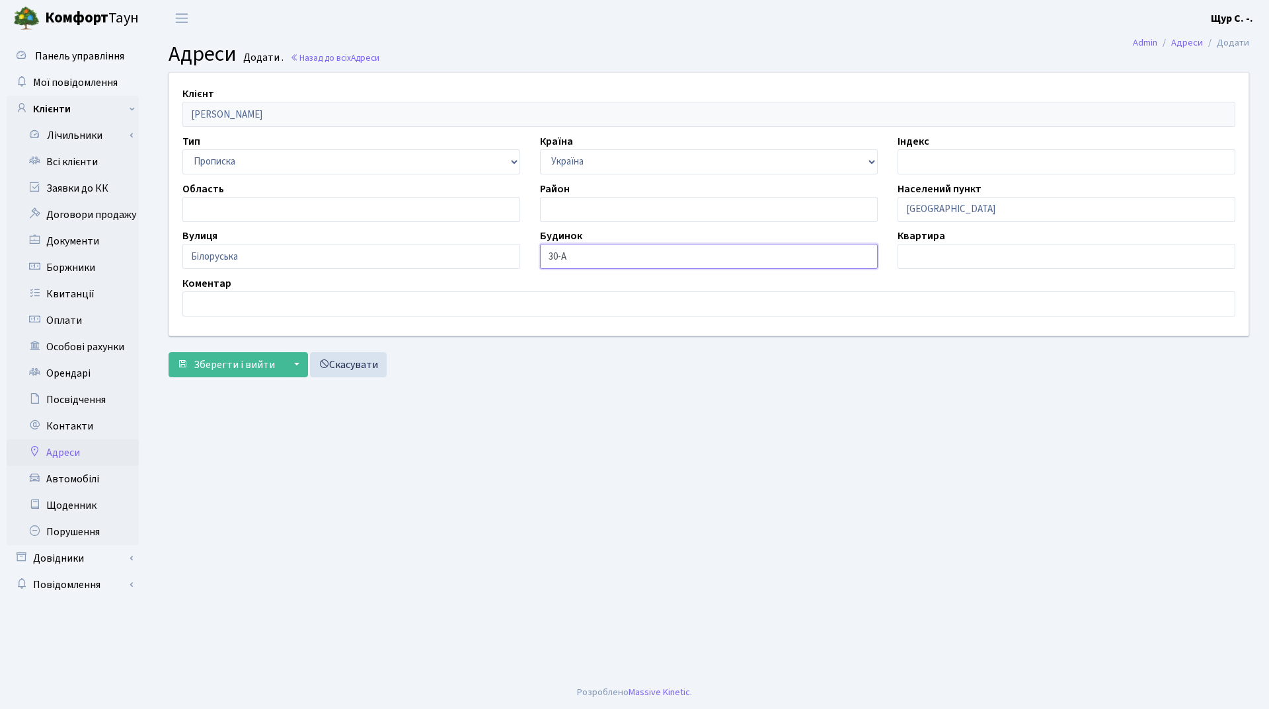
type input "30-А"
click at [955, 254] on input "text" at bounding box center [1067, 256] width 338 height 25
type input "46"
click at [245, 369] on span "Зберегти і вийти" at bounding box center [234, 365] width 81 height 15
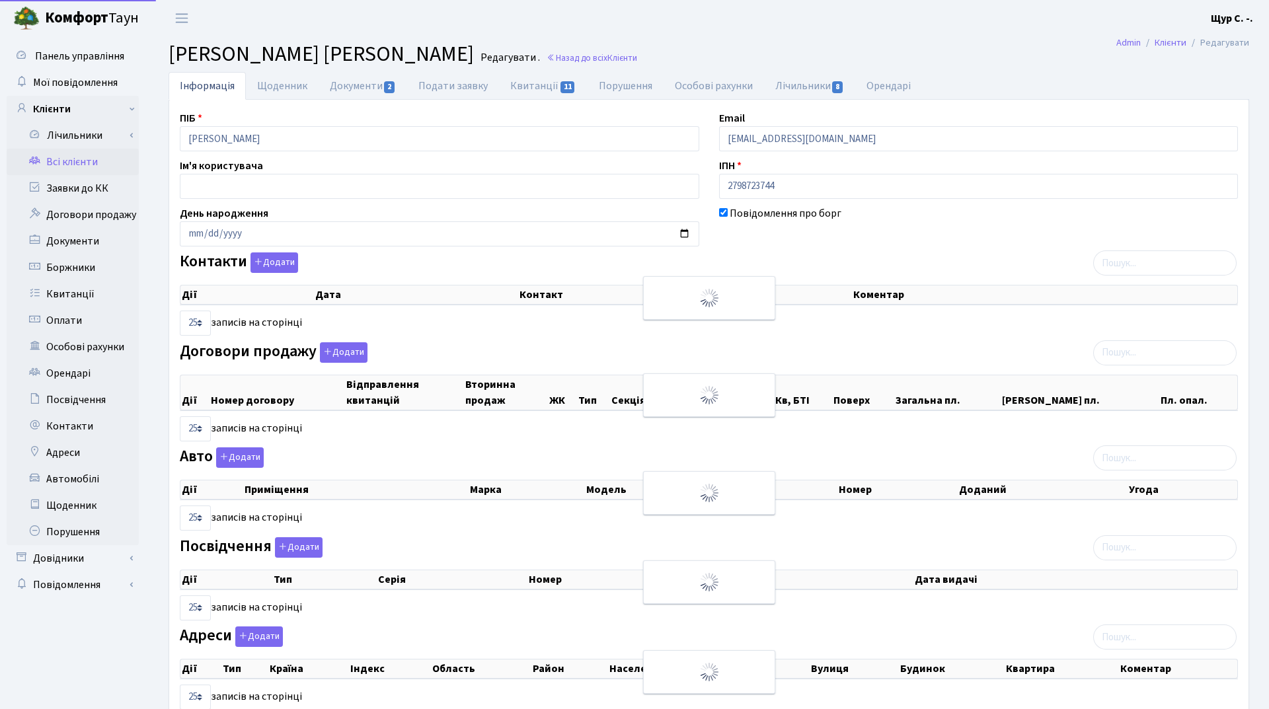
select select "25"
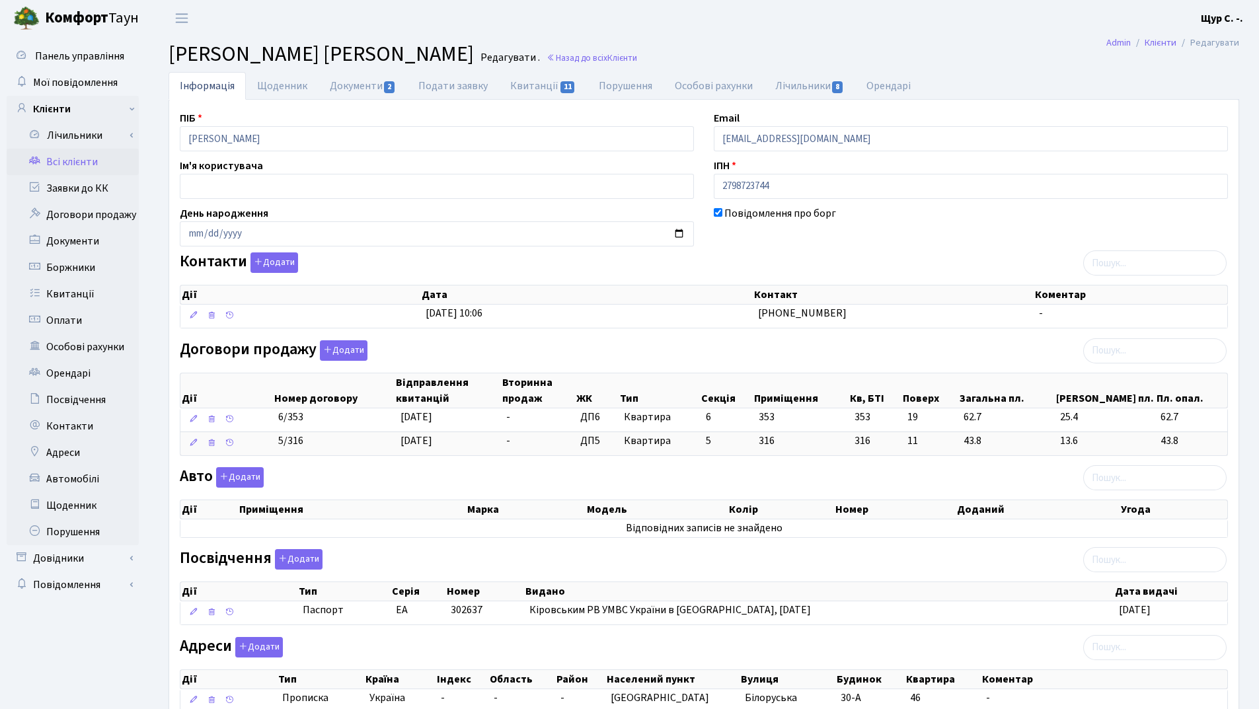
scroll to position [120, 0]
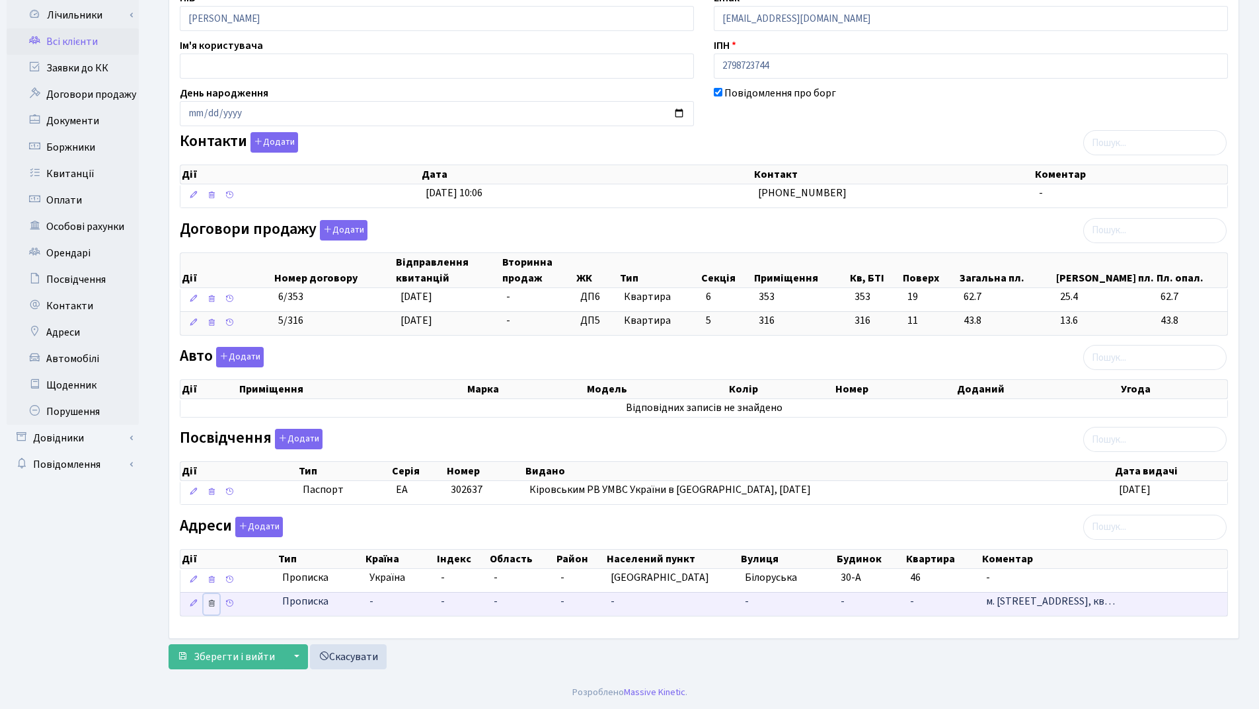
click at [212, 605] on icon at bounding box center [211, 603] width 9 height 9
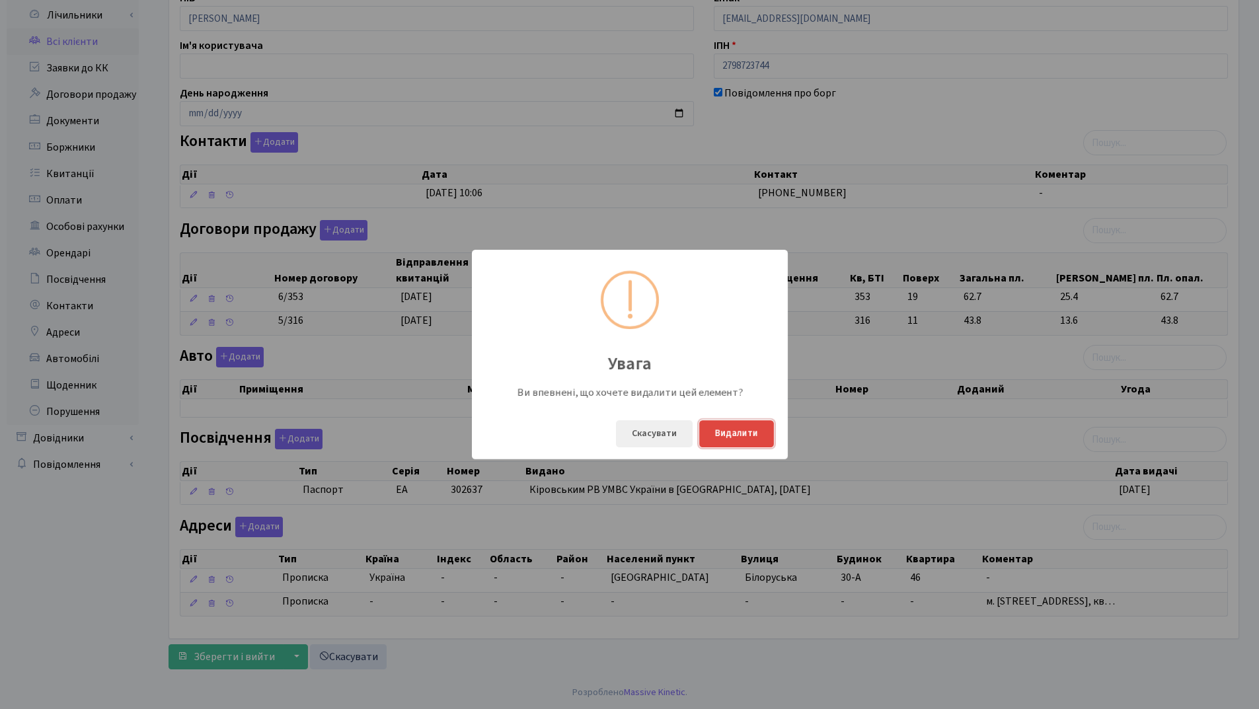
click at [737, 434] on button "Видалити" at bounding box center [736, 433] width 75 height 27
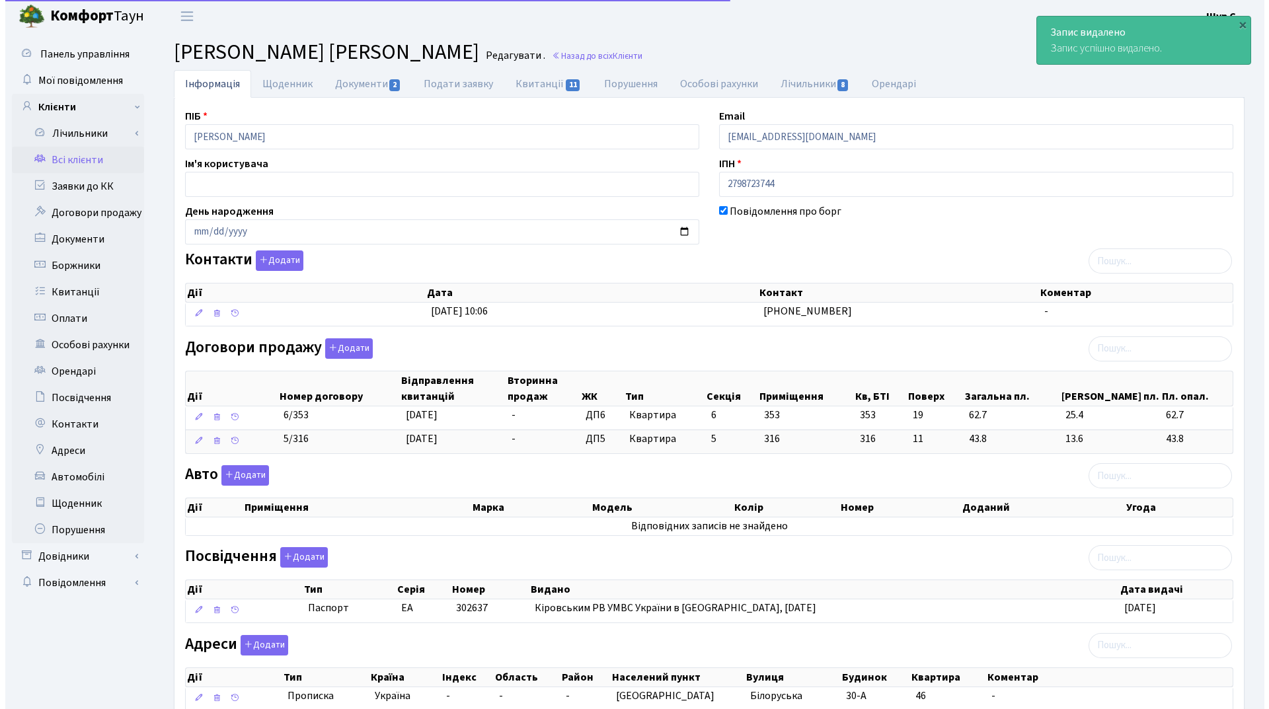
scroll to position [0, 0]
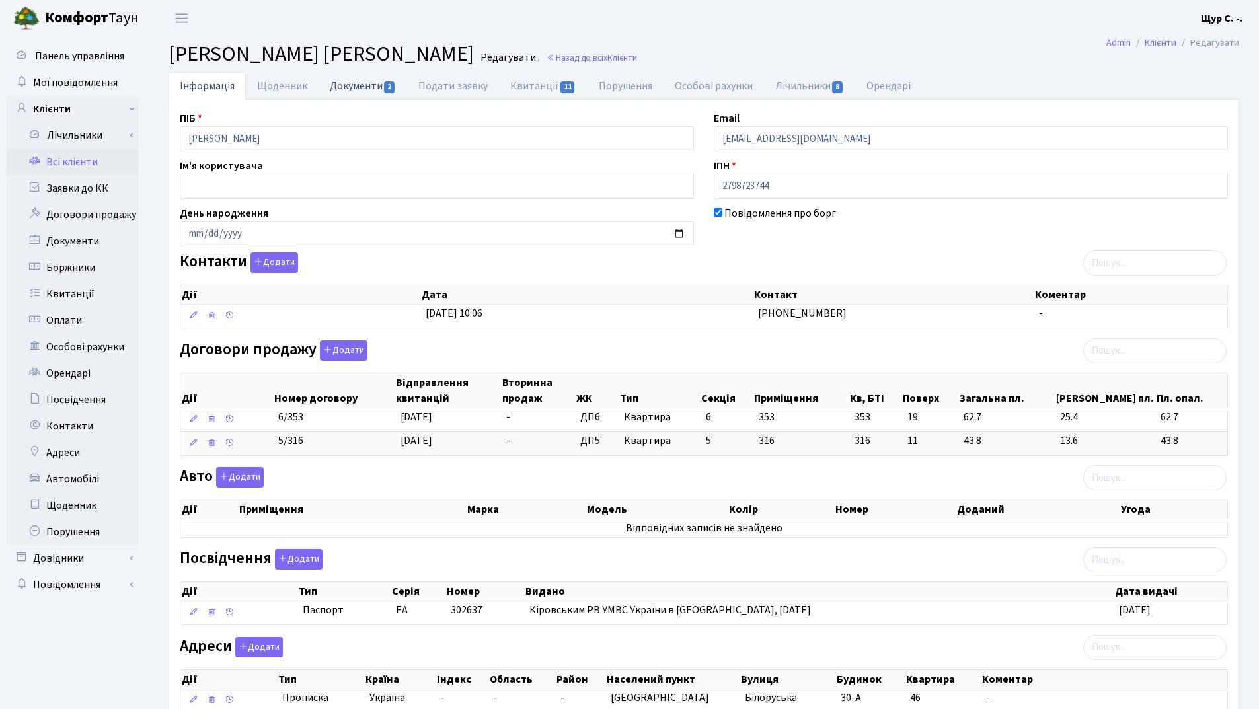
click at [363, 84] on link "Документи 2" at bounding box center [363, 85] width 89 height 27
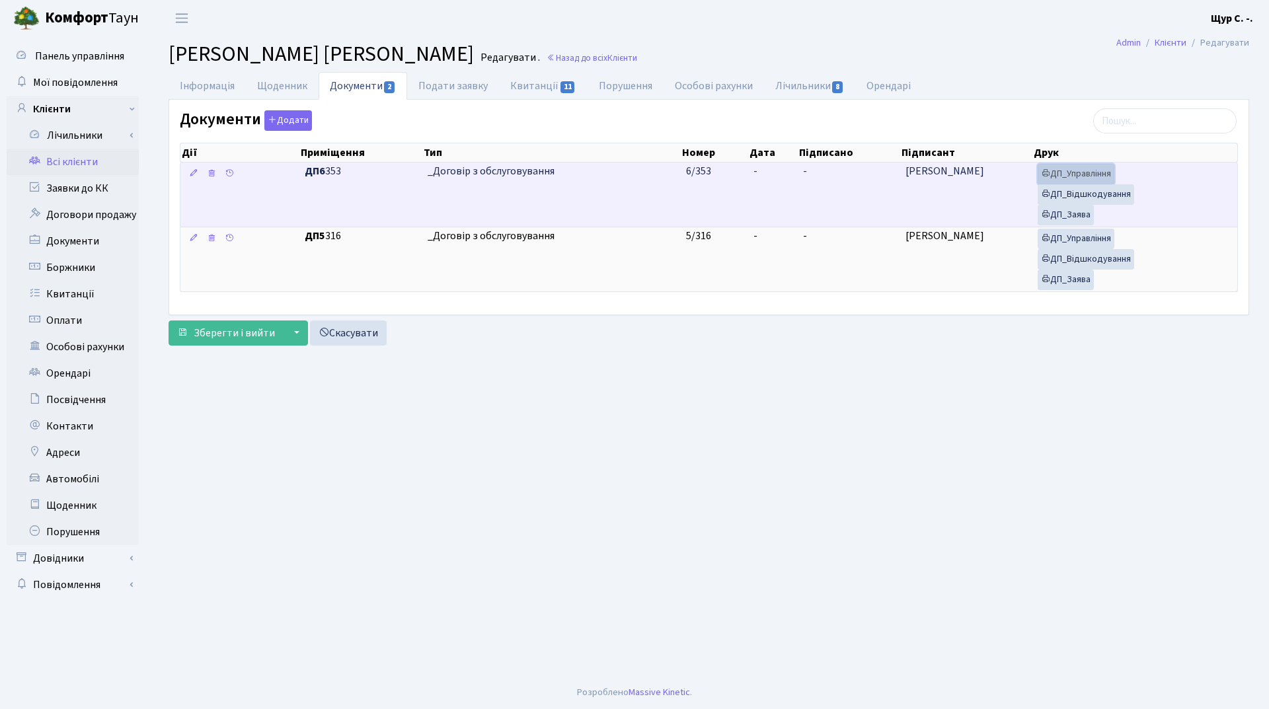
click at [1090, 174] on link "ДП_Управління" at bounding box center [1076, 174] width 77 height 20
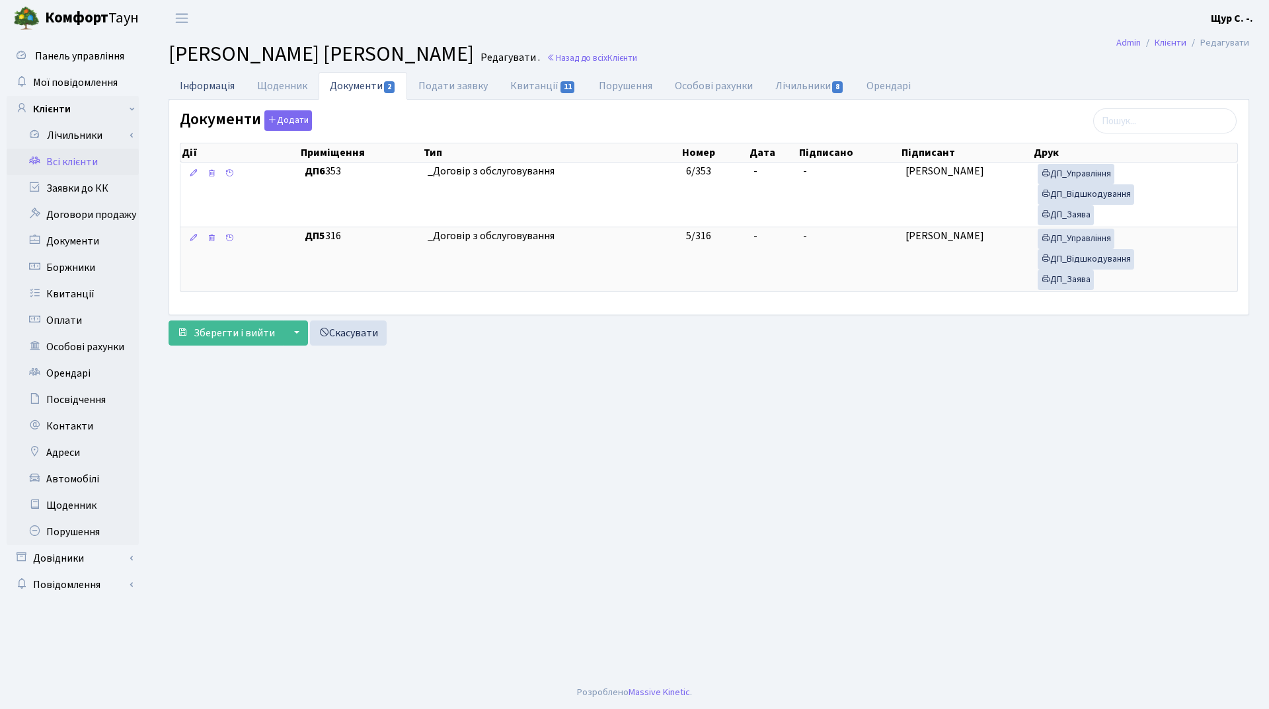
click at [205, 85] on link "Інформація" at bounding box center [207, 85] width 77 height 27
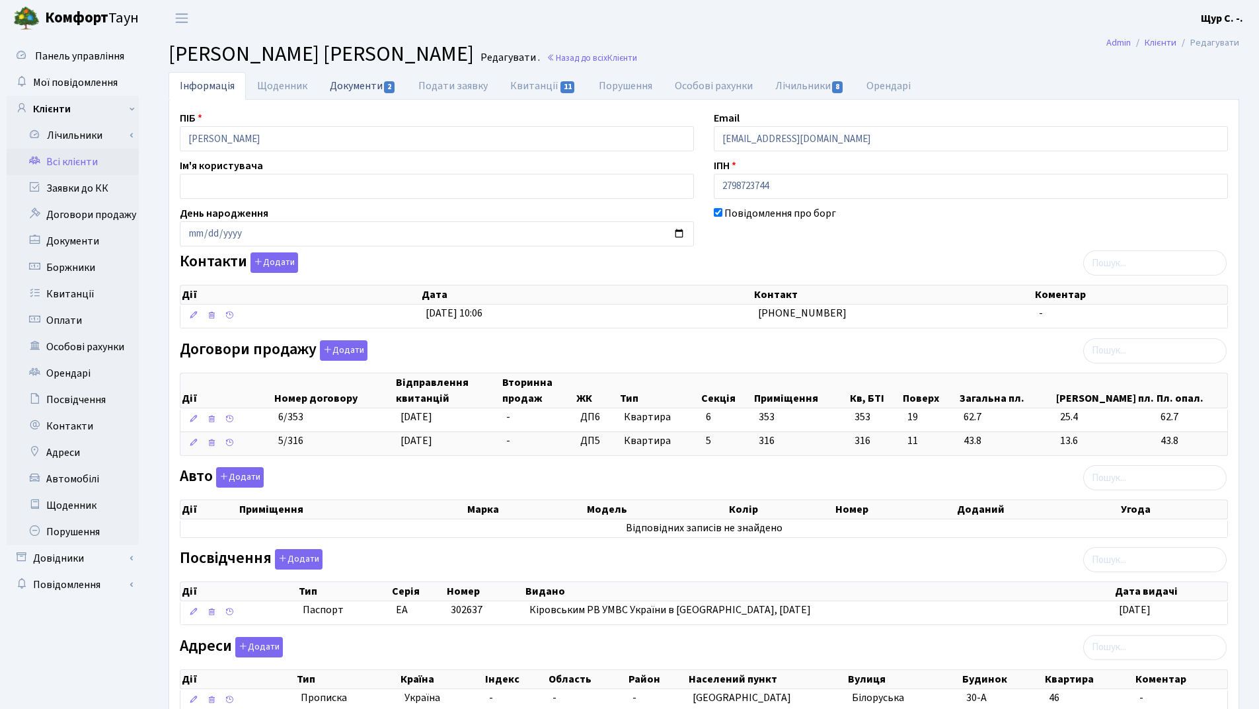
click at [366, 88] on link "Документи 2" at bounding box center [363, 85] width 89 height 27
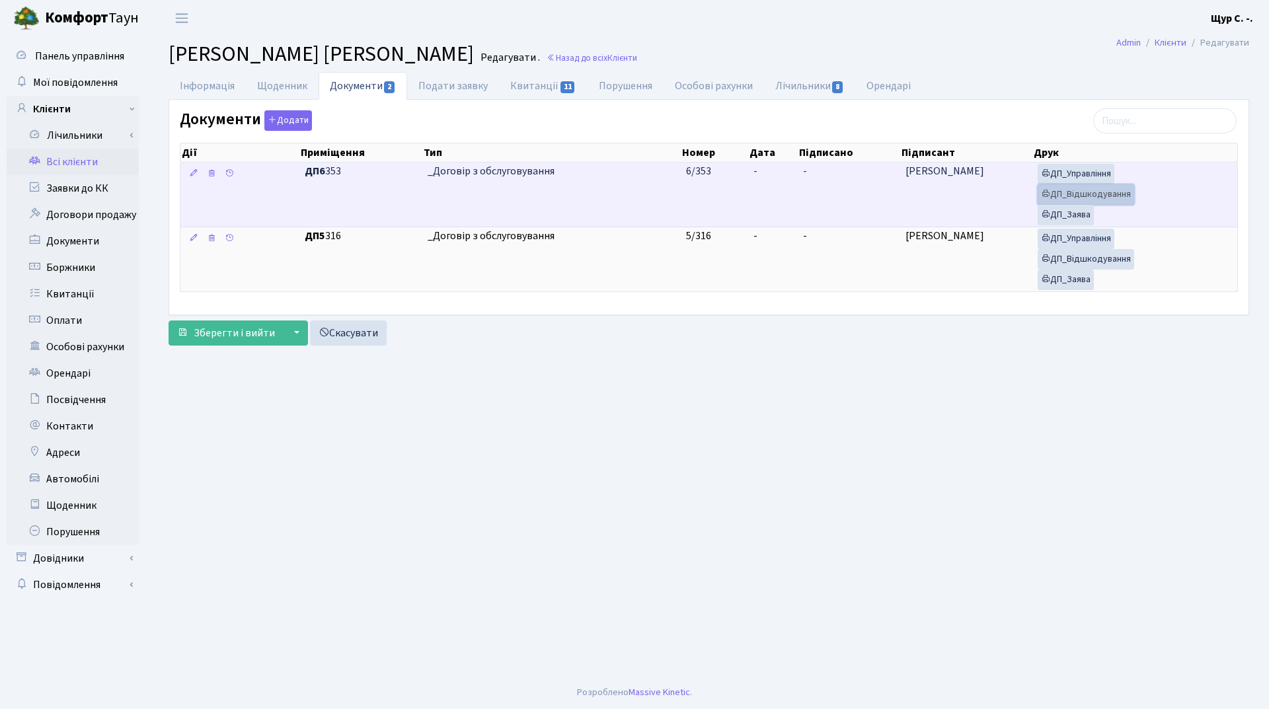
click at [1095, 196] on link "ДП_Відшкодування" at bounding box center [1086, 194] width 97 height 20
click at [1056, 219] on link "ДП_Заява" at bounding box center [1066, 215] width 56 height 20
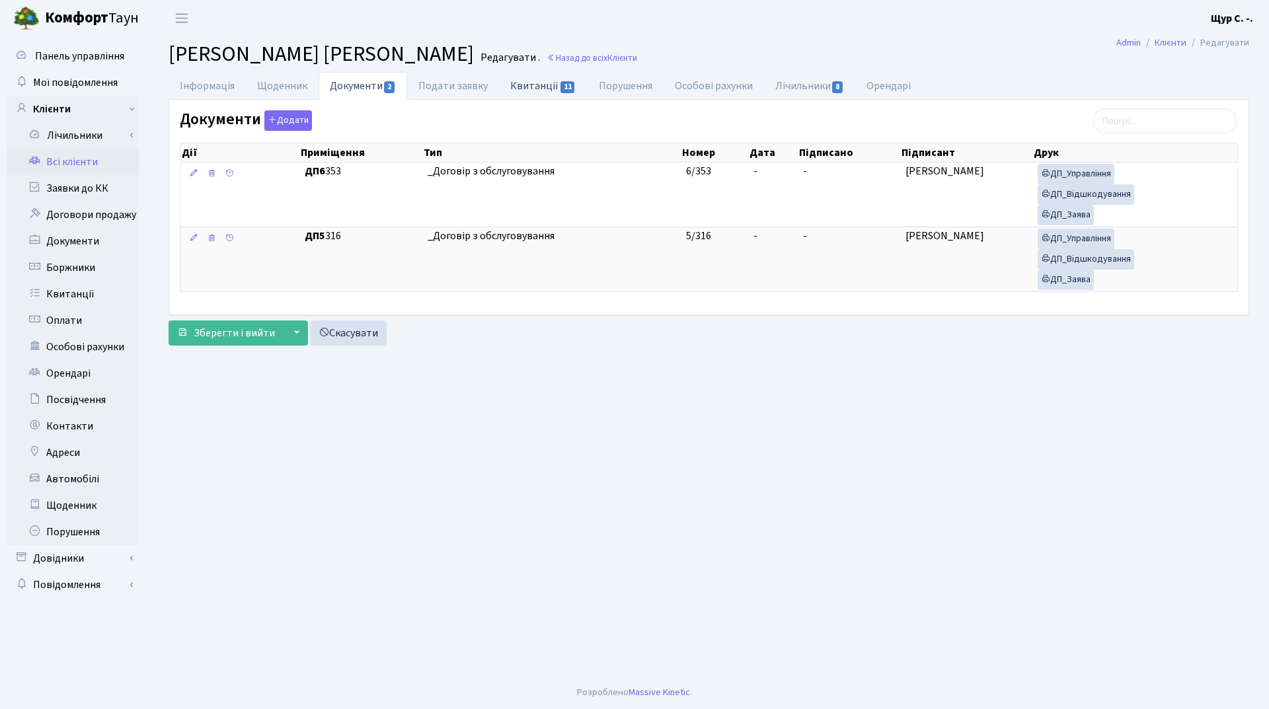
click at [536, 89] on link "Квитанції 11" at bounding box center [543, 85] width 88 height 27
select select "25"
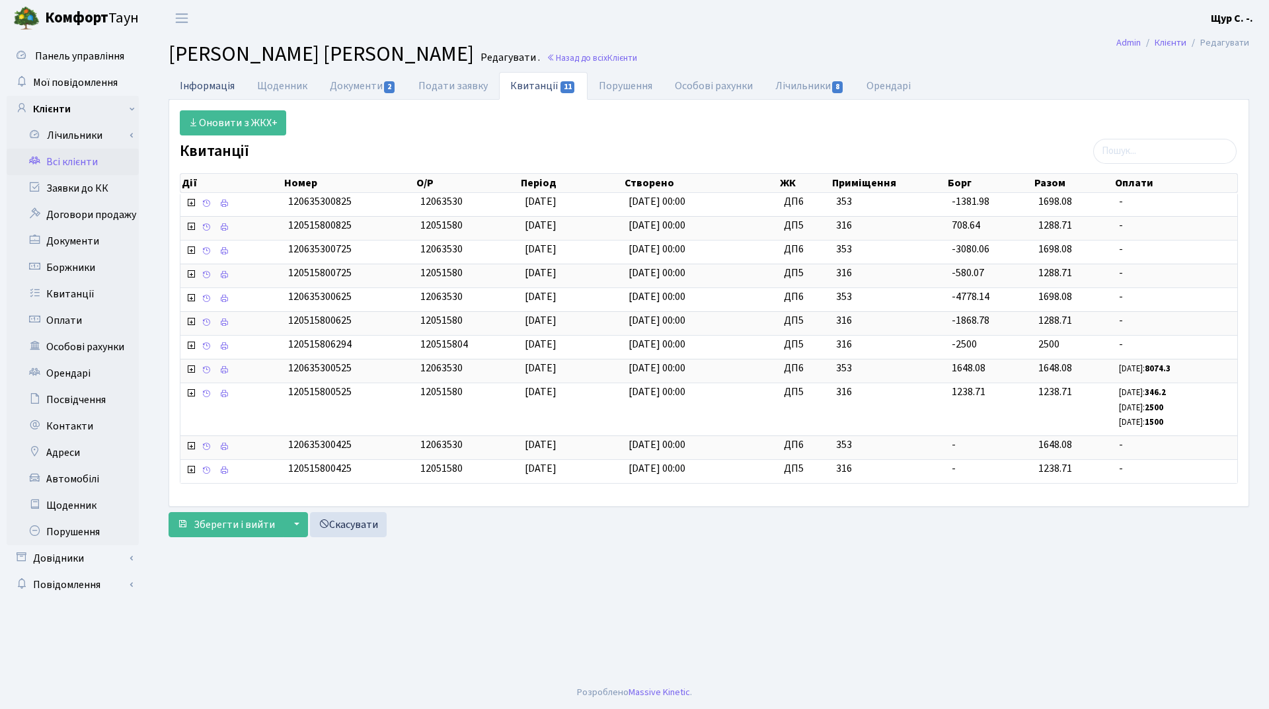
click at [211, 90] on link "Інформація" at bounding box center [207, 85] width 77 height 27
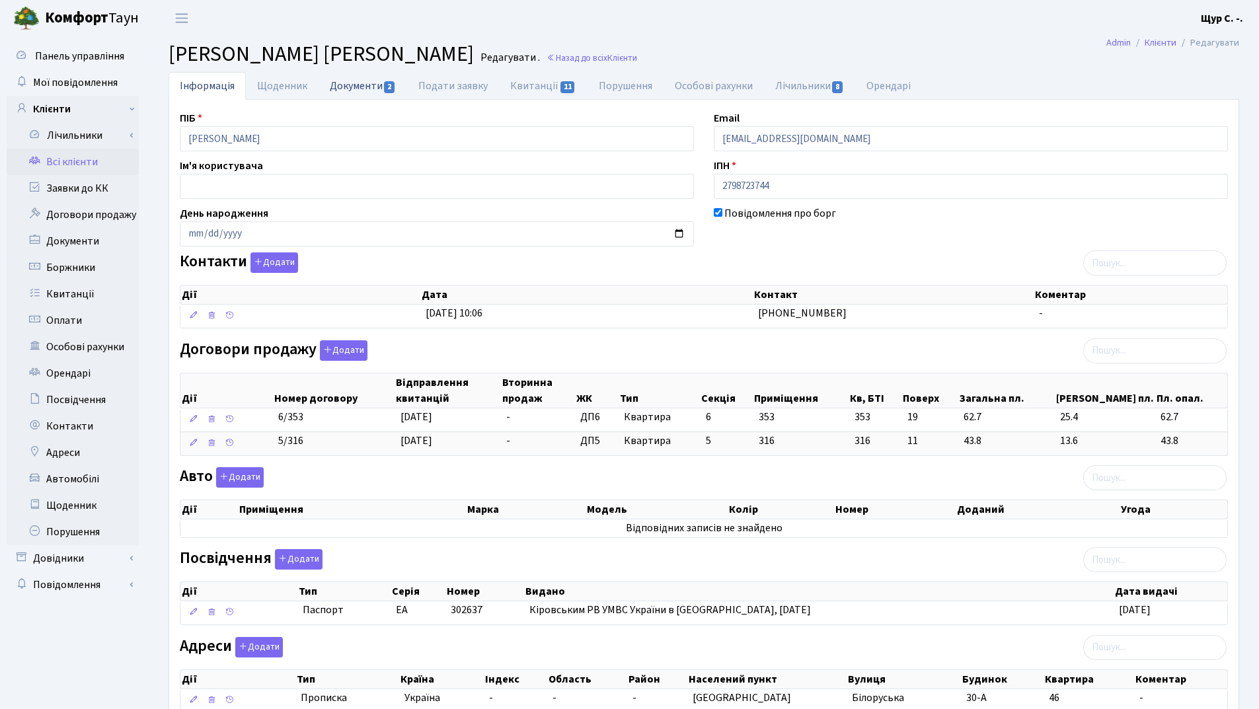
click at [340, 89] on link "Документи 2" at bounding box center [363, 85] width 89 height 27
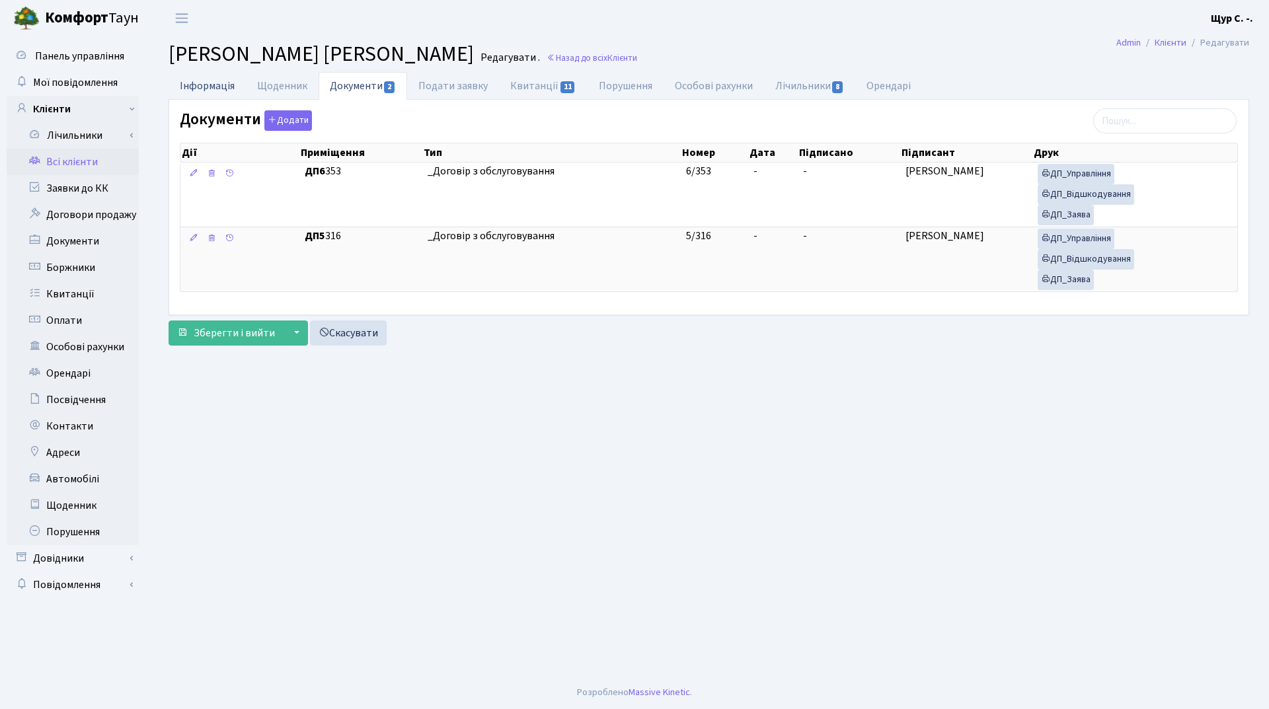
click at [204, 89] on link "Інформація" at bounding box center [207, 85] width 77 height 27
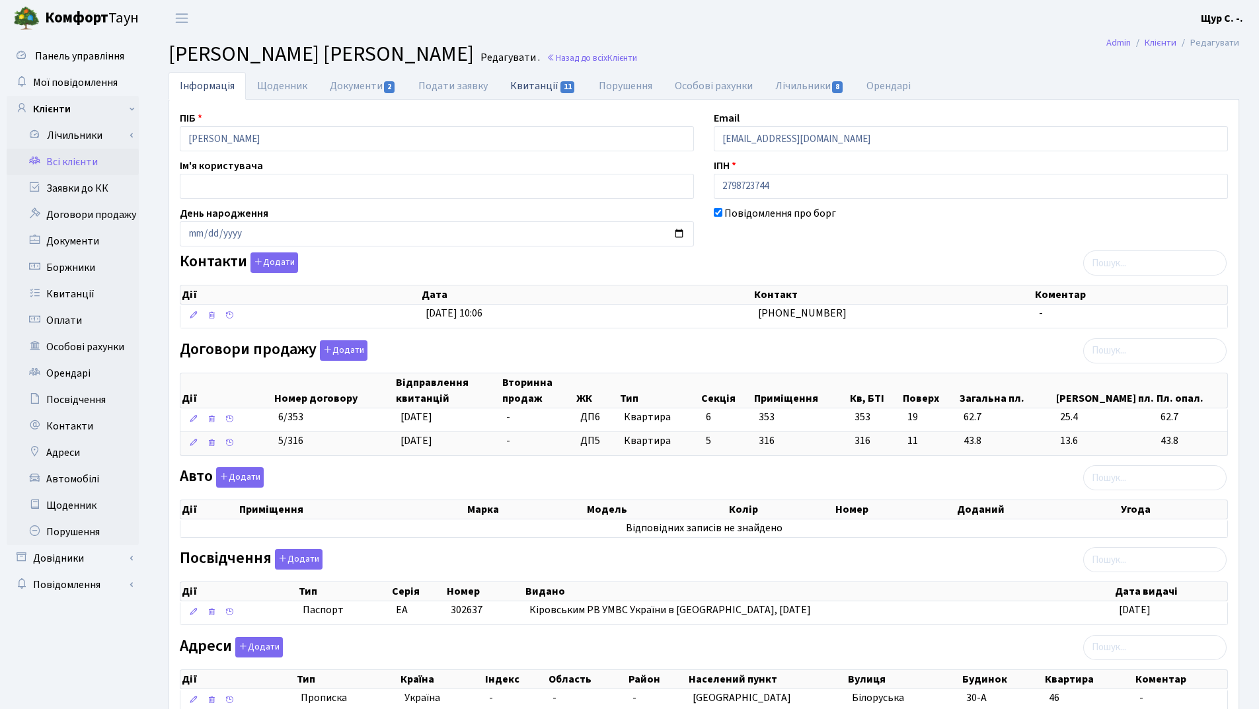
click at [541, 89] on link "Квитанції 11" at bounding box center [543, 85] width 88 height 27
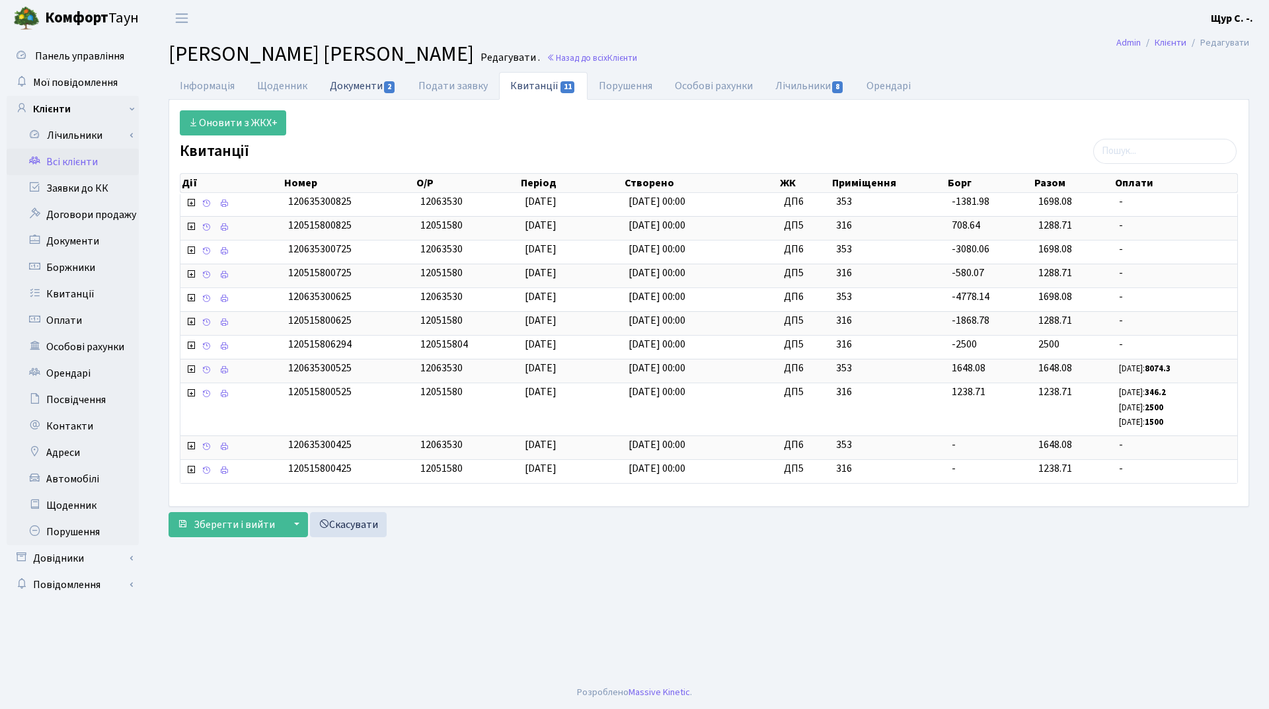
click at [351, 83] on link "Документи 2" at bounding box center [363, 85] width 89 height 27
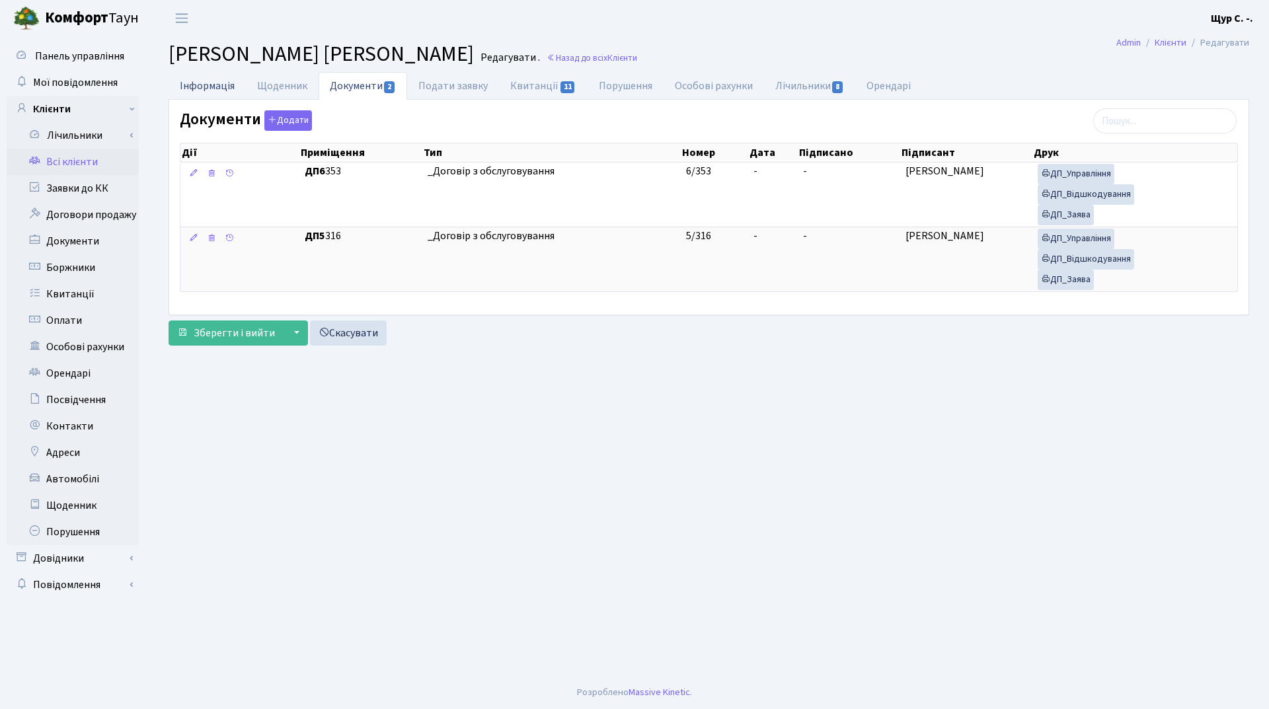
click at [213, 83] on link "Інформація" at bounding box center [207, 85] width 77 height 27
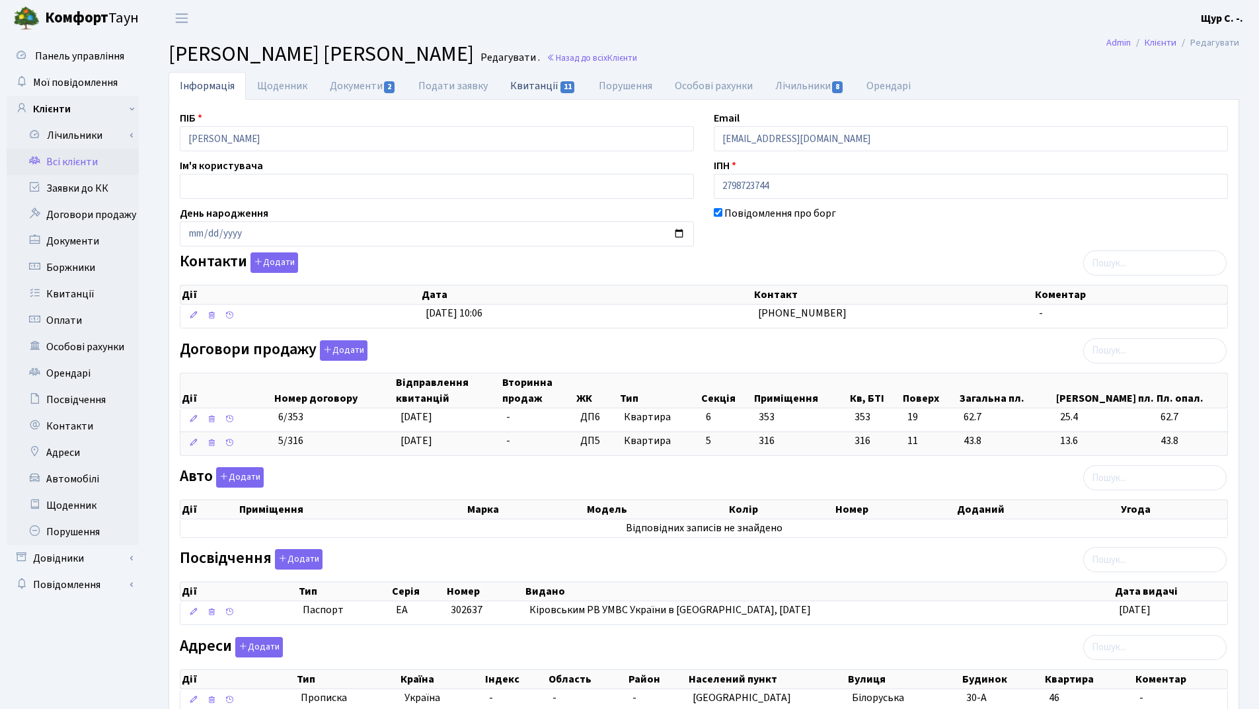
click at [527, 91] on link "Квитанції 11" at bounding box center [543, 85] width 88 height 27
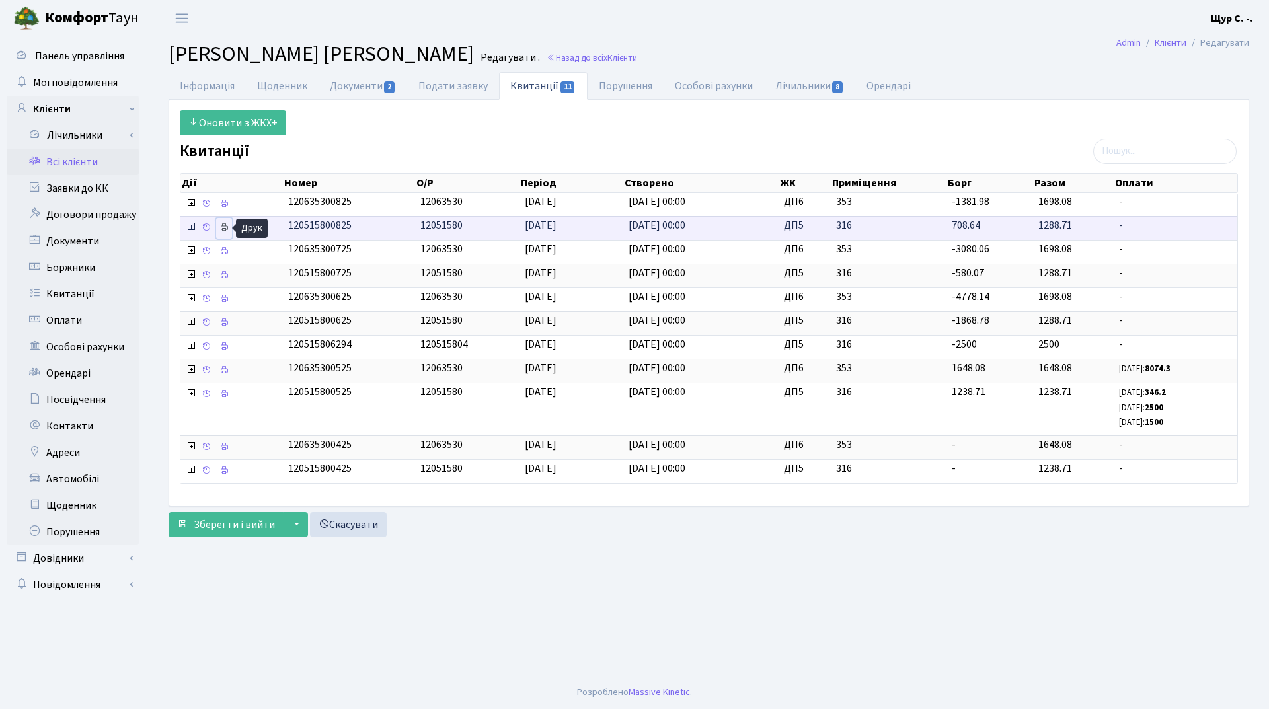
click at [225, 230] on icon at bounding box center [223, 227] width 9 height 9
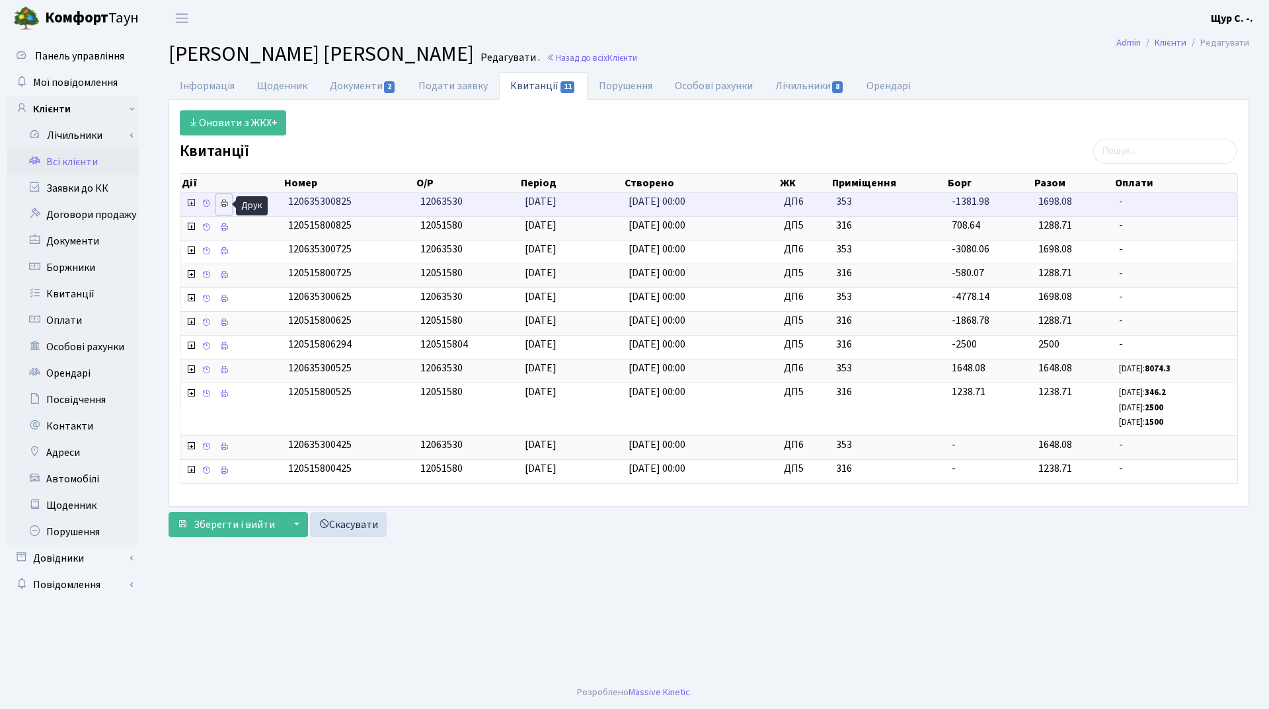
click at [229, 205] on icon at bounding box center [223, 203] width 9 height 9
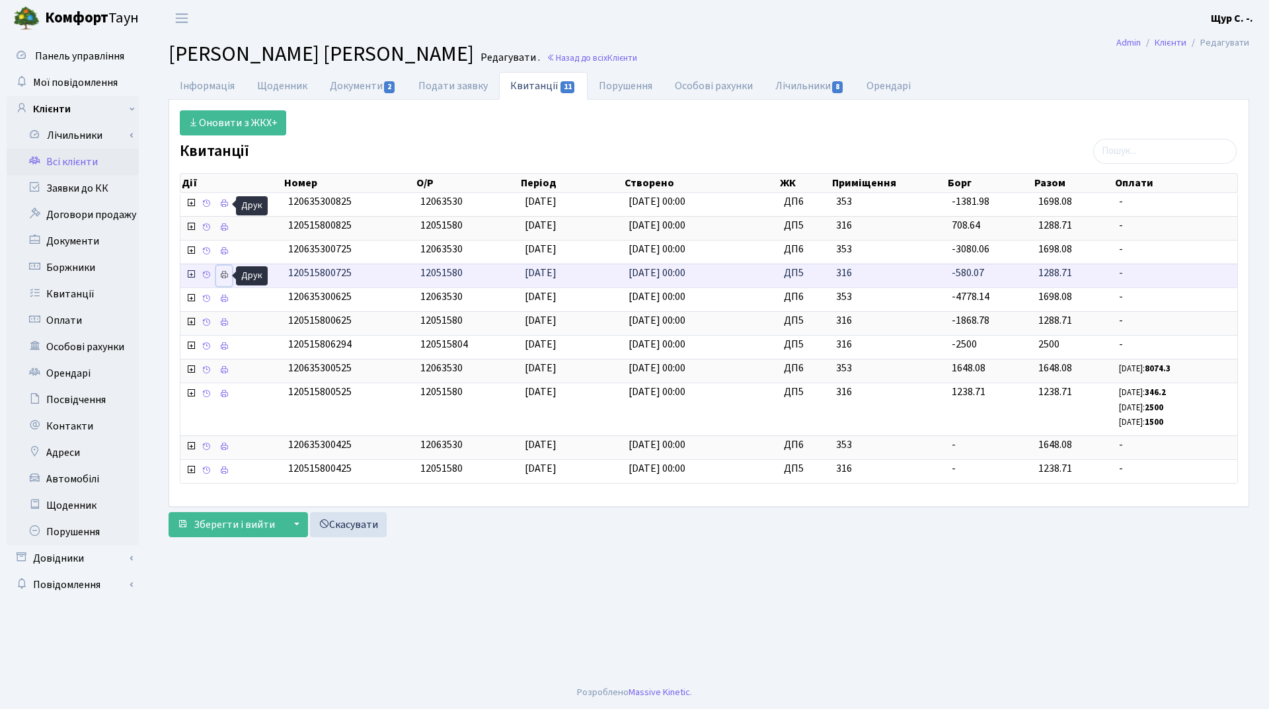
click at [222, 276] on icon at bounding box center [223, 274] width 9 height 9
click at [360, 89] on link "Документи 2" at bounding box center [363, 85] width 89 height 27
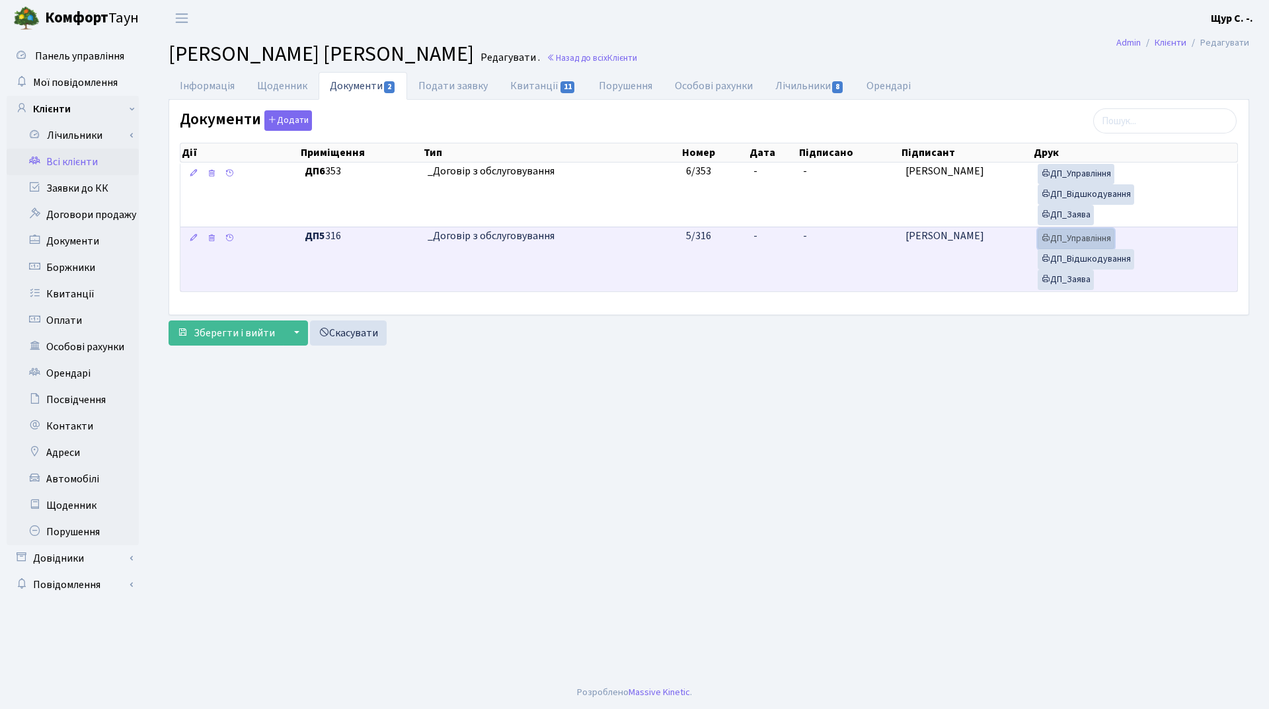
click at [1097, 239] on link "ДП_Управління" at bounding box center [1076, 239] width 77 height 20
click at [1087, 254] on link "ДП_Відшкодування" at bounding box center [1086, 259] width 97 height 20
click at [1079, 279] on link "ДП_Заява" at bounding box center [1066, 280] width 56 height 20
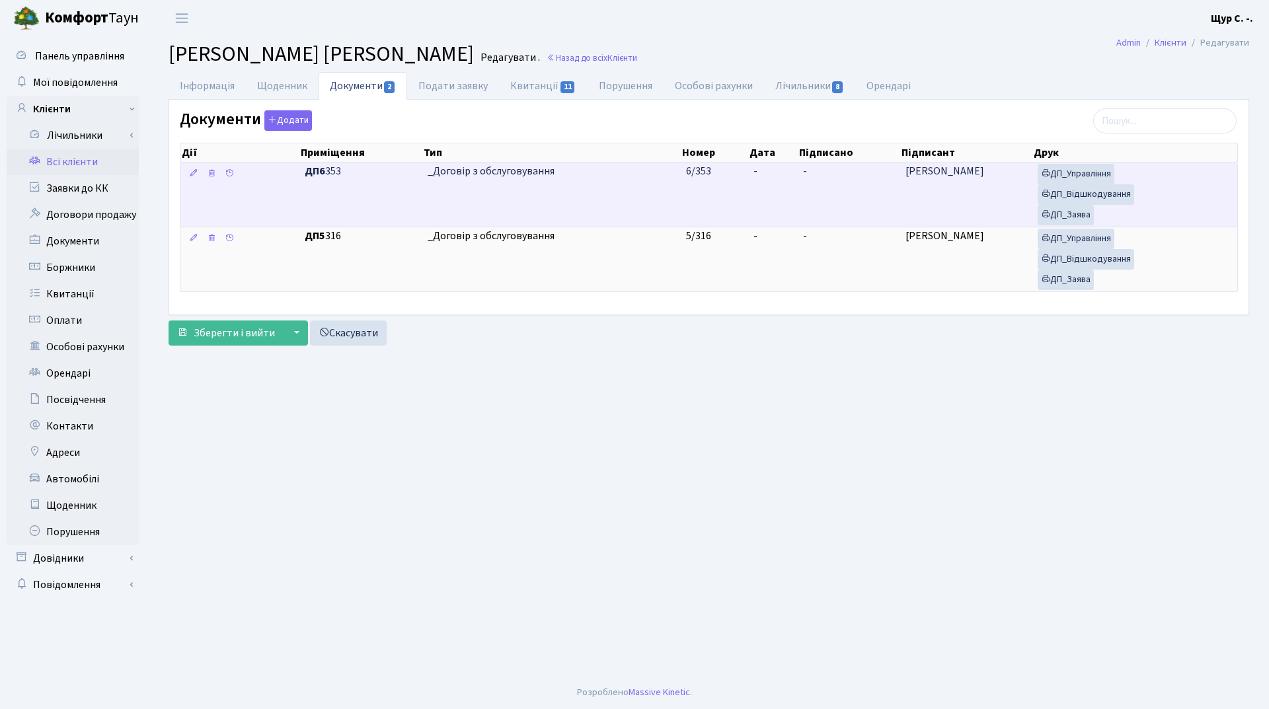
click at [629, 180] on td "_Договір з обслуговування" at bounding box center [551, 195] width 259 height 64
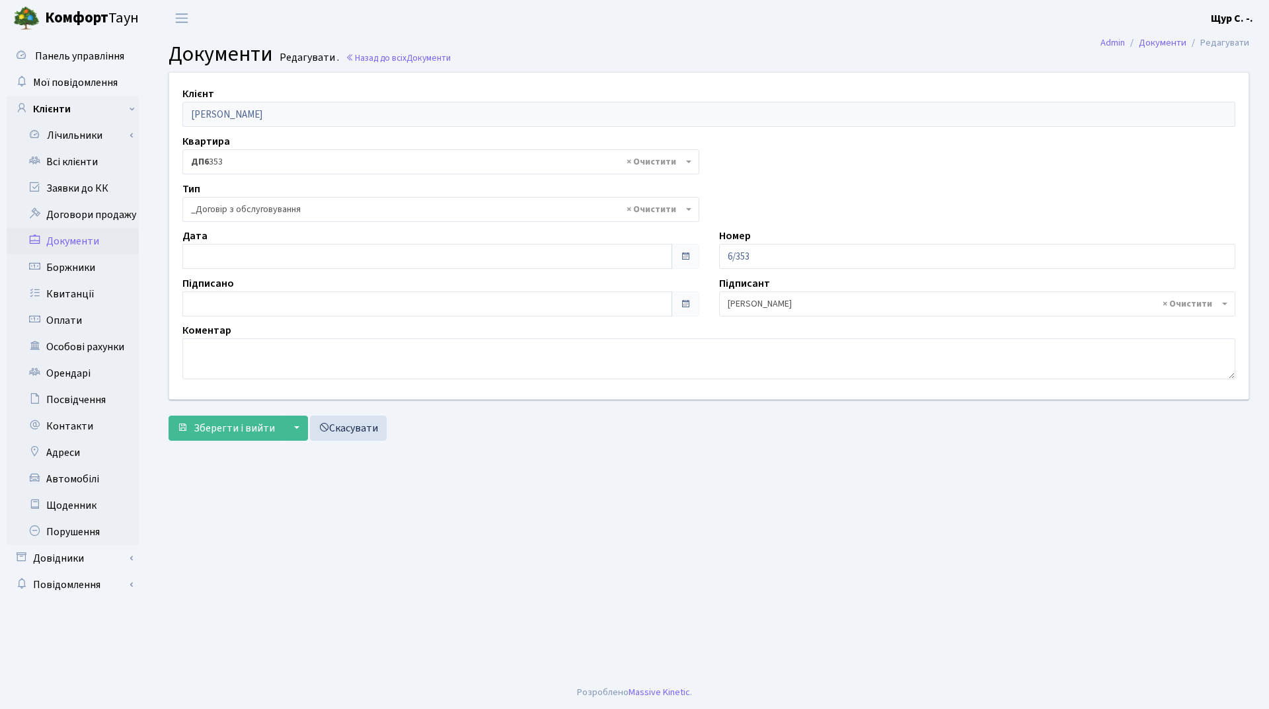
select select "289"
type input "[DATE]"
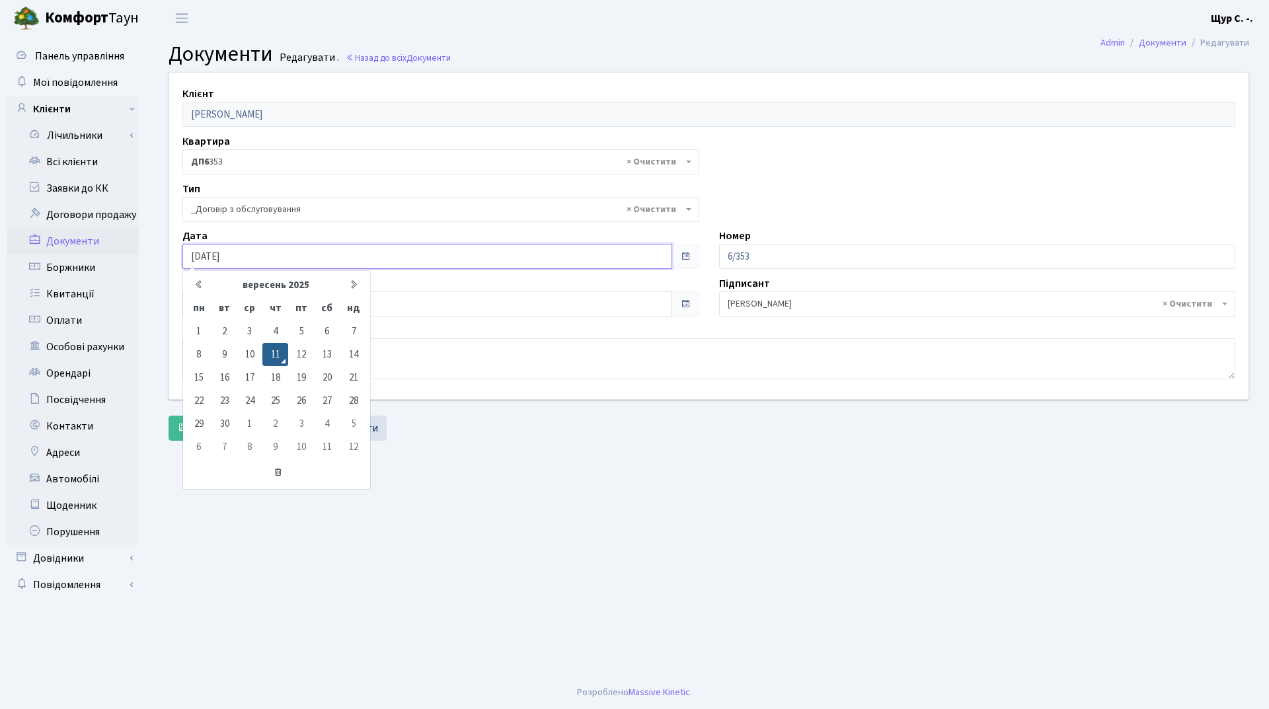
click at [286, 254] on input "11.09.2025" at bounding box center [427, 256] width 490 height 25
click at [508, 500] on main "Admin Документи Редагувати Документи Редагувати . Назад до всіх Документи Клієн…" at bounding box center [709, 356] width 1120 height 640
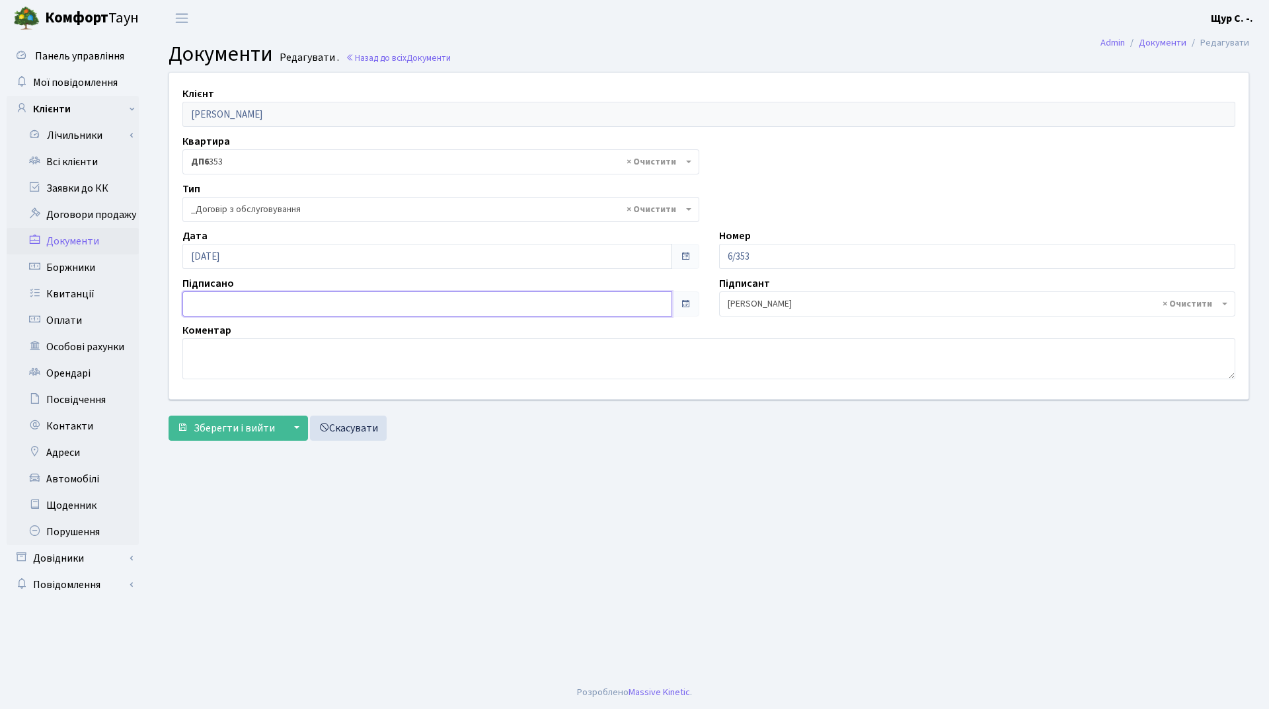
type input "11.09.2025"
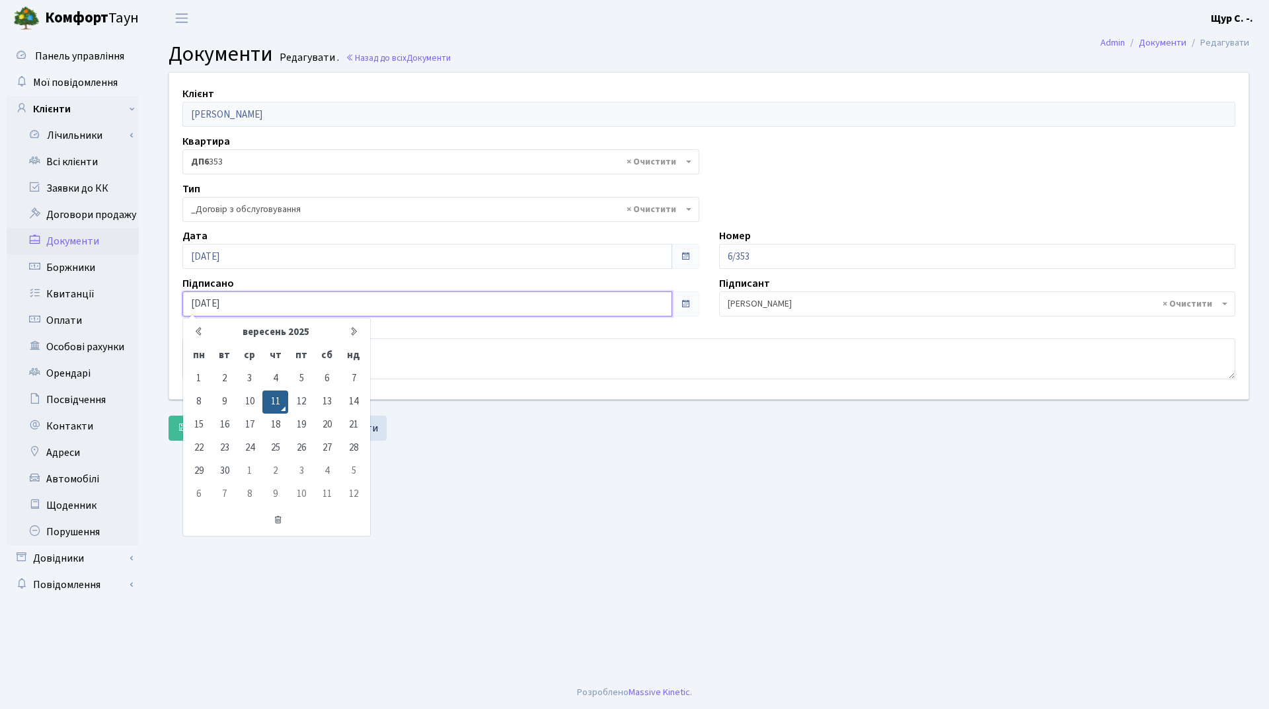
click at [329, 310] on input "11.09.2025" at bounding box center [427, 303] width 490 height 25
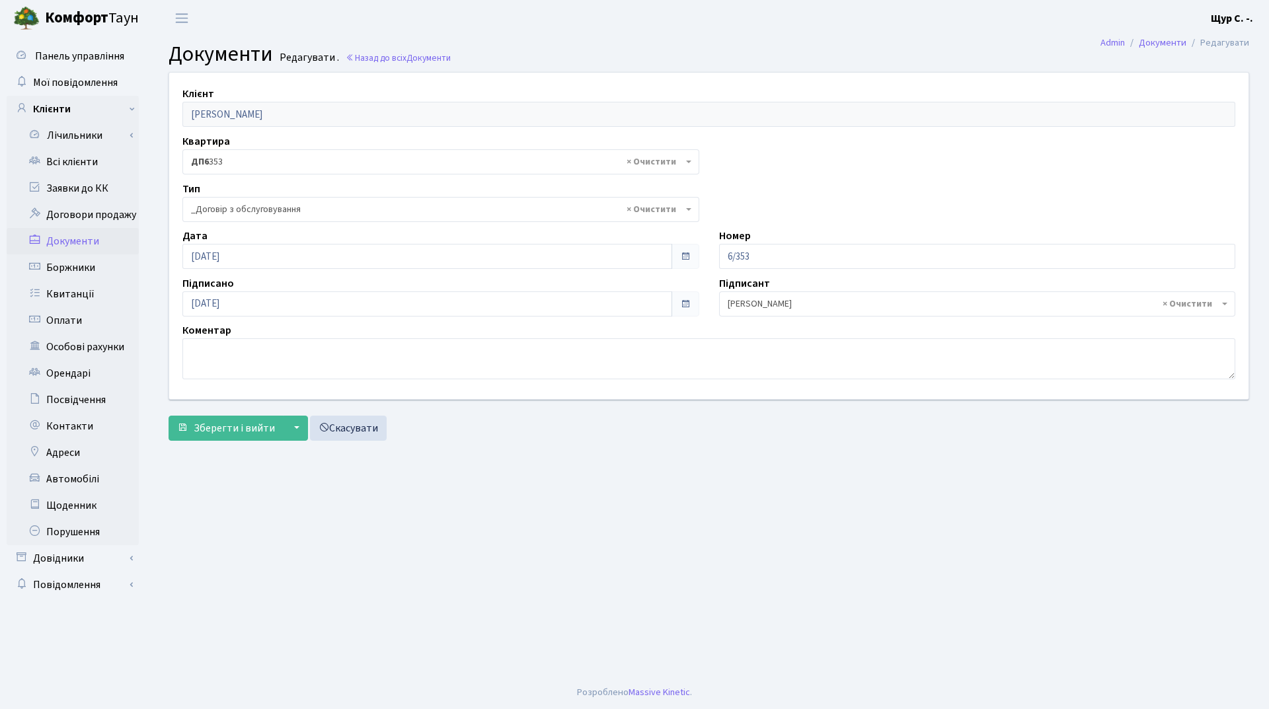
click at [530, 496] on main "Admin Документи Редагувати Документи Редагувати . Назад до всіх Документи Клієн…" at bounding box center [709, 356] width 1120 height 640
click at [248, 427] on span "Зберегти і вийти" at bounding box center [234, 428] width 81 height 15
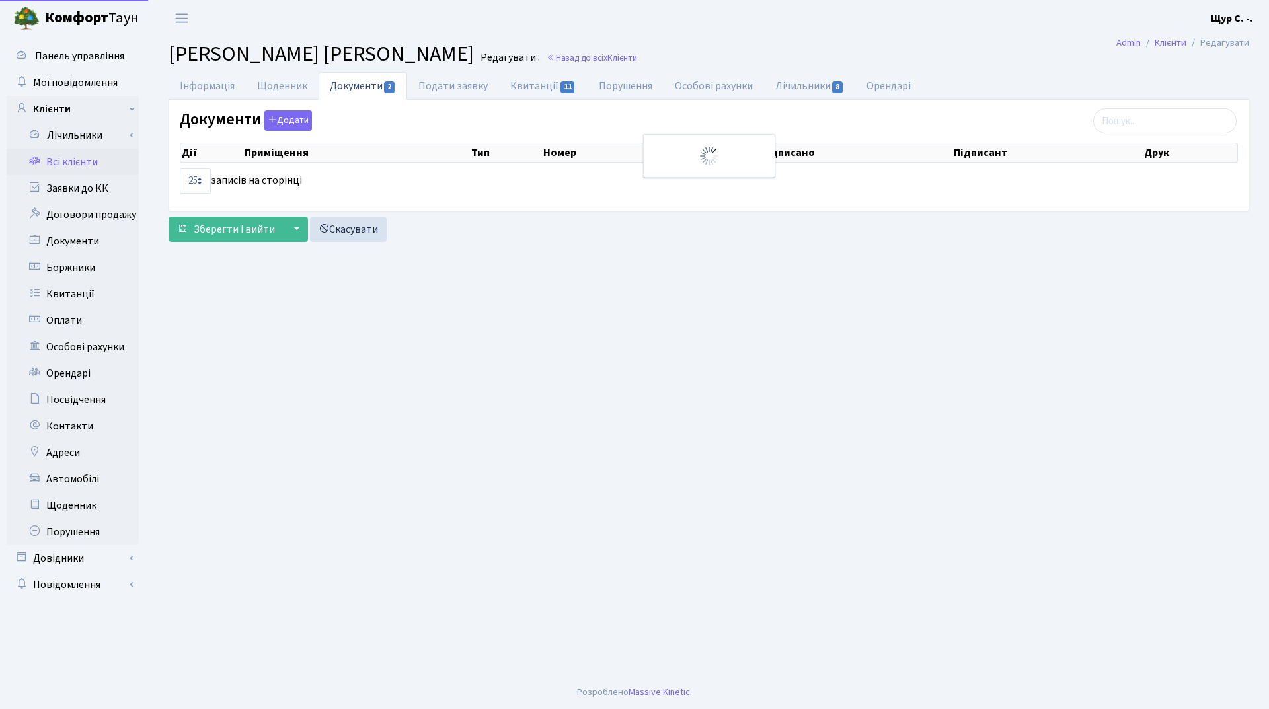
select select "25"
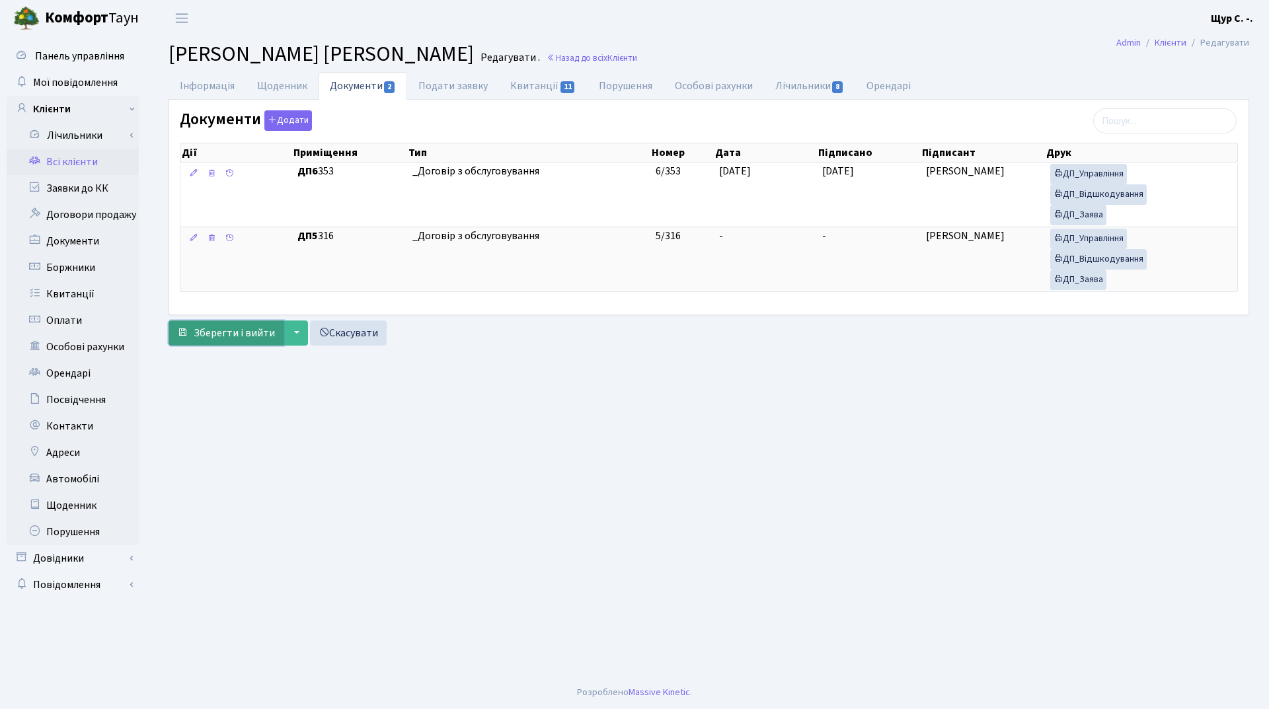
click at [230, 332] on span "Зберегти і вийти" at bounding box center [234, 333] width 81 height 15
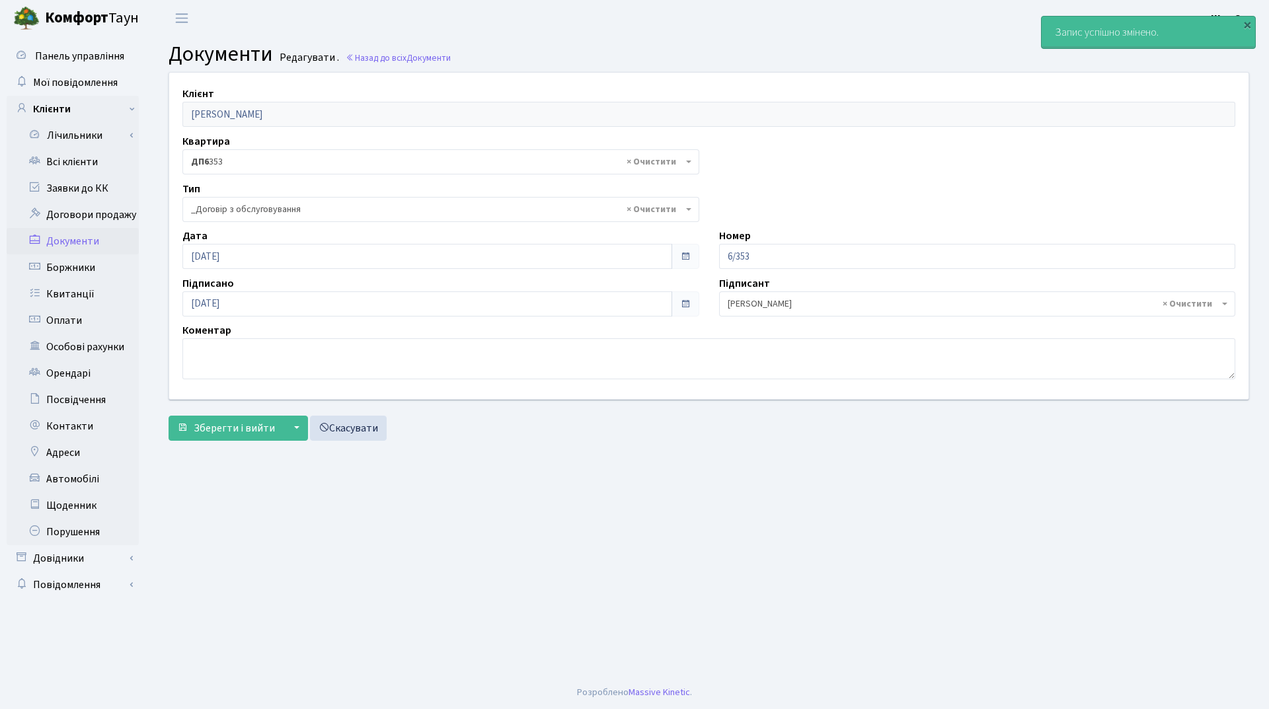
select select "289"
click at [56, 160] on link "Всі клієнти" at bounding box center [73, 162] width 132 height 26
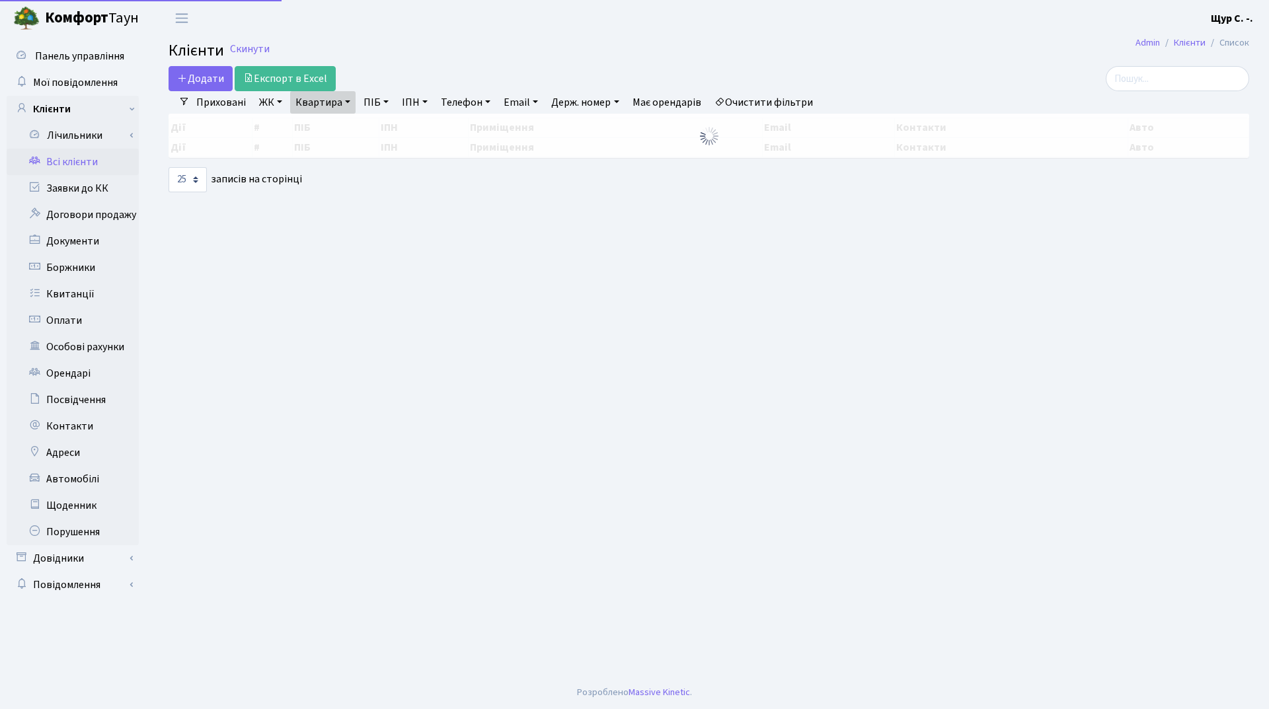
select select "25"
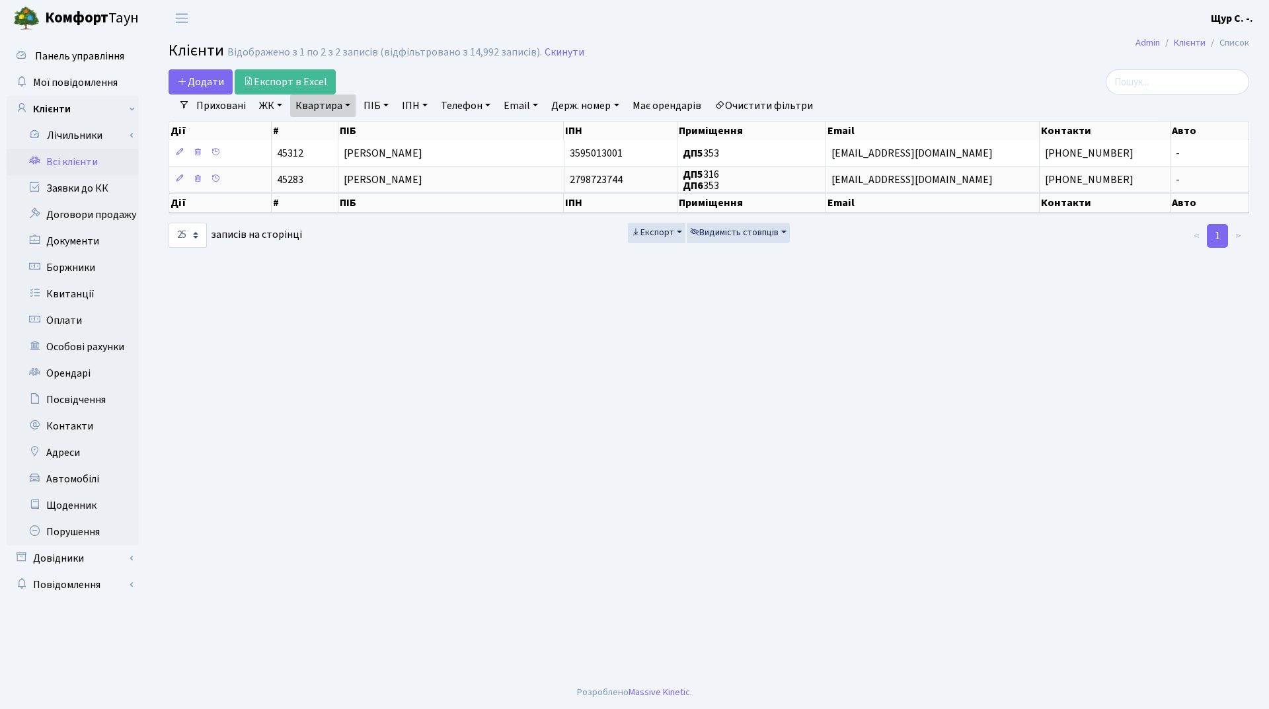
click at [346, 104] on link "Квартира" at bounding box center [322, 106] width 65 height 22
click at [339, 127] on input "353" at bounding box center [329, 131] width 77 height 25
type input "315"
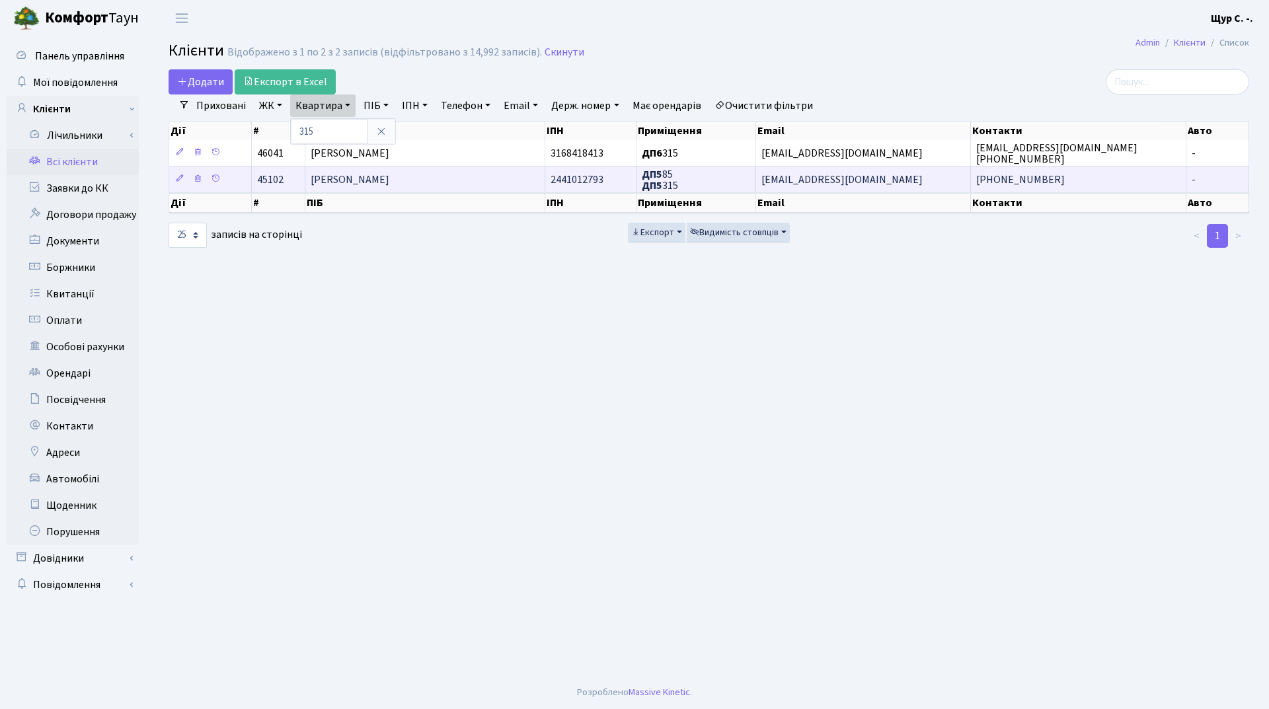
click at [350, 182] on span "[PERSON_NAME]" at bounding box center [350, 180] width 79 height 15
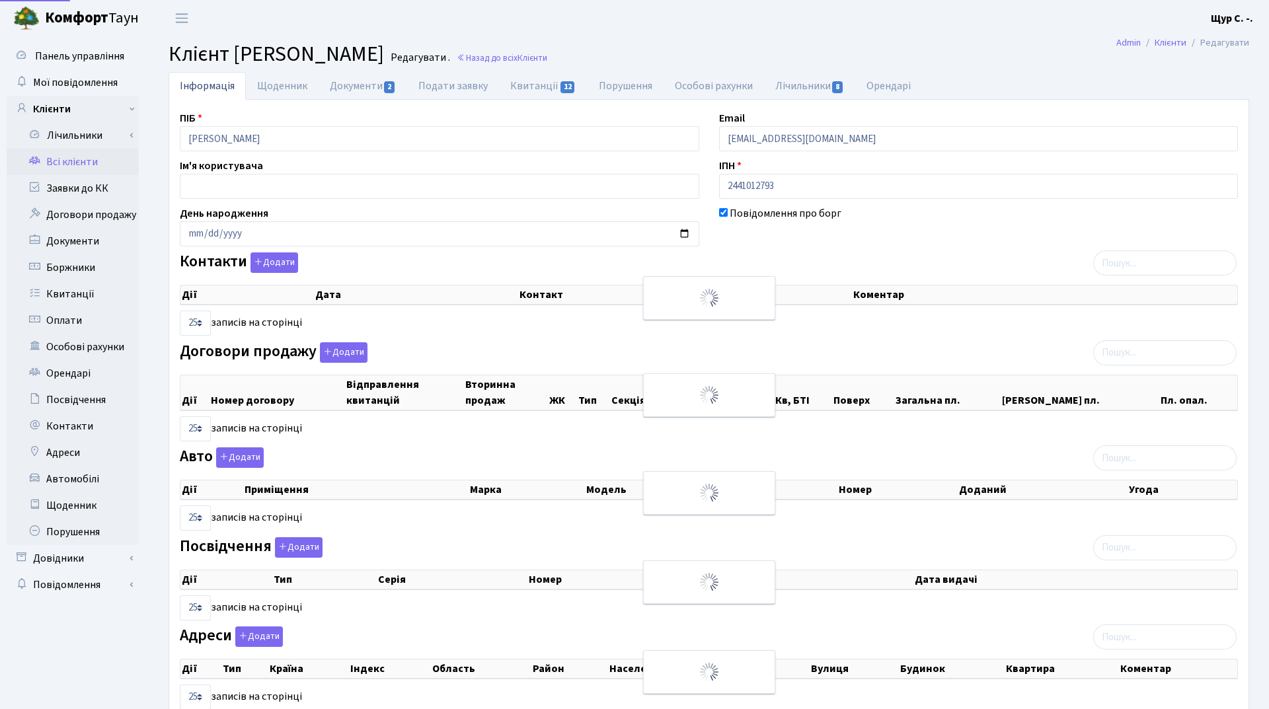
select select "25"
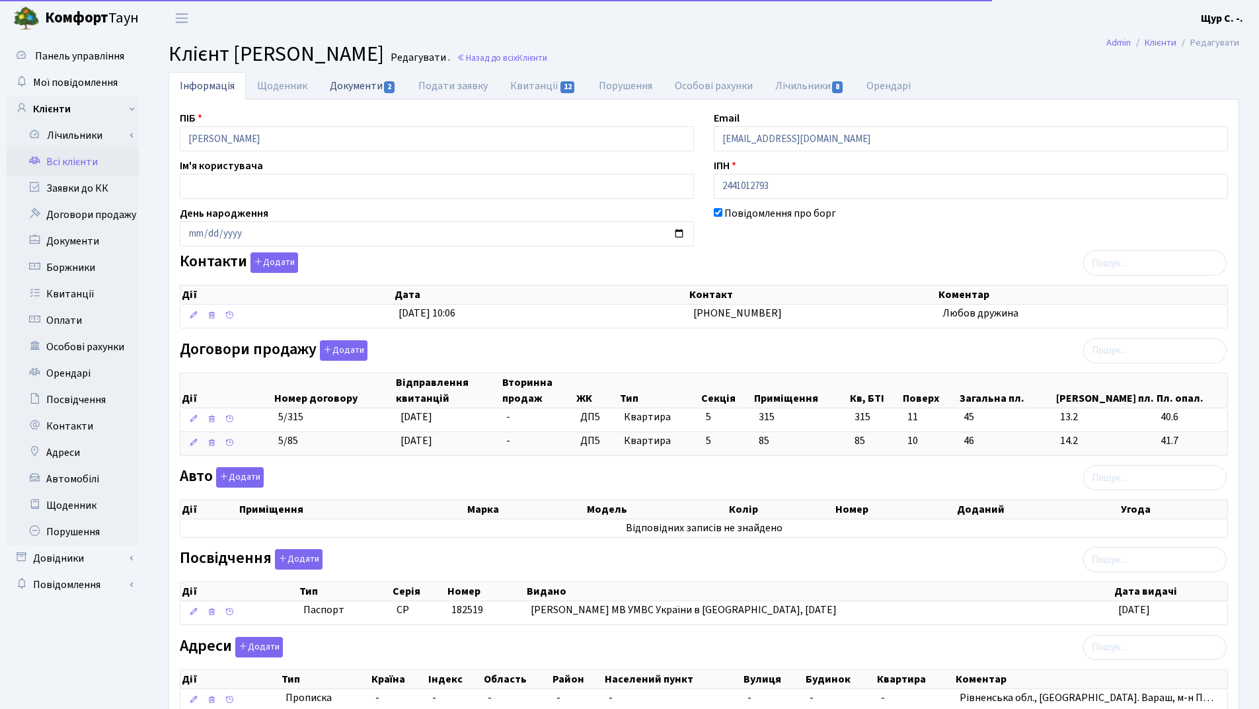
click at [354, 83] on link "Документи 2" at bounding box center [363, 85] width 89 height 27
select select "25"
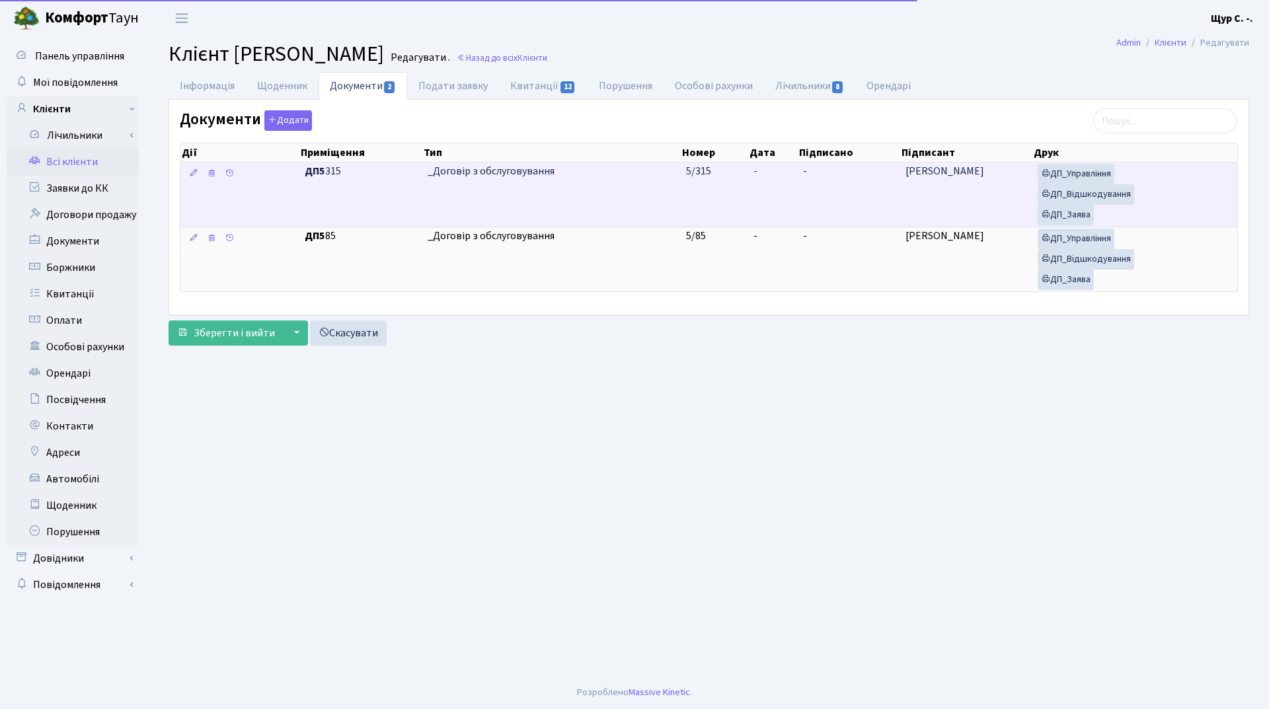
click at [674, 194] on td "_Договір з обслуговування" at bounding box center [551, 195] width 259 height 64
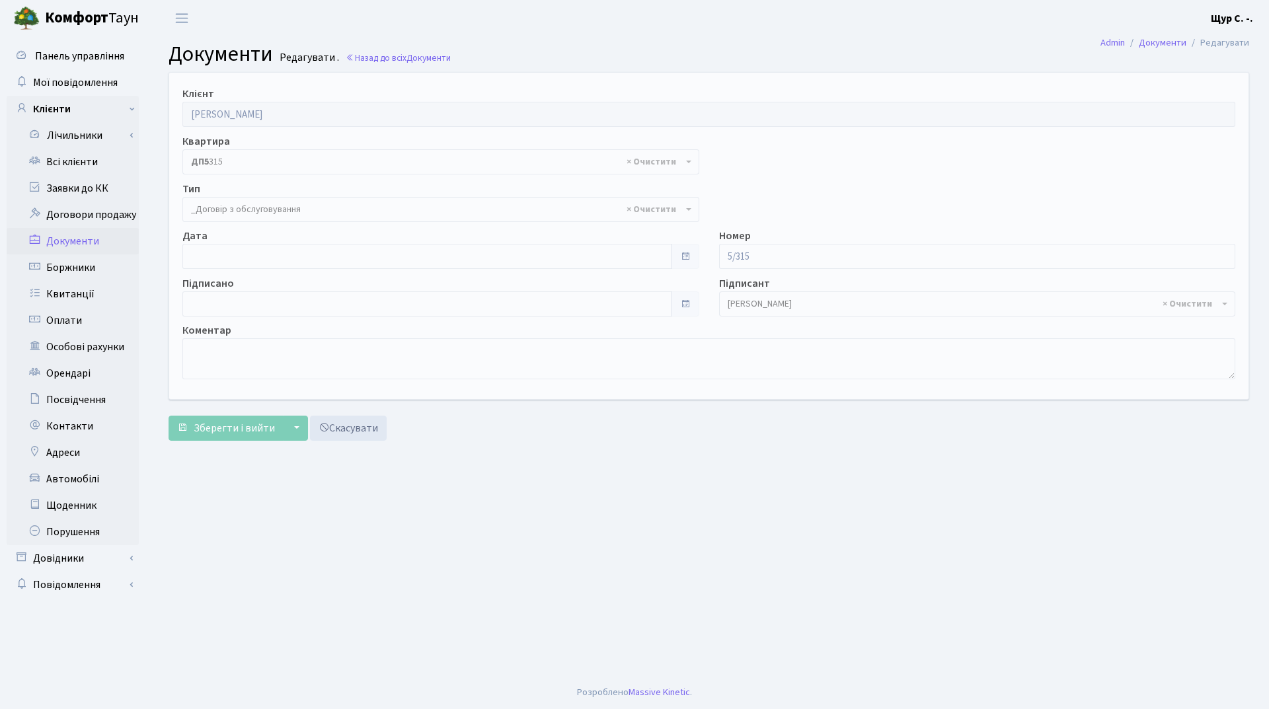
select select "289"
type input "[DATE]"
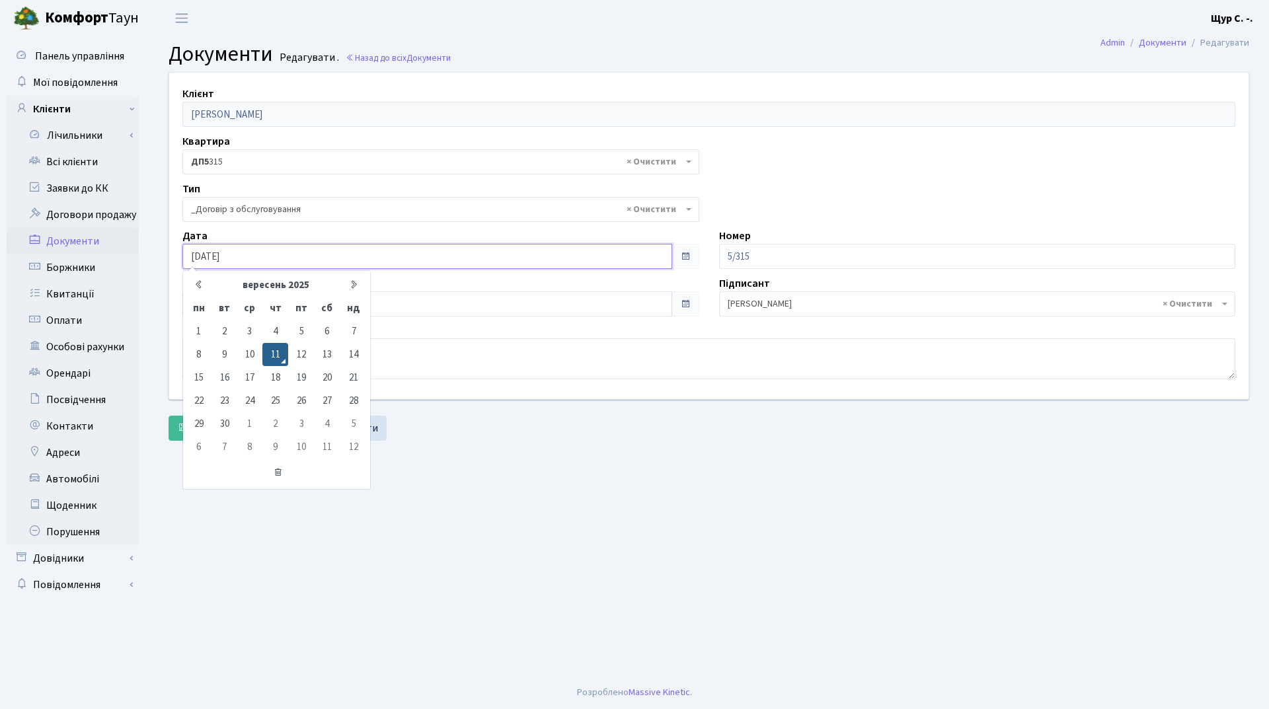
click at [258, 258] on input "[DATE]" at bounding box center [427, 256] width 490 height 25
click at [492, 440] on div "Зберегти і вийти ▼ Зберегти та продовжити редагування Зберегти та створити Скас…" at bounding box center [709, 428] width 1081 height 25
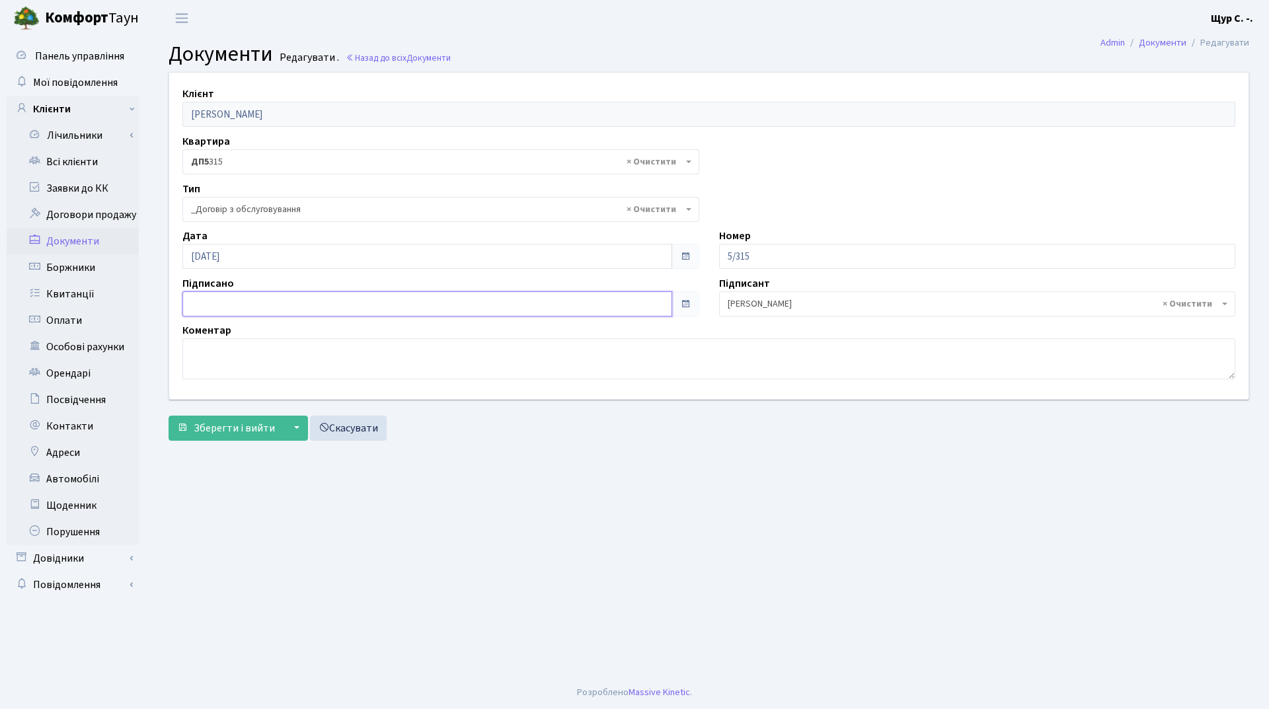
type input "[DATE]"
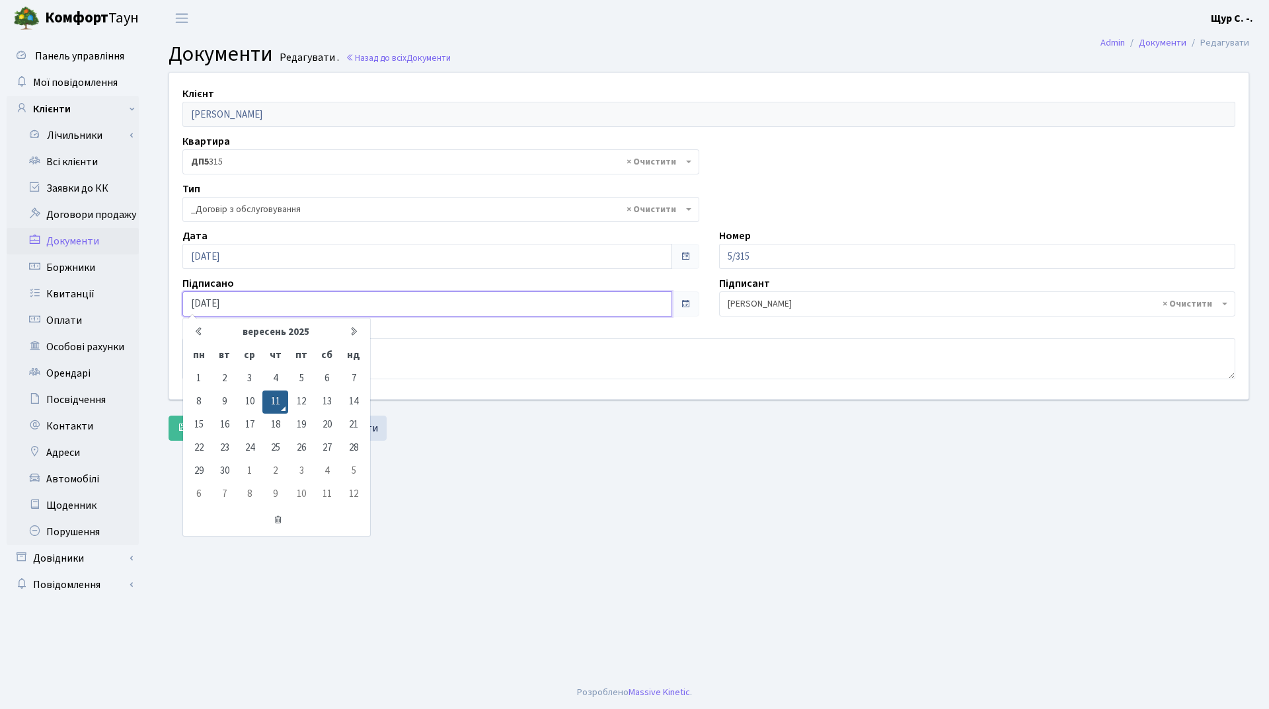
click at [366, 309] on input "[DATE]" at bounding box center [427, 303] width 490 height 25
click at [459, 453] on main "Admin Документи Редагувати Документи Редагувати . Назад до всіх Документи Клієн…" at bounding box center [709, 356] width 1120 height 640
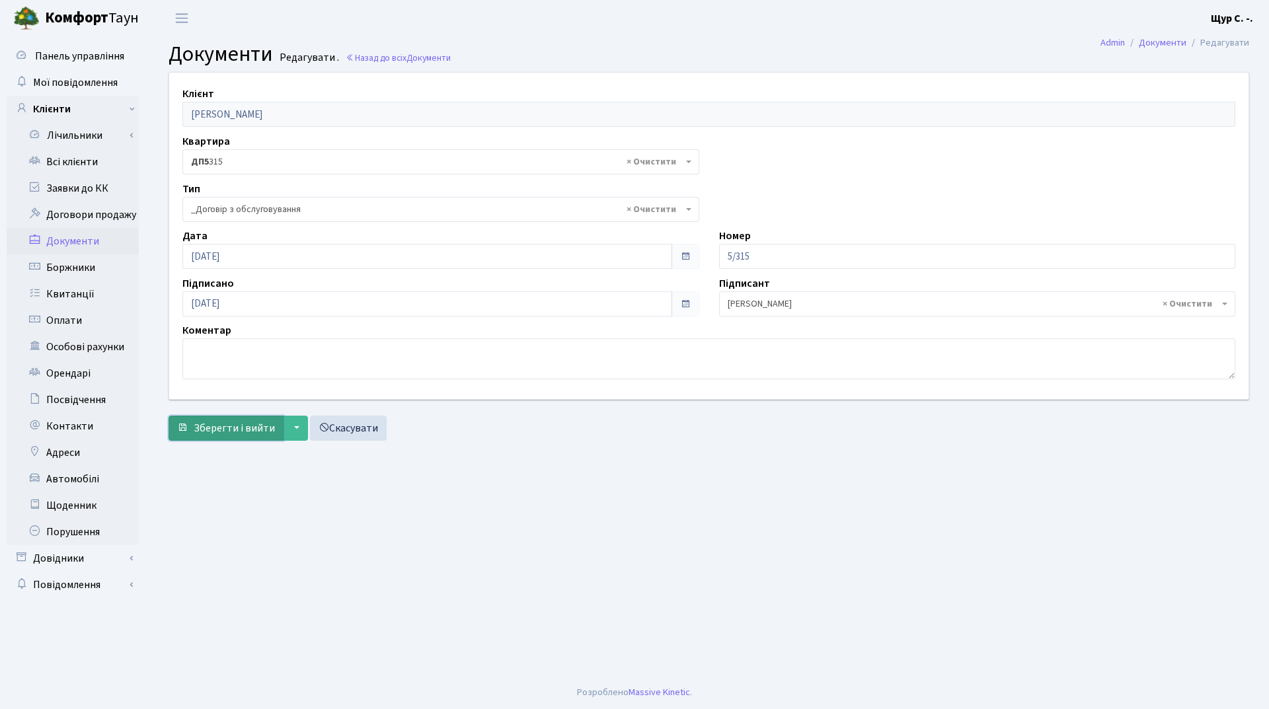
click at [203, 430] on span "Зберегти і вийти" at bounding box center [234, 428] width 81 height 15
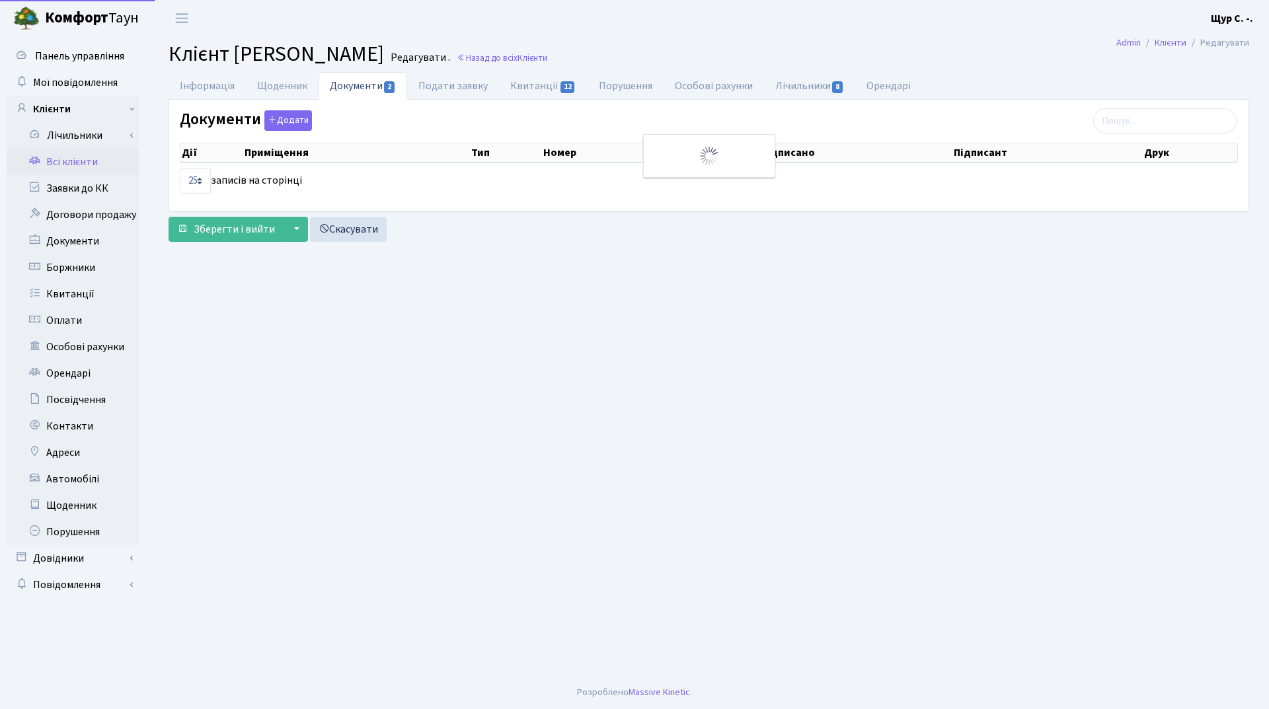
select select "25"
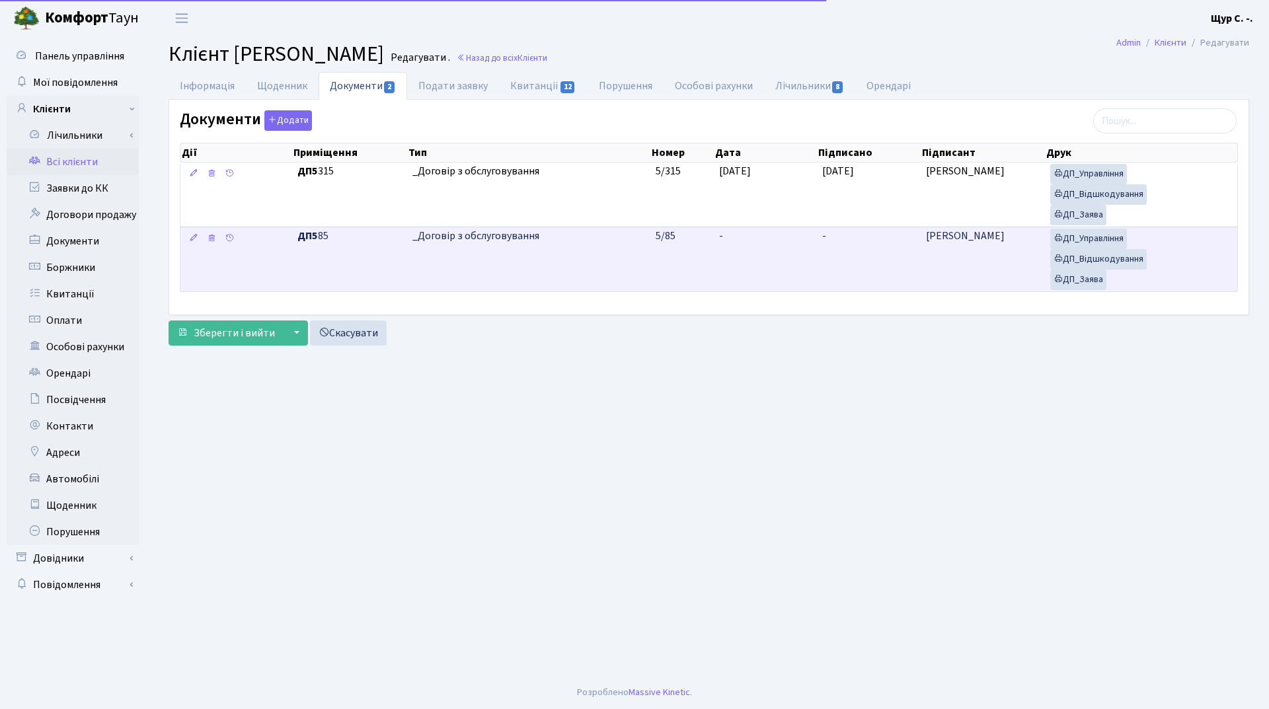
click at [401, 254] on td "ДП5 85" at bounding box center [349, 259] width 115 height 65
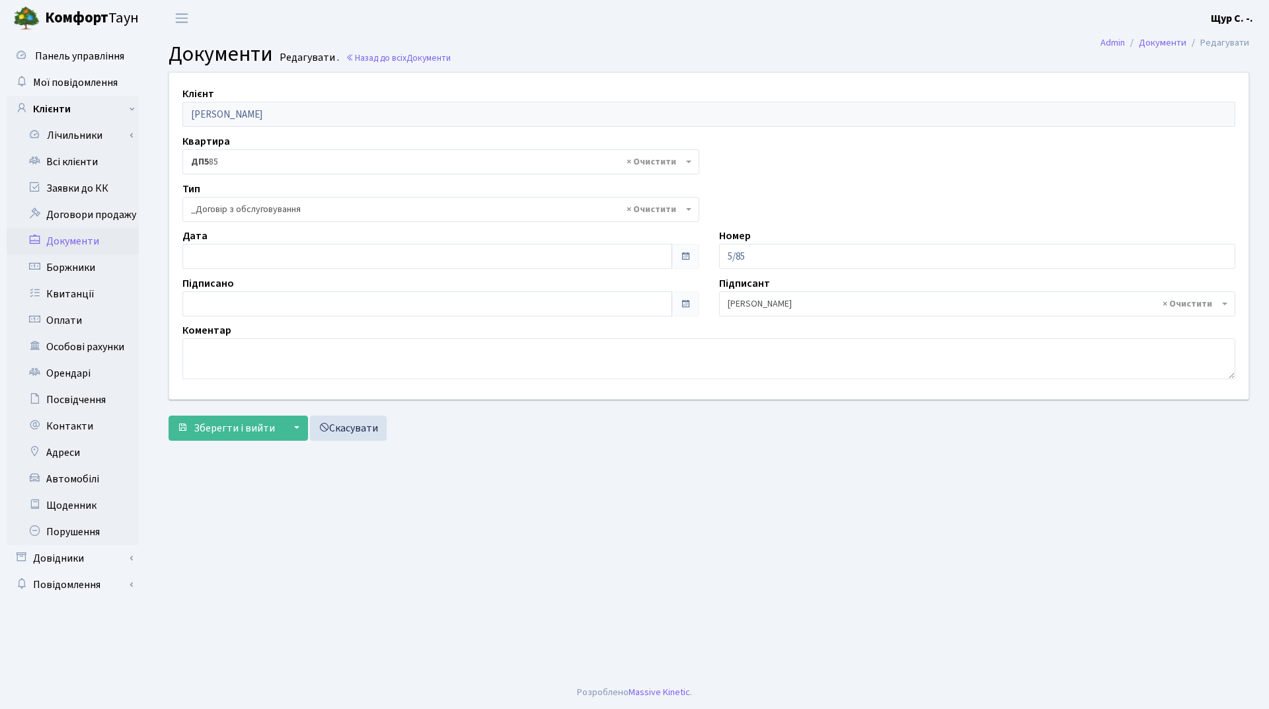
select select "289"
type input "[DATE]"
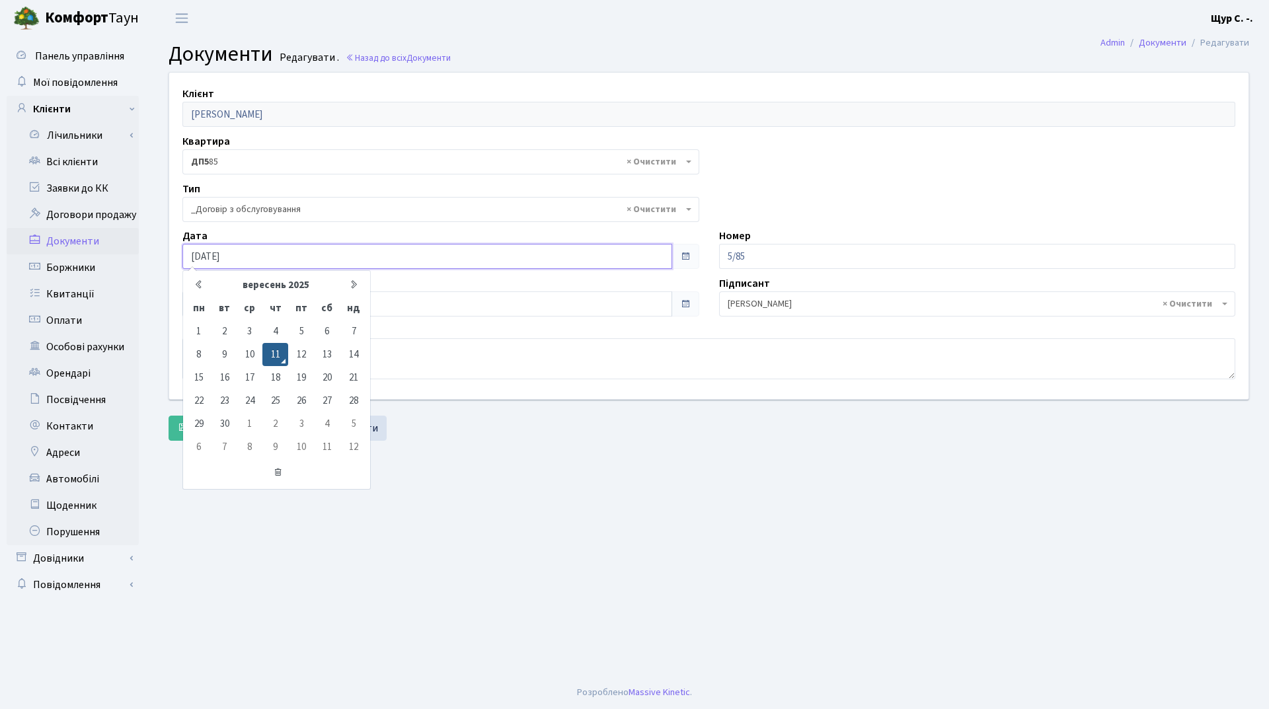
click at [298, 256] on input "[DATE]" at bounding box center [427, 256] width 490 height 25
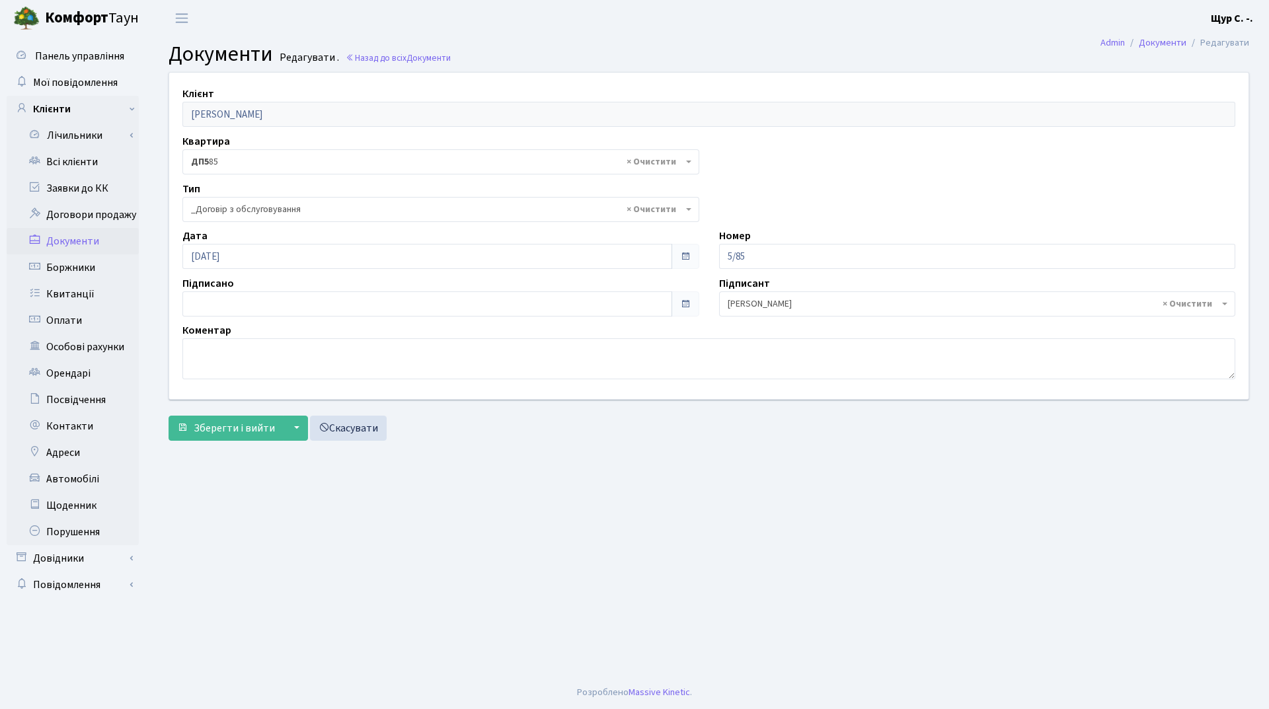
drag, startPoint x: 432, startPoint y: 488, endPoint x: 327, endPoint y: 358, distance: 166.4
click at [432, 488] on main "Admin Документи Редагувати Документи Редагувати . Назад до всіх Документи Клієн…" at bounding box center [709, 356] width 1120 height 640
type input "[DATE]"
click at [319, 306] on input "[DATE]" at bounding box center [427, 303] width 490 height 25
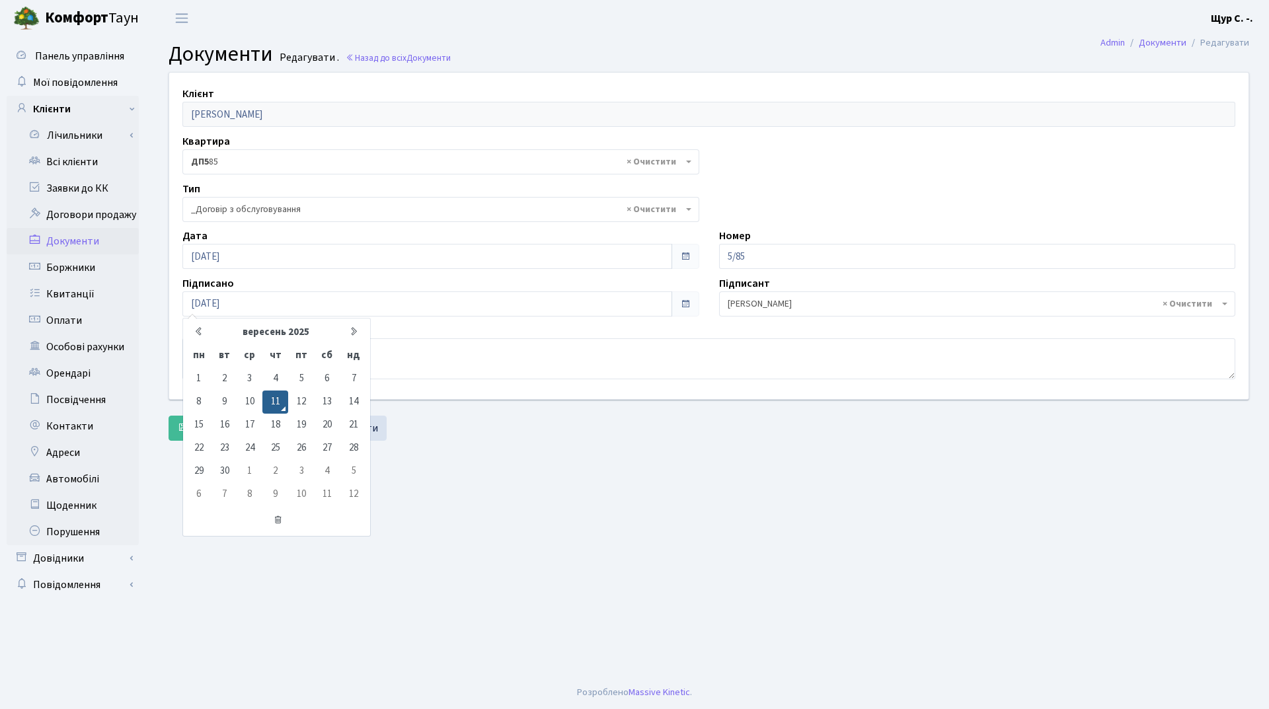
drag, startPoint x: 515, startPoint y: 502, endPoint x: 475, endPoint y: 497, distance: 40.7
click at [511, 502] on main "Admin Документи Редагувати Документи Редагувати . Назад до всіх Документи Клієн…" at bounding box center [709, 356] width 1120 height 640
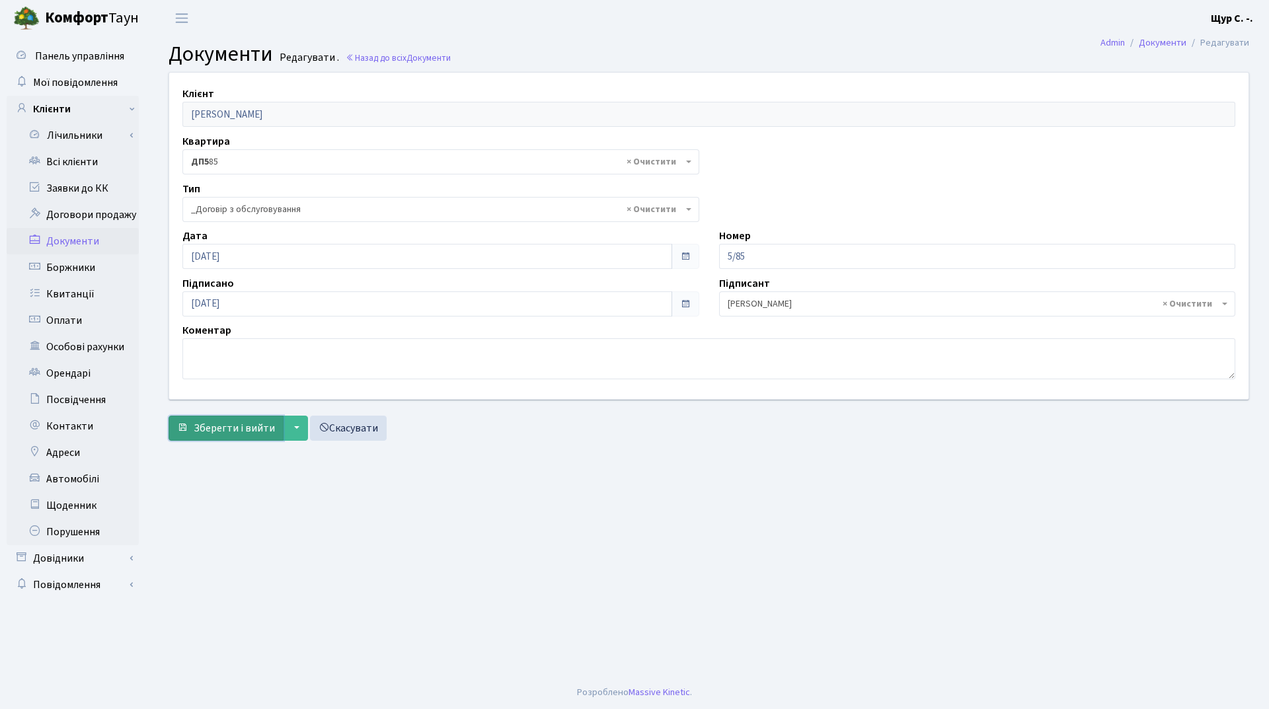
click at [220, 430] on span "Зберегти і вийти" at bounding box center [234, 428] width 81 height 15
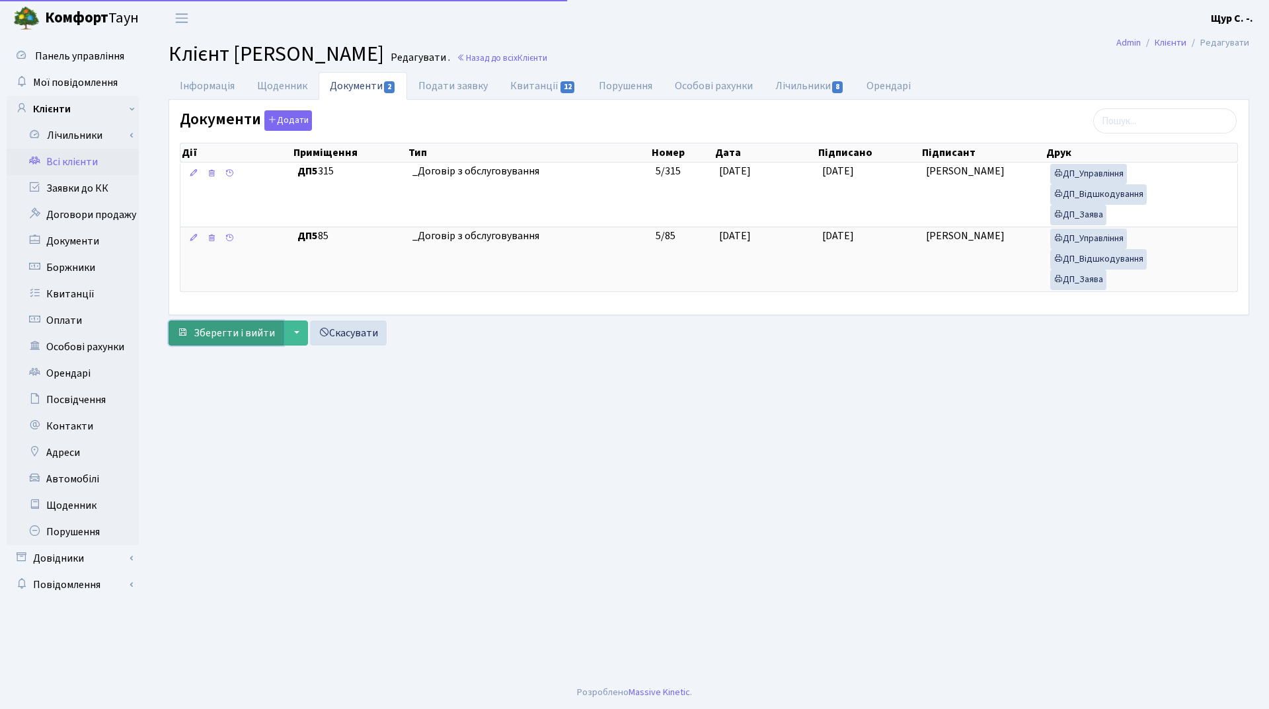
click at [235, 330] on span "Зберегти і вийти" at bounding box center [234, 333] width 81 height 15
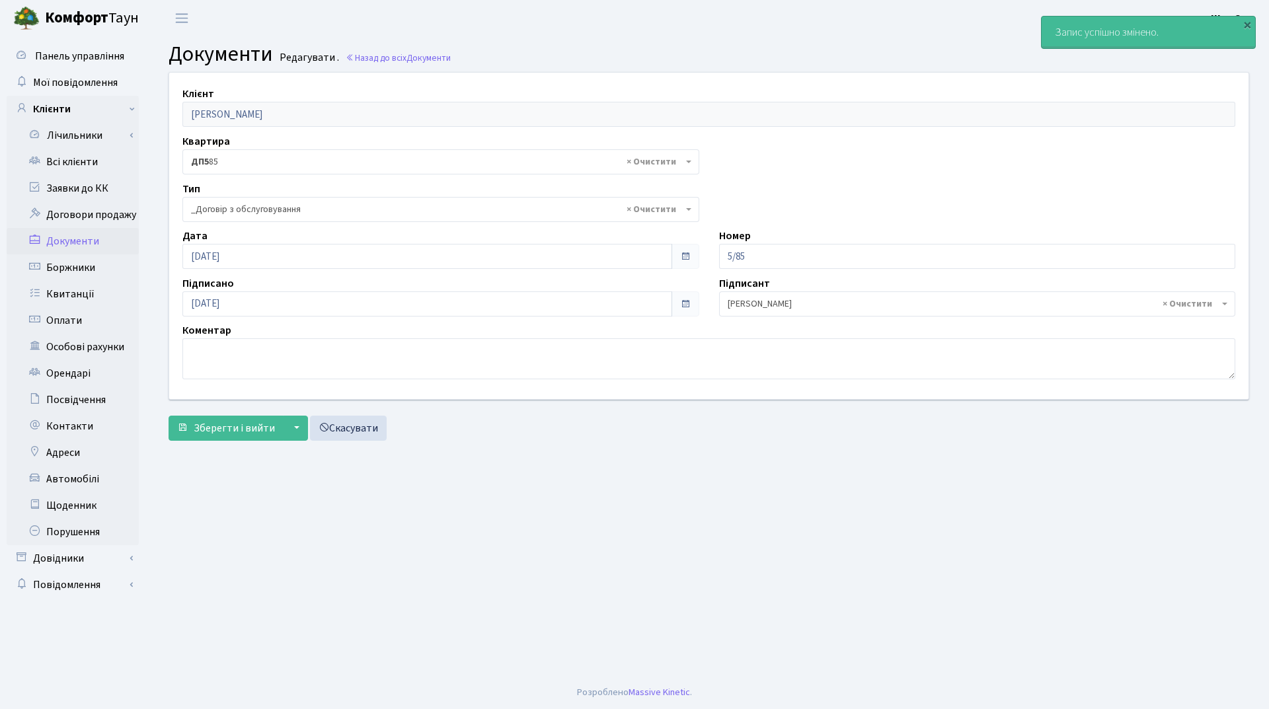
select select "289"
click at [96, 163] on link "Всі клієнти" at bounding box center [73, 162] width 132 height 26
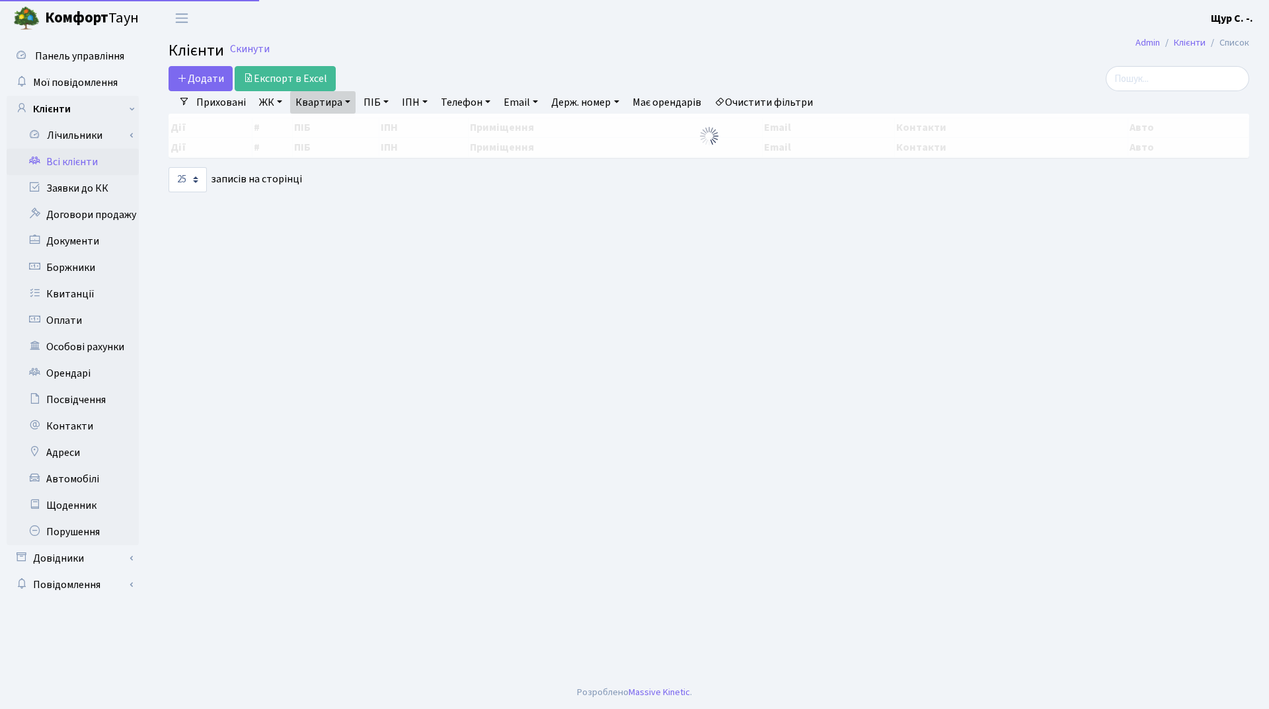
select select "25"
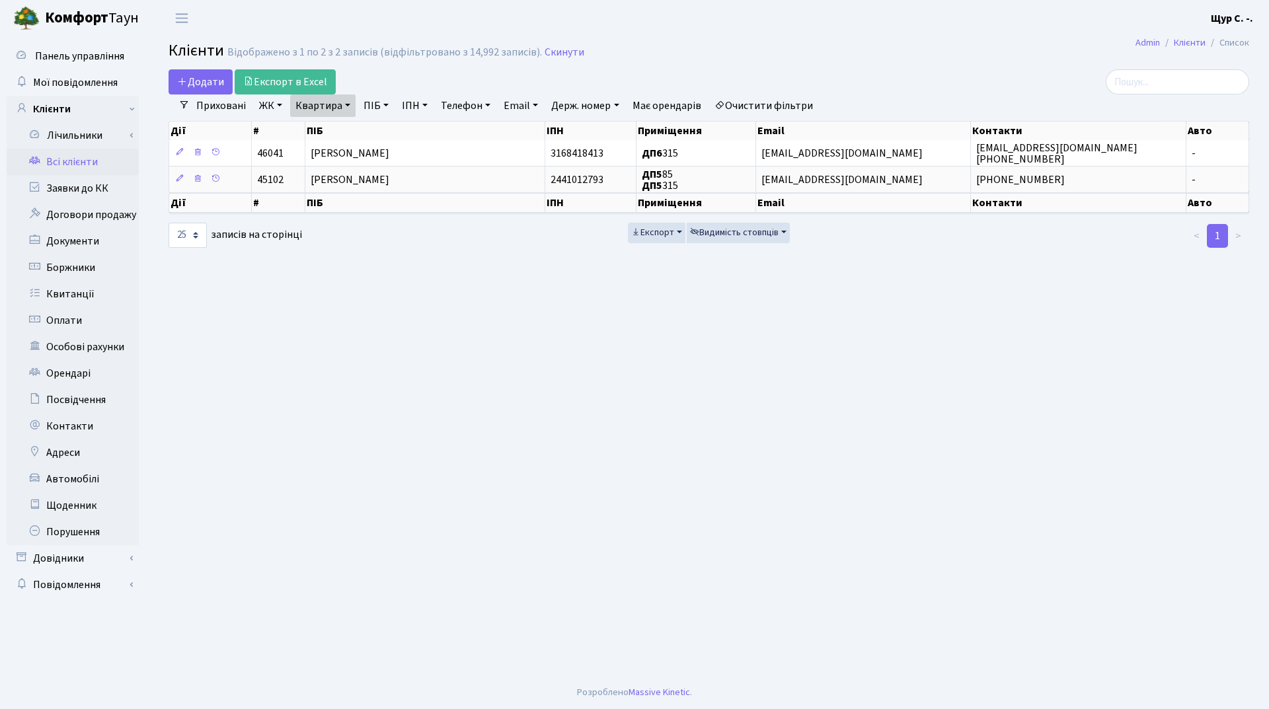
click at [344, 101] on link "Квартира" at bounding box center [322, 106] width 65 height 22
click at [343, 125] on input "315" at bounding box center [329, 131] width 77 height 25
type input "3"
type input "б88"
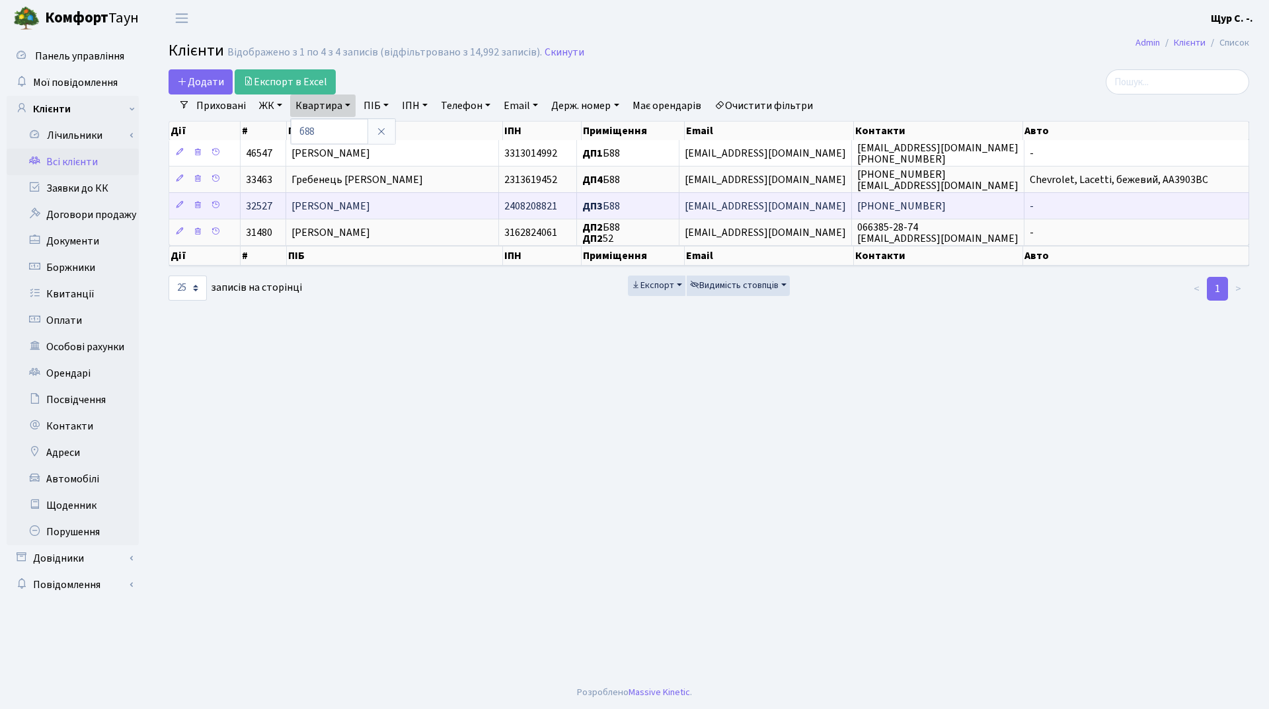
click at [342, 213] on span "[PERSON_NAME]" at bounding box center [330, 206] width 79 height 15
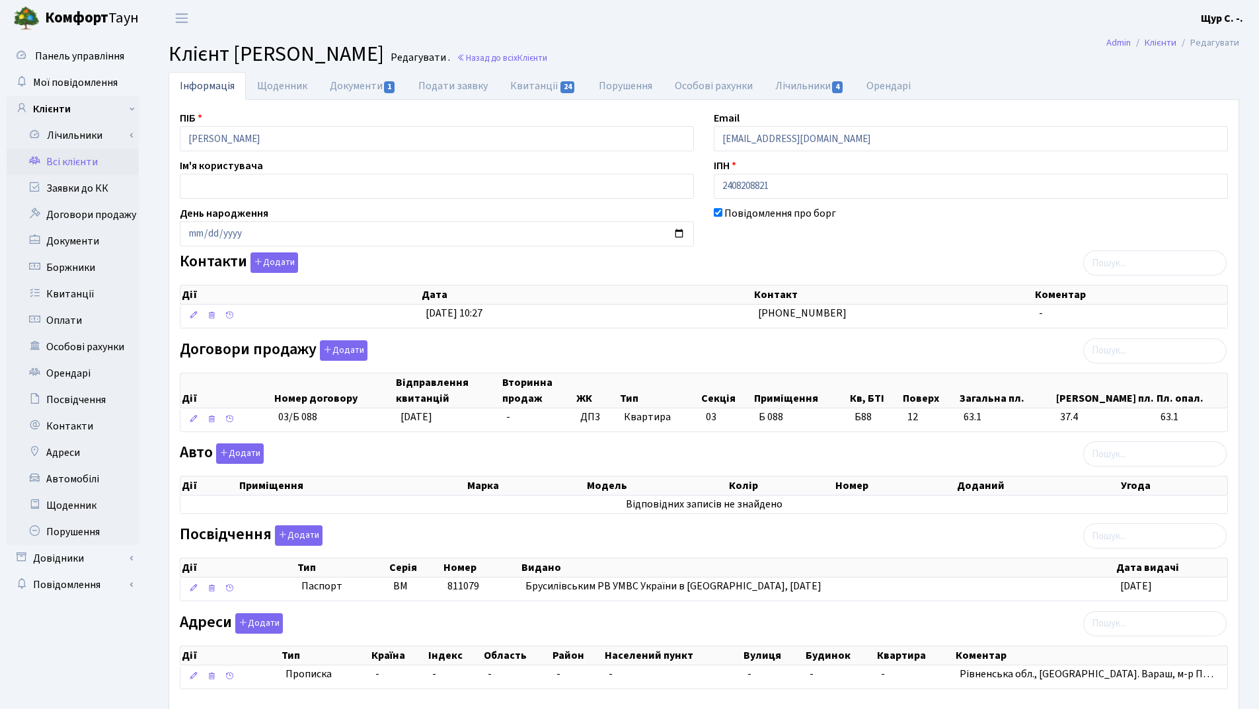
click at [91, 163] on link "Всі клієнти" at bounding box center [73, 162] width 132 height 26
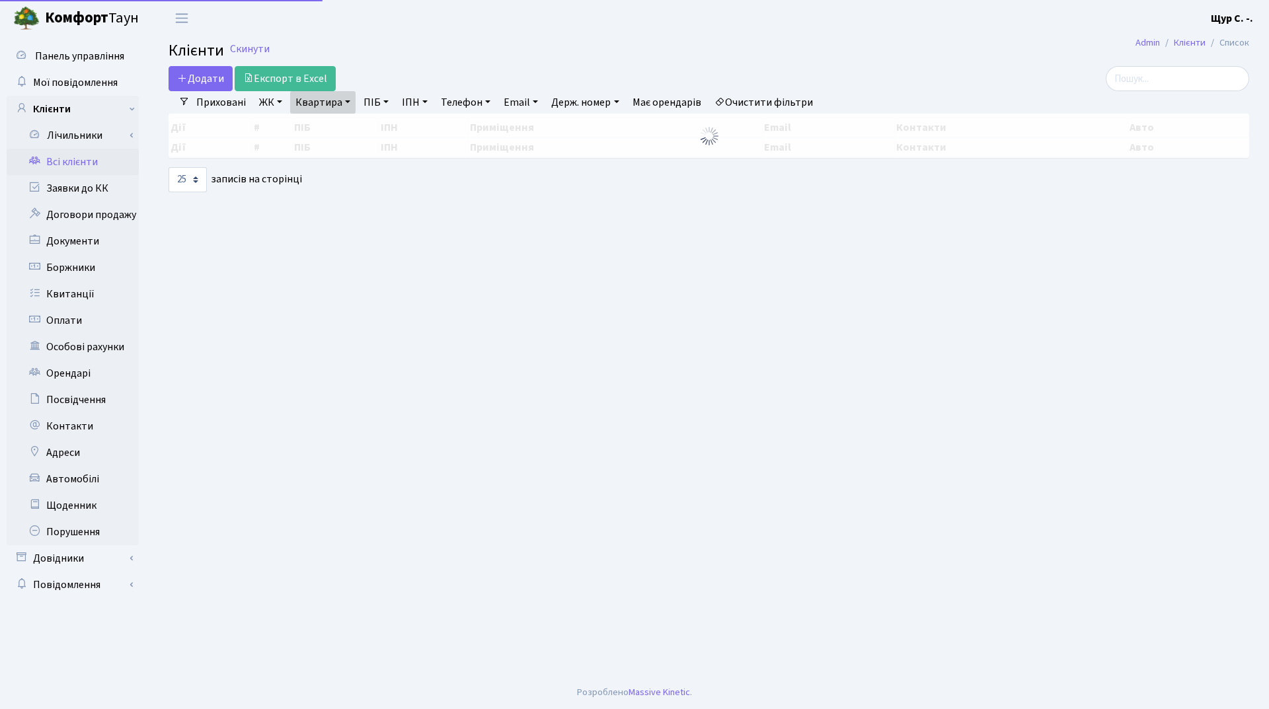
select select "25"
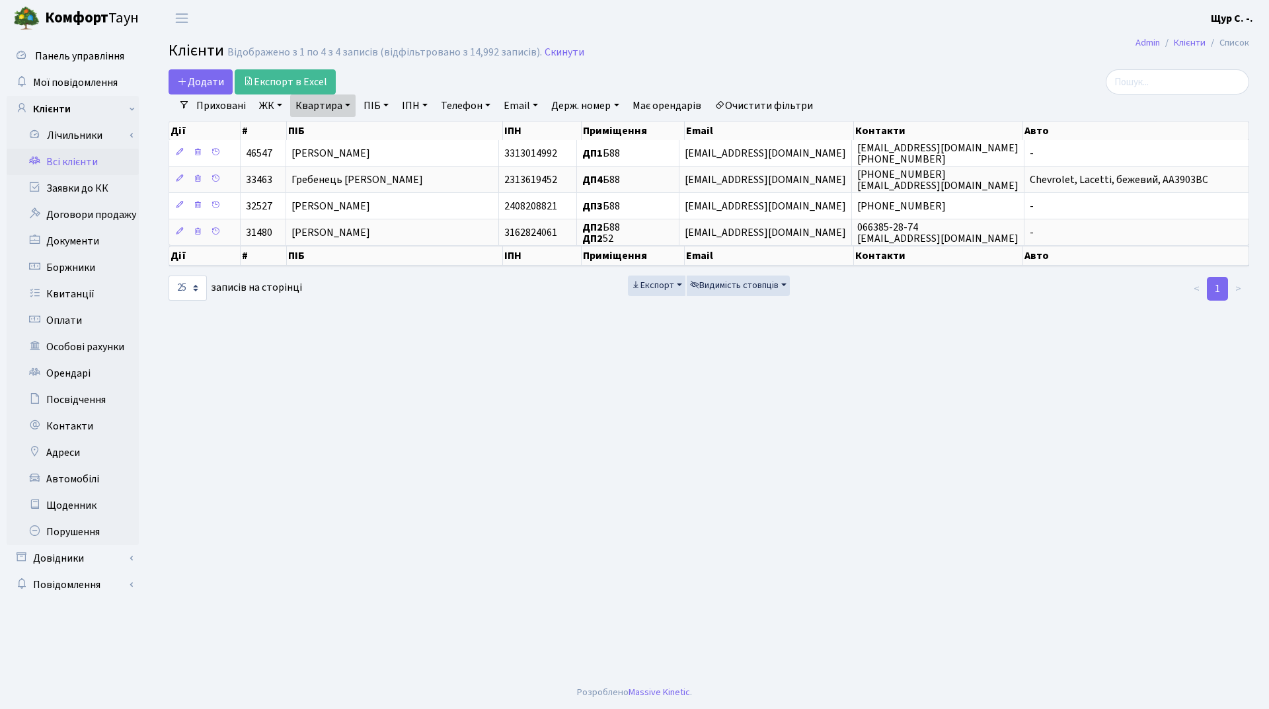
click at [342, 105] on link "Квартира" at bounding box center [322, 106] width 65 height 22
click at [330, 134] on input "б88" at bounding box center [329, 131] width 77 height 25
type input "б"
type input "85"
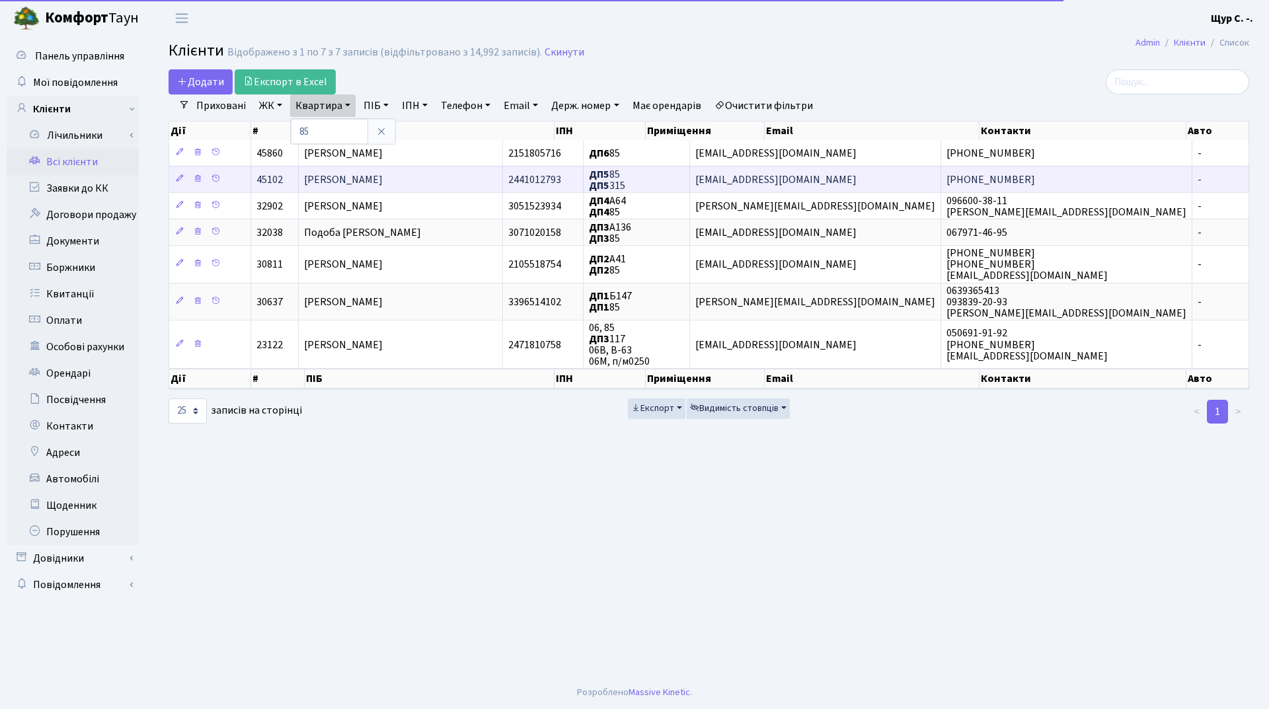
click at [358, 184] on span "[PERSON_NAME]" at bounding box center [343, 180] width 79 height 15
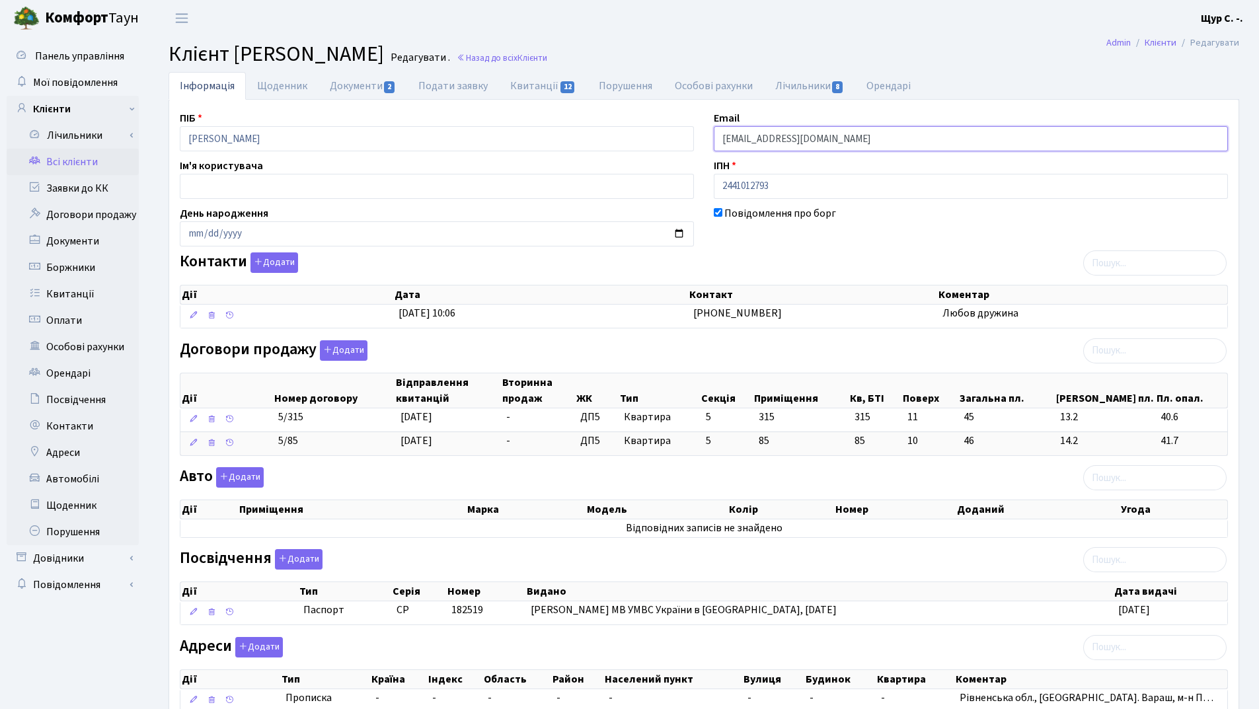
drag, startPoint x: 874, startPoint y: 141, endPoint x: 699, endPoint y: 139, distance: 175.8
click at [699, 139] on div "ПІБ [PERSON_NAME] Email [EMAIL_ADDRESS][DOMAIN_NAME] Ім'я користувача ІПН 24410…" at bounding box center [704, 417] width 1068 height 614
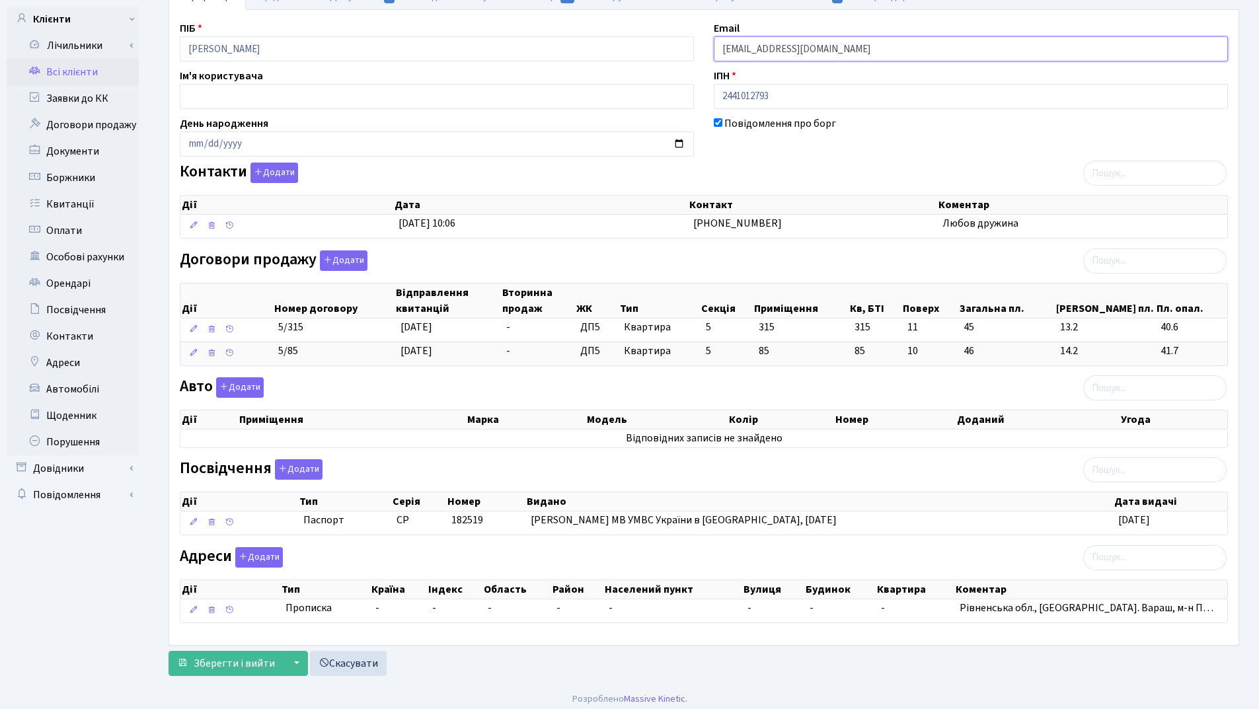
scroll to position [97, 0]
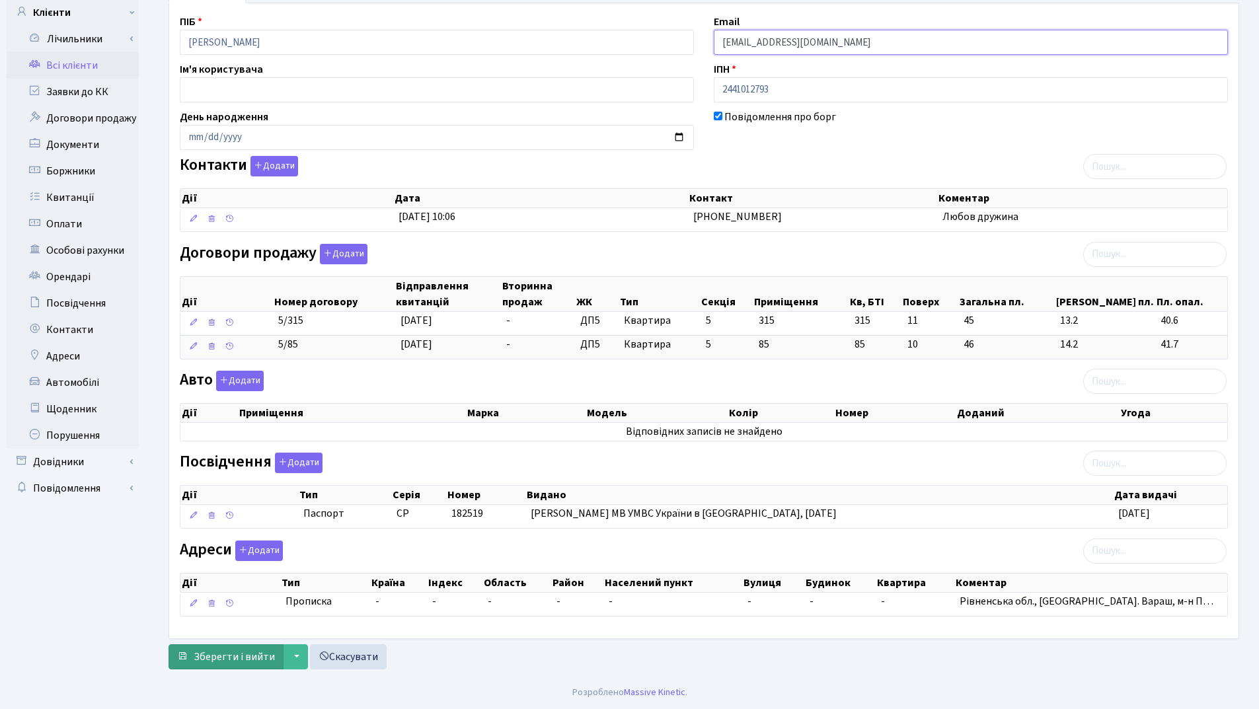
type input "[EMAIL_ADDRESS][DOMAIN_NAME]"
click at [214, 665] on button "Зберегти і вийти" at bounding box center [226, 656] width 115 height 25
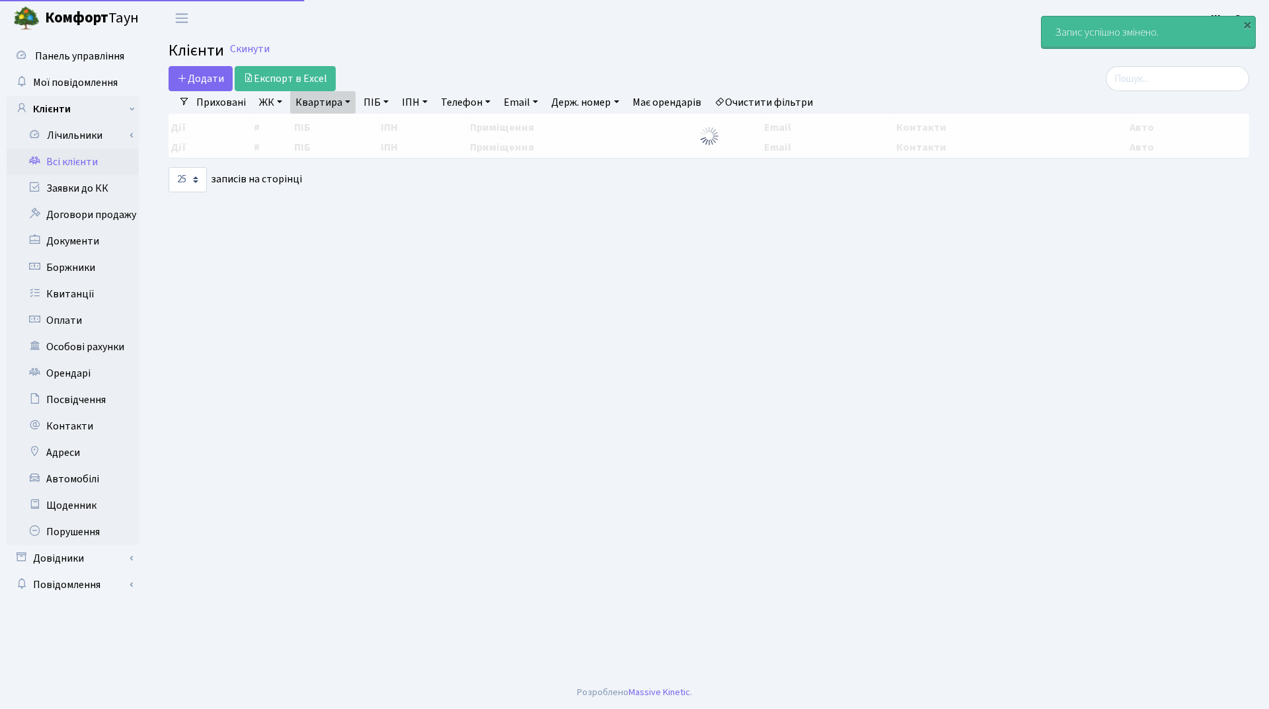
select select "25"
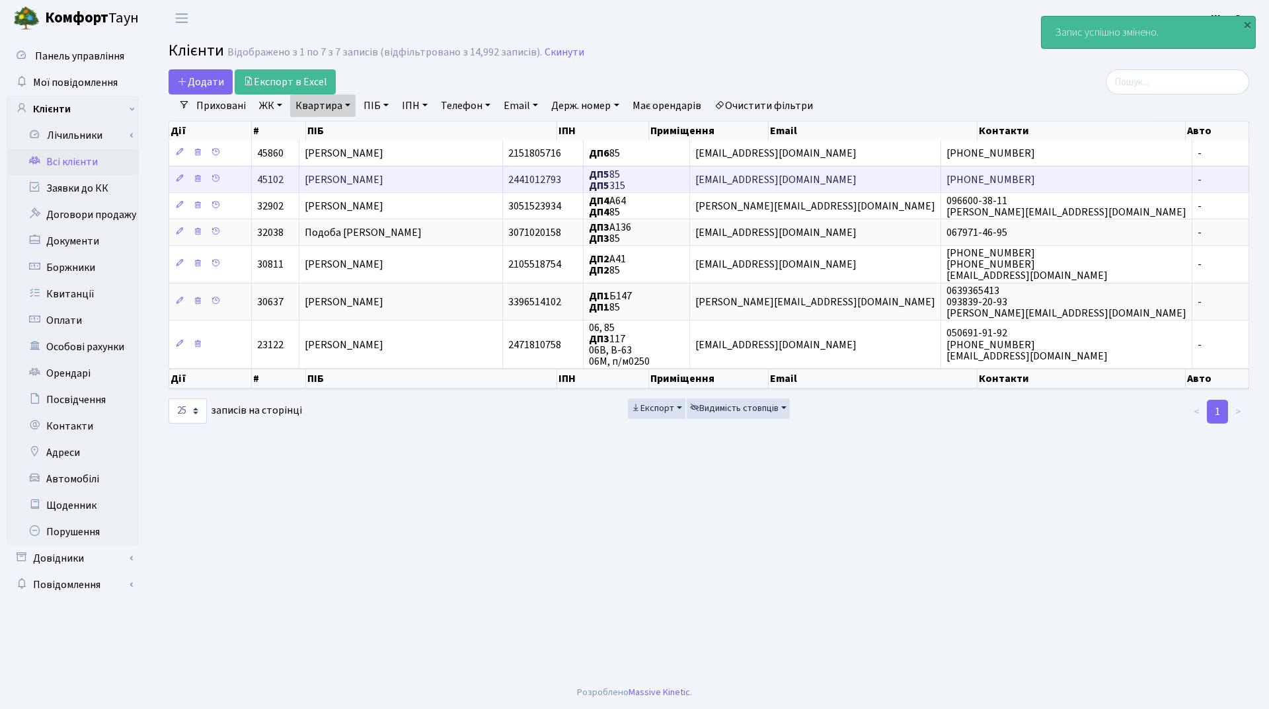
click at [383, 174] on span "[PERSON_NAME]" at bounding box center [344, 180] width 79 height 15
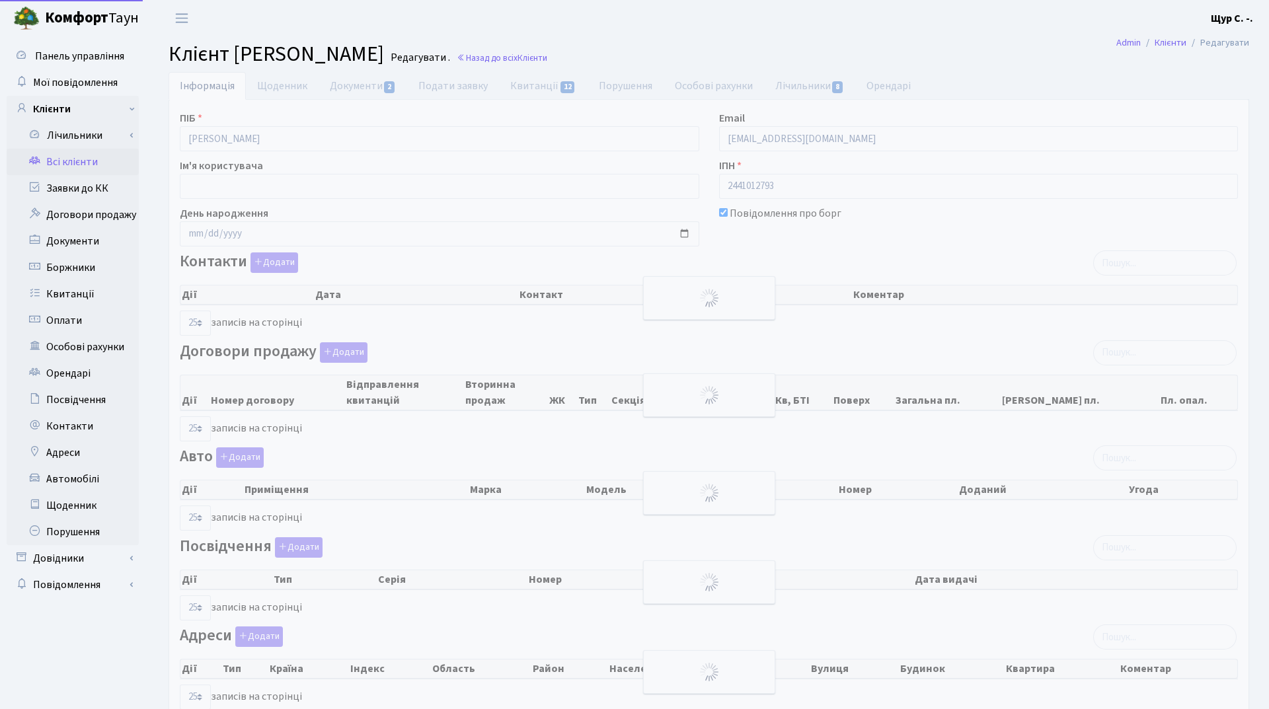
select select "25"
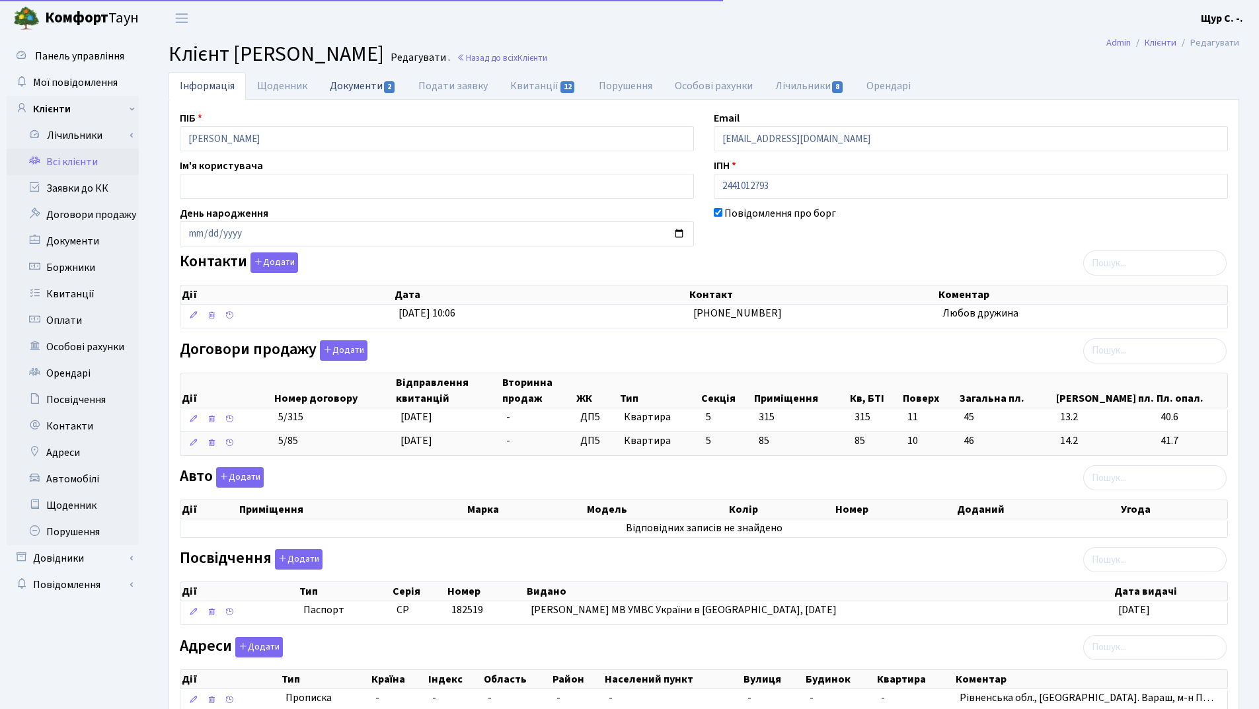
click at [354, 89] on link "Документи 2" at bounding box center [363, 85] width 89 height 27
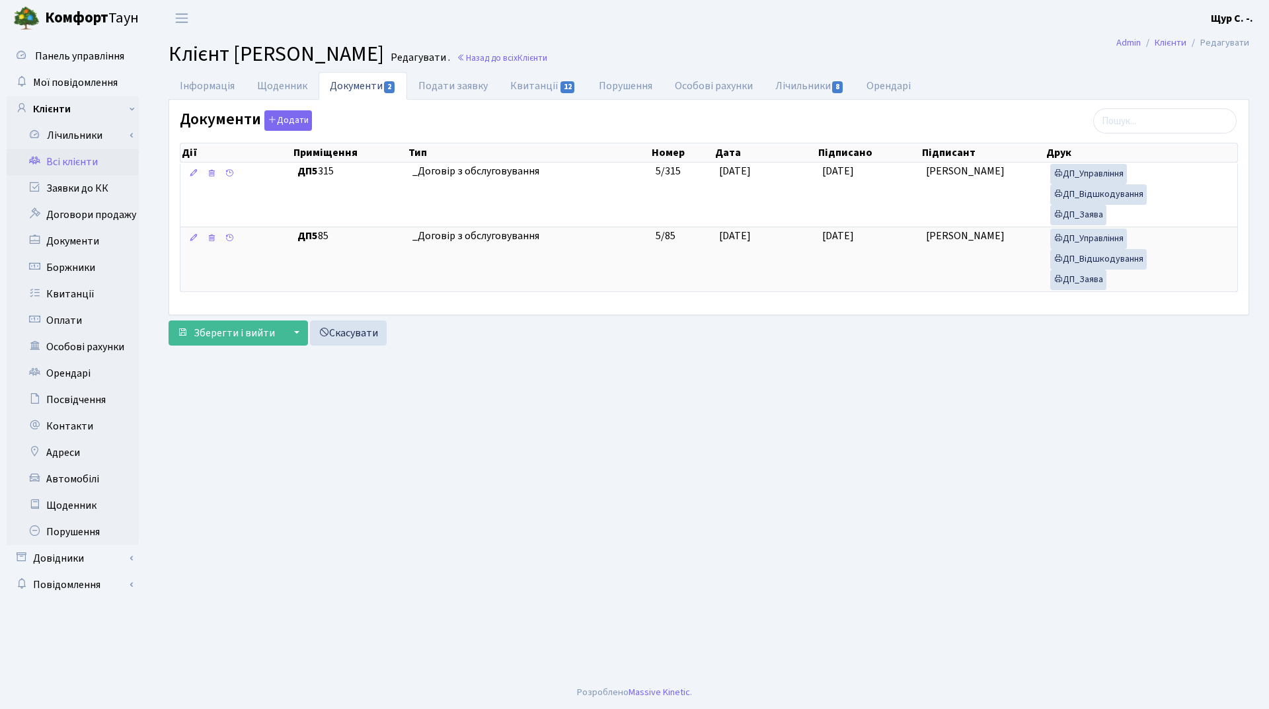
click at [106, 161] on link "Всі клієнти" at bounding box center [73, 162] width 132 height 26
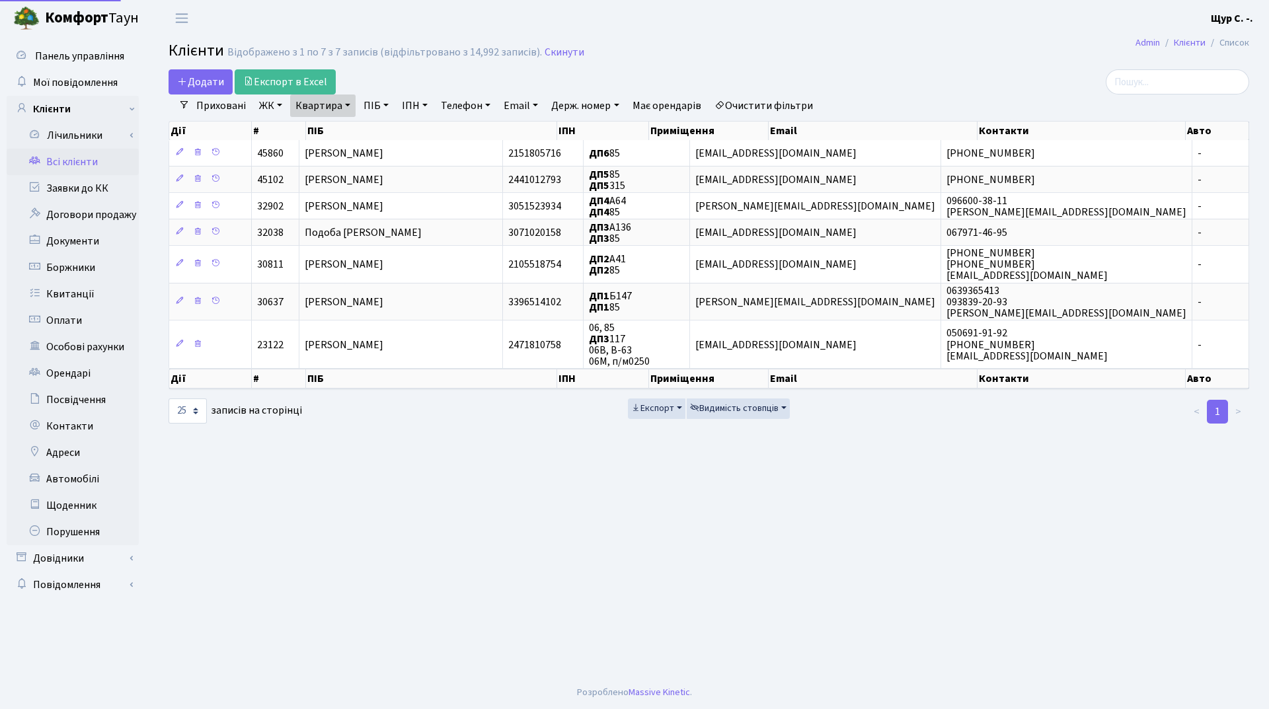
select select "25"
